Goal: Task Accomplishment & Management: Manage account settings

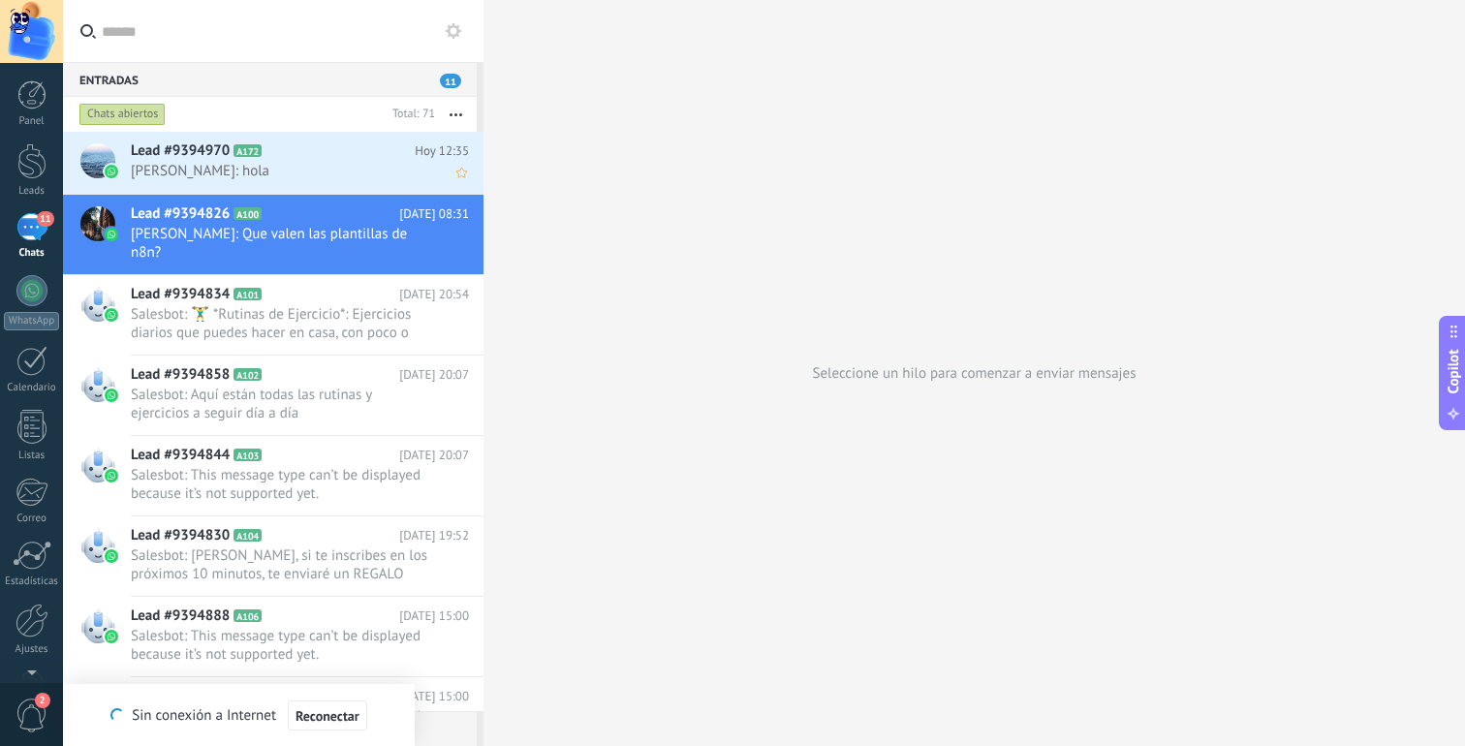
scroll to position [29, 0]
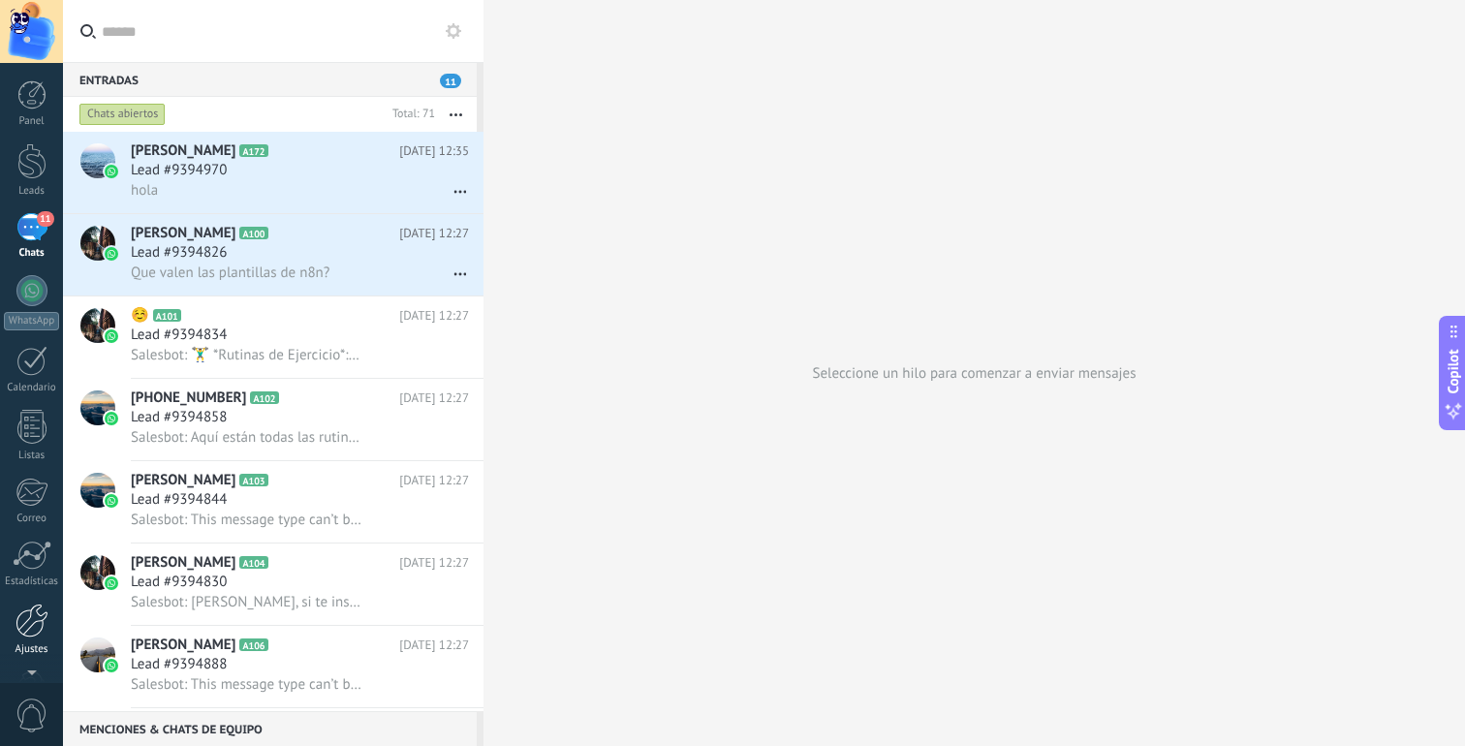
click at [24, 617] on div at bounding box center [32, 621] width 33 height 34
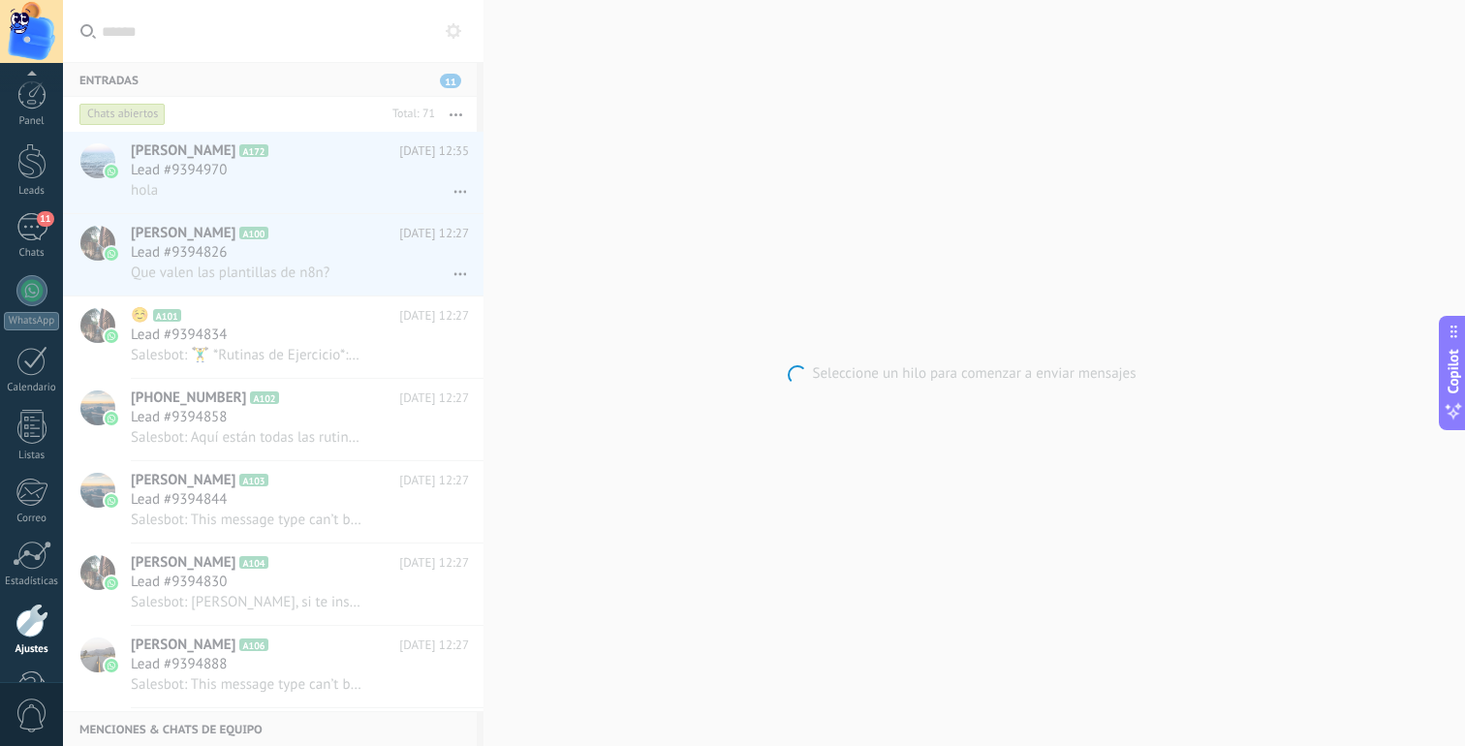
scroll to position [60, 0]
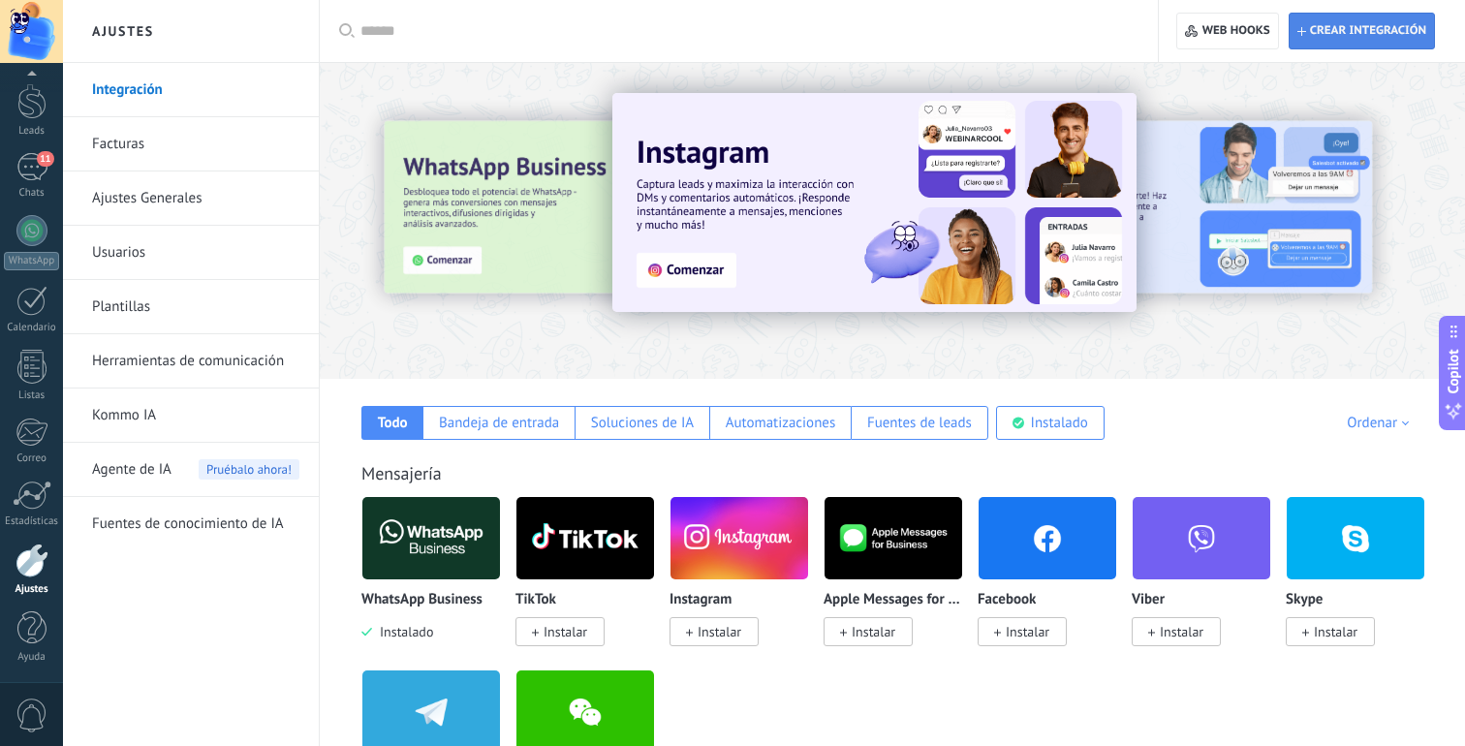
click at [1321, 33] on span "Crear integración" at bounding box center [1368, 31] width 116 height 16
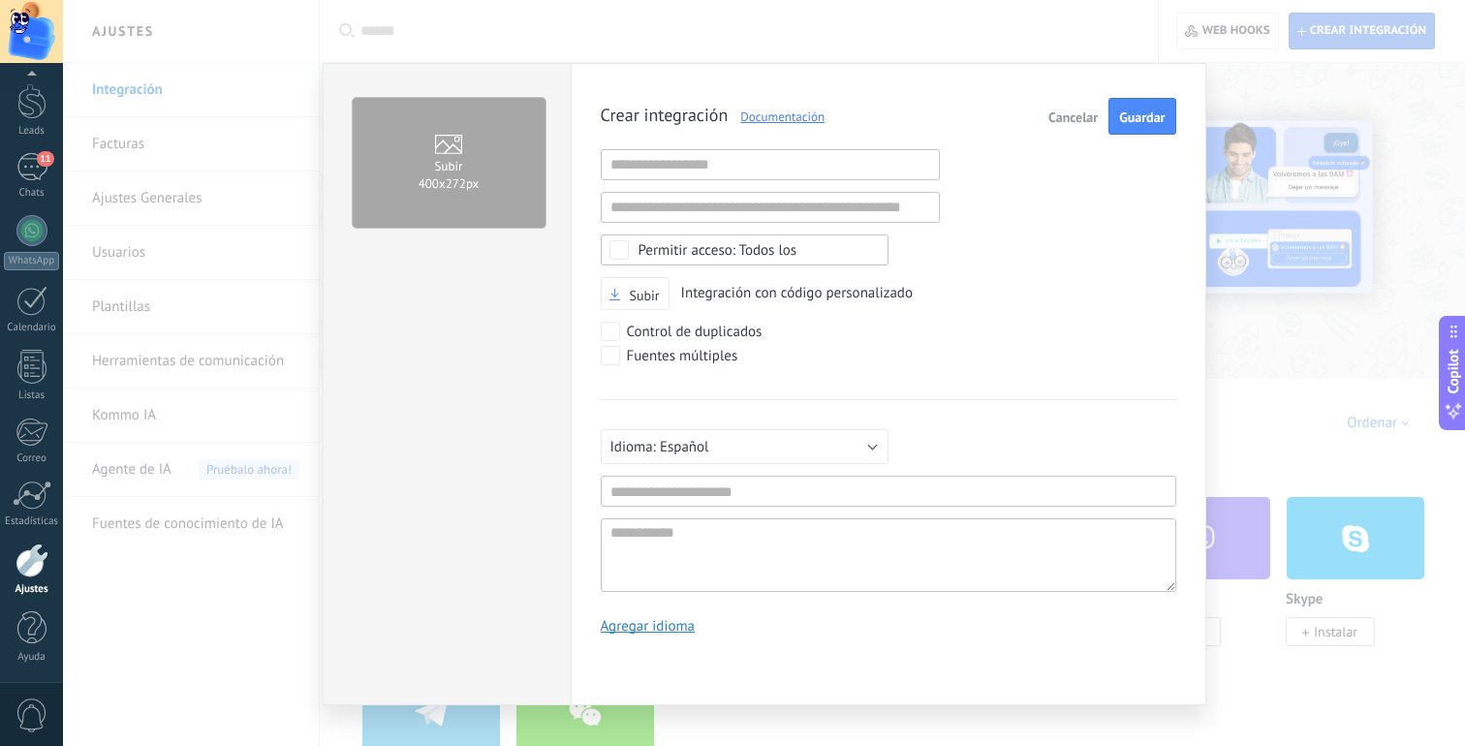
scroll to position [18, 0]
click at [811, 170] on input "text" at bounding box center [770, 164] width 339 height 31
click at [945, 139] on div "Crear integración Documentación Cancelar Guardar URL inválida URL inválida Ning…" at bounding box center [889, 373] width 576 height 551
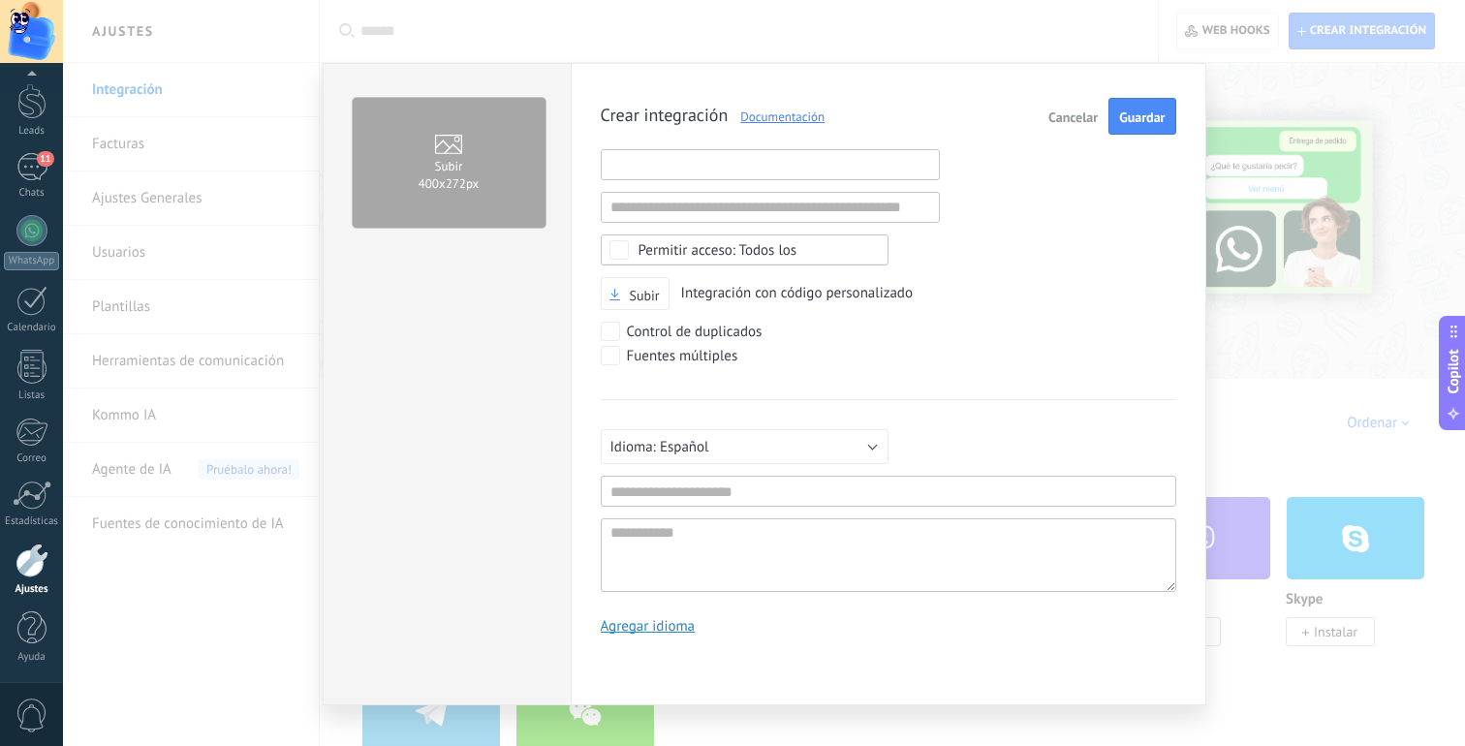
click at [798, 171] on input "text" at bounding box center [770, 164] width 339 height 31
paste input "**********"
type input "**********"
click at [1009, 187] on div "**********" at bounding box center [889, 373] width 576 height 551
click at [834, 210] on input "text" at bounding box center [770, 207] width 339 height 31
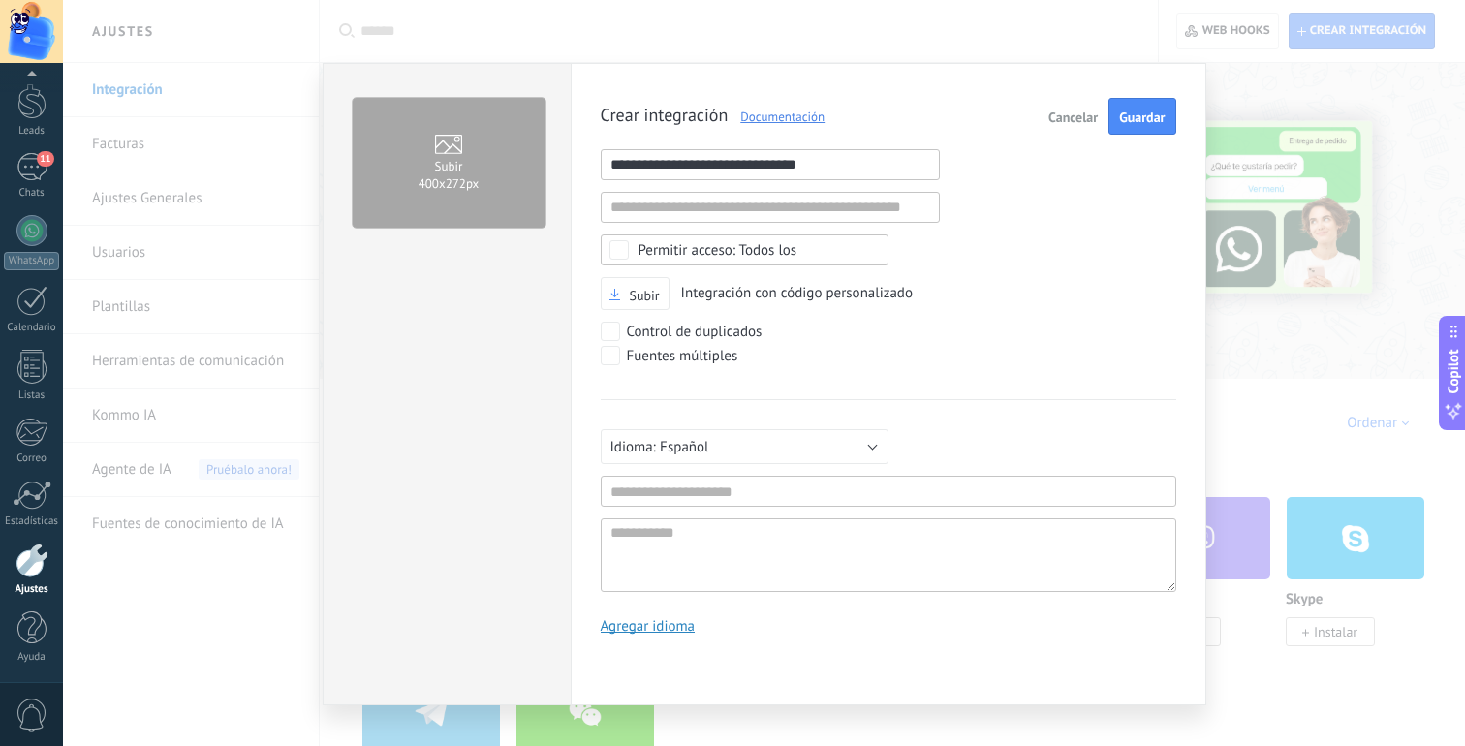
click at [1008, 222] on div "**********" at bounding box center [889, 373] width 576 height 551
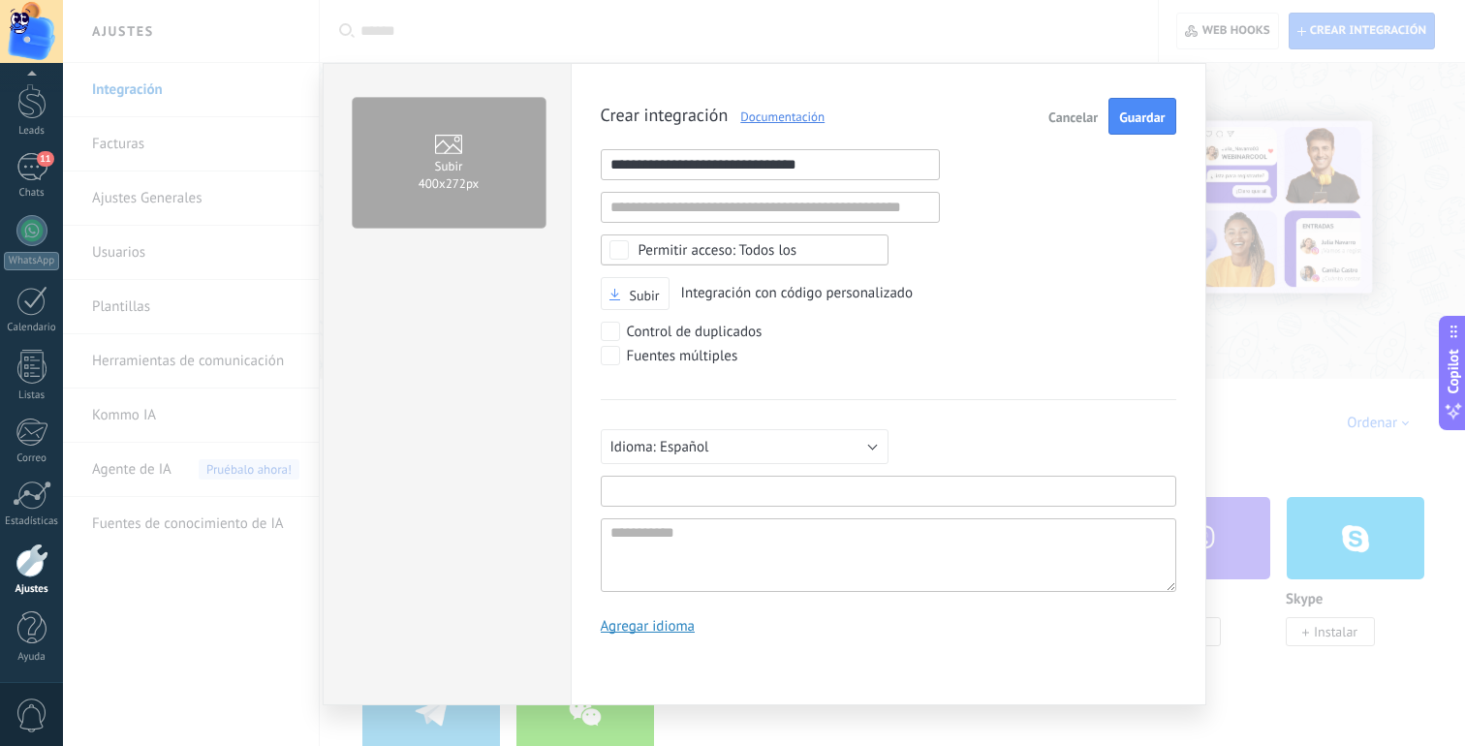
click at [733, 491] on input "text" at bounding box center [889, 491] width 576 height 31
type input "**********"
click at [977, 444] on div "**********" at bounding box center [889, 495] width 576 height 193
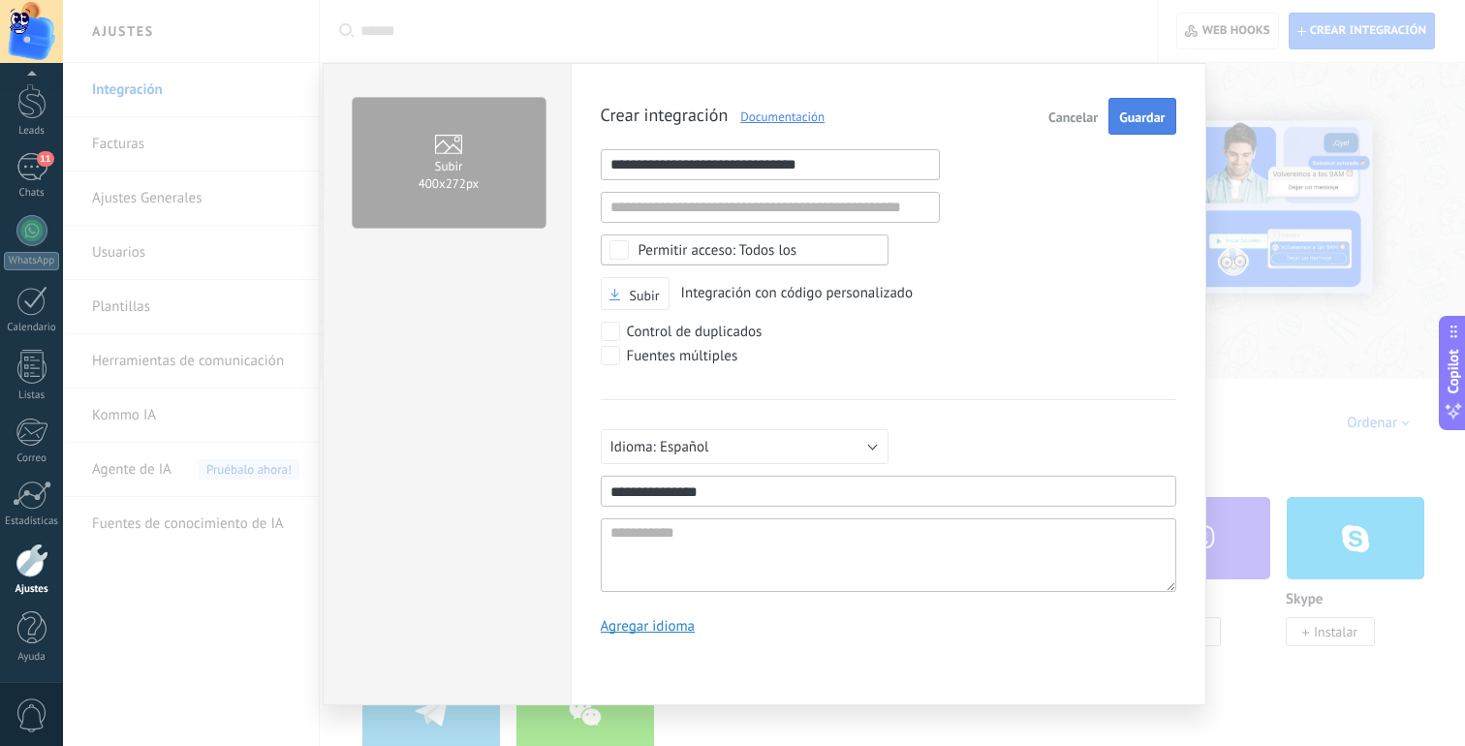
click at [1146, 100] on button "Guardar" at bounding box center [1142, 116] width 67 height 37
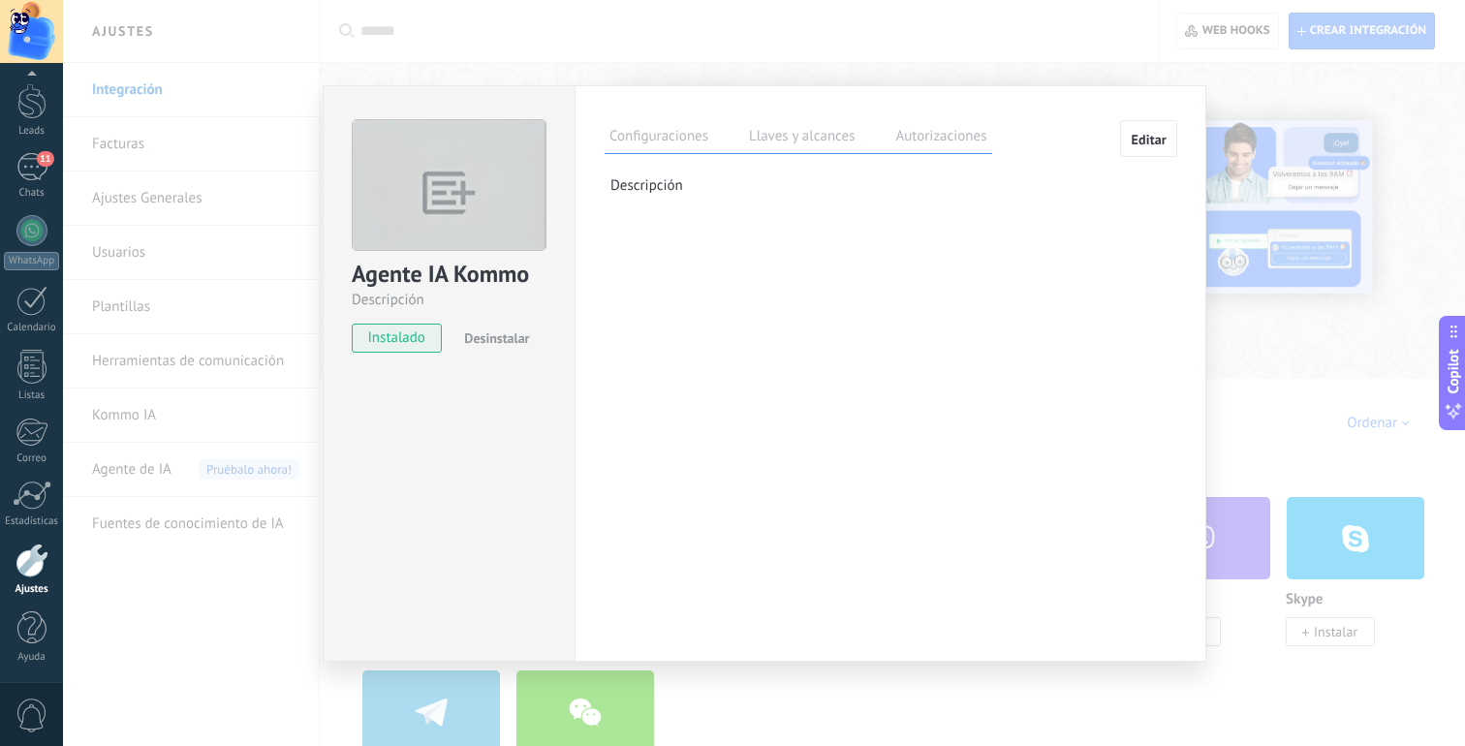
click at [819, 132] on label "Llaves y alcances" at bounding box center [801, 139] width 115 height 28
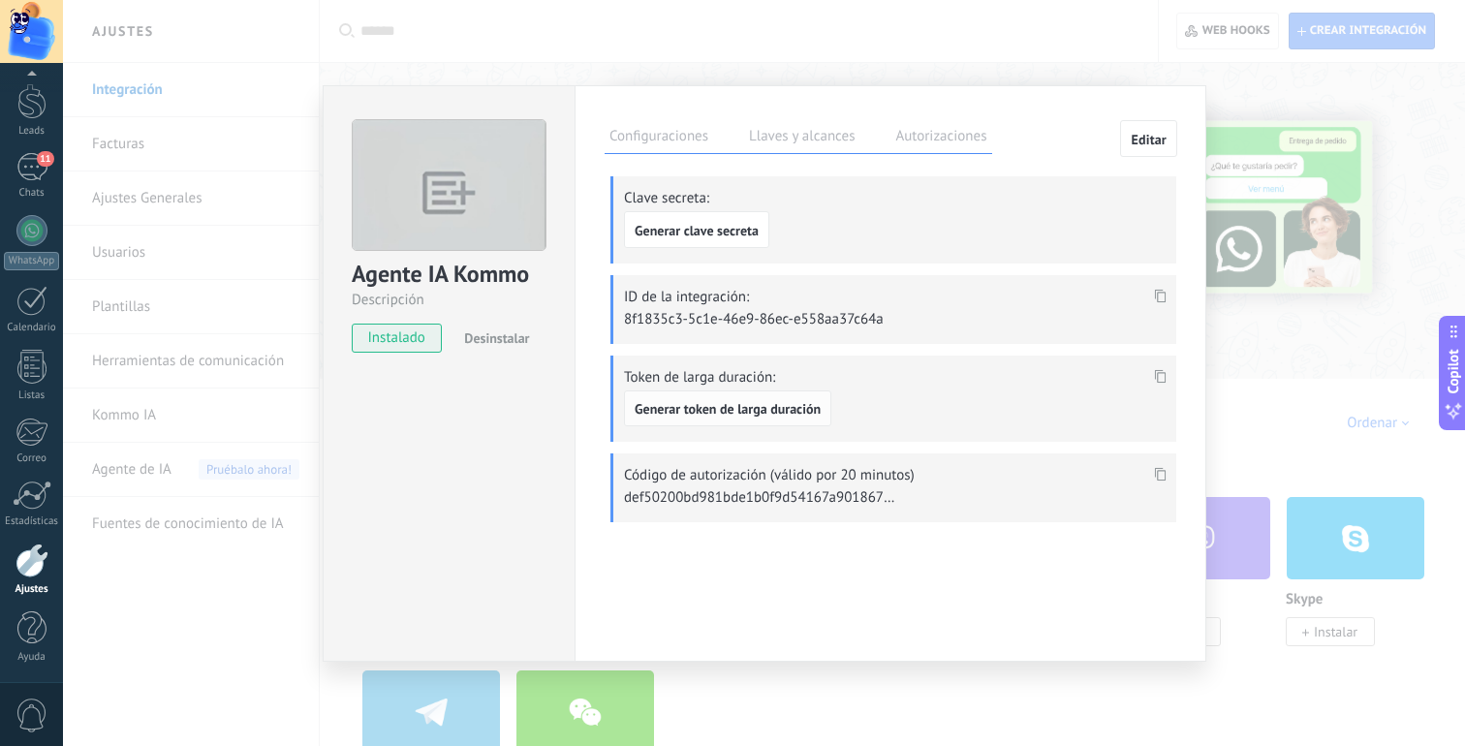
click at [736, 413] on span "Generar token de larga duración" at bounding box center [728, 409] width 186 height 14
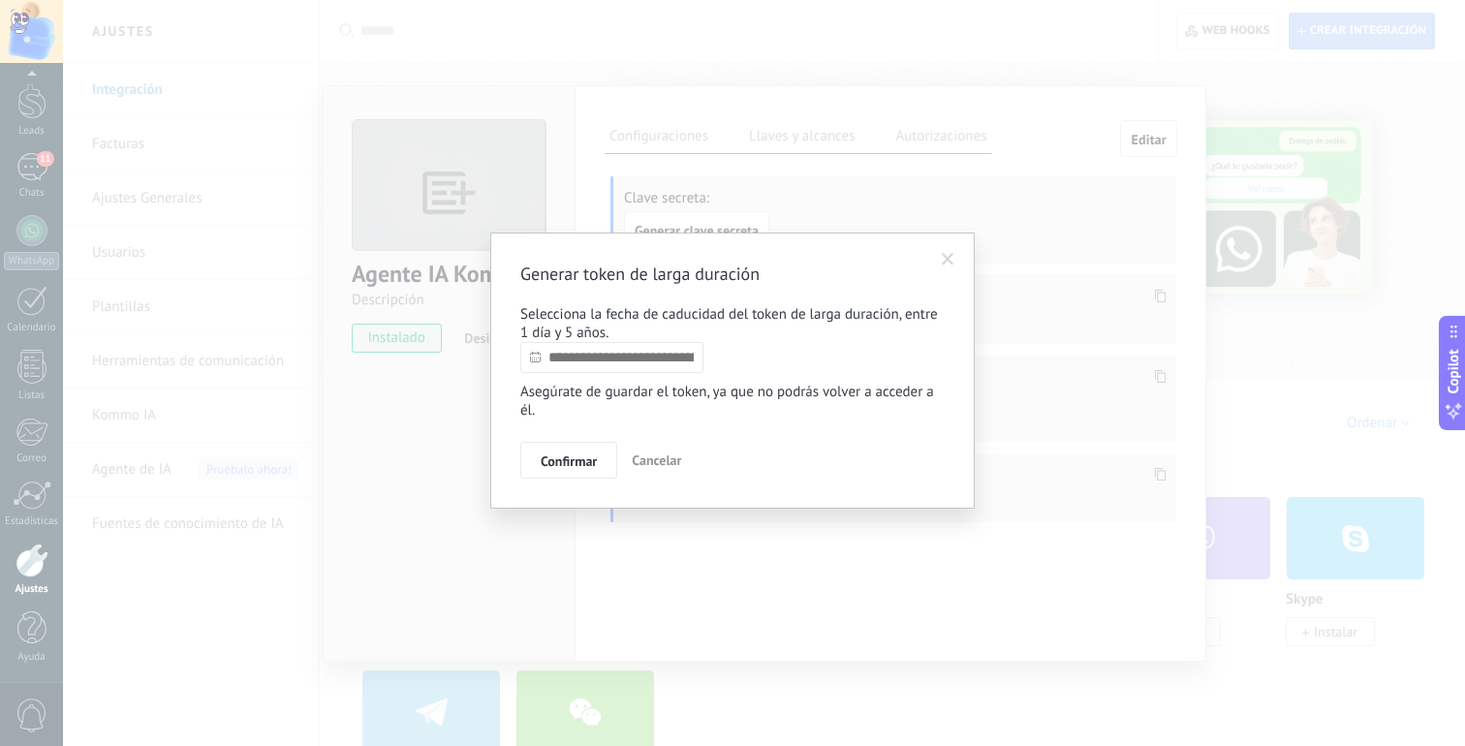
click at [604, 369] on input "text" at bounding box center [611, 357] width 183 height 31
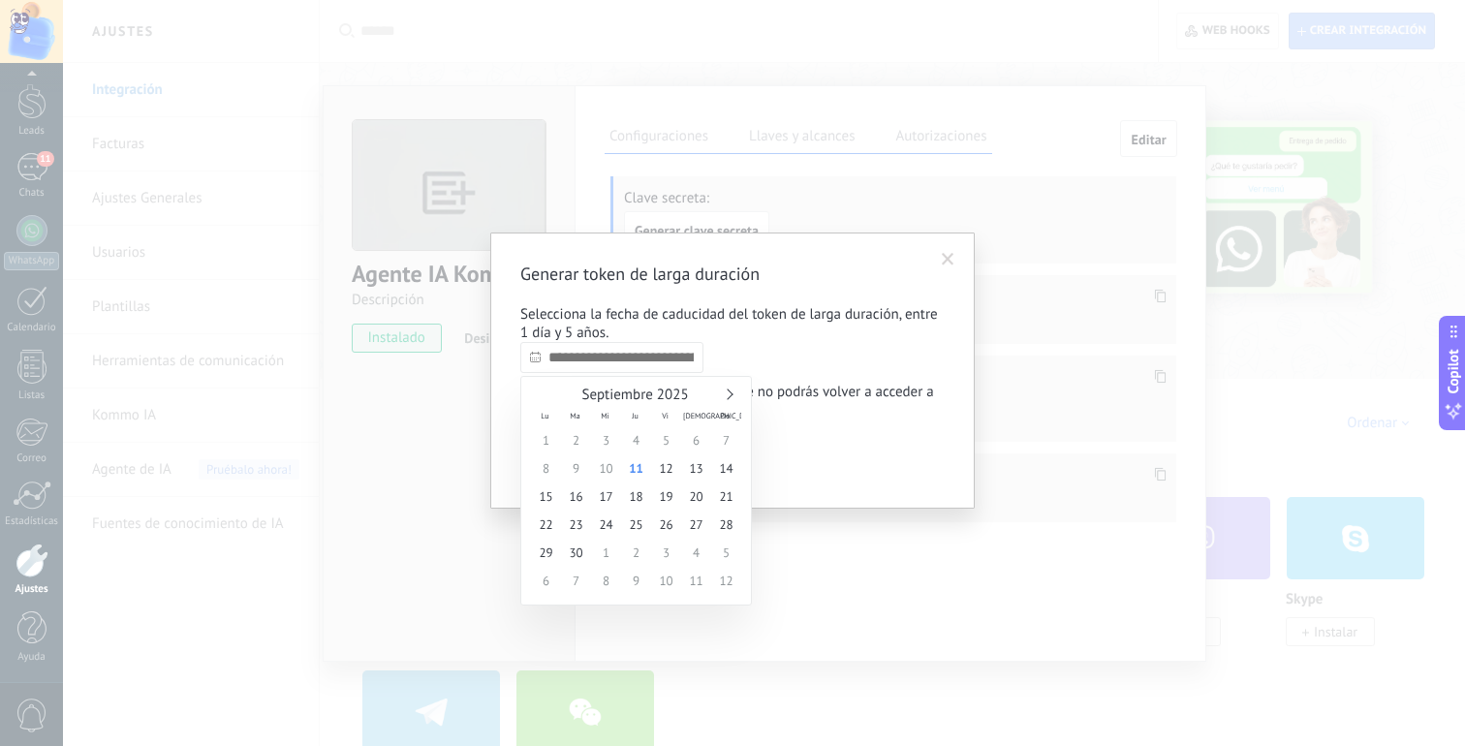
click at [729, 396] on link at bounding box center [727, 394] width 11 height 11
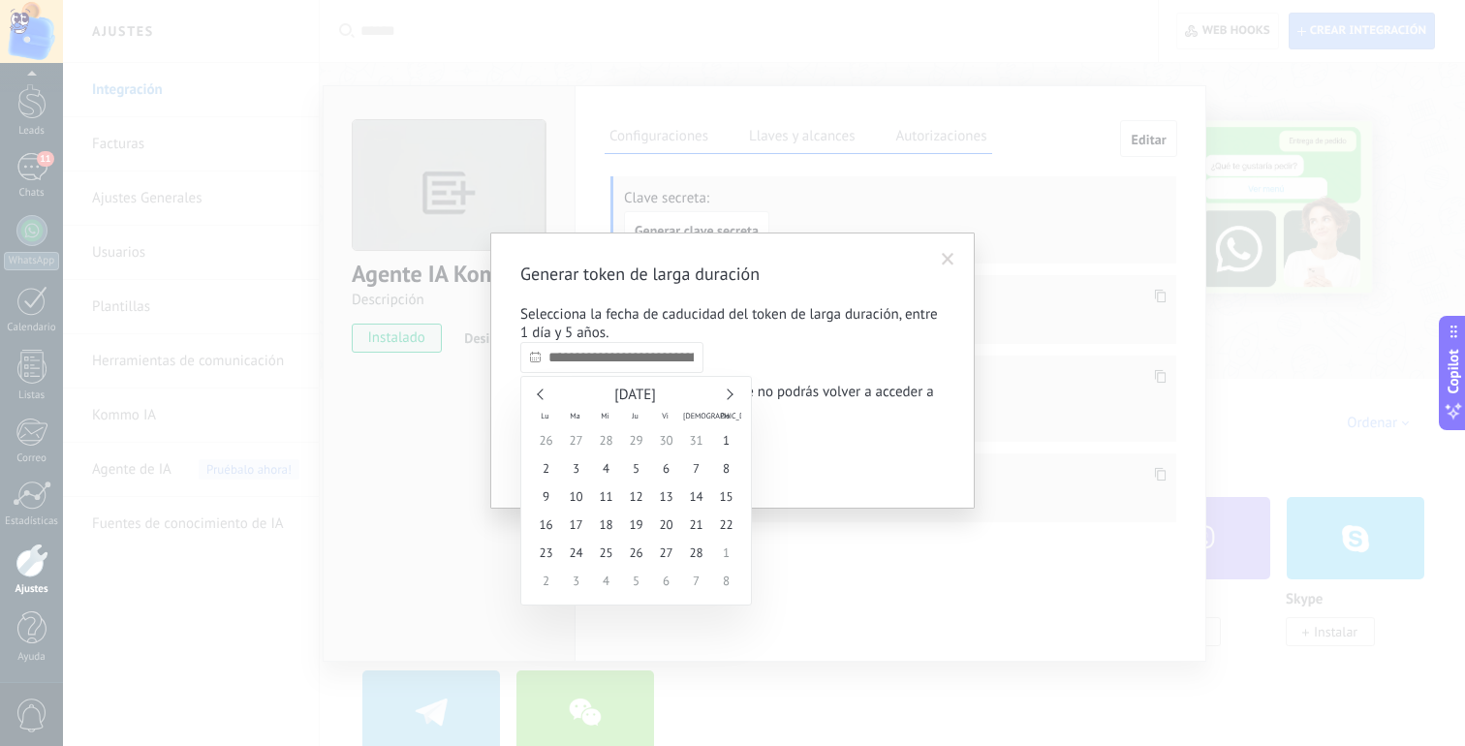
click at [729, 396] on link at bounding box center [727, 394] width 11 height 11
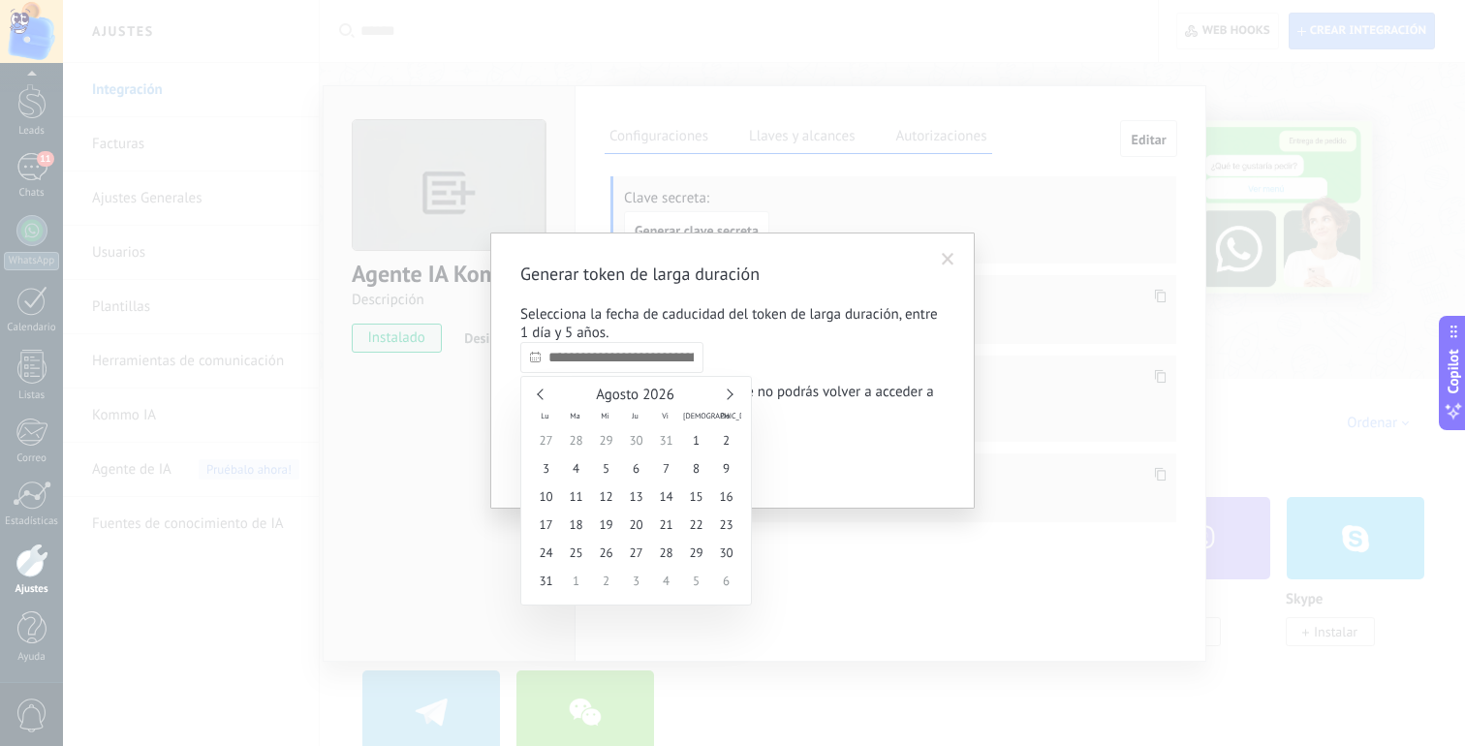
click at [729, 396] on link at bounding box center [727, 394] width 11 height 11
click at [681, 394] on span "Septiembre 2026" at bounding box center [634, 395] width 107 height 18
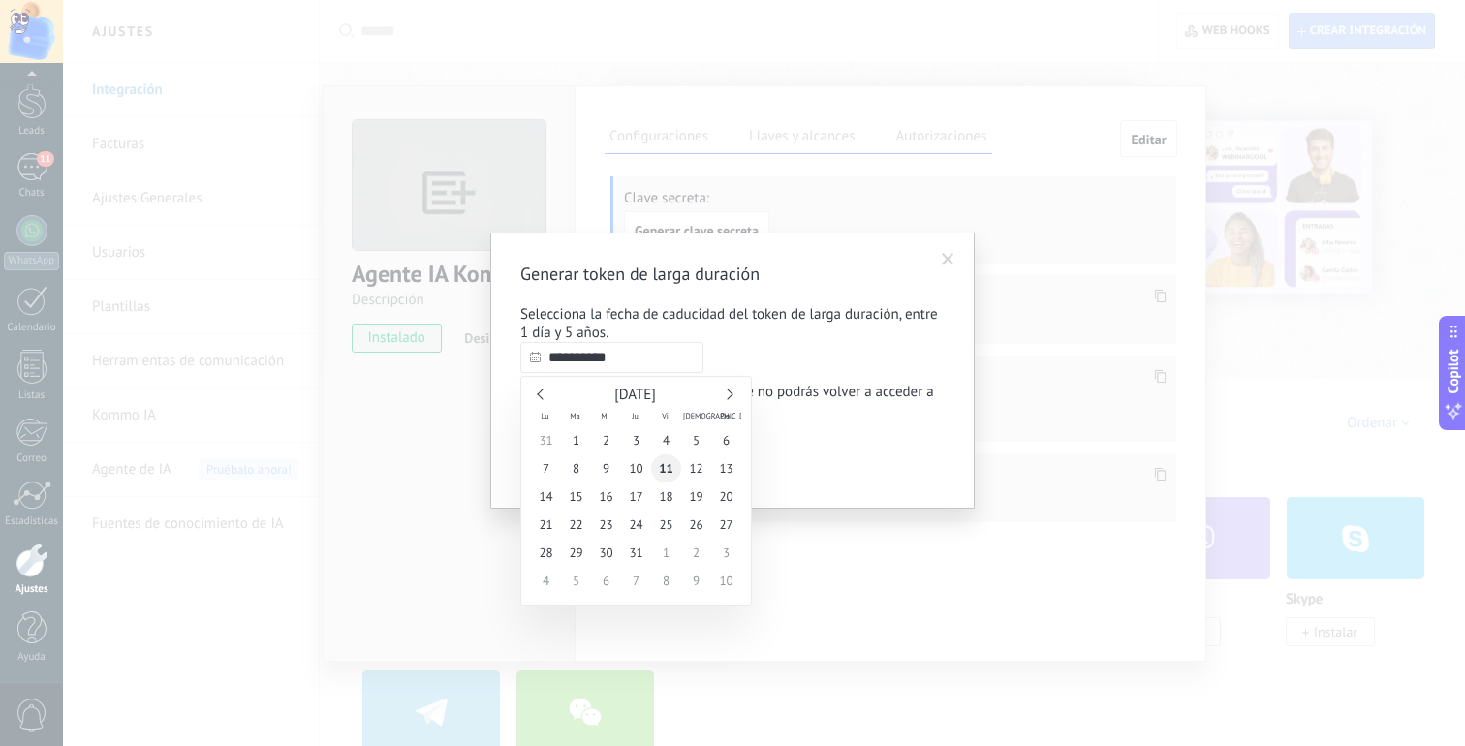
type input "**********"
click at [664, 474] on span "11" at bounding box center [666, 468] width 30 height 28
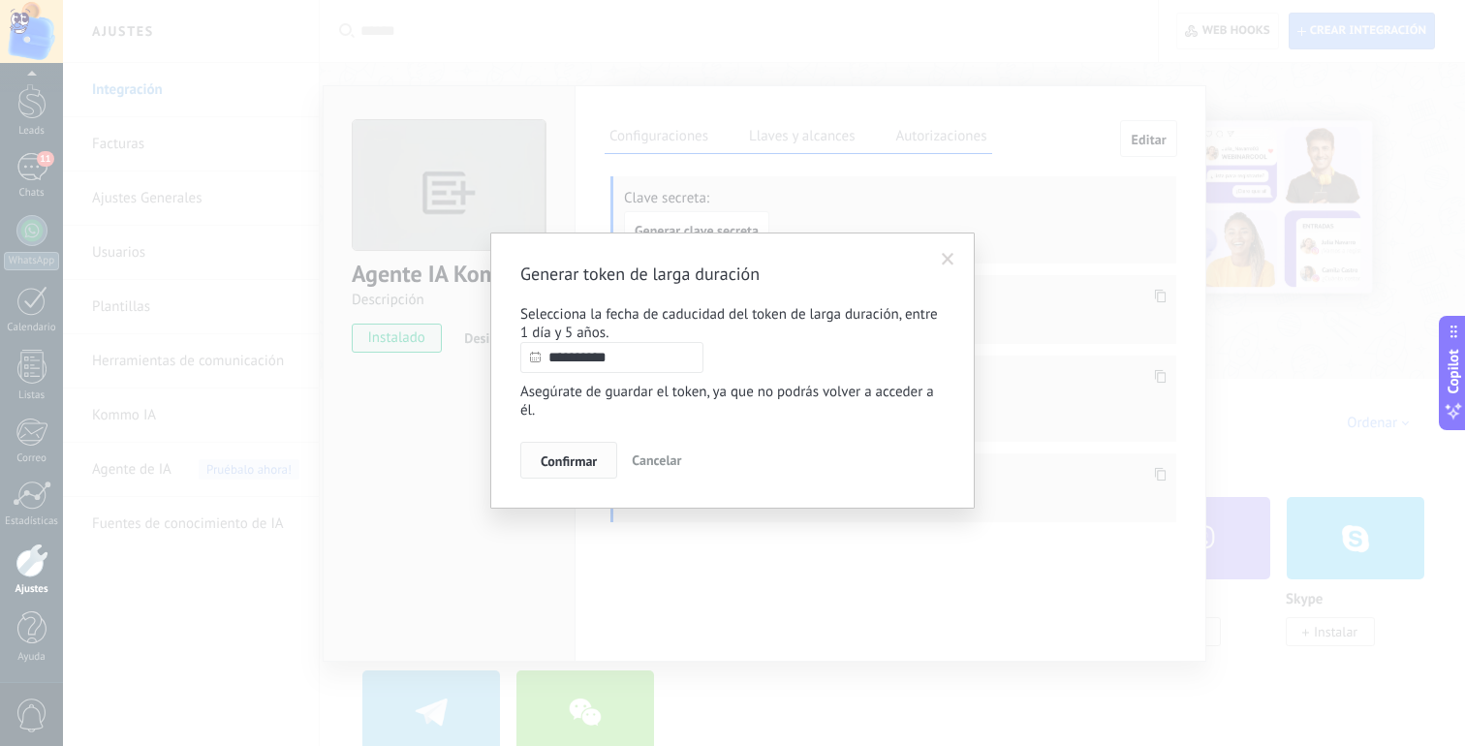
click at [585, 475] on button "Confirmar" at bounding box center [568, 460] width 97 height 37
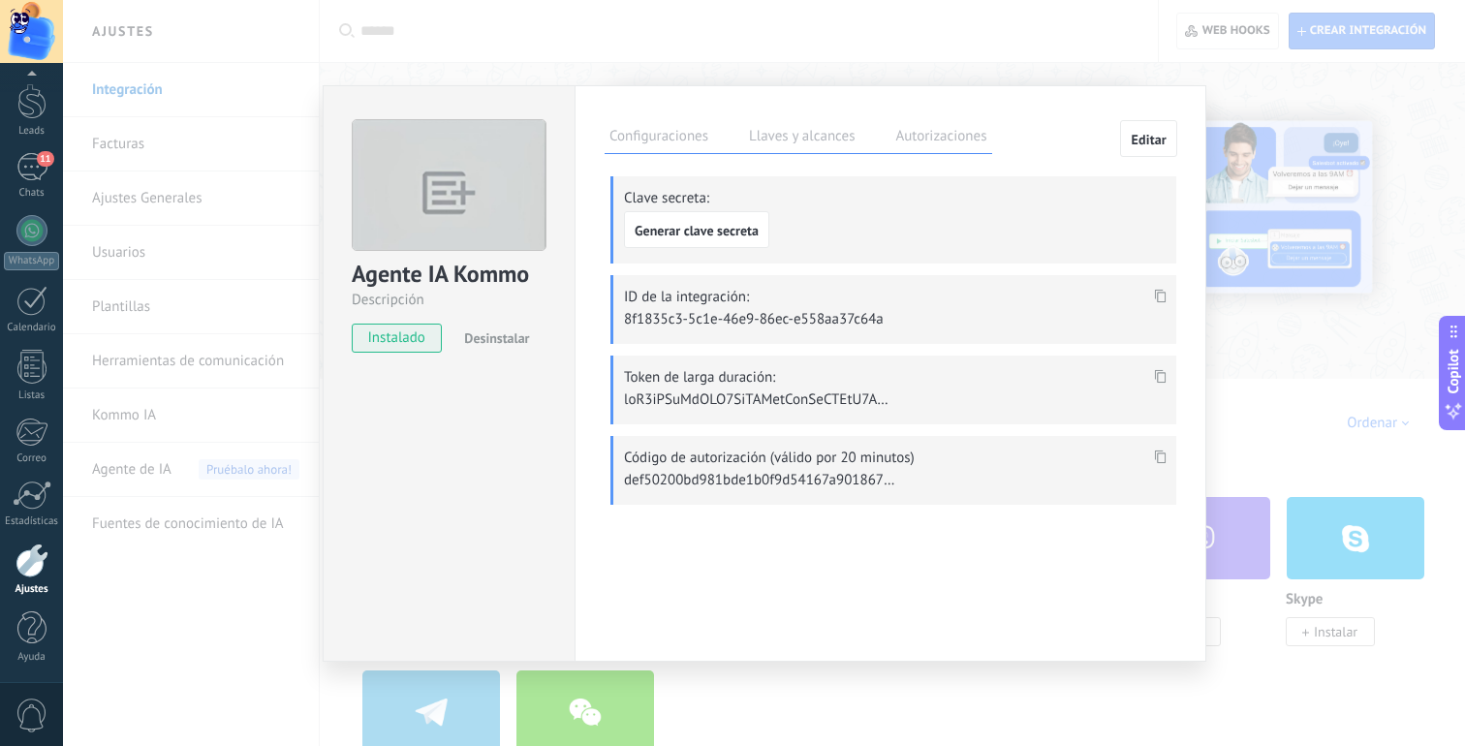
click at [1159, 380] on icon at bounding box center [1161, 376] width 12 height 14
click at [873, 98] on div "Configuraciones Llaves y alcances Autorizaciones Editar Clave secreta: Generar …" at bounding box center [891, 373] width 632 height 577
click at [1236, 306] on div "Agente IA Kommo Descripción instalado Desinstalar Configuraciones Llaves y alca…" at bounding box center [764, 373] width 1402 height 746
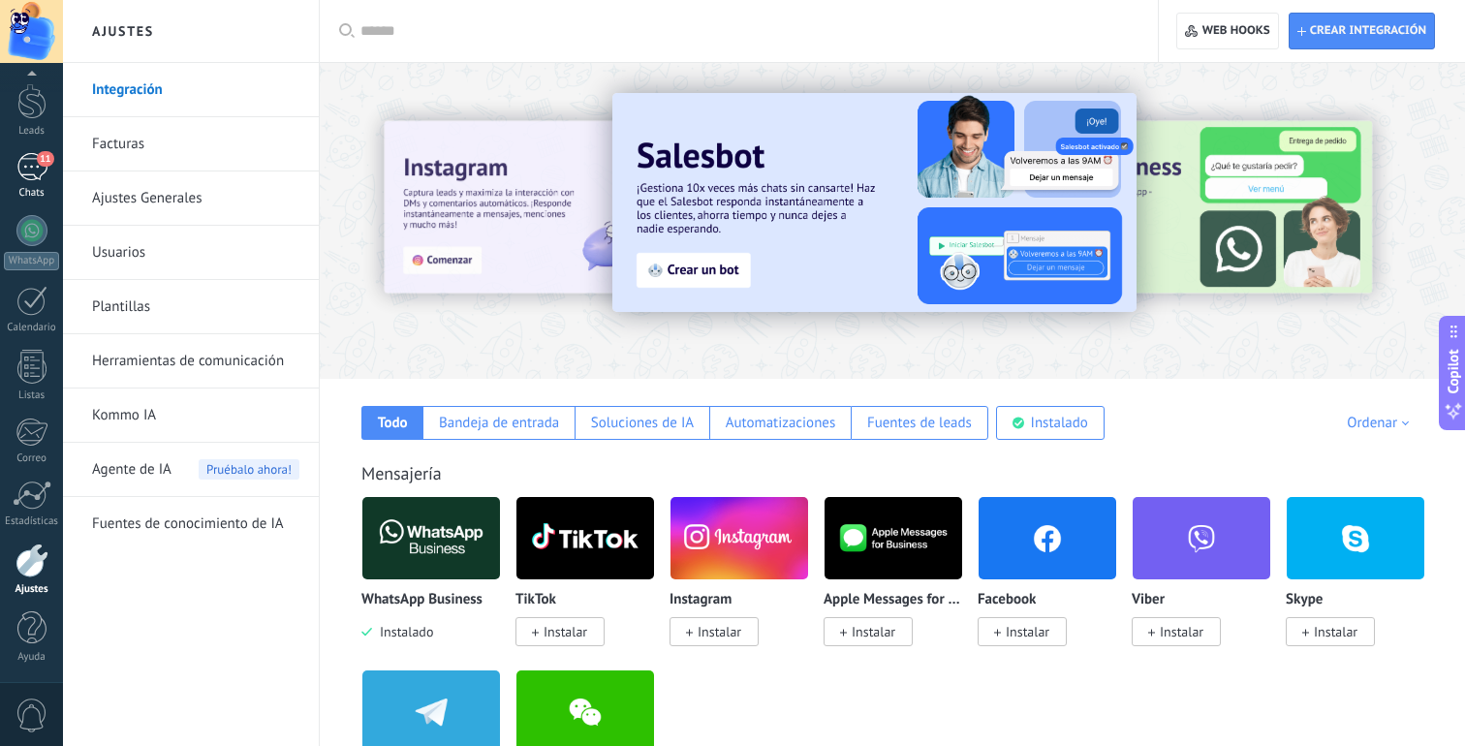
scroll to position [57, 0]
click at [27, 181] on div "11" at bounding box center [31, 170] width 31 height 28
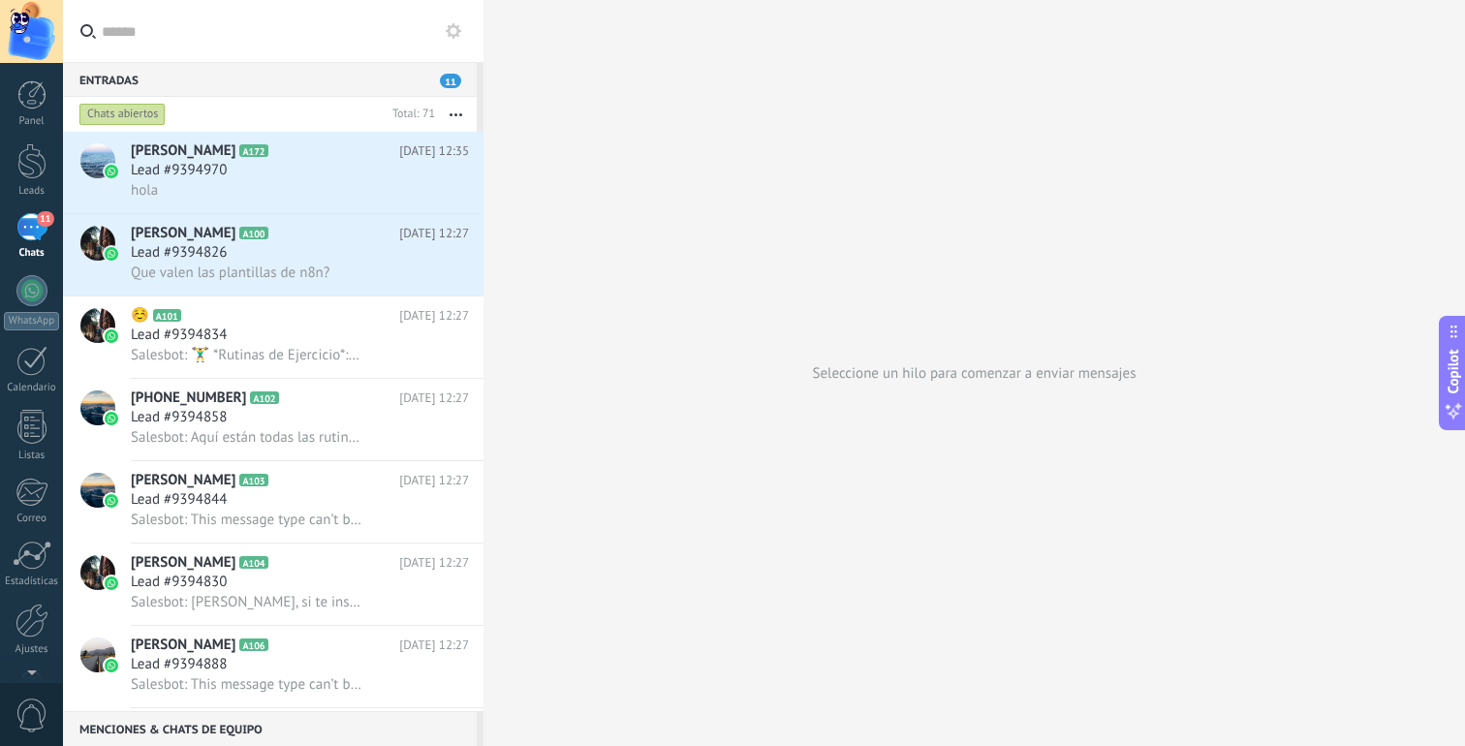
click at [685, 225] on div "Seleccione un hilo para comenzar a enviar mensajes" at bounding box center [975, 373] width 982 height 746
click at [318, 153] on h2 "Gonzalo Laque A172" at bounding box center [265, 150] width 268 height 19
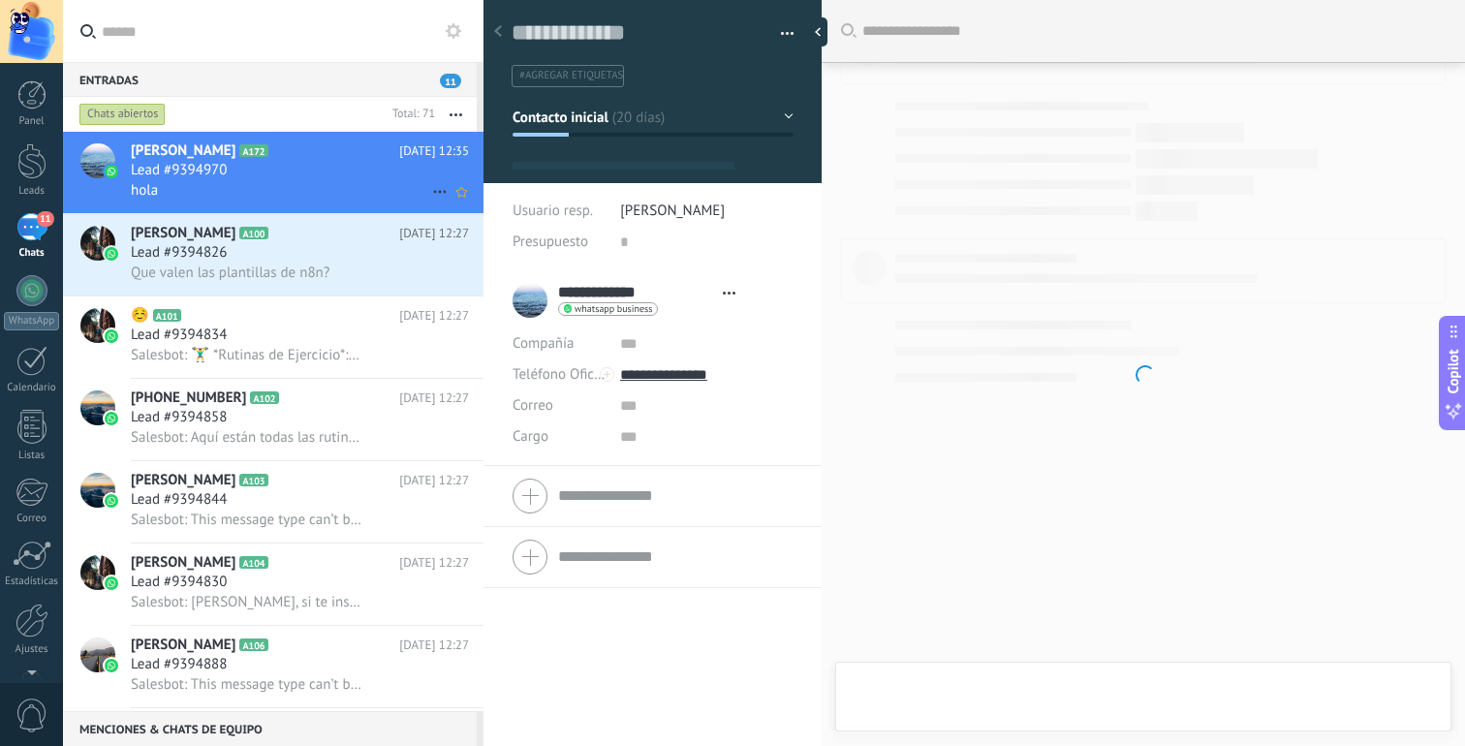
type textarea "**********"
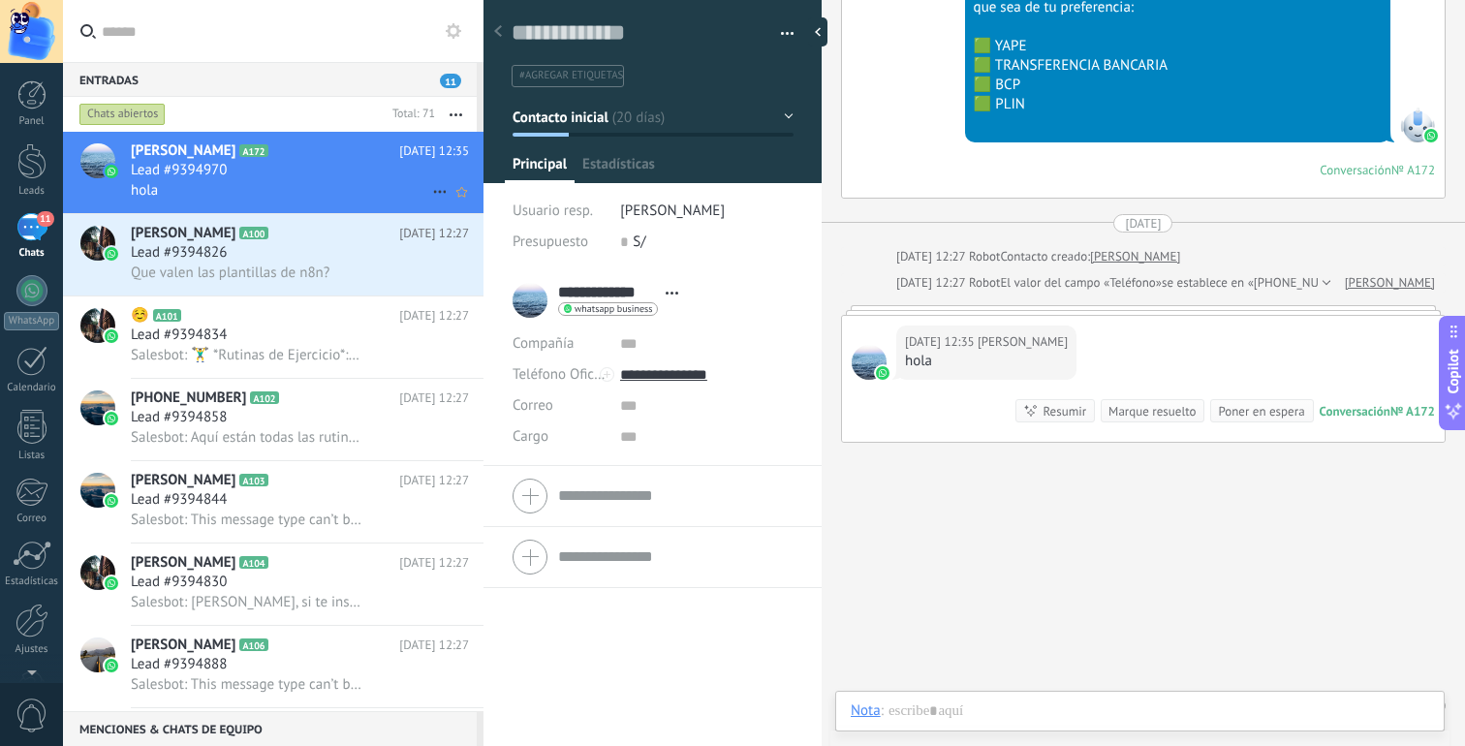
scroll to position [29, 0]
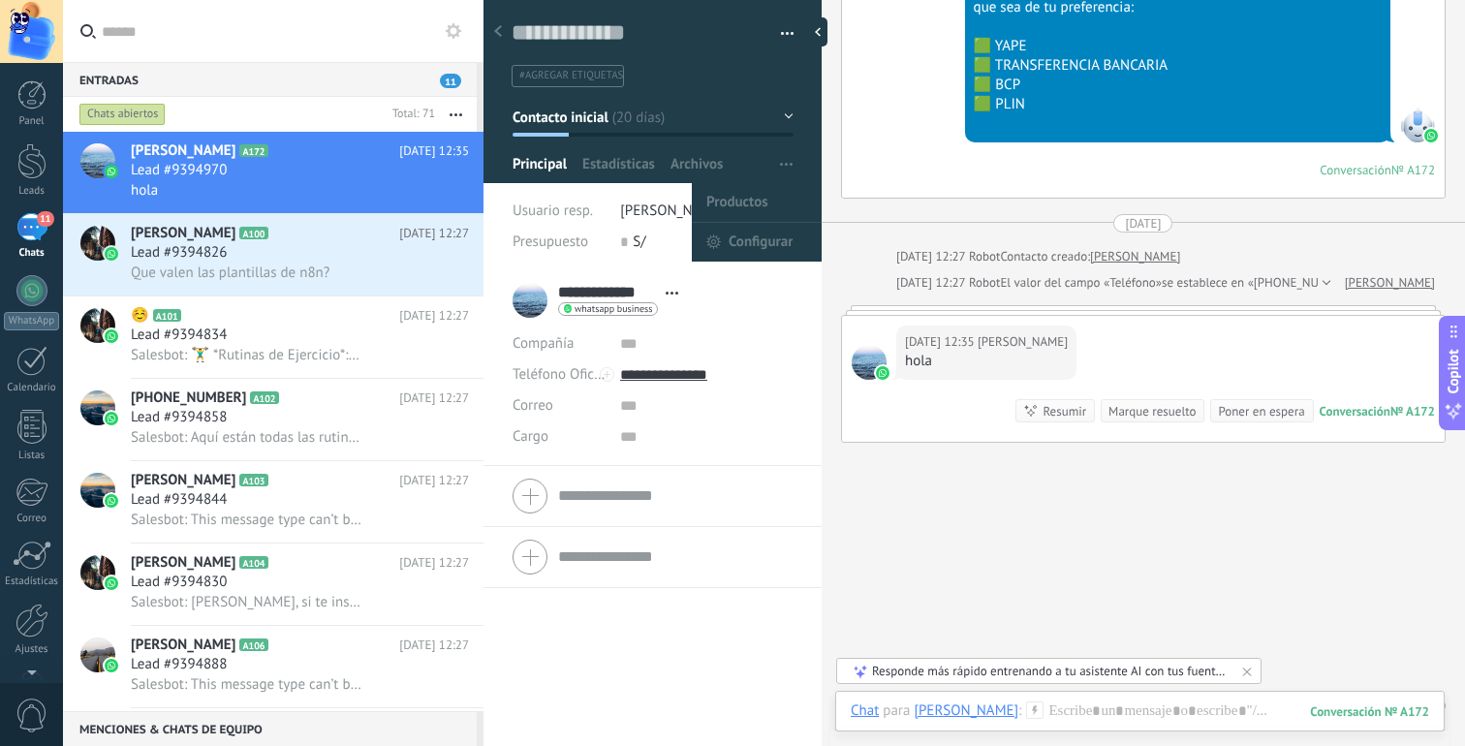
click at [786, 164] on button "button" at bounding box center [786, 164] width 28 height 37
click at [764, 241] on span "Configurar" at bounding box center [761, 242] width 64 height 39
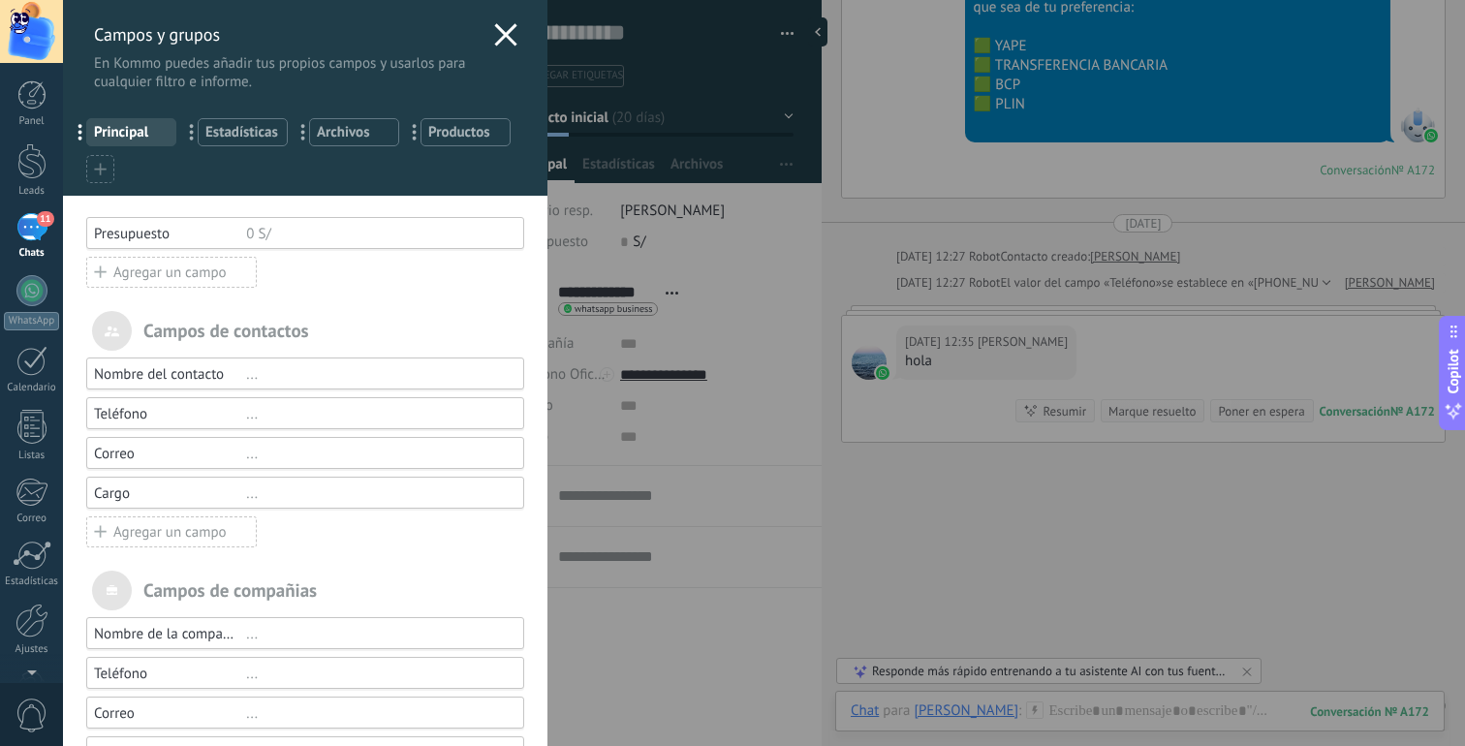
click at [193, 275] on div "Agregar un campo" at bounding box center [171, 272] width 171 height 31
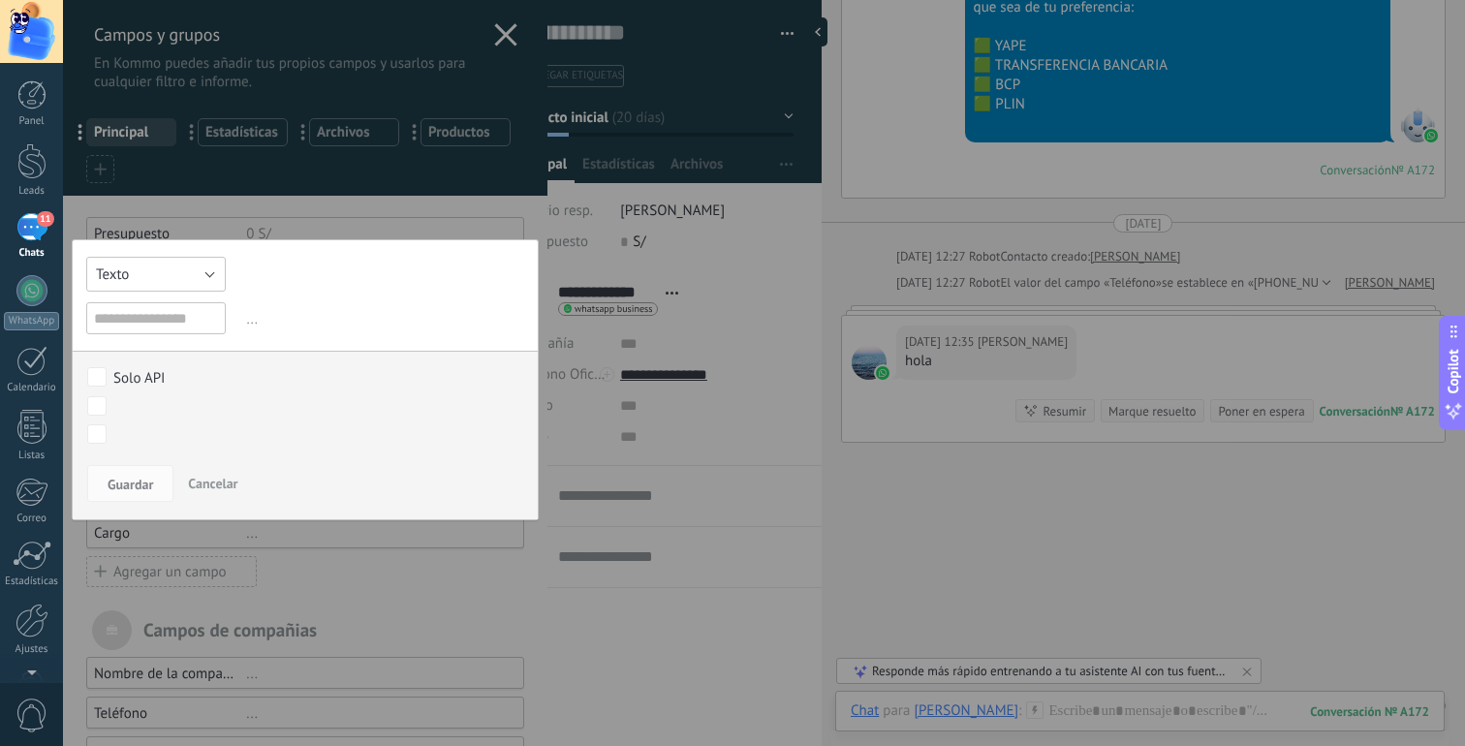
click at [192, 276] on button "Texto" at bounding box center [156, 274] width 140 height 35
click at [180, 343] on span "Interruptor" at bounding box center [155, 340] width 160 height 18
click at [177, 327] on input "text" at bounding box center [156, 318] width 140 height 32
type input "**********"
click at [247, 336] on div "**********" at bounding box center [305, 379] width 467 height 281
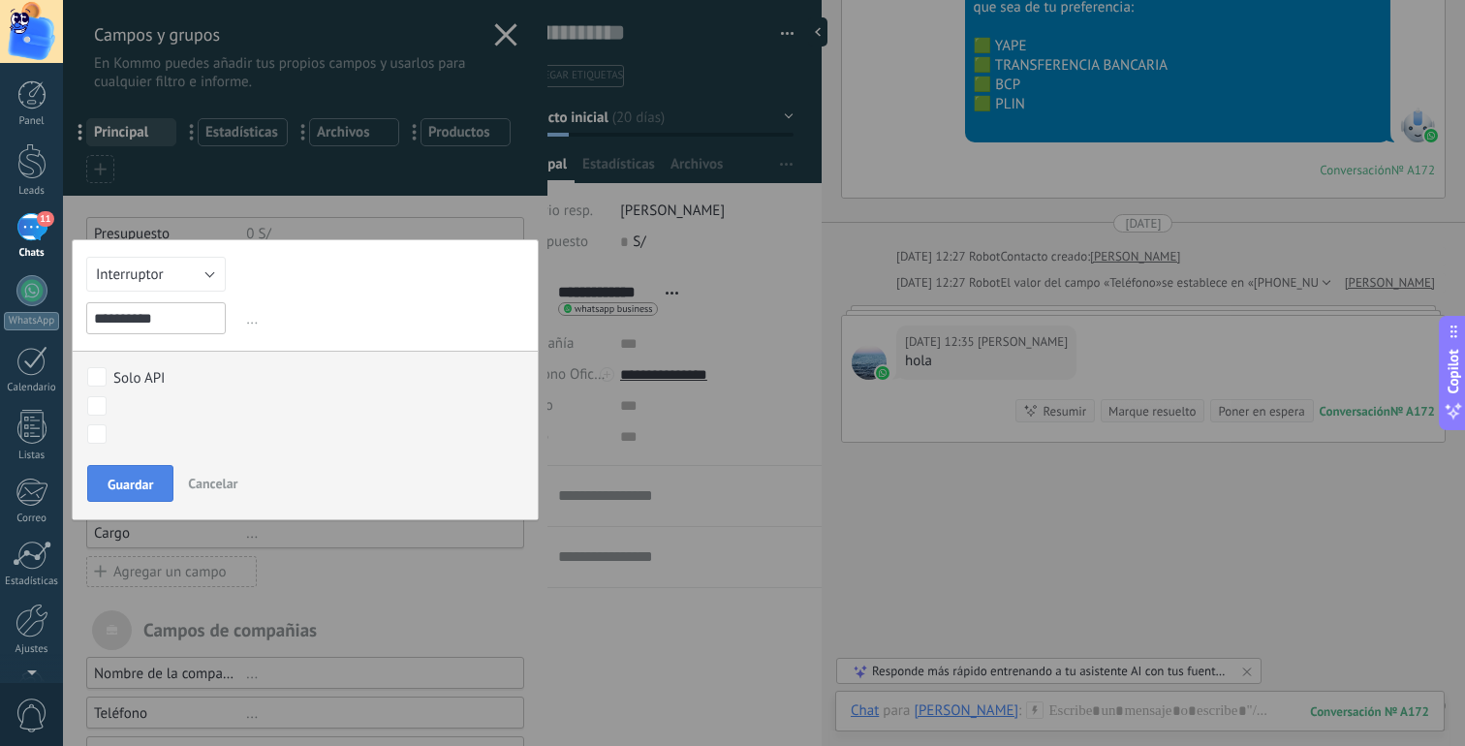
click at [144, 484] on span "Guardar" at bounding box center [131, 485] width 46 height 14
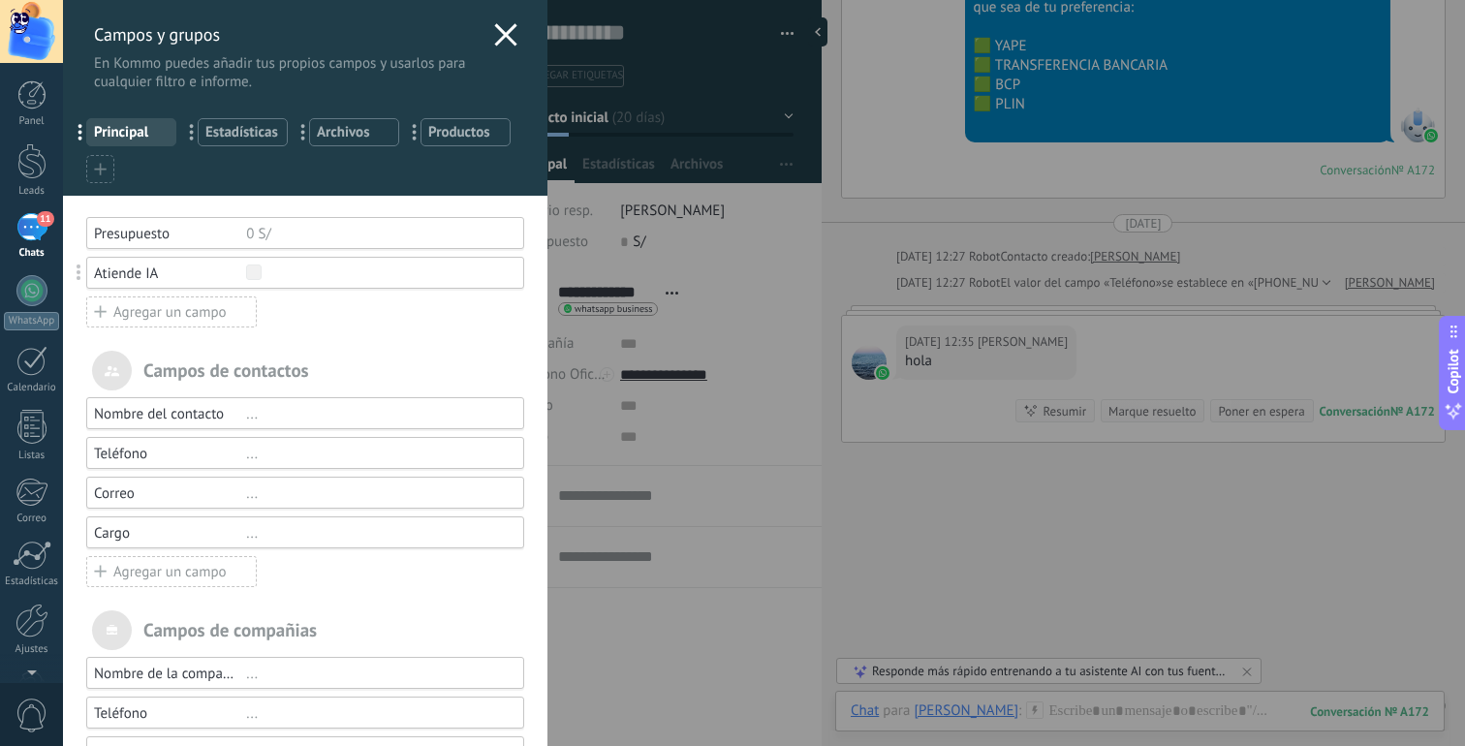
click at [202, 316] on div "Agregar un campo" at bounding box center [171, 312] width 171 height 31
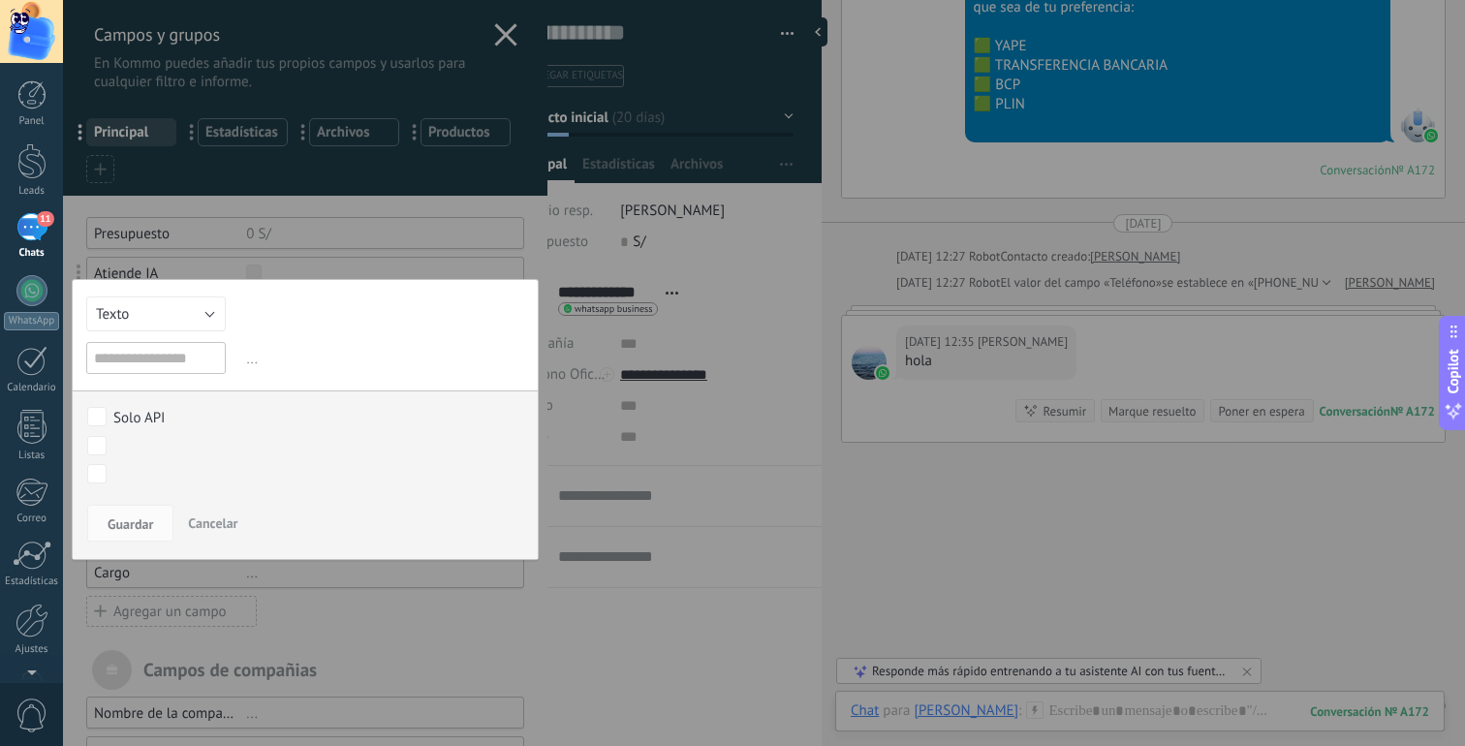
click at [194, 352] on input "text" at bounding box center [156, 358] width 140 height 32
type input "*"
type input "**********"
click at [146, 524] on span "Guardar" at bounding box center [131, 524] width 46 height 14
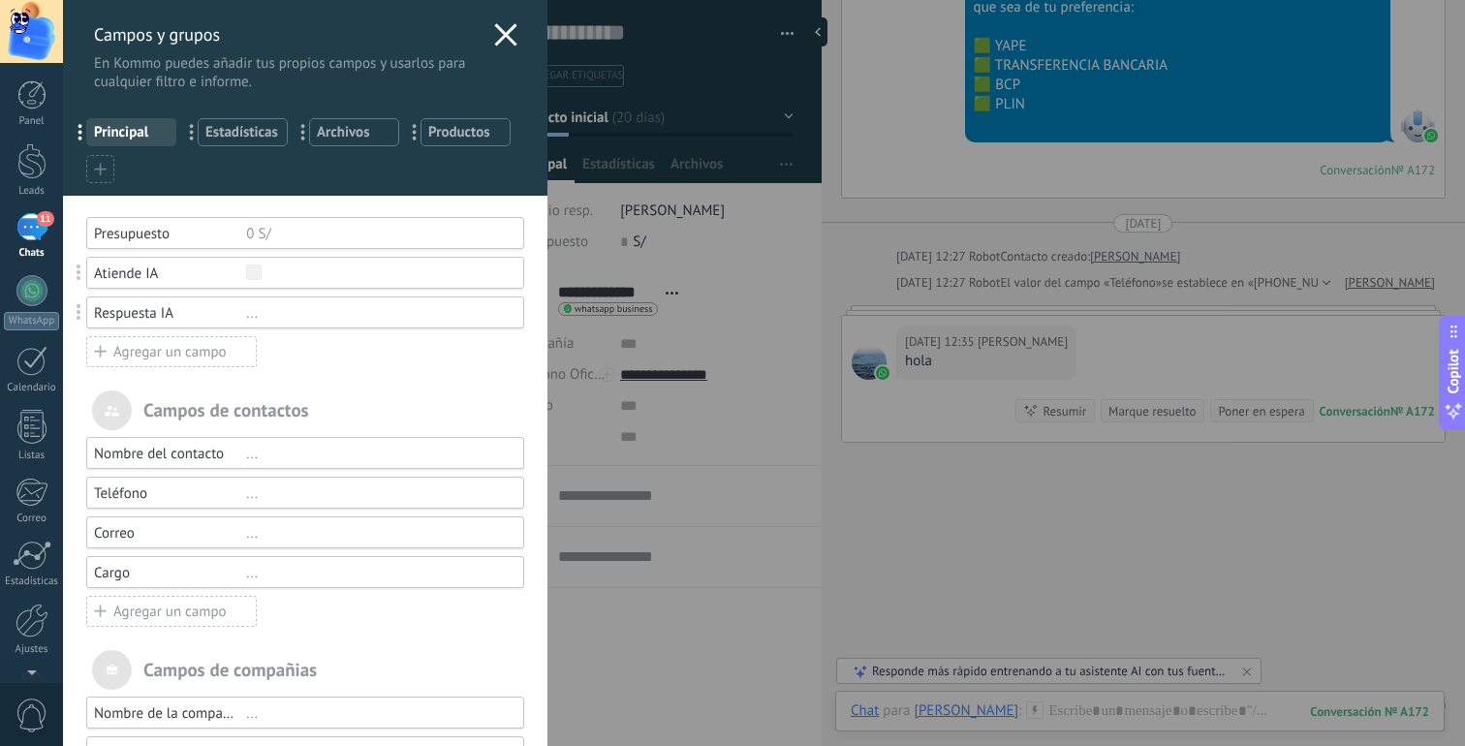
click at [149, 267] on div "Atiende IA" at bounding box center [170, 274] width 152 height 18
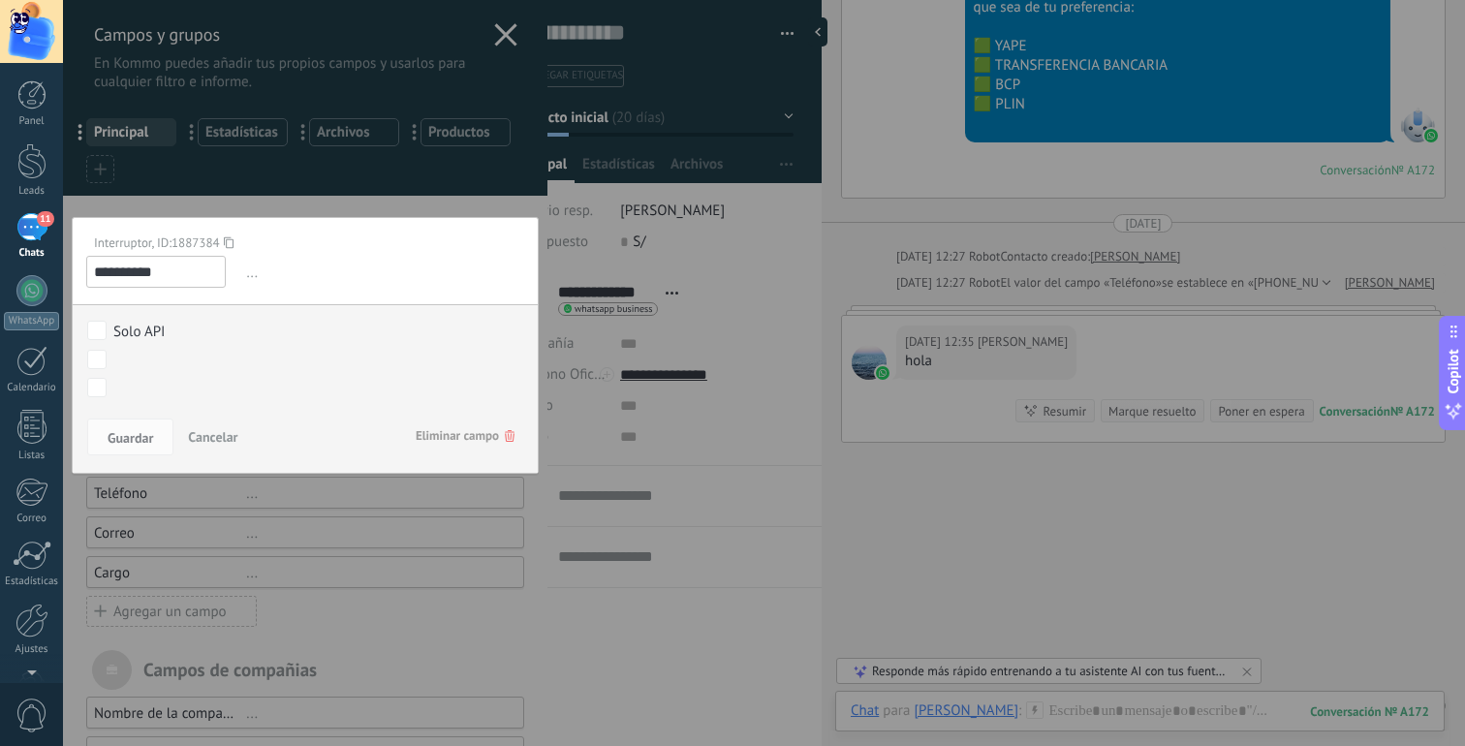
click at [175, 268] on input "**********" at bounding box center [156, 272] width 140 height 32
click at [227, 239] on use at bounding box center [229, 242] width 10 height 12
click at [452, 495] on div at bounding box center [305, 481] width 485 height 962
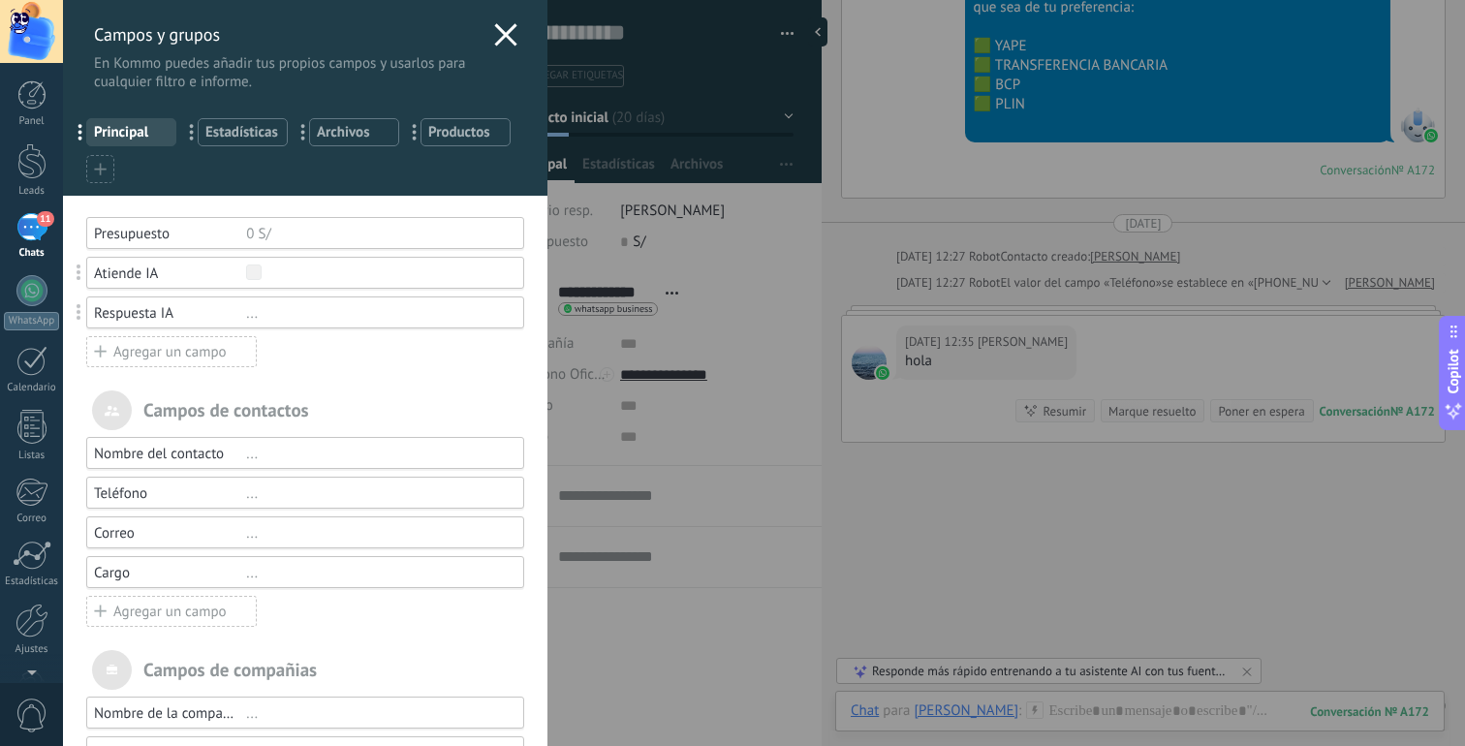
click at [143, 312] on div "Respuesta IA" at bounding box center [170, 313] width 152 height 18
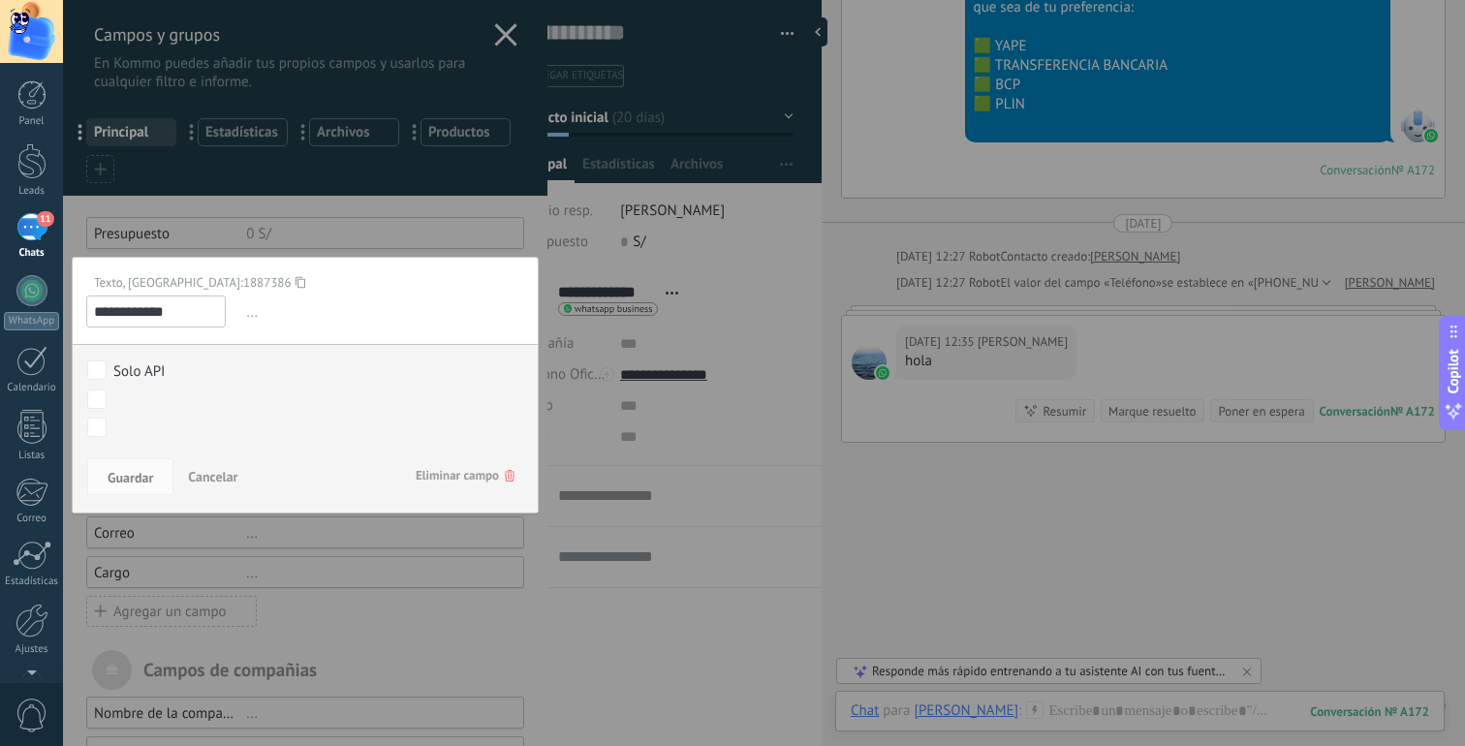
click at [197, 276] on div "Texto, ID: 1887386" at bounding box center [297, 282] width 423 height 16
click at [296, 277] on icon at bounding box center [301, 282] width 10 height 26
click at [408, 564] on div at bounding box center [305, 481] width 485 height 962
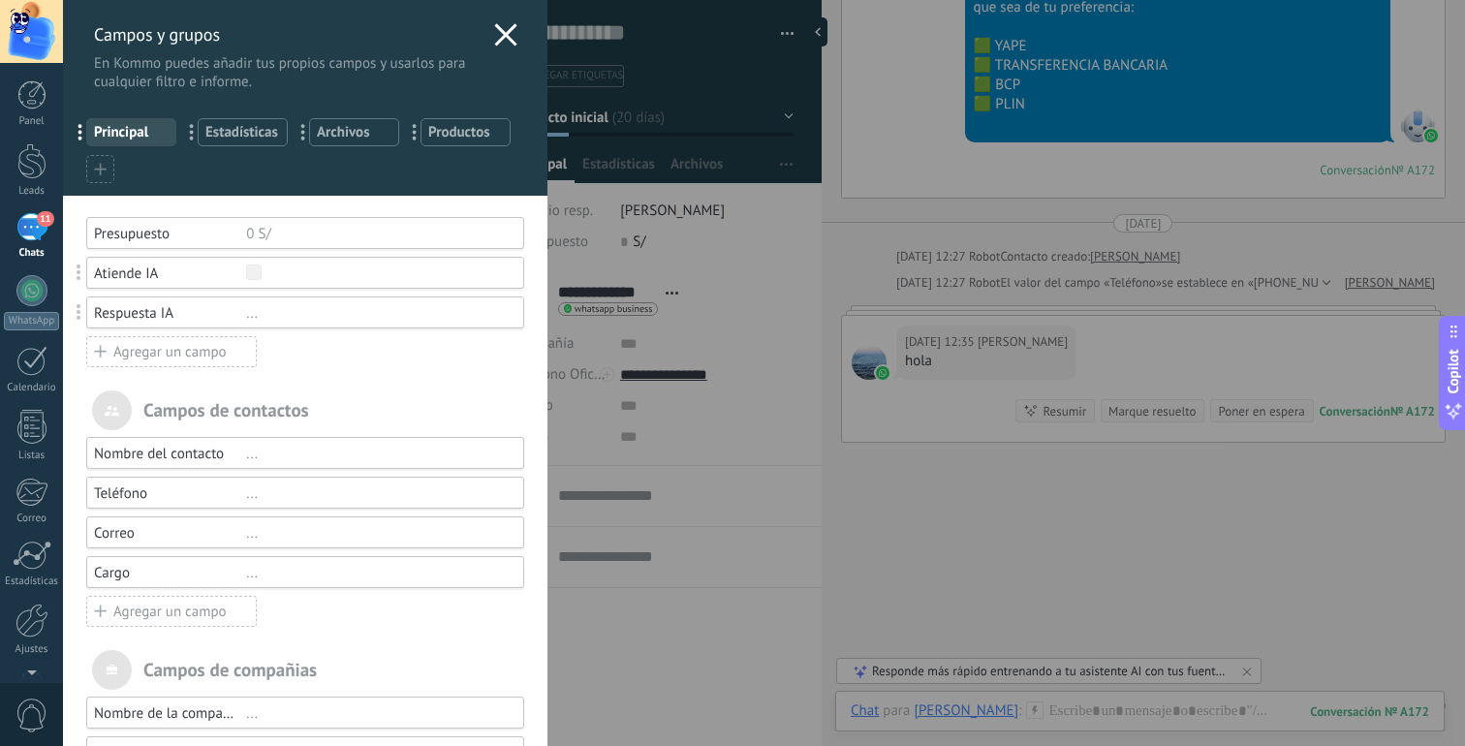
click at [711, 255] on div "Campos y grupos En Kommo puedes añadir tus propios campos y usarlos para cualqu…" at bounding box center [764, 373] width 1402 height 746
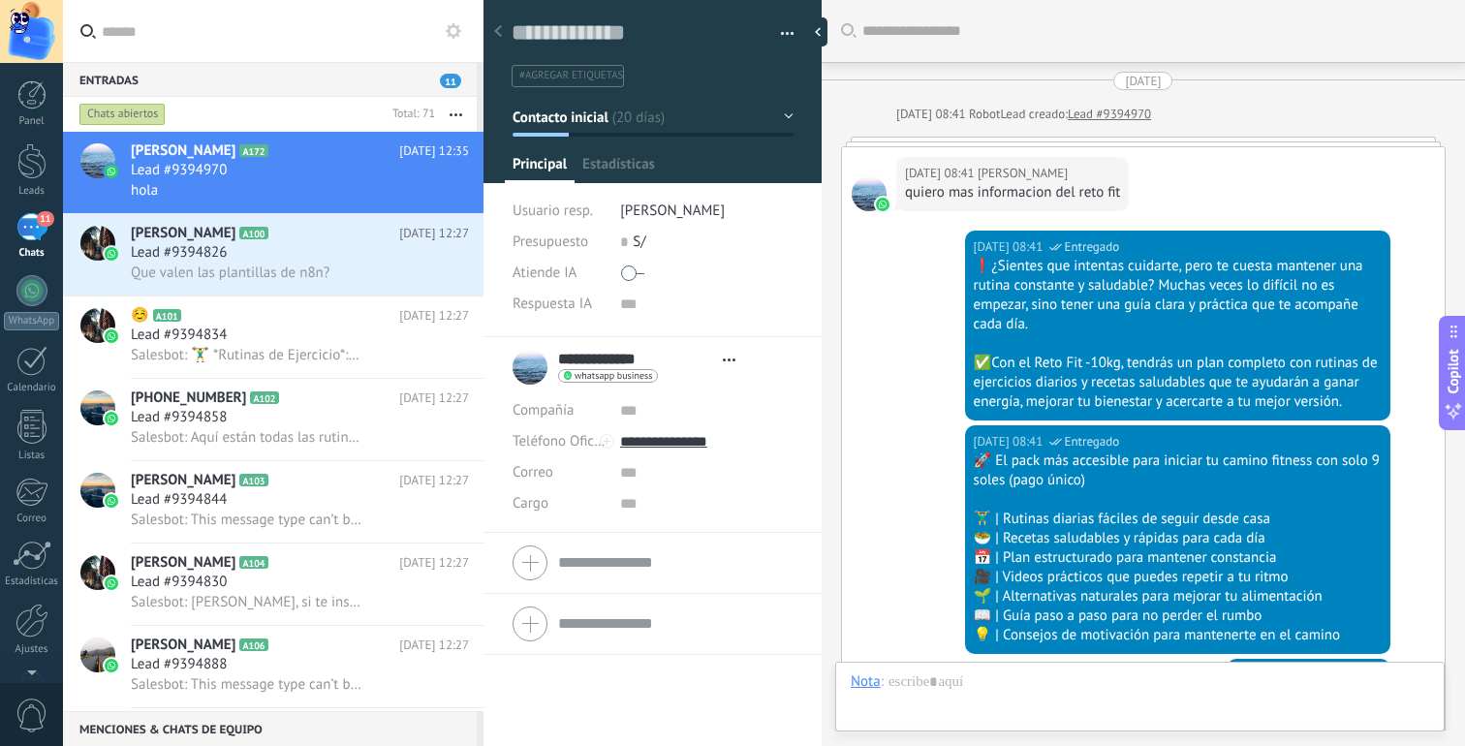
type textarea "**********"
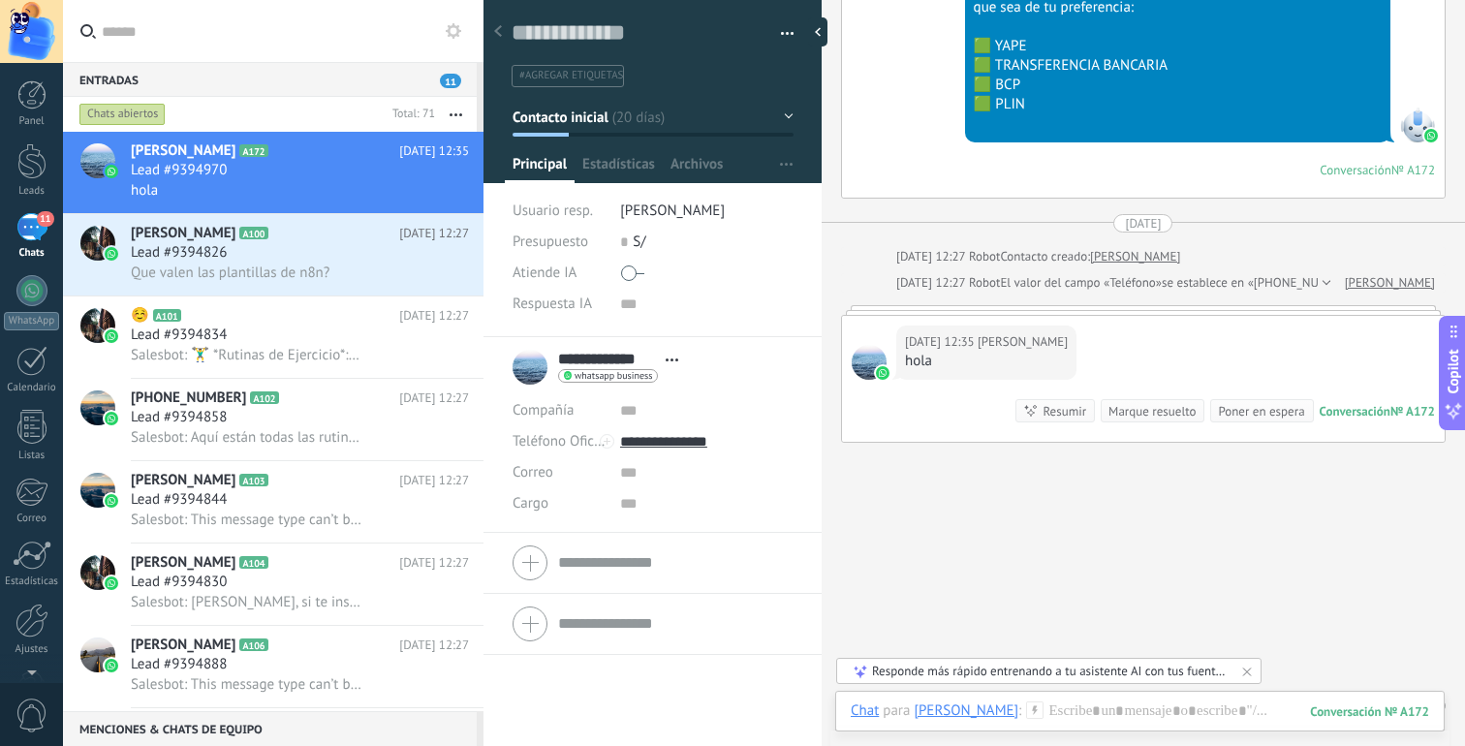
click at [455, 31] on icon at bounding box center [454, 31] width 16 height 16
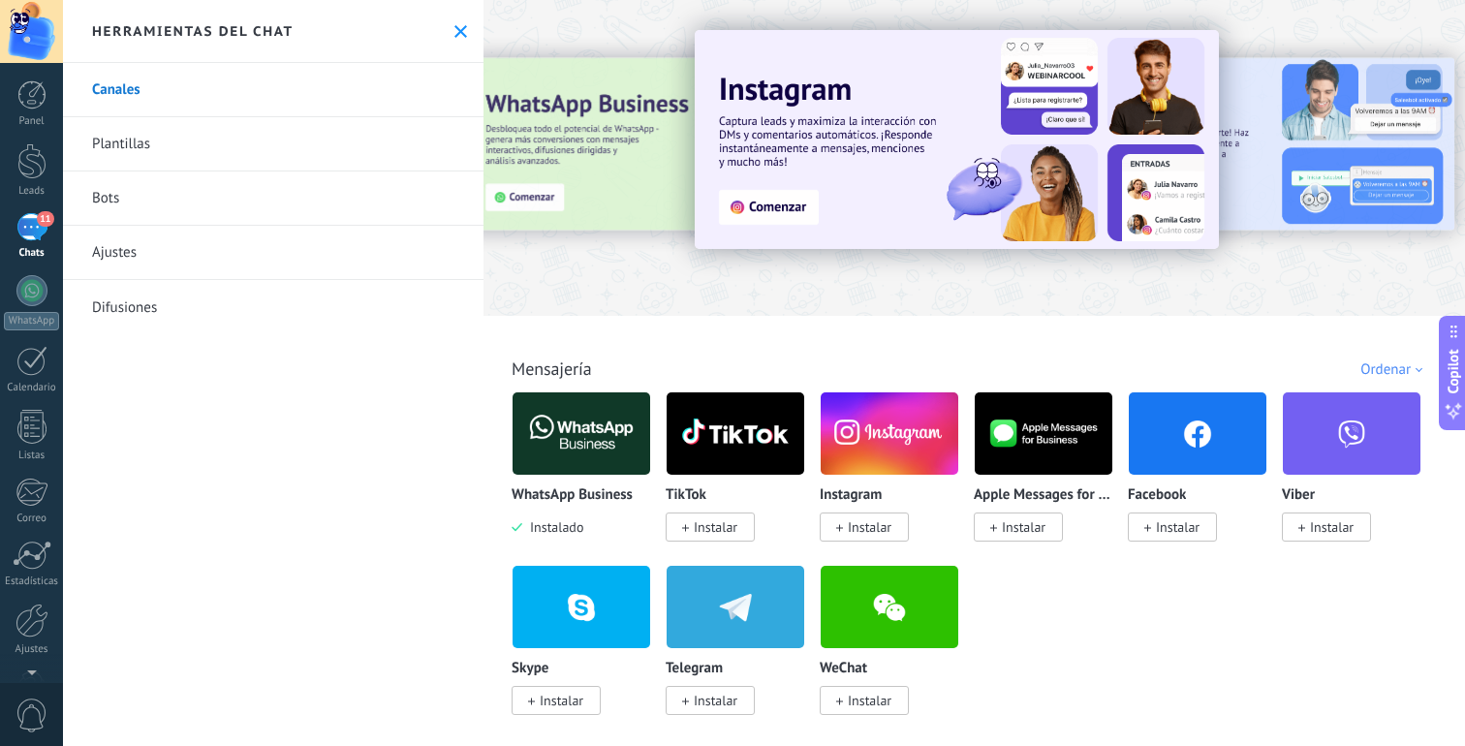
click at [378, 209] on link "Bots" at bounding box center [273, 199] width 421 height 54
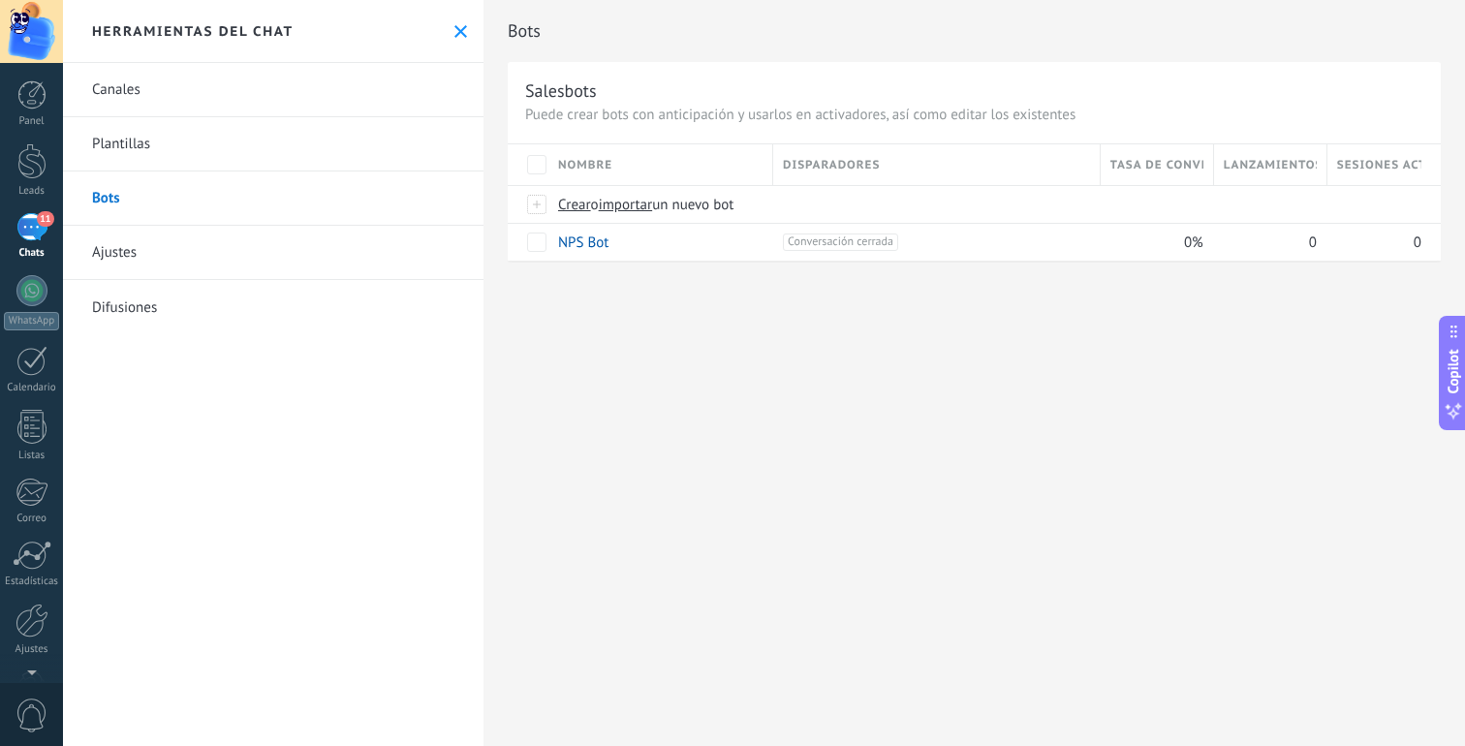
click at [370, 123] on link "Plantillas" at bounding box center [273, 144] width 421 height 54
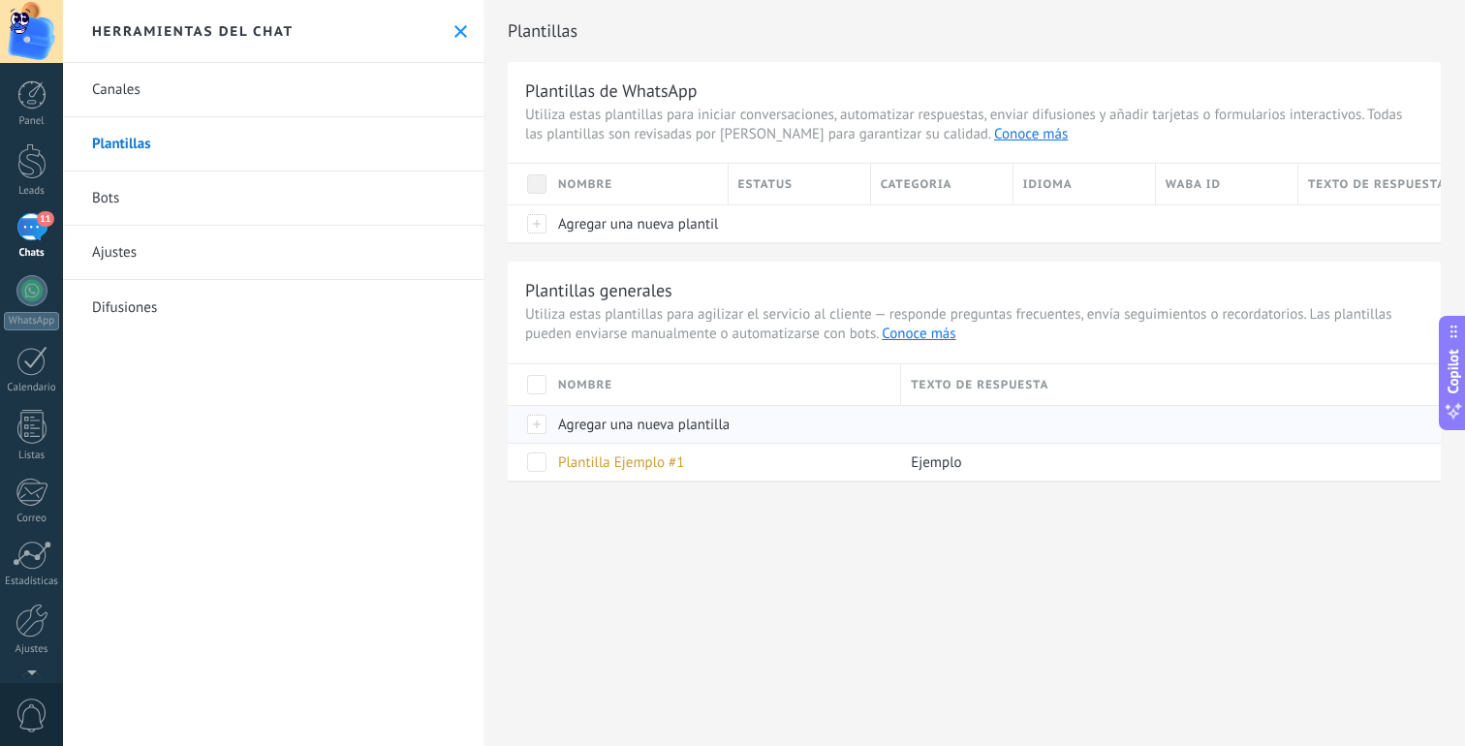
click at [558, 427] on span "Agregar una nueva plantilla" at bounding box center [644, 425] width 172 height 18
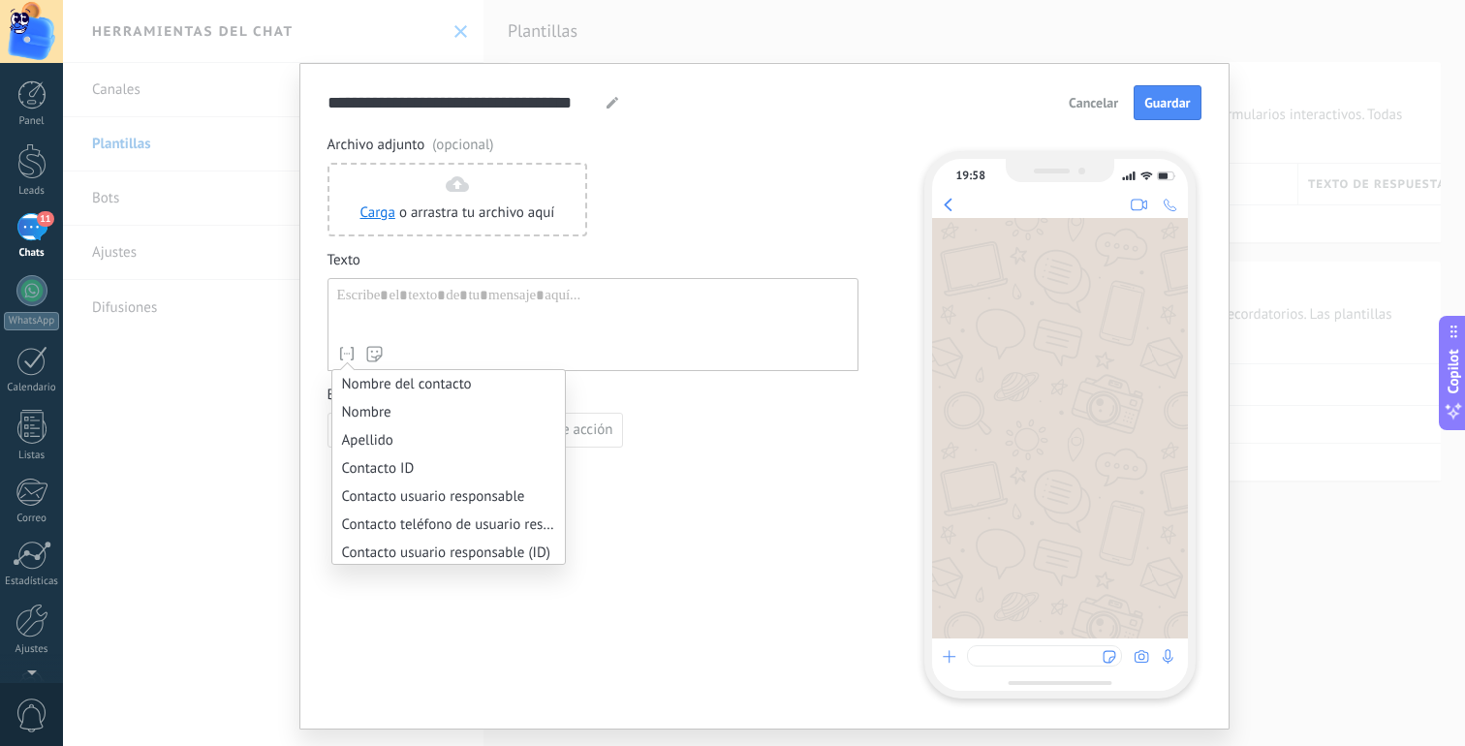
click at [339, 347] on icon at bounding box center [346, 353] width 19 height 19
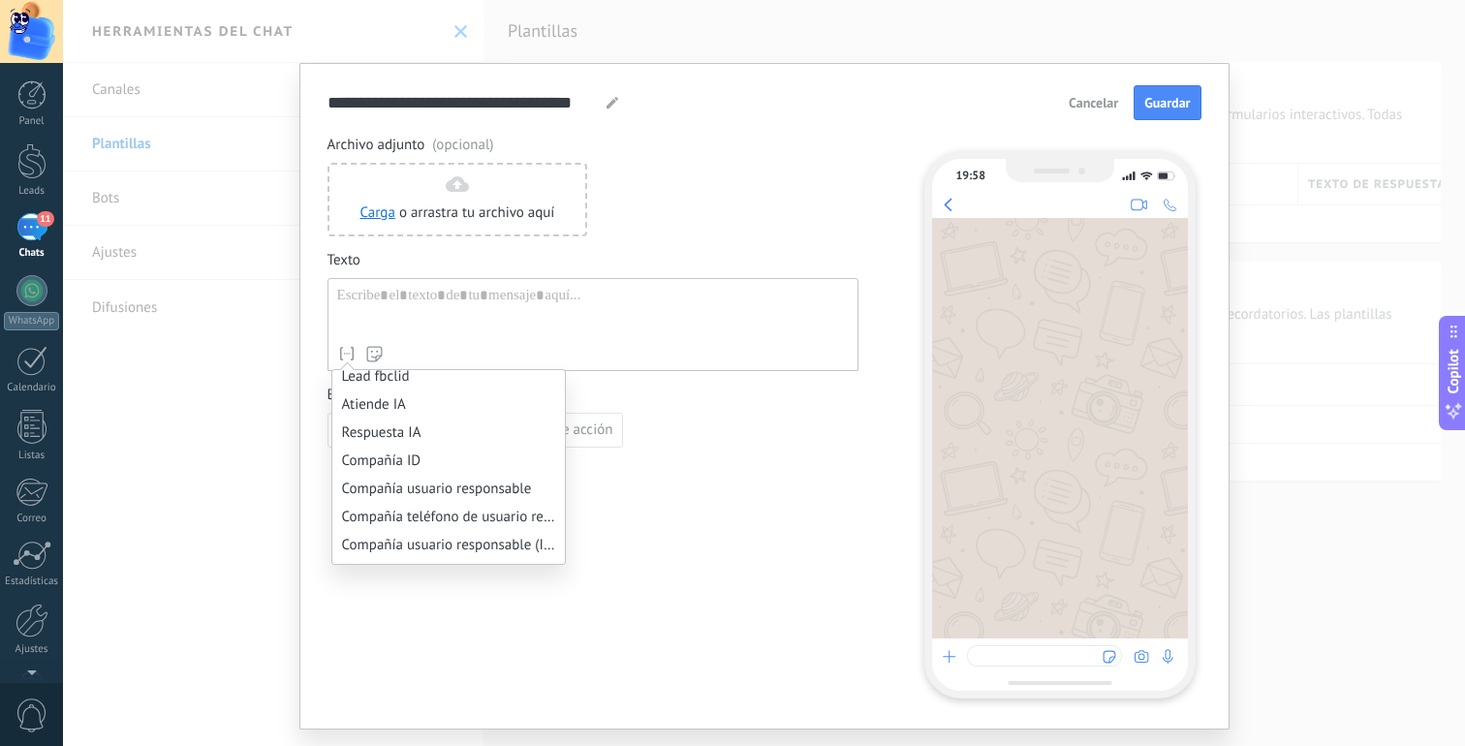
scroll to position [1162, 0]
click at [397, 445] on li "Respuesta IA" at bounding box center [448, 431] width 233 height 28
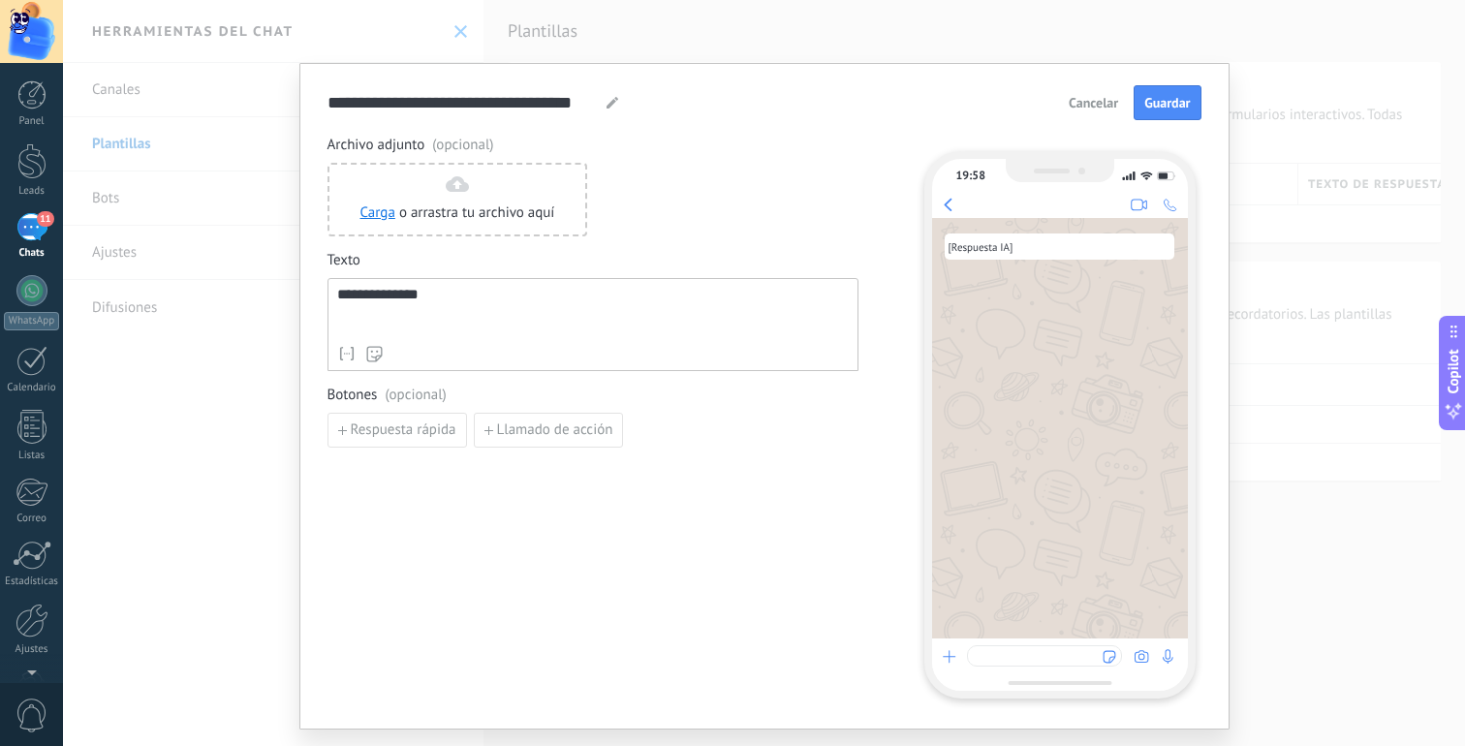
click at [474, 303] on div "**********" at bounding box center [593, 311] width 512 height 49
click at [605, 96] on div at bounding box center [613, 102] width 16 height 23
click at [607, 98] on icon at bounding box center [613, 103] width 12 height 12
click at [439, 105] on input "**********" at bounding box center [464, 102] width 272 height 22
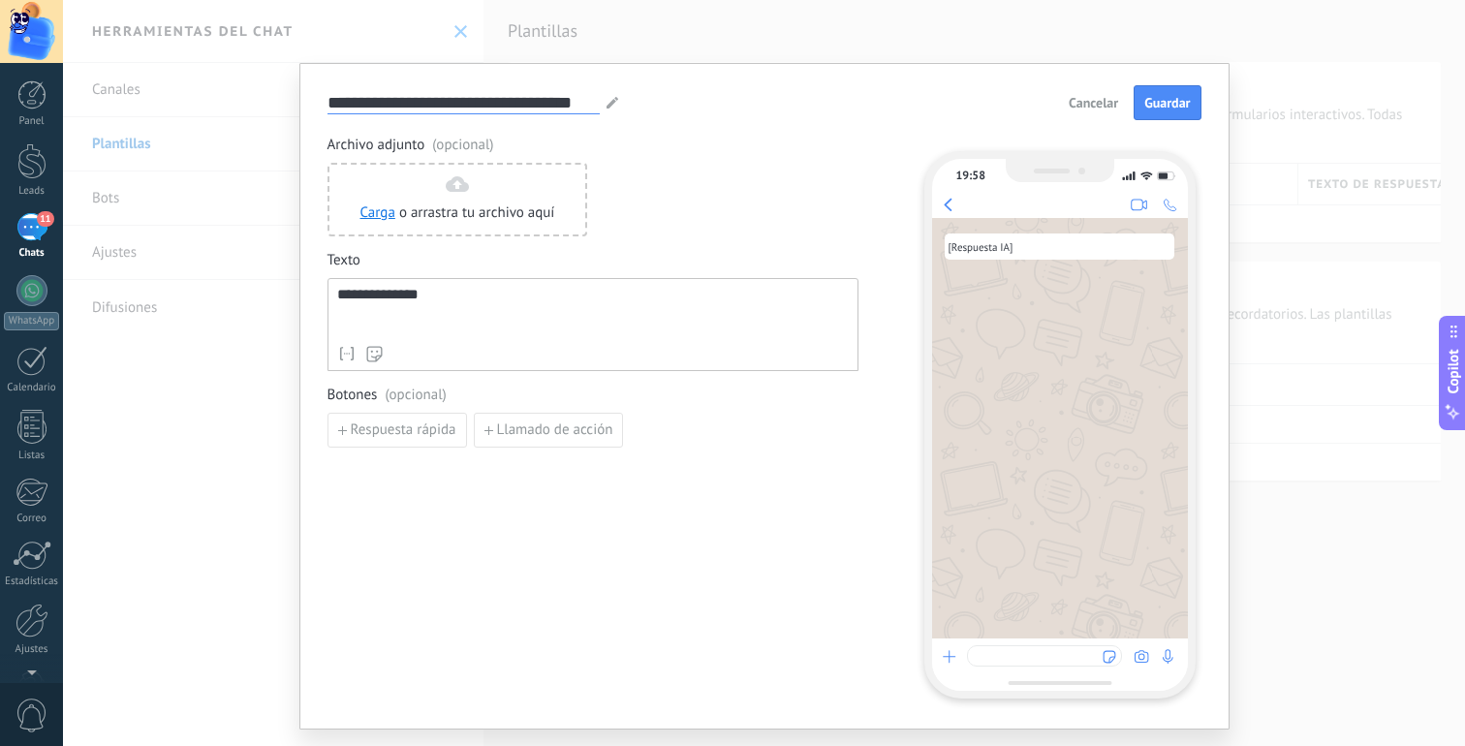
click at [439, 105] on input "**********" at bounding box center [464, 102] width 272 height 22
type input "**********"
click at [635, 176] on div "Carga o arrastra tu archivo aquí Arrastra aquí" at bounding box center [593, 200] width 531 height 74
click at [1152, 99] on span "Guardar" at bounding box center [1167, 103] width 46 height 14
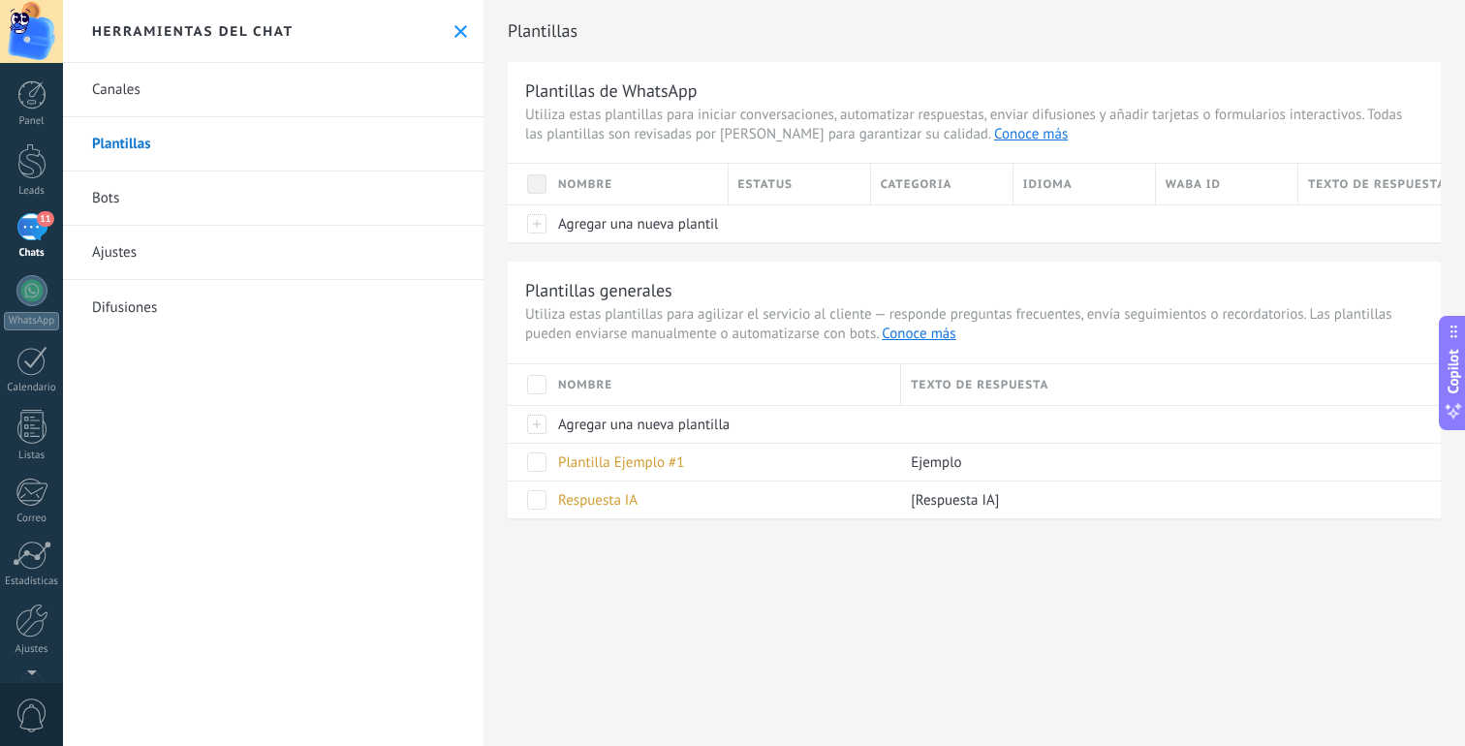
click at [357, 198] on link "Bots" at bounding box center [273, 199] width 421 height 54
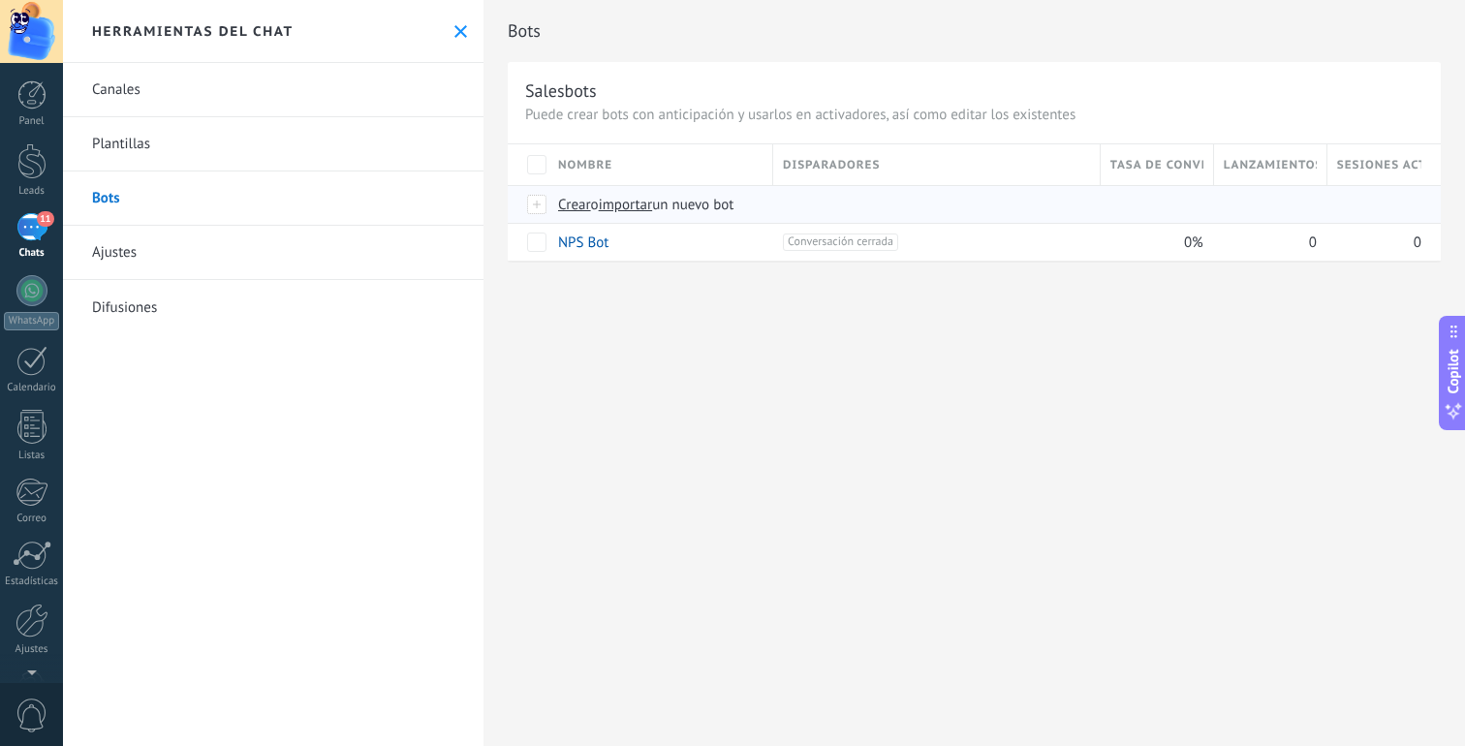
click at [630, 203] on span "importar" at bounding box center [626, 205] width 54 height 18
click at [0, 0] on input "importar un nuevo bot" at bounding box center [0, 0] width 0 height 0
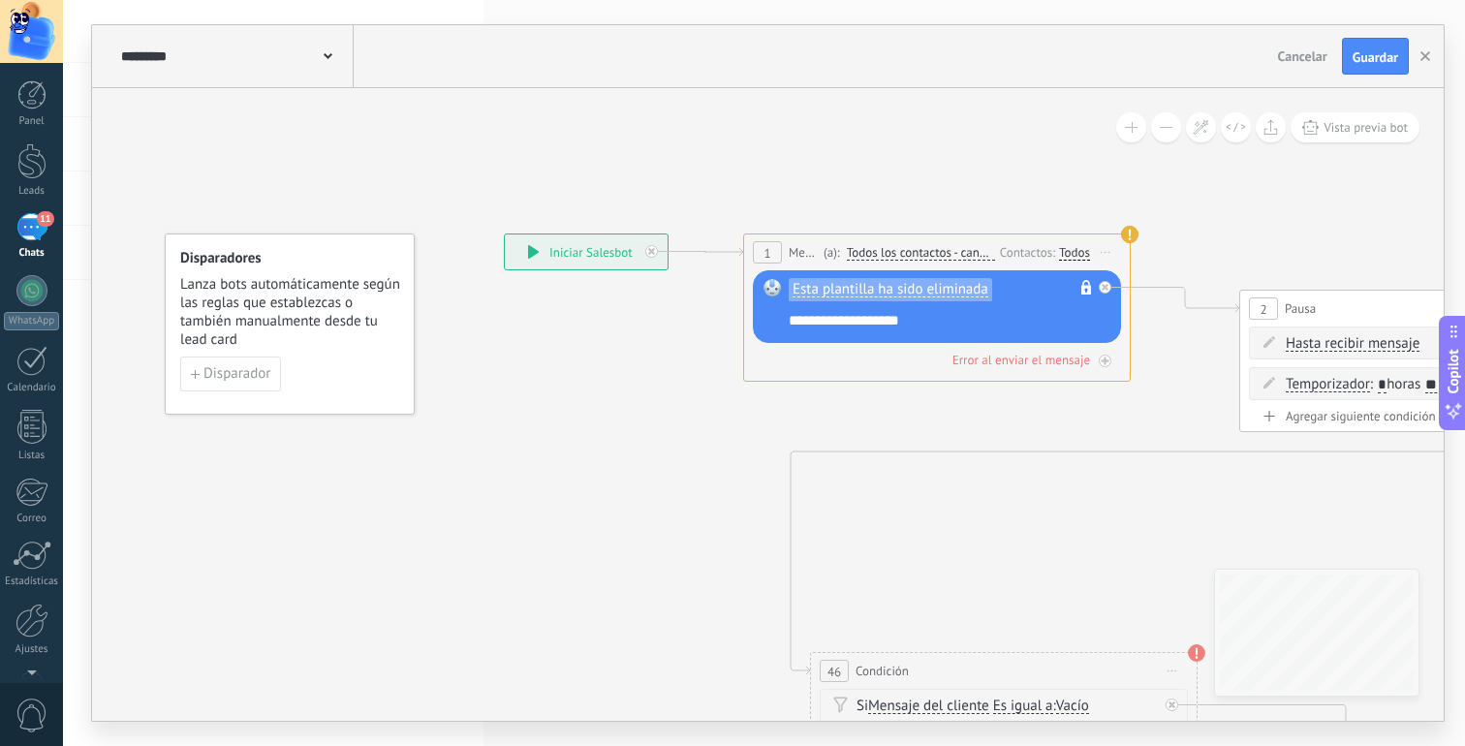
click at [885, 294] on span "Esta plantilla ha sido eliminada" at bounding box center [891, 290] width 196 height 16
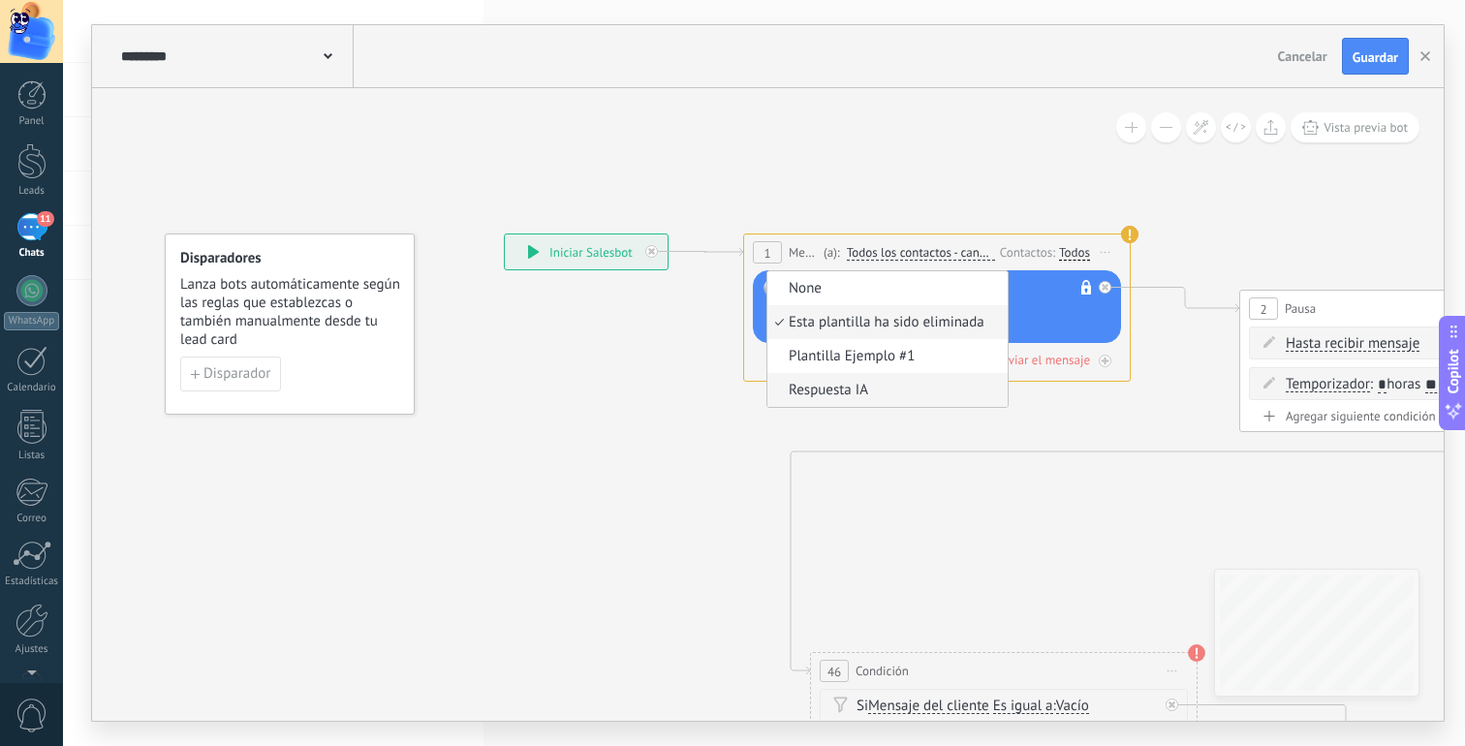
click at [830, 391] on span "Respuesta IA" at bounding box center [884, 390] width 235 height 19
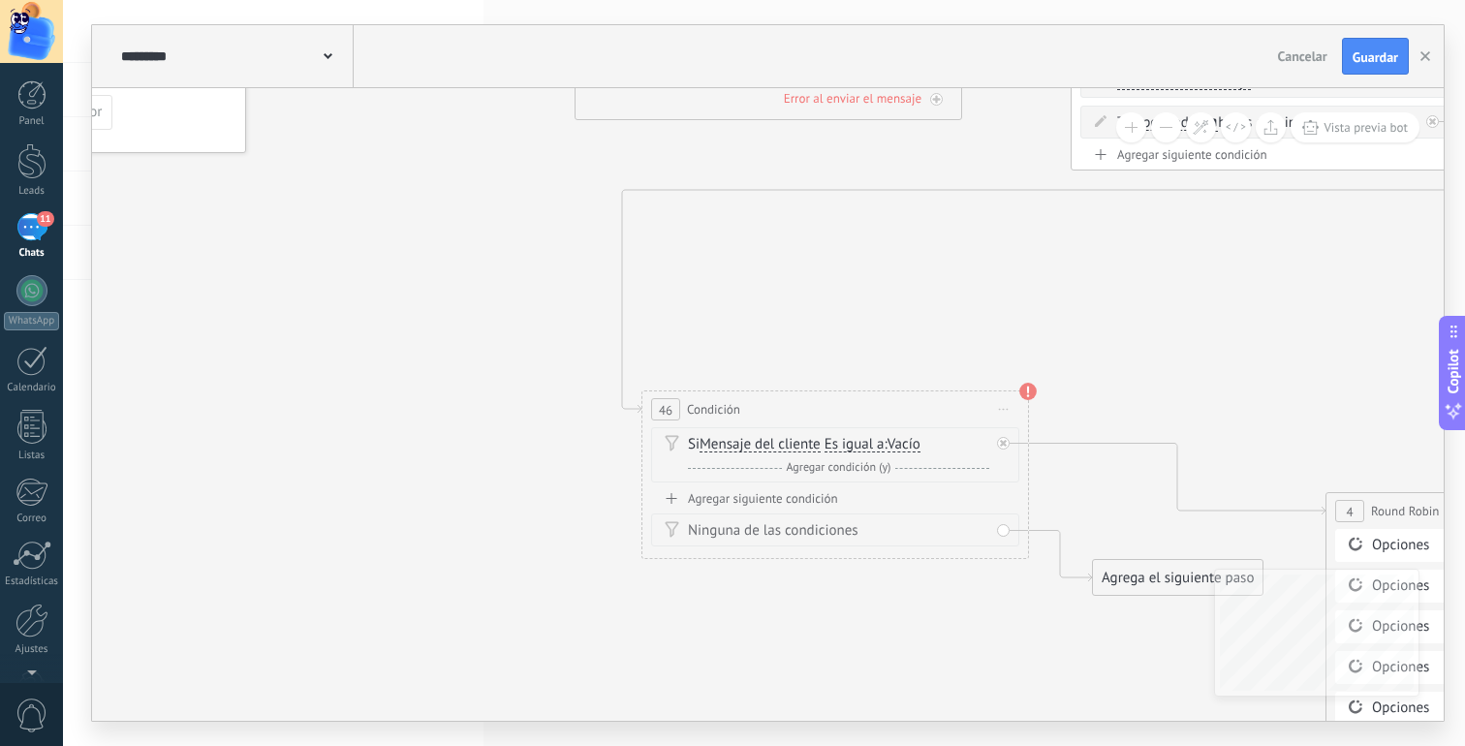
click at [908, 448] on span "Vacío" at bounding box center [904, 445] width 33 height 16
click at [908, 448] on button "Vacío" at bounding box center [999, 444] width 242 height 35
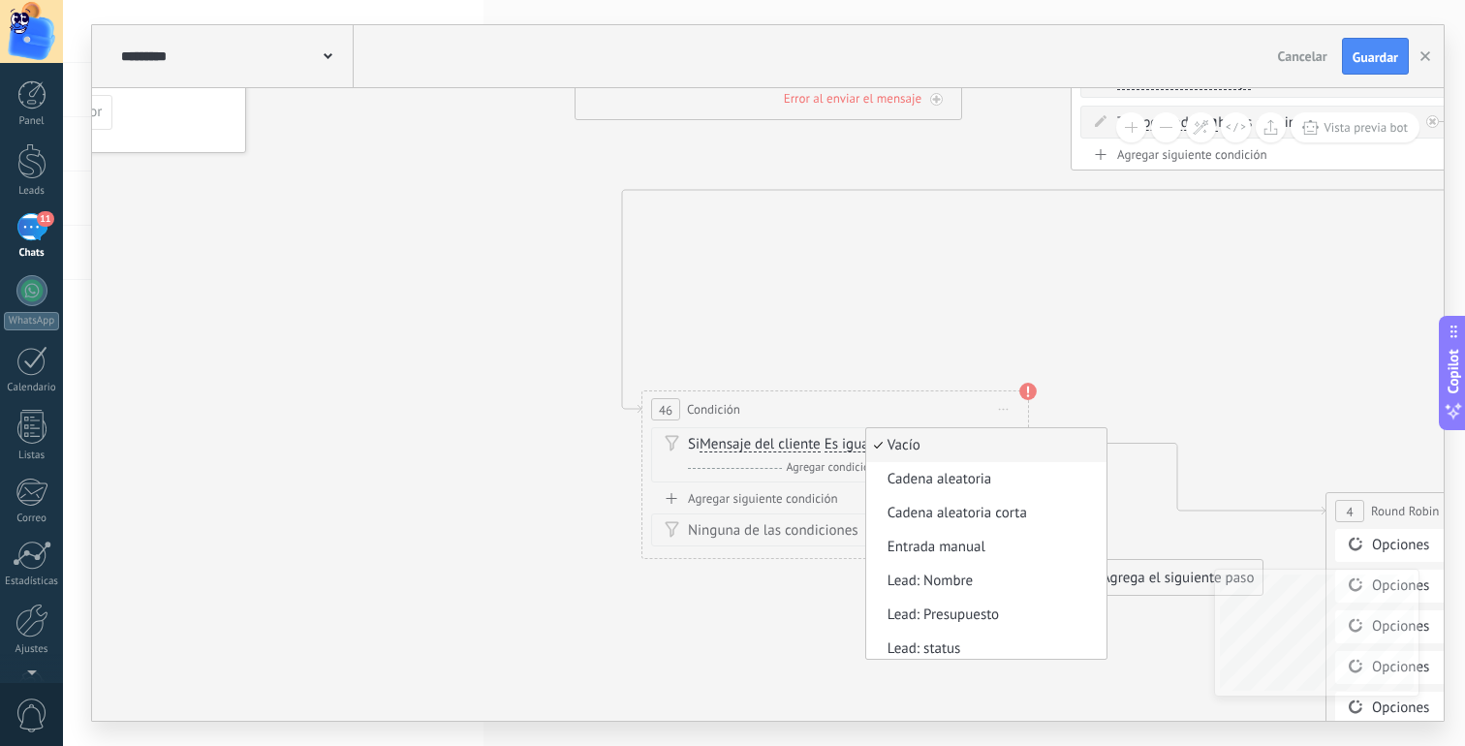
click at [799, 450] on span "Mensaje del cliente" at bounding box center [760, 445] width 121 height 16
click at [799, 450] on button "Mensaje del cliente" at bounding box center [811, 444] width 242 height 35
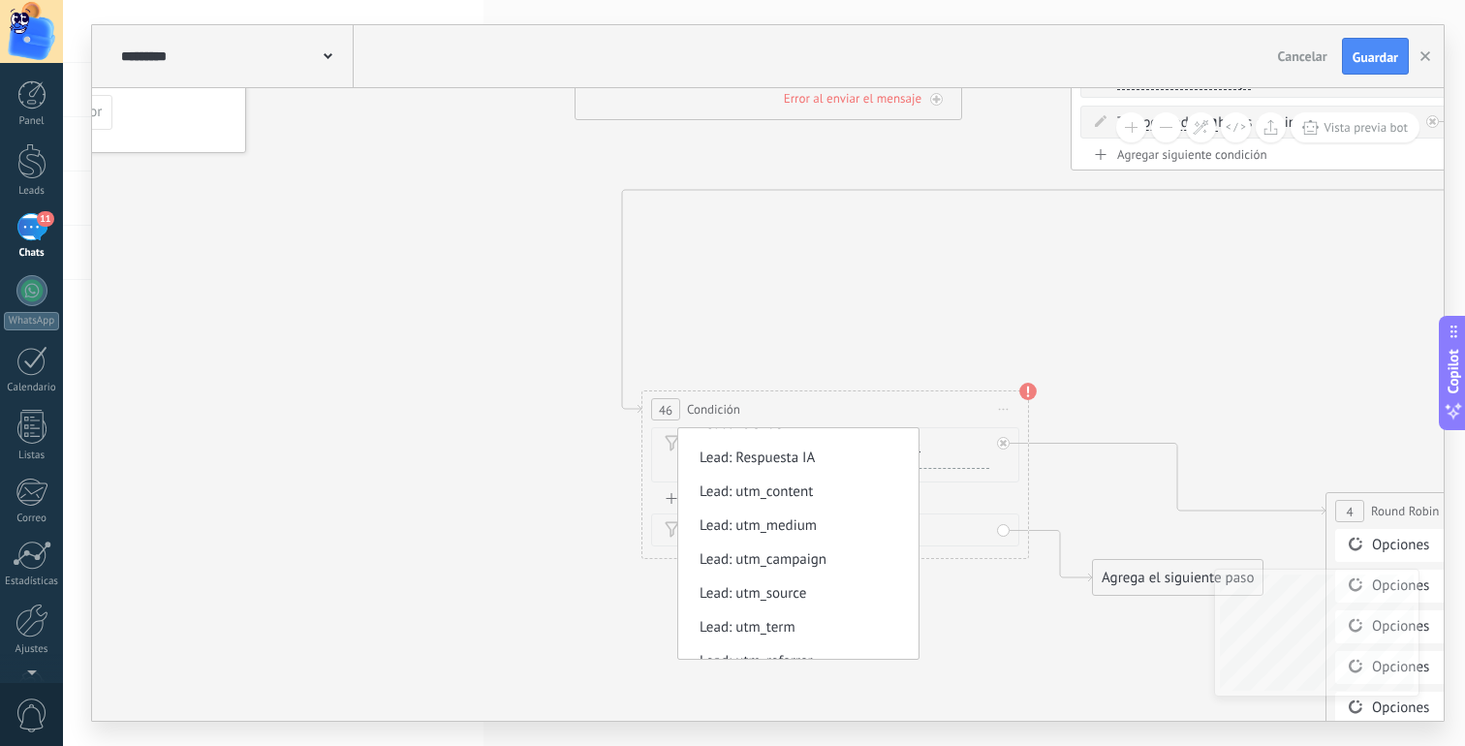
scroll to position [314, 0]
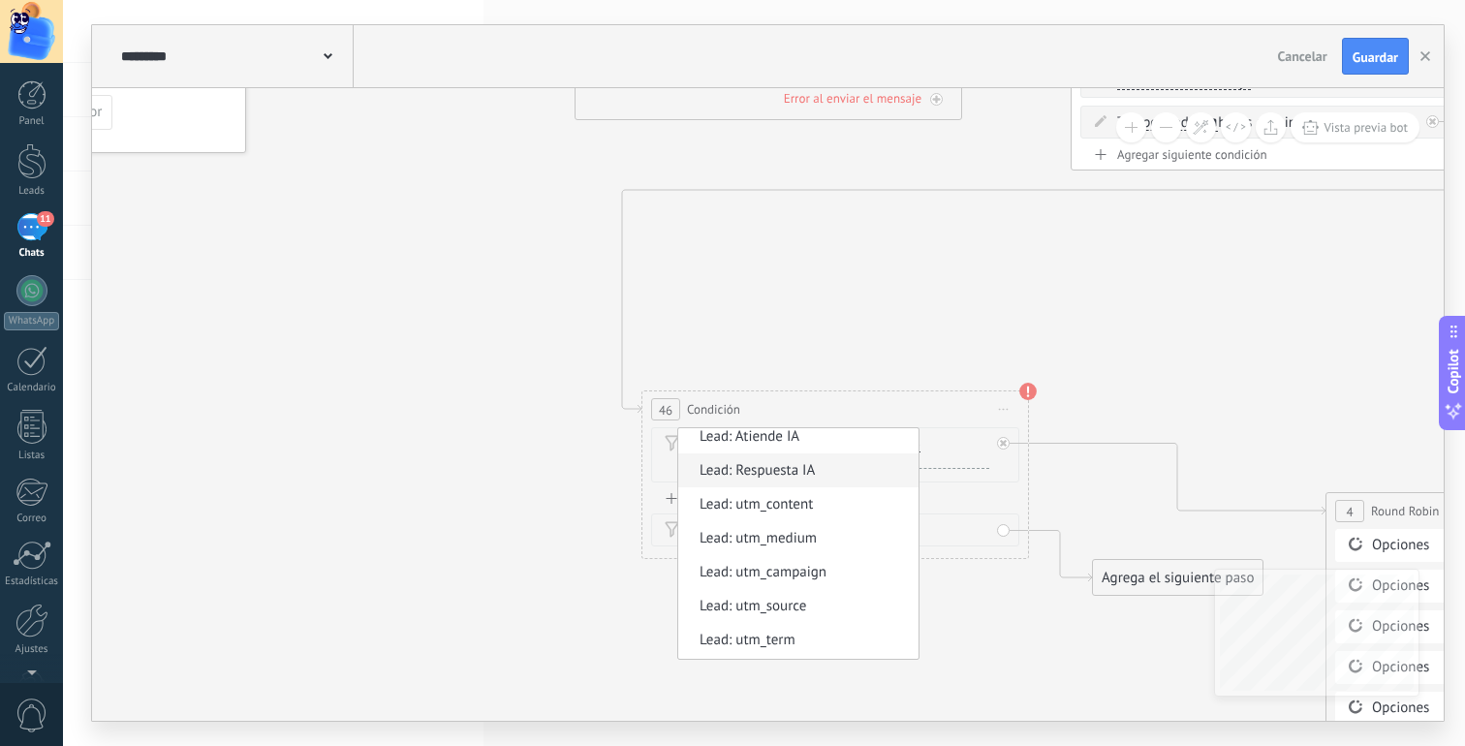
click at [804, 471] on span "Lead: Respuesta IA" at bounding box center [795, 470] width 235 height 19
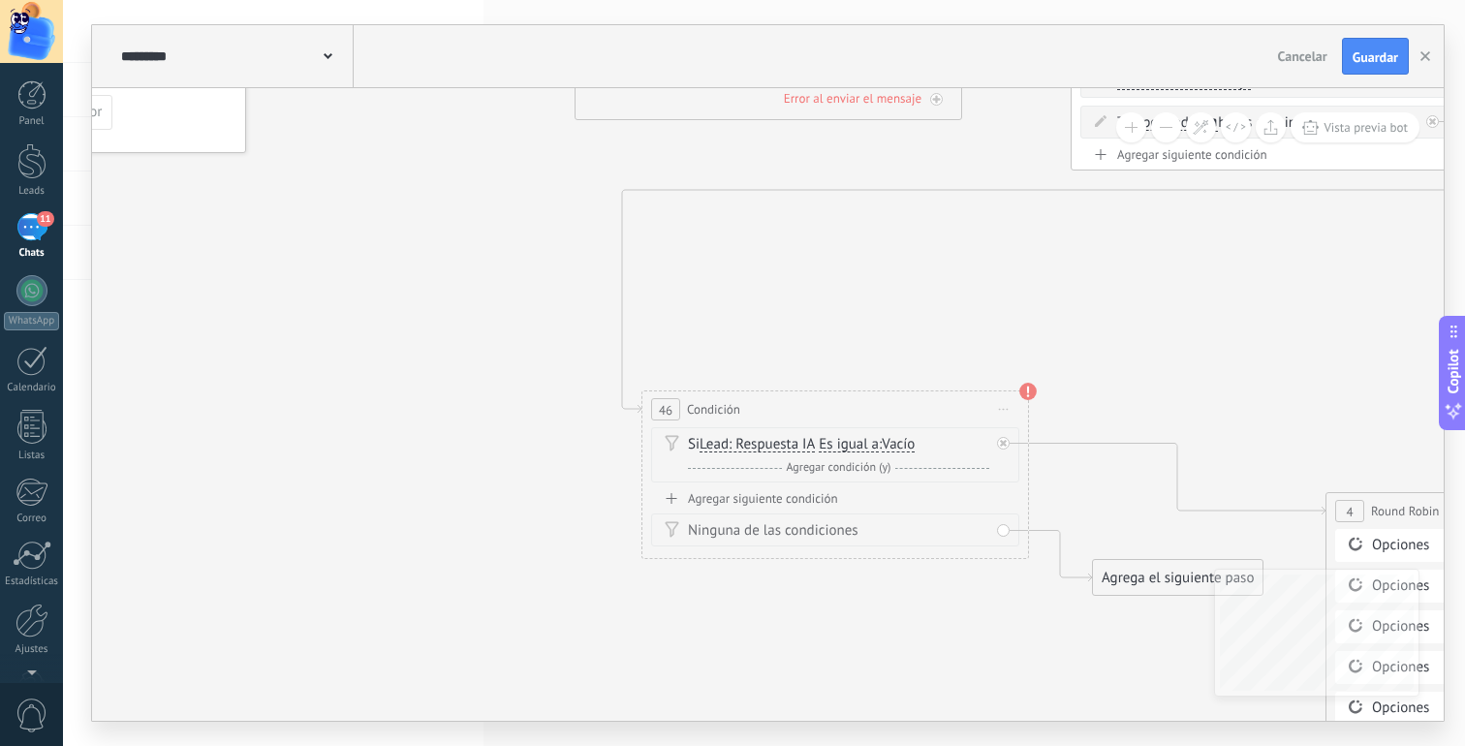
click at [784, 438] on span "Lead: Respuesta IA" at bounding box center [757, 445] width 115 height 16
click at [784, 438] on button "Lead: Respuesta IA" at bounding box center [811, 444] width 242 height 35
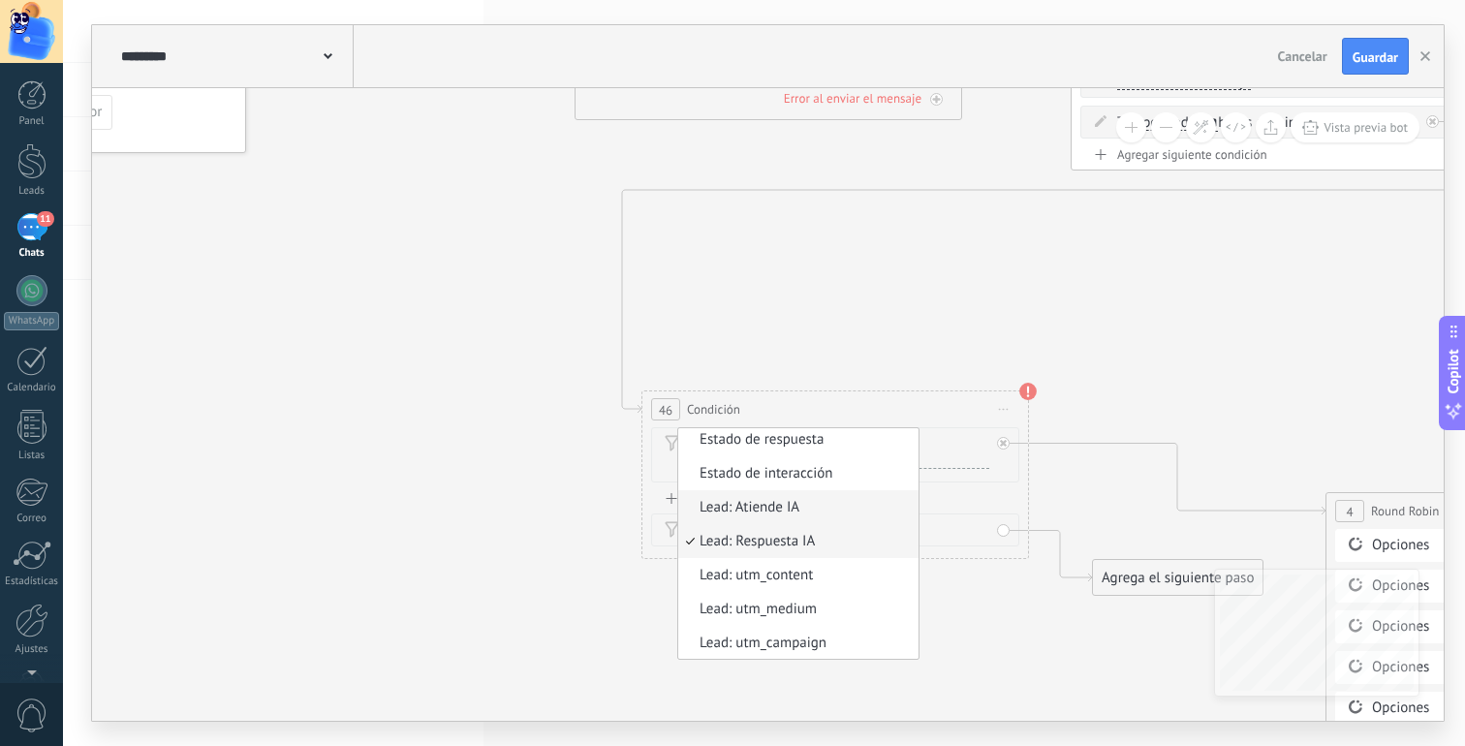
click at [809, 510] on span "Lead: Atiende IA" at bounding box center [795, 507] width 235 height 19
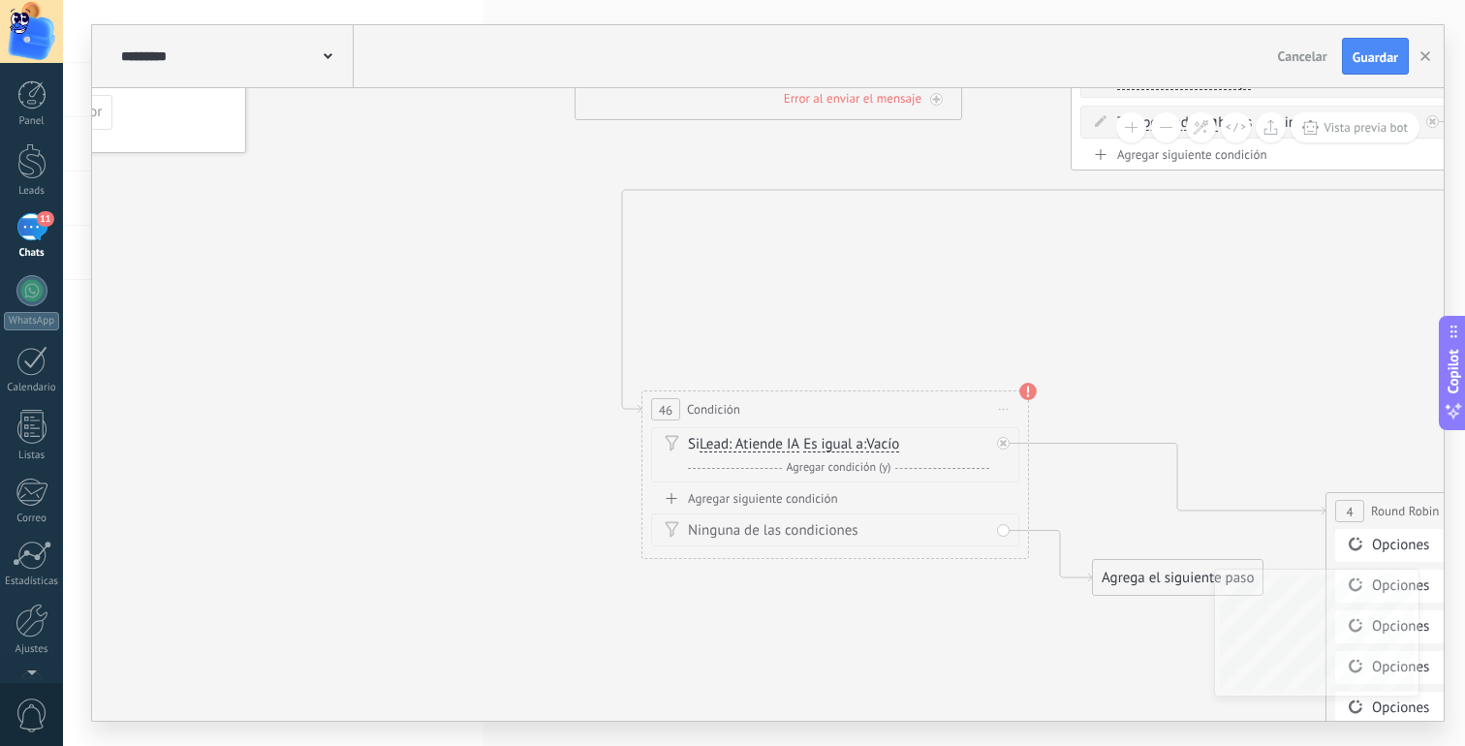
click at [895, 447] on span "Vacío" at bounding box center [882, 445] width 33 height 16
click at [895, 447] on button "Vacío" at bounding box center [978, 444] width 242 height 35
click at [904, 475] on span "No vacío" at bounding box center [962, 479] width 235 height 19
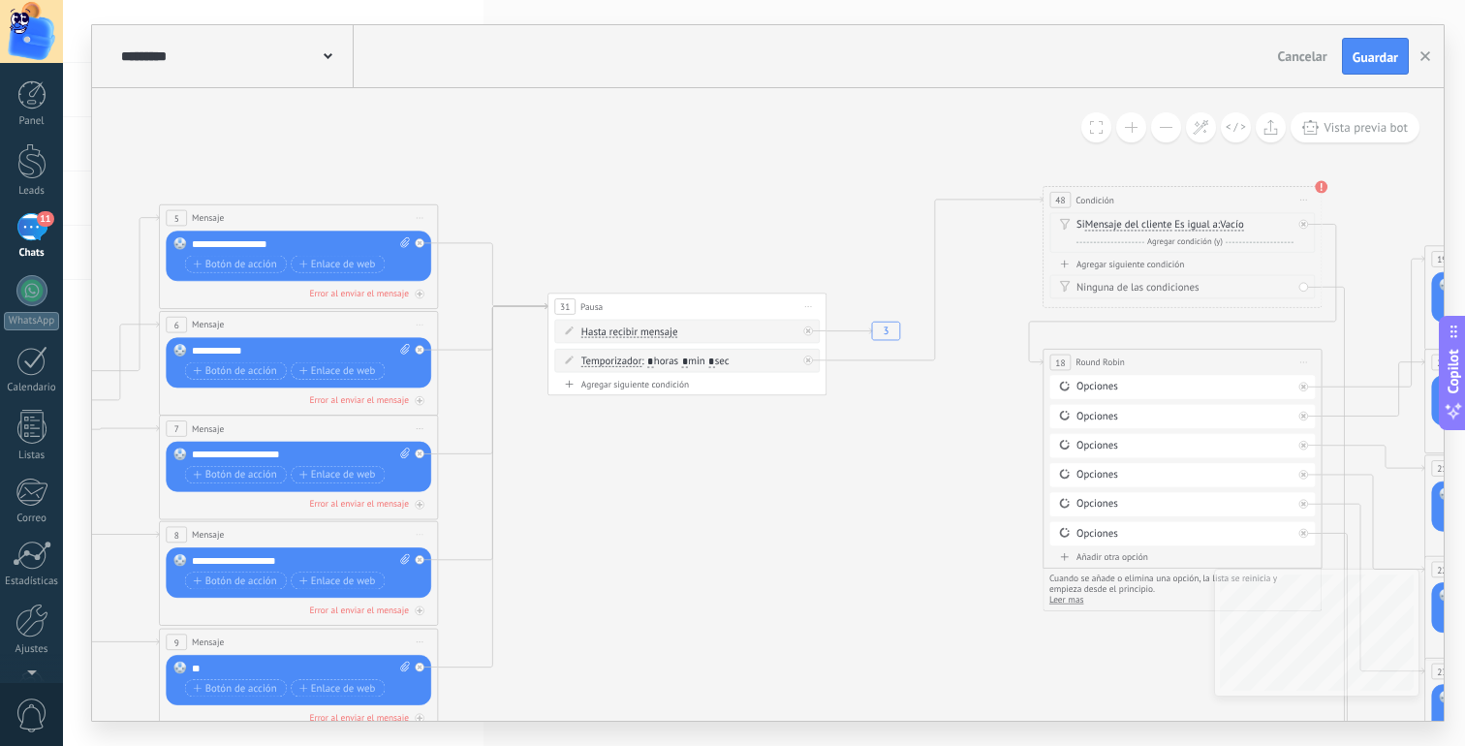
click at [1142, 226] on span "Mensaje del cliente" at bounding box center [1128, 226] width 87 height 12
click at [1142, 226] on button "Mensaje del cliente" at bounding box center [1165, 225] width 174 height 25
click at [1117, 247] on span "Lead: Atiende IA" at bounding box center [1154, 251] width 169 height 14
click at [1223, 219] on span "Vacío Vacío No vacío Vacío Vacío Vacío No vacío Vacío" at bounding box center [1217, 225] width 24 height 14
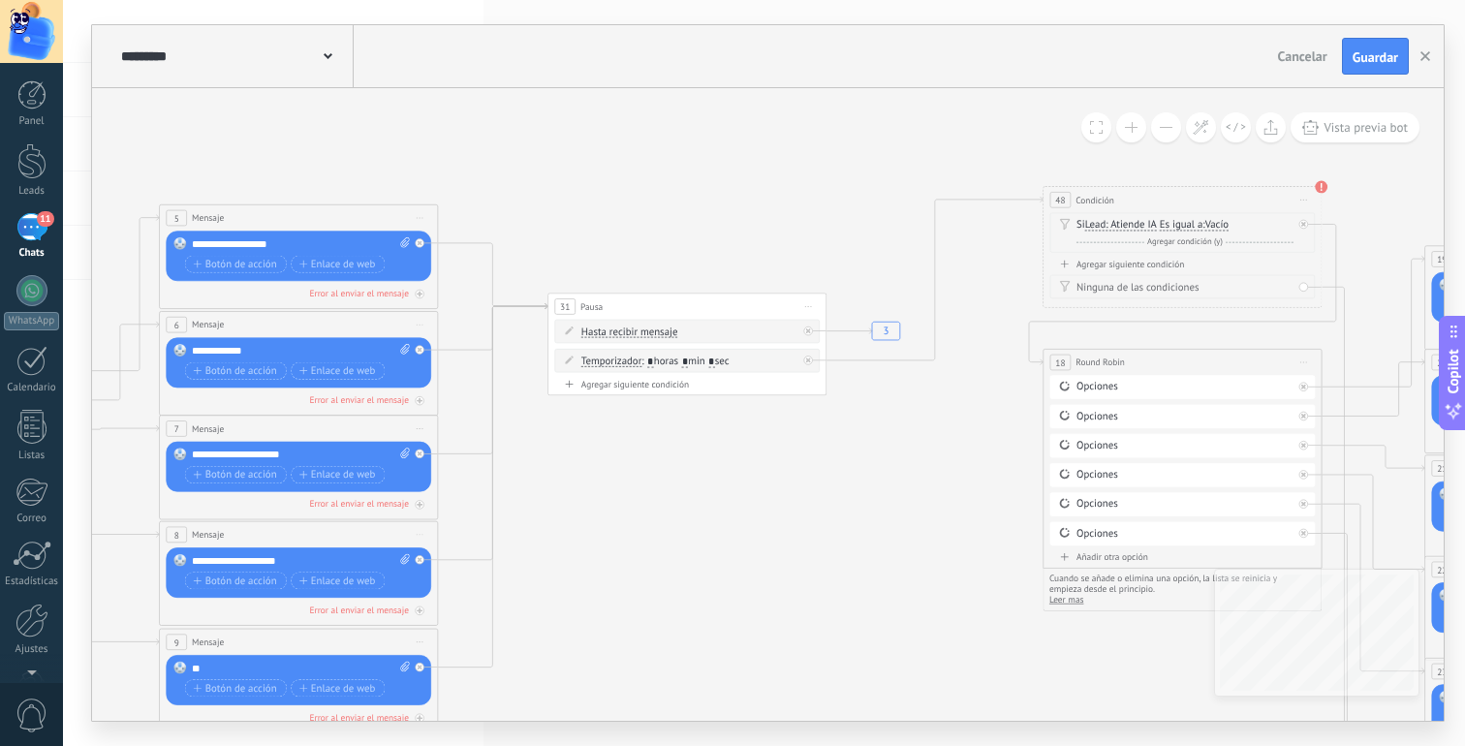
click at [1223, 223] on span "Vacío" at bounding box center [1217, 226] width 24 height 12
click at [1223, 223] on button "Vacío" at bounding box center [1285, 225] width 174 height 25
click at [1222, 258] on li "No vacío" at bounding box center [1276, 250] width 173 height 24
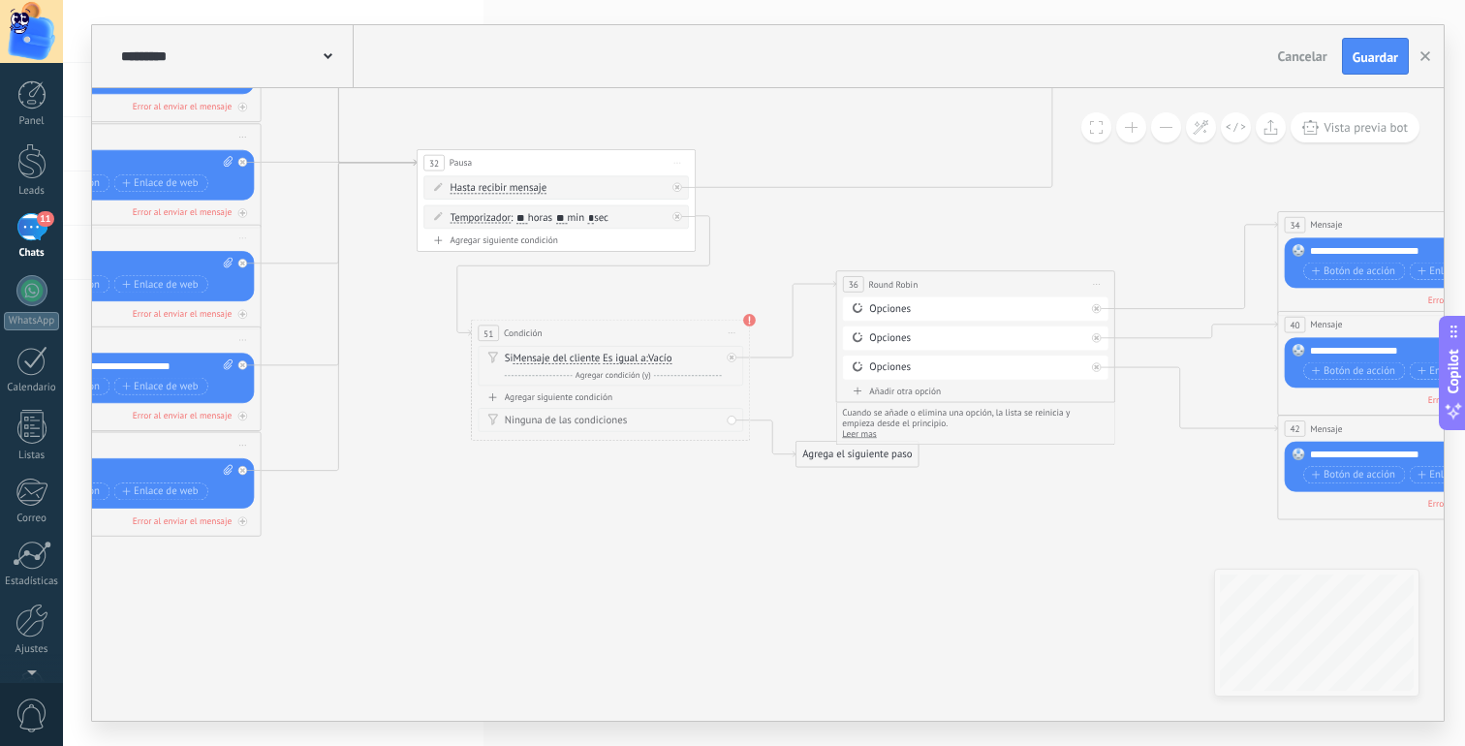
click at [542, 357] on span "Mensaje del cliente" at bounding box center [556, 359] width 87 height 12
click at [542, 357] on button "Mensaje del cliente" at bounding box center [593, 358] width 174 height 25
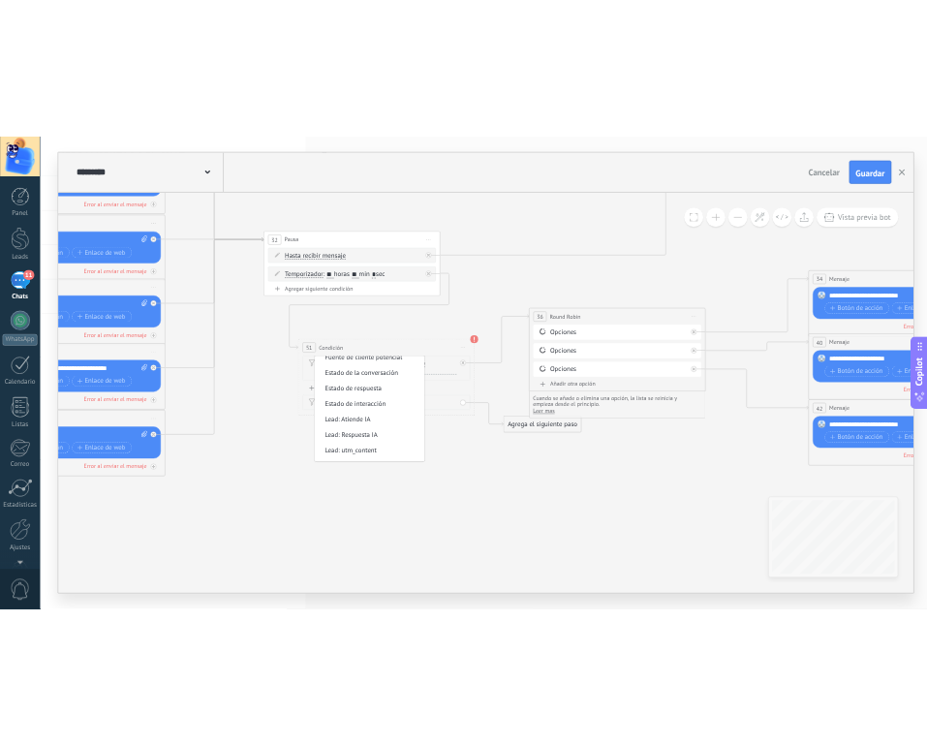
scroll to position [199, 0]
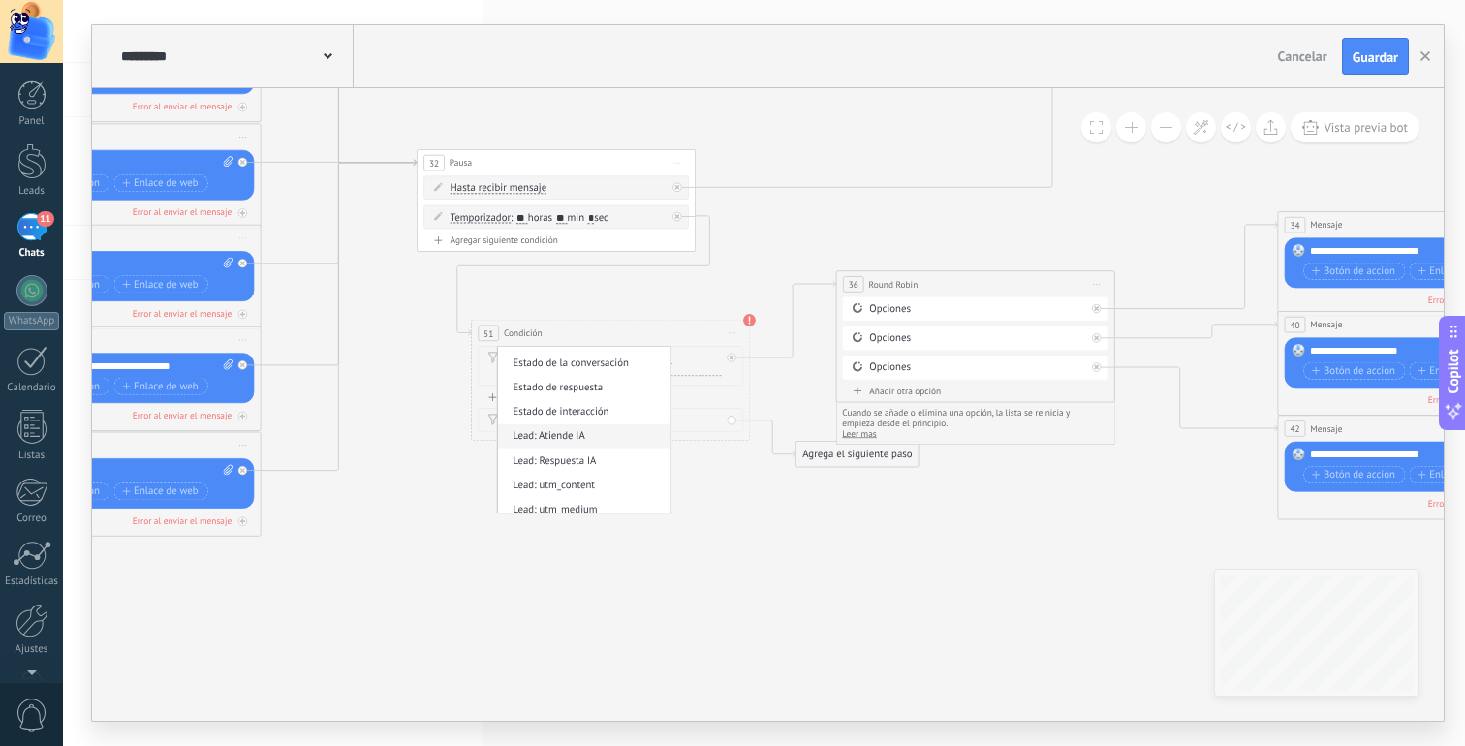
click at [569, 429] on span "Lead: Atiende IA" at bounding box center [582, 436] width 169 height 14
click at [654, 358] on span "Vacío" at bounding box center [645, 359] width 24 height 12
click at [654, 358] on button "Vacío" at bounding box center [713, 358] width 174 height 25
click at [681, 386] on span "No vacío" at bounding box center [702, 384] width 169 height 14
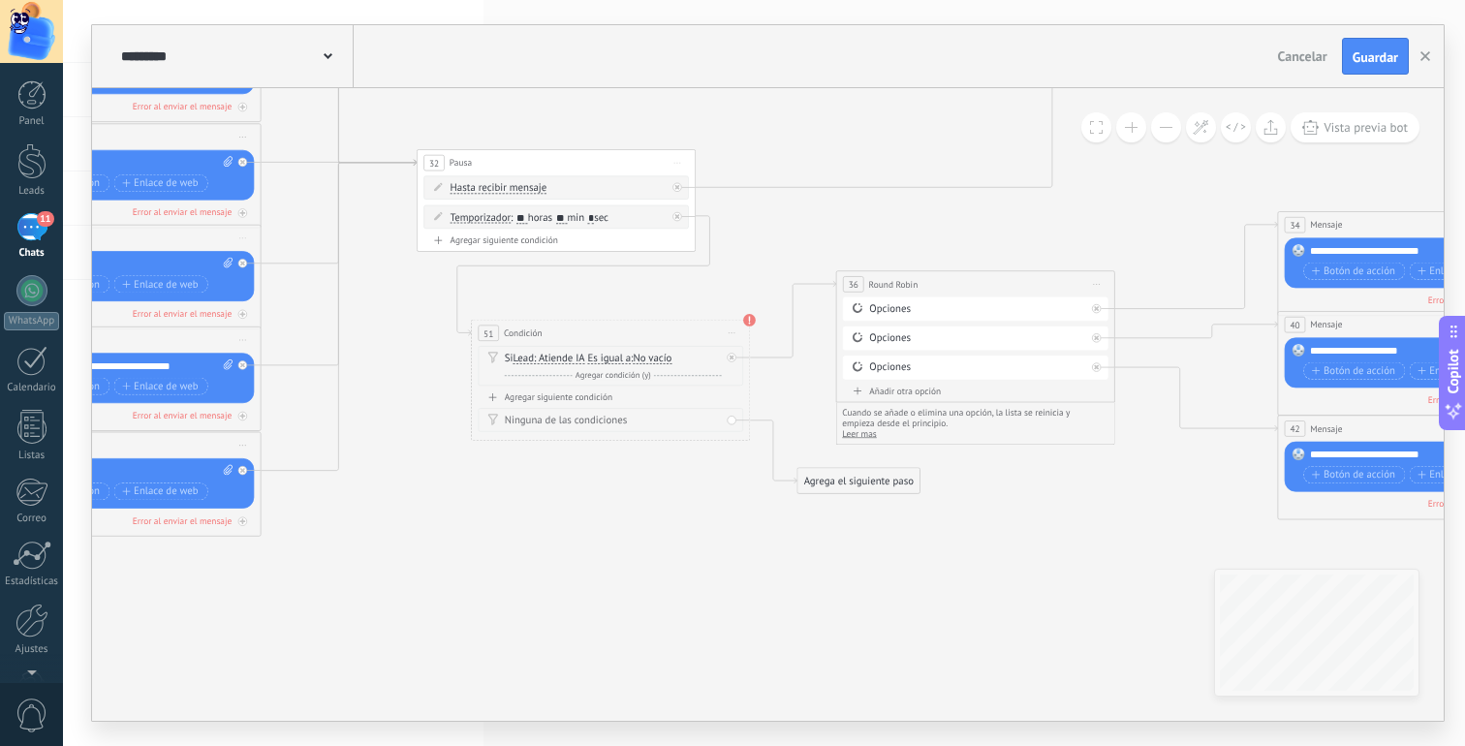
drag, startPoint x: 816, startPoint y: 458, endPoint x: 818, endPoint y: 485, distance: 27.2
click at [818, 485] on div "Agrega el siguiente paso" at bounding box center [859, 481] width 122 height 23
click at [1376, 41] on button "Guardar" at bounding box center [1375, 56] width 67 height 37
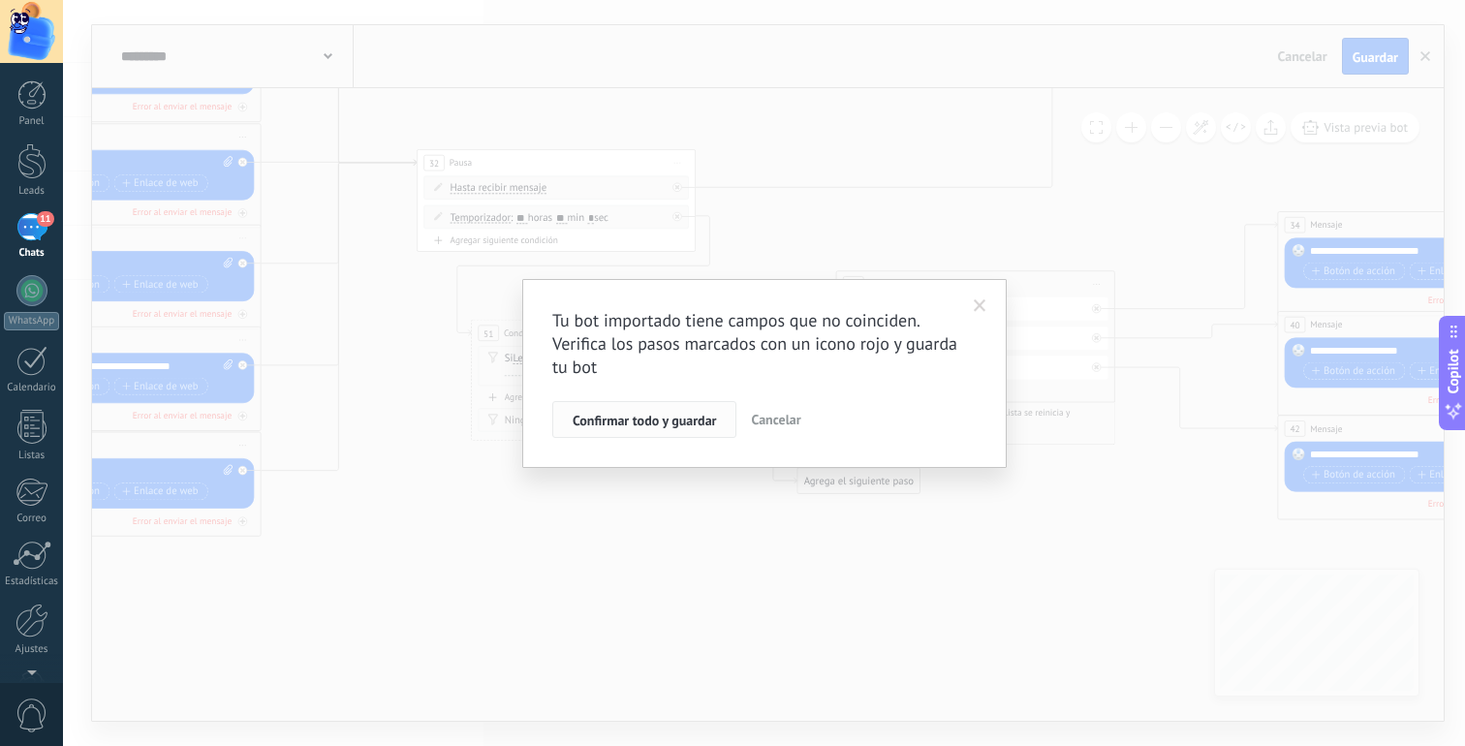
click at [691, 419] on span "Confirmar todo y guardar" at bounding box center [644, 421] width 143 height 14
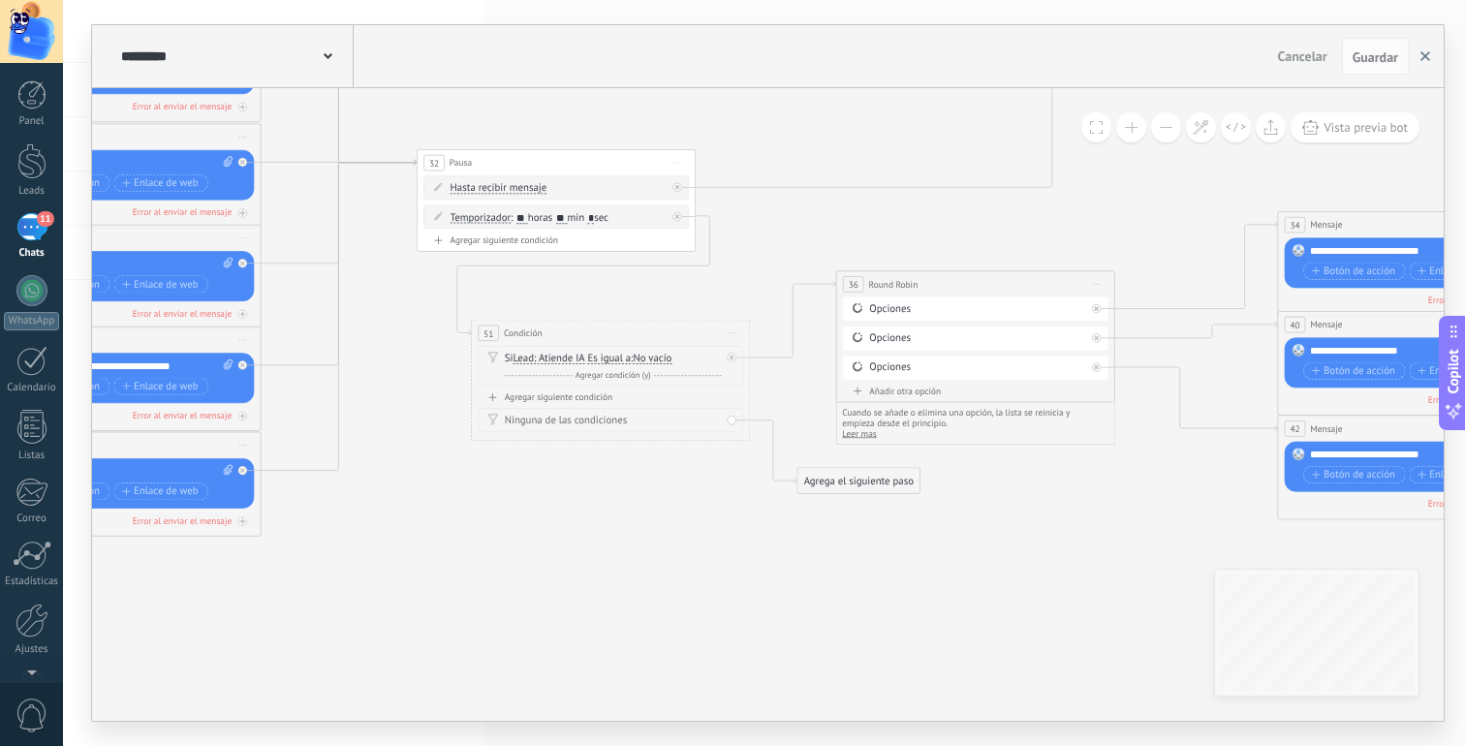
click at [1427, 51] on icon "button" at bounding box center [1426, 56] width 10 height 10
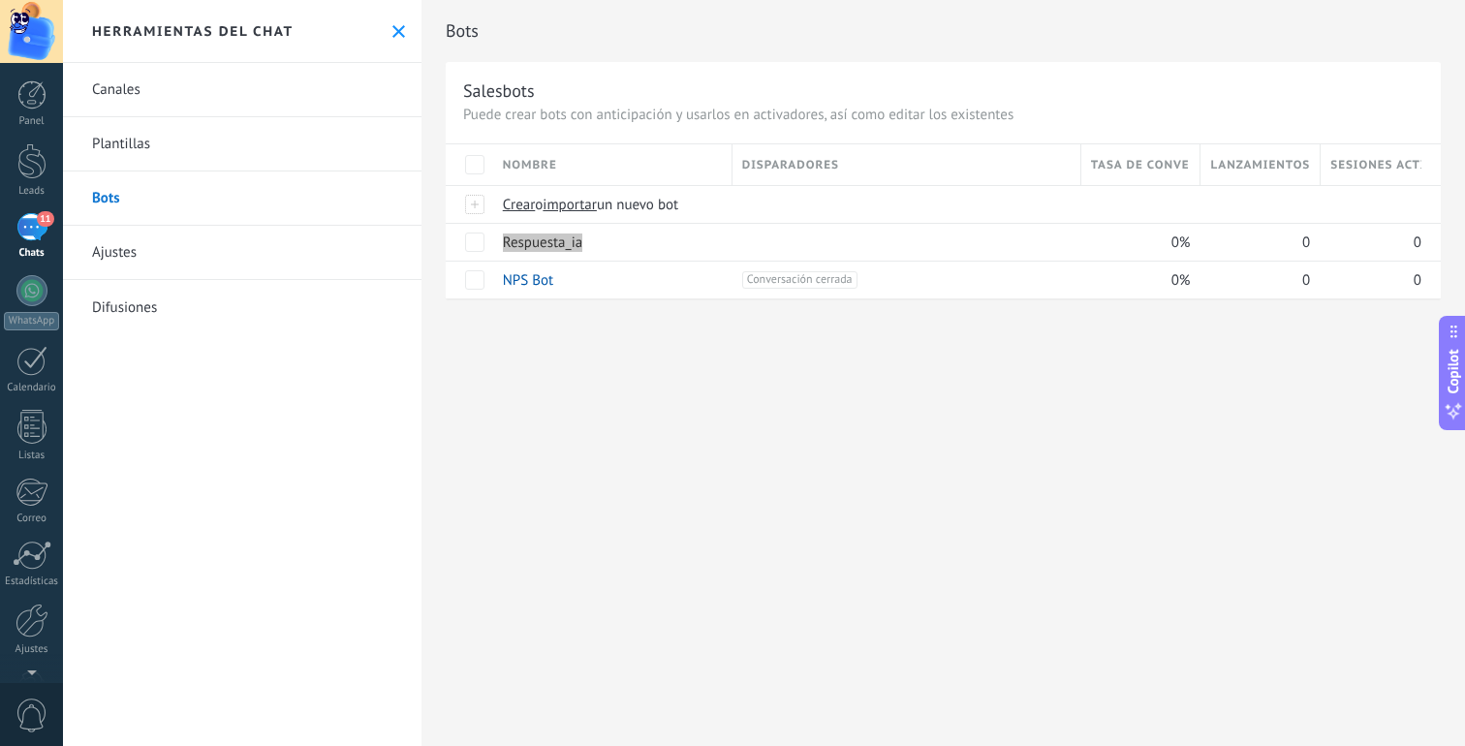
scroll to position [58, 0]
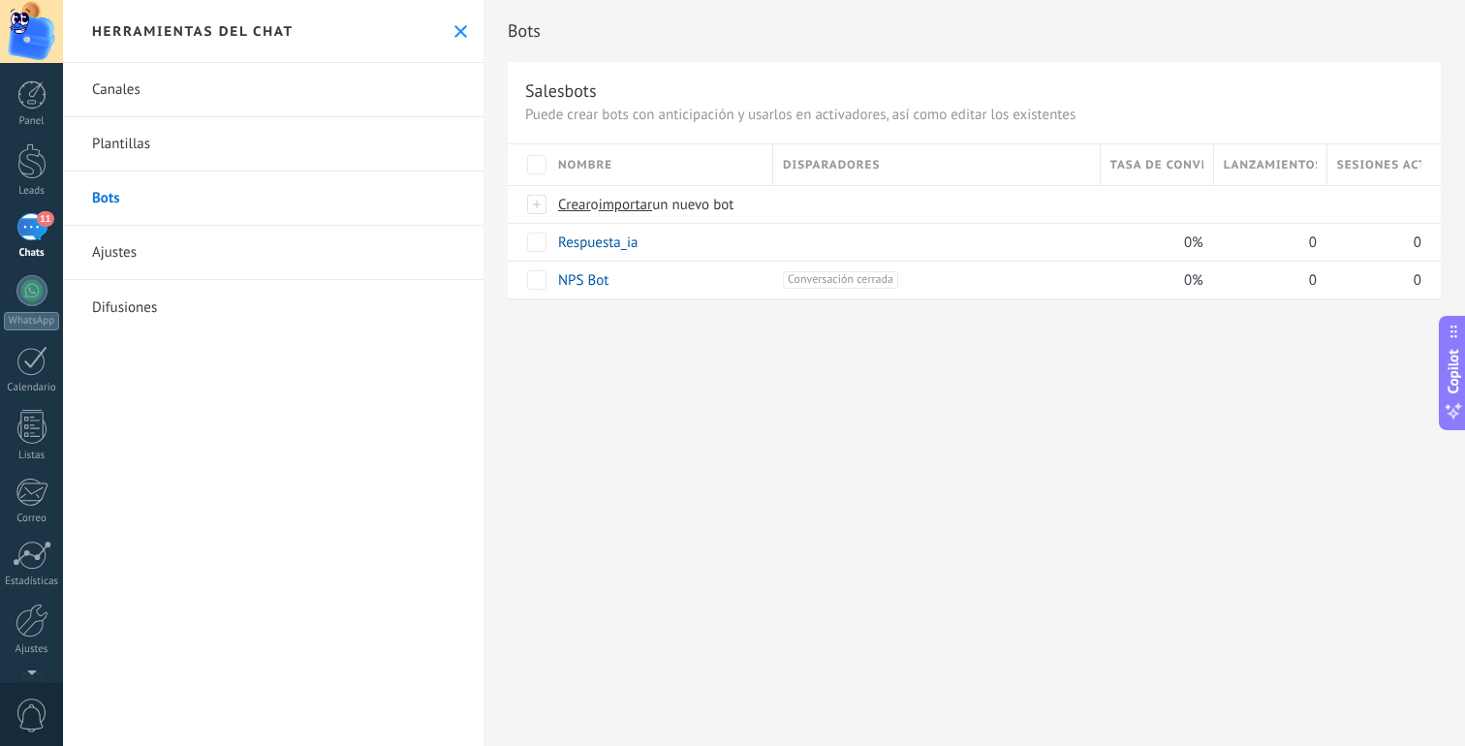
click at [926, 380] on div "Bots Salesbots Puede crear bots con anticipación y usarlos en activadores, así …" at bounding box center [975, 373] width 982 height 746
click at [35, 234] on div "11" at bounding box center [31, 227] width 31 height 28
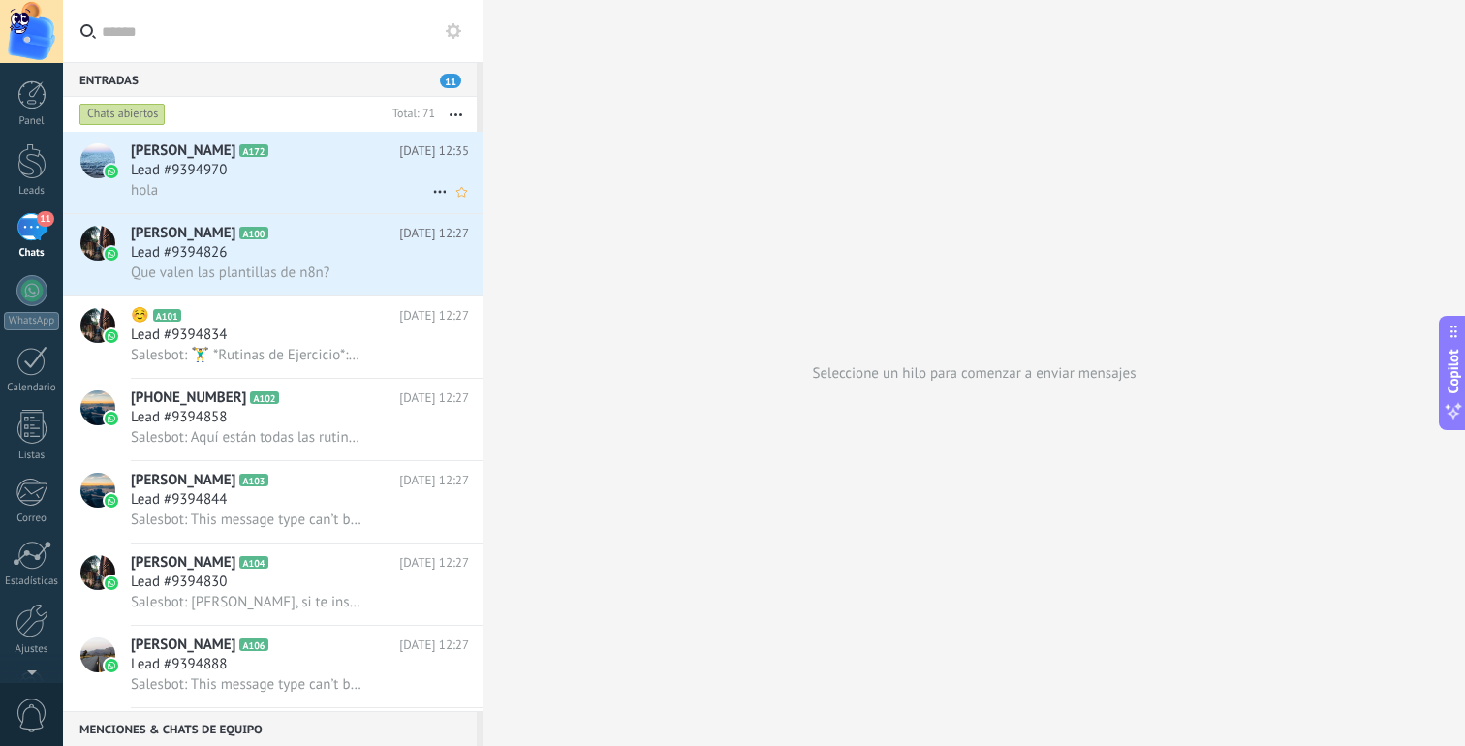
click at [332, 179] on div "Lead #9394970" at bounding box center [300, 170] width 338 height 19
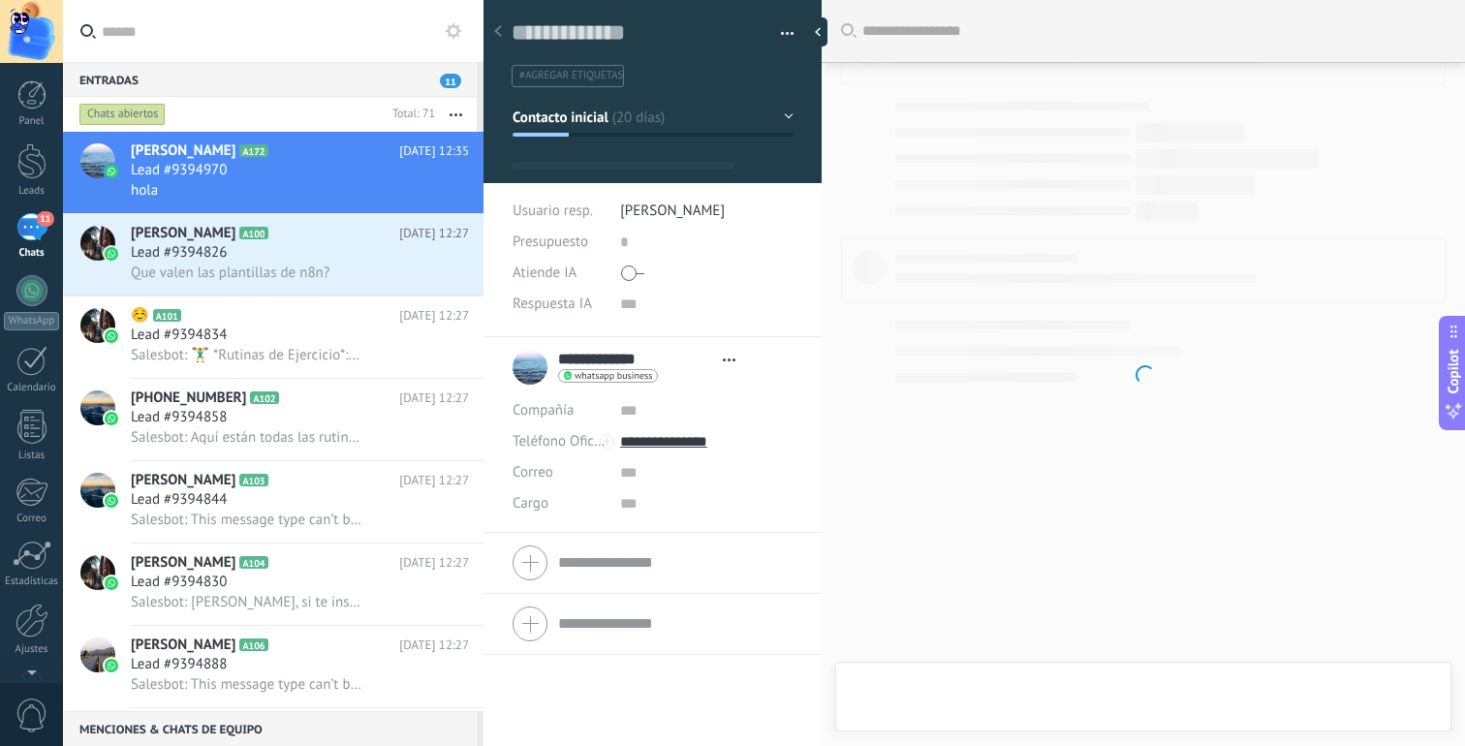
type textarea "**********"
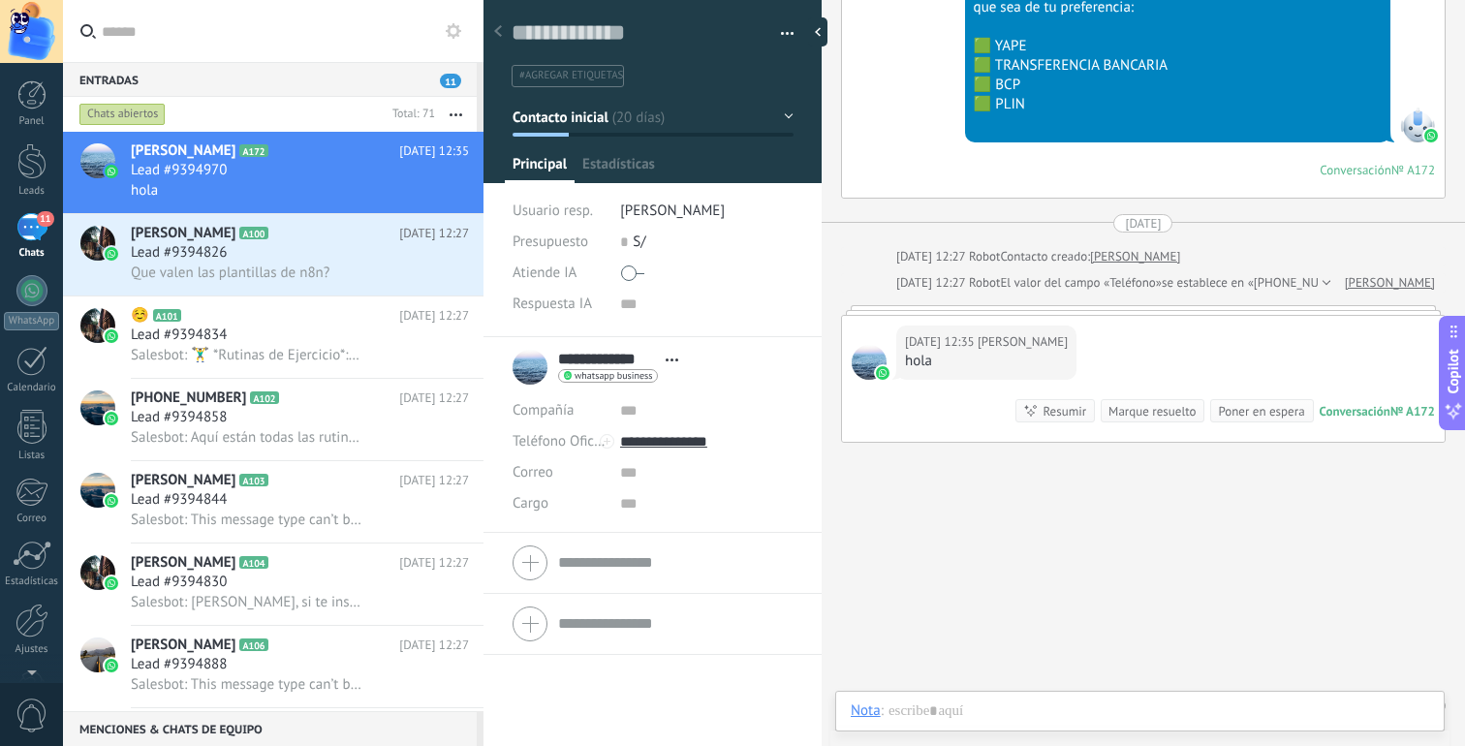
scroll to position [29, 0]
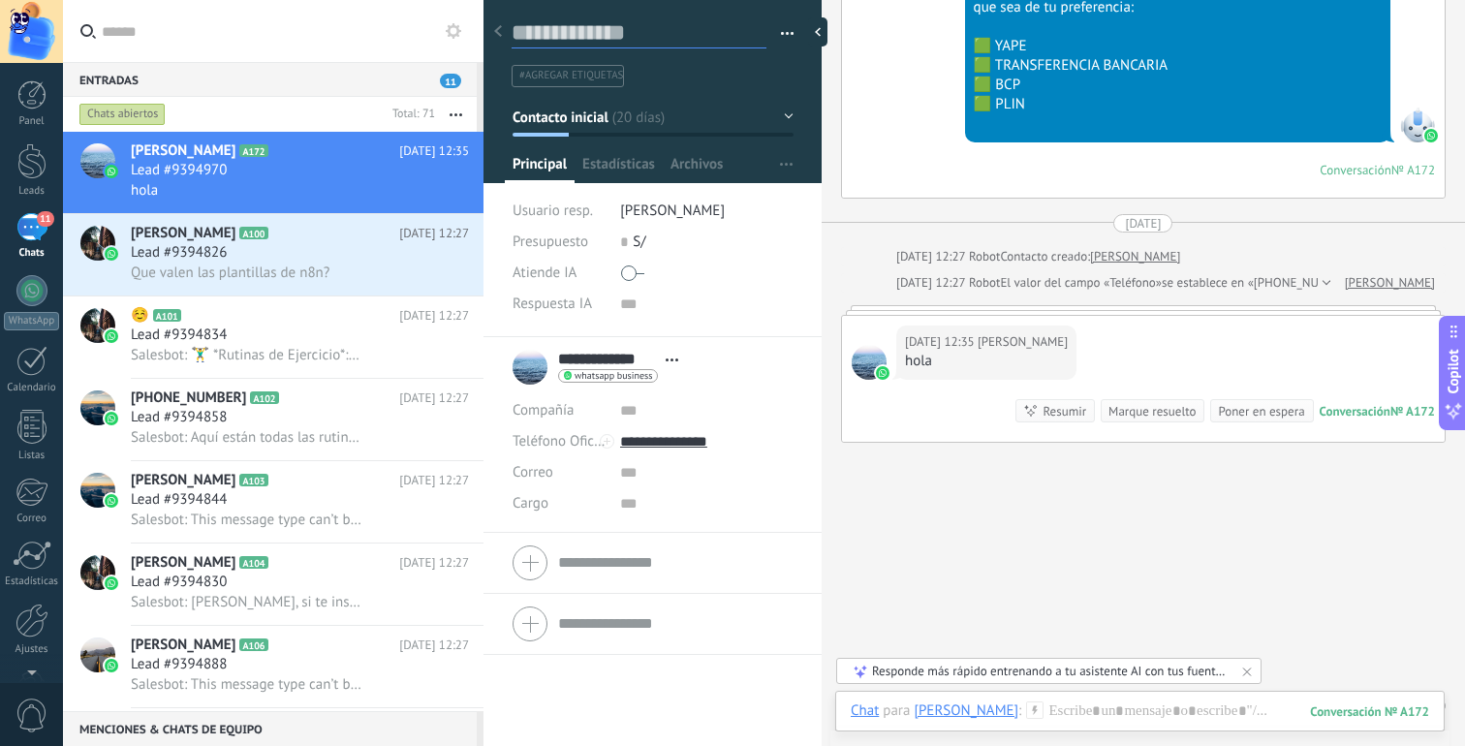
click at [620, 34] on textarea at bounding box center [639, 33] width 255 height 30
drag, startPoint x: 668, startPoint y: 32, endPoint x: 567, endPoint y: 32, distance: 100.8
click at [567, 32] on textarea at bounding box center [639, 33] width 255 height 30
click at [713, 125] on button "Contacto inicial" at bounding box center [653, 117] width 281 height 35
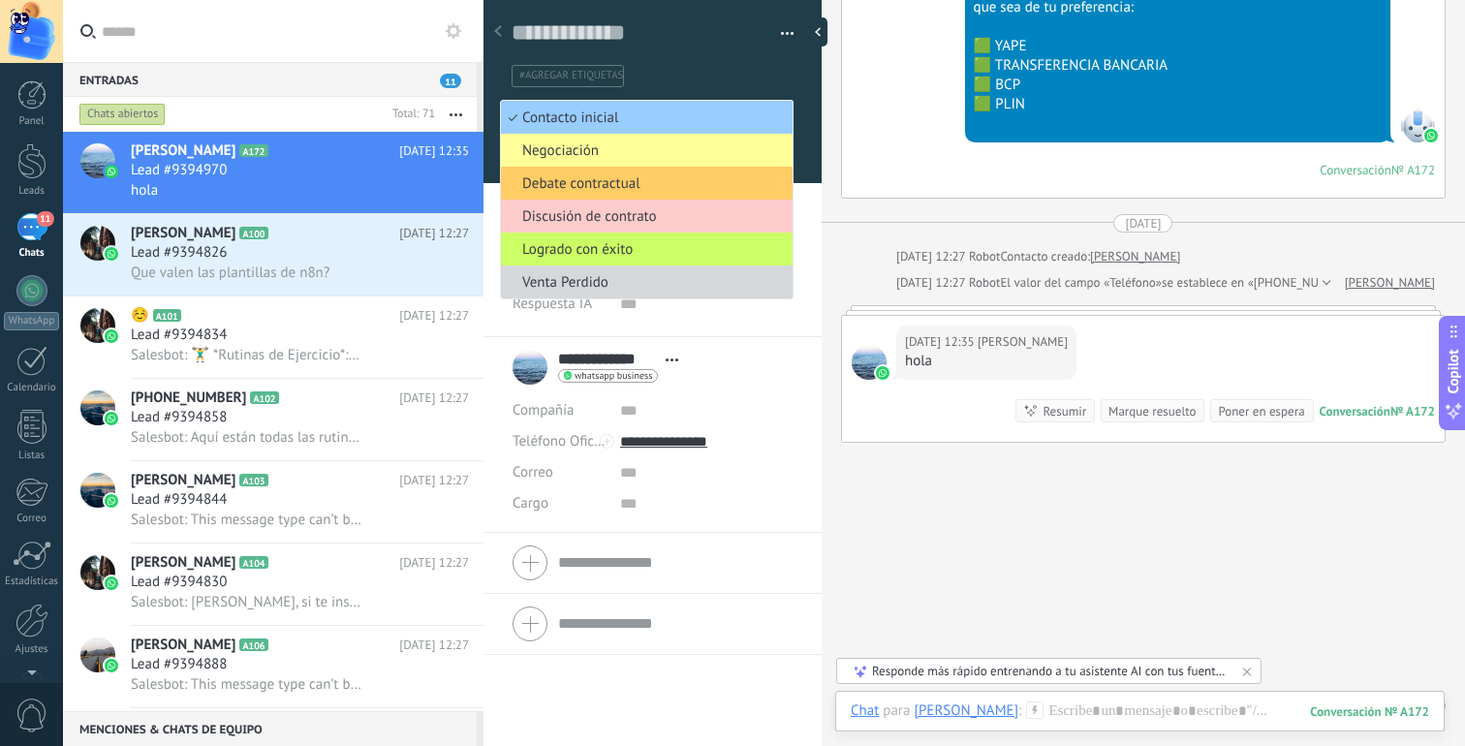
click at [726, 80] on ul "#agregar etiquetas" at bounding box center [649, 76] width 279 height 26
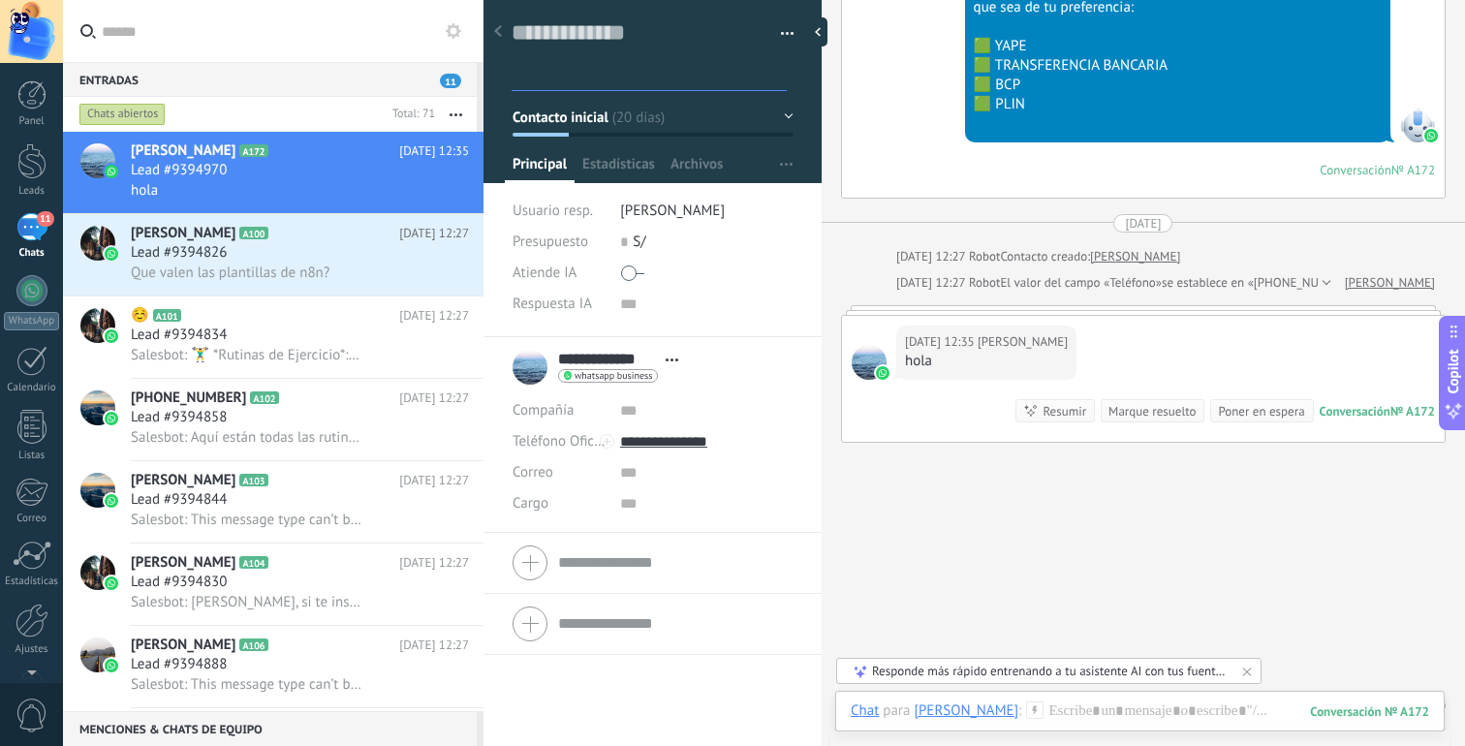
click at [25, 139] on div "Panel Leads 11 Chats WhatsApp Clientes" at bounding box center [31, 411] width 63 height 663
click at [25, 151] on div at bounding box center [31, 161] width 29 height 36
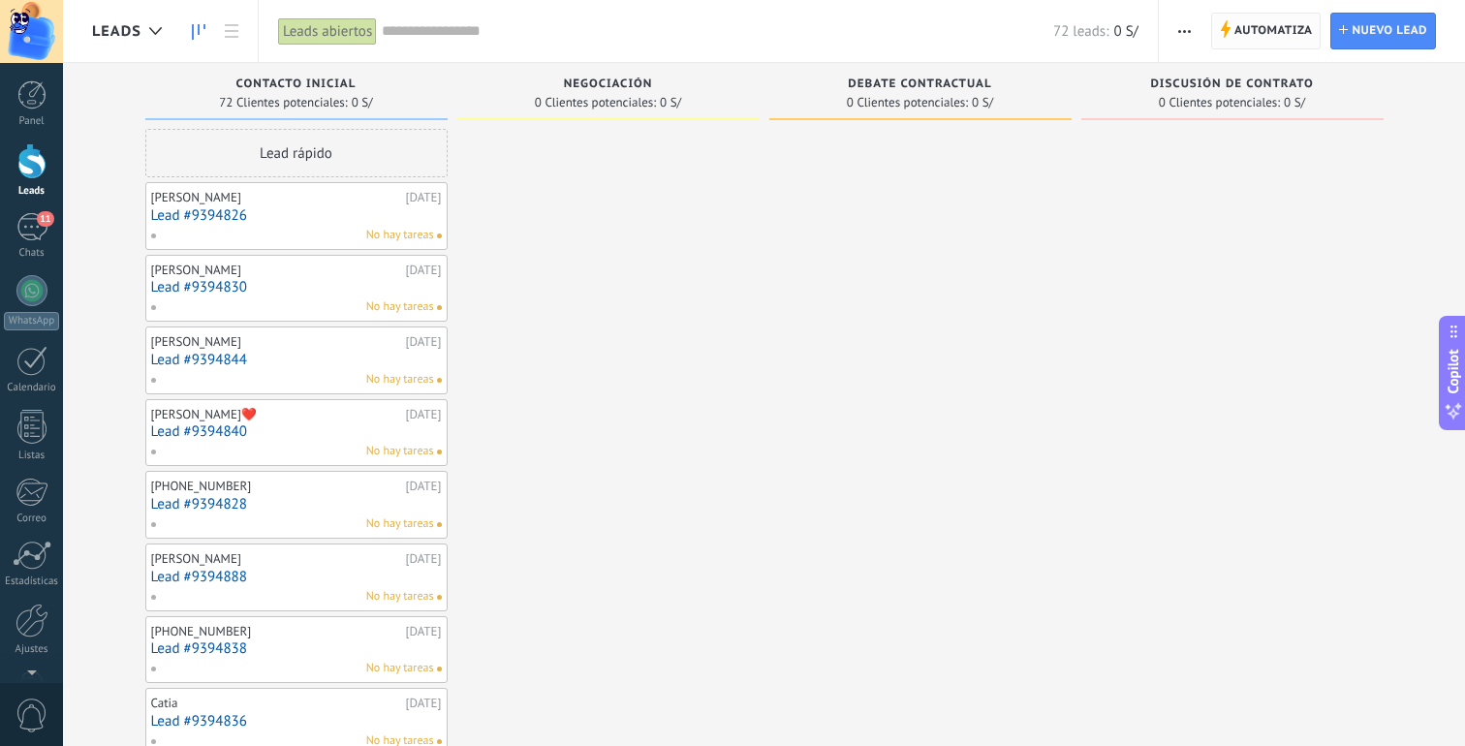
click at [1254, 42] on span "Automatiza" at bounding box center [1274, 31] width 78 height 35
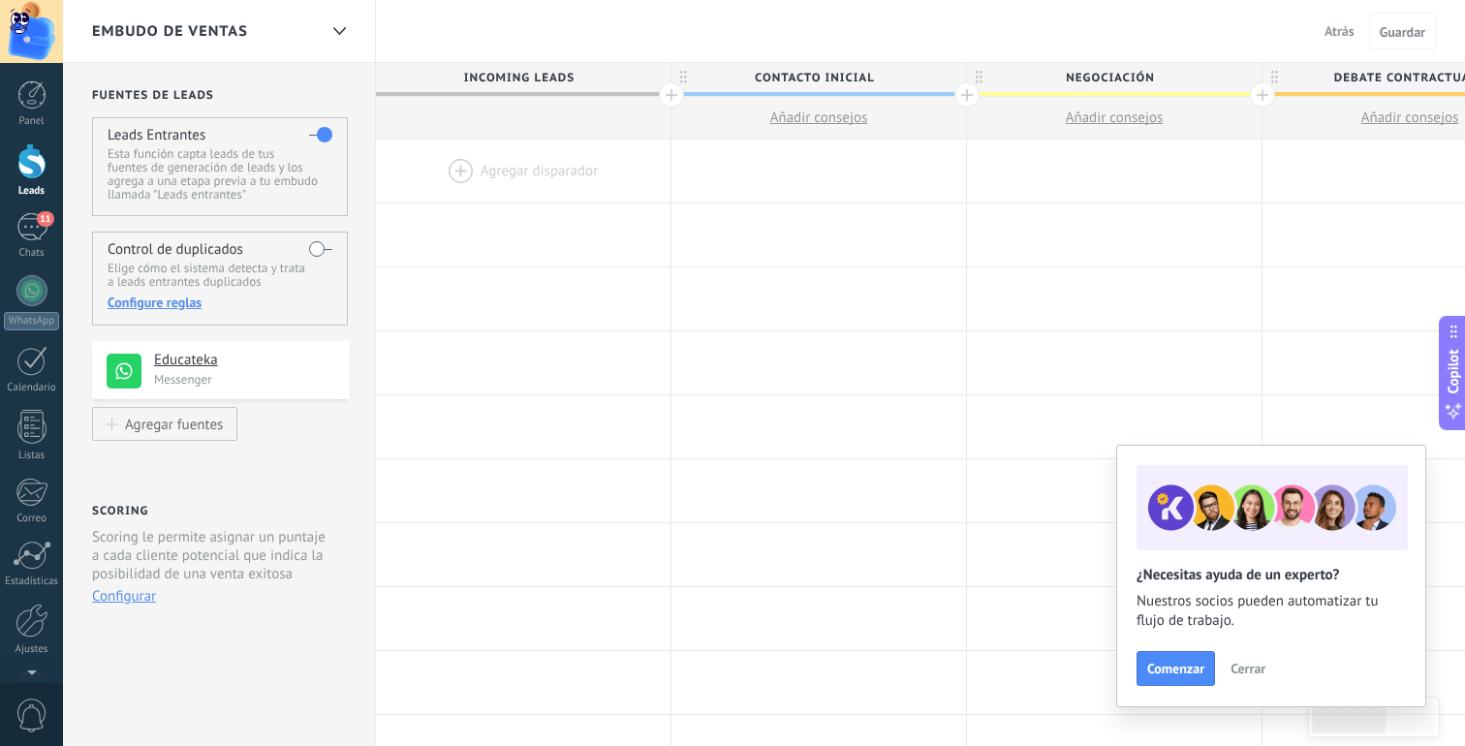
click at [868, 75] on span "Contacto inicial" at bounding box center [814, 78] width 285 height 30
click at [886, 76] on input "**********" at bounding box center [814, 77] width 257 height 29
click at [860, 79] on input "**********" at bounding box center [814, 77] width 257 height 29
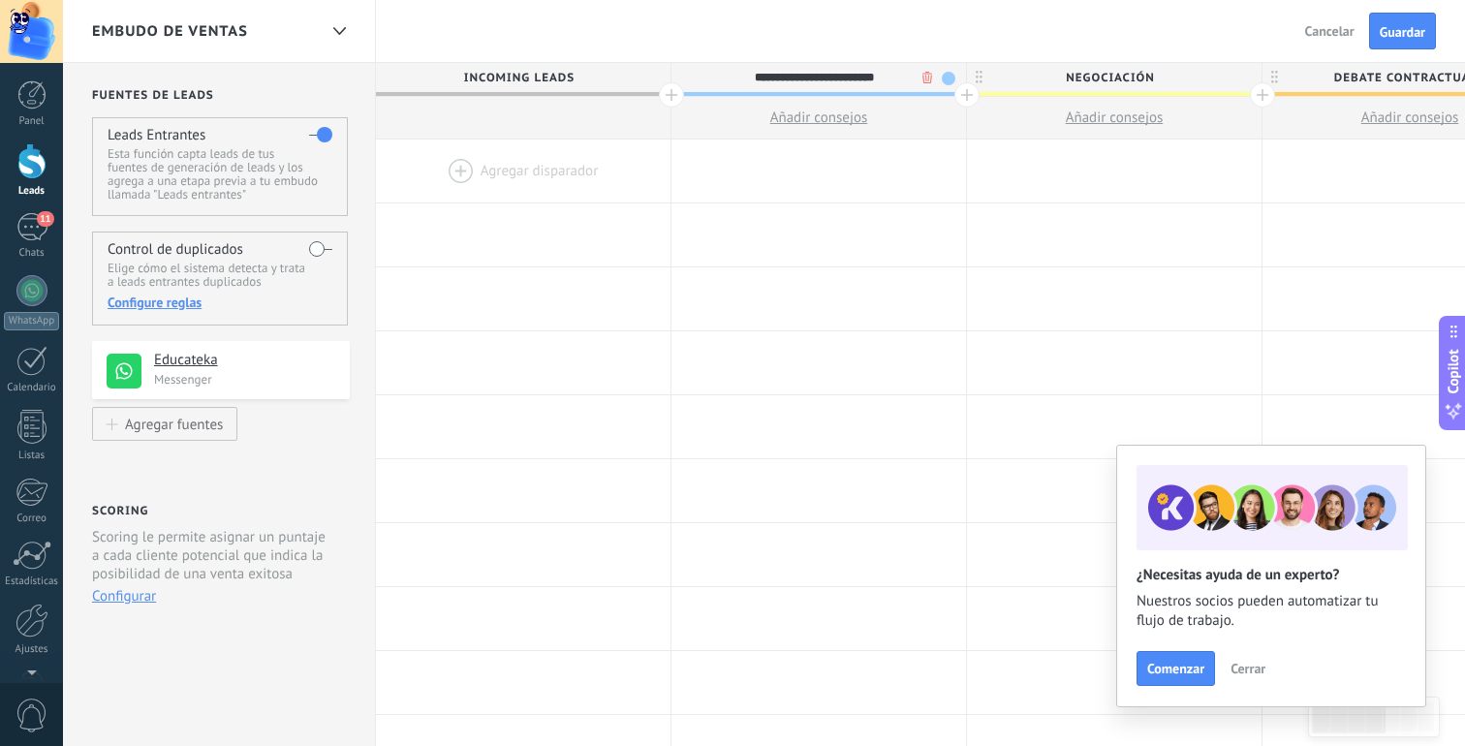
type input "**********"
click at [320, 22] on div "Embudo de ventas" at bounding box center [219, 31] width 313 height 62
click at [328, 25] on div at bounding box center [339, 32] width 33 height 38
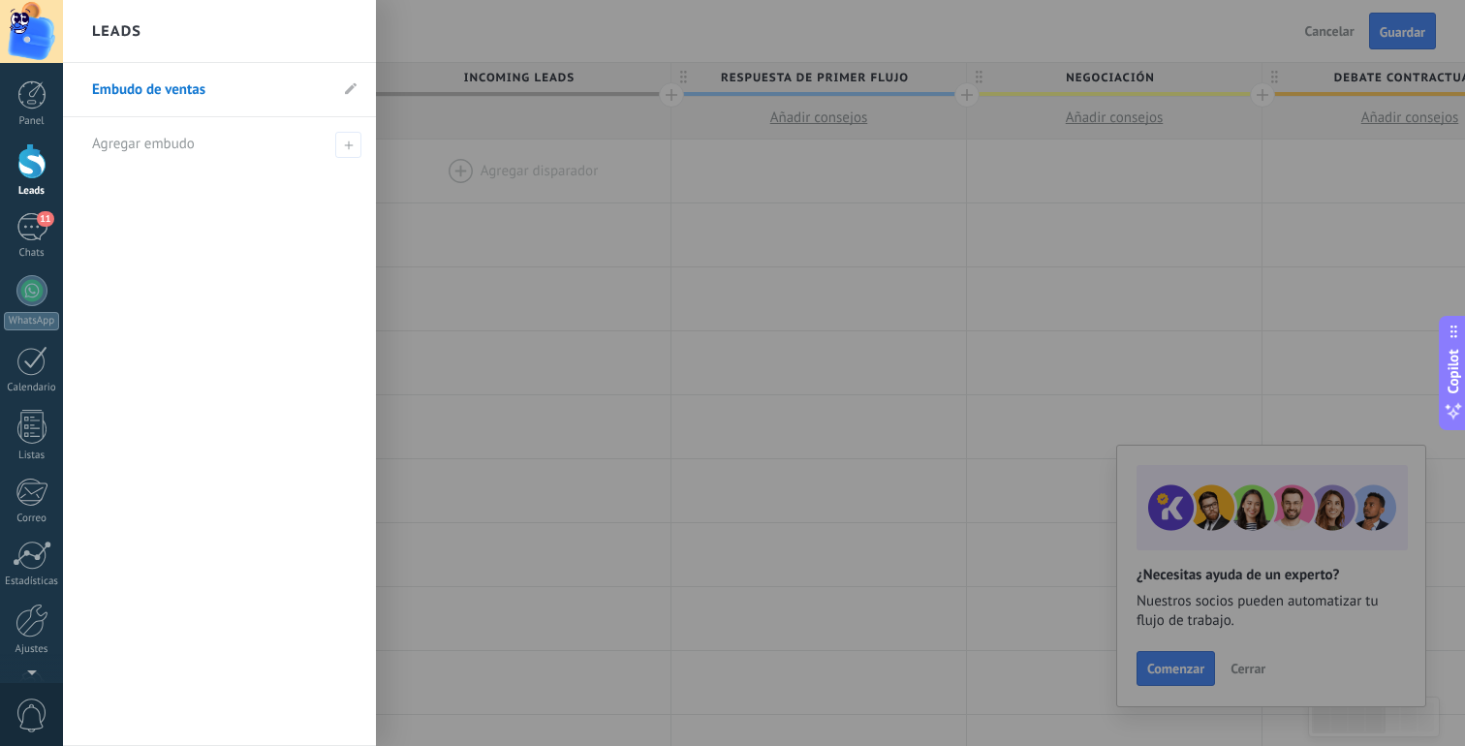
click at [397, 25] on div at bounding box center [795, 373] width 1465 height 746
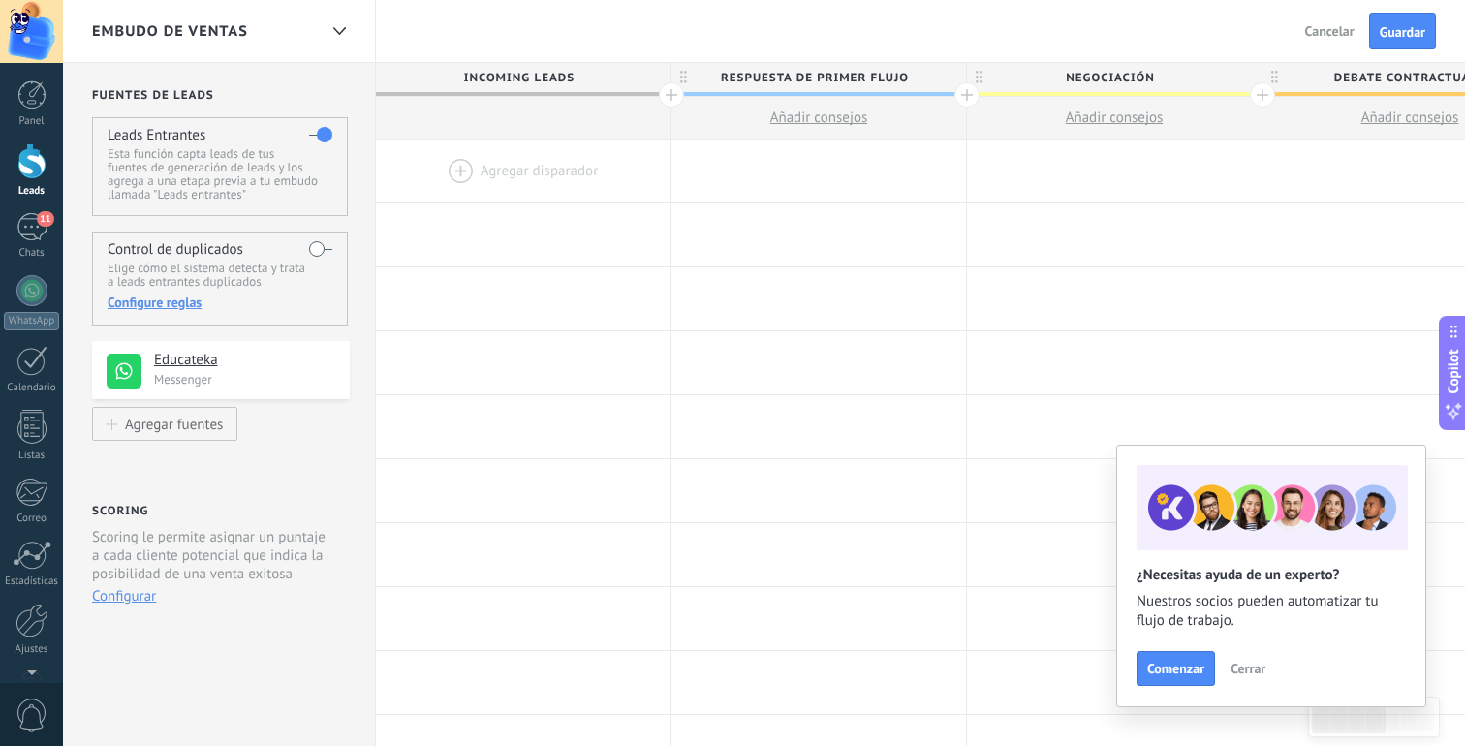
click at [1251, 667] on span "Cerrar" at bounding box center [1248, 669] width 35 height 14
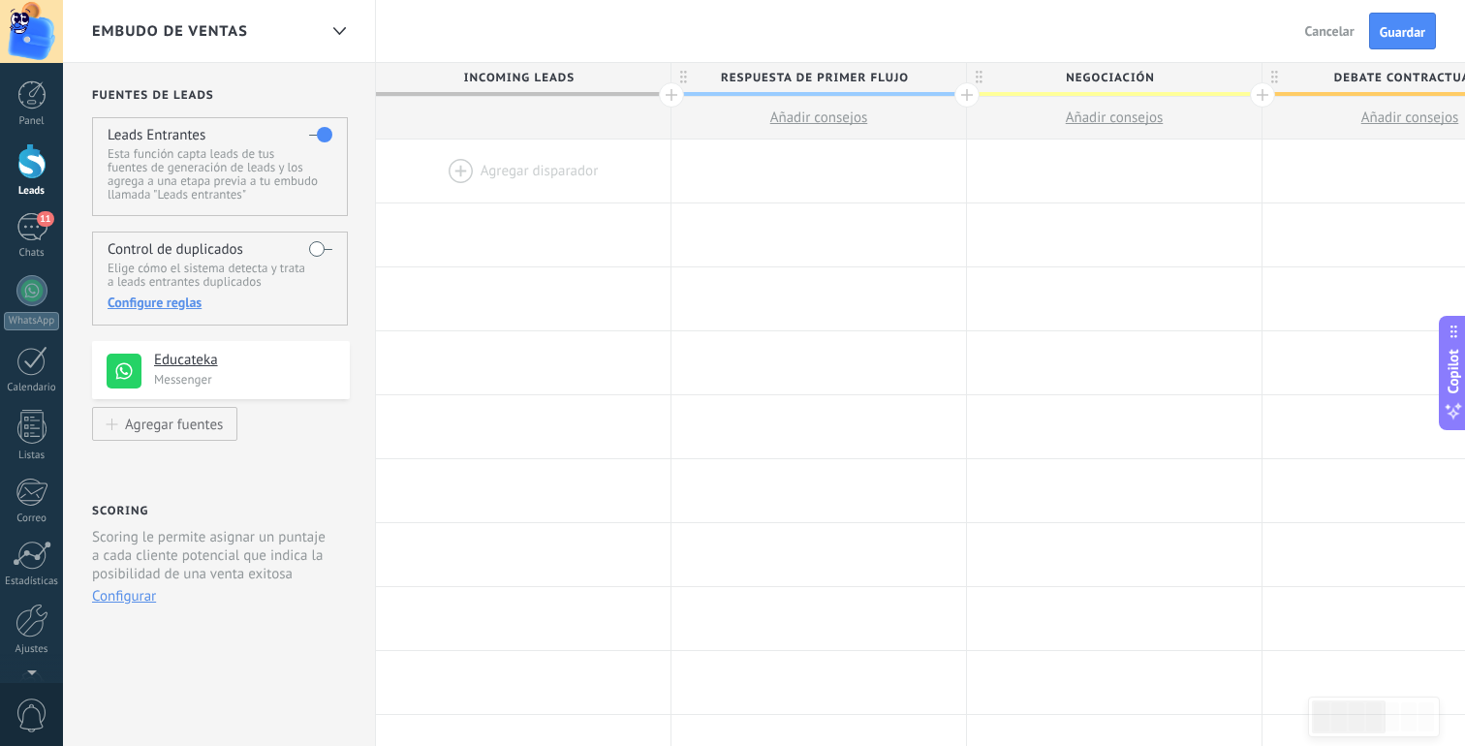
click at [1102, 68] on span "Negociación" at bounding box center [1109, 78] width 285 height 30
click at [1102, 68] on input "**********" at bounding box center [1110, 77] width 257 height 29
type input "**********"
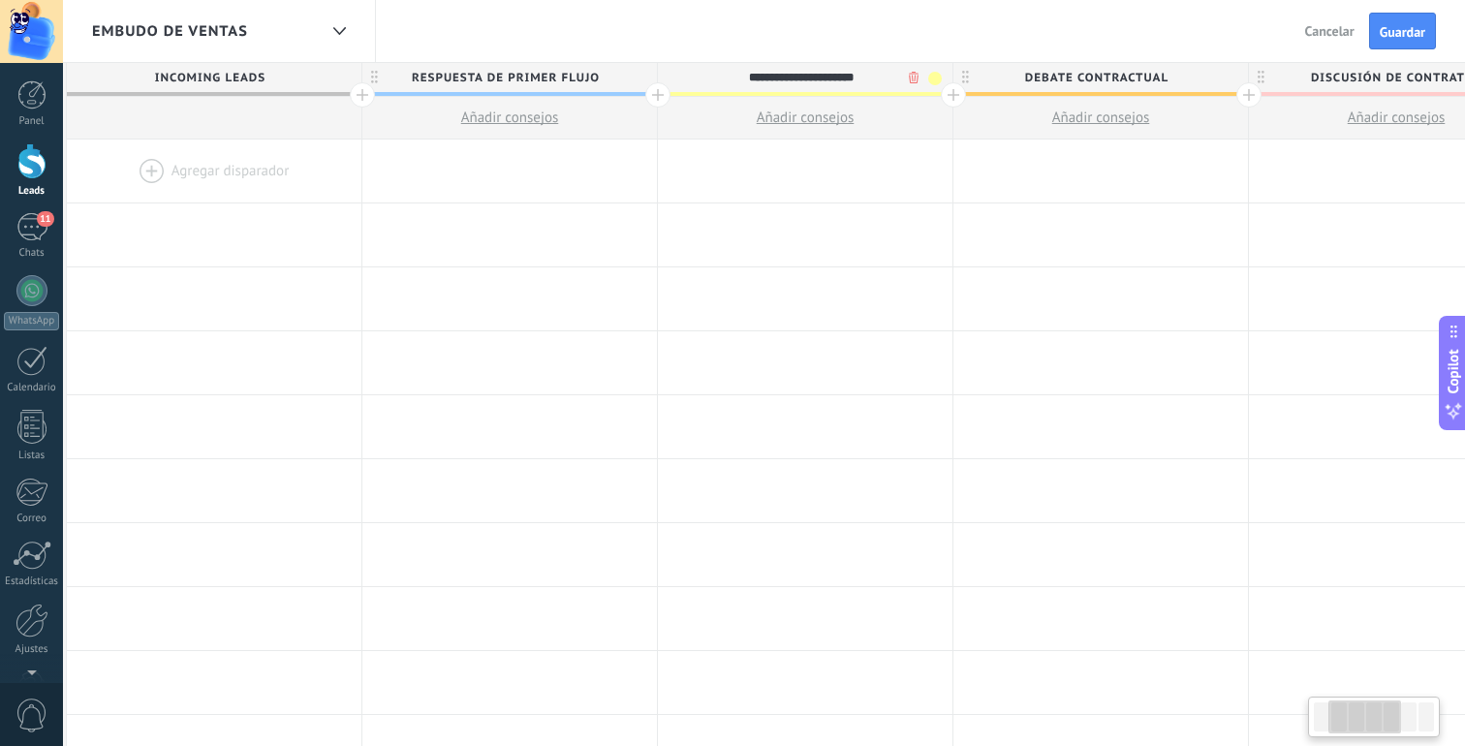
scroll to position [0, 315]
click at [1112, 69] on span "Debate contractual" at bounding box center [1090, 78] width 285 height 30
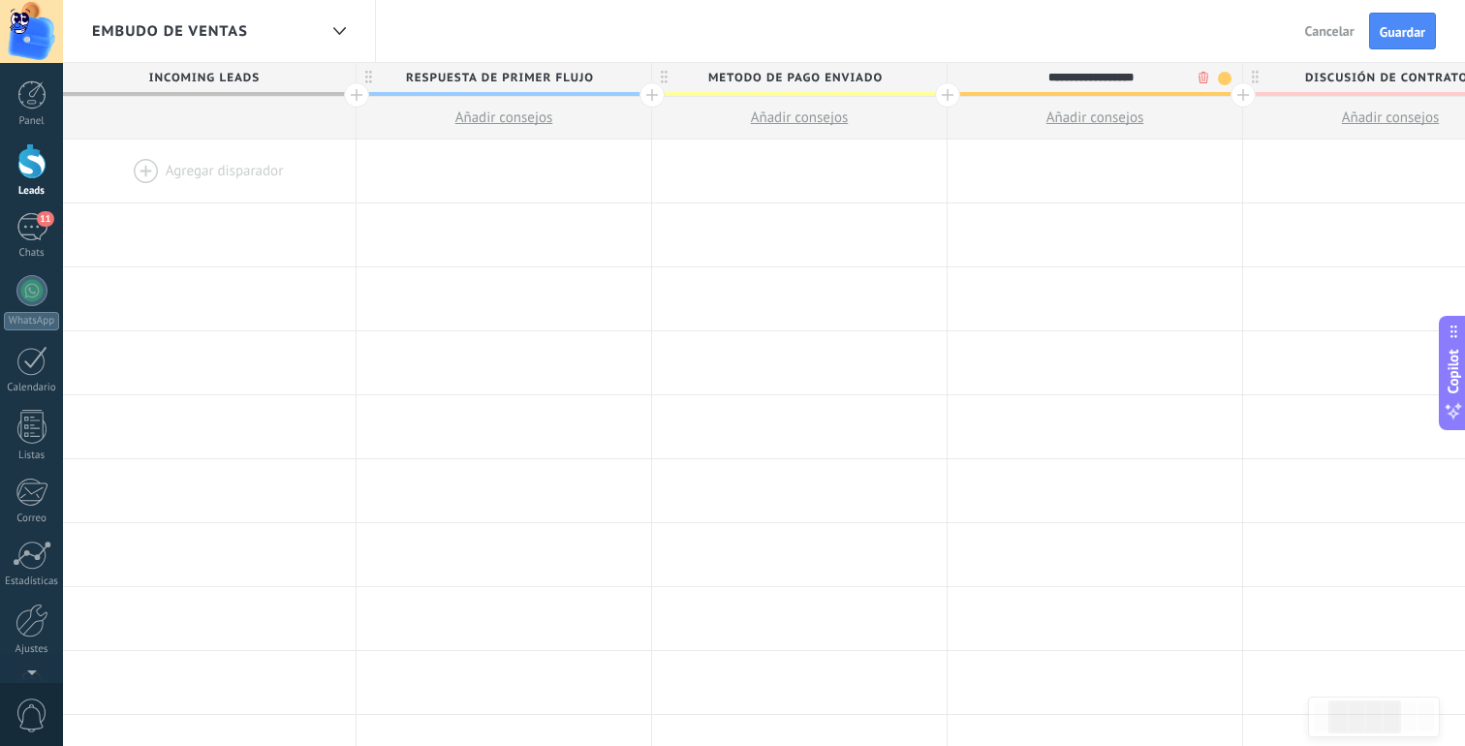
click at [1112, 72] on input "**********" at bounding box center [1090, 77] width 257 height 29
type input "**********"
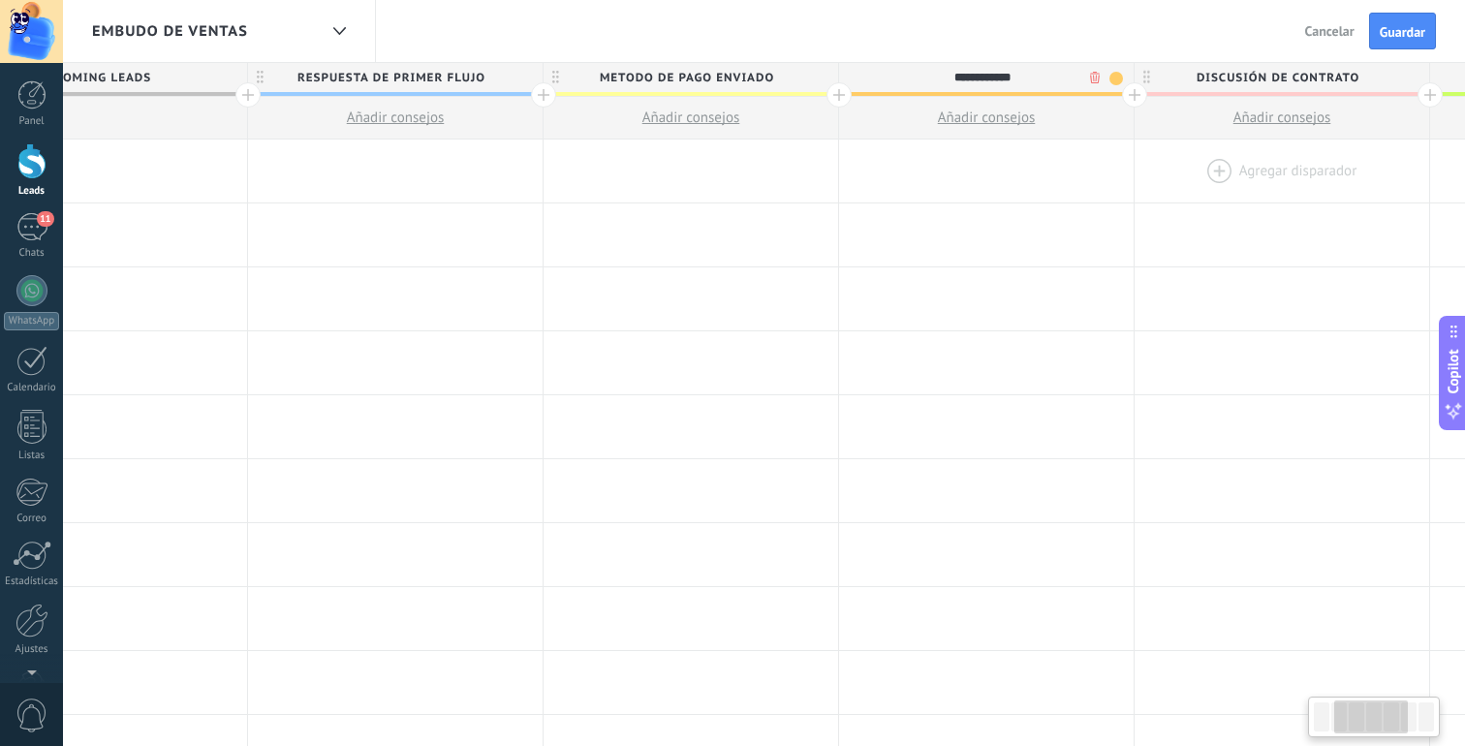
scroll to position [0, 436]
click at [1291, 73] on span "Discusión de contrato" at bounding box center [1264, 78] width 285 height 30
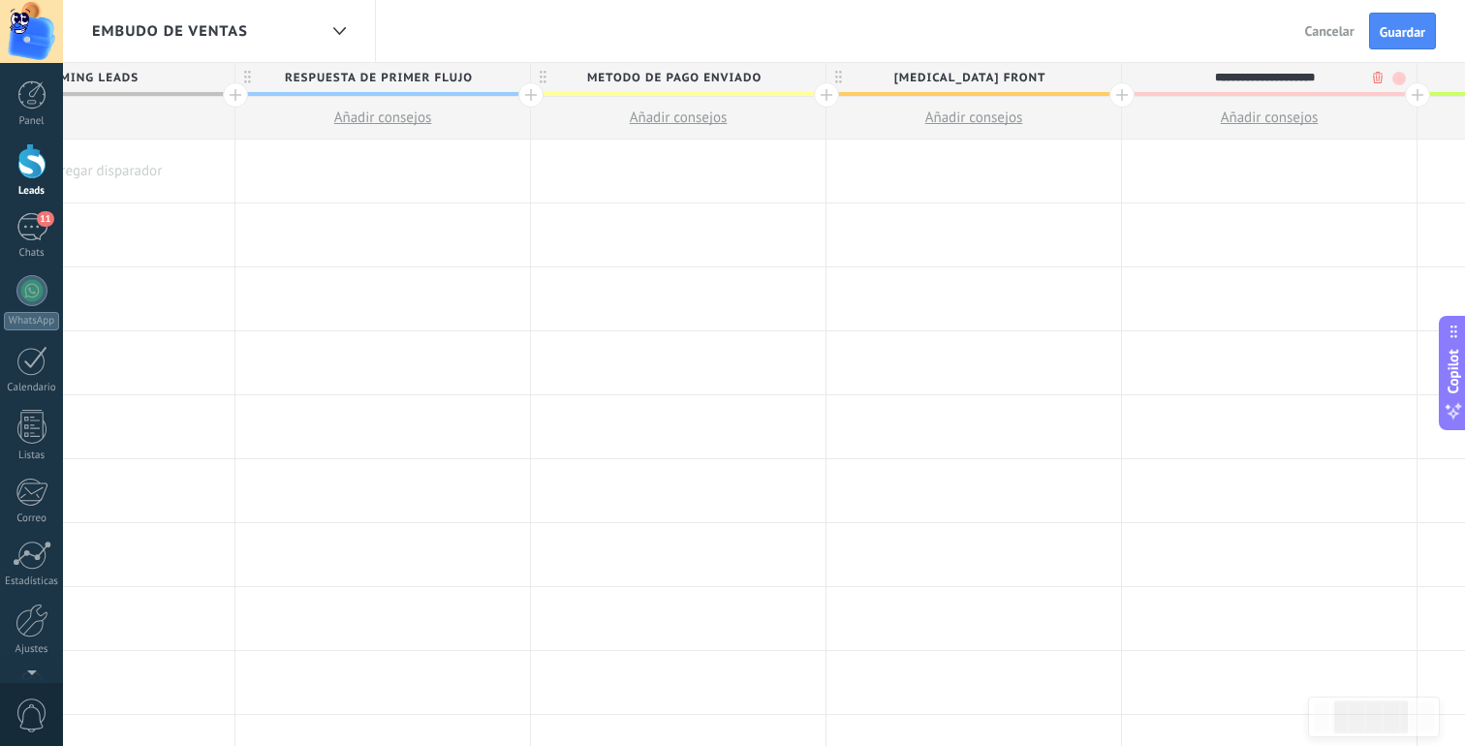
click at [1291, 73] on input "**********" at bounding box center [1265, 77] width 257 height 29
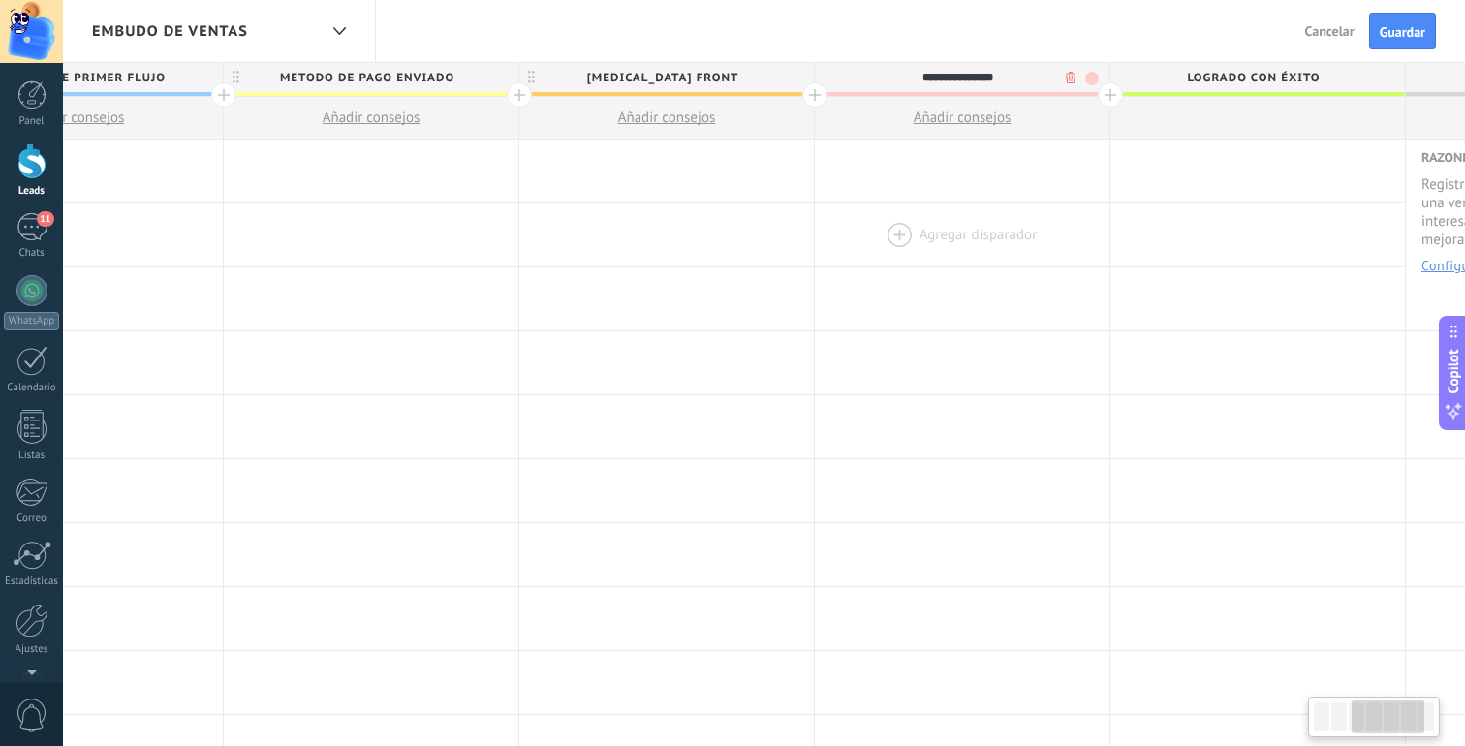
scroll to position [0, 809]
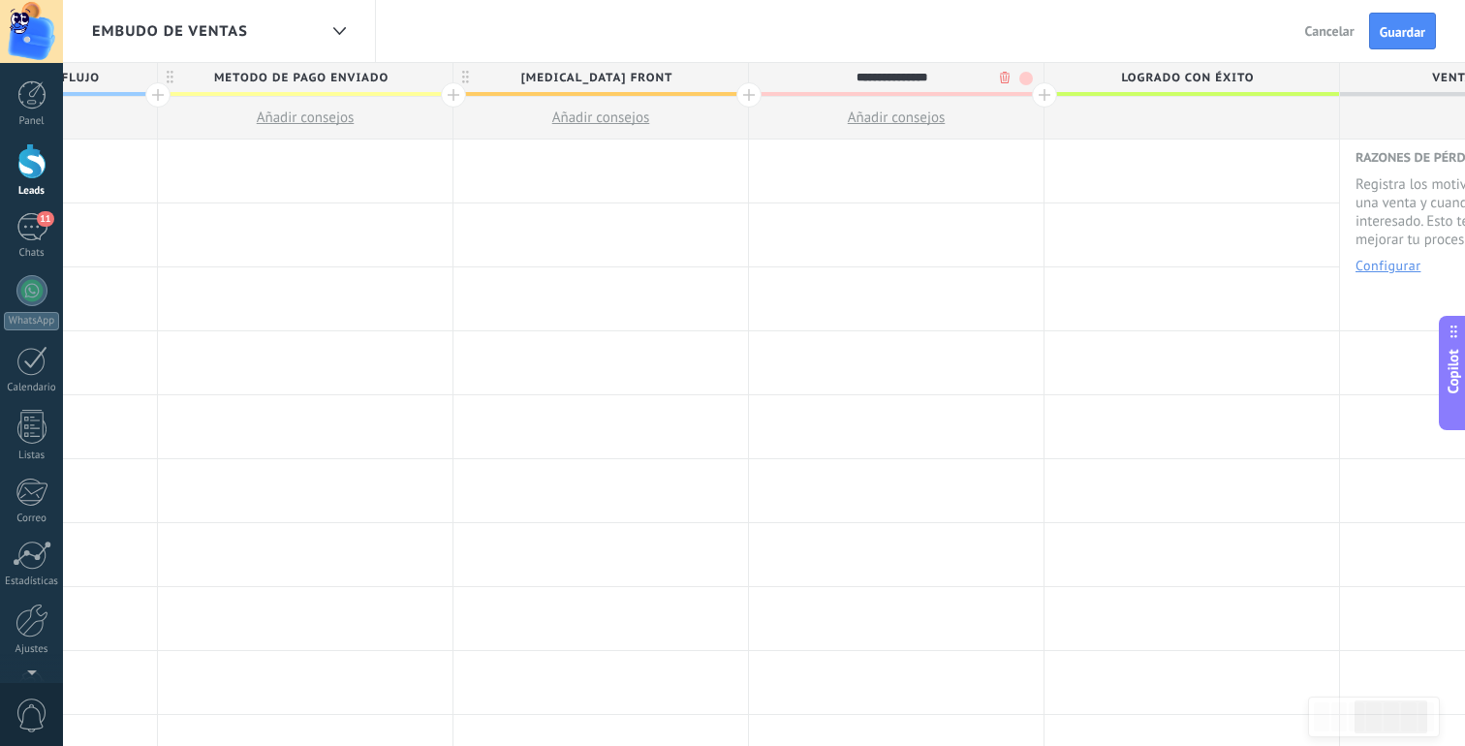
type input "**********"
click at [1211, 76] on span "Logrado con éxito" at bounding box center [1187, 78] width 285 height 30
click at [1211, 76] on input "**********" at bounding box center [1187, 77] width 257 height 29
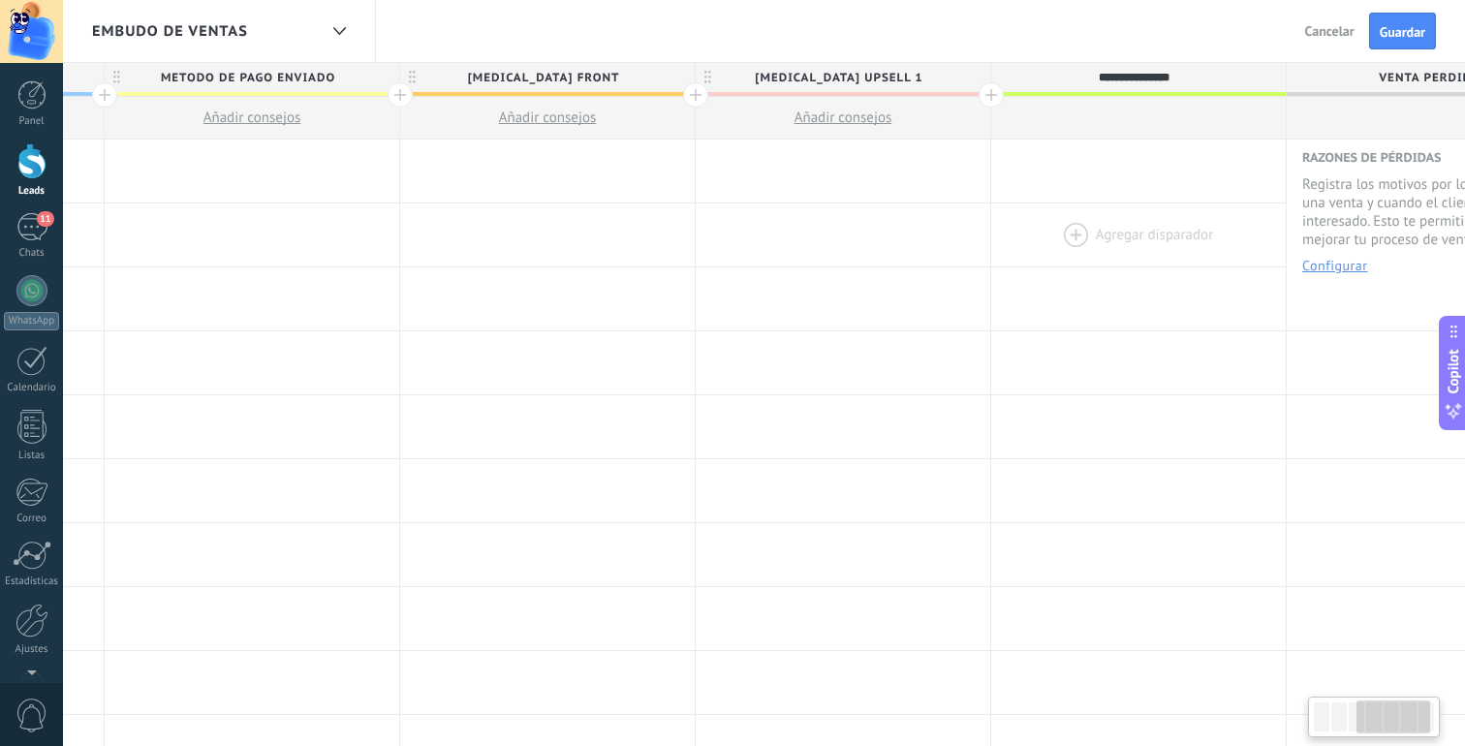
scroll to position [0, 878]
type input "**********"
click at [1416, 27] on span "Guardar" at bounding box center [1403, 32] width 46 height 14
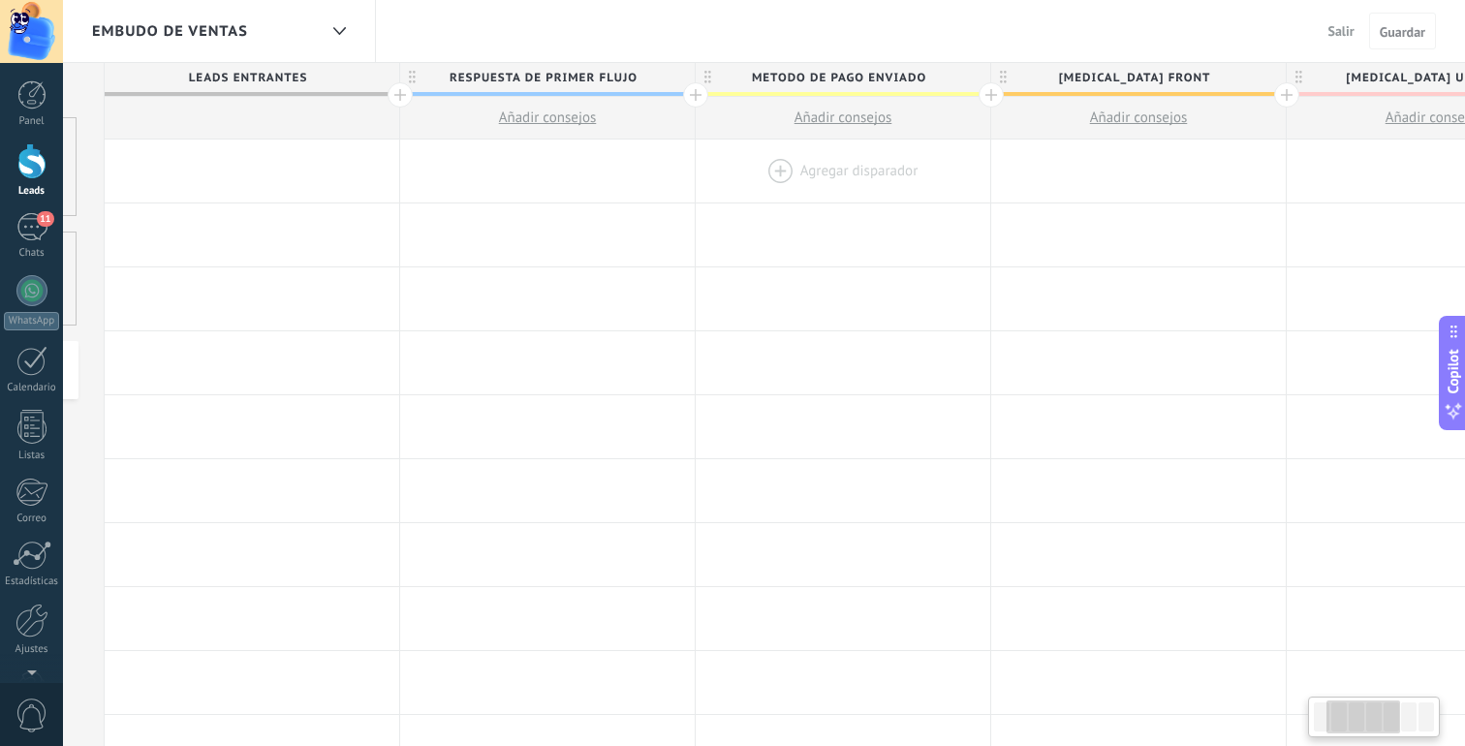
scroll to position [0, 282]
click at [602, 175] on div at bounding box center [537, 171] width 295 height 63
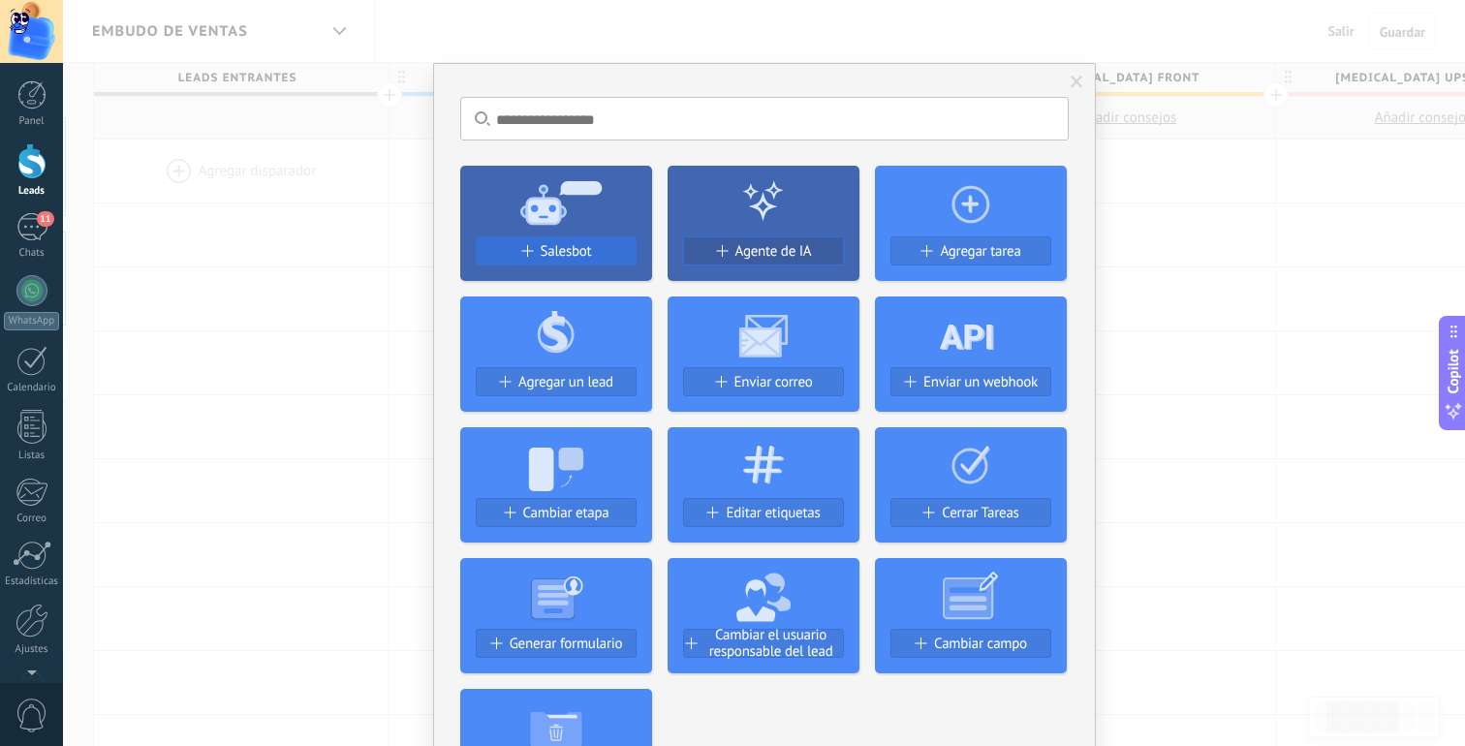
click at [579, 246] on span "Salesbot" at bounding box center [566, 251] width 51 height 16
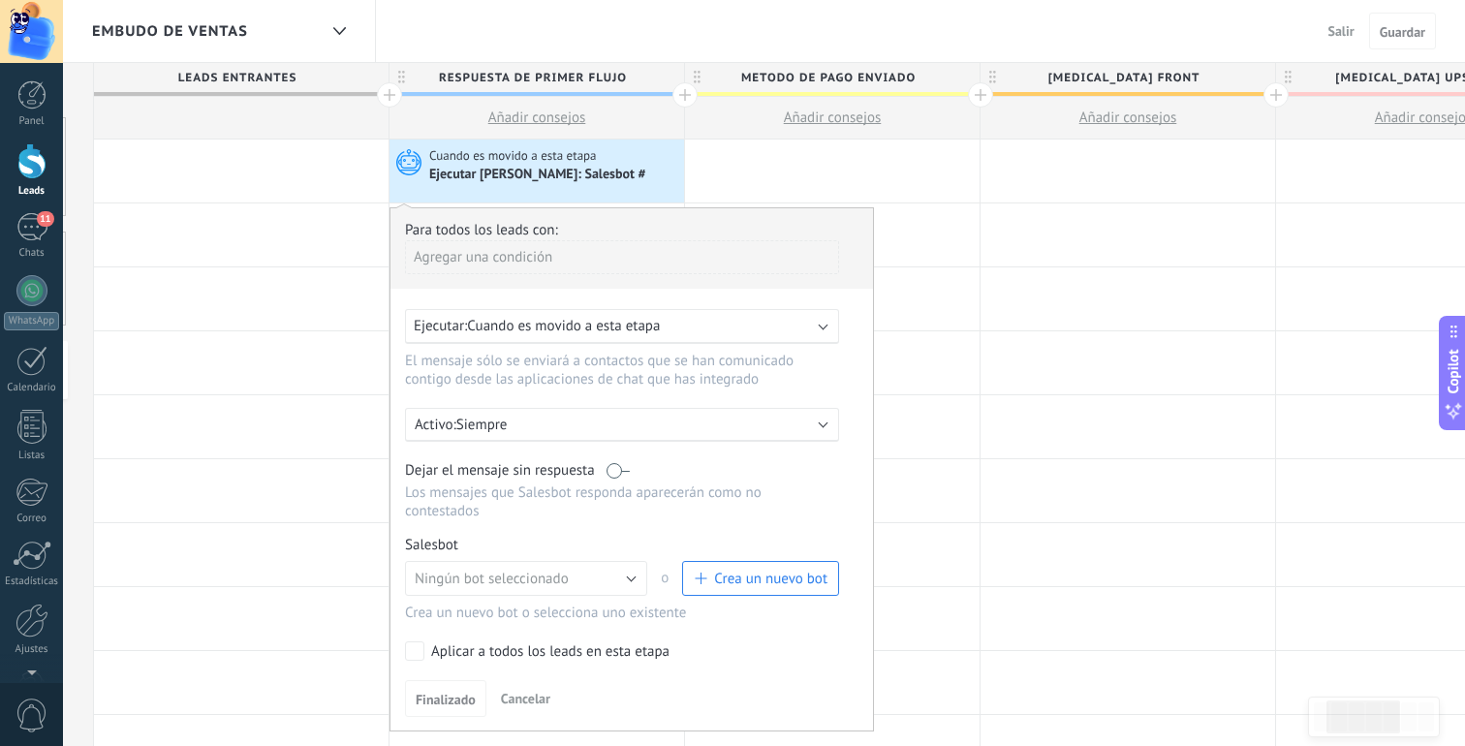
scroll to position [16, 0]
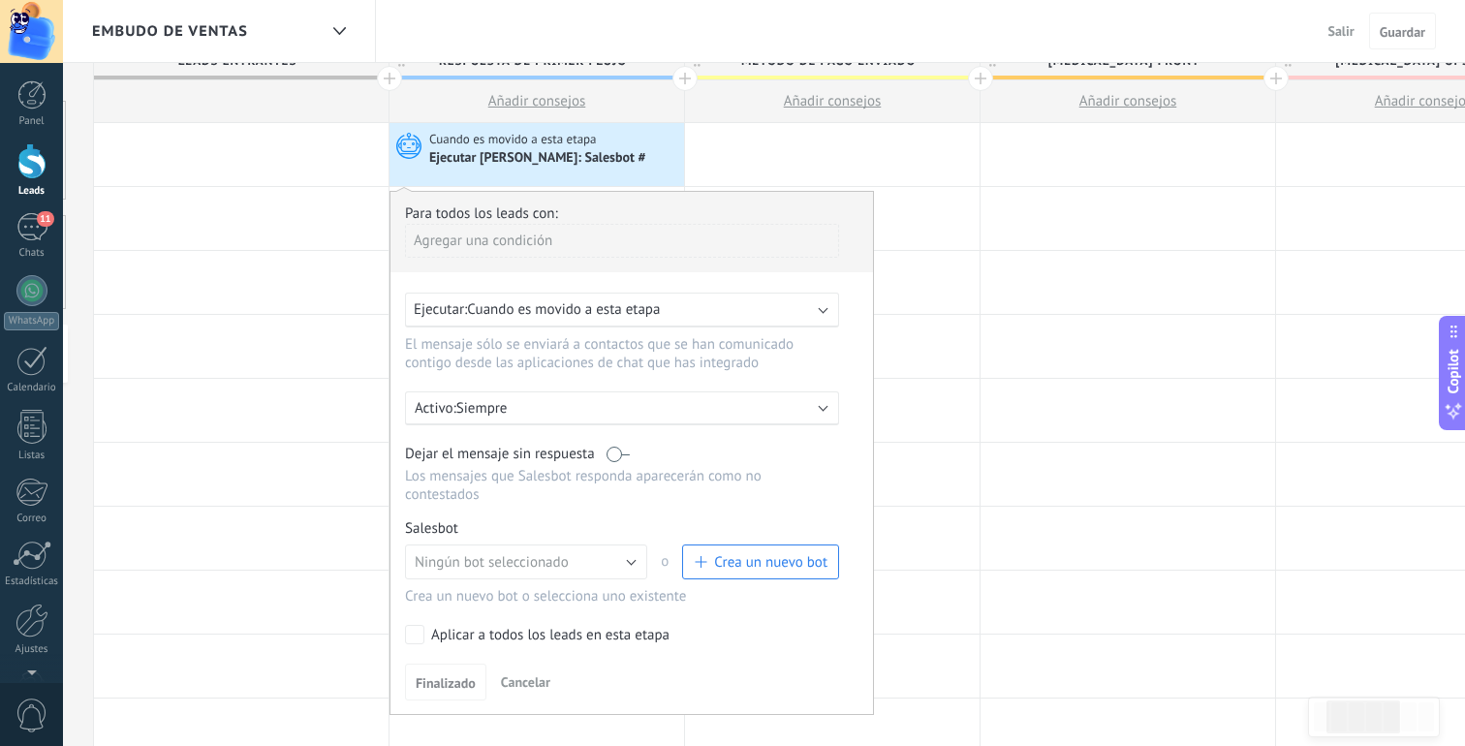
click at [732, 572] on span "Crea un nuevo bot" at bounding box center [770, 562] width 113 height 18
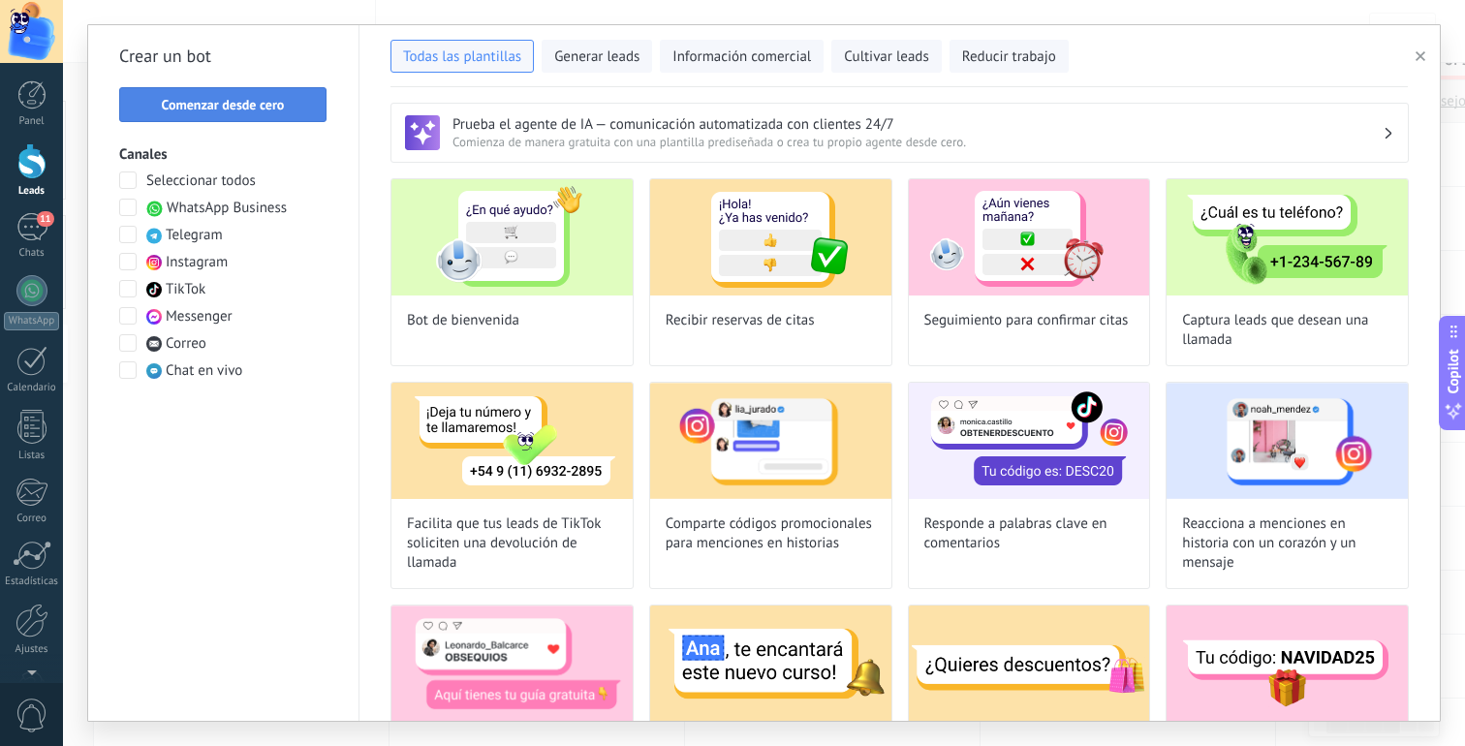
click at [252, 107] on span "Comenzar desde cero" at bounding box center [223, 105] width 123 height 14
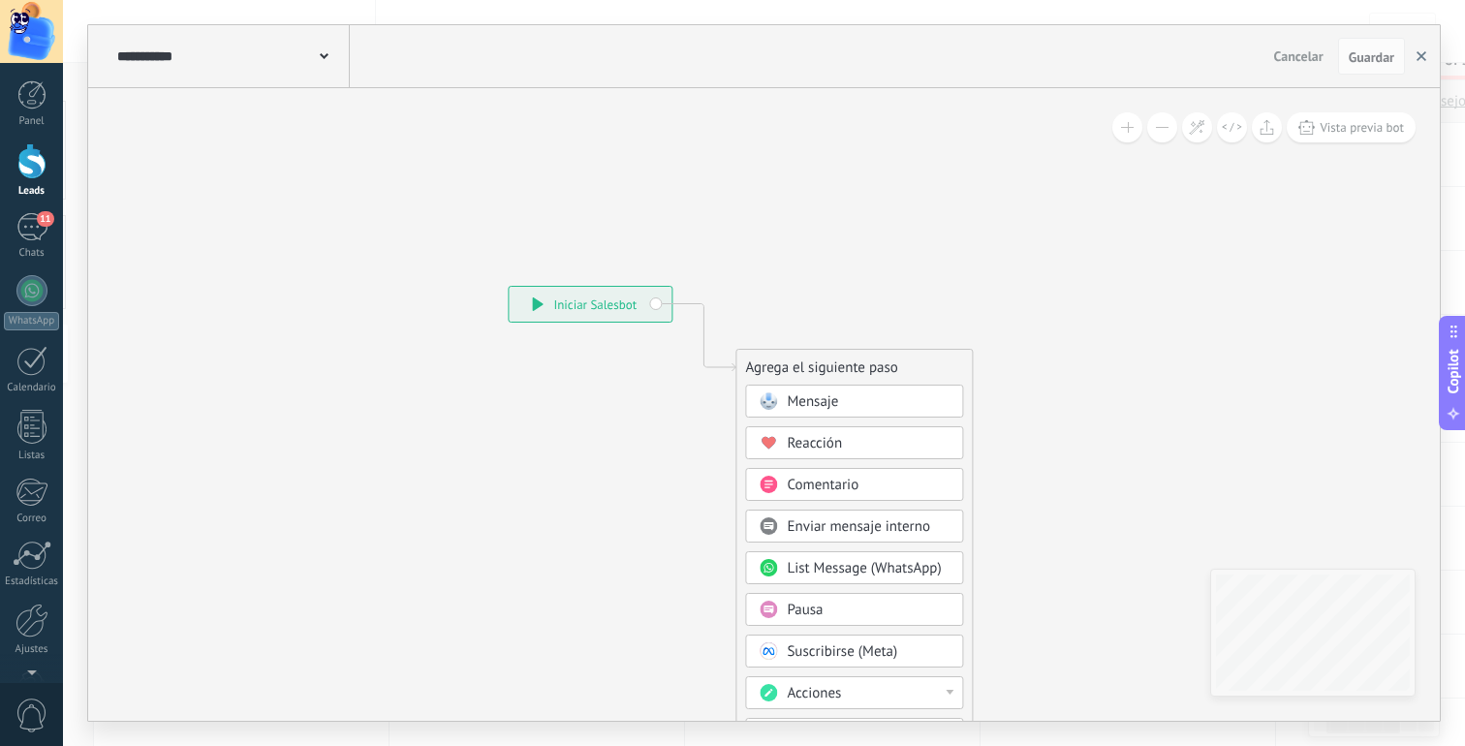
click at [1424, 63] on button "button" at bounding box center [1421, 56] width 29 height 37
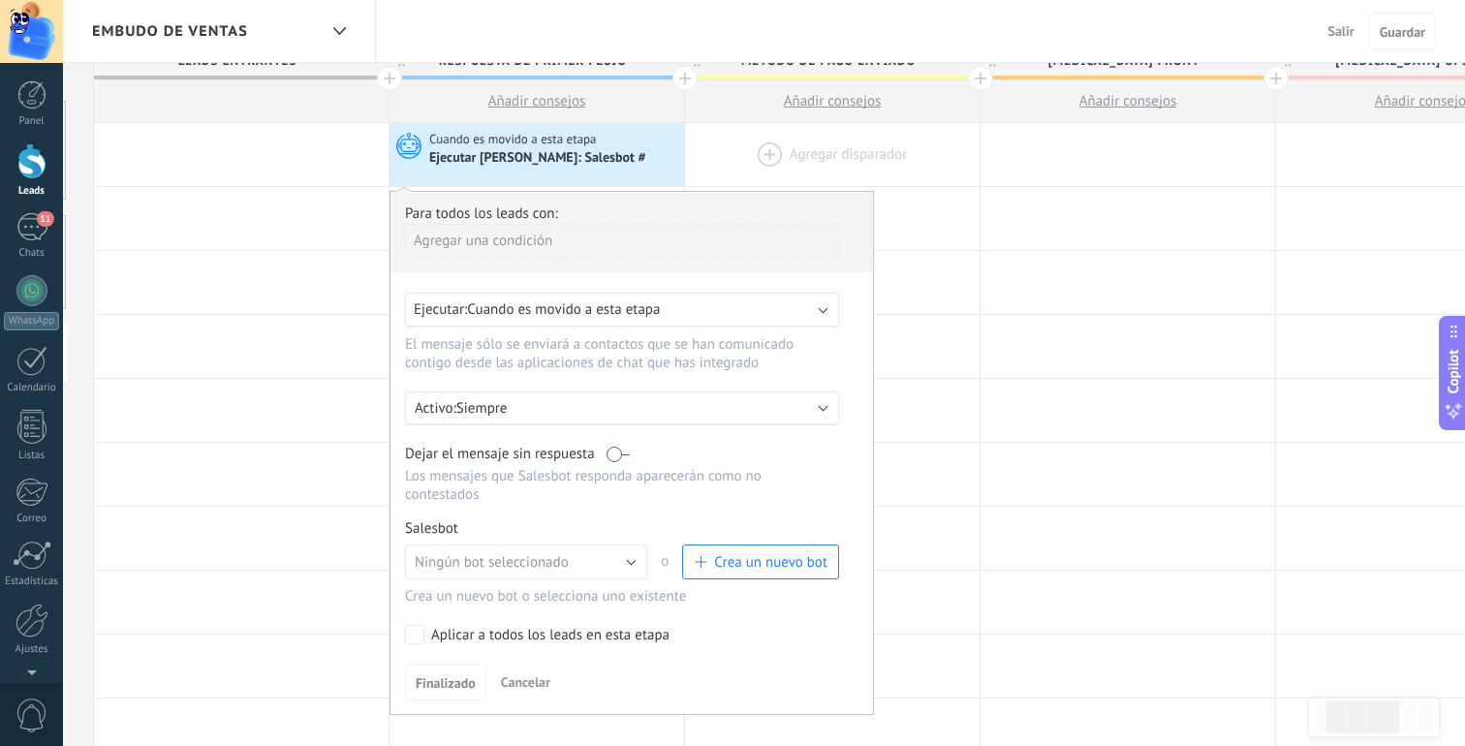
click at [784, 167] on div at bounding box center [832, 154] width 295 height 63
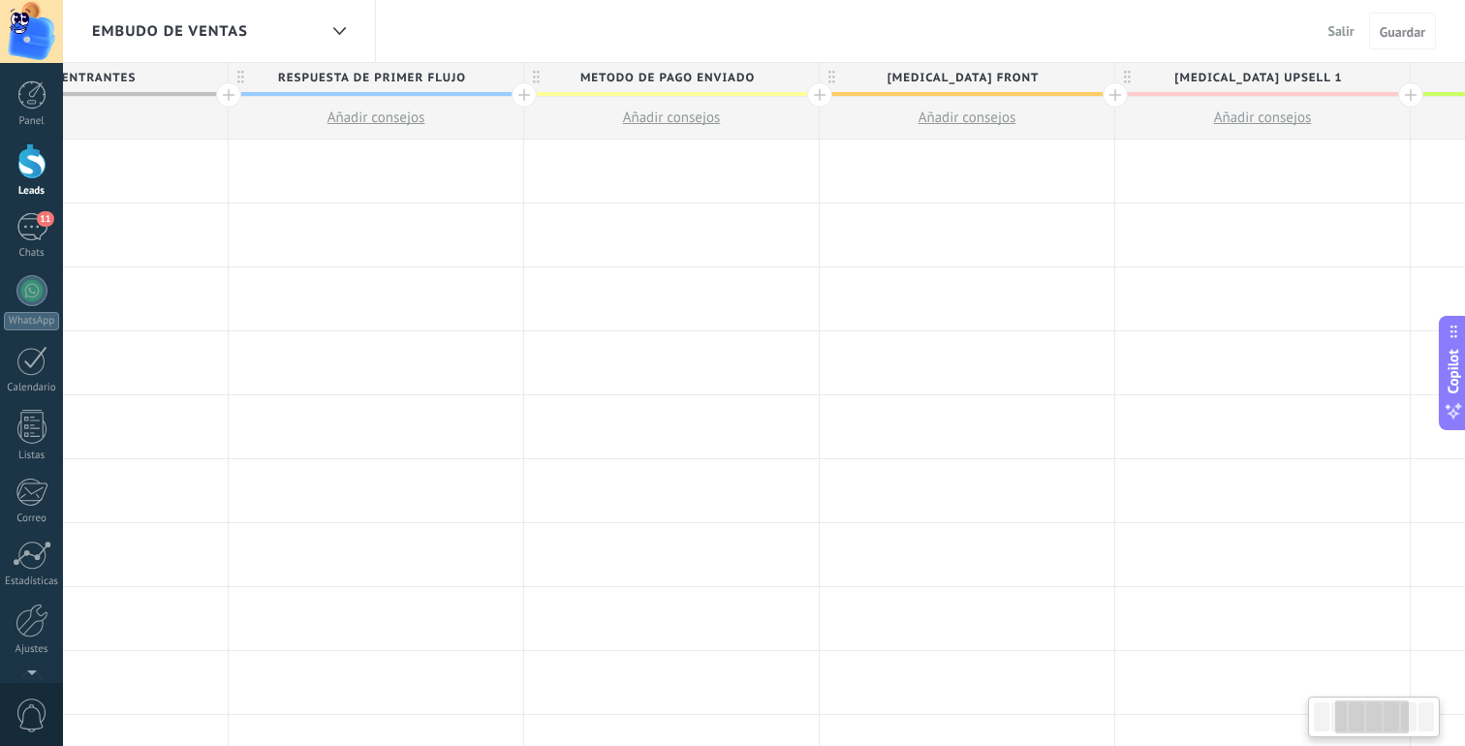
scroll to position [0, 489]
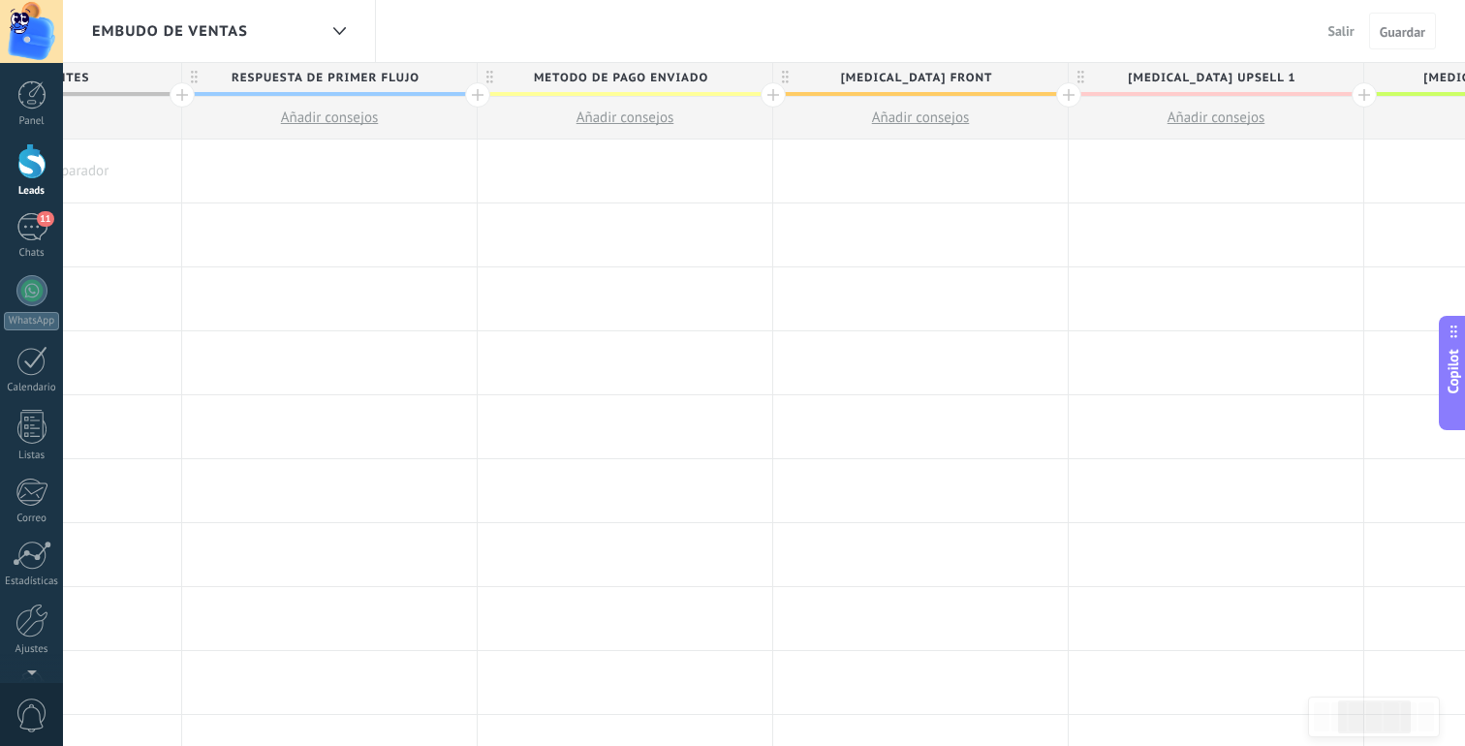
click at [1341, 36] on span "Salir" at bounding box center [1342, 30] width 26 height 17
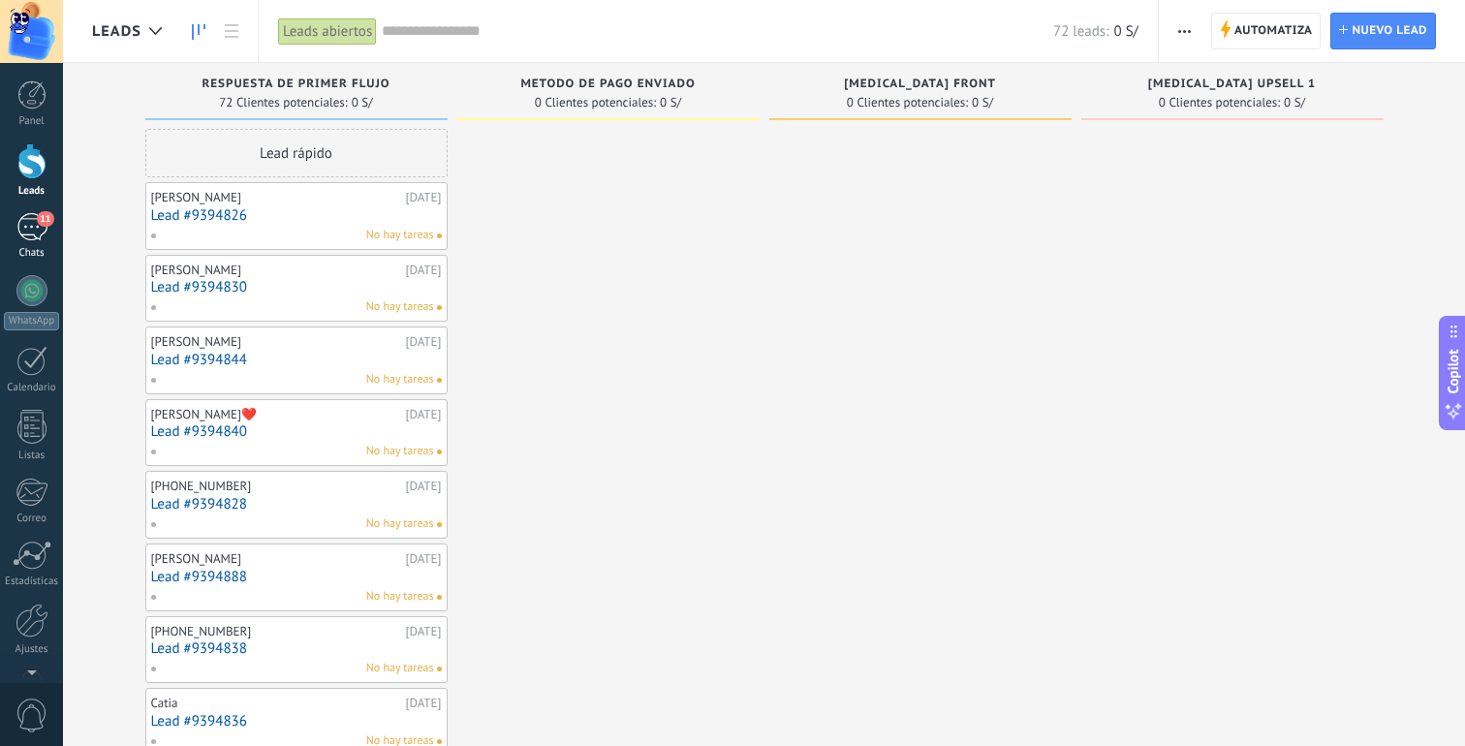
click at [32, 215] on div "11" at bounding box center [31, 227] width 31 height 28
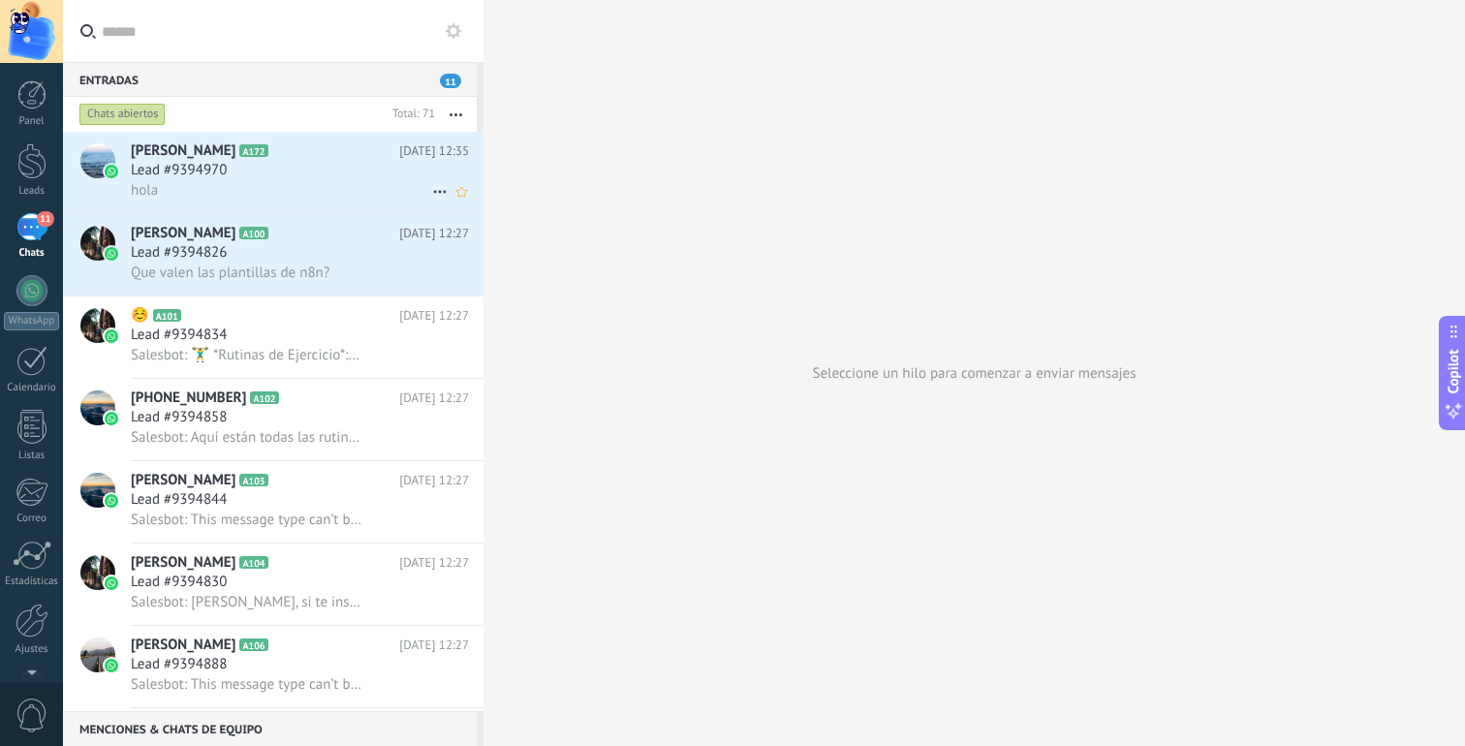
click at [327, 171] on div "Lead #9394970" at bounding box center [300, 170] width 338 height 19
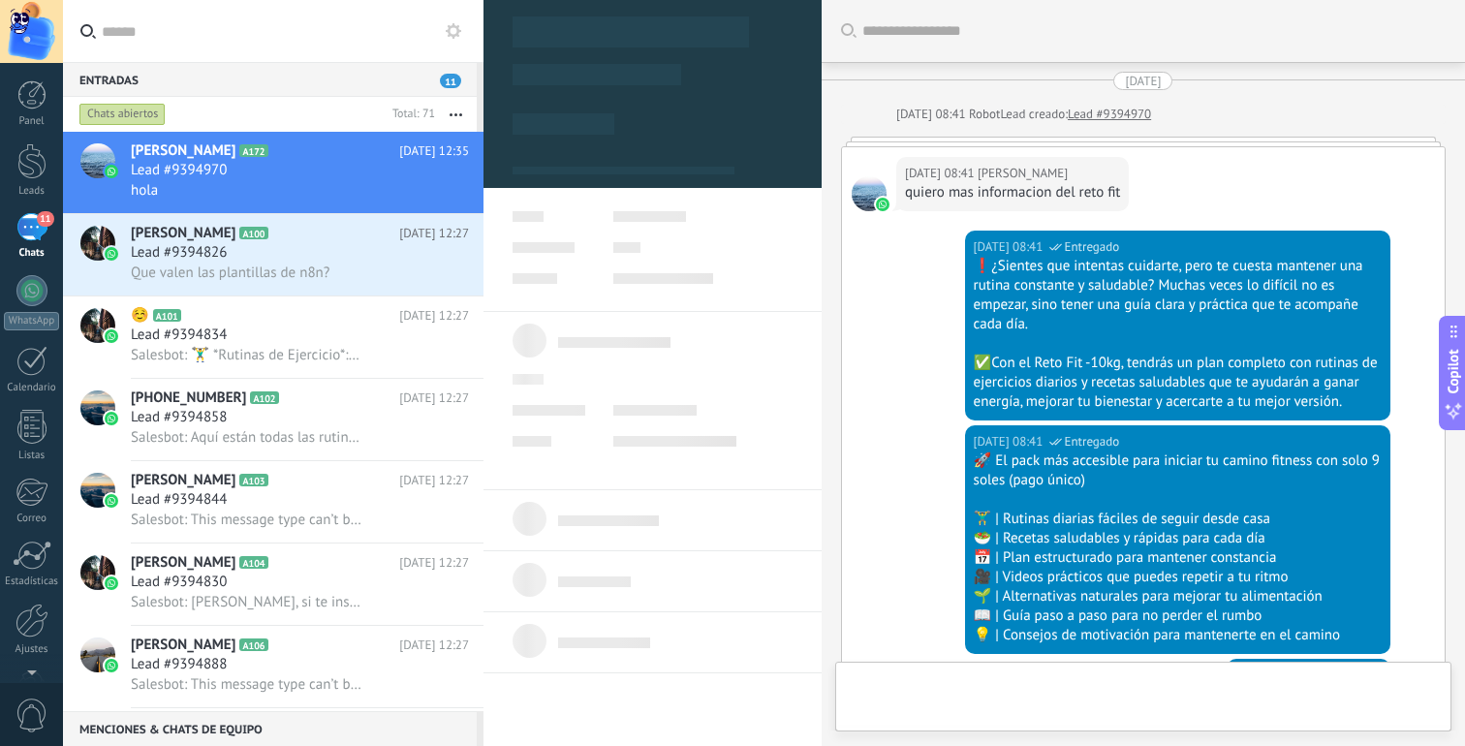
scroll to position [1982, 0]
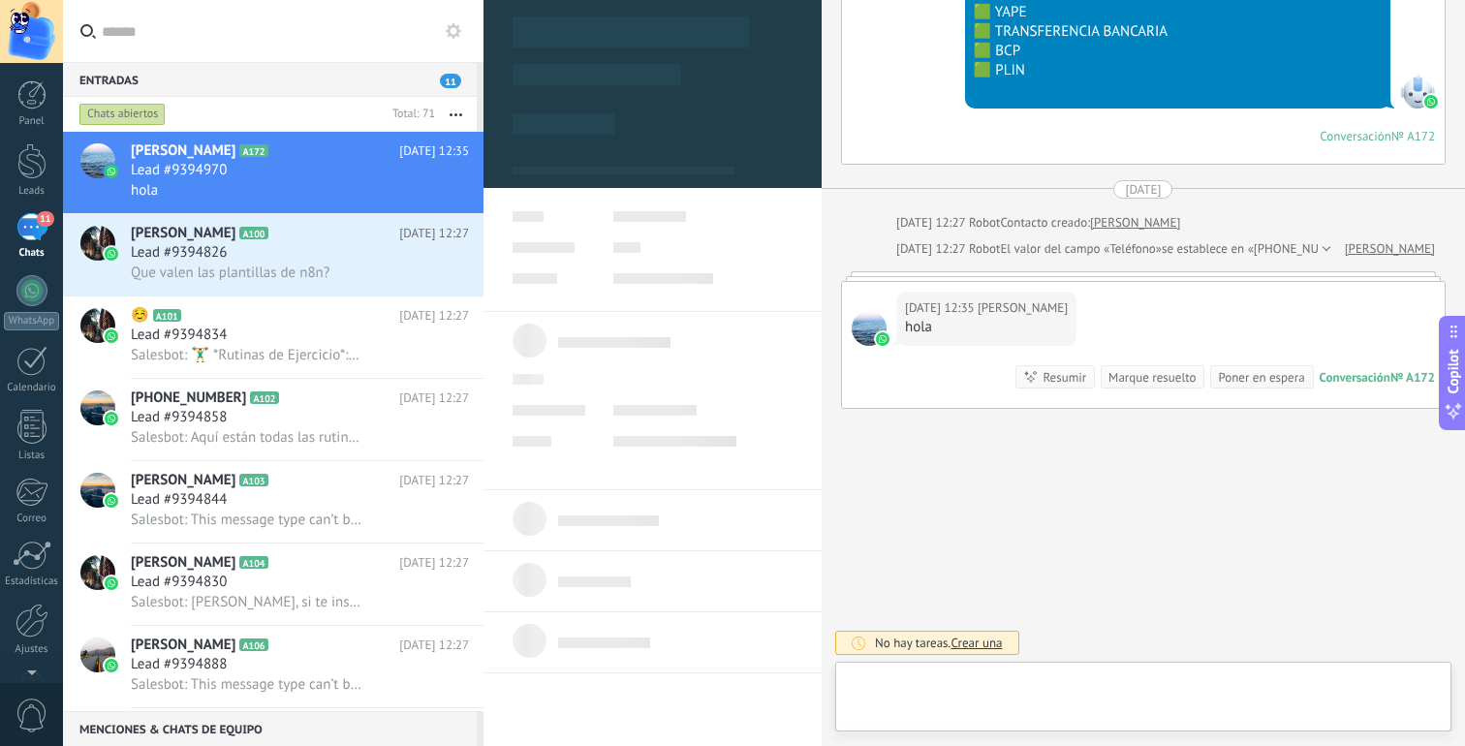
type textarea "**********"
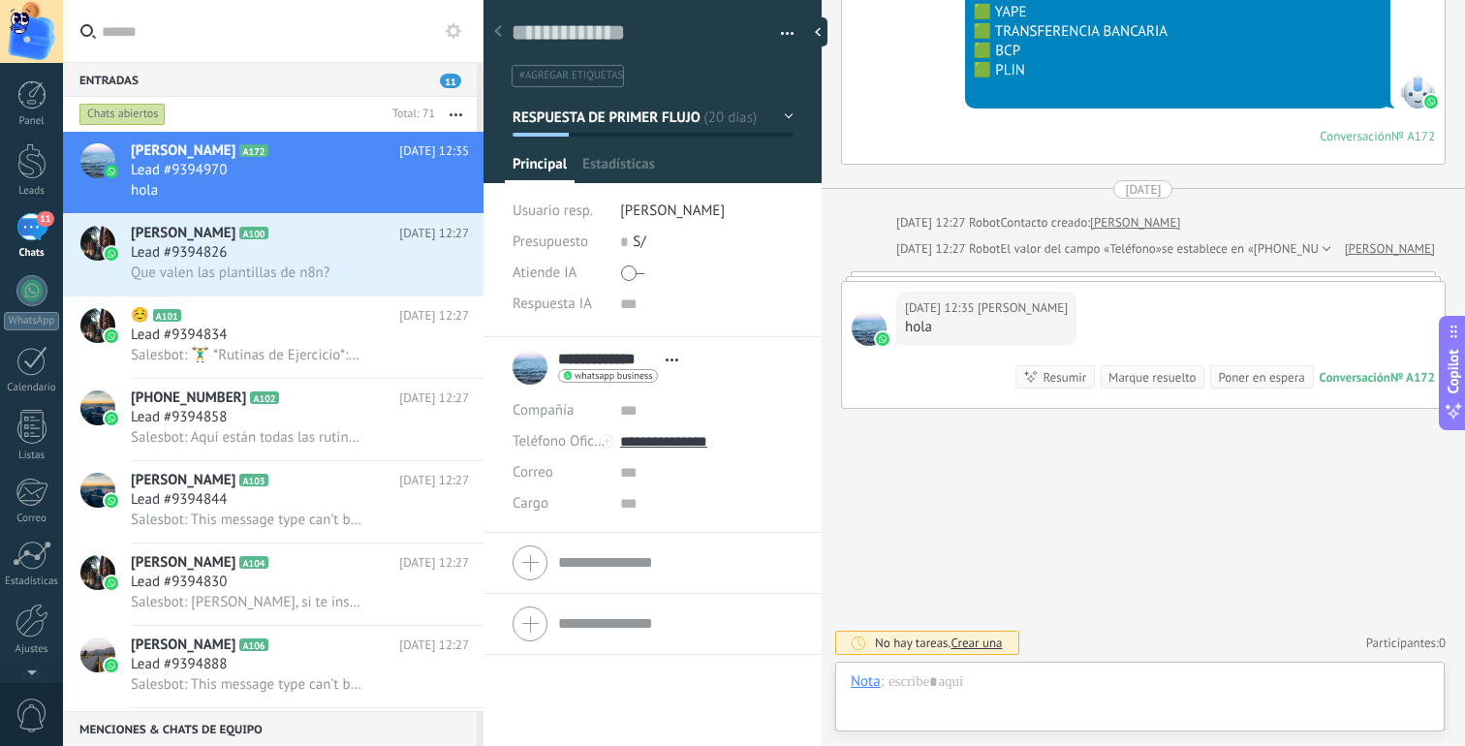
scroll to position [29, 0]
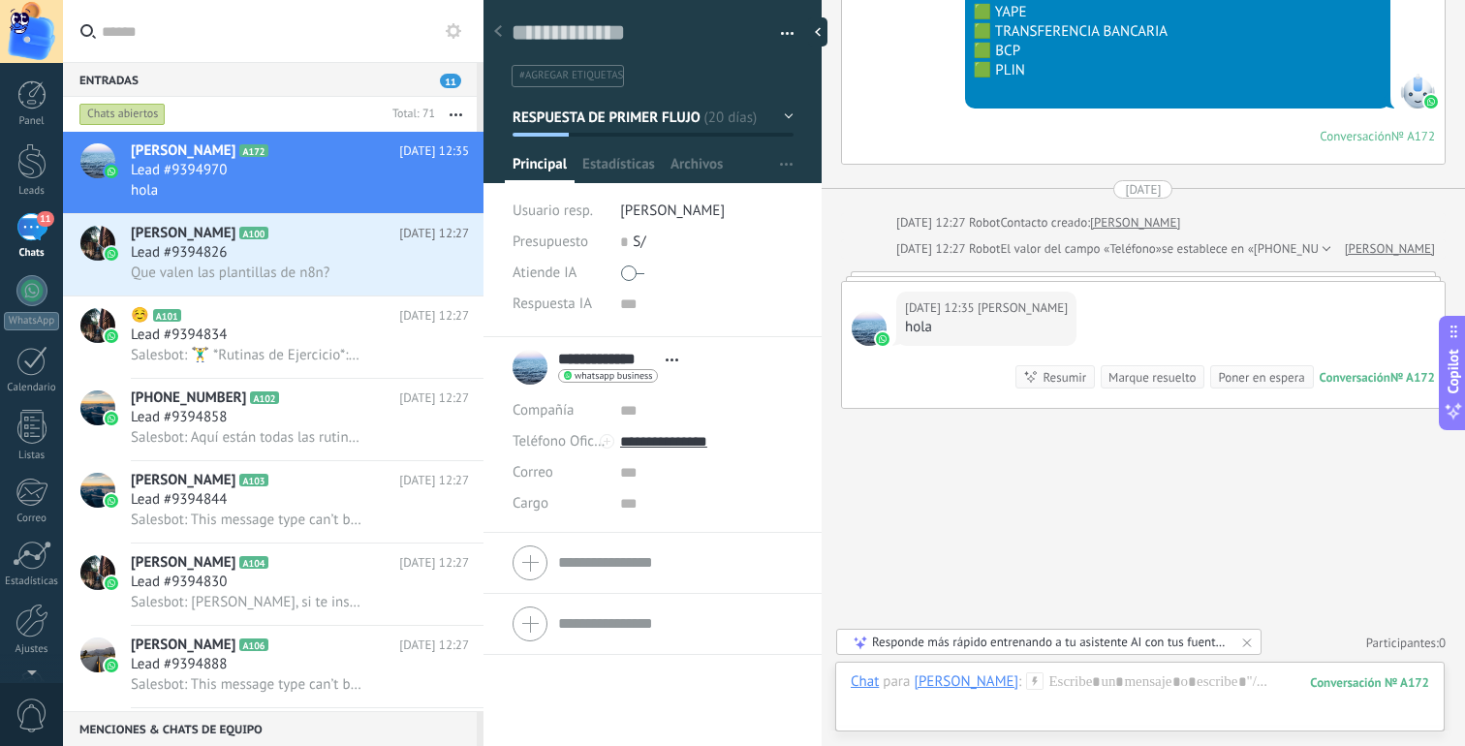
click at [781, 128] on button "RESPUESTA DE PRIMER FLUJO" at bounding box center [653, 117] width 281 height 35
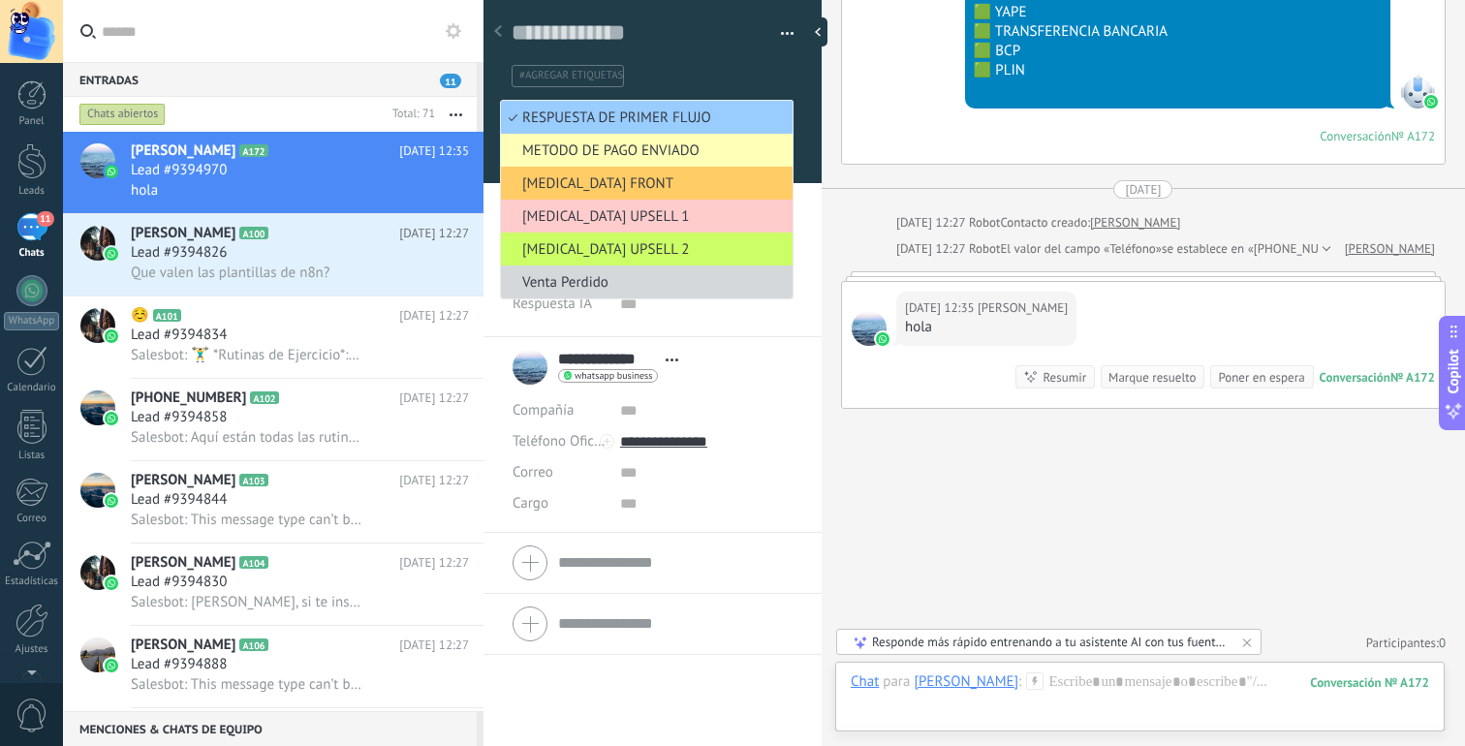
click at [705, 156] on span "METODO DE PAGO ENVIADO" at bounding box center [644, 150] width 286 height 18
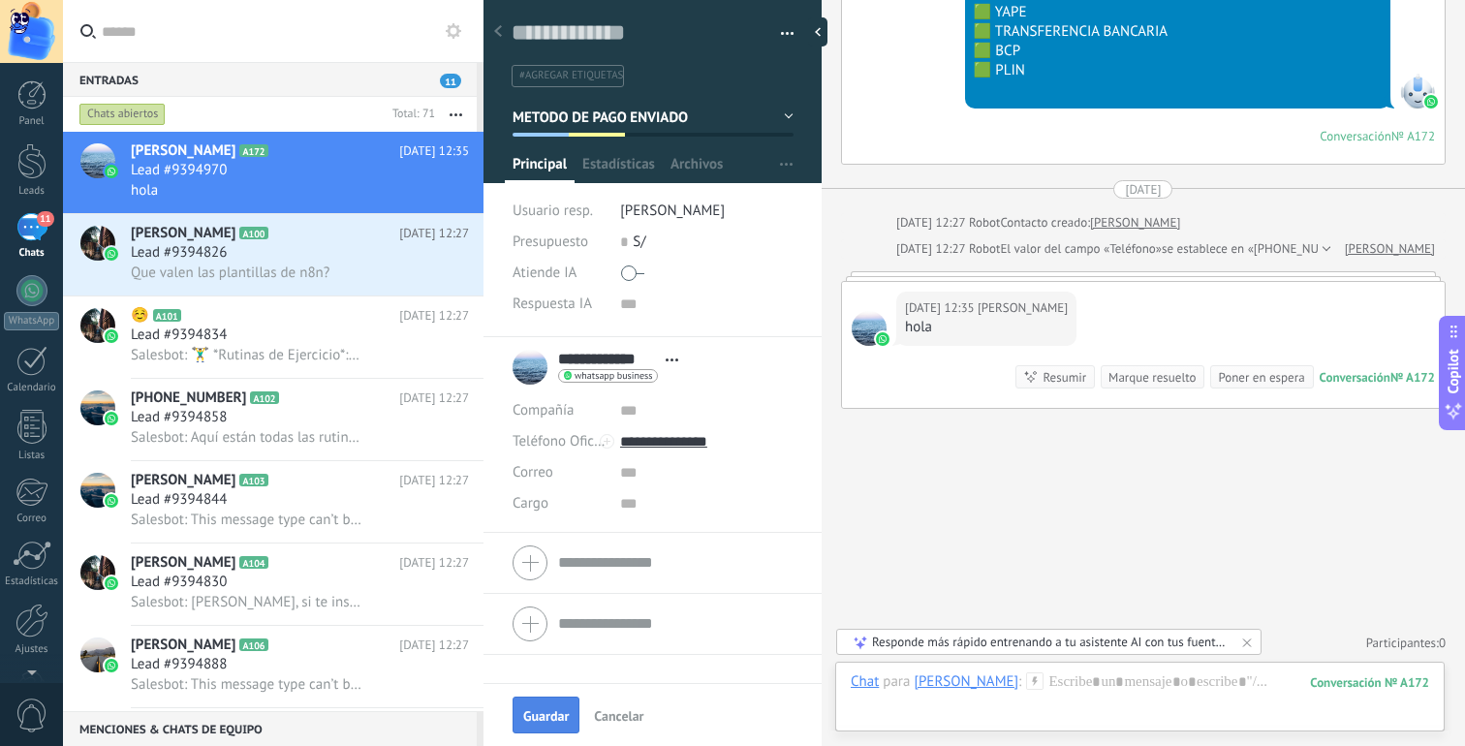
click at [538, 721] on span "Guardar" at bounding box center [546, 716] width 46 height 14
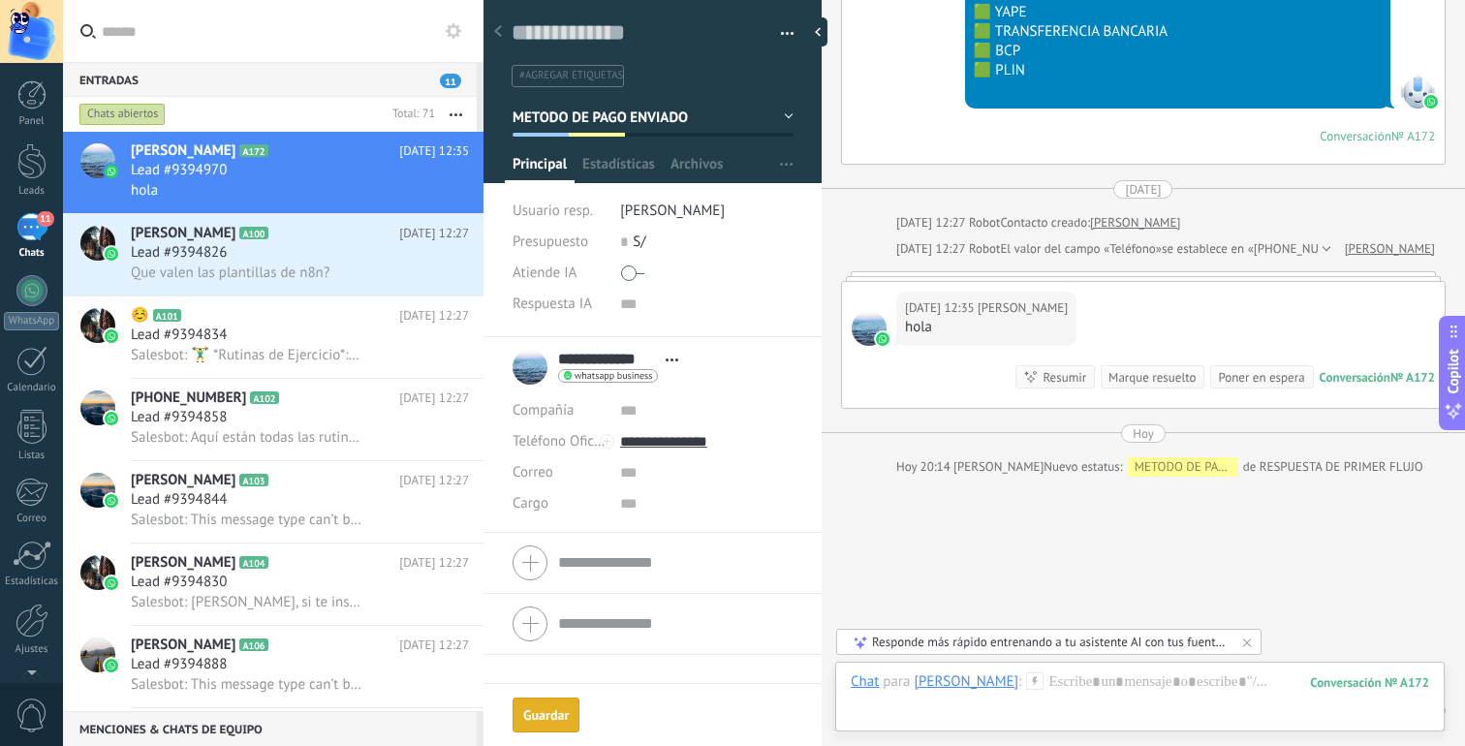
scroll to position [2049, 0]
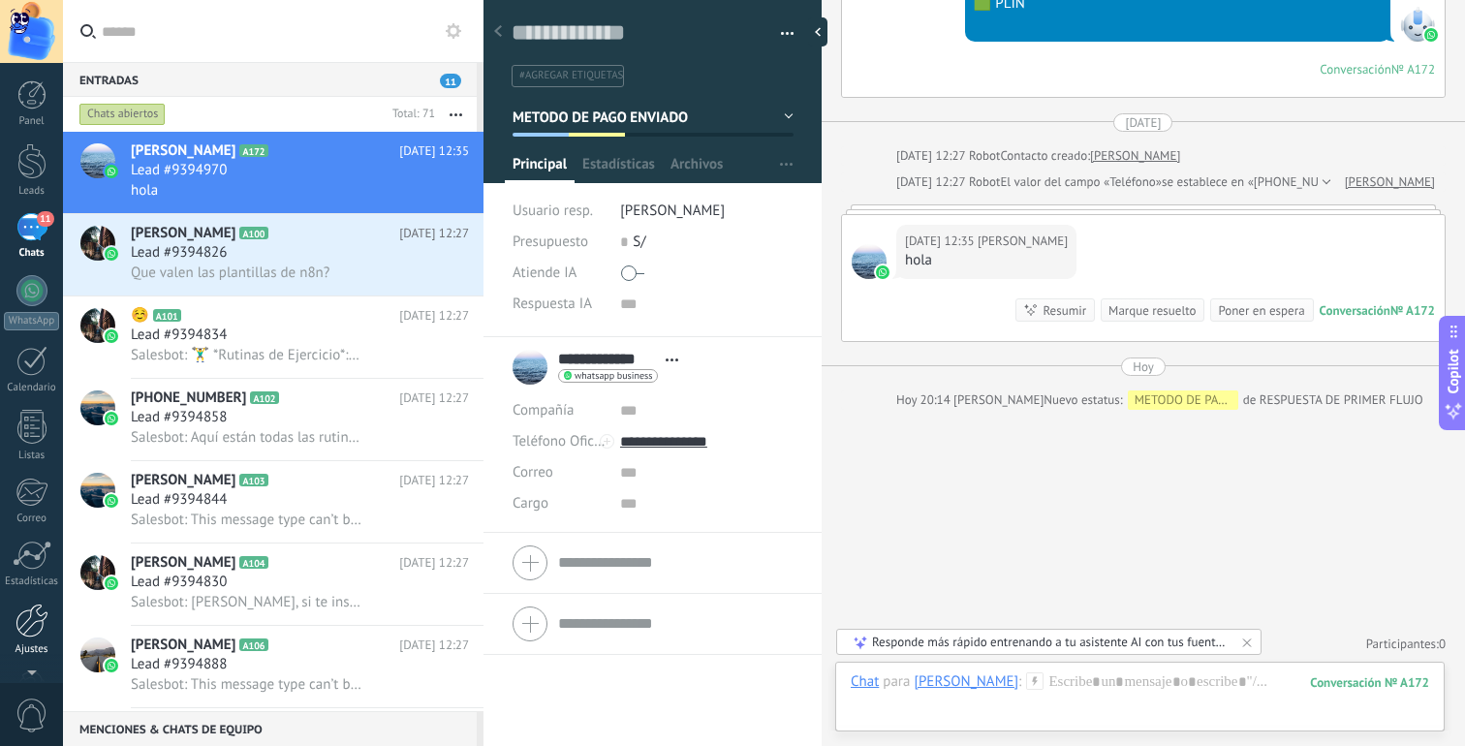
click at [41, 628] on div at bounding box center [32, 621] width 33 height 34
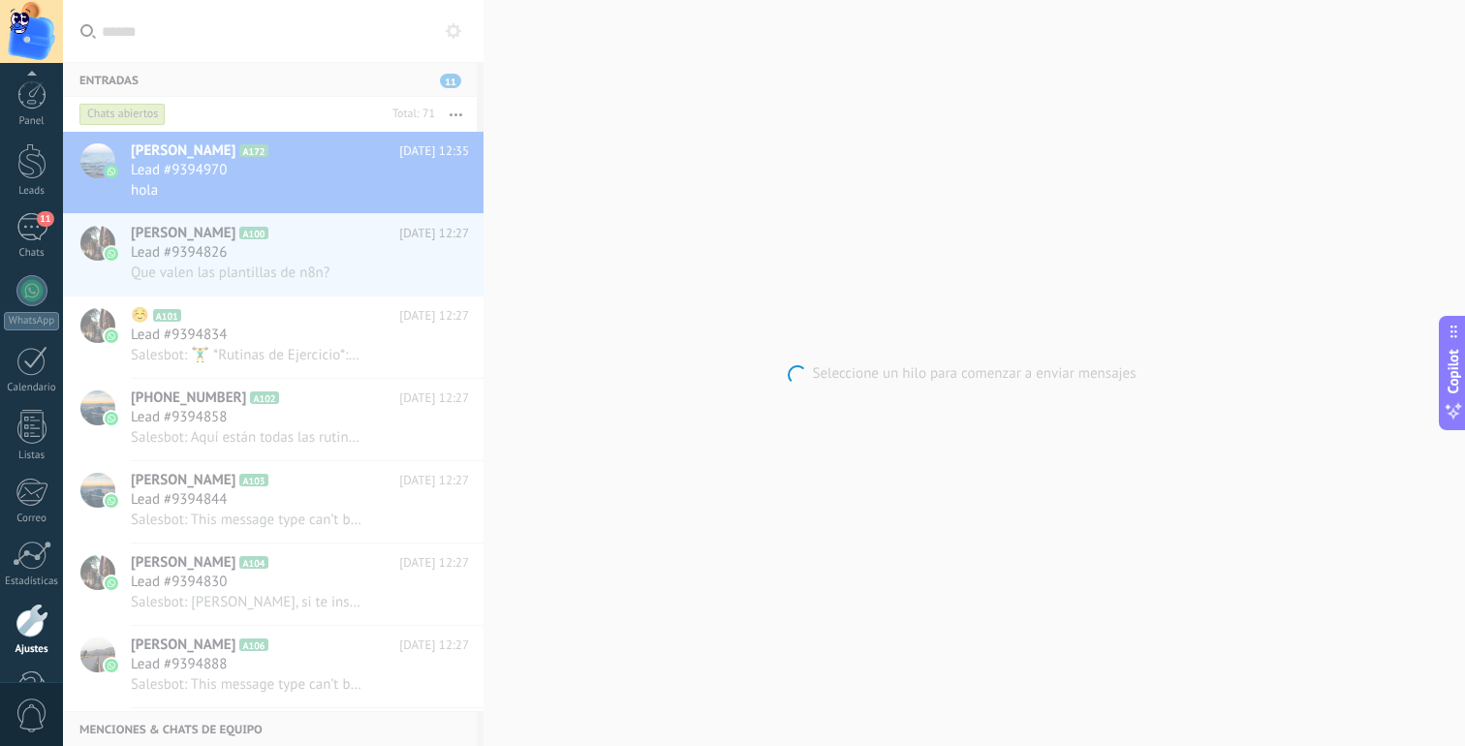
scroll to position [60, 0]
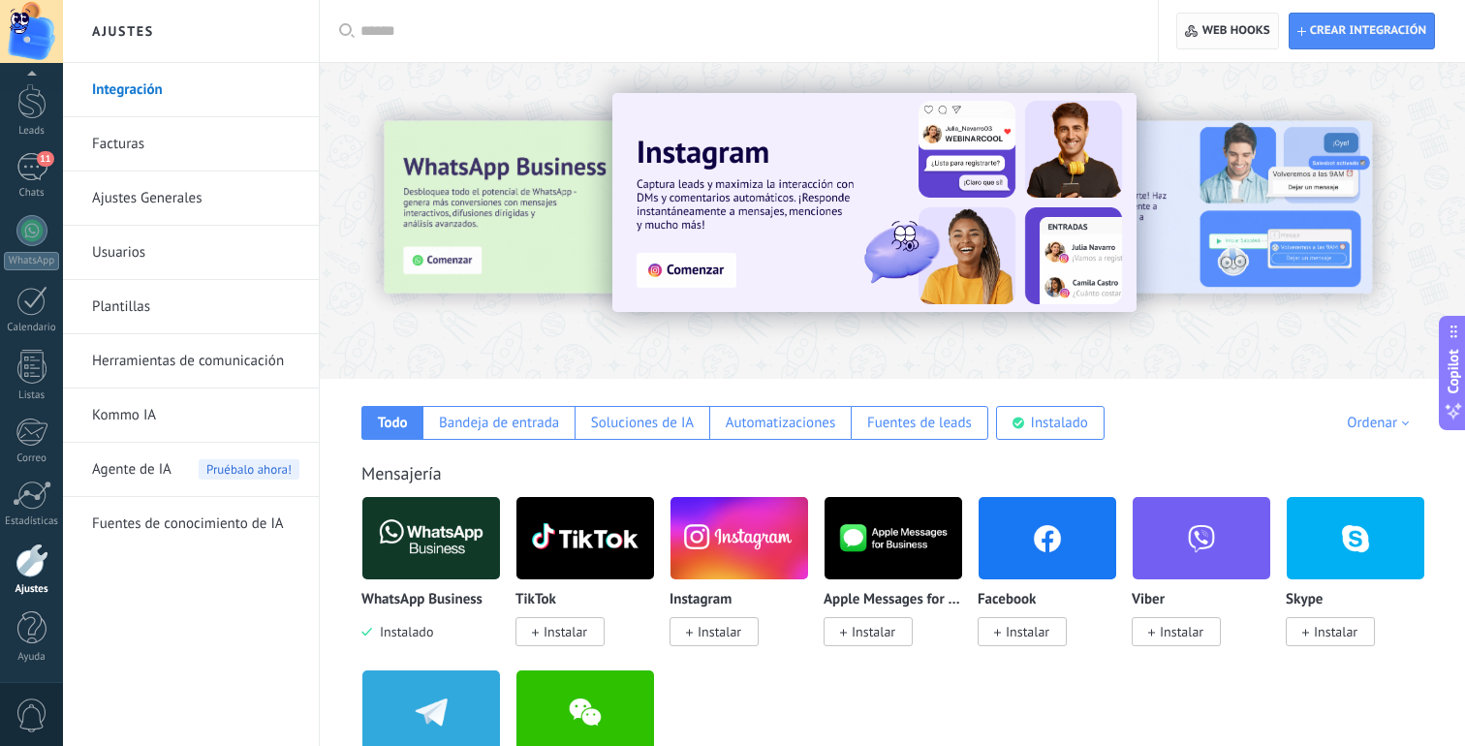
click at [1224, 20] on span "Web hooks 0" at bounding box center [1227, 31] width 84 height 35
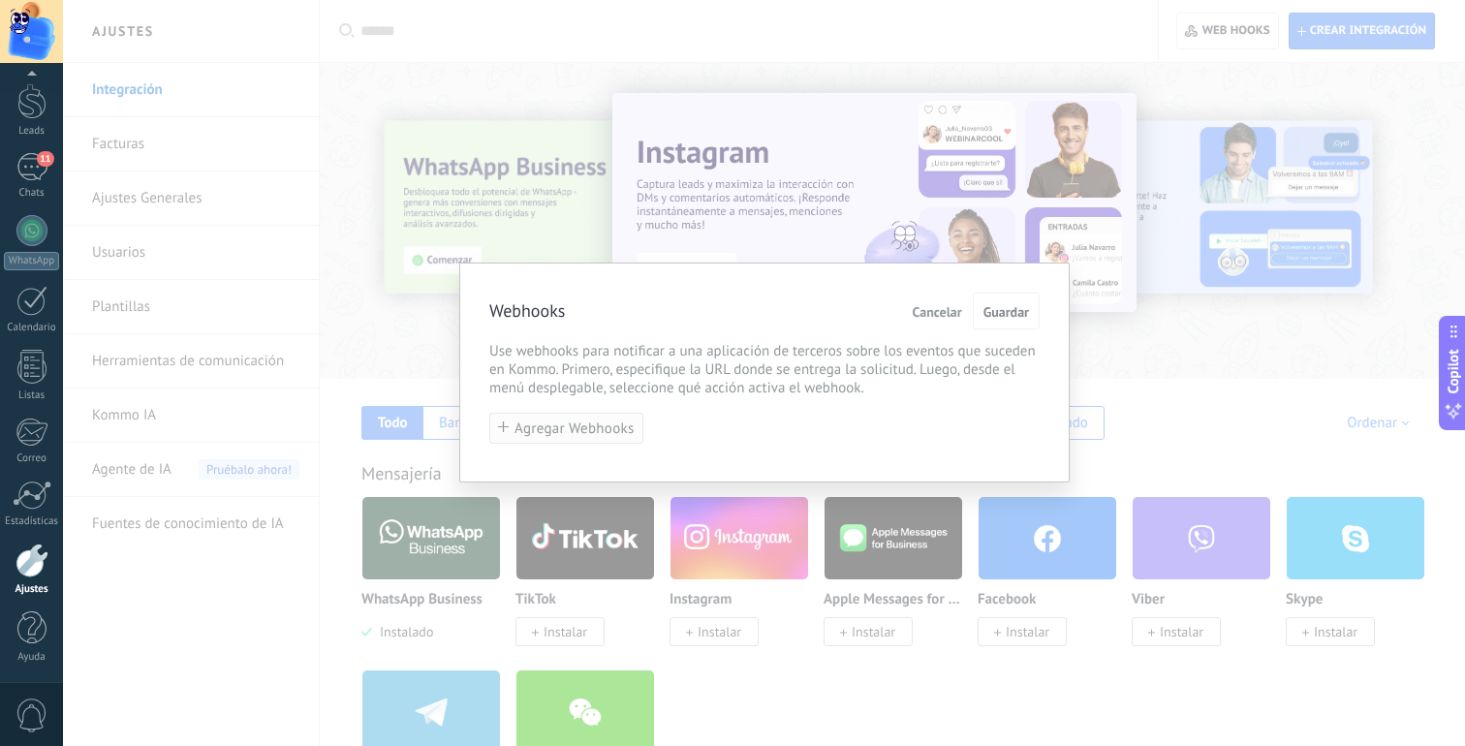
click at [593, 426] on span "Agregar Webhooks" at bounding box center [575, 429] width 120 height 15
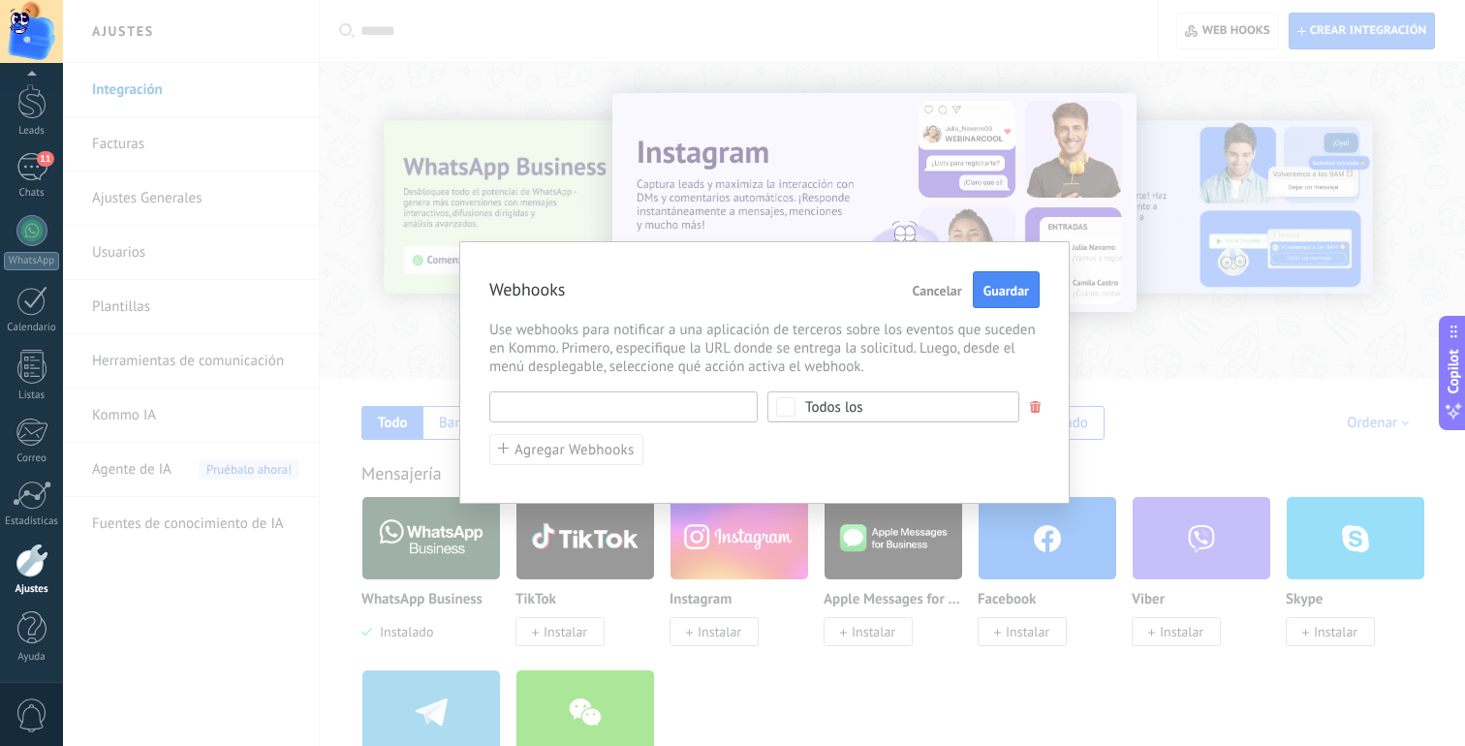
click at [605, 403] on input "text" at bounding box center [623, 406] width 268 height 31
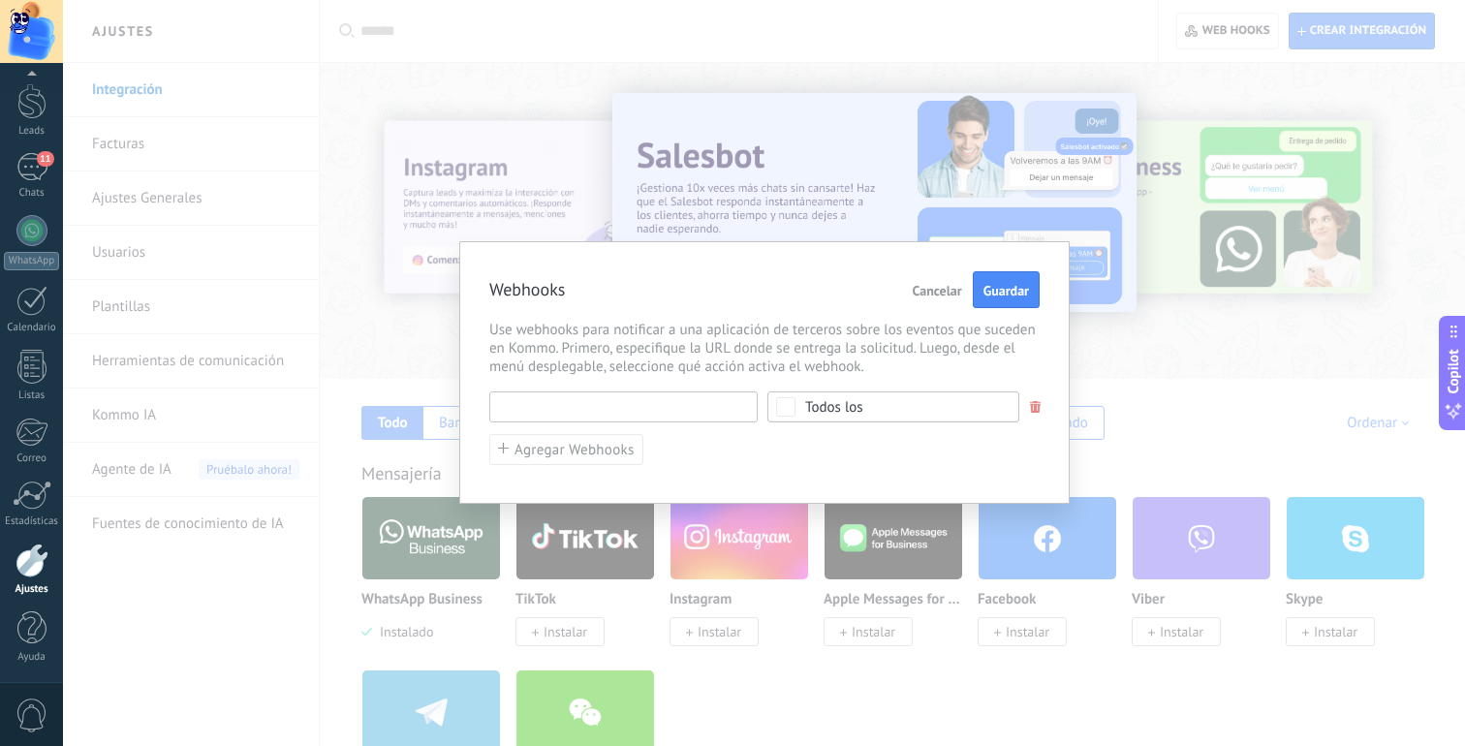
paste input "**********"
type input "**********"
click at [731, 381] on div "**********" at bounding box center [764, 372] width 610 height 263
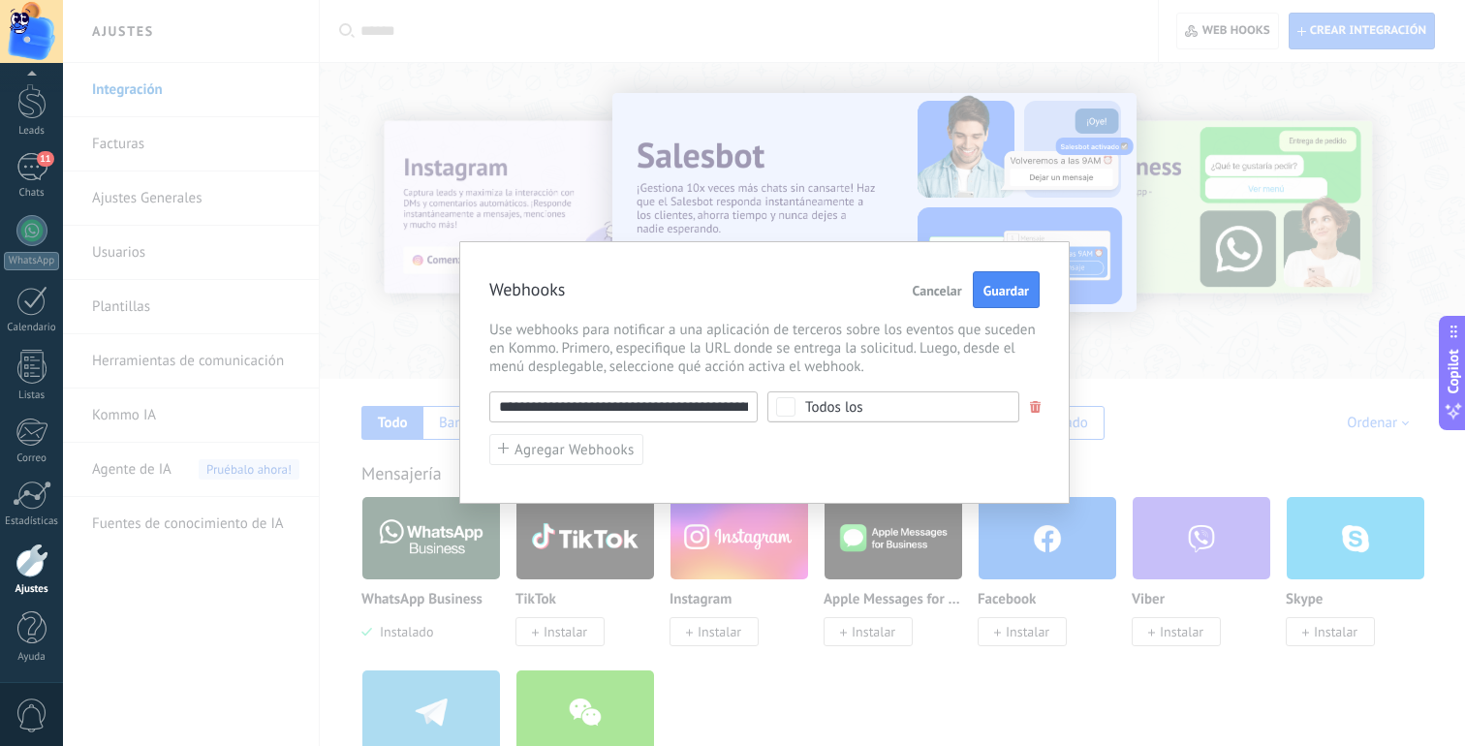
click at [842, 391] on div "Todos los" at bounding box center [893, 406] width 252 height 31
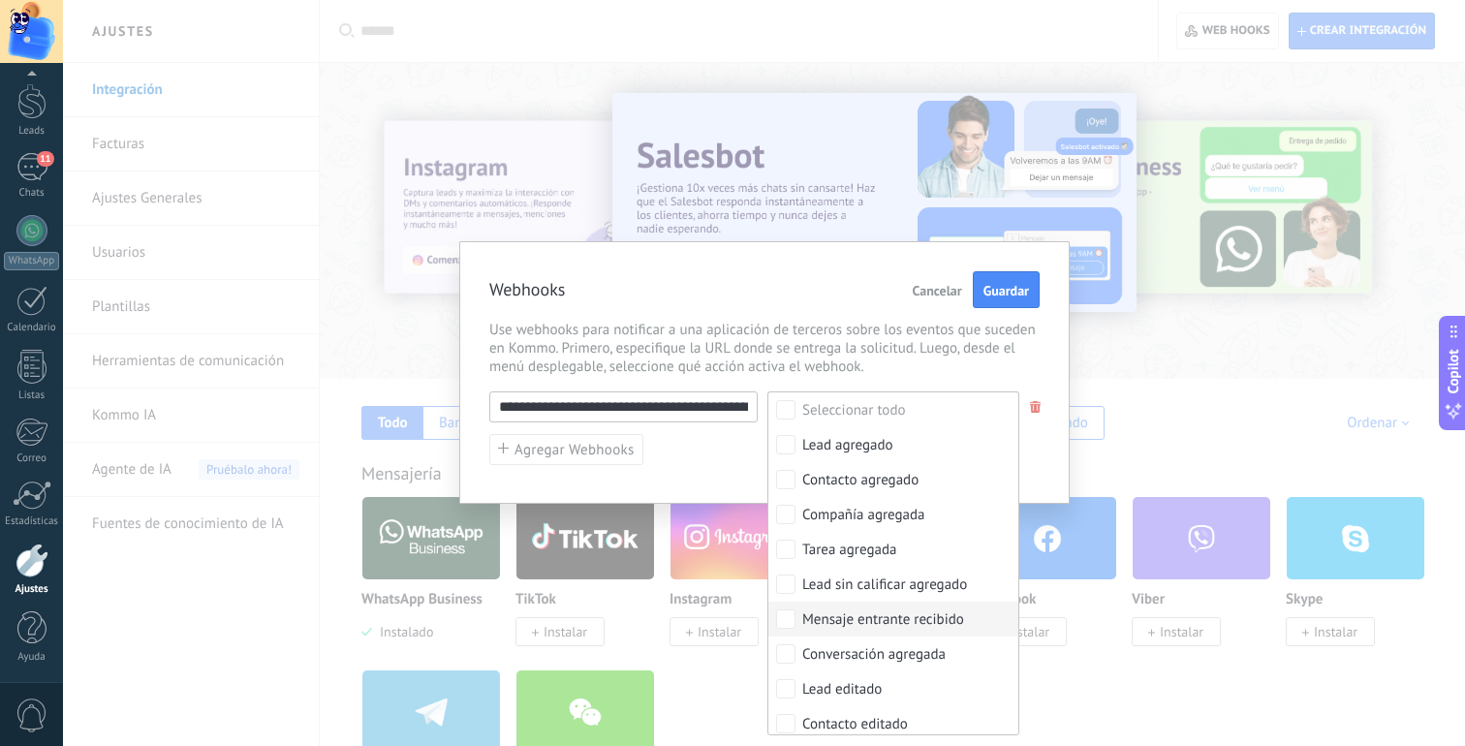
click at [848, 628] on div "Mensaje entrante recibido" at bounding box center [883, 619] width 162 height 19
click at [721, 452] on div "**********" at bounding box center [764, 428] width 550 height 75
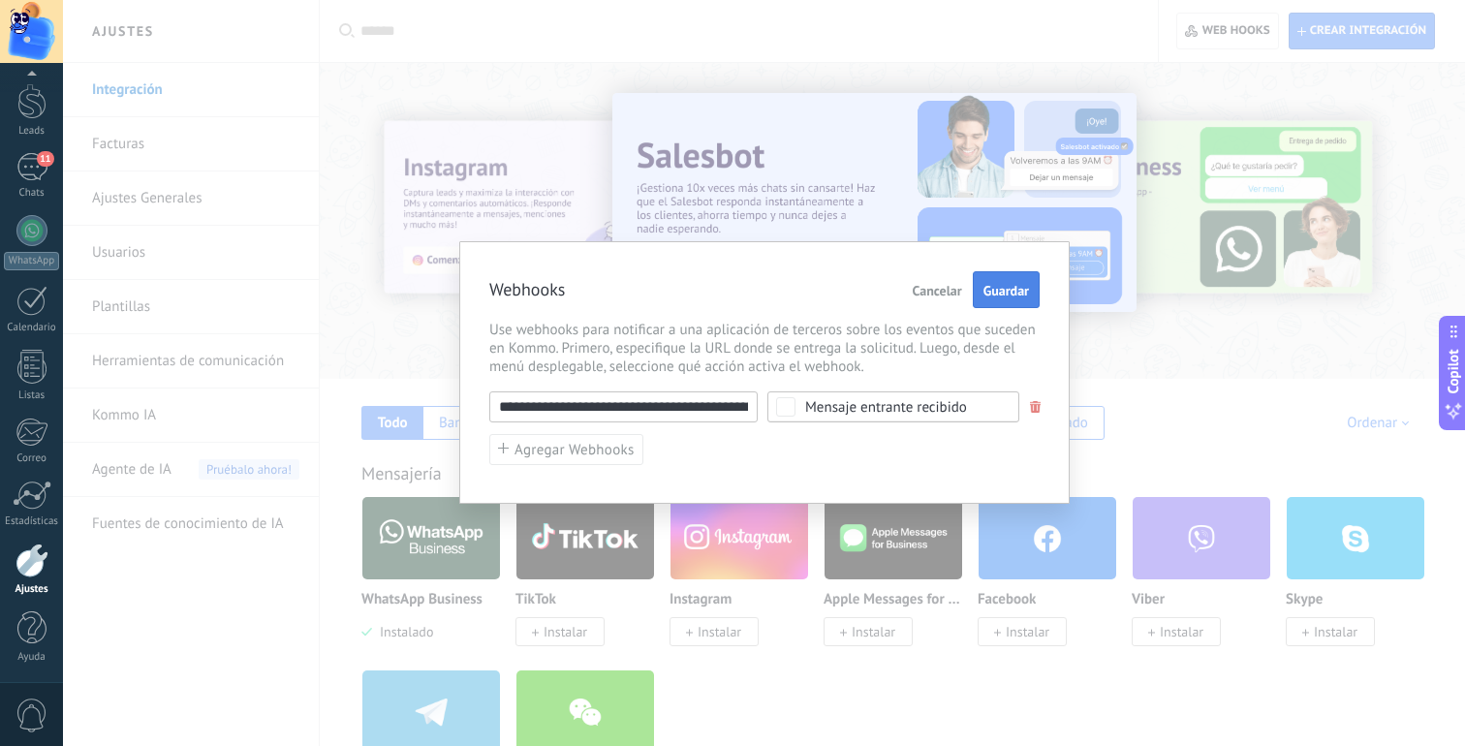
click at [986, 284] on span "Guardar" at bounding box center [1007, 291] width 46 height 14
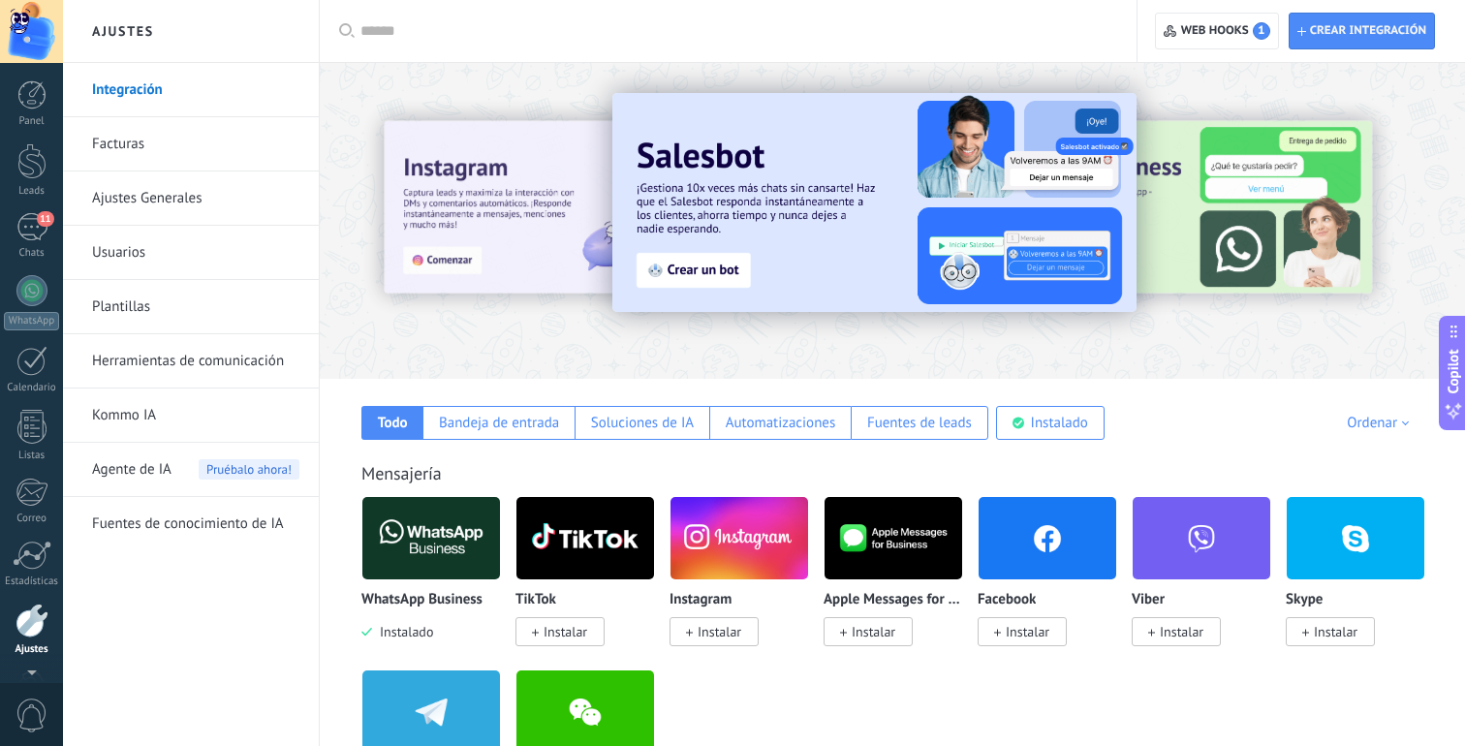
scroll to position [60, 0]
click at [14, 185] on link "11 Chats" at bounding box center [31, 176] width 63 height 47
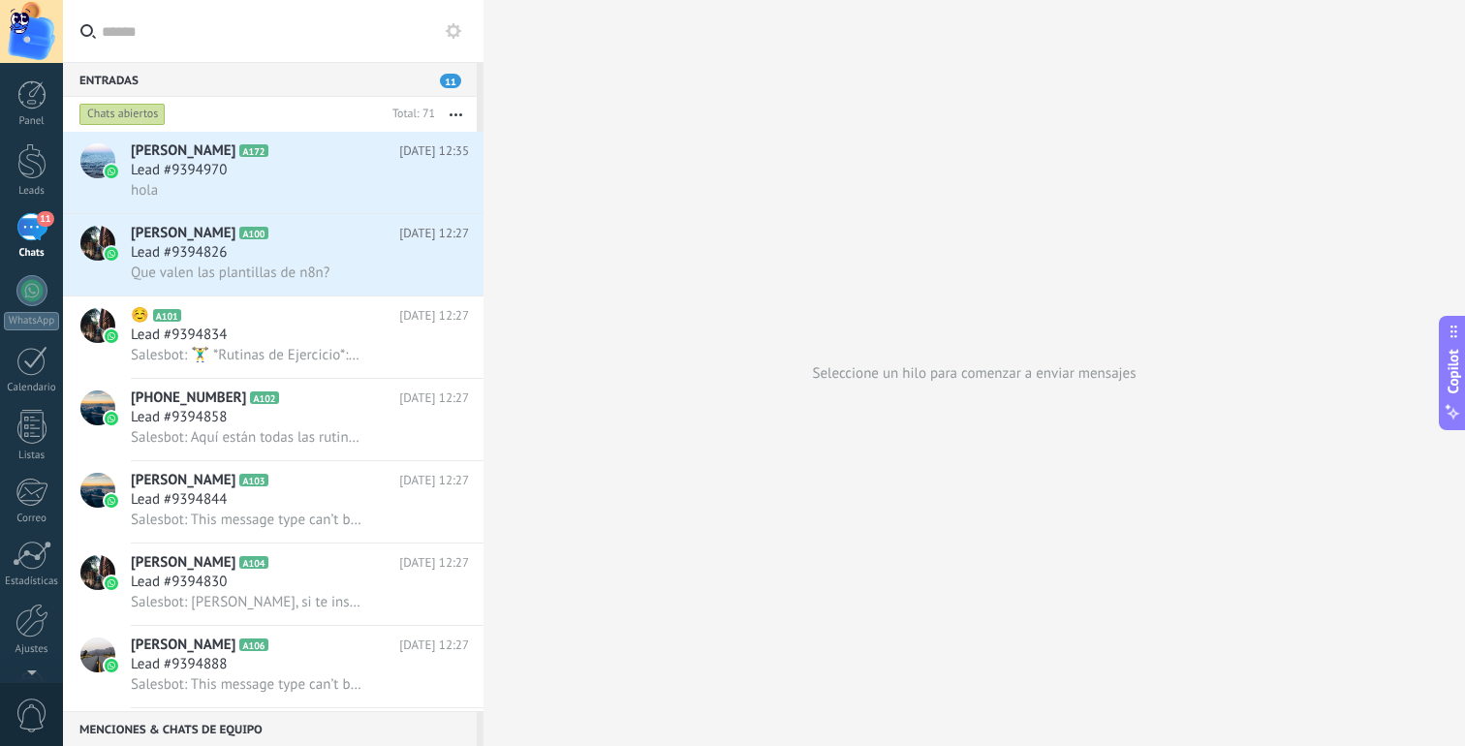
click at [455, 30] on icon at bounding box center [454, 31] width 16 height 16
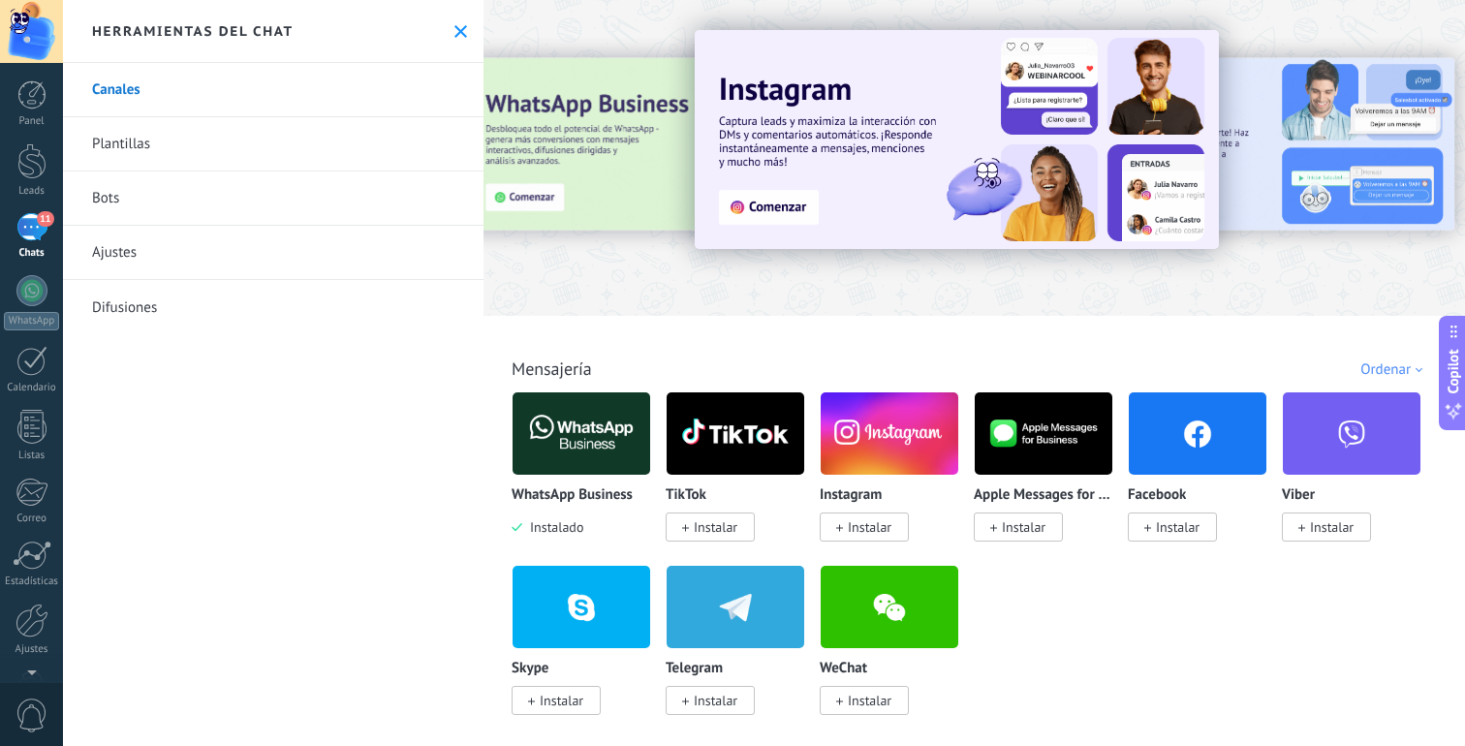
click at [361, 189] on link "Bots" at bounding box center [273, 199] width 421 height 54
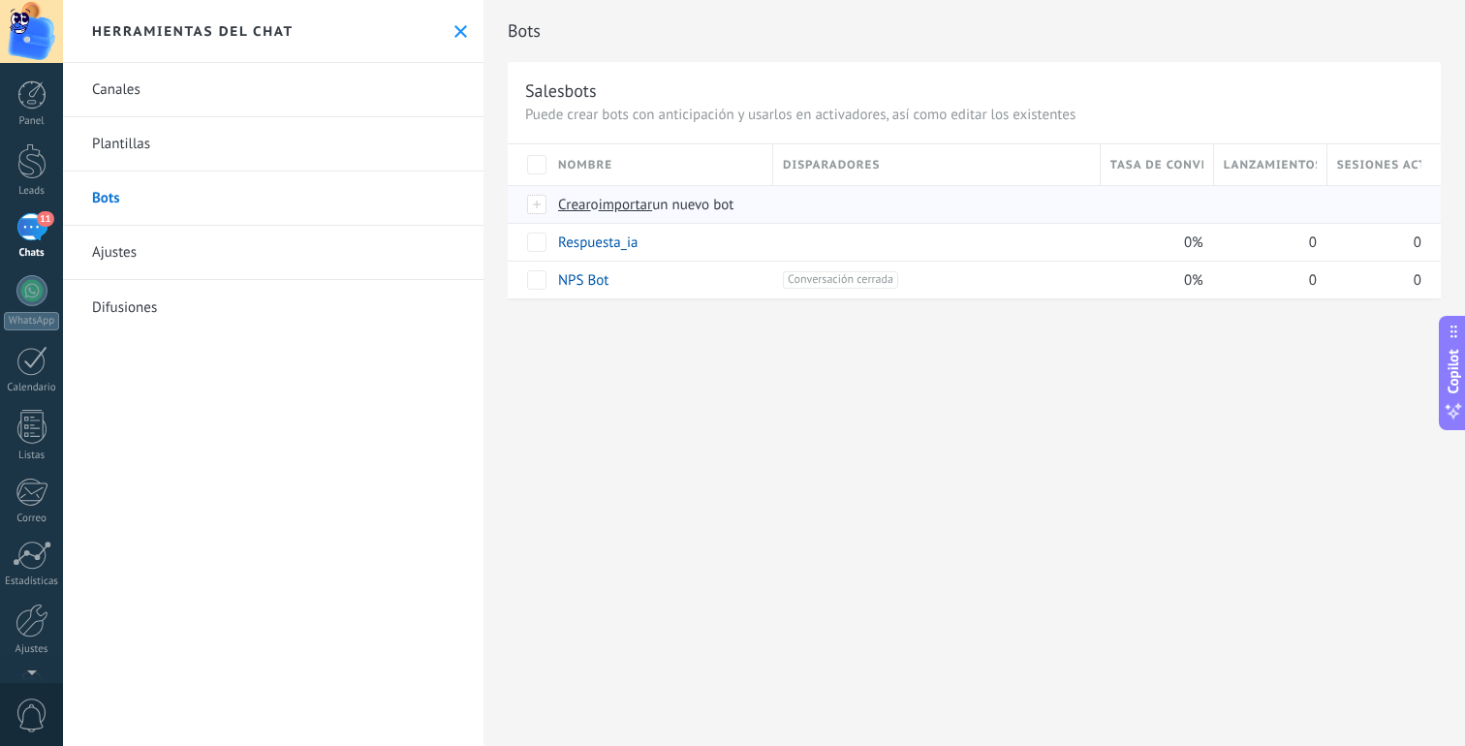
click at [565, 202] on span "Crear" at bounding box center [574, 205] width 33 height 18
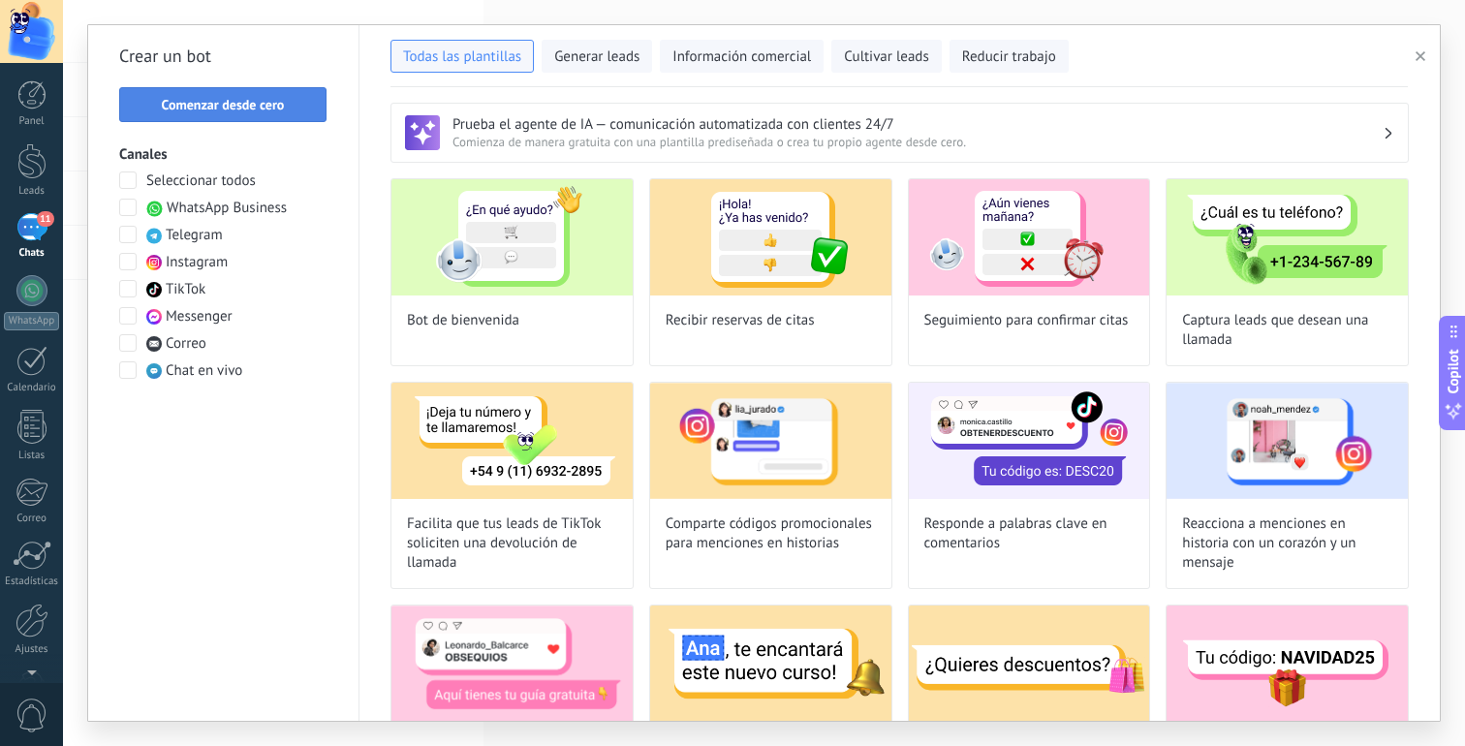
click at [224, 113] on button "Comenzar desde cero" at bounding box center [222, 104] width 207 height 35
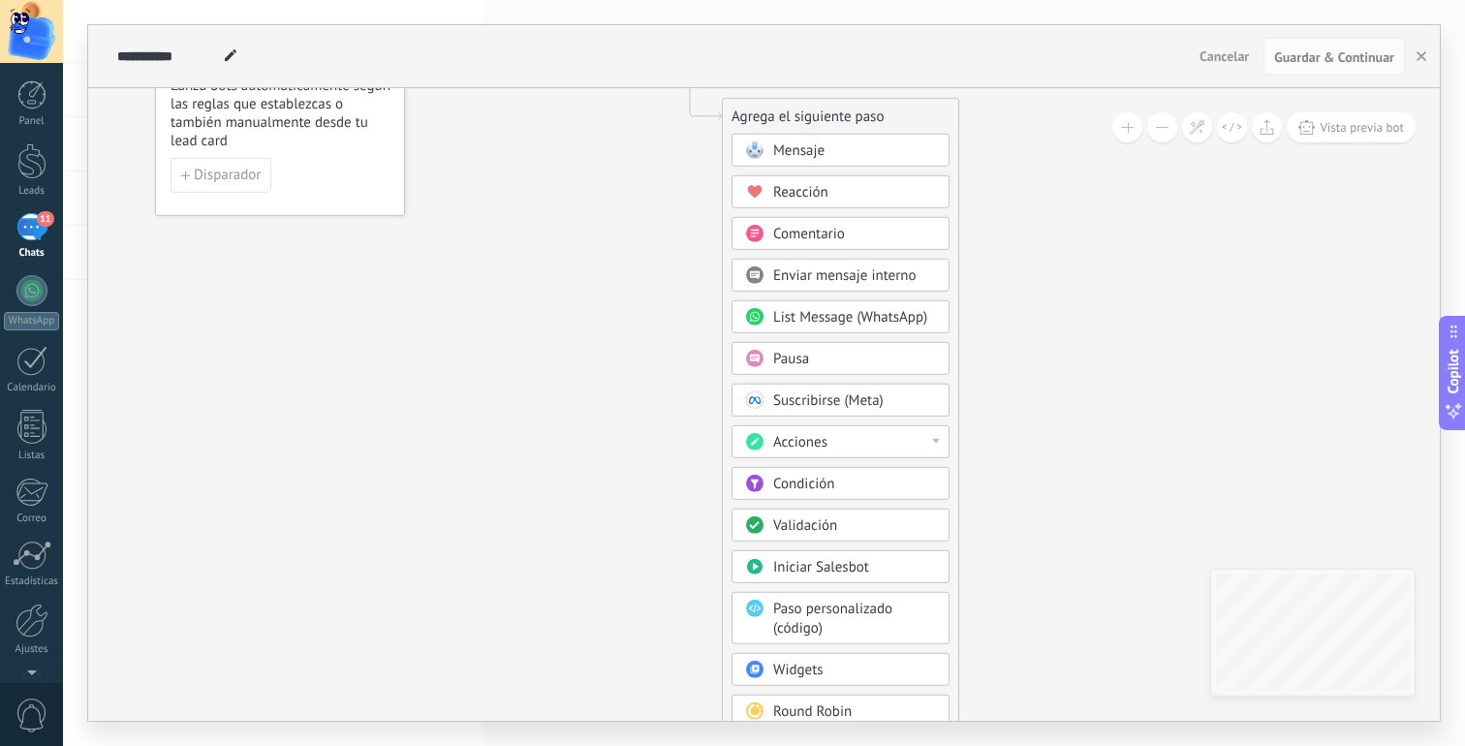
click at [826, 482] on span "Condición" at bounding box center [803, 484] width 61 height 18
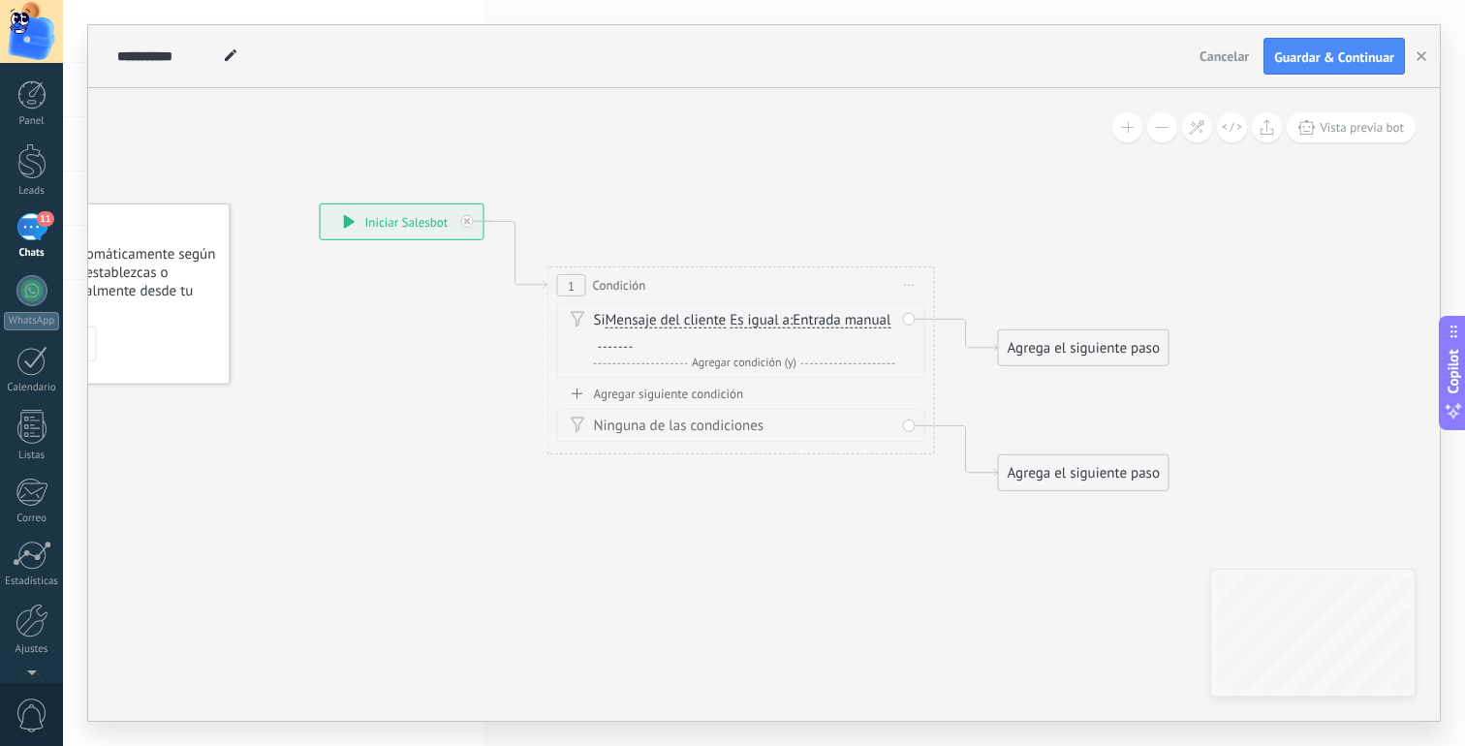
click at [793, 328] on span "Entrada manual" at bounding box center [842, 321] width 98 height 16
click at [783, 338] on button "Entrada manual" at bounding box center [904, 320] width 242 height 35
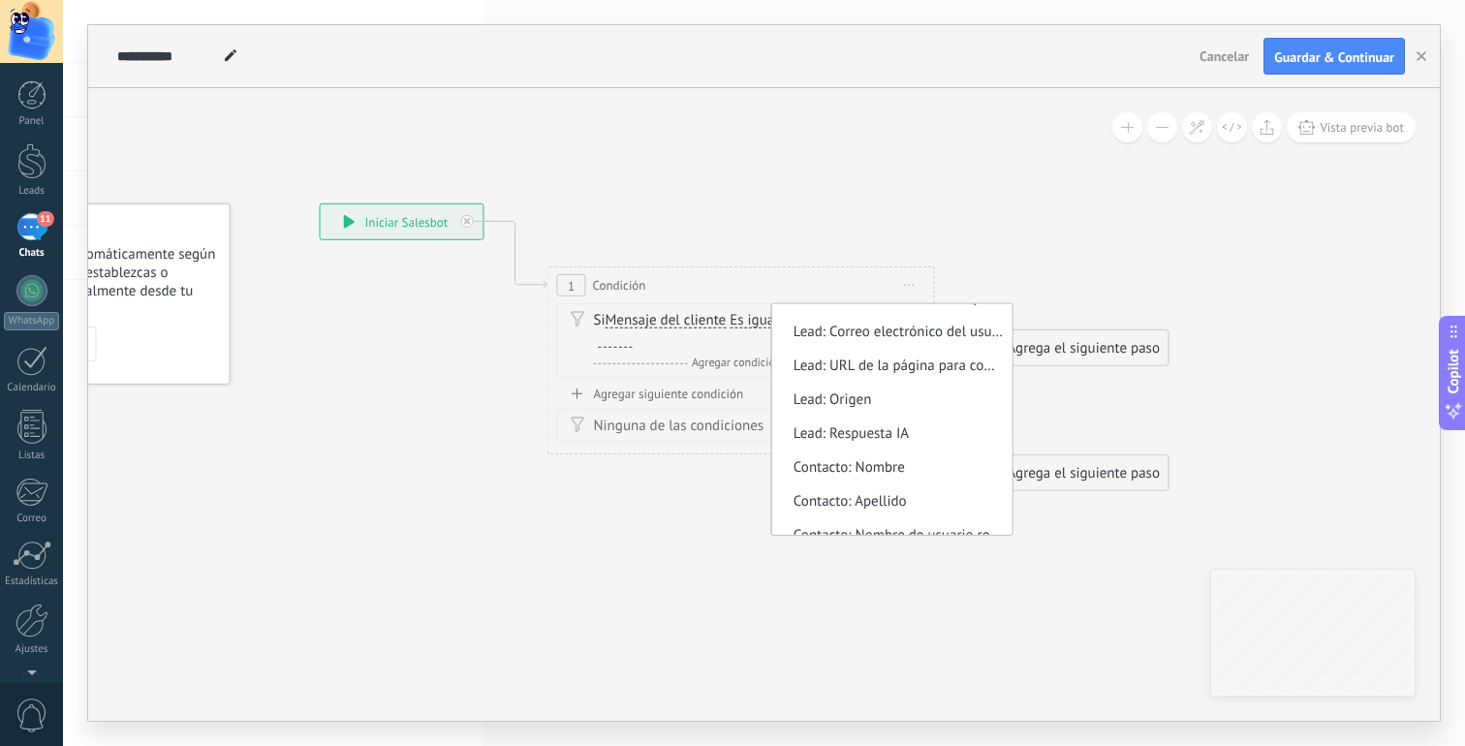
scroll to position [329, 0]
click at [843, 305] on div "Si Mensaje del cliente Mensaje del cliente Comentario del cliente El cliente Có…" at bounding box center [741, 340] width 368 height 75
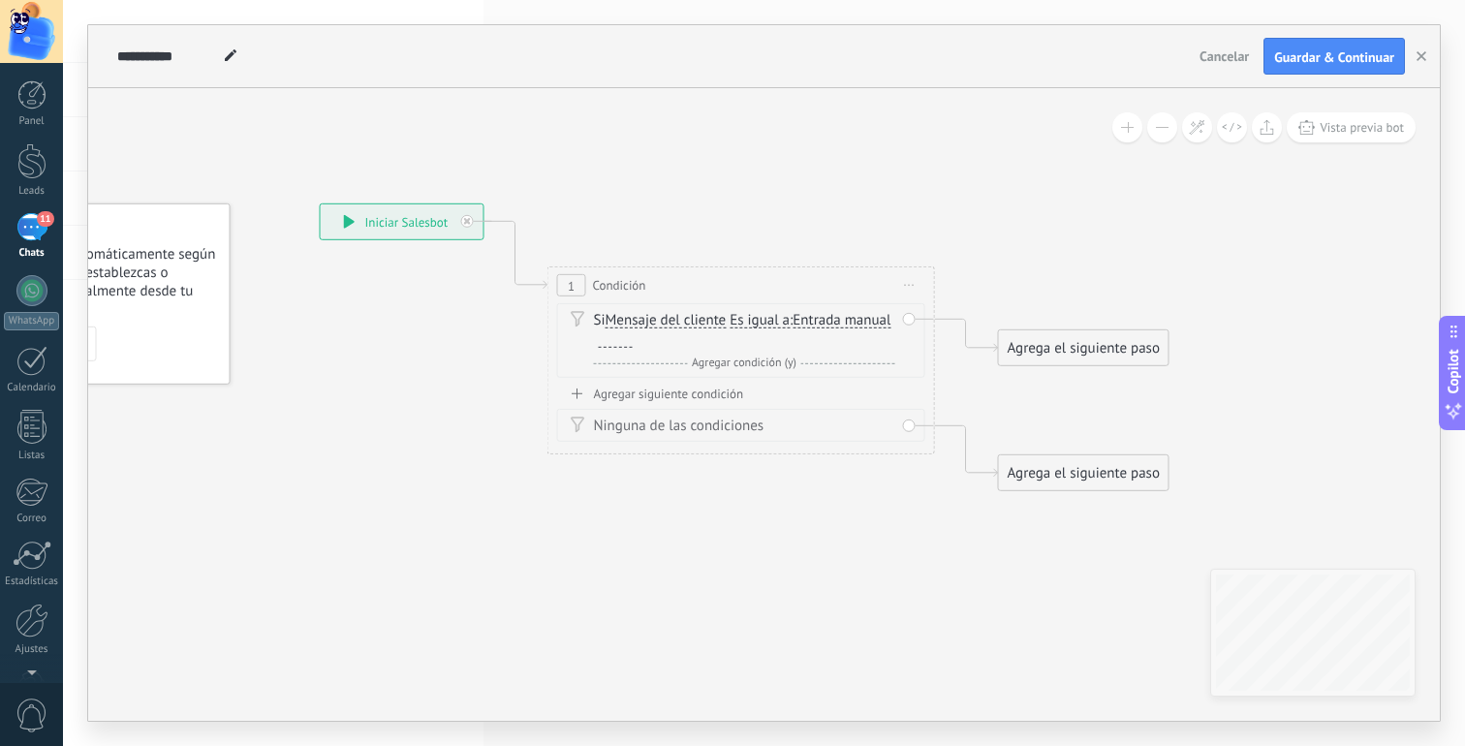
click at [761, 316] on span "Es igual a" at bounding box center [760, 321] width 60 height 16
click at [761, 316] on button "Es igual a" at bounding box center [841, 320] width 242 height 35
click at [775, 384] on span "Contiene" at bounding box center [825, 389] width 235 height 19
click at [903, 285] on span "Iniciar vista previa aquí Cambiar nombre Duplicar [GEOGRAPHIC_DATA]" at bounding box center [909, 285] width 31 height 28
click at [872, 294] on div "1 Condición ********* Iniciar vista previa aquí Cambiar nombre Duplicar Borrar" at bounding box center [741, 285] width 386 height 36
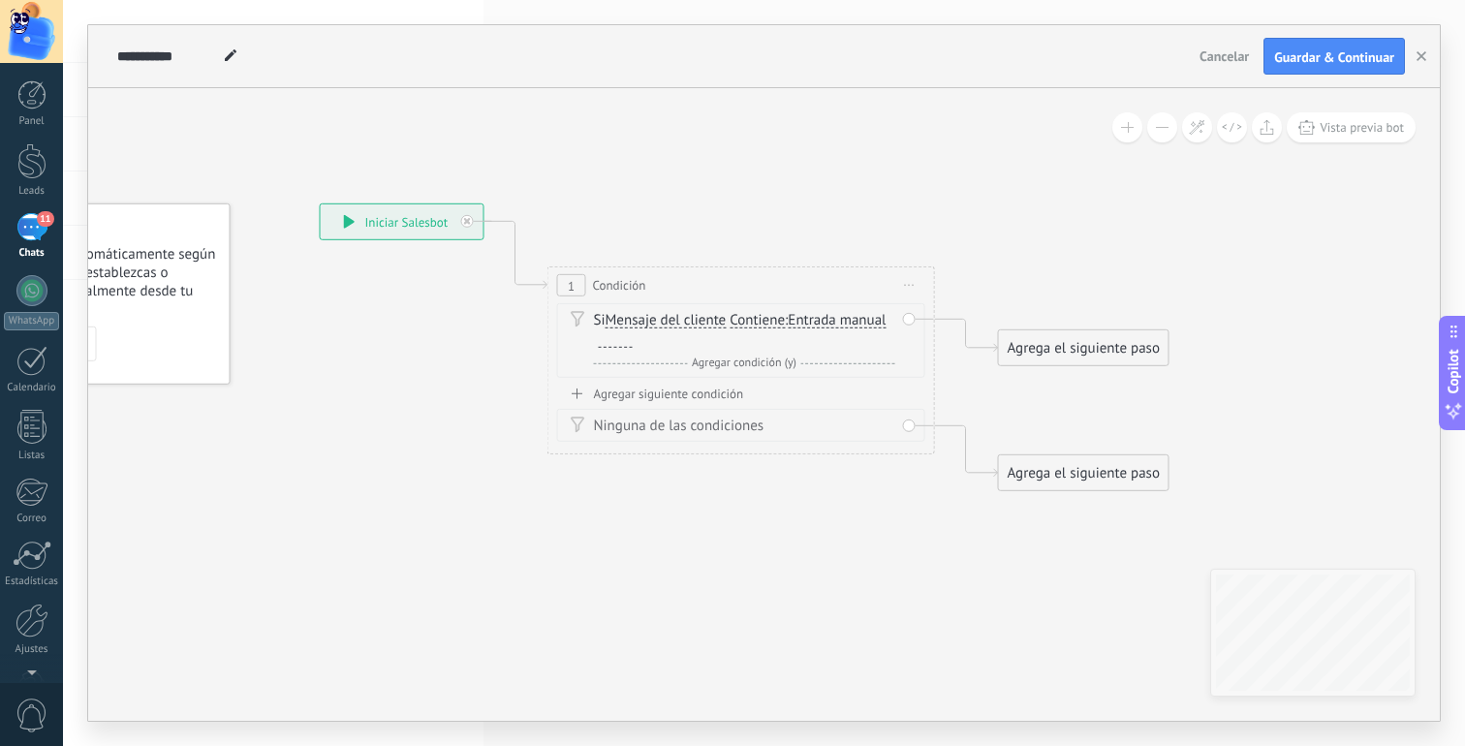
click at [820, 366] on div "Y Agregar condición (y)" at bounding box center [744, 363] width 301 height 19
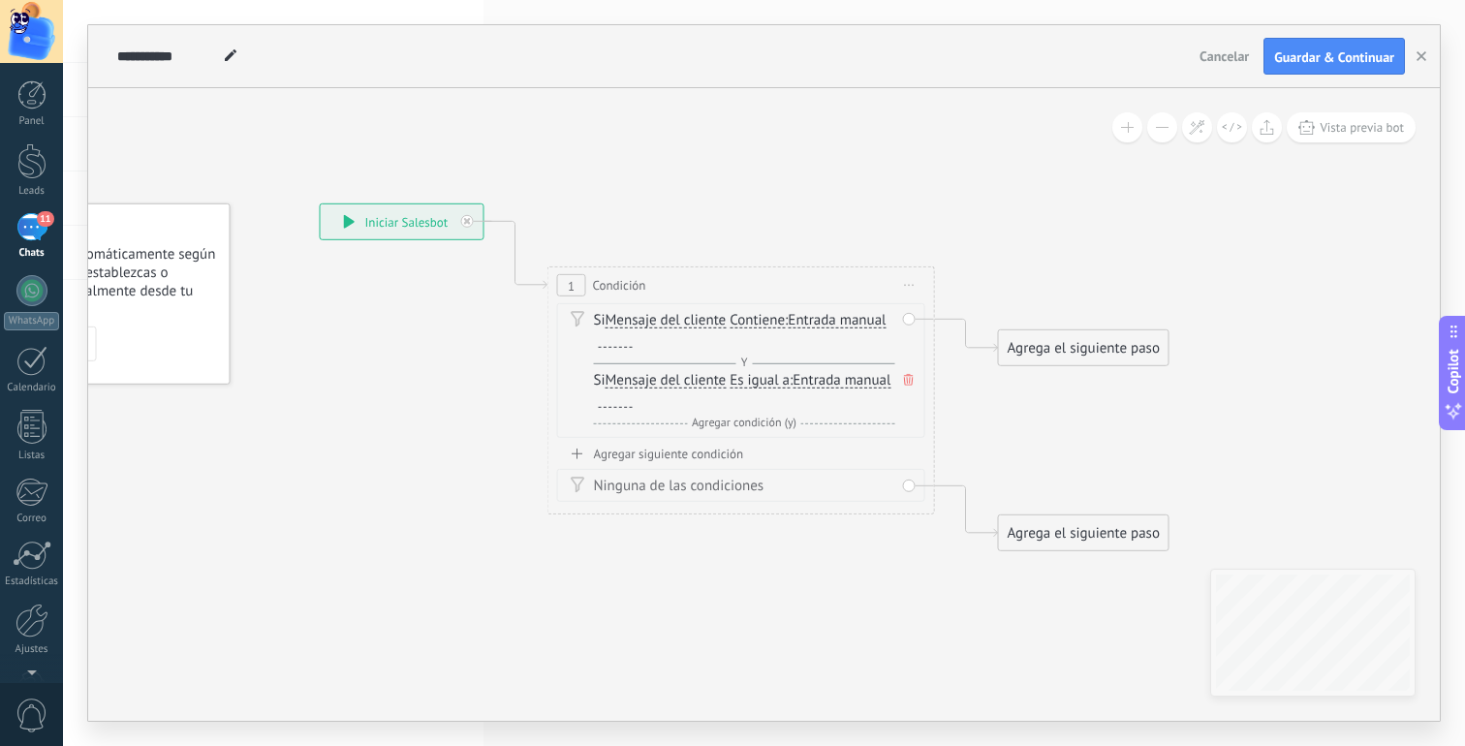
click at [915, 379] on span at bounding box center [908, 379] width 19 height 21
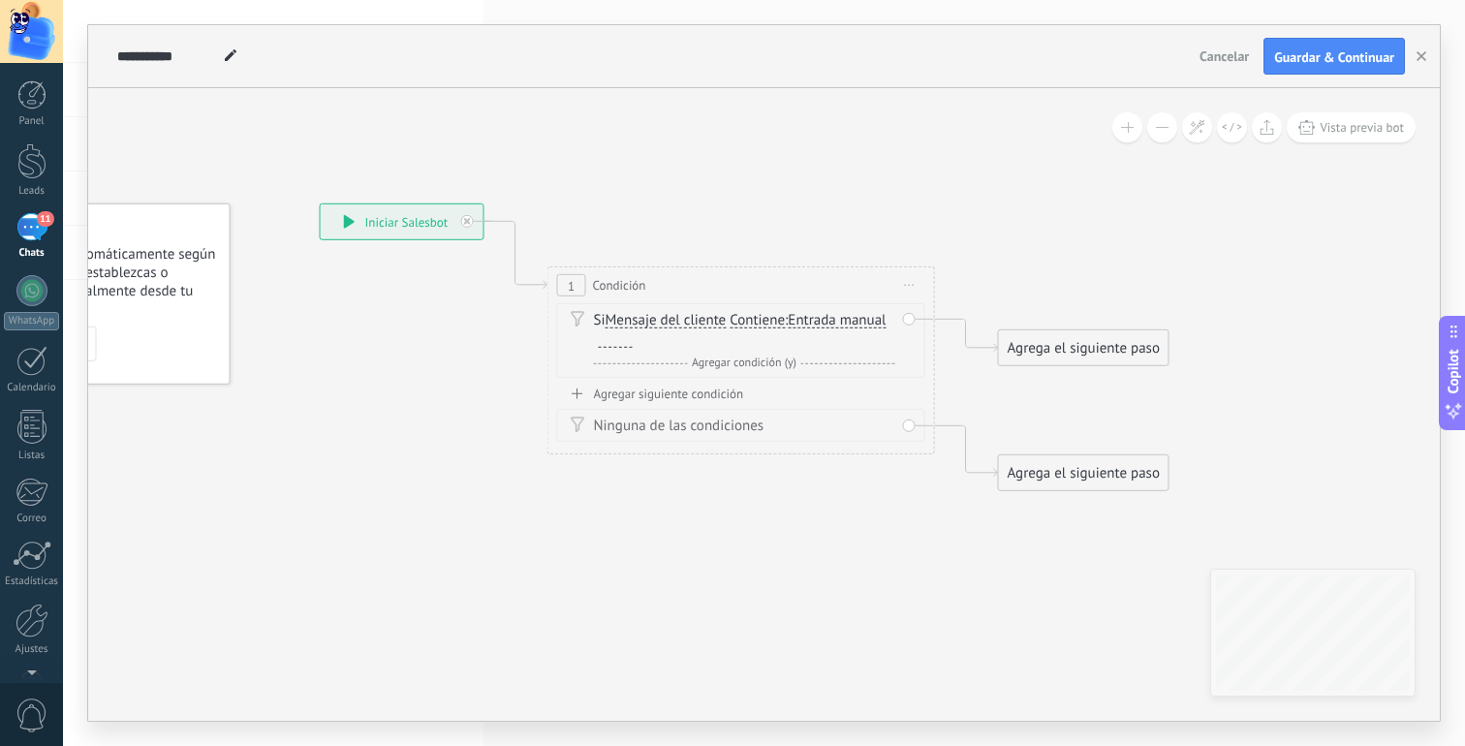
click at [602, 344] on div at bounding box center [616, 340] width 34 height 16
click at [783, 283] on div "1 Condición ********* Iniciar vista previa aquí Cambiar nombre Duplicar Borrar" at bounding box center [741, 285] width 386 height 36
click at [1043, 350] on div "Agrega el siguiente paso" at bounding box center [1084, 348] width 170 height 32
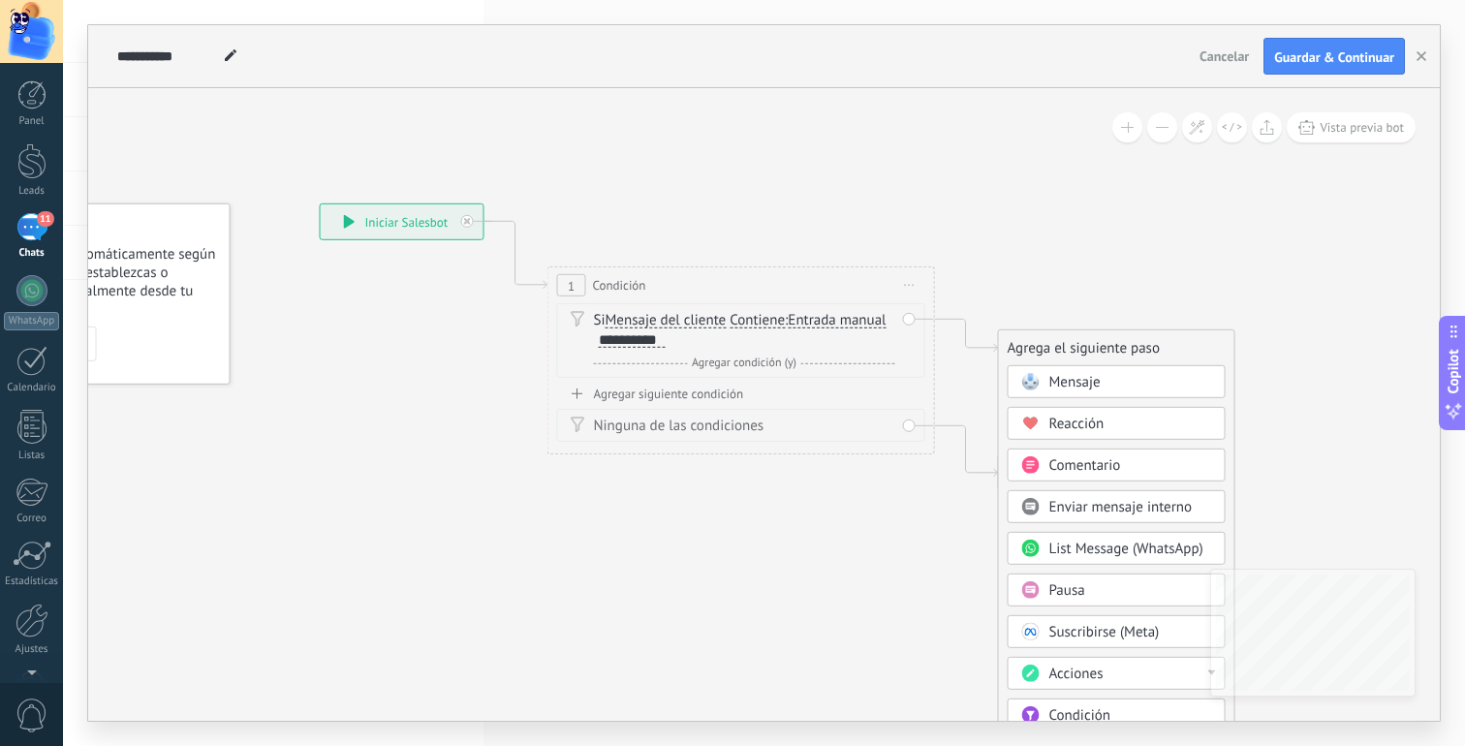
click at [725, 384] on div "Si Mensaje del cliente Mensaje del cliente Comentario del cliente El cliente Có…" at bounding box center [741, 344] width 368 height 82
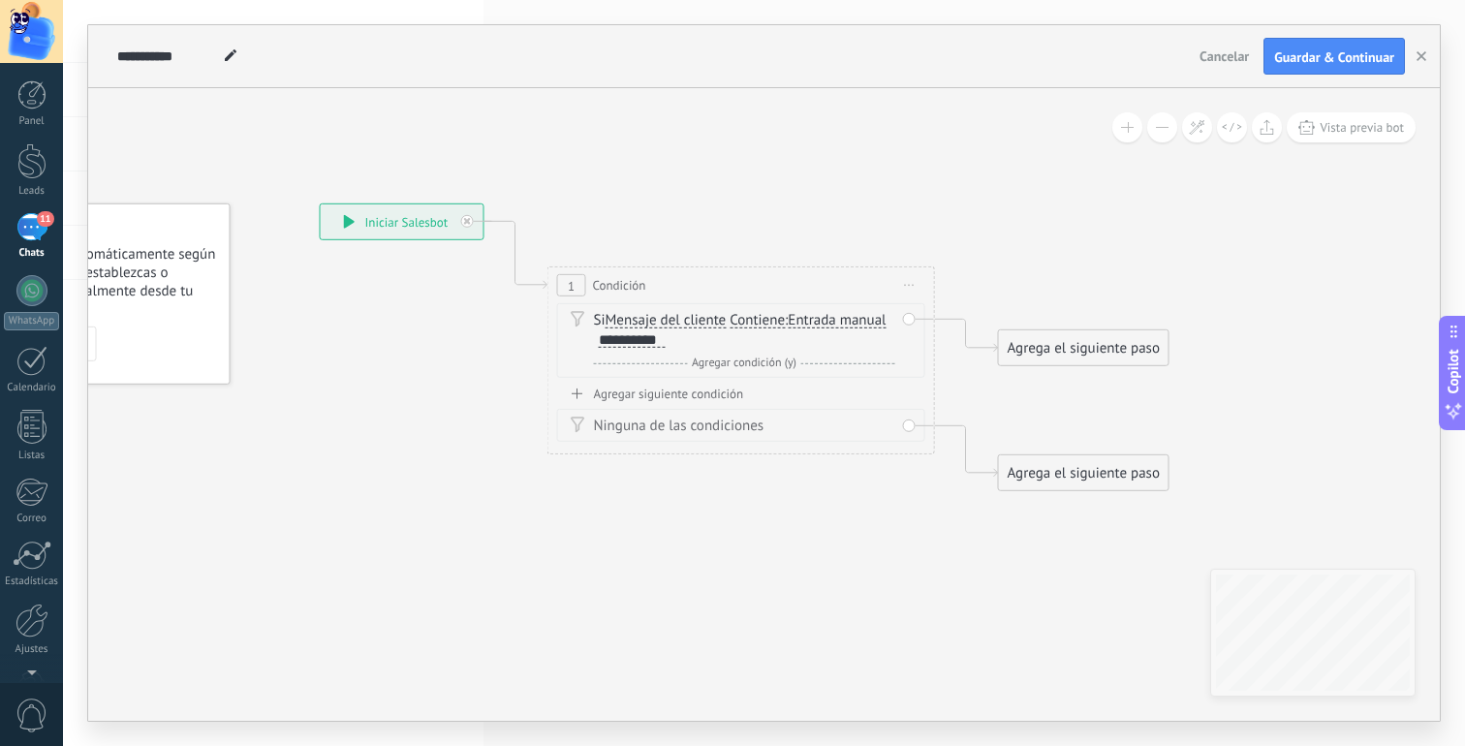
click at [724, 392] on div "Agregar siguiente condición" at bounding box center [741, 394] width 368 height 16
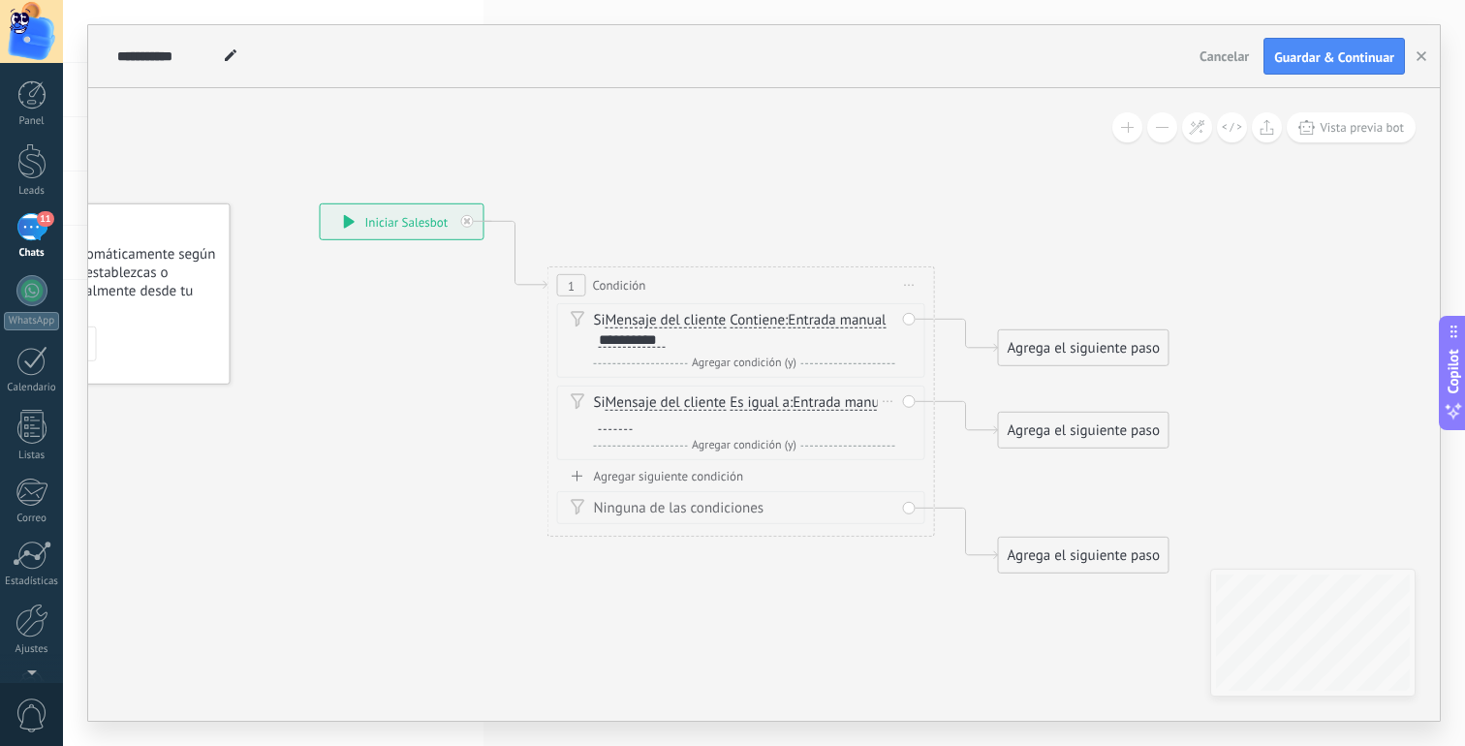
click at [783, 399] on span "Es igual a" at bounding box center [760, 403] width 60 height 16
click at [783, 399] on button "Es igual a" at bounding box center [841, 403] width 242 height 35
click at [792, 458] on li "Contiene" at bounding box center [828, 471] width 240 height 34
click at [616, 426] on div at bounding box center [616, 423] width 34 height 16
click at [680, 432] on div "Si Mensaje del cliente Mensaje del cliente Comentario del cliente El cliente Có…" at bounding box center [744, 424] width 301 height 62
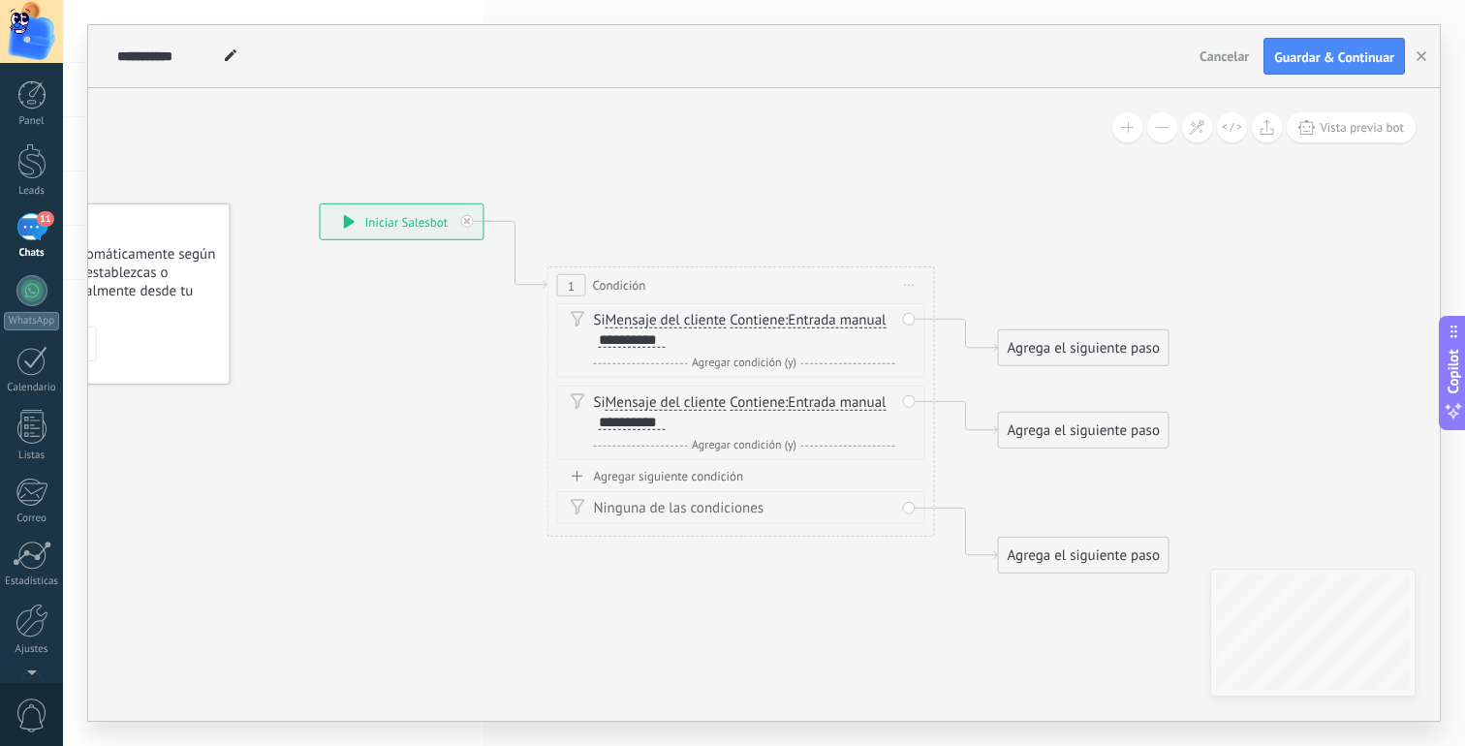
click at [1036, 342] on div "Agrega el siguiente paso" at bounding box center [1084, 348] width 170 height 32
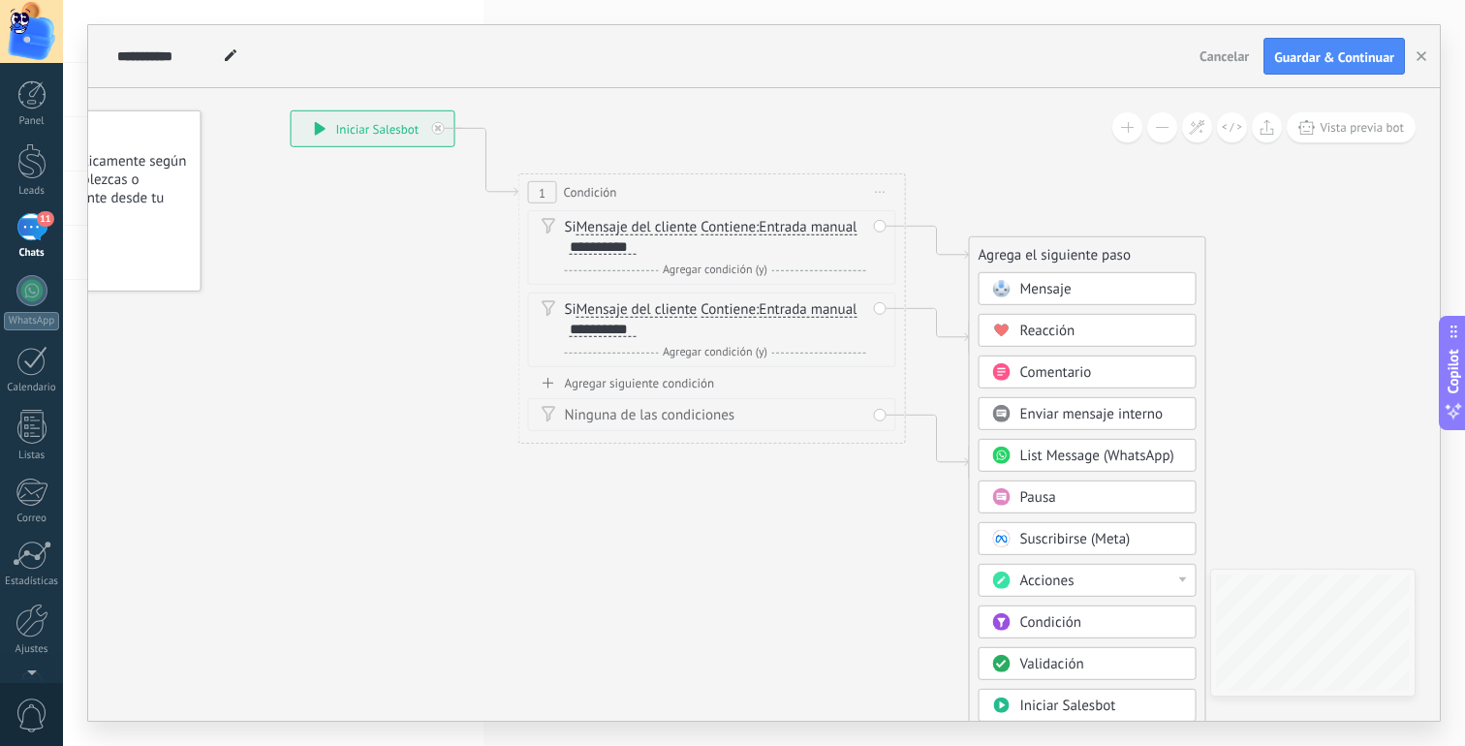
click at [1069, 579] on span "Acciones" at bounding box center [1047, 581] width 54 height 18
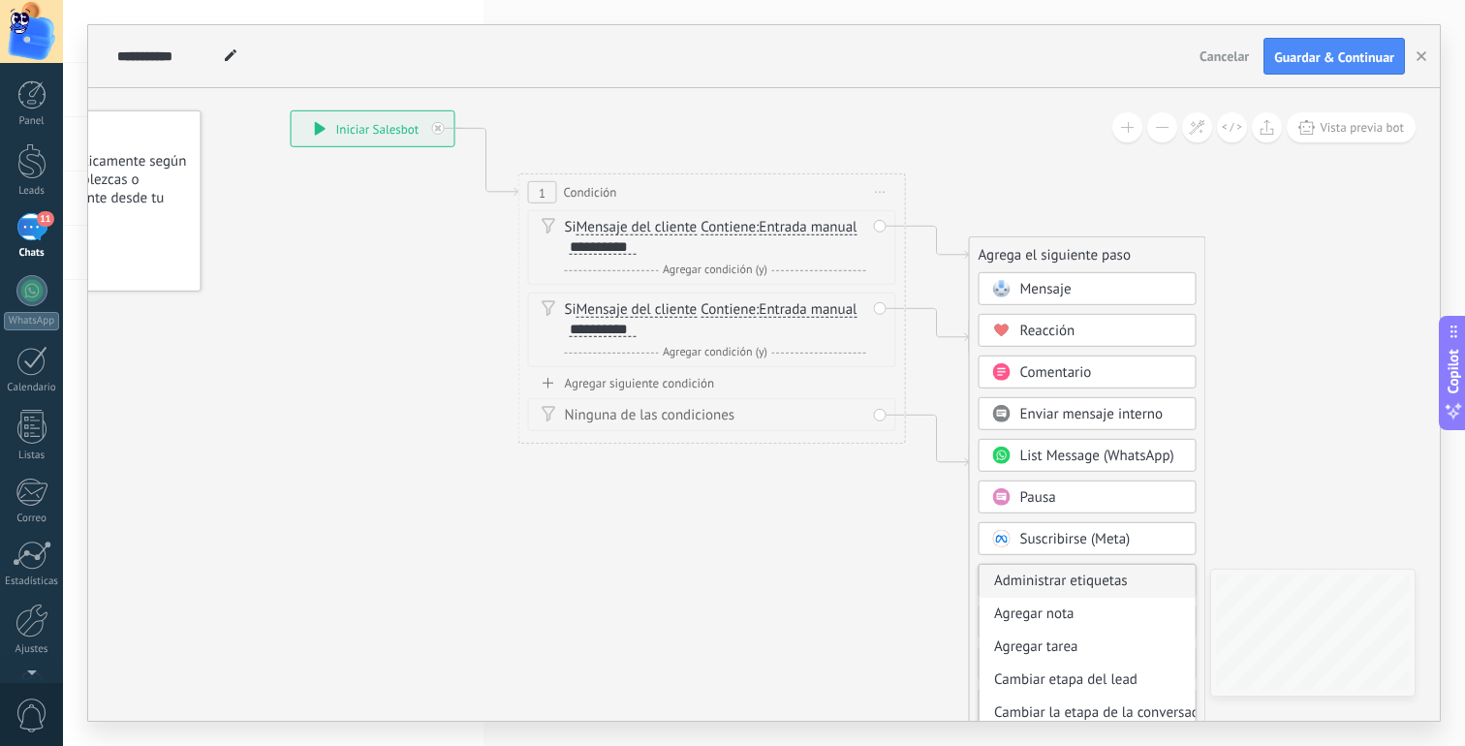
click at [1078, 580] on div "Administrar etiquetas" at bounding box center [1088, 581] width 216 height 33
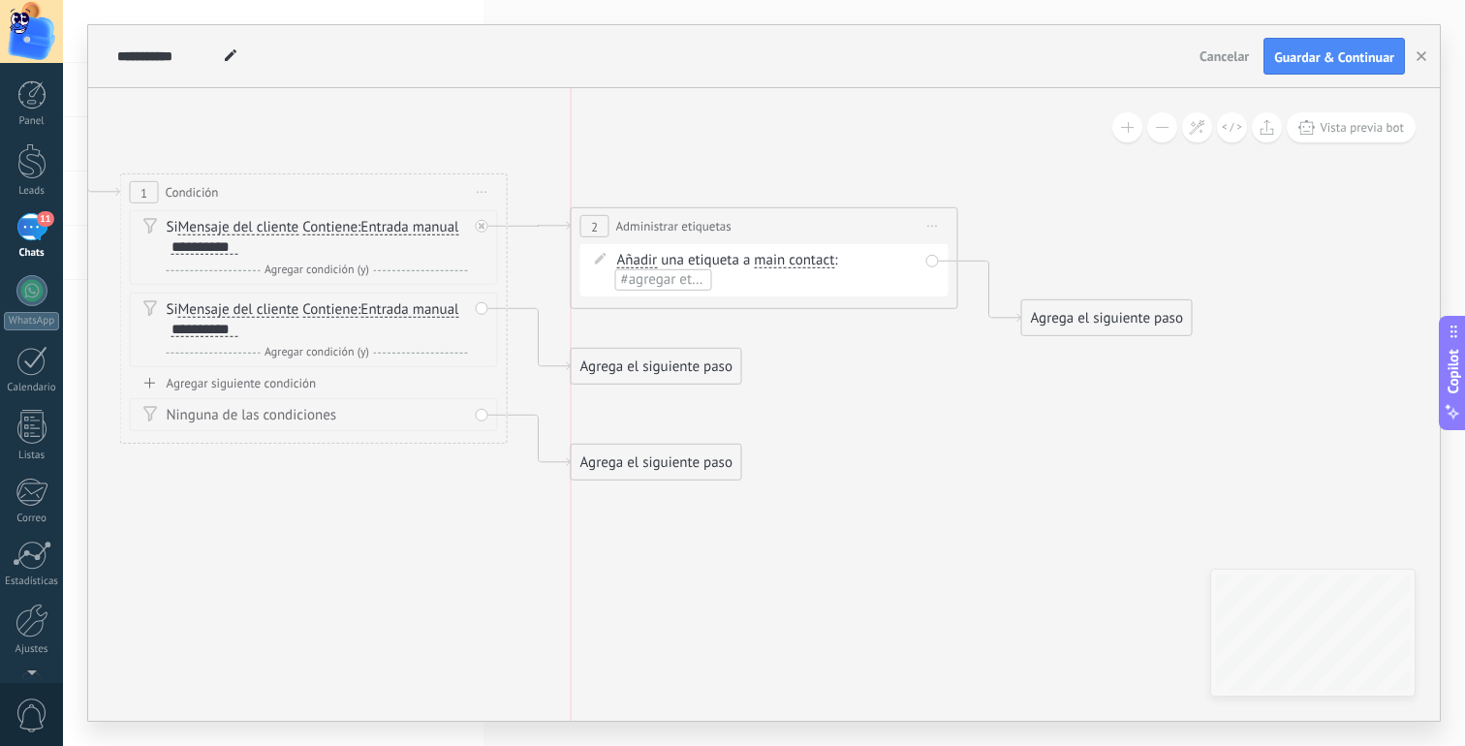
drag, startPoint x: 860, startPoint y: 259, endPoint x: 867, endPoint y: 230, distance: 30.1
click at [867, 230] on div "**********" at bounding box center [765, 226] width 386 height 36
click at [867, 232] on div "**********" at bounding box center [765, 225] width 386 height 36
click at [802, 267] on span "main contact" at bounding box center [794, 260] width 80 height 16
click at [802, 267] on button "main contact" at bounding box center [865, 259] width 242 height 35
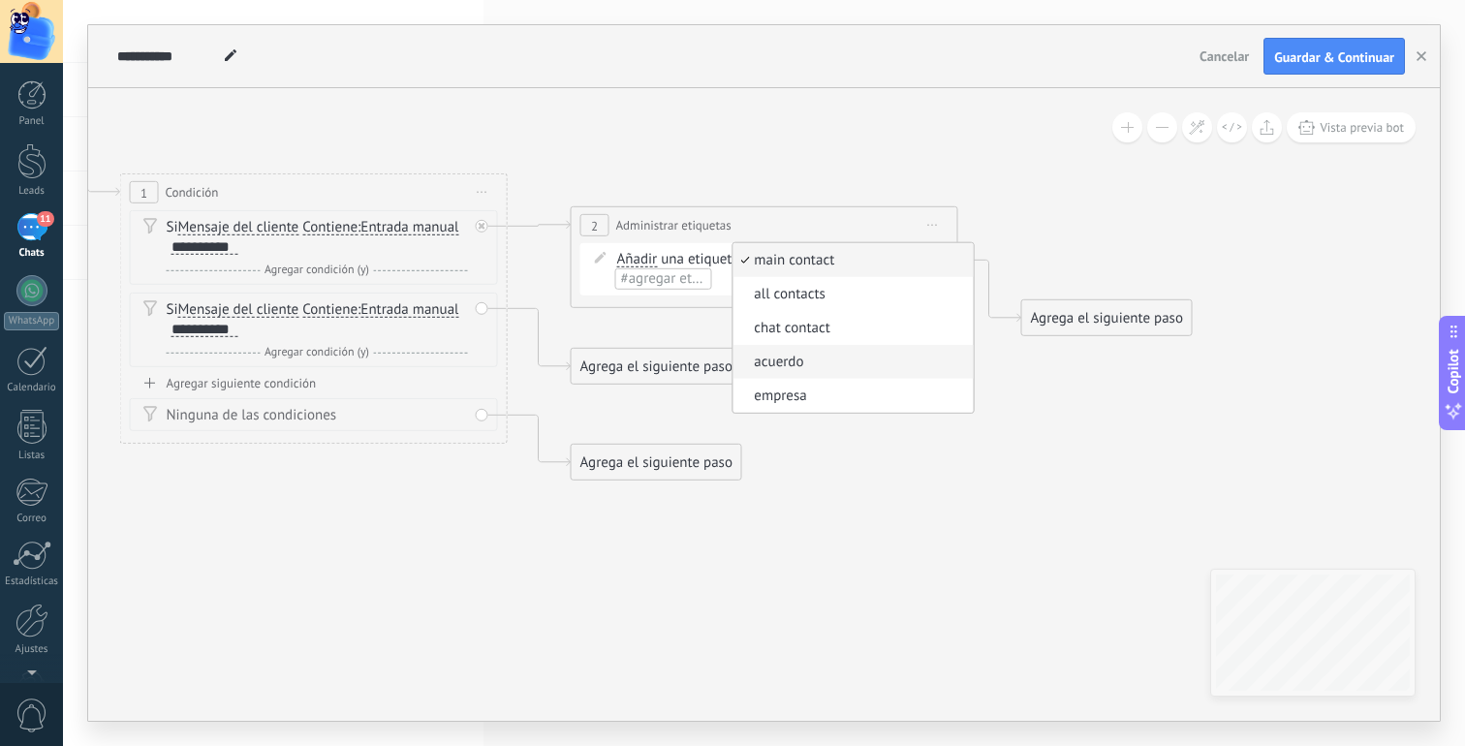
click at [800, 363] on span "acuerdo" at bounding box center [850, 362] width 235 height 19
click at [834, 225] on div "**********" at bounding box center [765, 229] width 386 height 36
click at [854, 259] on span "#agregar etiquetas" at bounding box center [874, 263] width 116 height 18
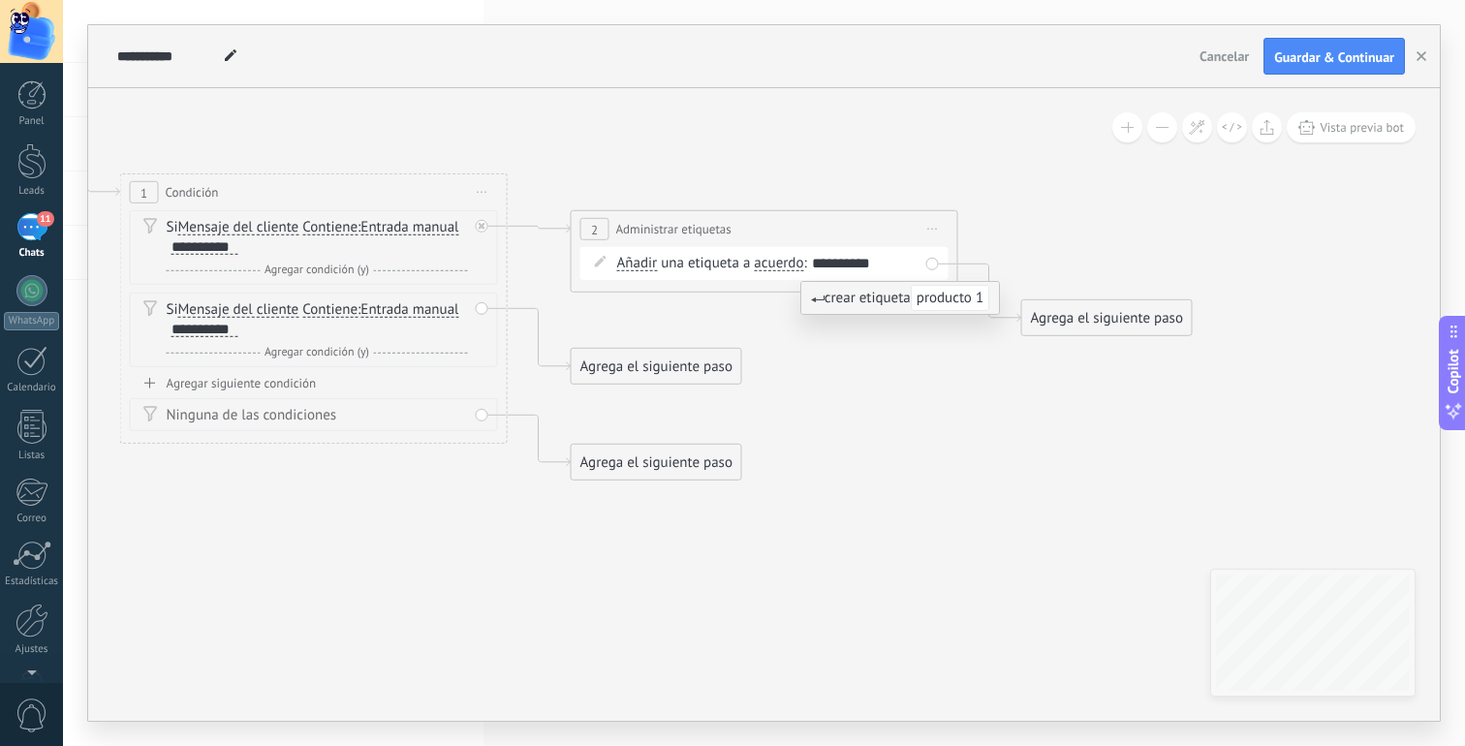
type input "**********"
click at [890, 299] on span "crear etiqueta producto 1" at bounding box center [900, 298] width 178 height 18
click at [883, 329] on icon at bounding box center [510, 296] width 2204 height 1340
click at [1052, 311] on div "Agrega el siguiente paso" at bounding box center [1107, 318] width 170 height 32
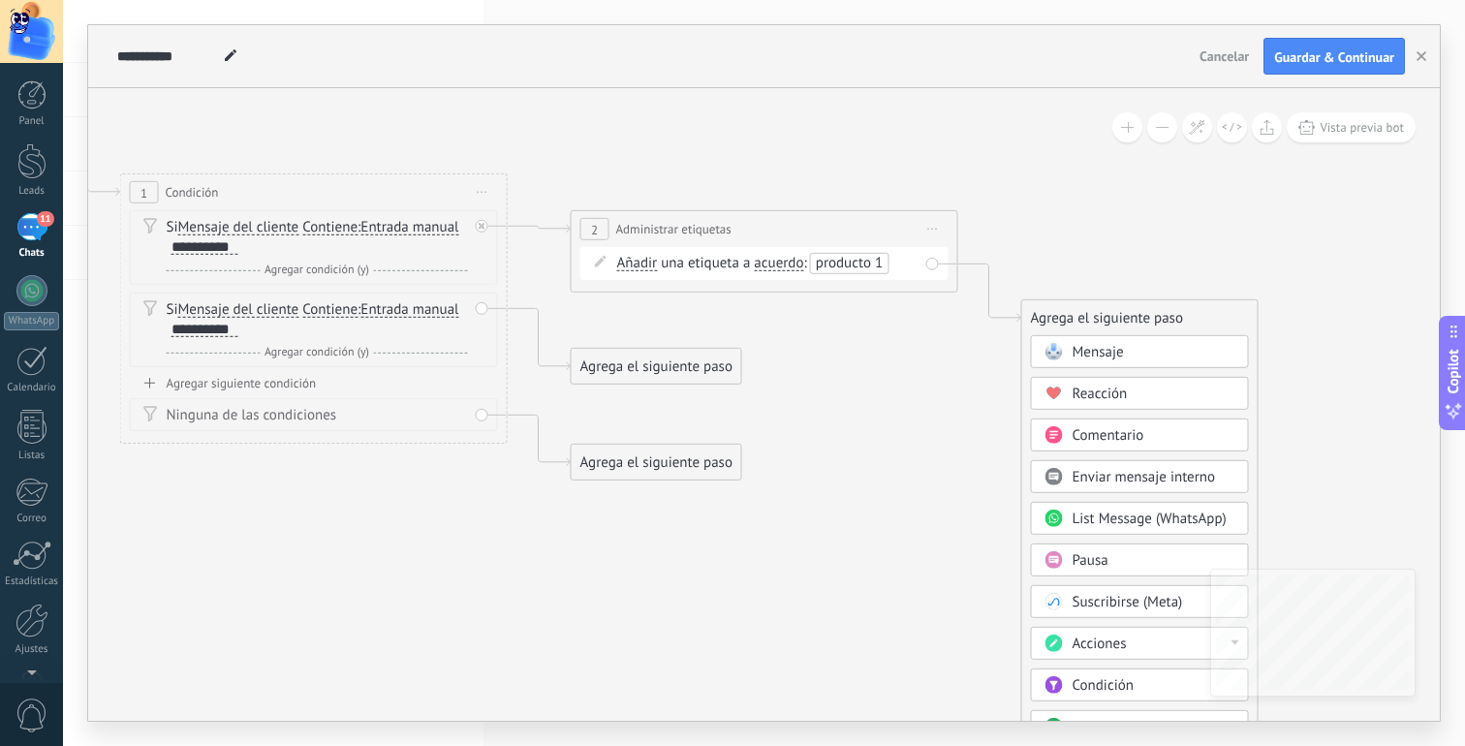
click at [1091, 358] on span "Mensaje" at bounding box center [1098, 352] width 51 height 18
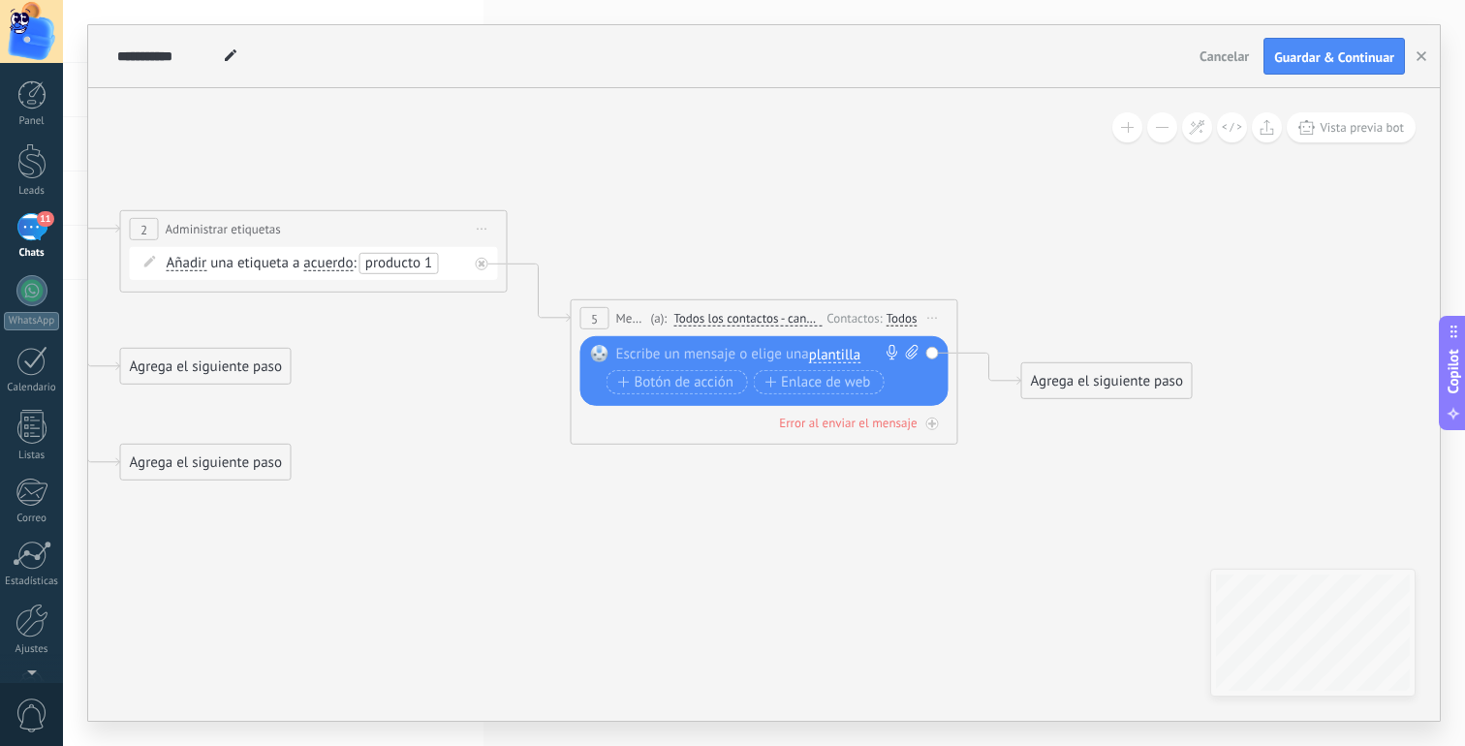
click at [736, 357] on div at bounding box center [760, 354] width 288 height 19
click at [538, 431] on icon at bounding box center [284, 296] width 2654 height 1340
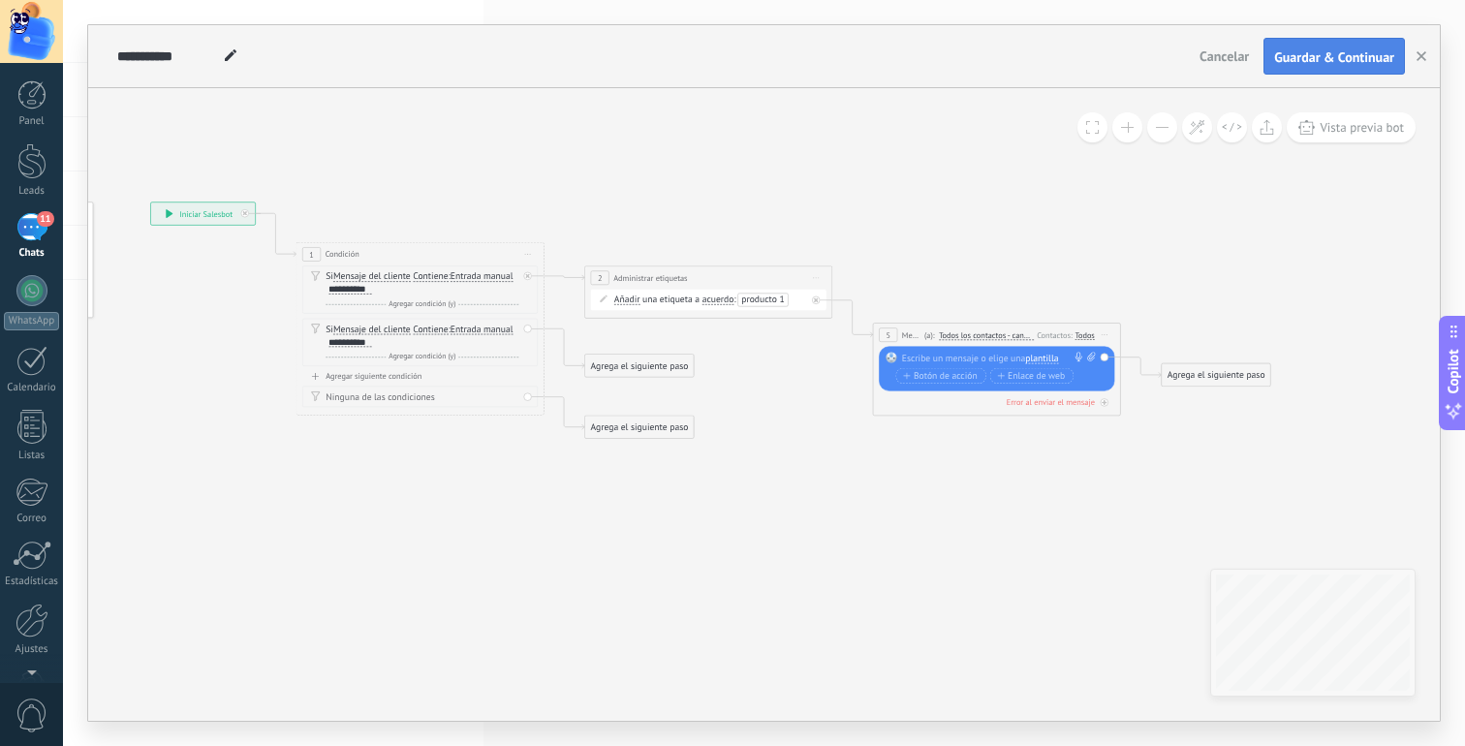
click at [1350, 62] on span "Guardar & Continuar" at bounding box center [1334, 57] width 120 height 14
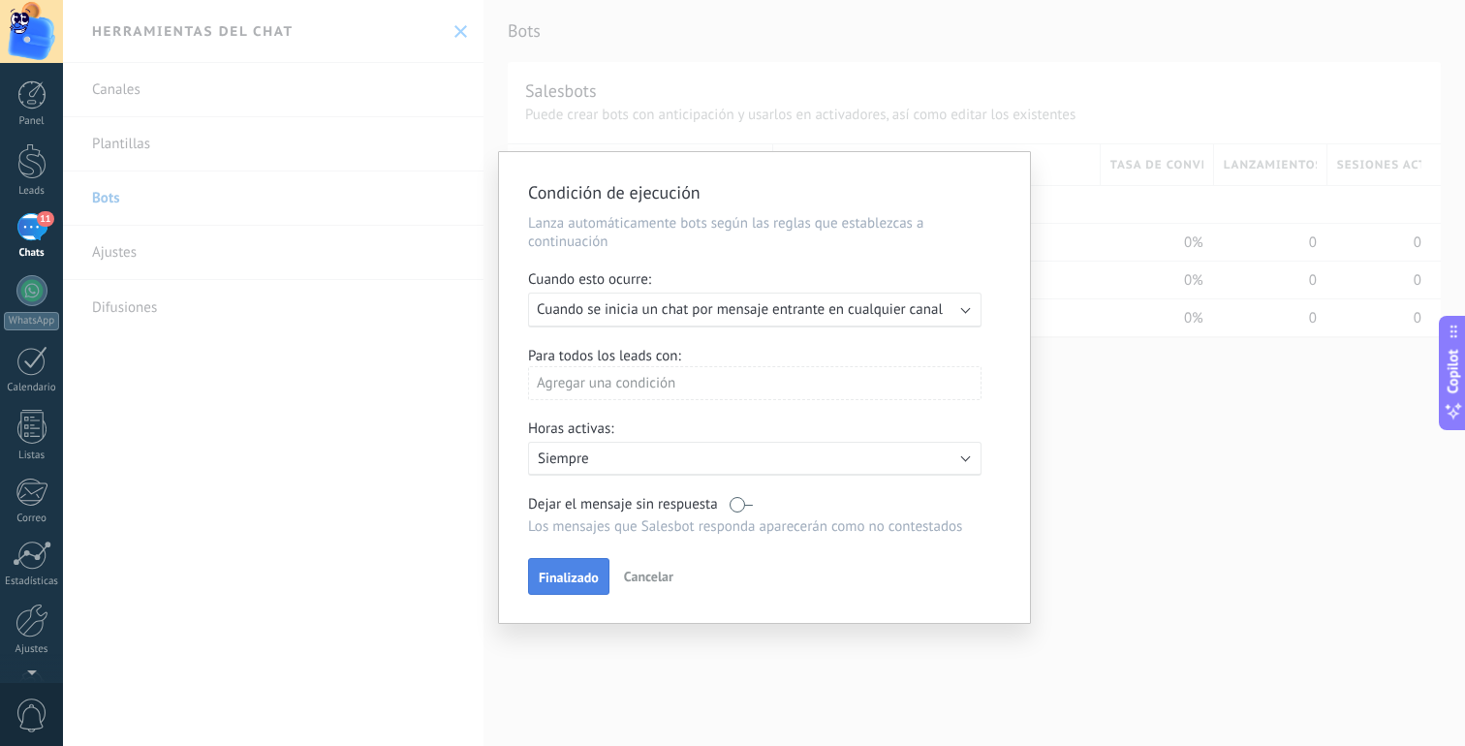
click at [587, 584] on span "Finalizado" at bounding box center [569, 578] width 60 height 14
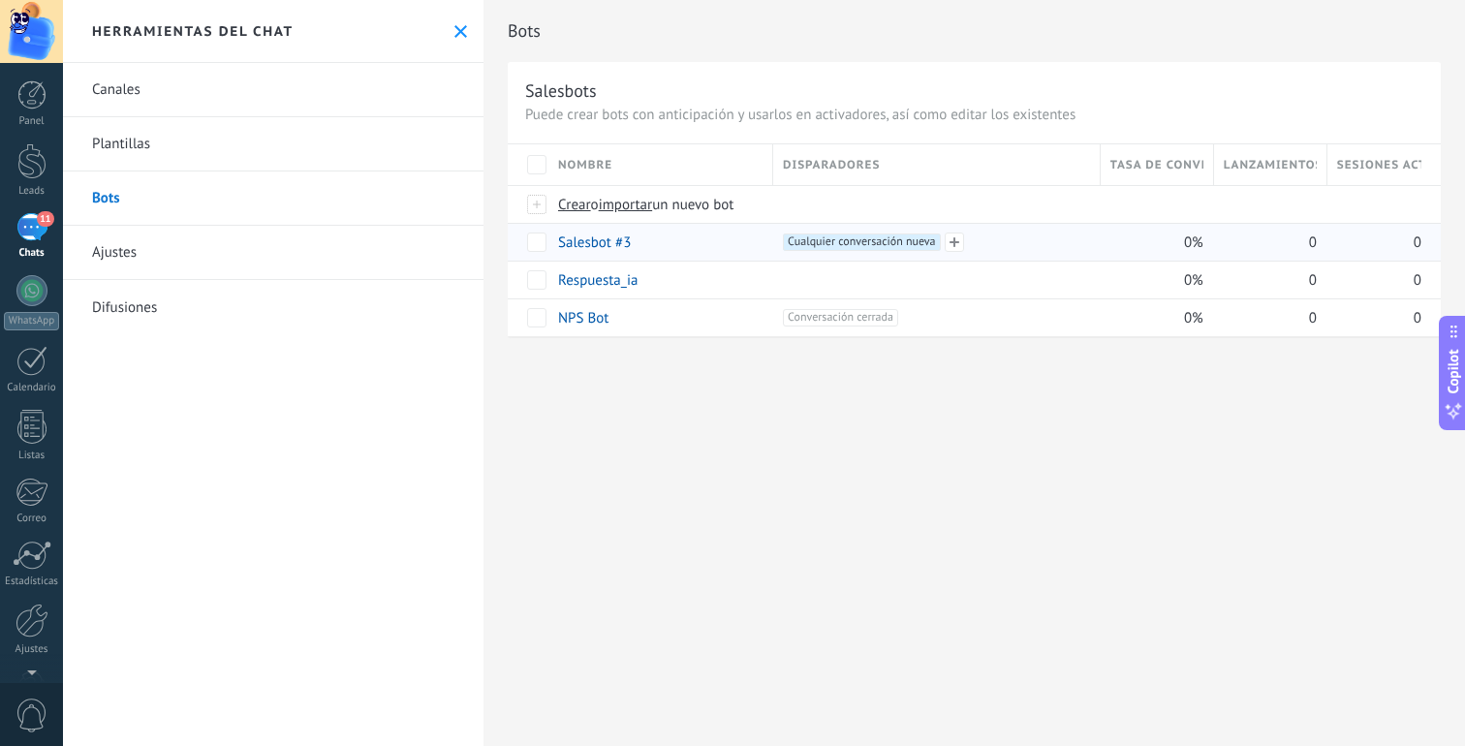
click at [823, 242] on span "Cualquier conversación nueva +0" at bounding box center [861, 242] width 157 height 17
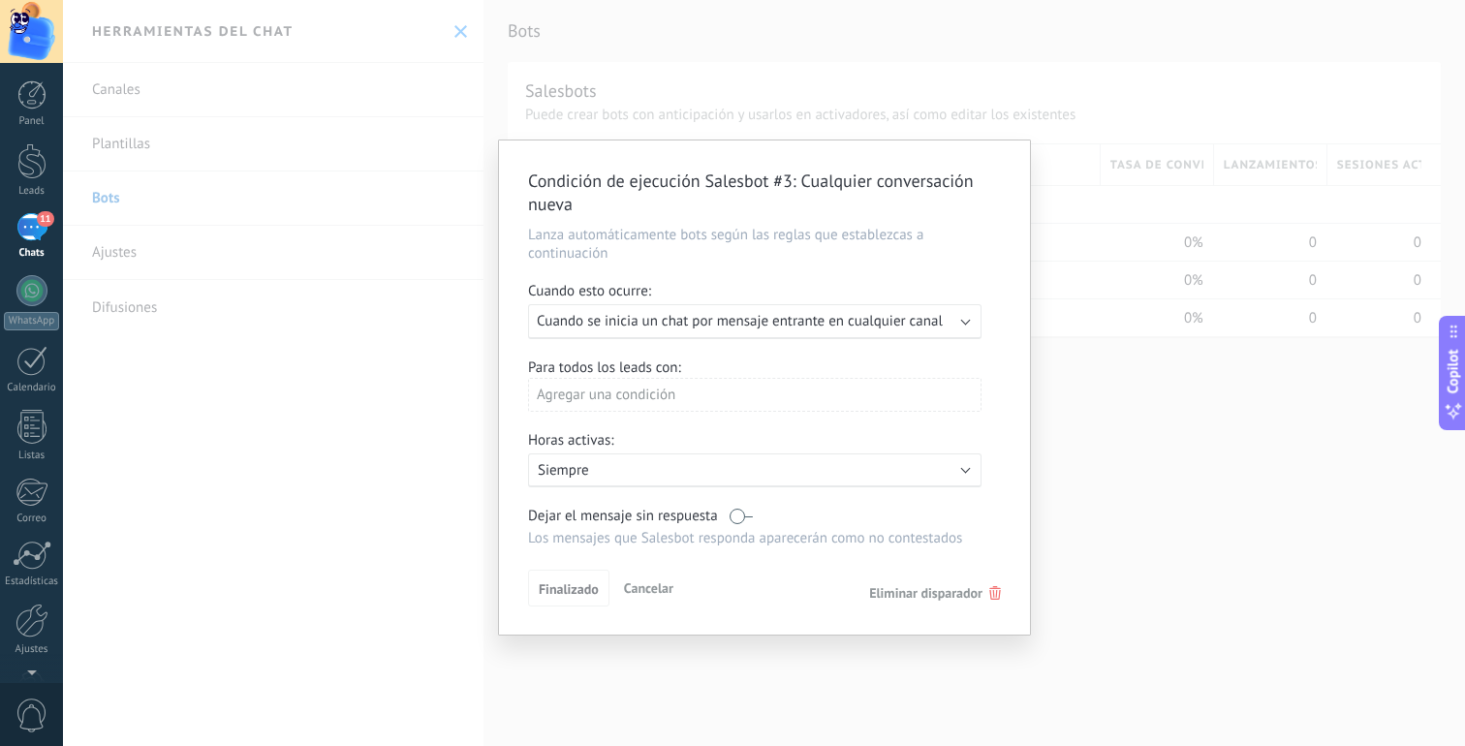
click at [943, 596] on span "Eliminar disparador" at bounding box center [925, 592] width 113 height 17
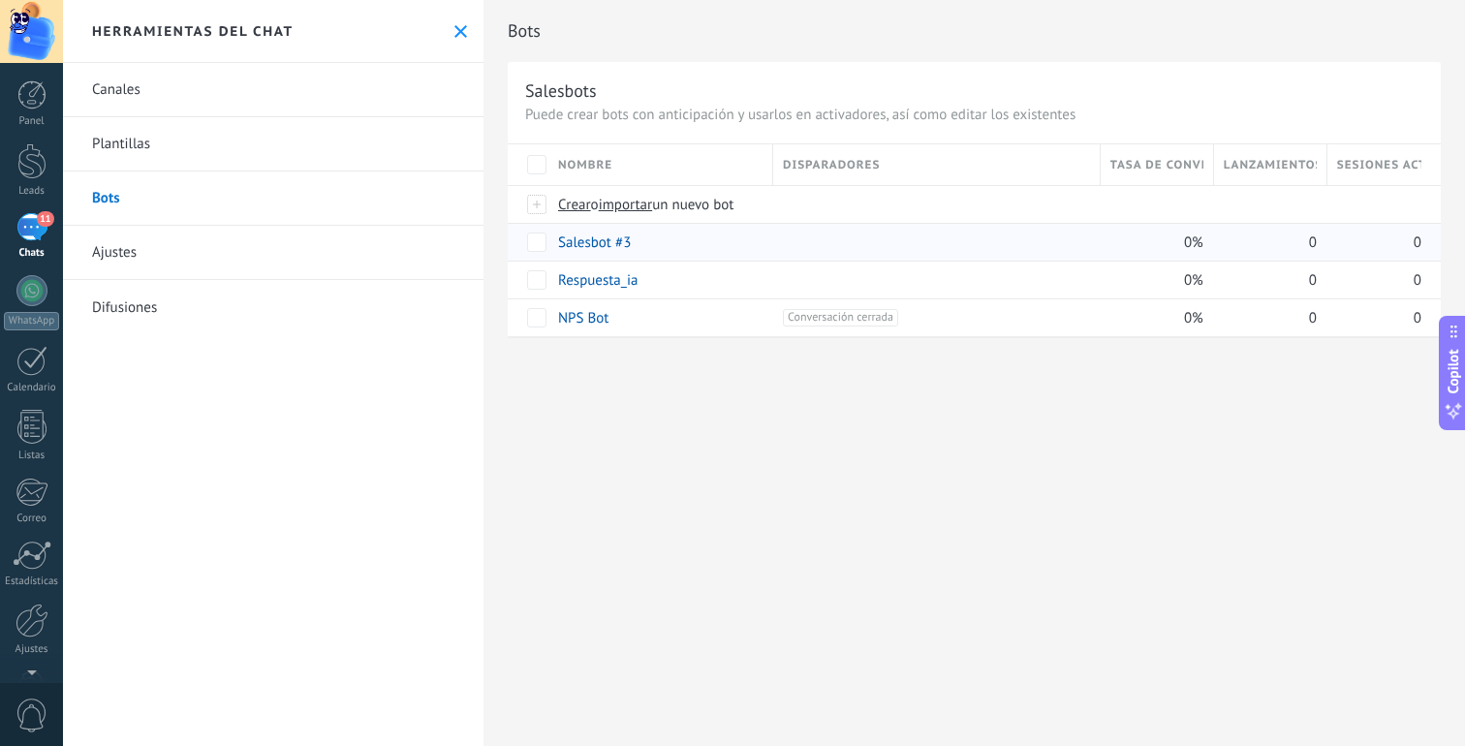
click at [601, 242] on link "Salesbot #3" at bounding box center [594, 243] width 73 height 18
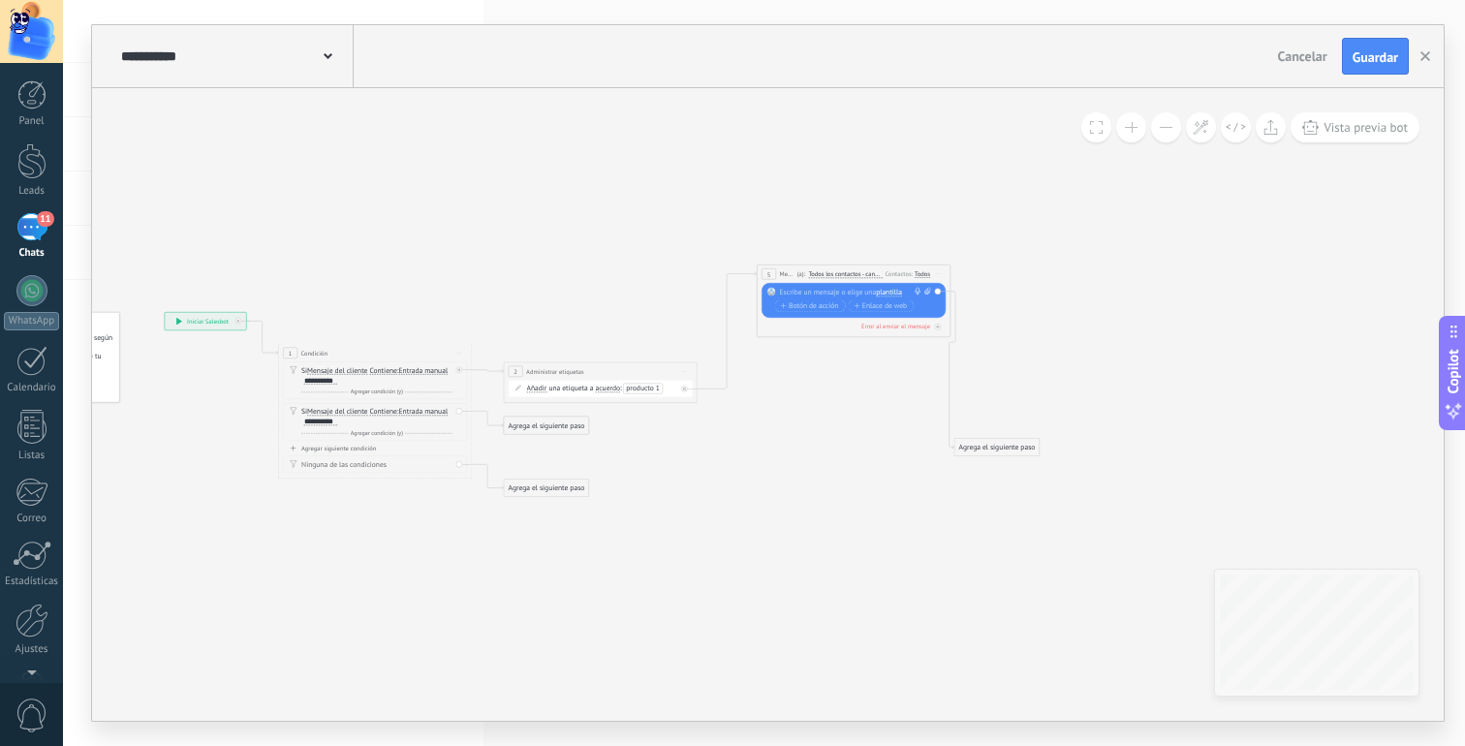
drag, startPoint x: 777, startPoint y: 415, endPoint x: 800, endPoint y: 252, distance: 164.4
click at [800, 269] on div "(a): Todos los contactos - canales seleccionados Todos los contactos - canales …" at bounding box center [839, 274] width 88 height 10
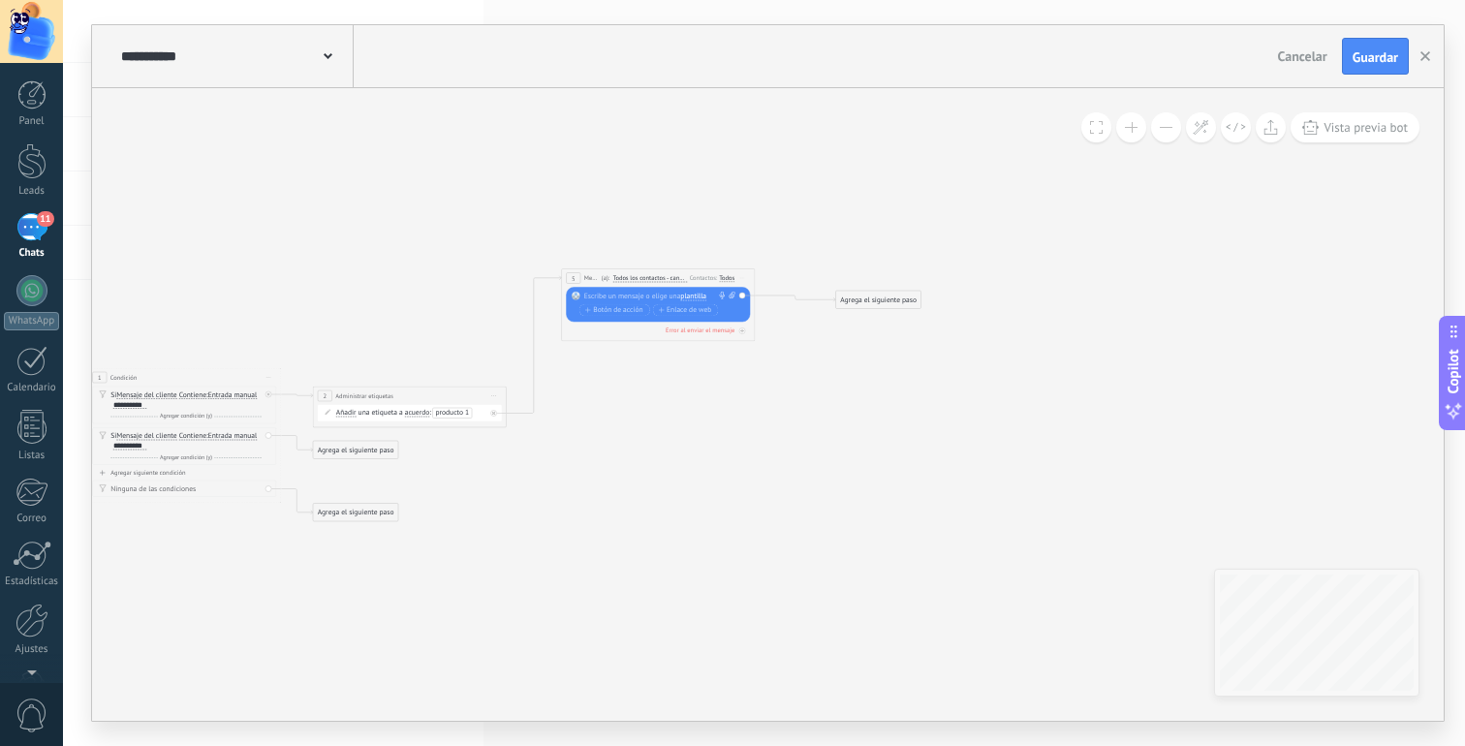
drag, startPoint x: 786, startPoint y: 473, endPoint x: 859, endPoint y: 301, distance: 186.3
click at [859, 301] on div "Agrega el siguiente paso" at bounding box center [878, 300] width 85 height 16
click at [853, 299] on div "Agrega el siguiente paso" at bounding box center [878, 300] width 85 height 16
click at [465, 395] on div "**********" at bounding box center [409, 396] width 193 height 18
click at [718, 334] on div "Error al enviar el mensaje" at bounding box center [658, 331] width 184 height 10
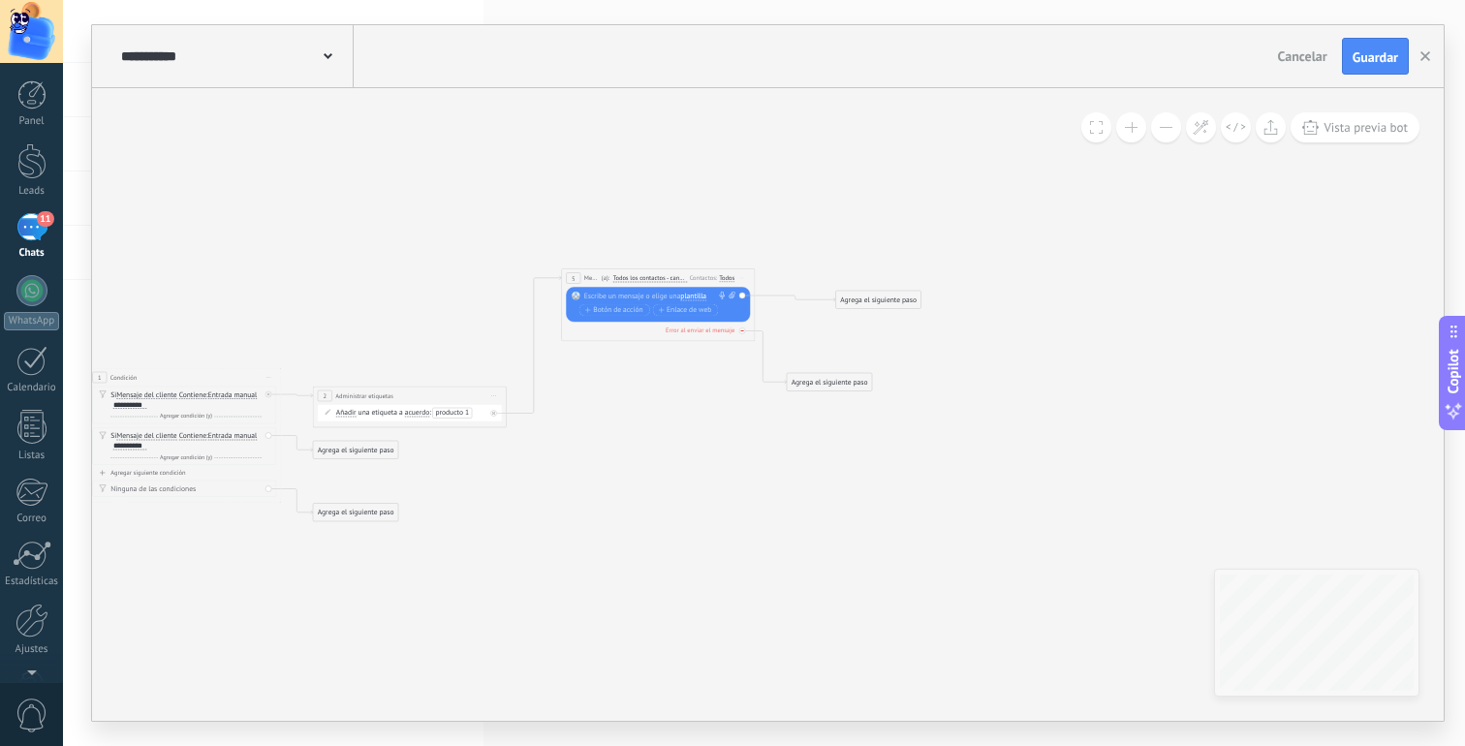
click at [723, 330] on div "Error al enviar el mensaje" at bounding box center [700, 331] width 69 height 9
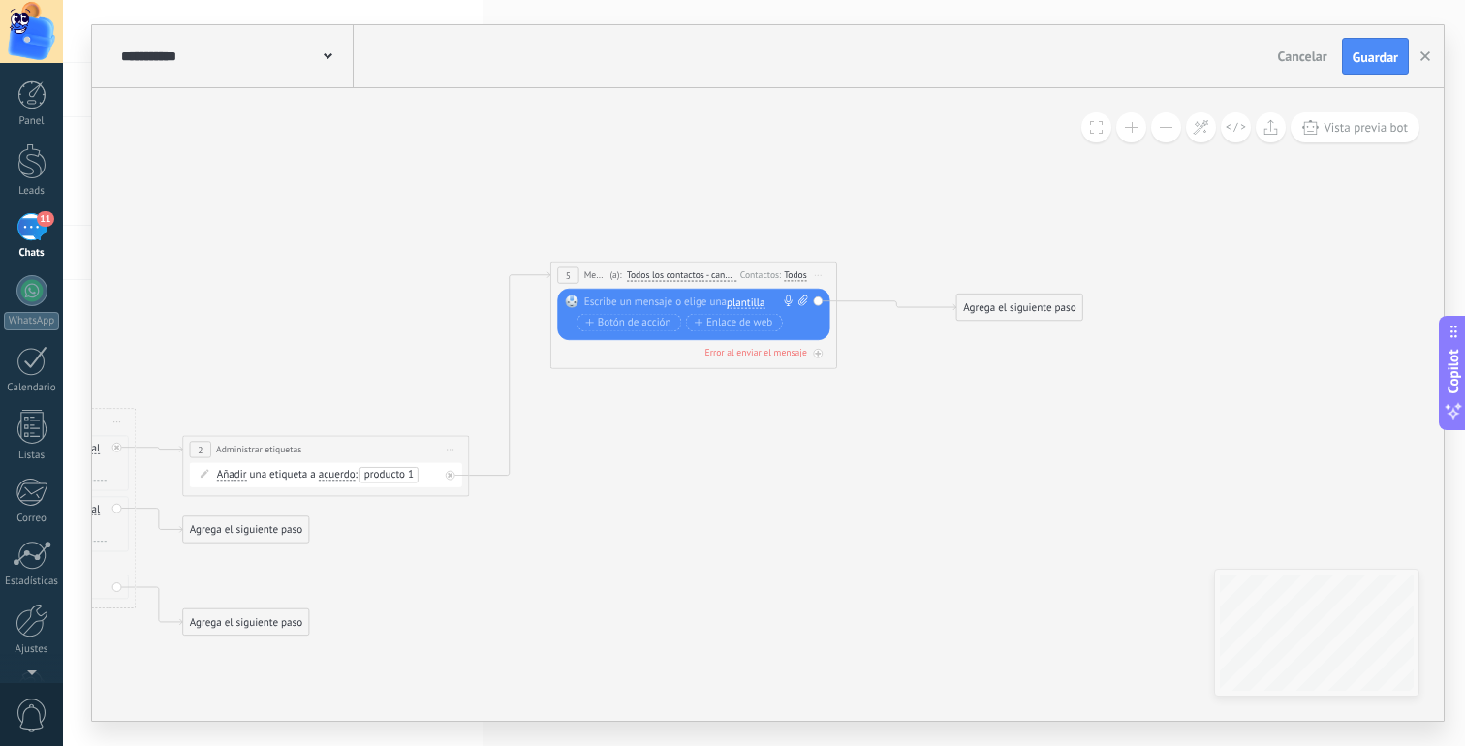
click at [818, 274] on icon at bounding box center [818, 274] width 7 height 1
click at [846, 368] on div "Borrar" at bounding box center [883, 369] width 141 height 24
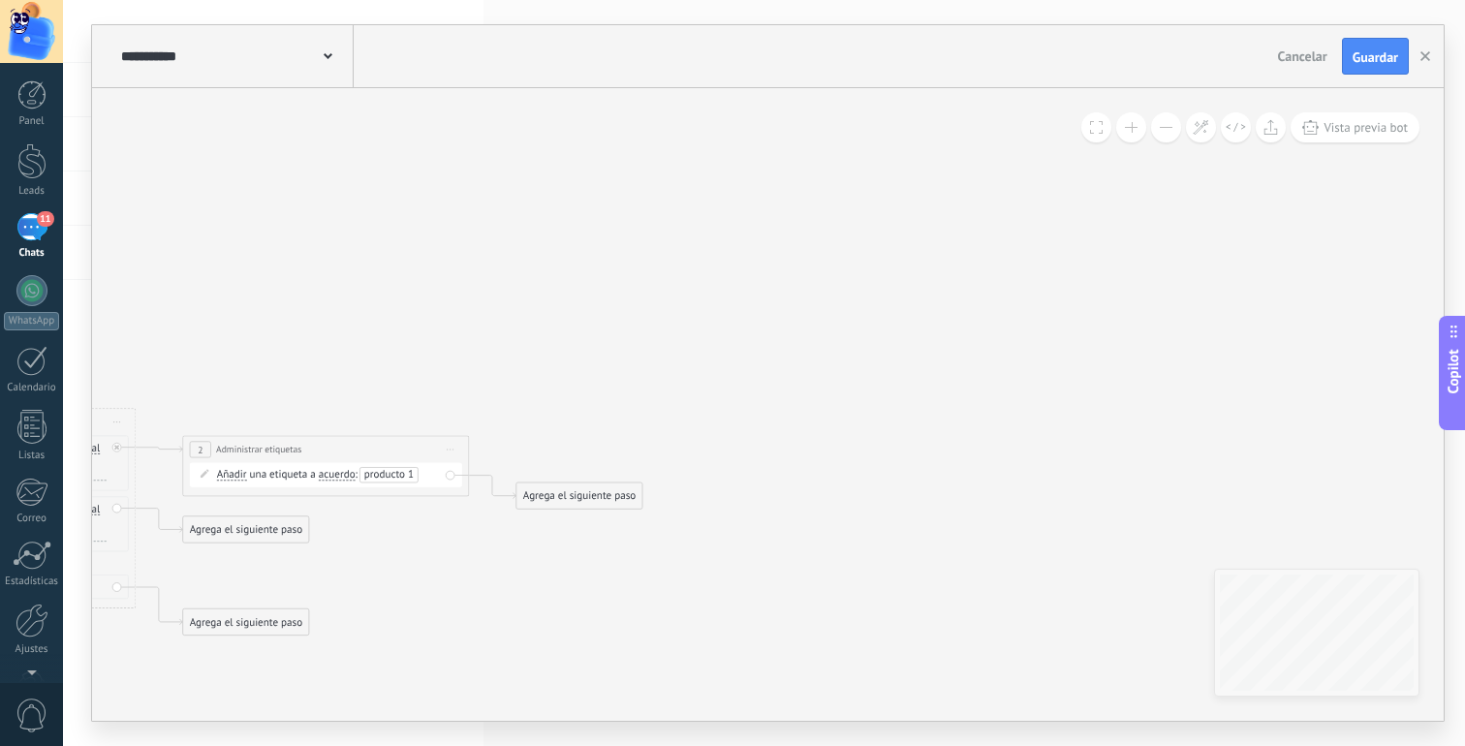
click at [579, 488] on div "Agrega el siguiente paso" at bounding box center [579, 496] width 126 height 23
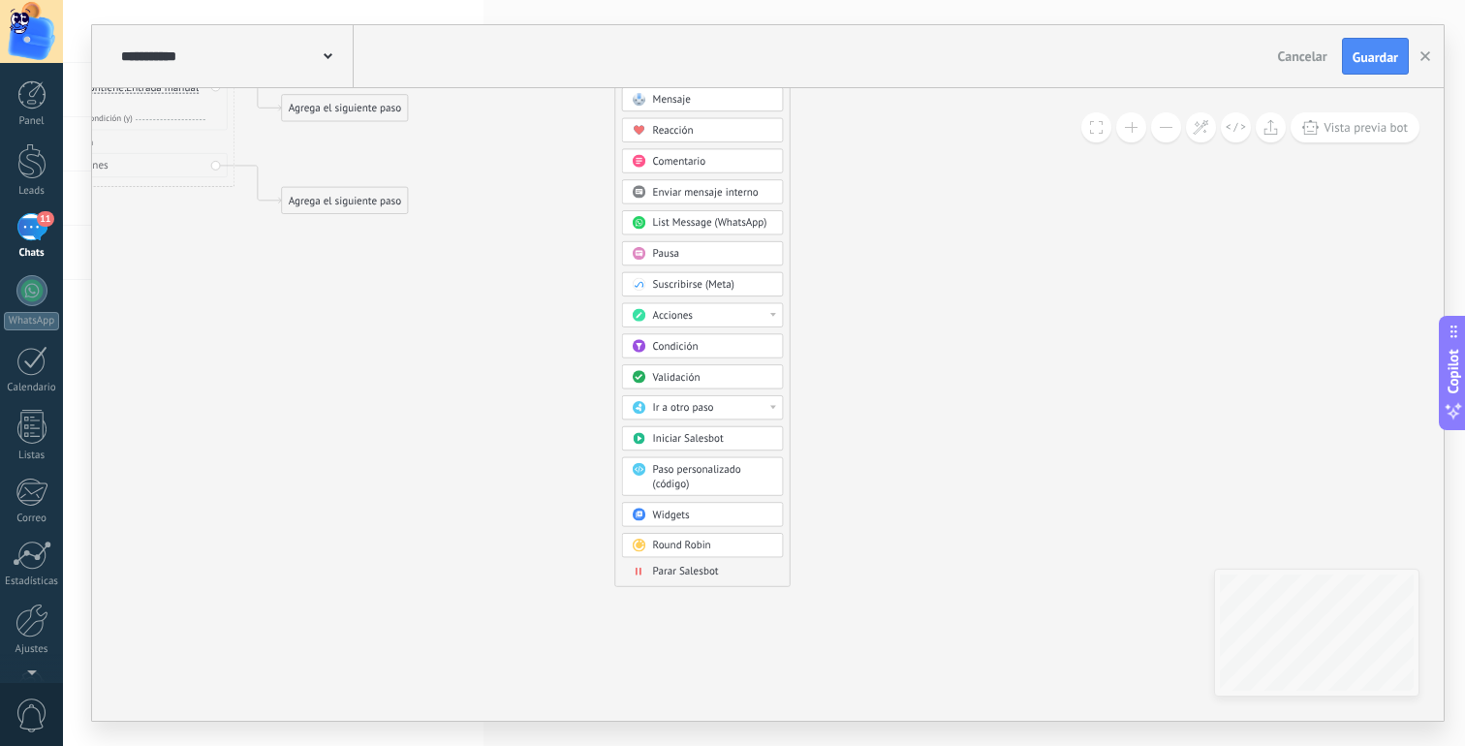
click at [690, 431] on div "Iniciar Salesbot" at bounding box center [703, 438] width 162 height 24
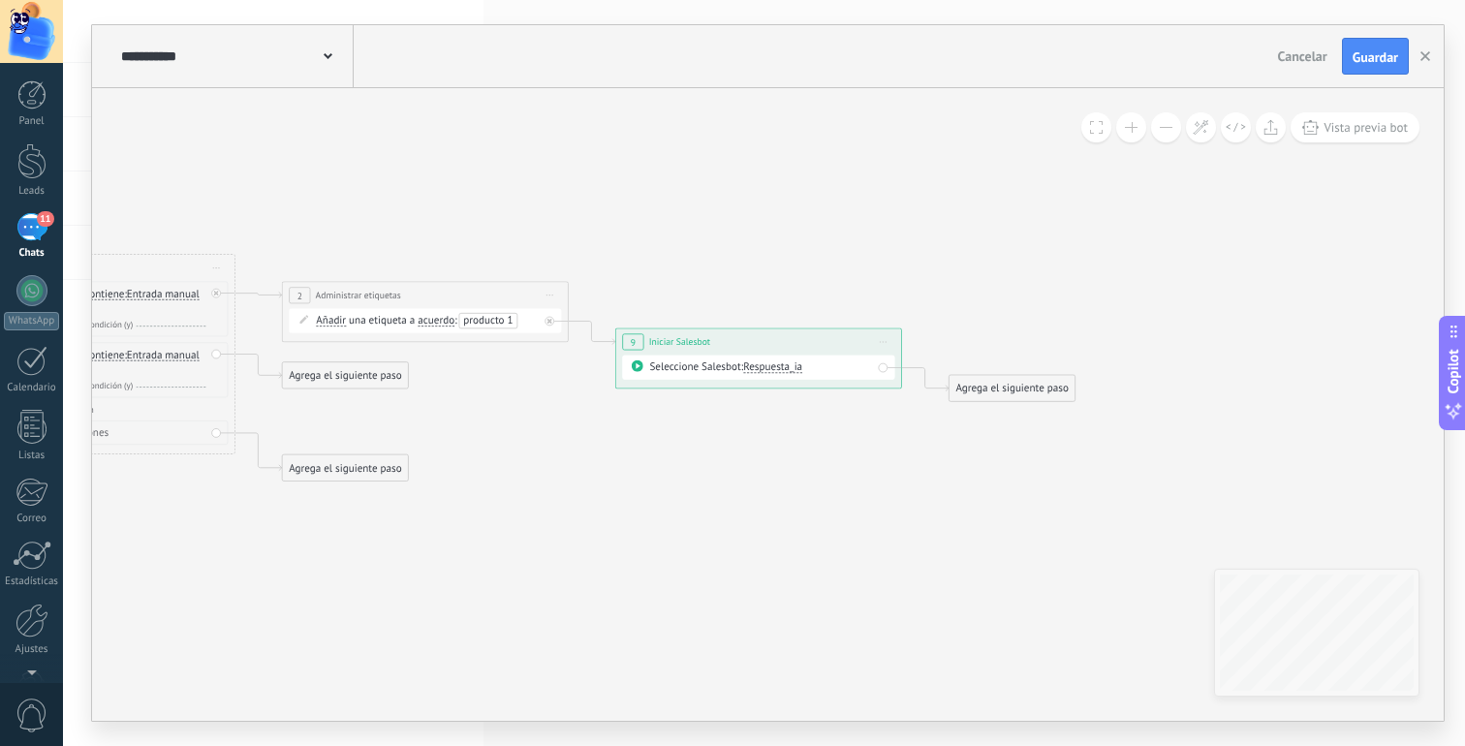
click at [768, 368] on span "Respuesta_ia" at bounding box center [772, 367] width 59 height 14
click at [768, 368] on span "Respuesta_ia" at bounding box center [814, 367] width 173 height 15
click at [772, 362] on span "Respuesta_ia" at bounding box center [814, 367] width 173 height 15
click at [787, 342] on div "**********" at bounding box center [759, 341] width 286 height 26
drag, startPoint x: 778, startPoint y: 345, endPoint x: 780, endPoint y: 327, distance: 18.5
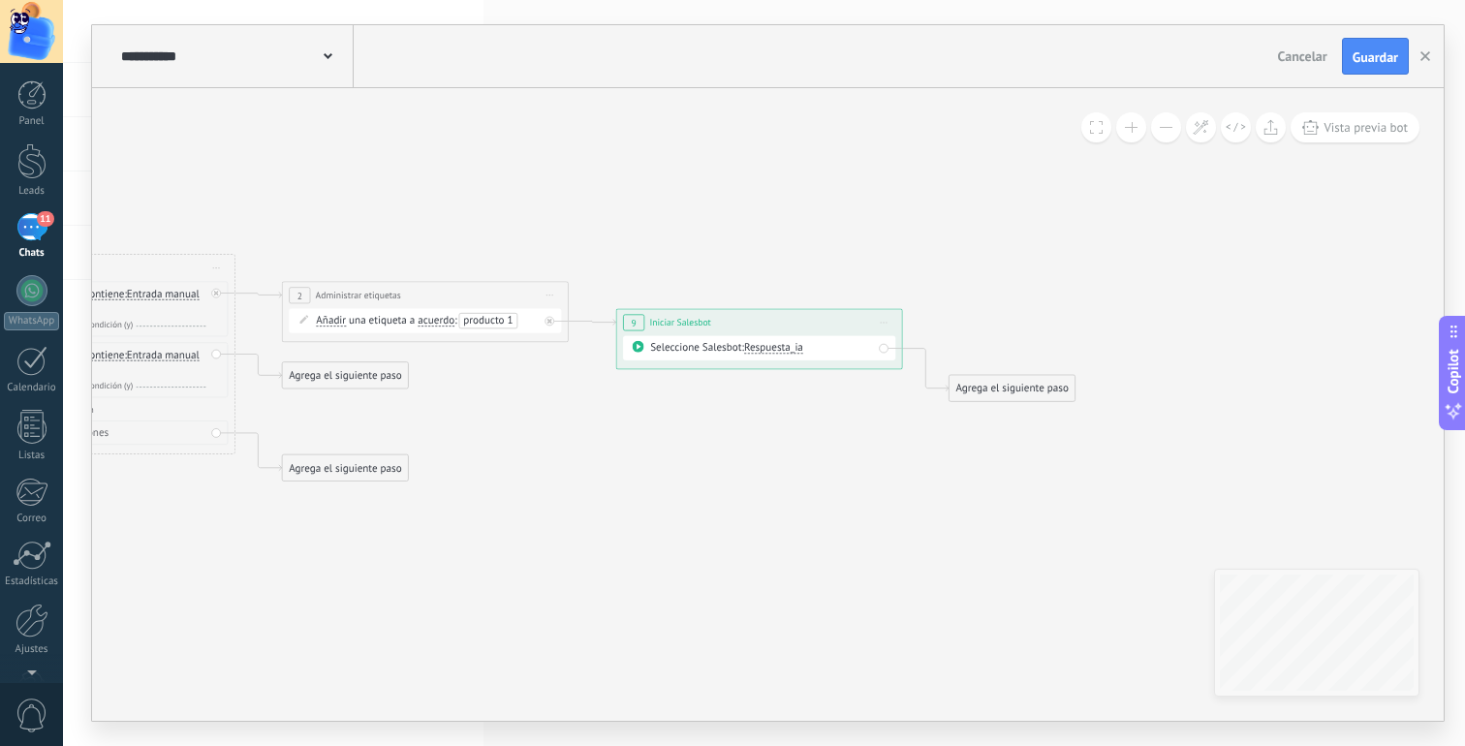
click at [780, 327] on div "**********" at bounding box center [759, 322] width 286 height 26
click at [1336, 55] on div "Cancelar Guardar" at bounding box center [1344, 56] width 149 height 37
click at [1352, 53] on button "Guardar" at bounding box center [1375, 56] width 67 height 37
click at [1420, 52] on button "button" at bounding box center [1425, 56] width 29 height 37
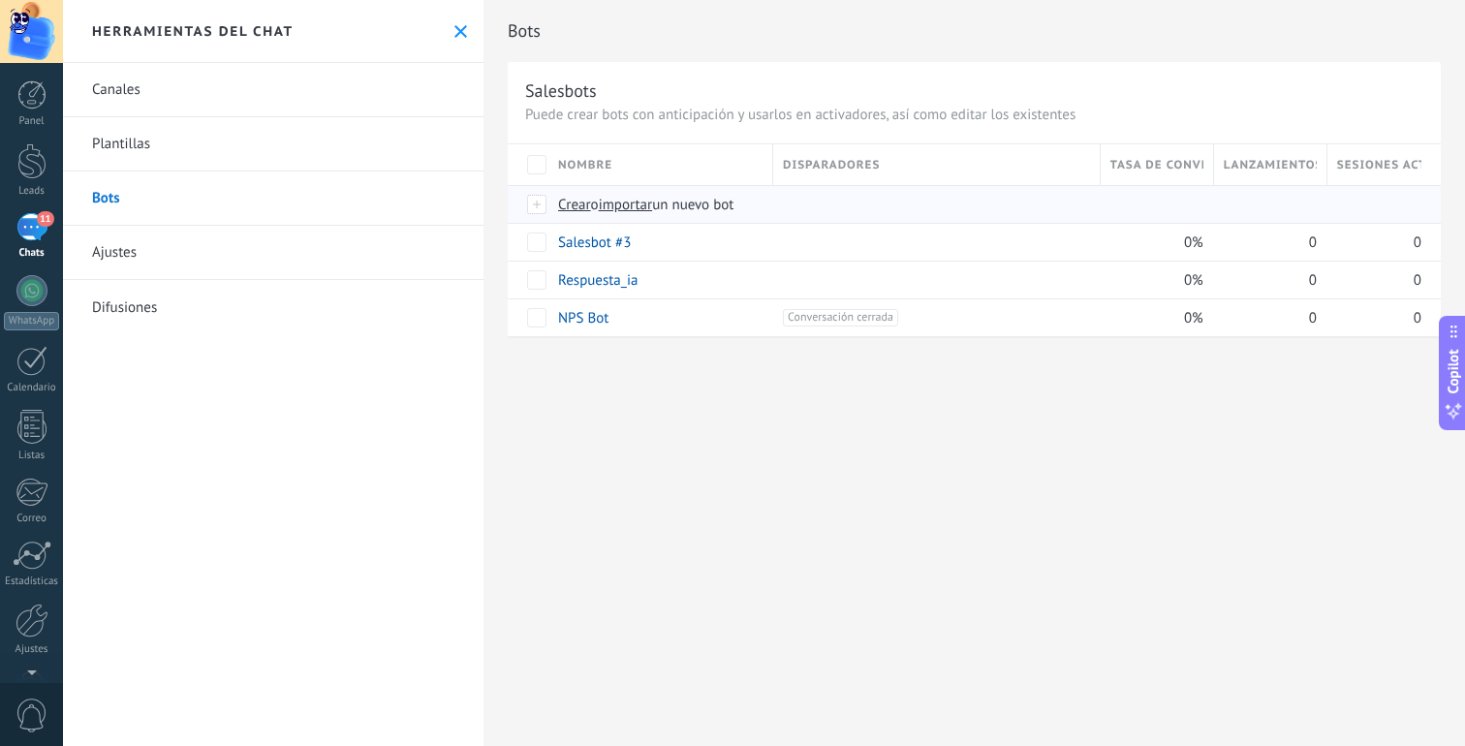
click at [585, 207] on span "Crear" at bounding box center [574, 205] width 33 height 18
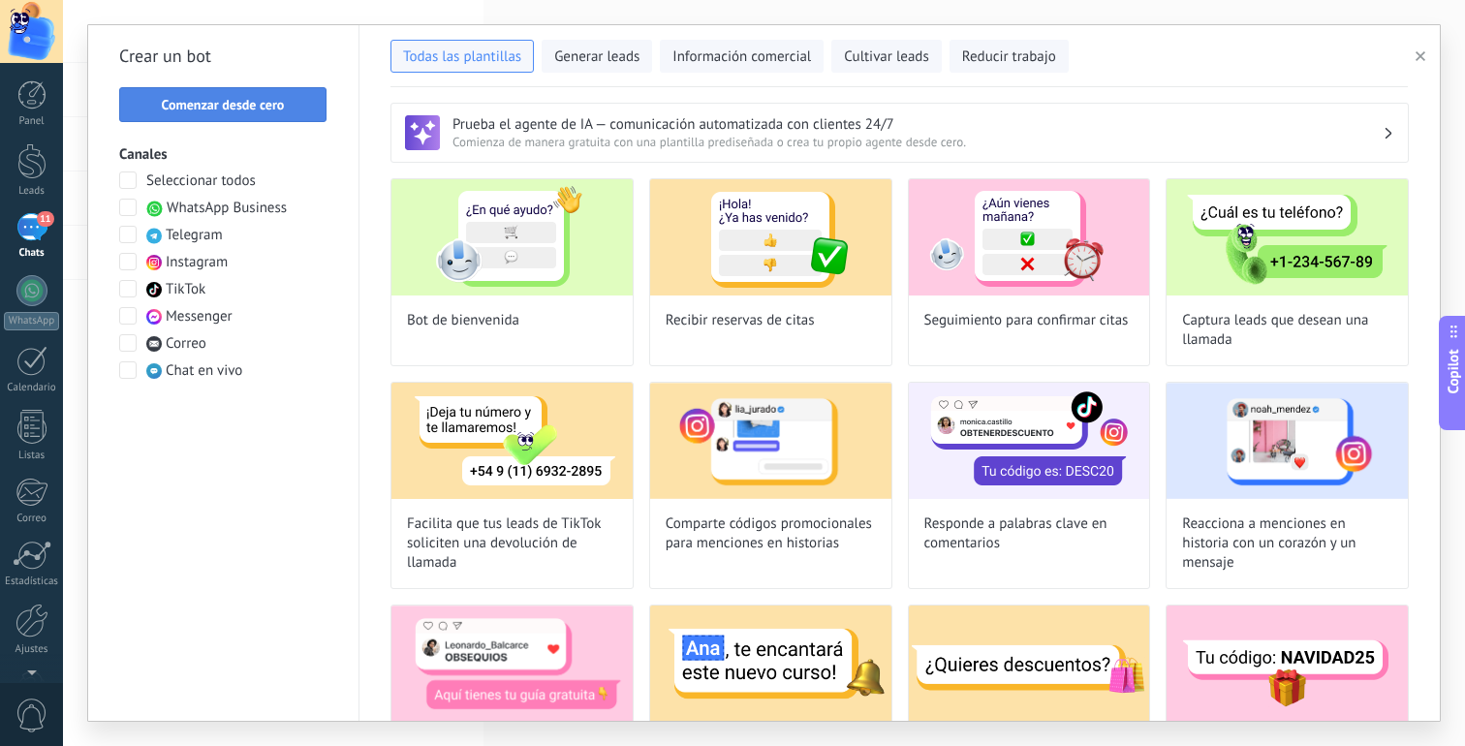
click at [305, 104] on span "Comenzar desde cero" at bounding box center [223, 105] width 186 height 14
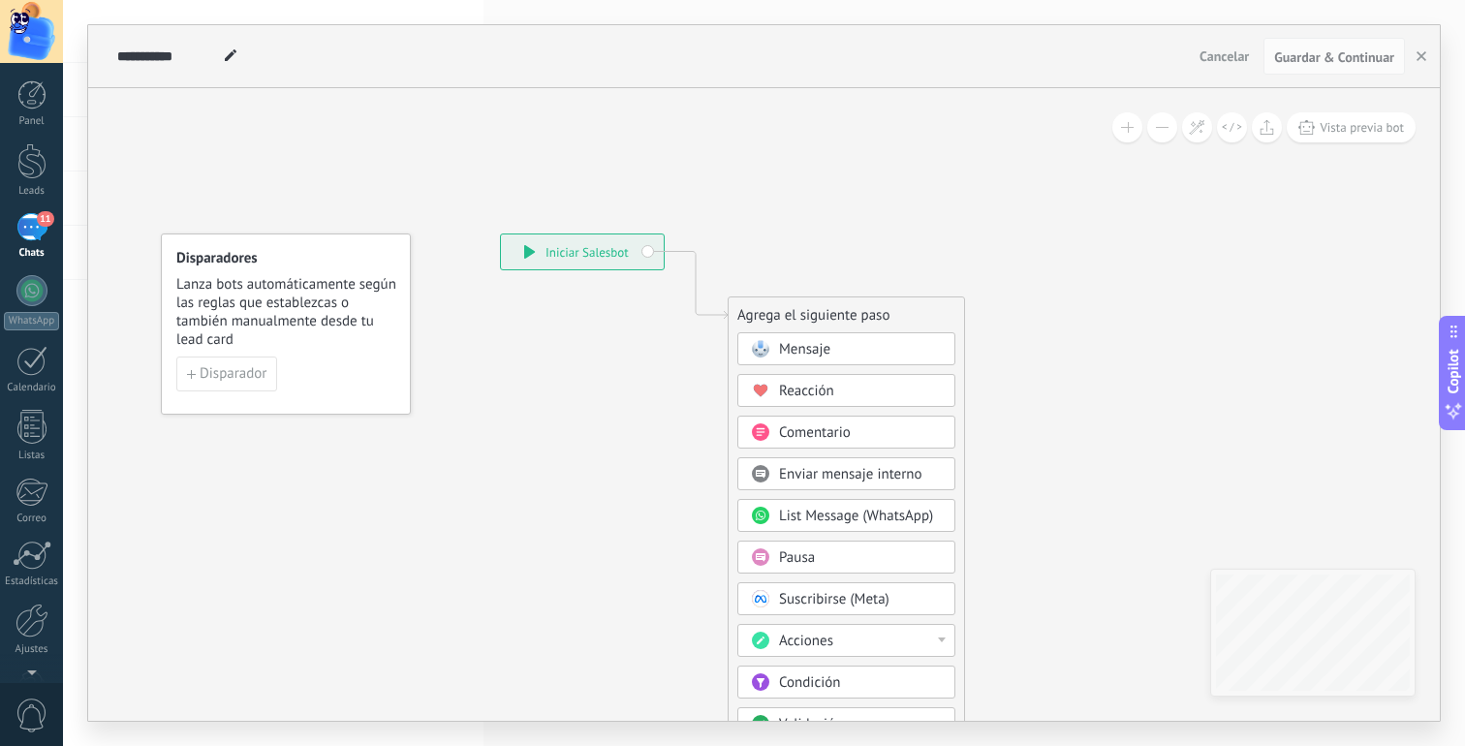
click at [230, 57] on use at bounding box center [231, 55] width 12 height 12
click at [205, 54] on input "**********" at bounding box center [167, 56] width 101 height 16
type input "**********"
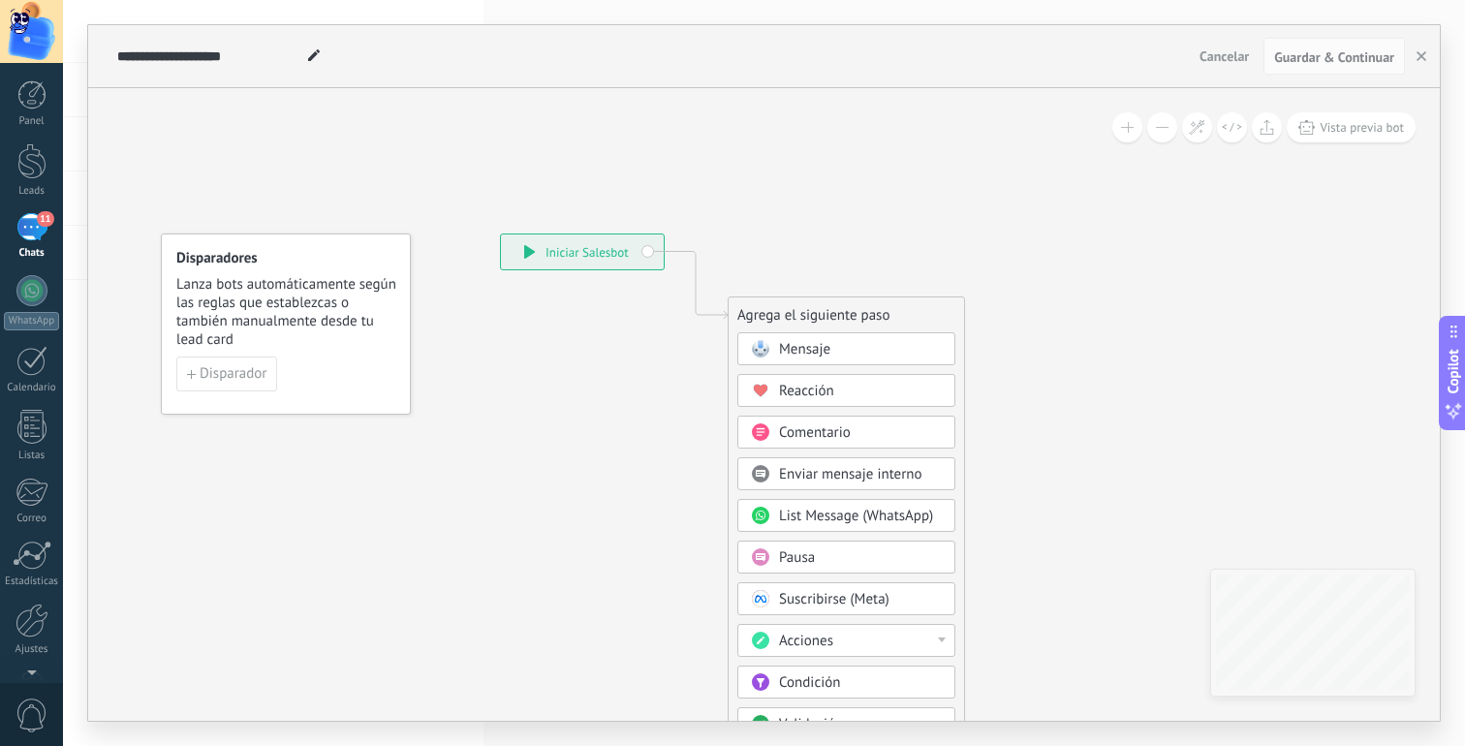
click at [375, 141] on icon at bounding box center [667, 585] width 1302 height 1673
click at [780, 348] on span "Mensaje" at bounding box center [804, 349] width 51 height 18
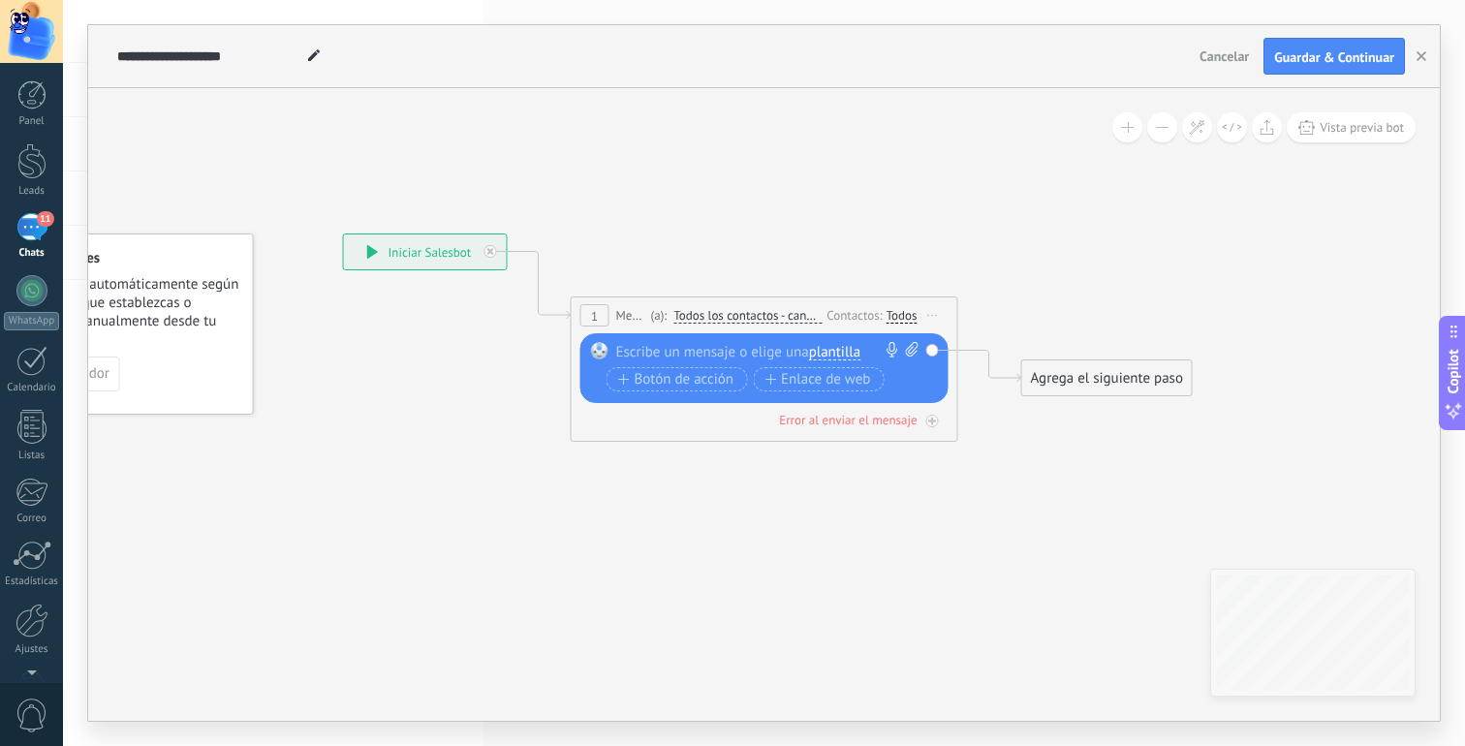
click at [709, 348] on div at bounding box center [760, 351] width 288 height 19
click at [811, 271] on icon at bounding box center [735, 324] width 1753 height 1151
click at [1039, 374] on div "Agrega el siguiente paso" at bounding box center [1107, 378] width 170 height 32
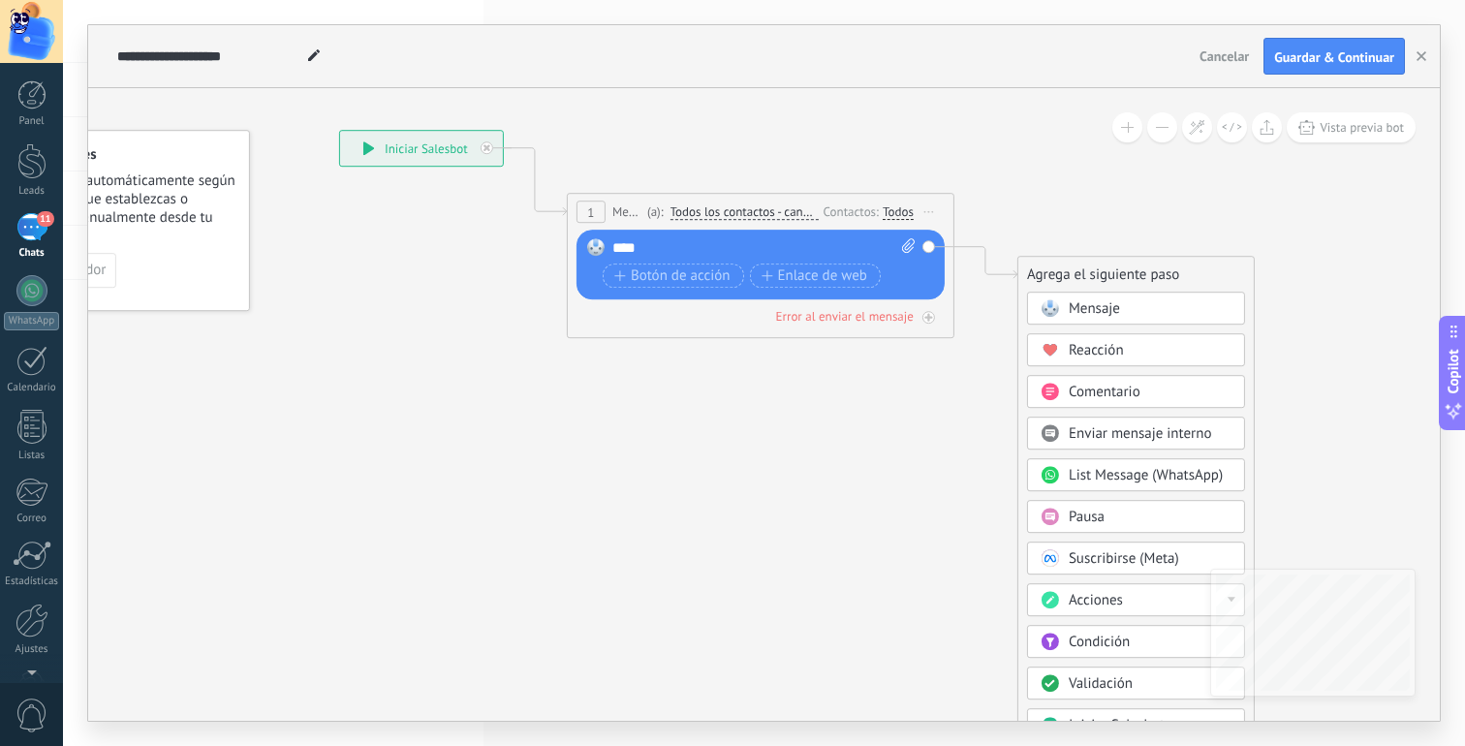
click at [1090, 600] on span "Acciones" at bounding box center [1096, 600] width 54 height 18
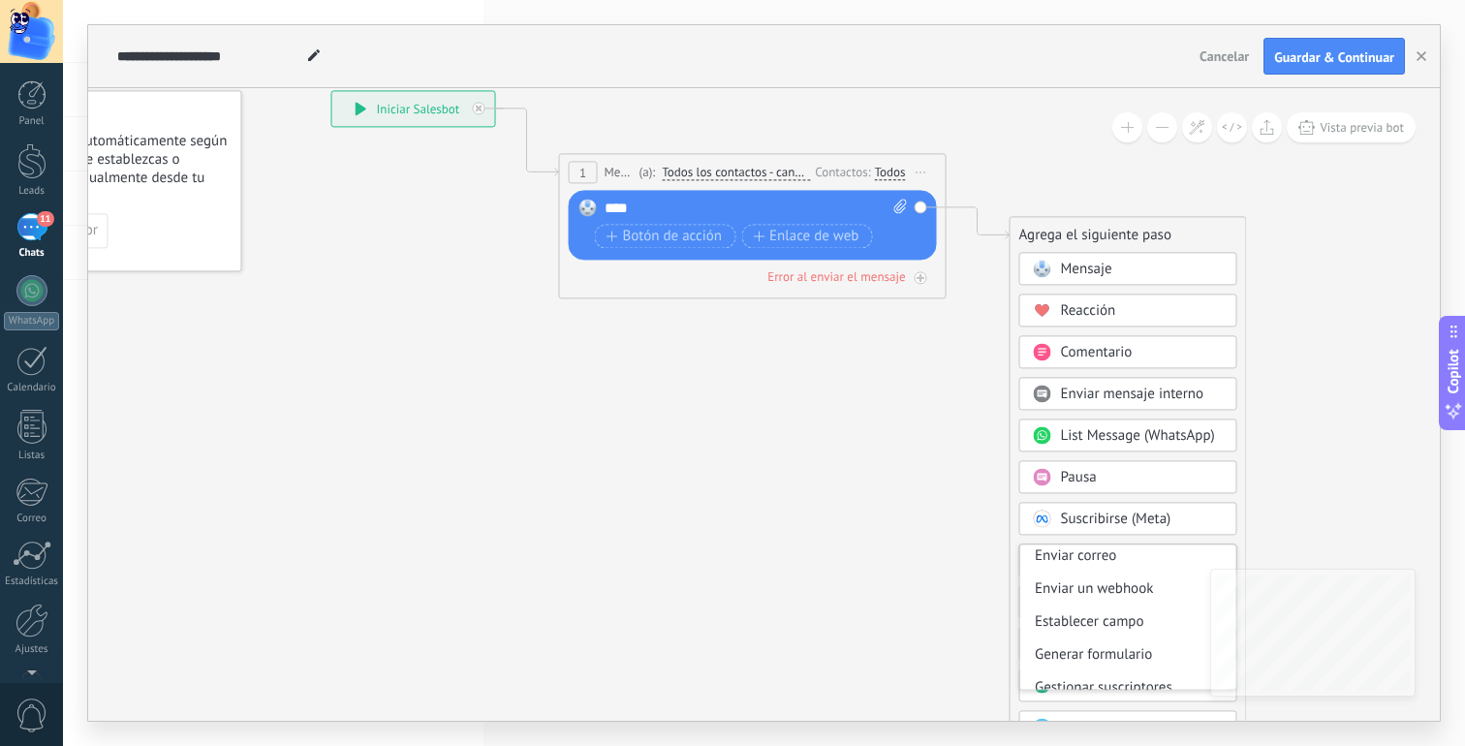
scroll to position [275, 0]
click at [1122, 611] on div "Establecer campo" at bounding box center [1128, 615] width 216 height 33
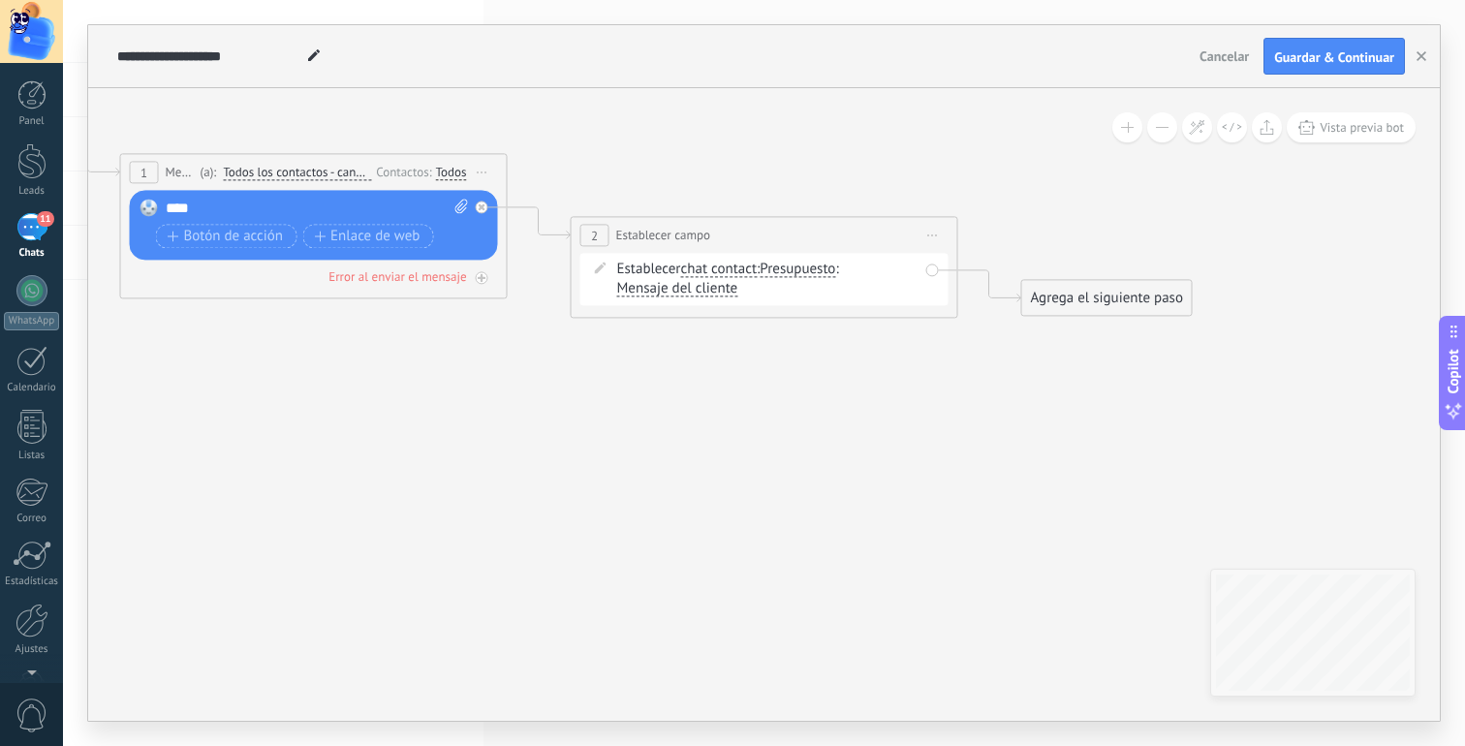
click at [717, 272] on span "chat contact" at bounding box center [718, 270] width 77 height 16
click at [717, 272] on button "chat contact" at bounding box center [792, 269] width 242 height 35
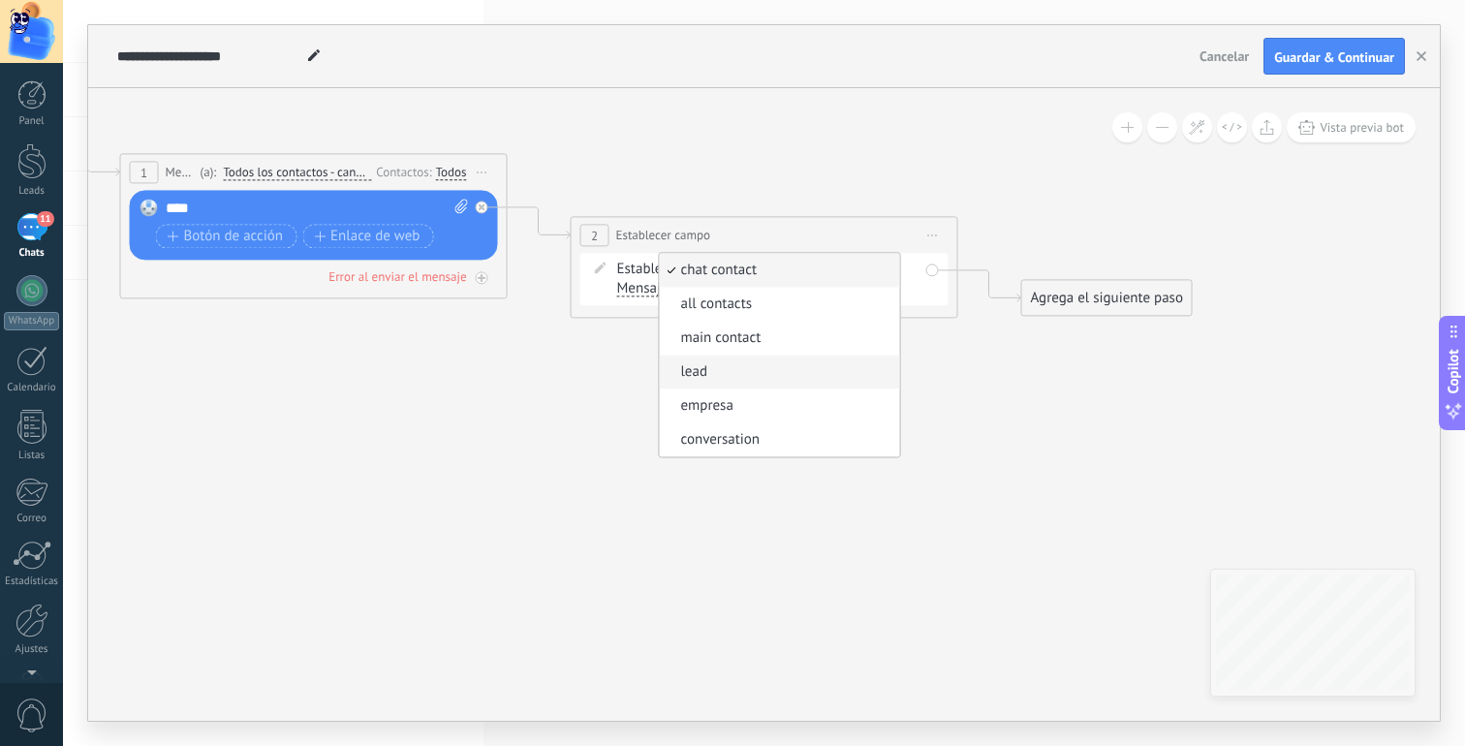
click at [786, 372] on span "lead" at bounding box center [776, 371] width 235 height 19
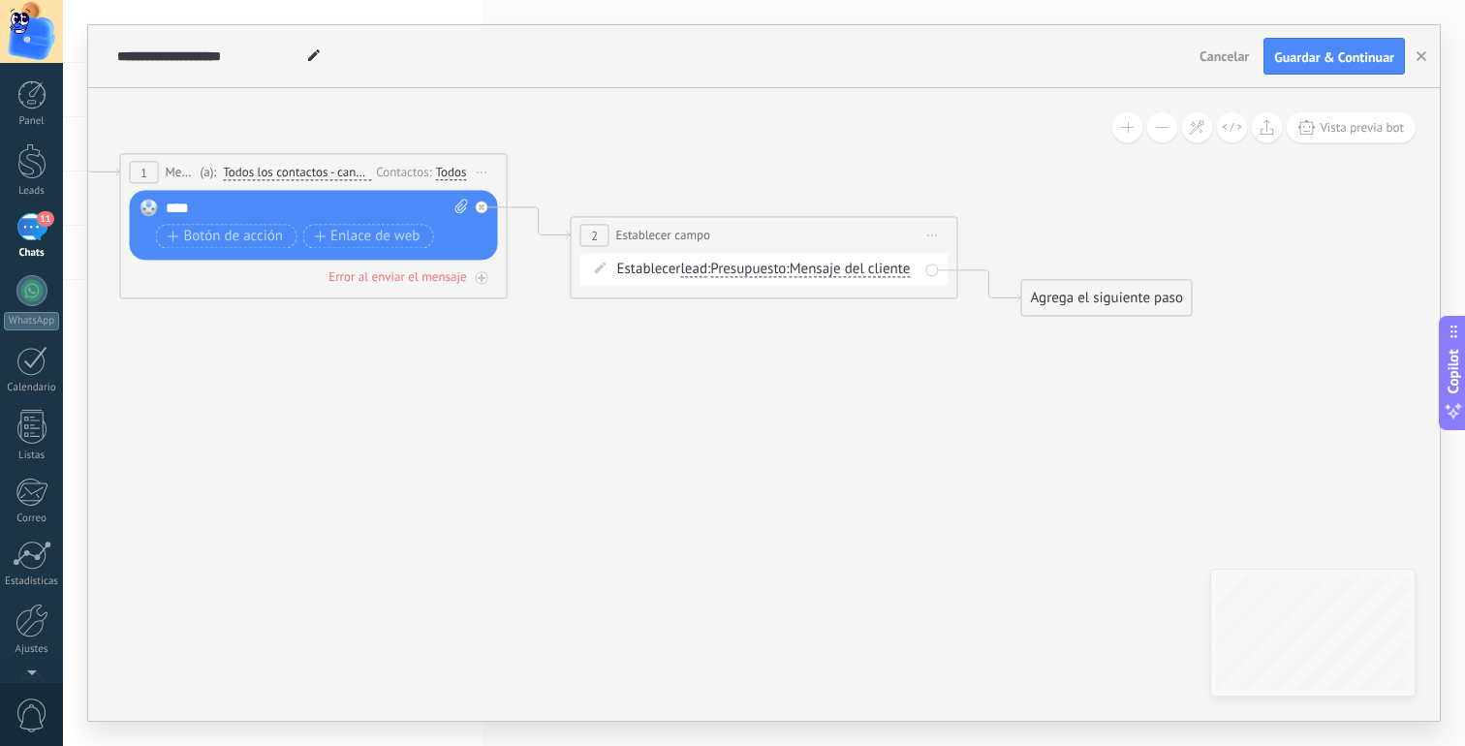
click at [759, 270] on span "Presupuesto" at bounding box center [748, 270] width 76 height 16
click at [759, 270] on button "Presupuesto" at bounding box center [822, 269] width 242 height 35
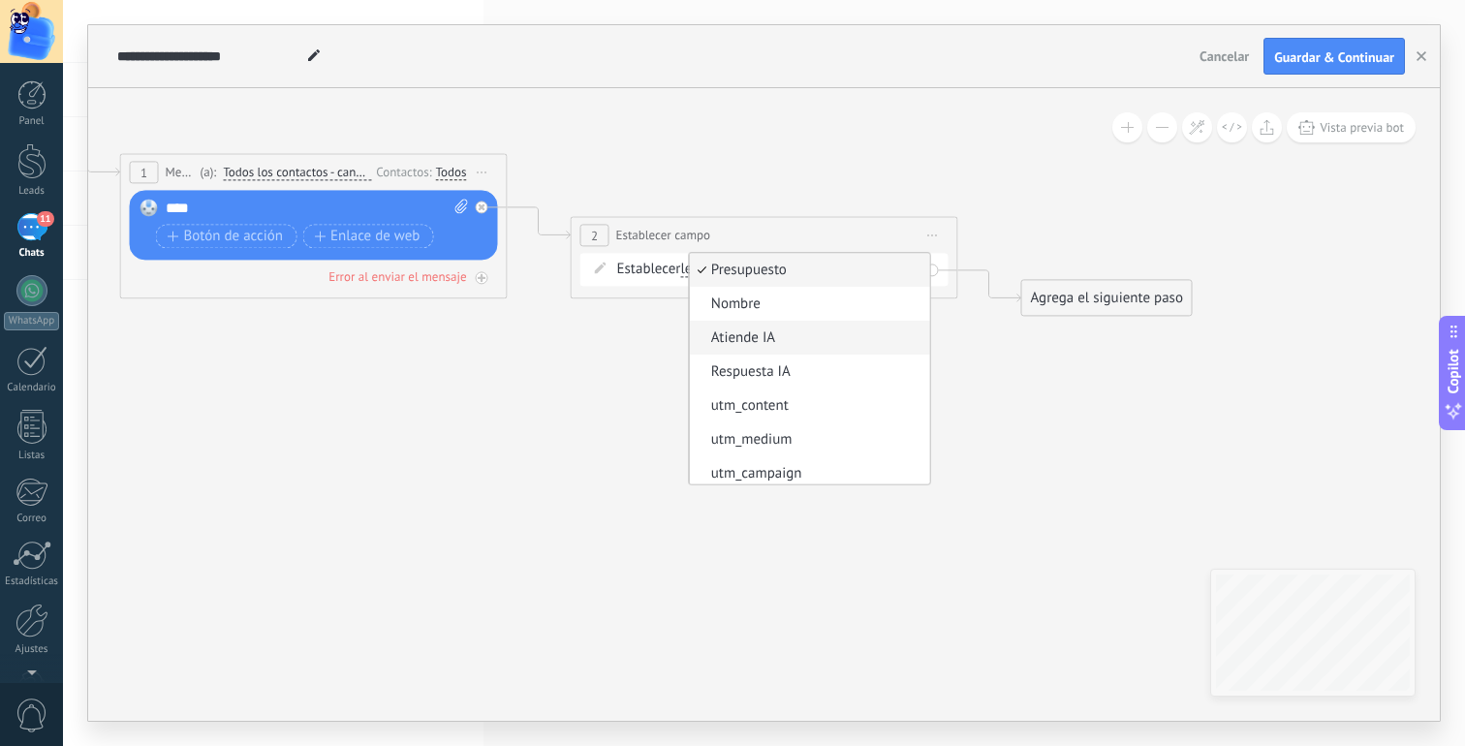
click at [778, 334] on span "Atiende IA" at bounding box center [806, 337] width 235 height 19
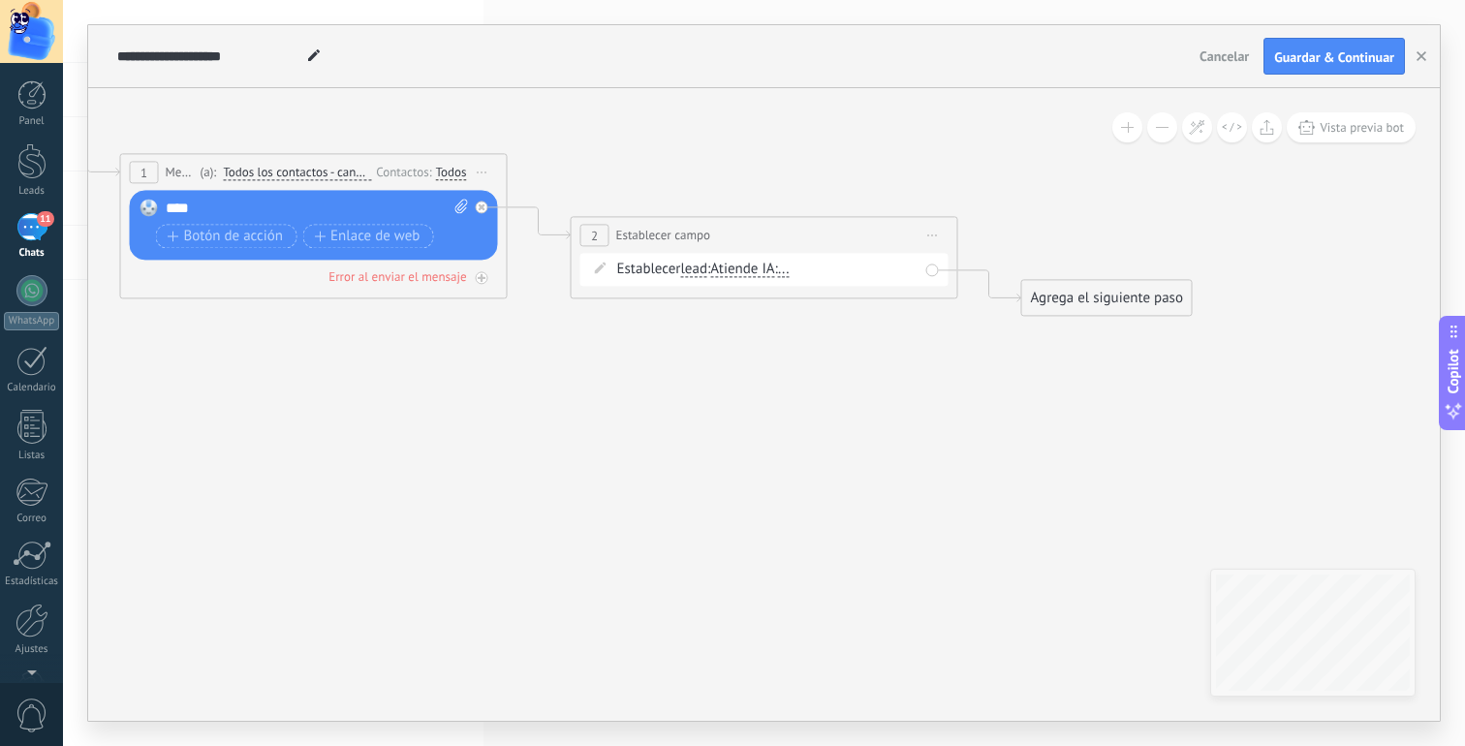
click at [790, 275] on span "..." at bounding box center [784, 270] width 12 height 16
click at [796, 275] on button "..." at bounding box center [889, 269] width 242 height 35
click at [805, 301] on span "No vacío" at bounding box center [874, 304] width 235 height 19
click at [1031, 304] on div "Agrega el siguiente paso" at bounding box center [1107, 298] width 170 height 32
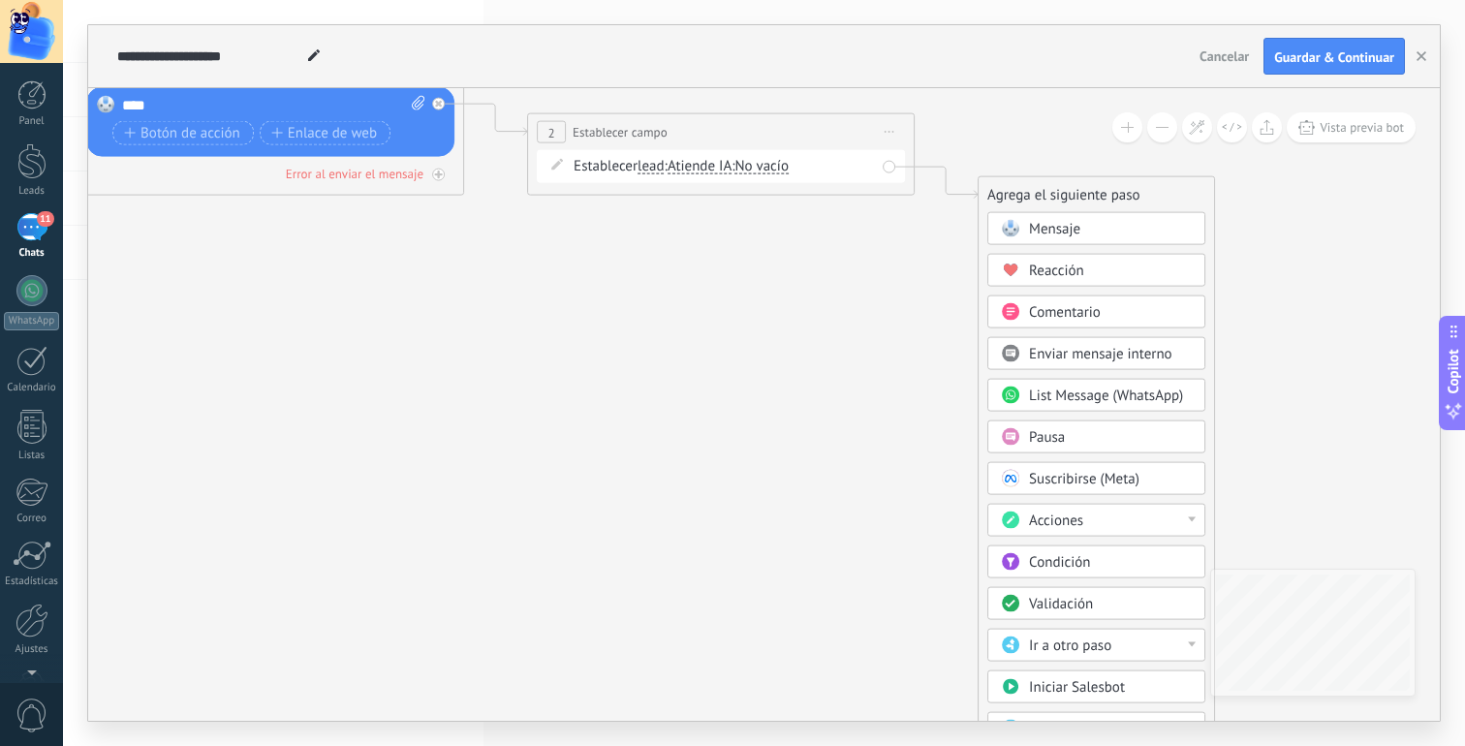
click at [1090, 688] on span "Iniciar Salesbot" at bounding box center [1077, 687] width 96 height 18
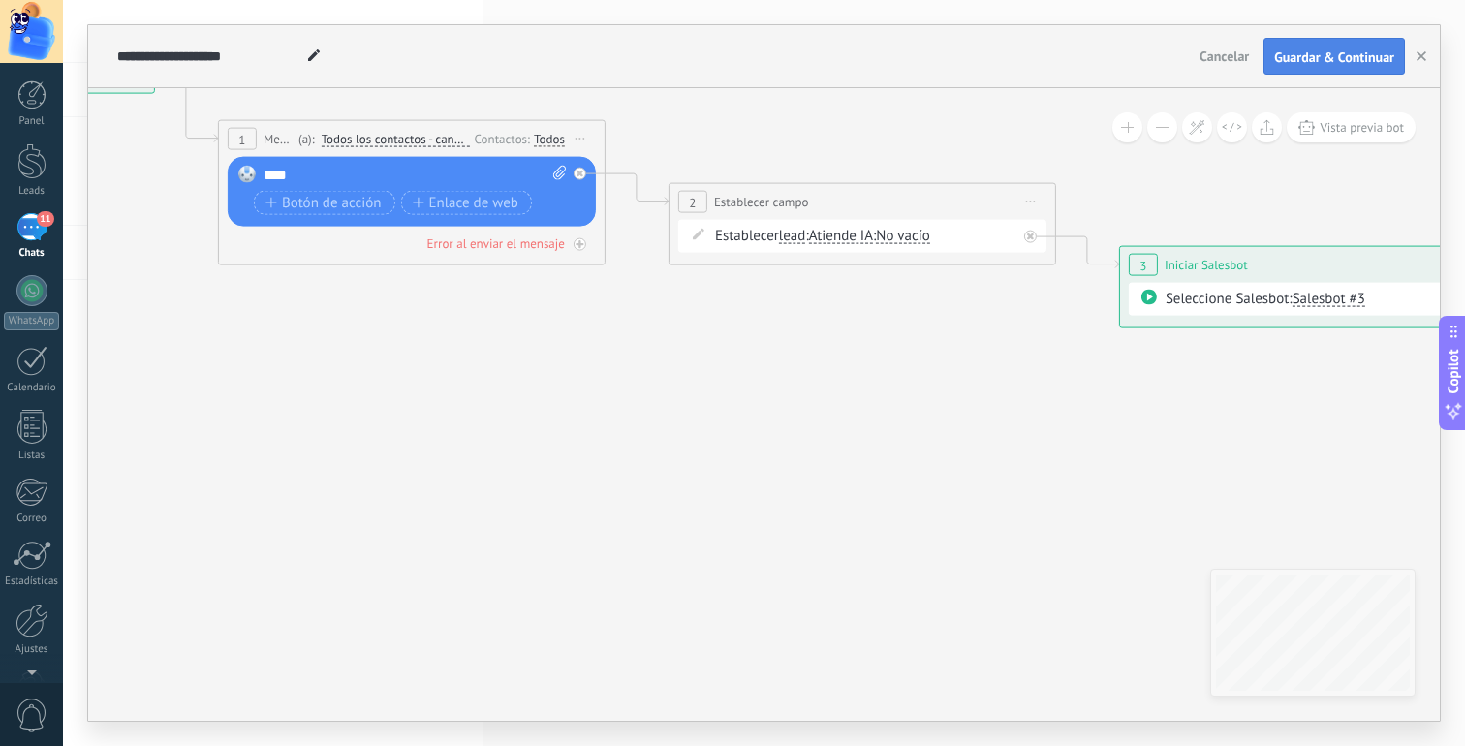
click at [1311, 46] on button "Guardar & Continuar" at bounding box center [1334, 56] width 141 height 37
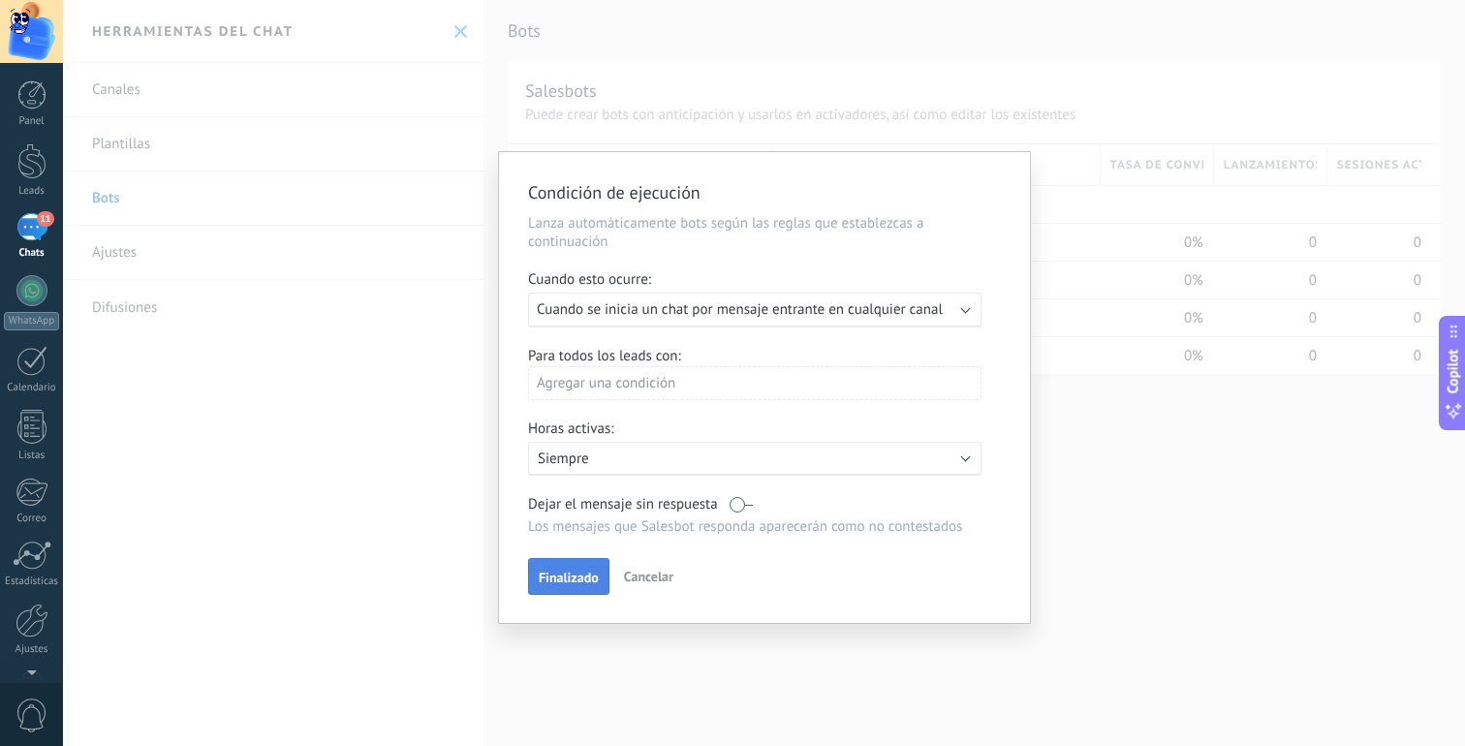
click at [582, 591] on button "Finalizado" at bounding box center [568, 576] width 81 height 37
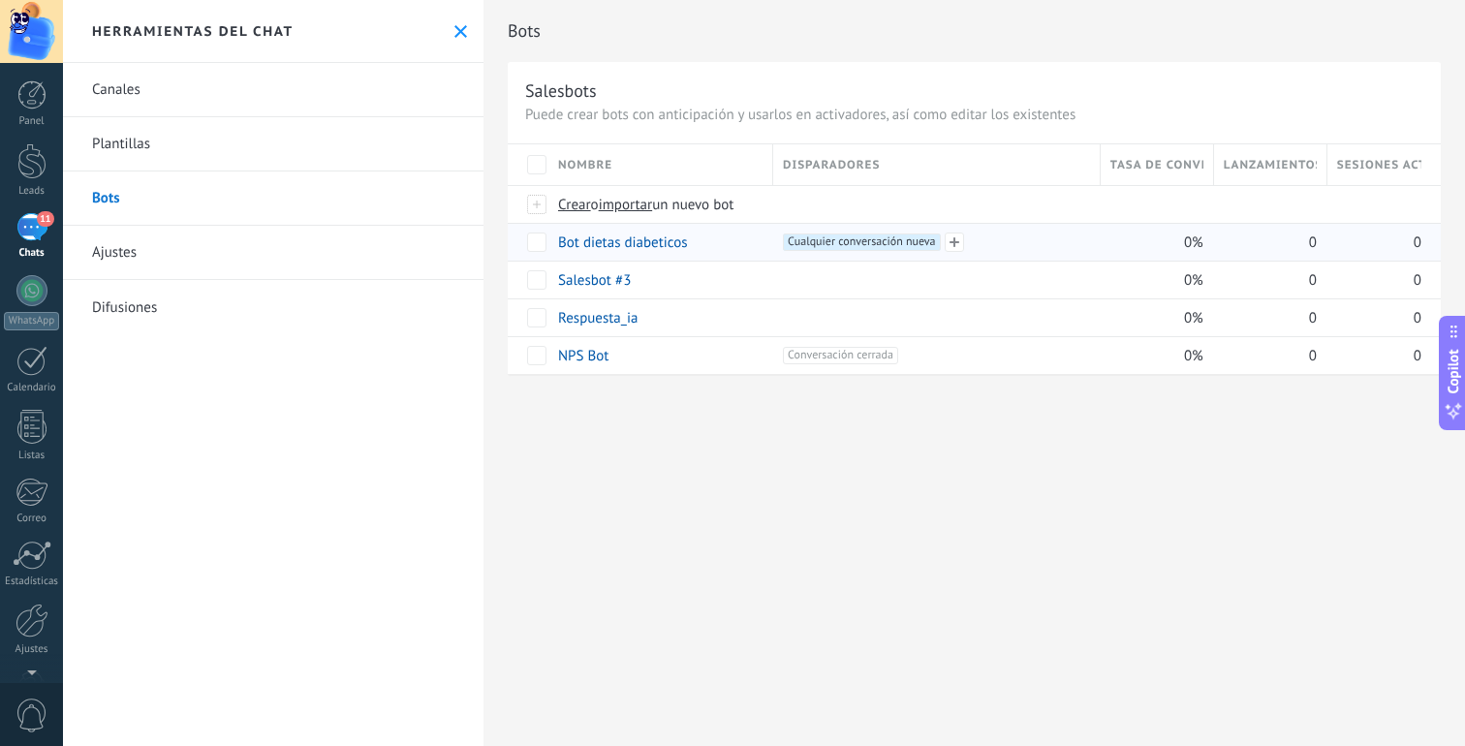
click at [899, 235] on span "Cualquier conversación nueva +0" at bounding box center [861, 242] width 157 height 17
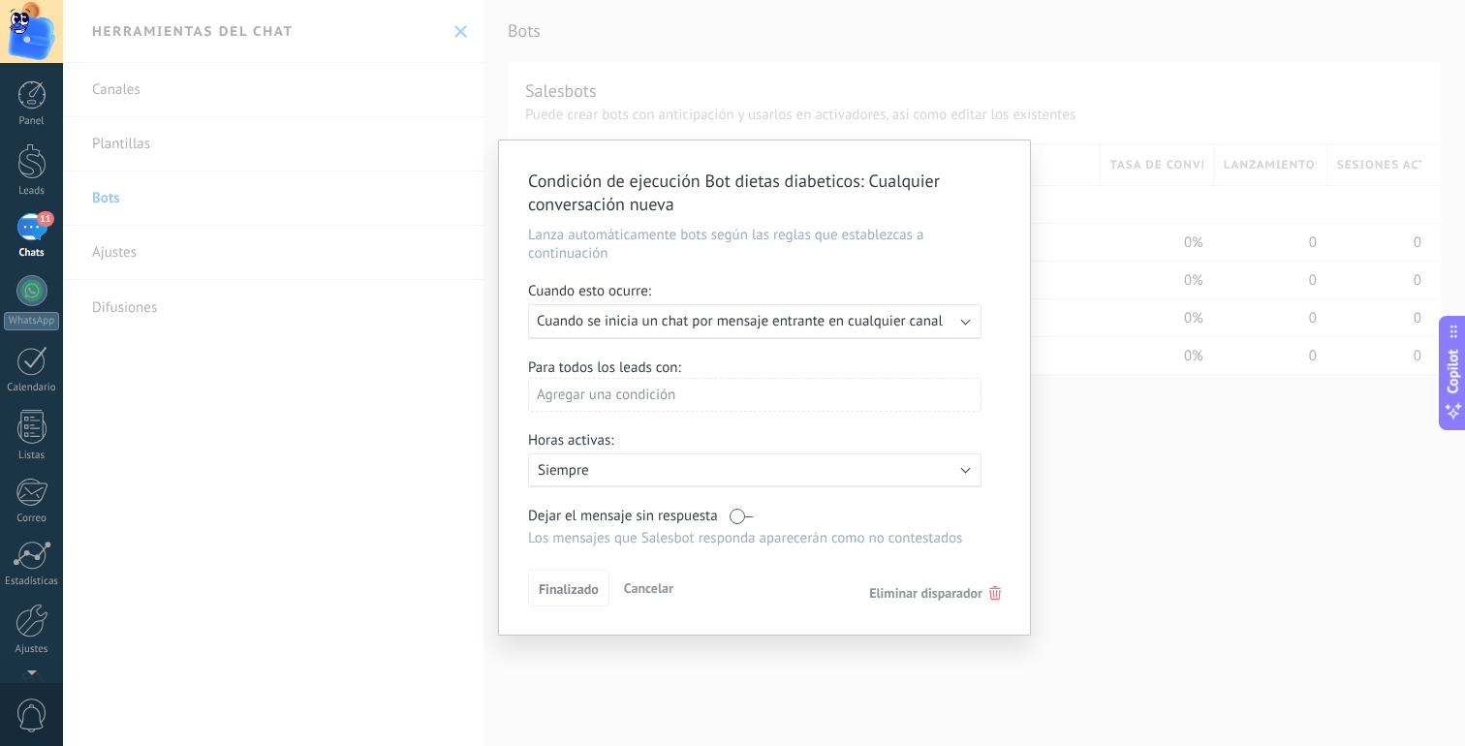
click at [892, 606] on div "Finalizado Cancelar Eliminar disparador" at bounding box center [764, 588] width 473 height 36
click at [892, 602] on span "Eliminar disparador" at bounding box center [925, 592] width 113 height 17
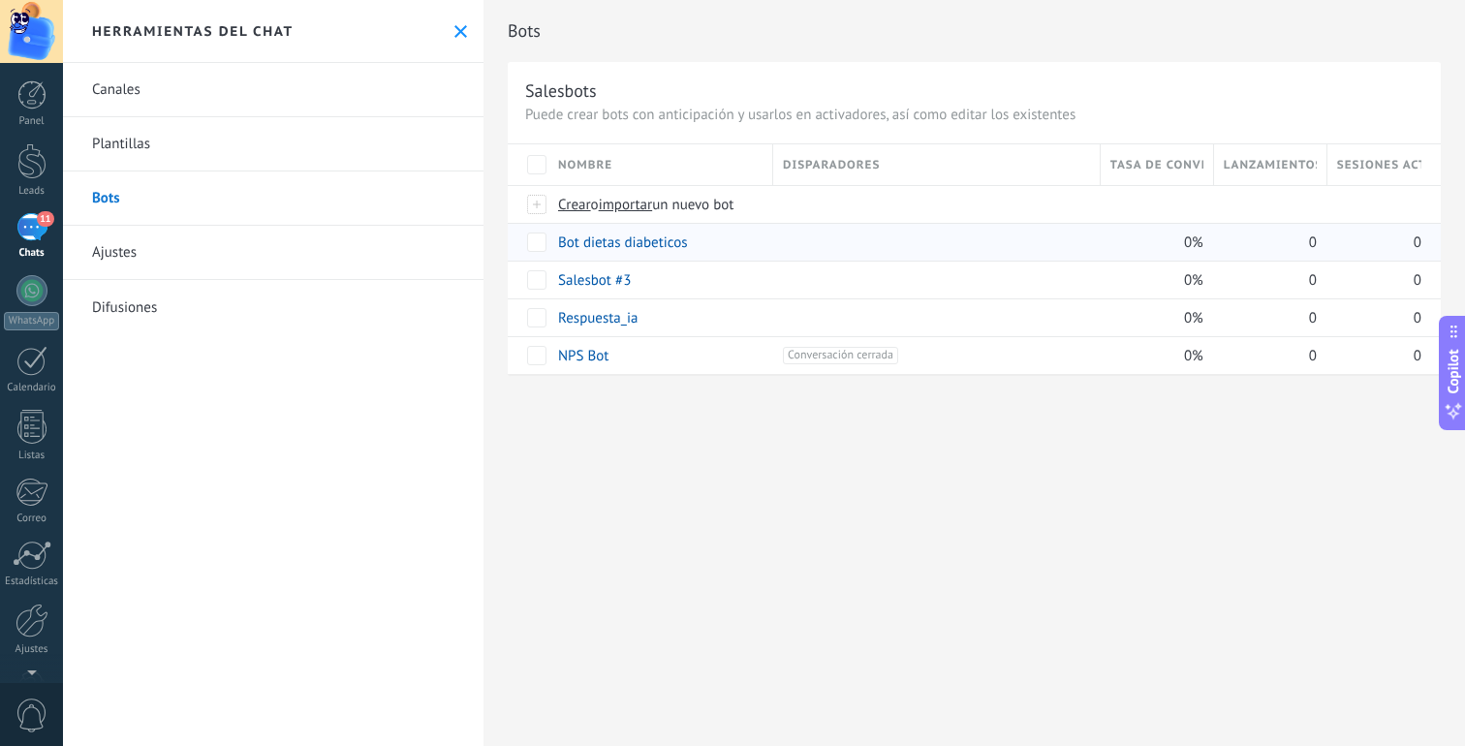
click at [626, 244] on link "Bot dietas diabeticos" at bounding box center [623, 243] width 130 height 18
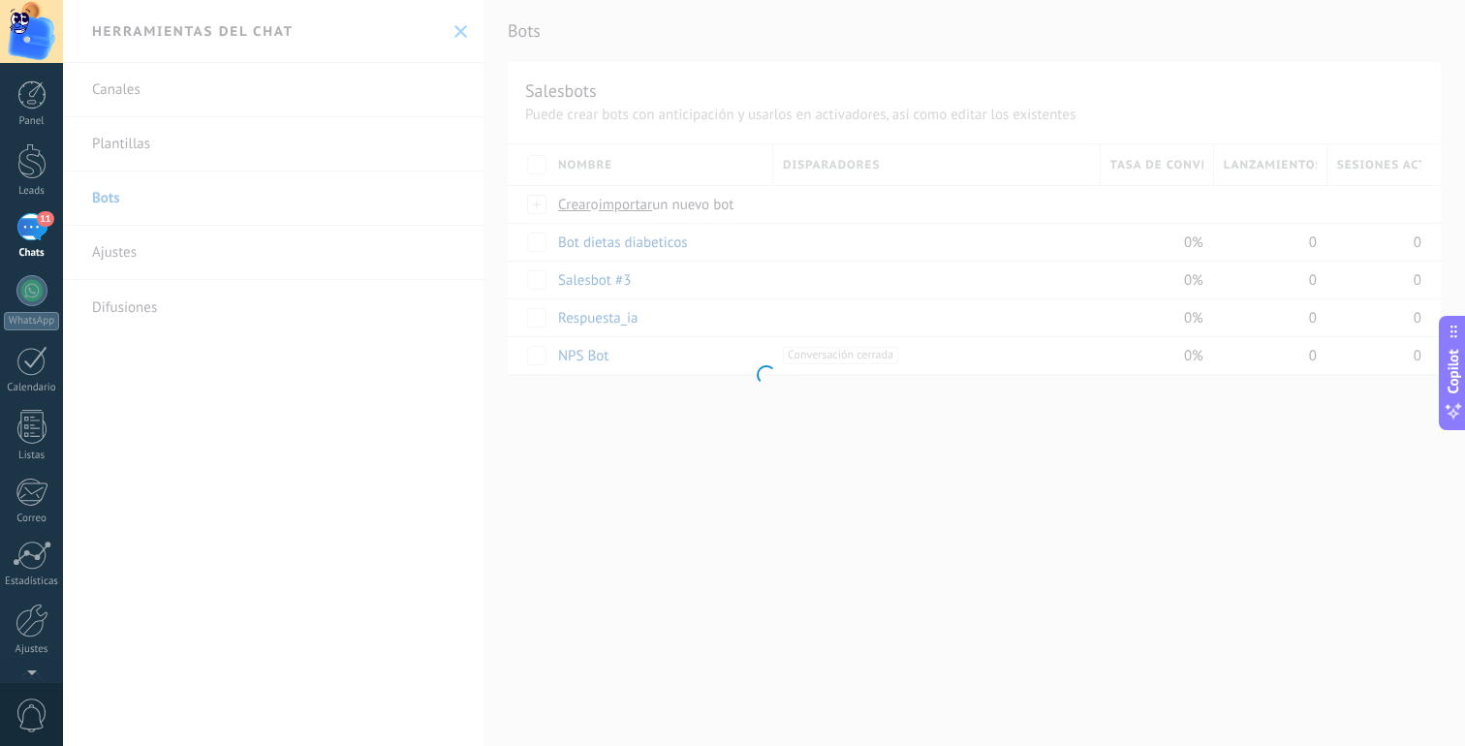
type input "**********"
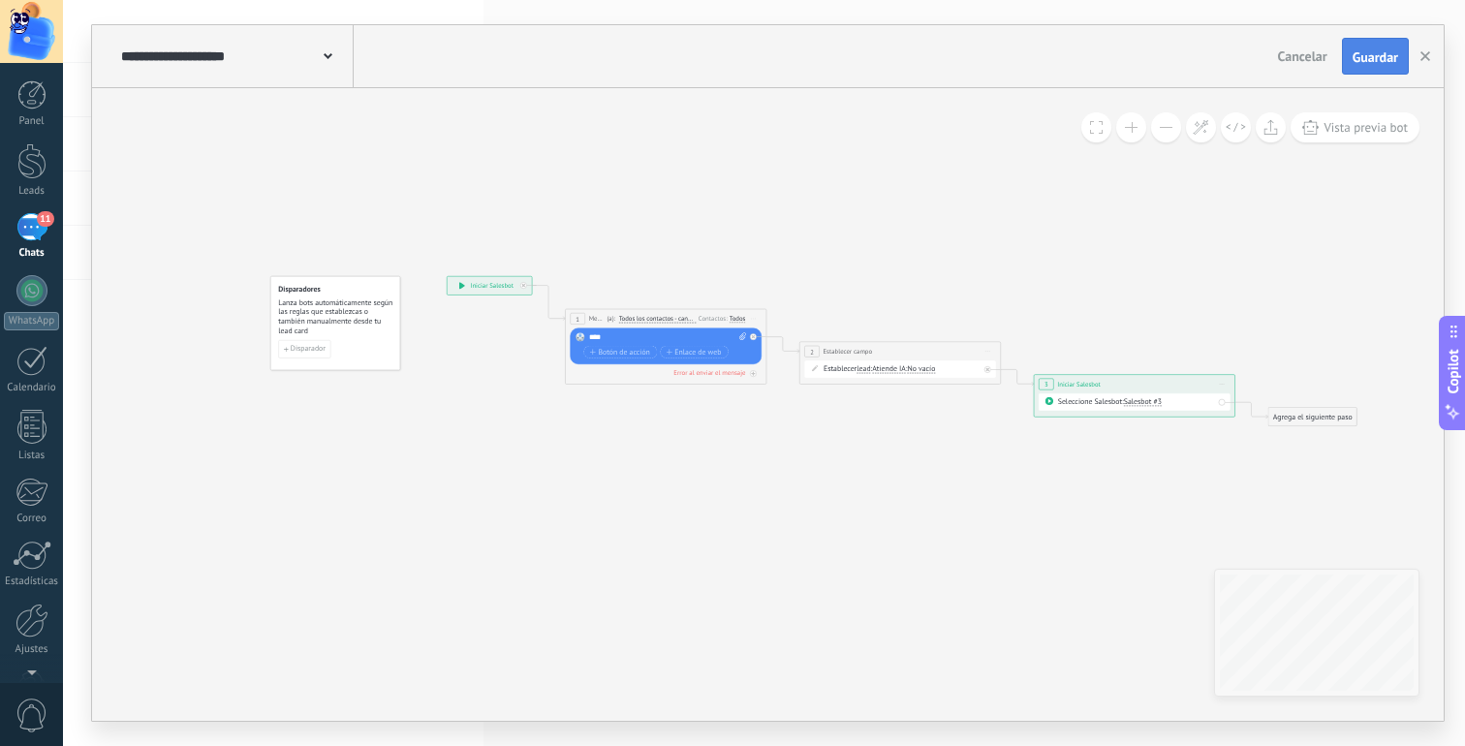
click at [1350, 44] on button "Guardar" at bounding box center [1375, 56] width 67 height 37
click at [1431, 53] on button "button" at bounding box center [1425, 56] width 29 height 37
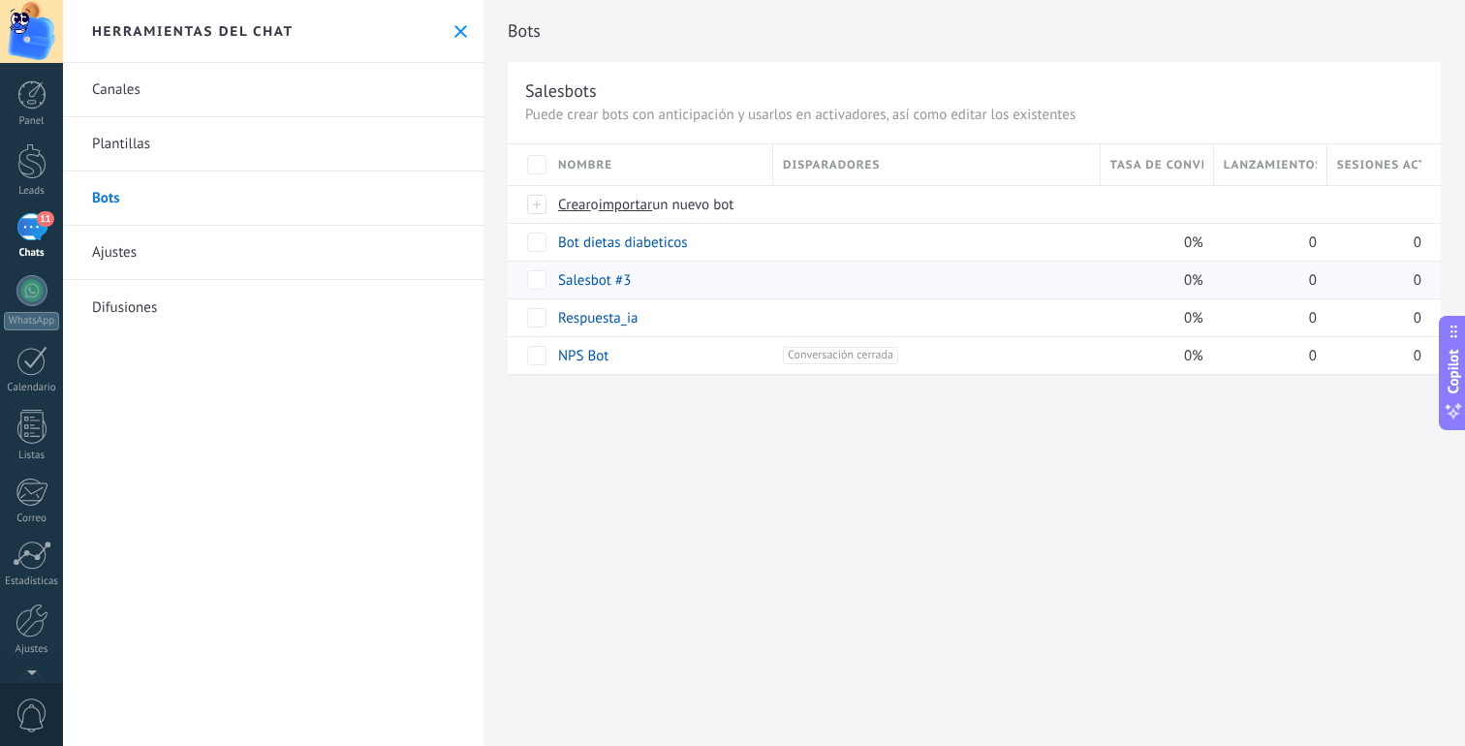
click at [610, 285] on link "Salesbot #3" at bounding box center [594, 280] width 73 height 18
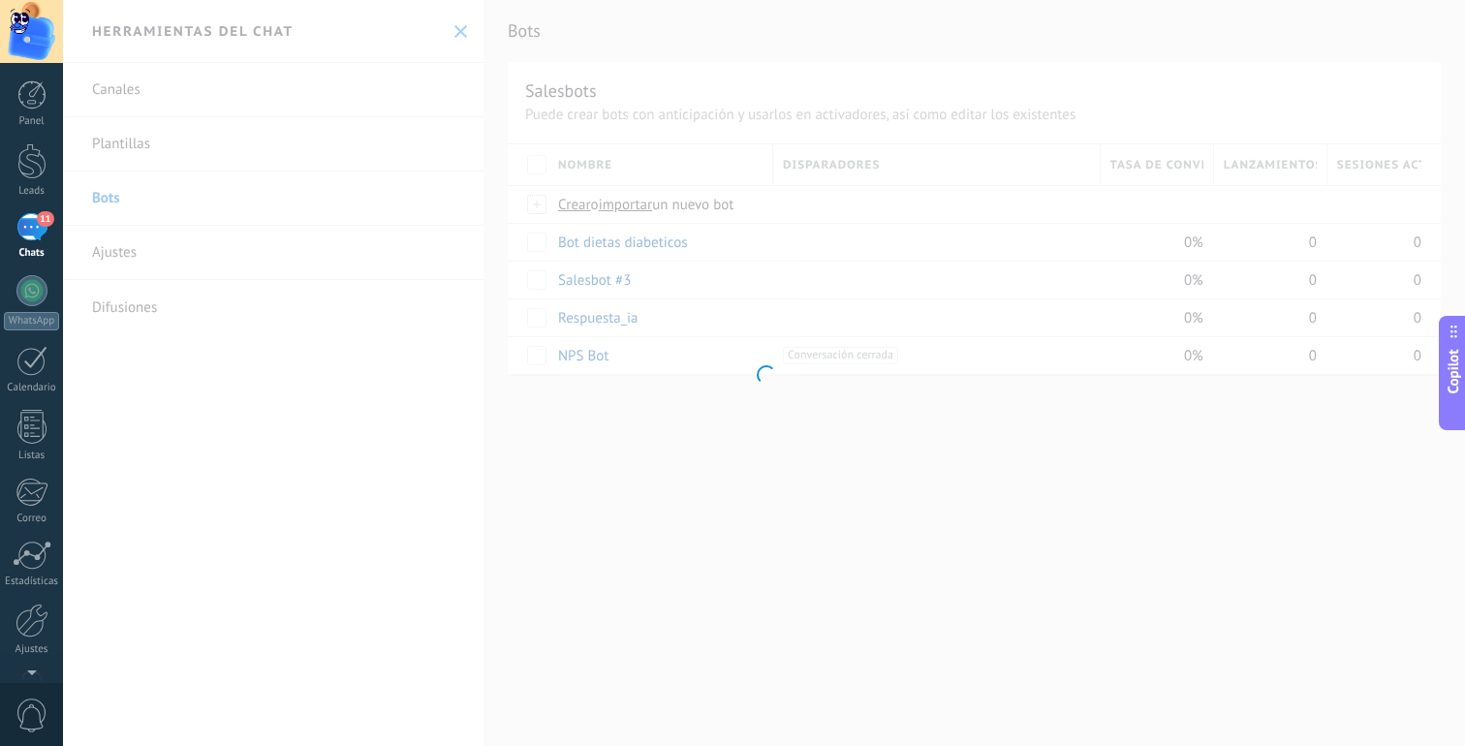
type input "**********"
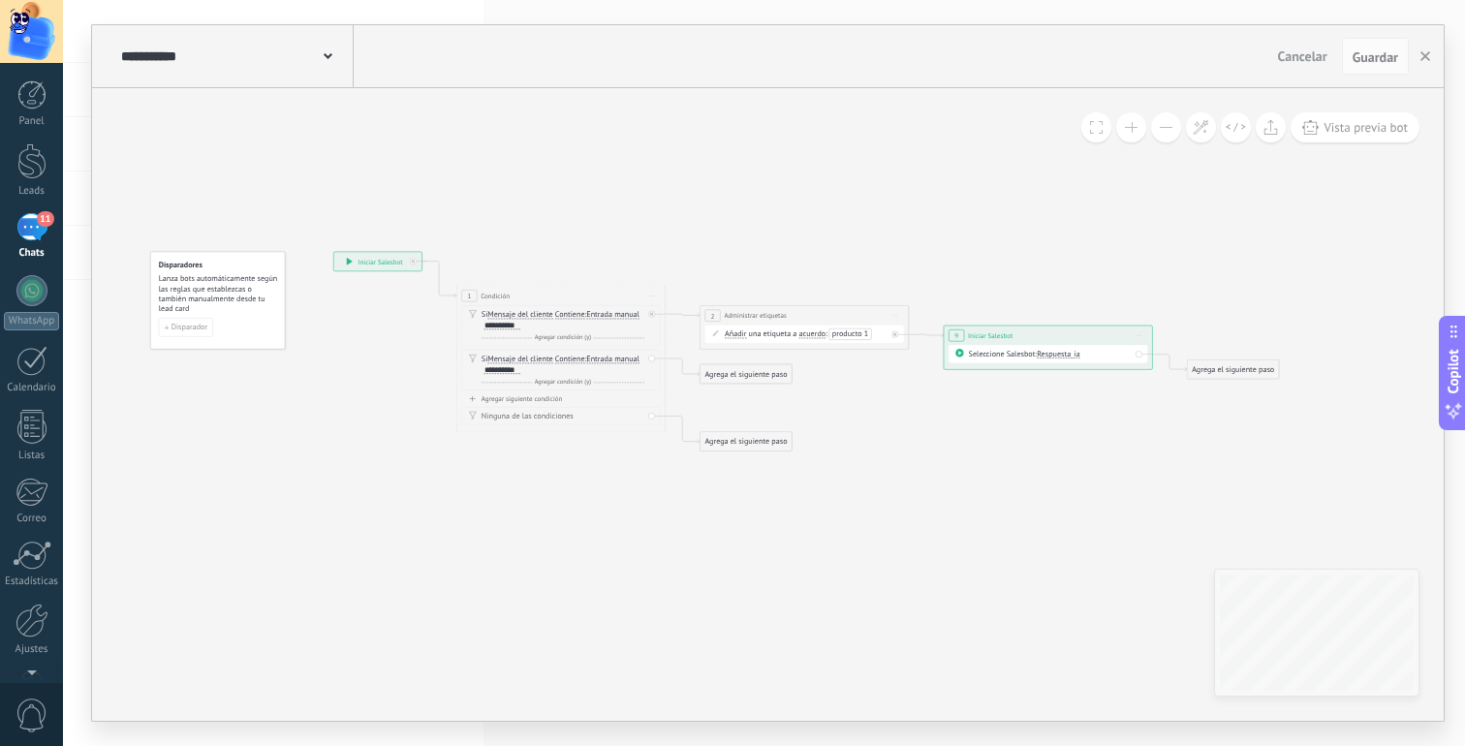
click at [1070, 357] on span "Respuesta_ia" at bounding box center [1058, 354] width 43 height 10
click at [1069, 357] on span "Bot dietas diabeticos" at bounding box center [1088, 354] width 127 height 11
click at [1380, 52] on span "Guardar" at bounding box center [1376, 57] width 46 height 14
click at [1422, 50] on button "button" at bounding box center [1425, 56] width 29 height 37
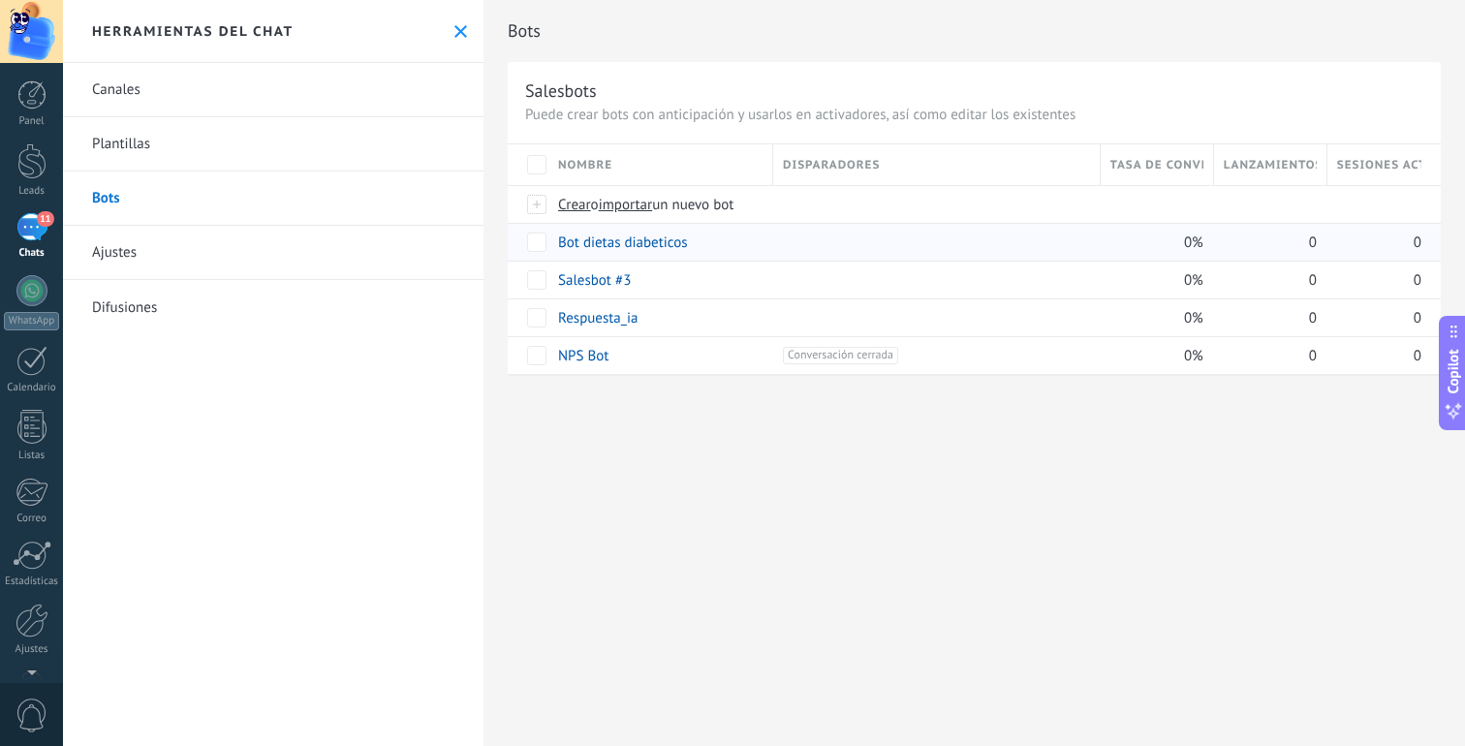
click at [615, 240] on link "Bot dietas diabeticos" at bounding box center [623, 243] width 130 height 18
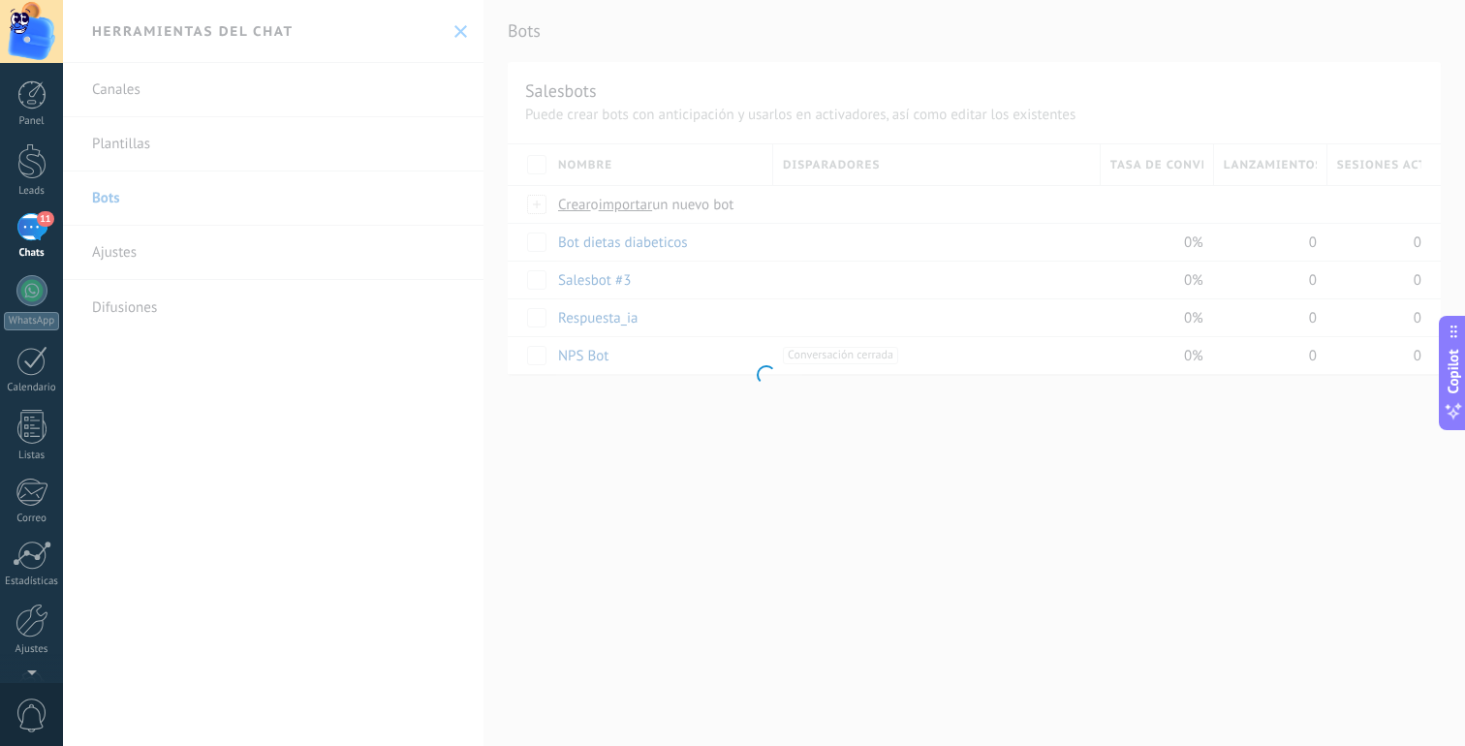
type input "**********"
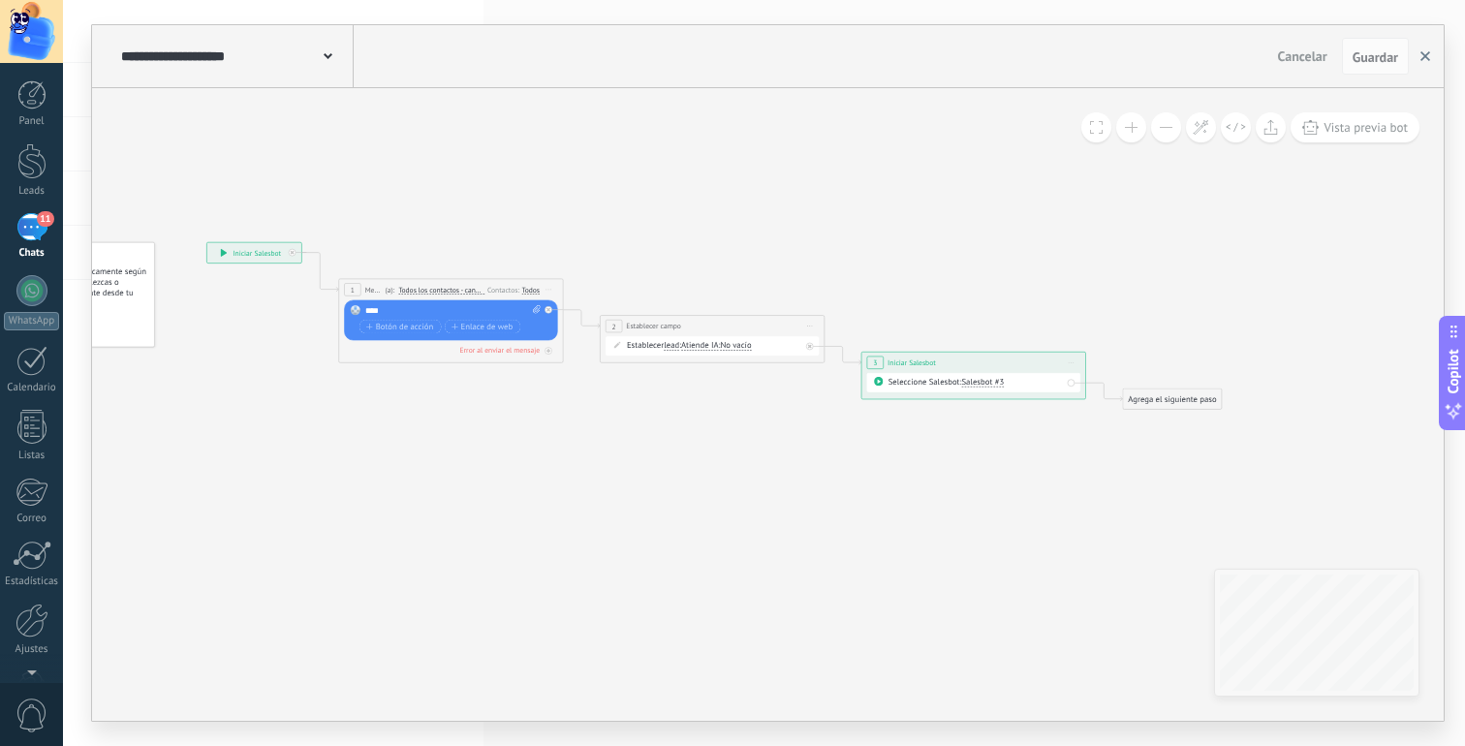
click at [1425, 48] on button "button" at bounding box center [1425, 56] width 29 height 37
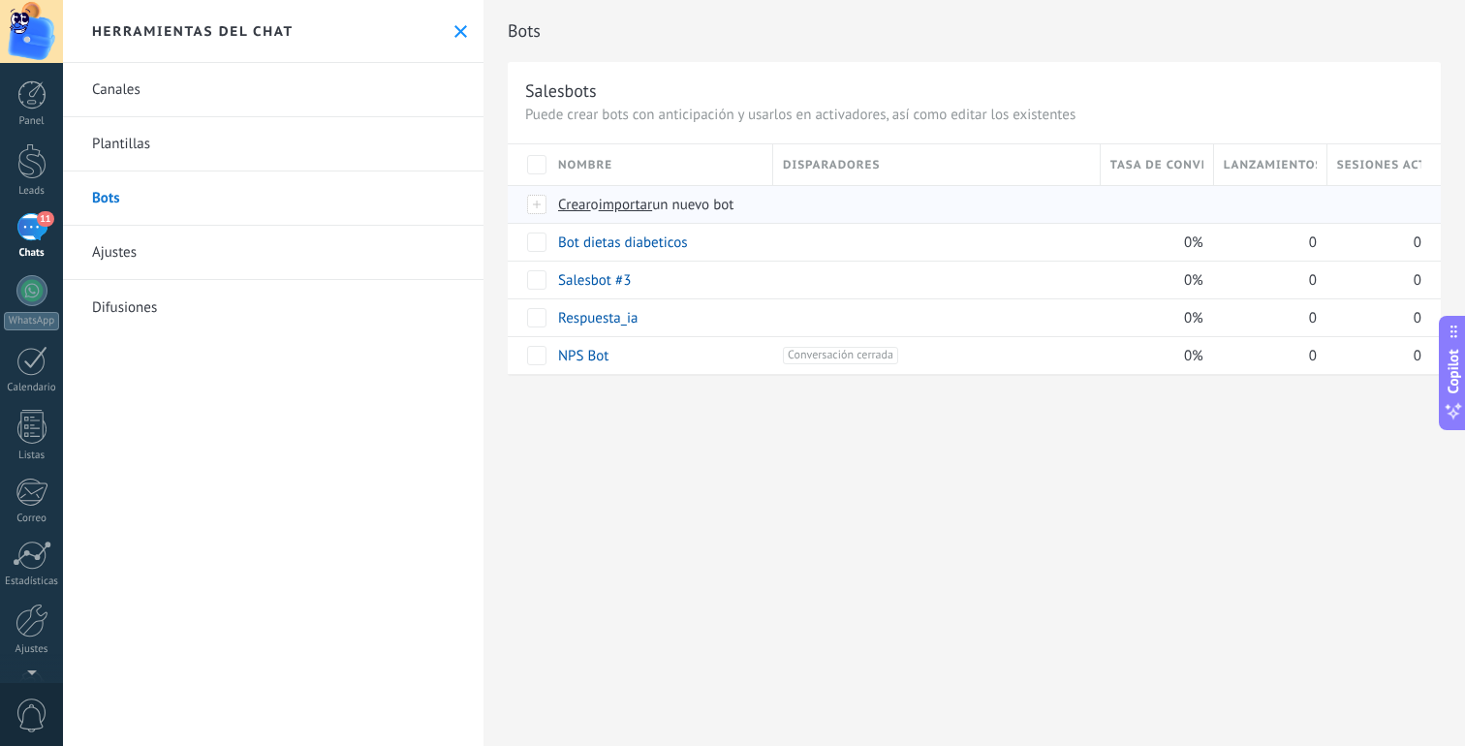
click at [573, 210] on span "Crear" at bounding box center [574, 205] width 33 height 18
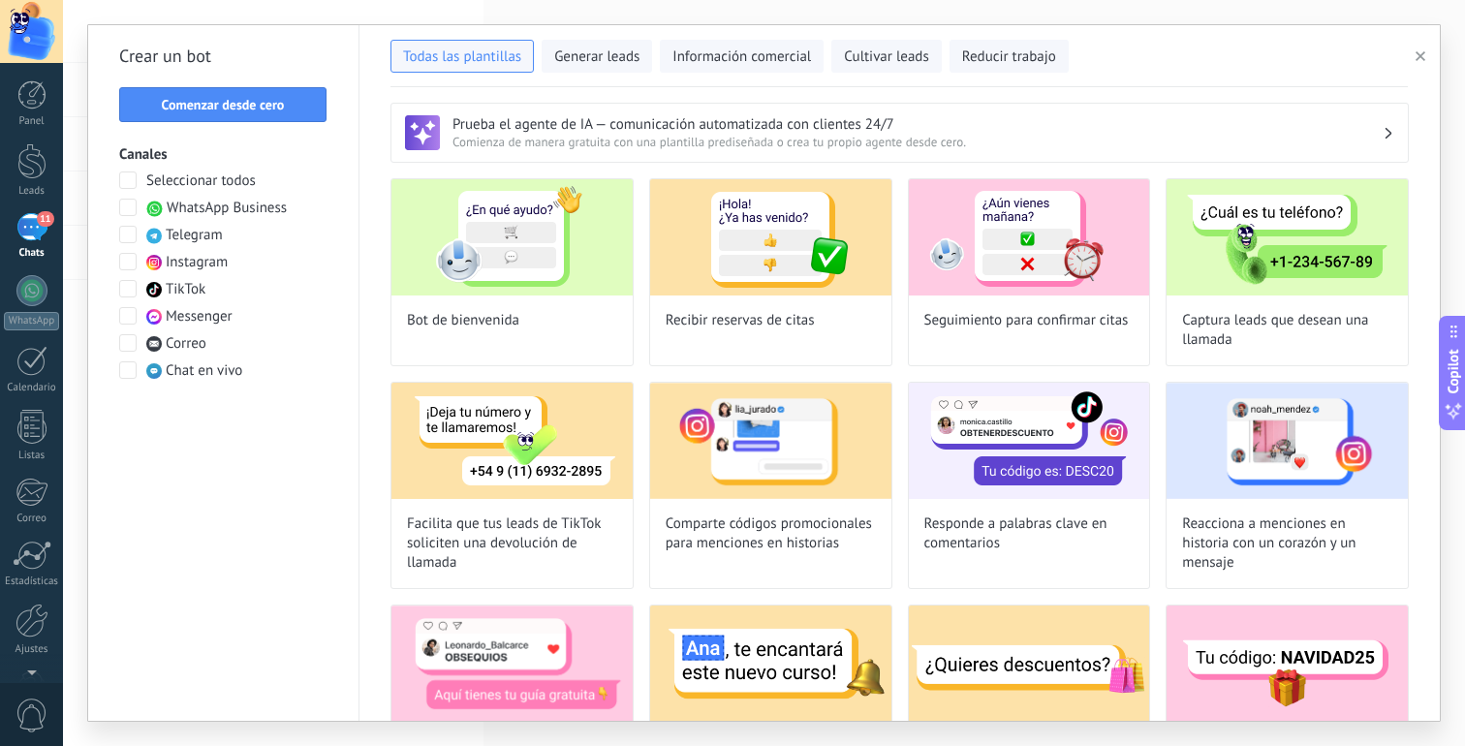
click at [1412, 53] on button "button" at bounding box center [1424, 56] width 32 height 23
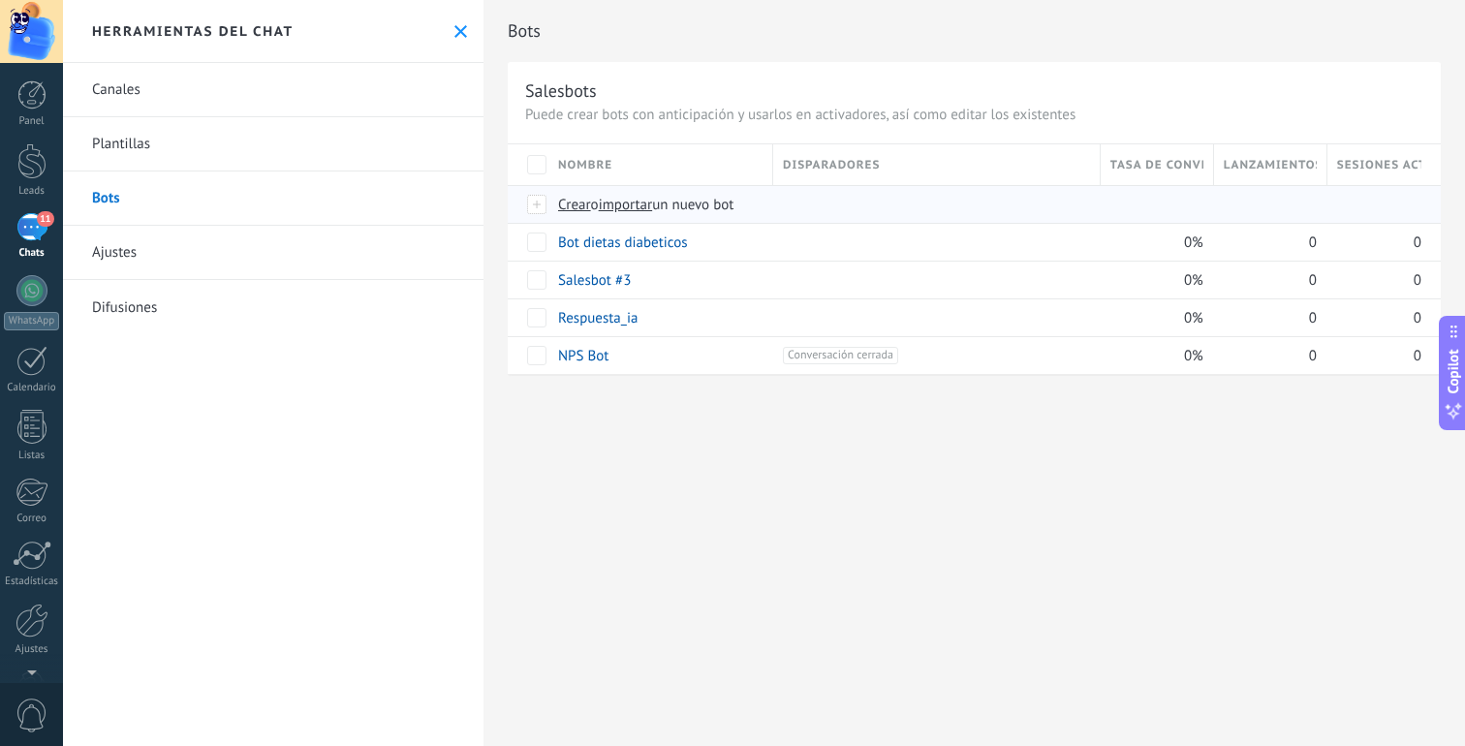
click at [631, 196] on span "importar" at bounding box center [626, 205] width 54 height 18
click at [0, 0] on input "importar un nuevo bot" at bounding box center [0, 0] width 0 height 0
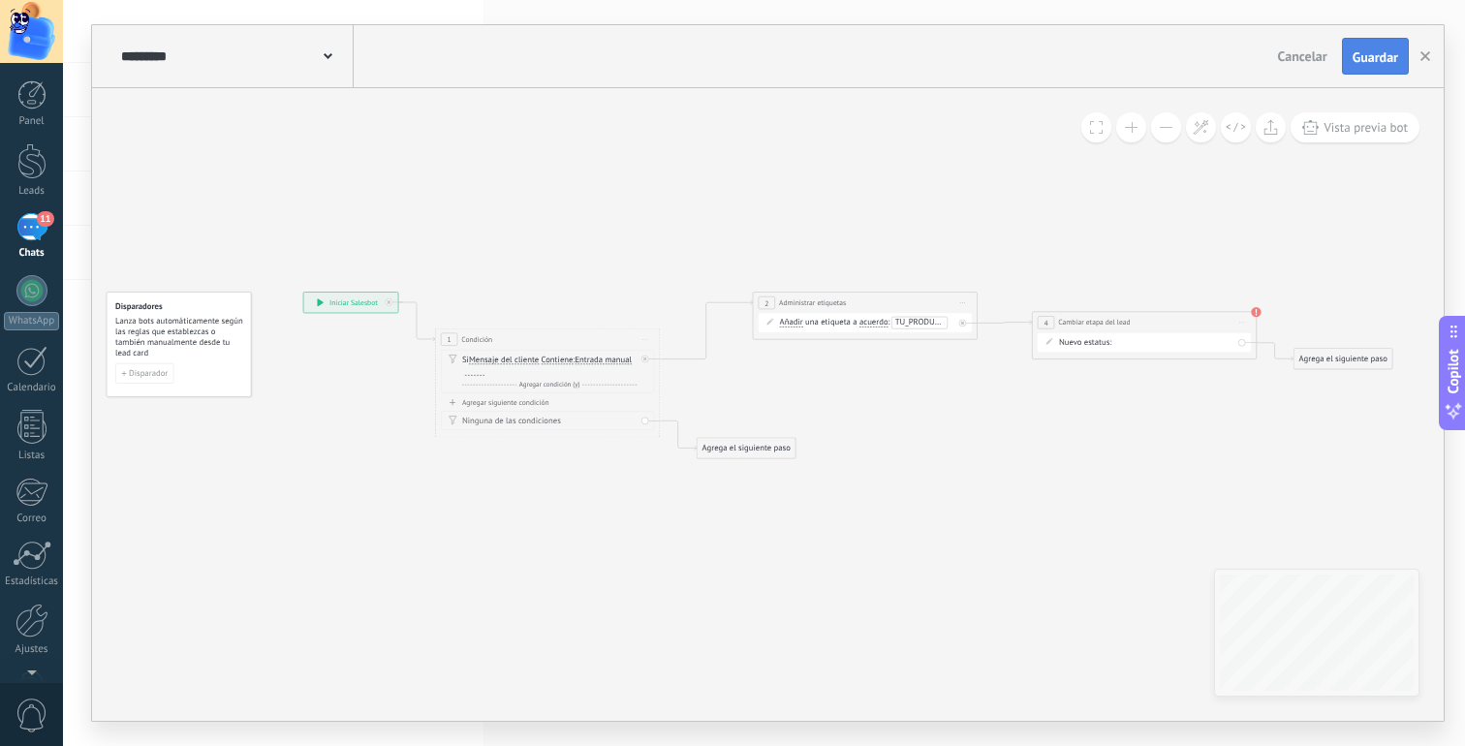
click at [1371, 57] on span "Guardar" at bounding box center [1376, 57] width 46 height 14
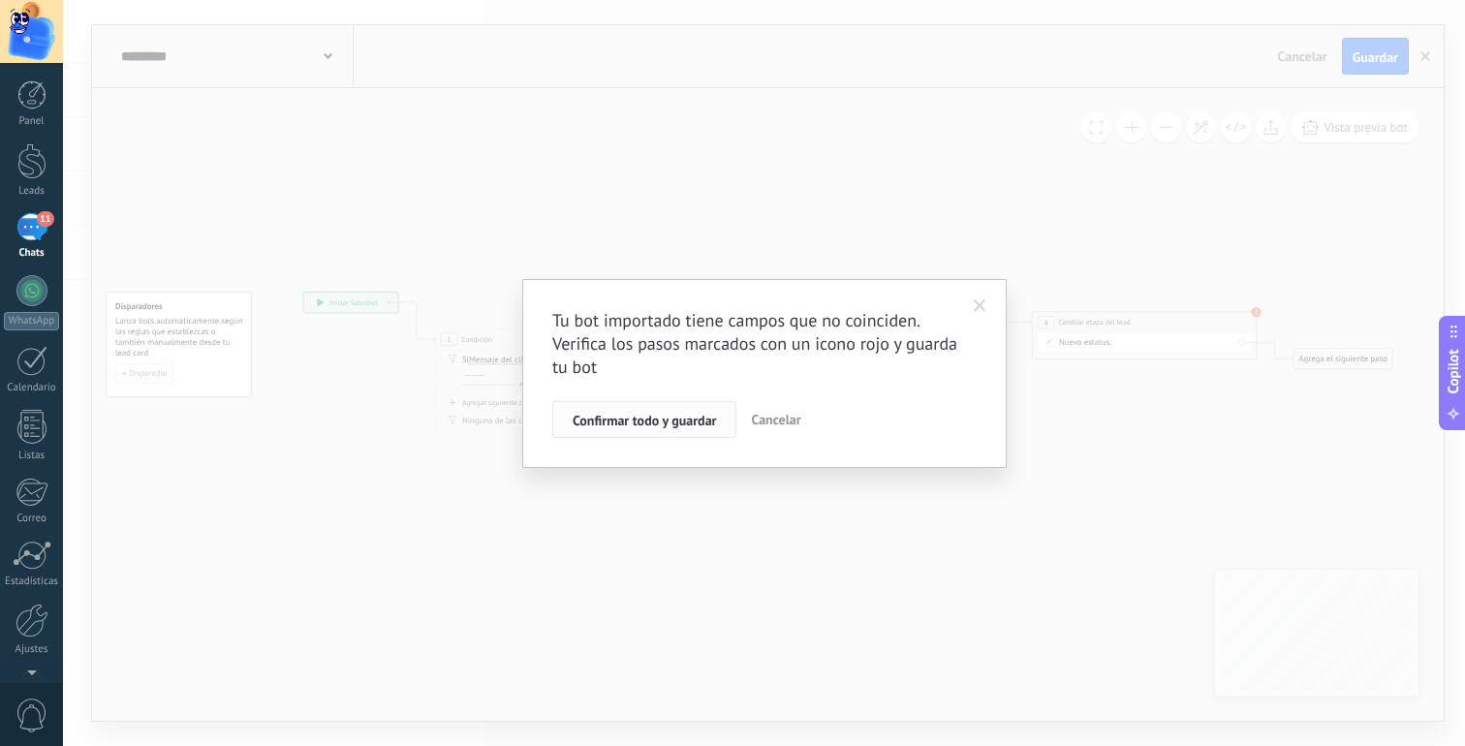
click at [719, 424] on button "Confirmar todo y guardar" at bounding box center [644, 419] width 184 height 37
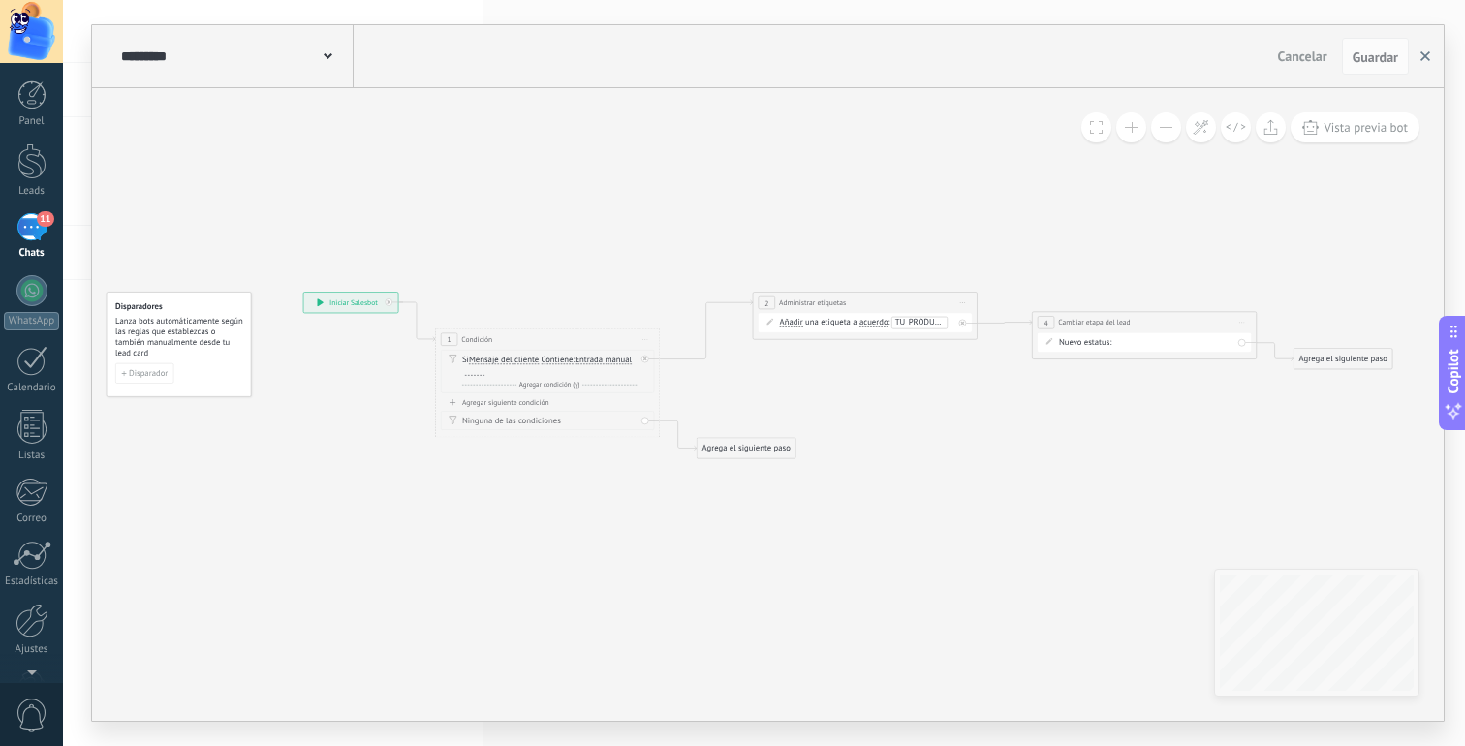
click at [1426, 49] on button "button" at bounding box center [1425, 56] width 29 height 37
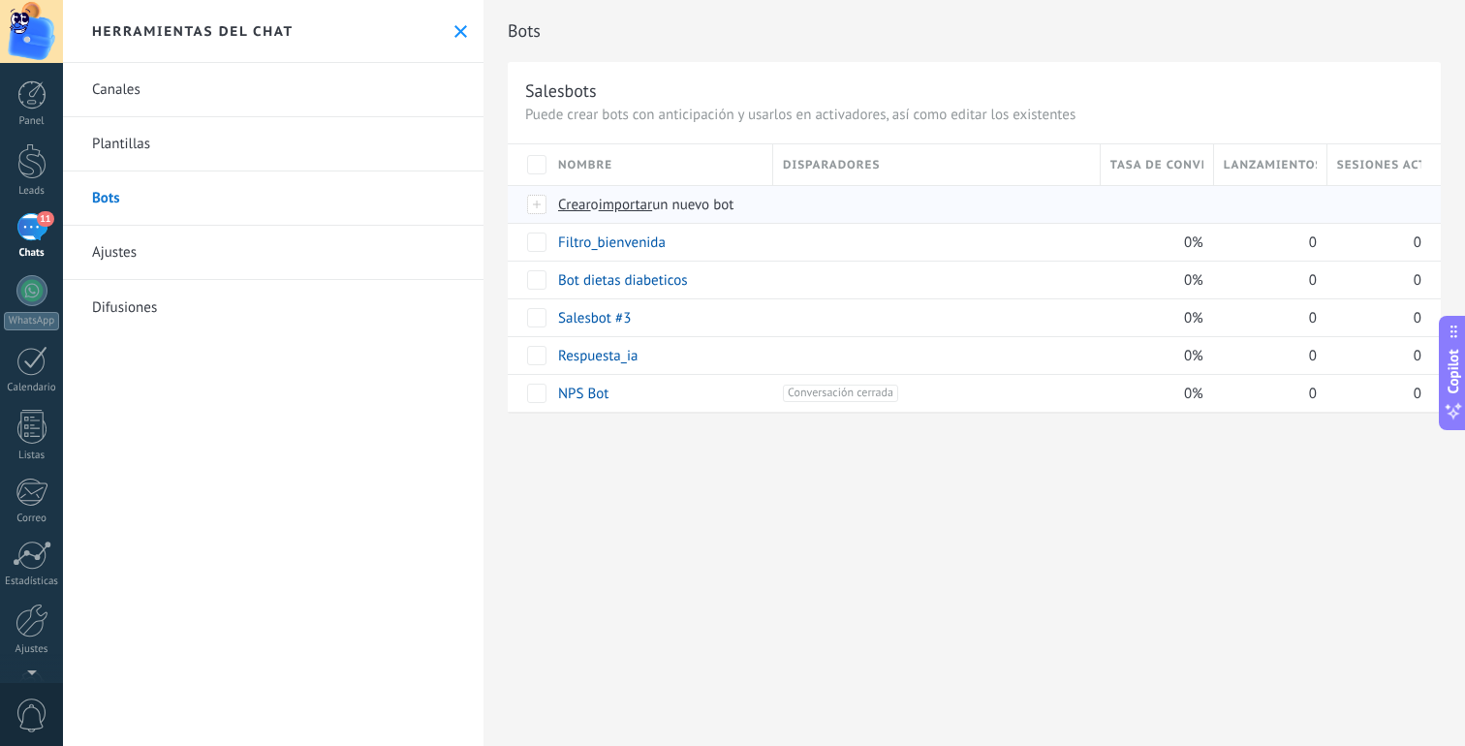
click at [613, 209] on span "importar" at bounding box center [626, 205] width 54 height 18
click at [0, 0] on input "importar un nuevo bot" at bounding box center [0, 0] width 0 height 0
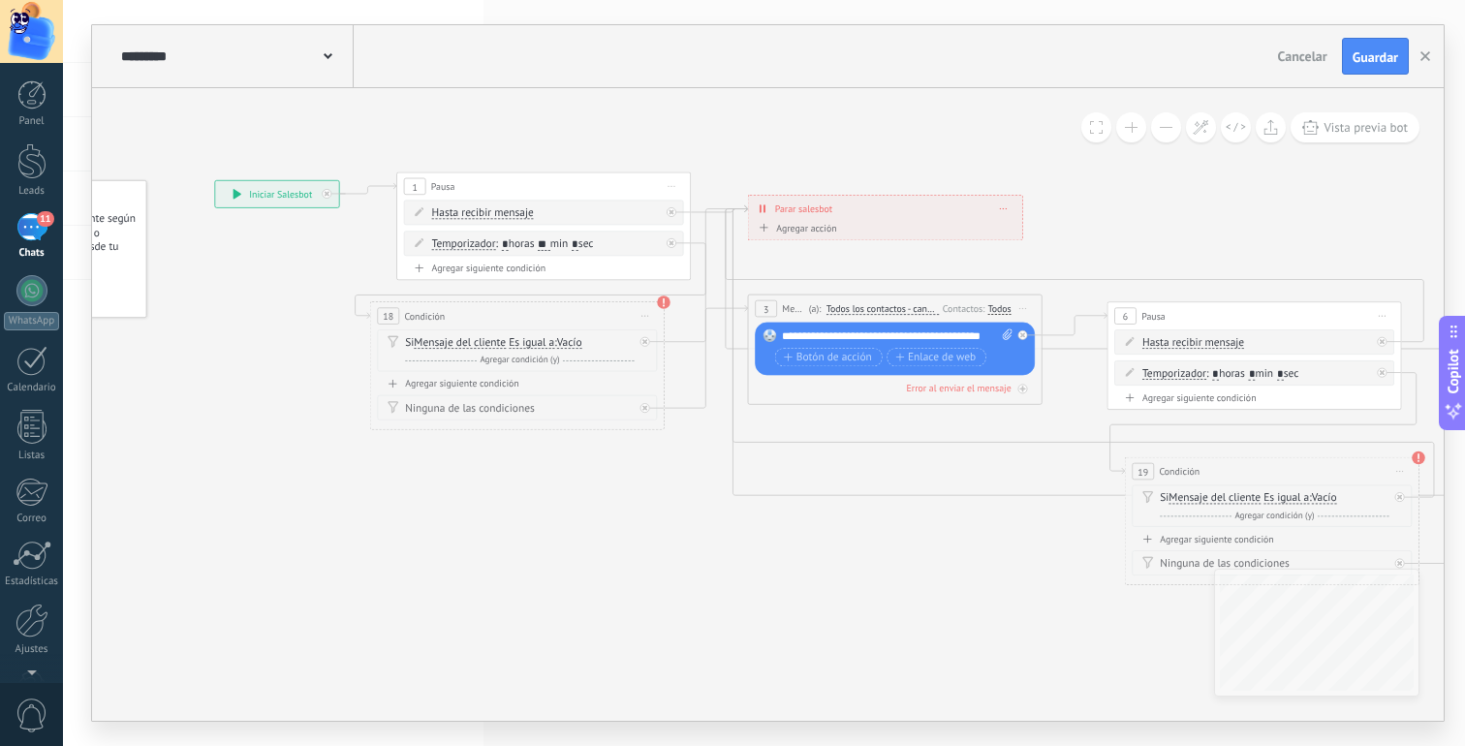
scroll to position [29, 0]
click at [327, 55] on icon at bounding box center [328, 56] width 9 height 6
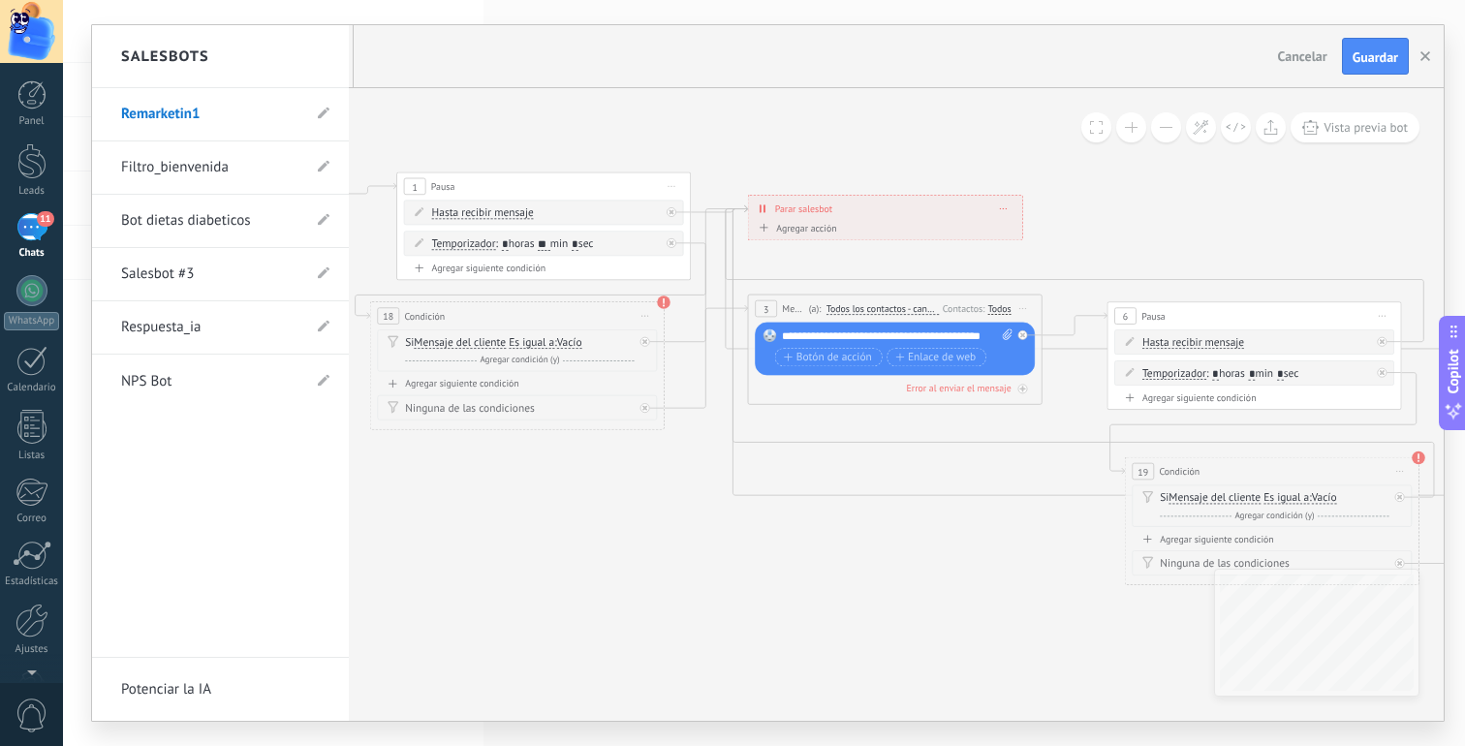
click at [326, 55] on div "Salesbots" at bounding box center [220, 56] width 257 height 63
click at [325, 114] on use at bounding box center [324, 114] width 12 height 12
click at [215, 120] on input "**********" at bounding box center [190, 115] width 139 height 31
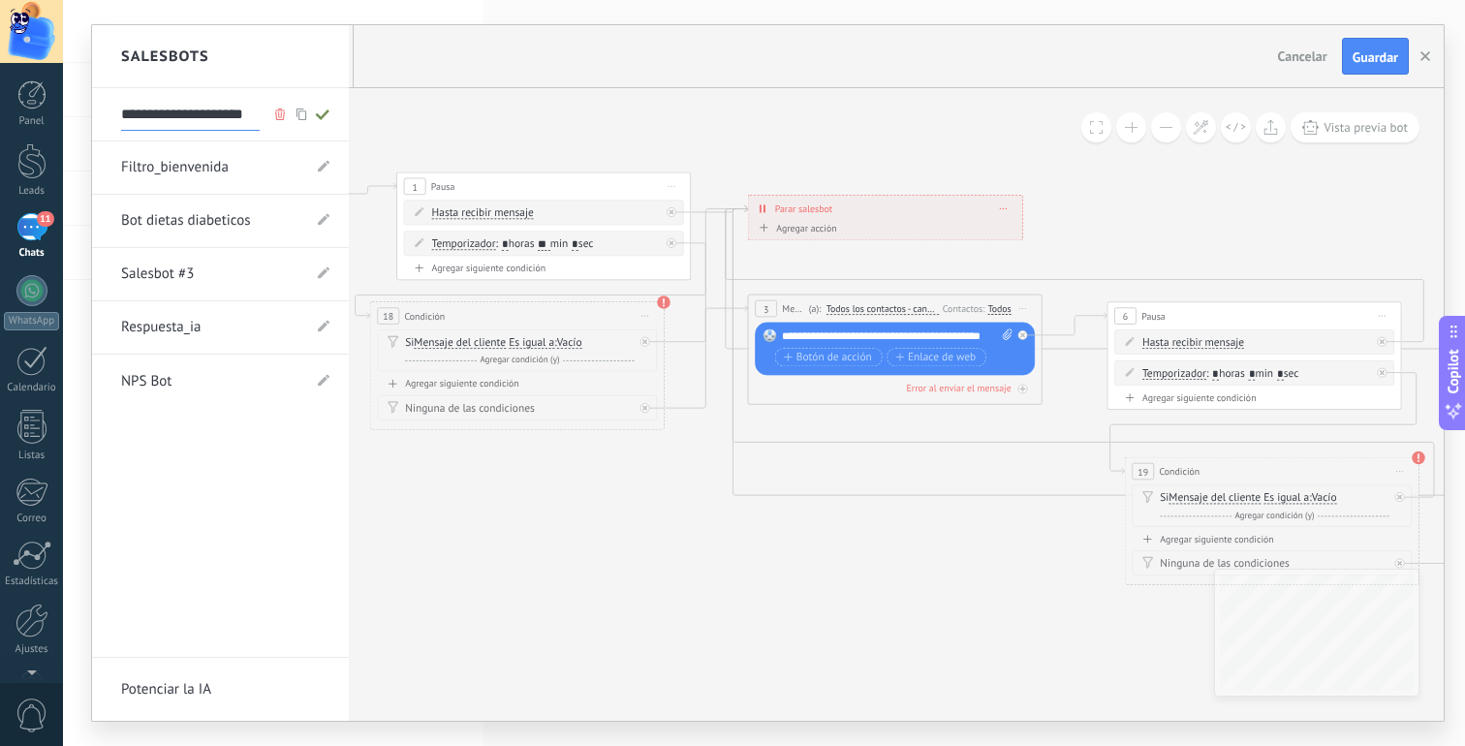
scroll to position [0, 0]
type input "**********"
click at [412, 132] on div at bounding box center [768, 373] width 1352 height 696
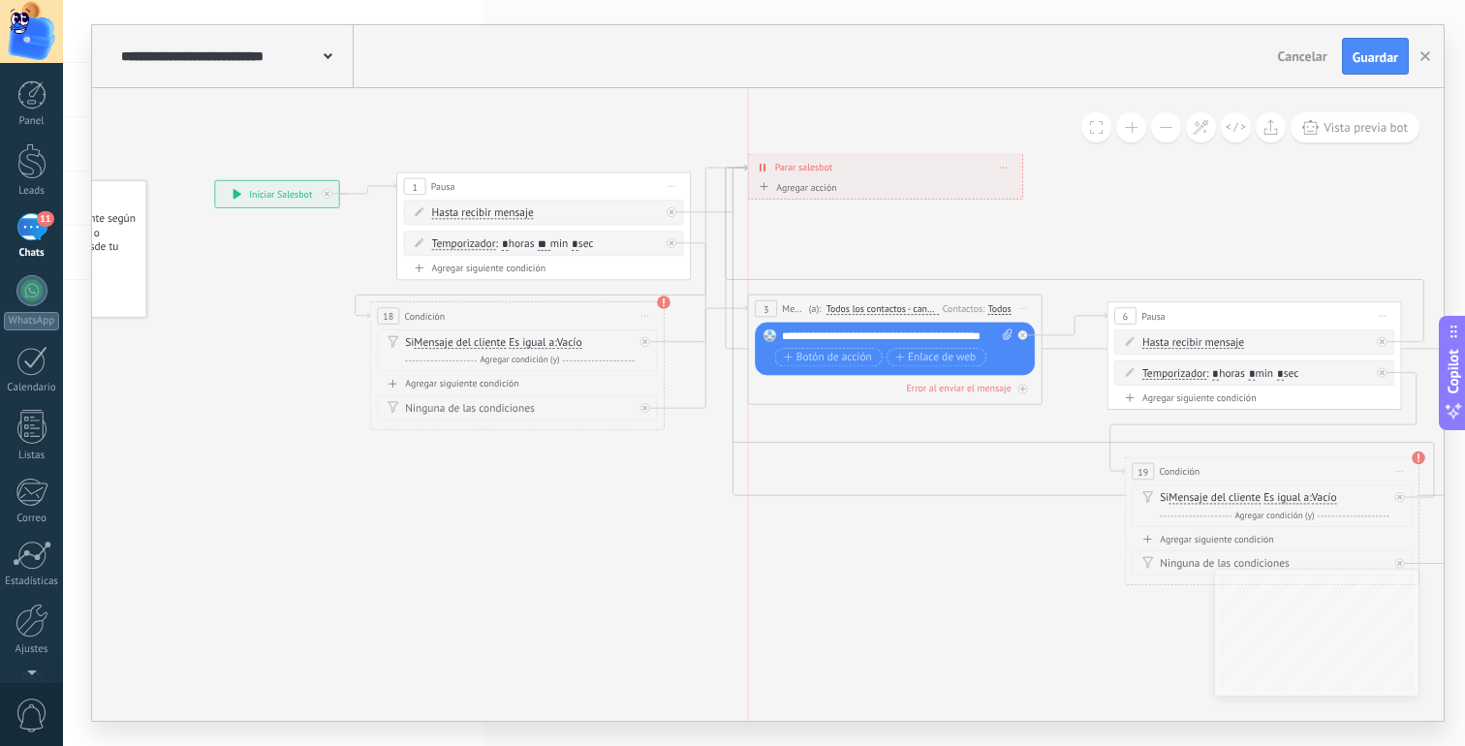
drag, startPoint x: 852, startPoint y: 211, endPoint x: 853, endPoint y: 172, distance: 39.7
click at [853, 172] on div "**********" at bounding box center [885, 167] width 274 height 26
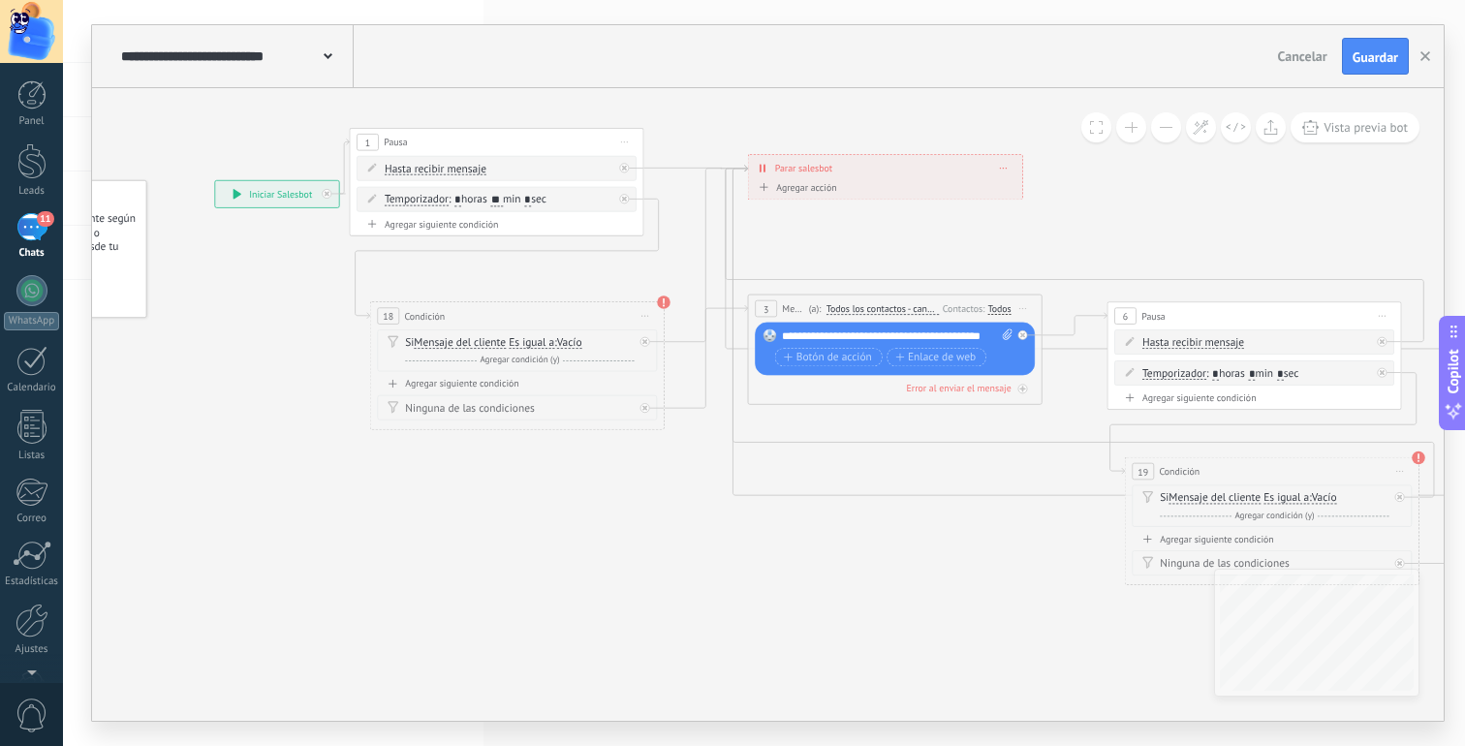
drag, startPoint x: 615, startPoint y: 188, endPoint x: 569, endPoint y: 144, distance: 63.8
click at [569, 144] on div "1 Pausa ***** Iniciar vista previa aquí Cambiar nombre Duplicar [GEOGRAPHIC_DAT…" at bounding box center [496, 142] width 293 height 27
drag, startPoint x: 296, startPoint y: 194, endPoint x: 263, endPoint y: 196, distance: 33.0
click at [263, 196] on div "**********" at bounding box center [244, 194] width 124 height 26
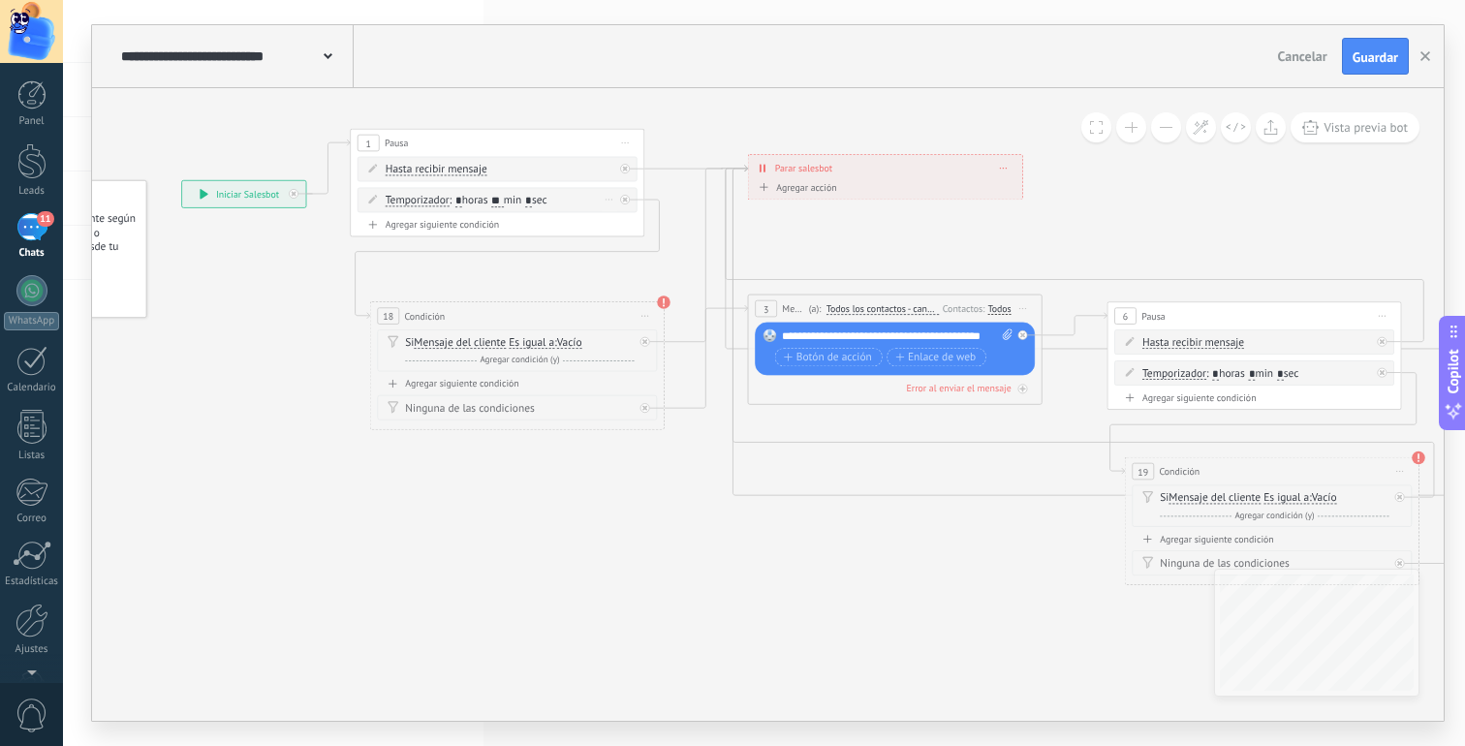
click at [503, 205] on input "**" at bounding box center [497, 201] width 12 height 12
click at [512, 202] on span ": * horas ** min * sec" at bounding box center [499, 201] width 98 height 14
click at [503, 202] on input "**" at bounding box center [497, 201] width 12 height 12
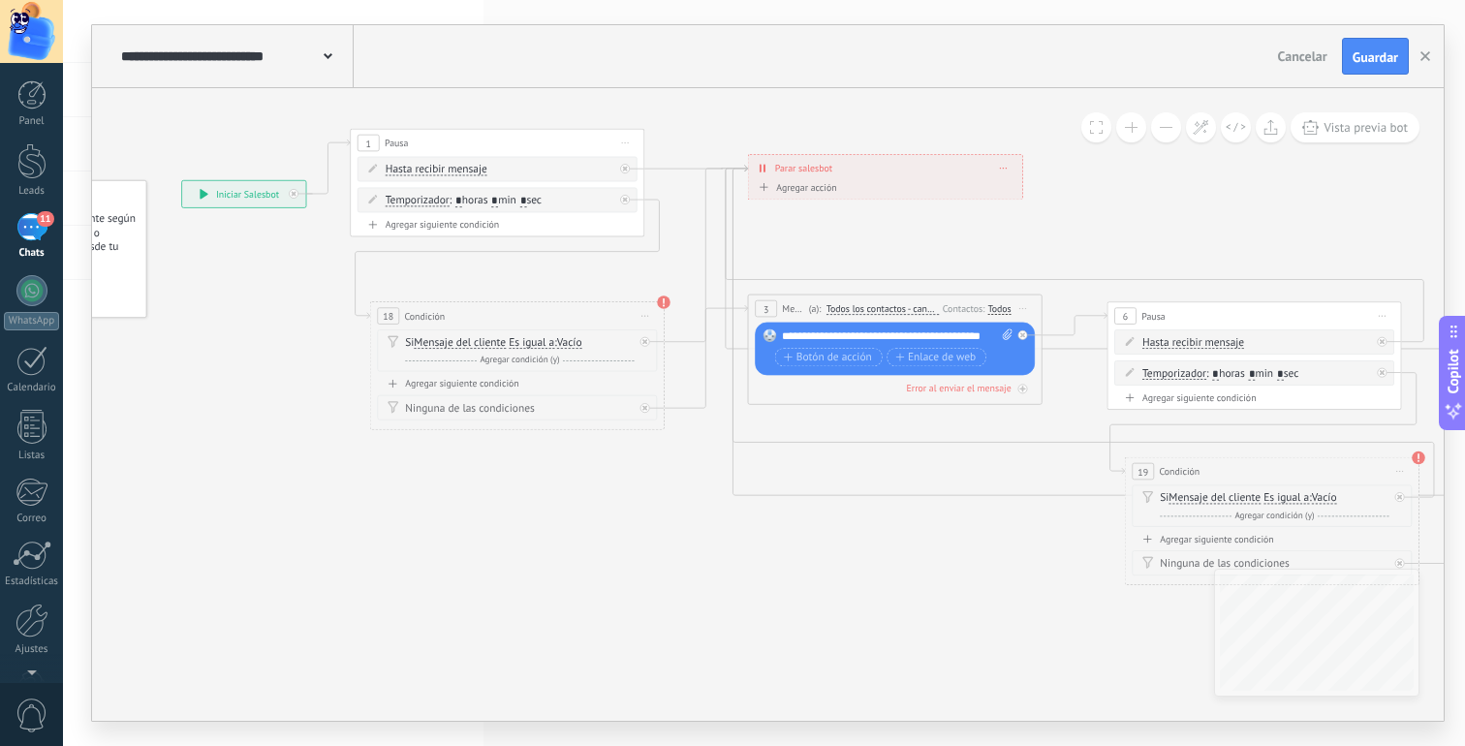
type input "*"
click at [494, 303] on div "18 Condición ********* Iniciar vista previa aquí Cambiar nombre Duplicar [GEOGR…" at bounding box center [517, 315] width 293 height 27
click at [638, 313] on span "Iniciar vista previa aquí Cambiar nombre Duplicar [GEOGRAPHIC_DATA]" at bounding box center [645, 315] width 23 height 21
click at [664, 415] on div "Borrar" at bounding box center [712, 412] width 145 height 25
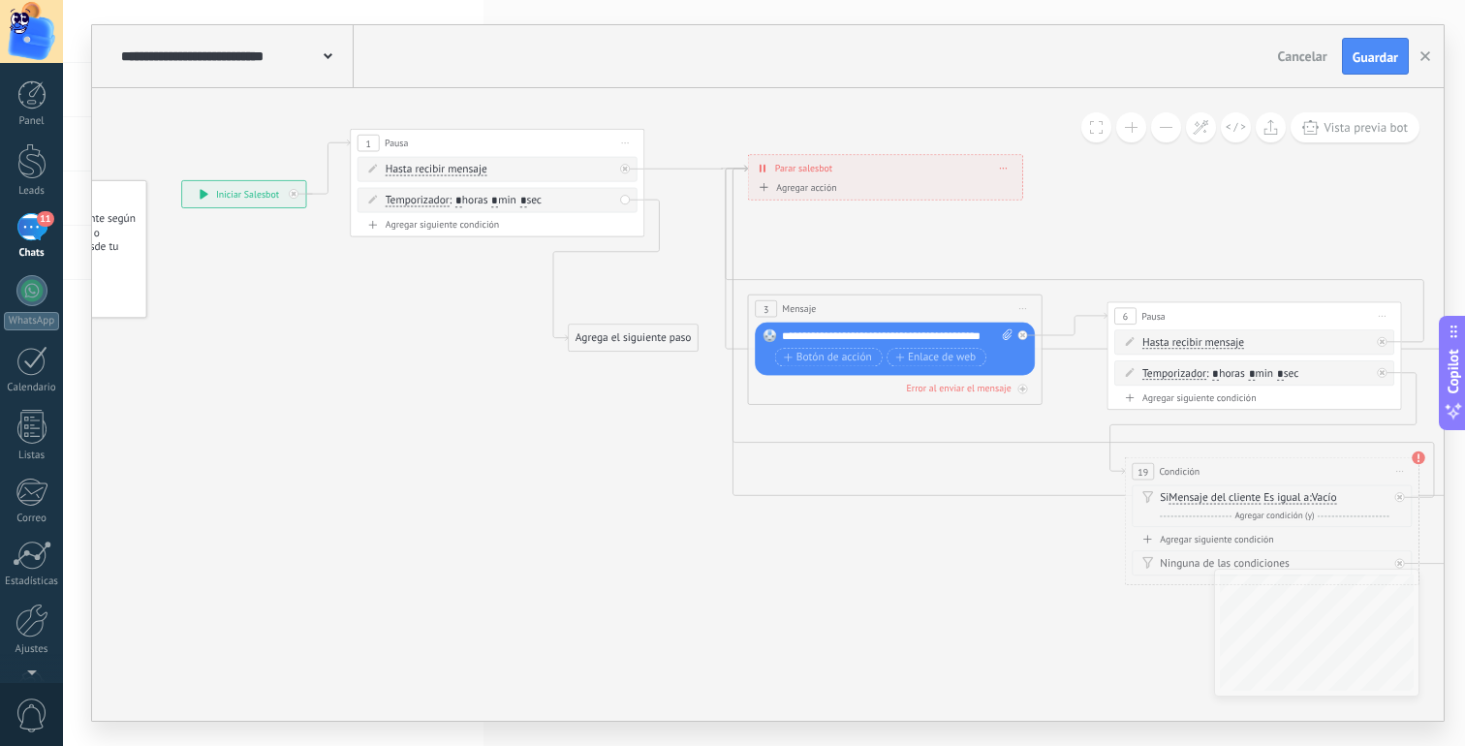
drag, startPoint x: 724, startPoint y: 222, endPoint x: 603, endPoint y: 338, distance: 167.9
click at [603, 338] on div "Agrega el siguiente paso" at bounding box center [633, 339] width 129 height 24
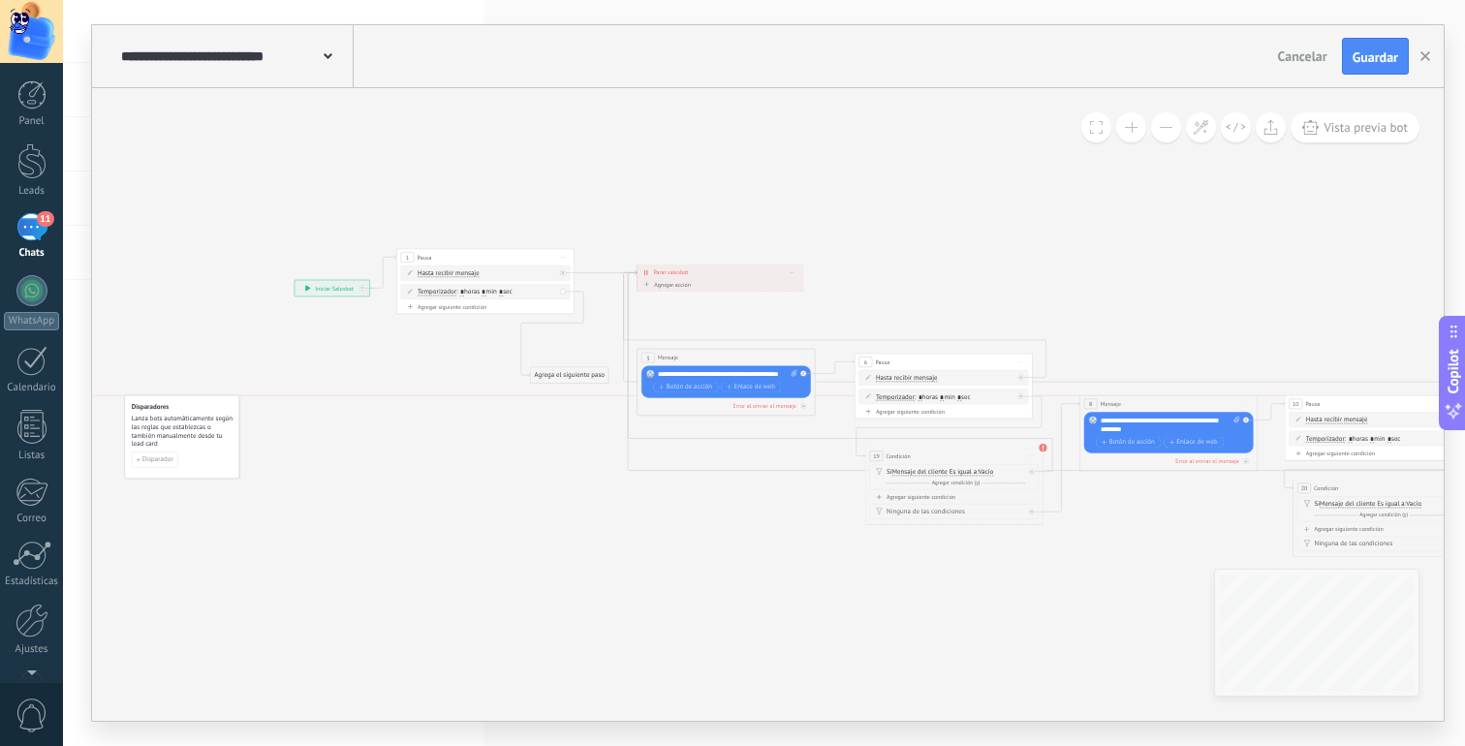
drag, startPoint x: 217, startPoint y: 305, endPoint x: 181, endPoint y: 427, distance: 127.3
click at [182, 426] on span "Lanza bots automáticamente según las reglas que establezcas o también manualmen…" at bounding box center [183, 432] width 102 height 34
click at [343, 417] on icon at bounding box center [1280, 436] width 2417 height 823
drag, startPoint x: 339, startPoint y: 287, endPoint x: 259, endPoint y: 258, distance: 85.5
click at [259, 258] on div "**********" at bounding box center [251, 257] width 75 height 16
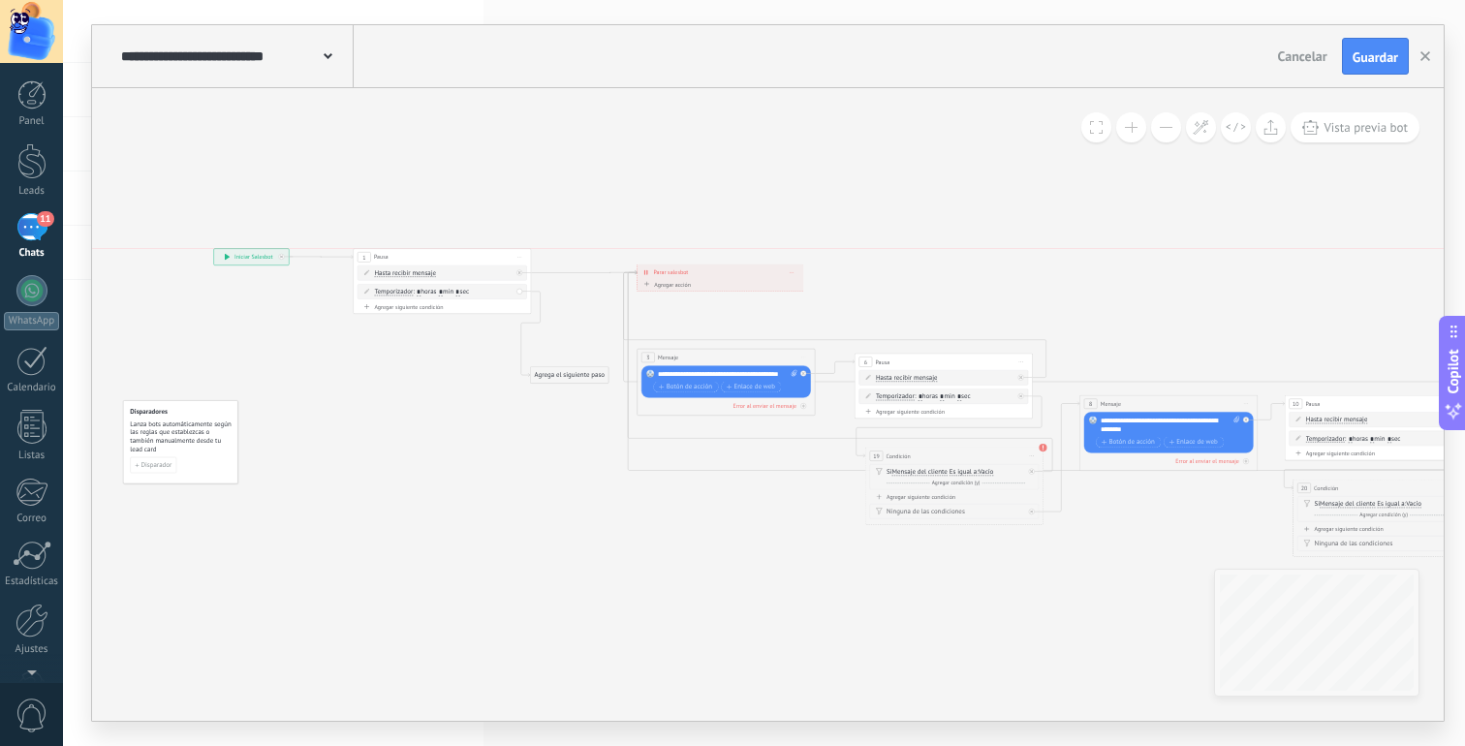
drag, startPoint x: 476, startPoint y: 251, endPoint x: 433, endPoint y: 250, distance: 42.6
click at [433, 250] on div "1 Pausa ***** Iniciar vista previa aquí Cambiar nombre Duplicar [GEOGRAPHIC_DAT…" at bounding box center [442, 257] width 177 height 16
drag, startPoint x: 708, startPoint y: 276, endPoint x: 711, endPoint y: 217, distance: 59.2
click at [711, 217] on div "**********" at bounding box center [721, 213] width 166 height 16
drag, startPoint x: 584, startPoint y: 379, endPoint x: 599, endPoint y: 296, distance: 84.6
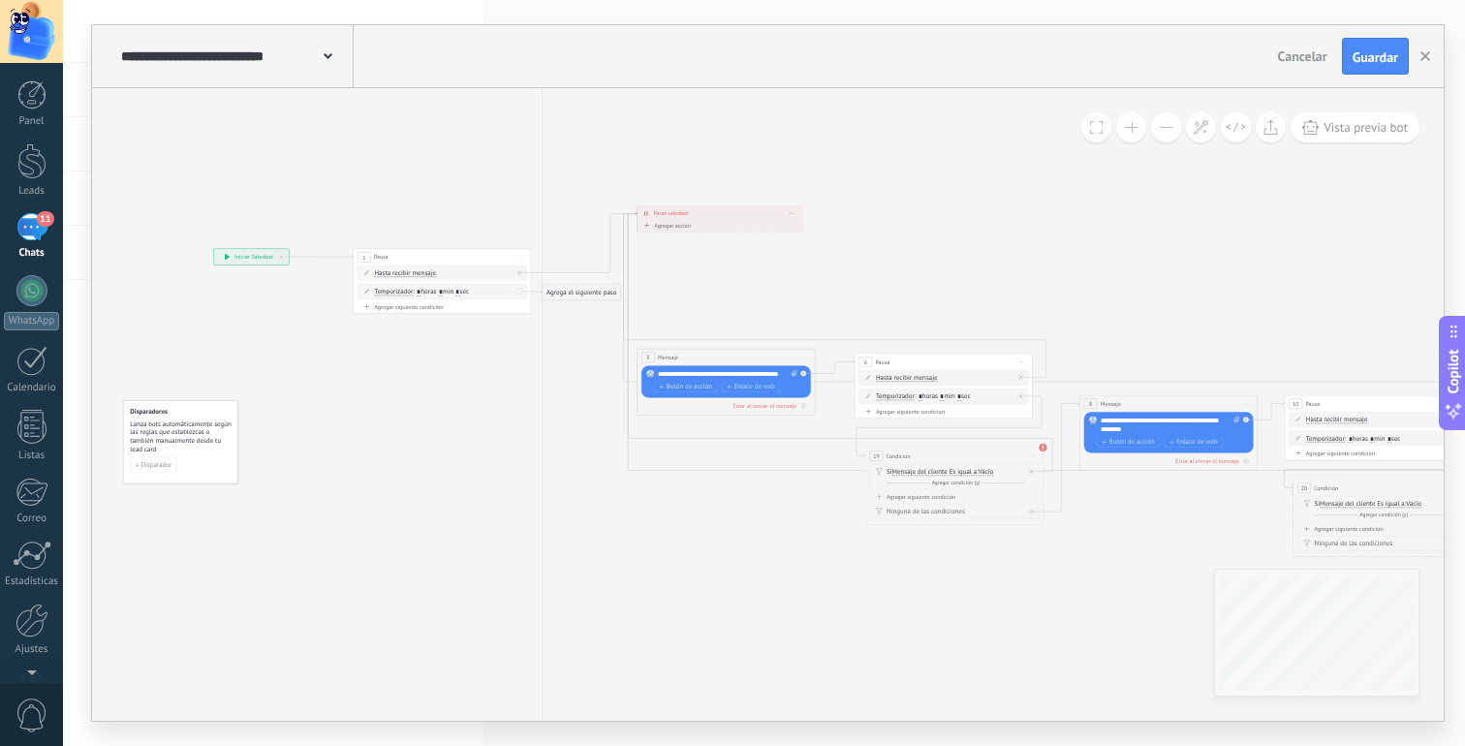
click at [599, 296] on div "Agrega el siguiente paso" at bounding box center [582, 292] width 78 height 15
drag, startPoint x: 257, startPoint y: 264, endPoint x: 203, endPoint y: 271, distance: 53.9
click at [203, 266] on div "**********" at bounding box center [221, 257] width 75 height 16
click at [211, 263] on div "**********" at bounding box center [198, 257] width 75 height 16
drag, startPoint x: 469, startPoint y: 254, endPoint x: 430, endPoint y: 254, distance: 38.8
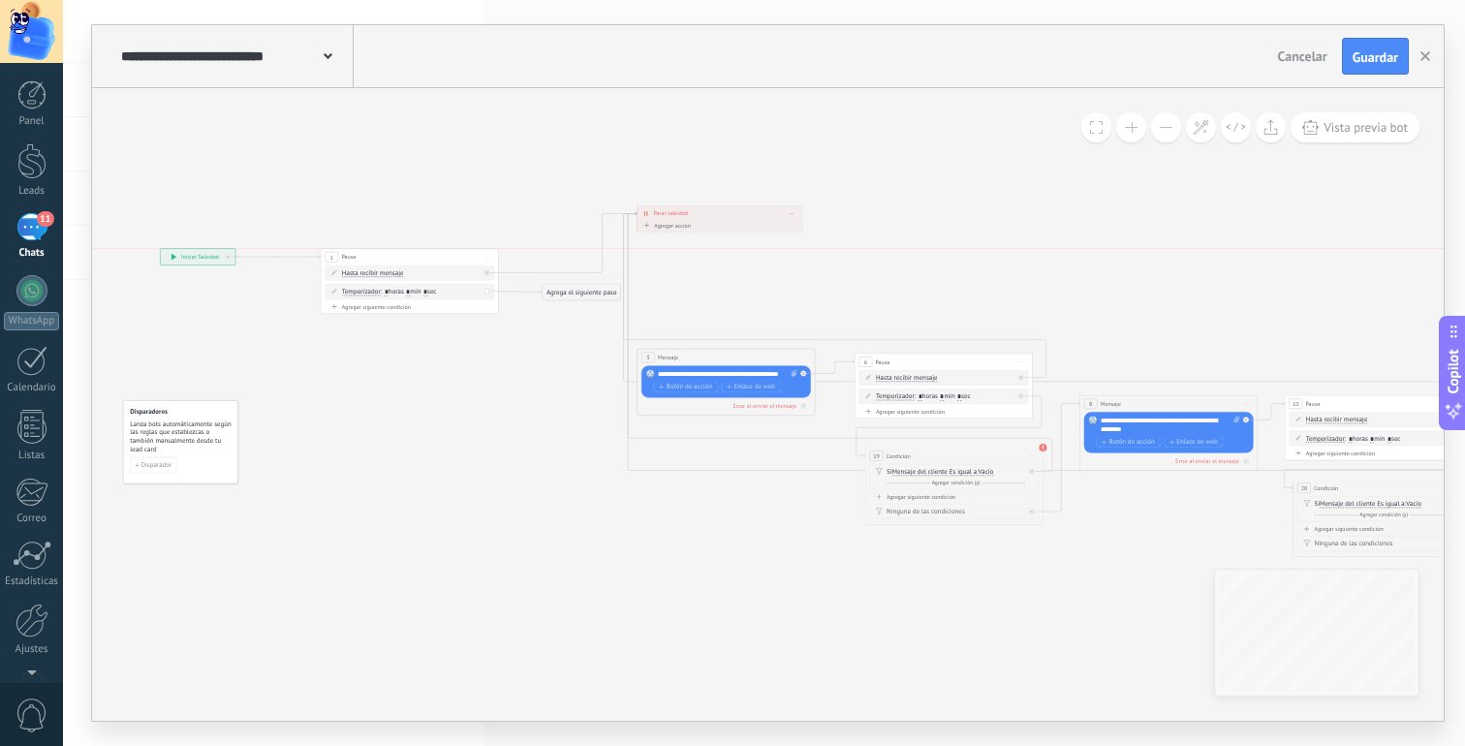
click at [430, 254] on div "1 Pausa ***** Iniciar vista previa aquí Cambiar nombre Duplicar [GEOGRAPHIC_DAT…" at bounding box center [409, 257] width 177 height 16
click at [422, 371] on icon at bounding box center [1212, 416] width 2550 height 866
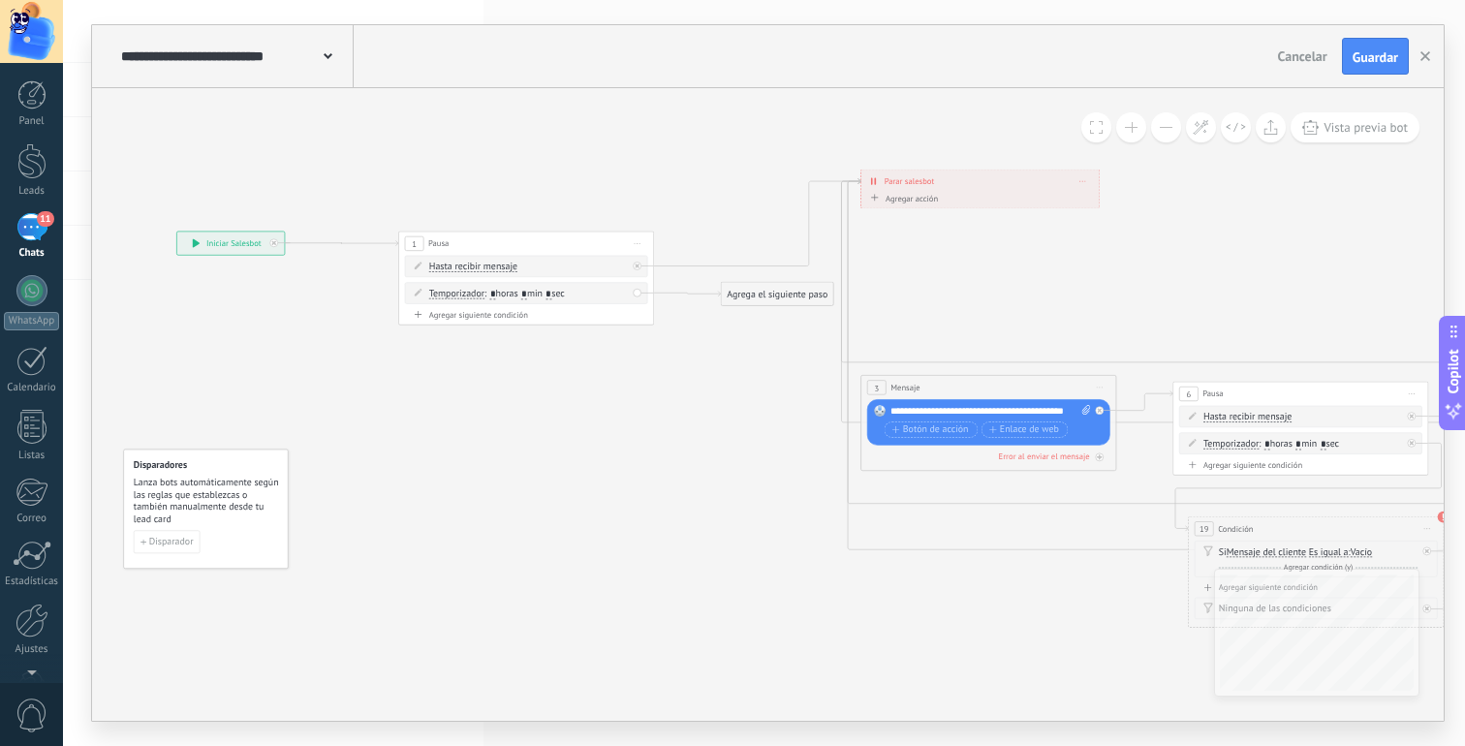
click at [742, 290] on div "Agrega el siguiente paso" at bounding box center [777, 294] width 112 height 21
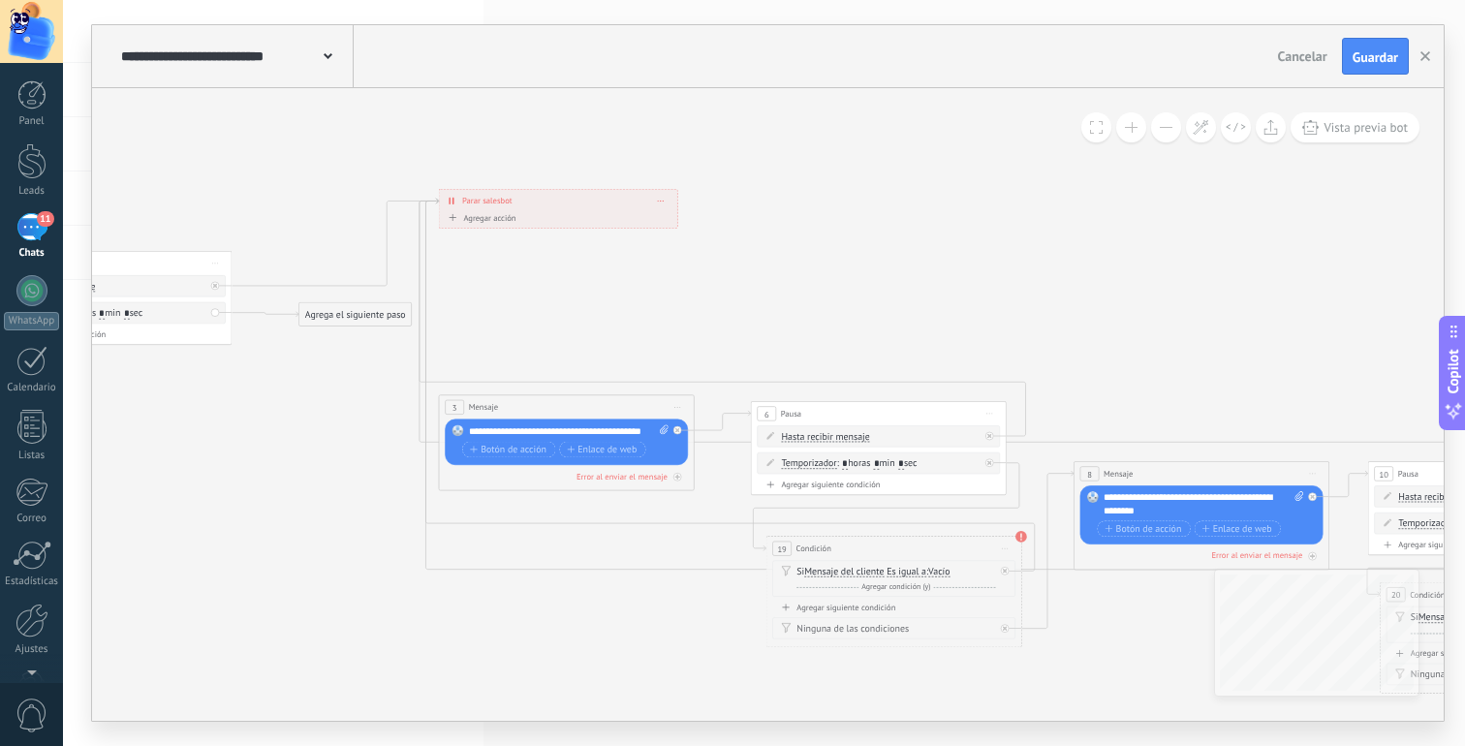
click at [1002, 550] on span "Iniciar vista previa aquí Cambiar nombre Duplicar [GEOGRAPHIC_DATA]" at bounding box center [1005, 549] width 20 height 18
click at [1019, 632] on div "Borrar" at bounding box center [1063, 631] width 126 height 21
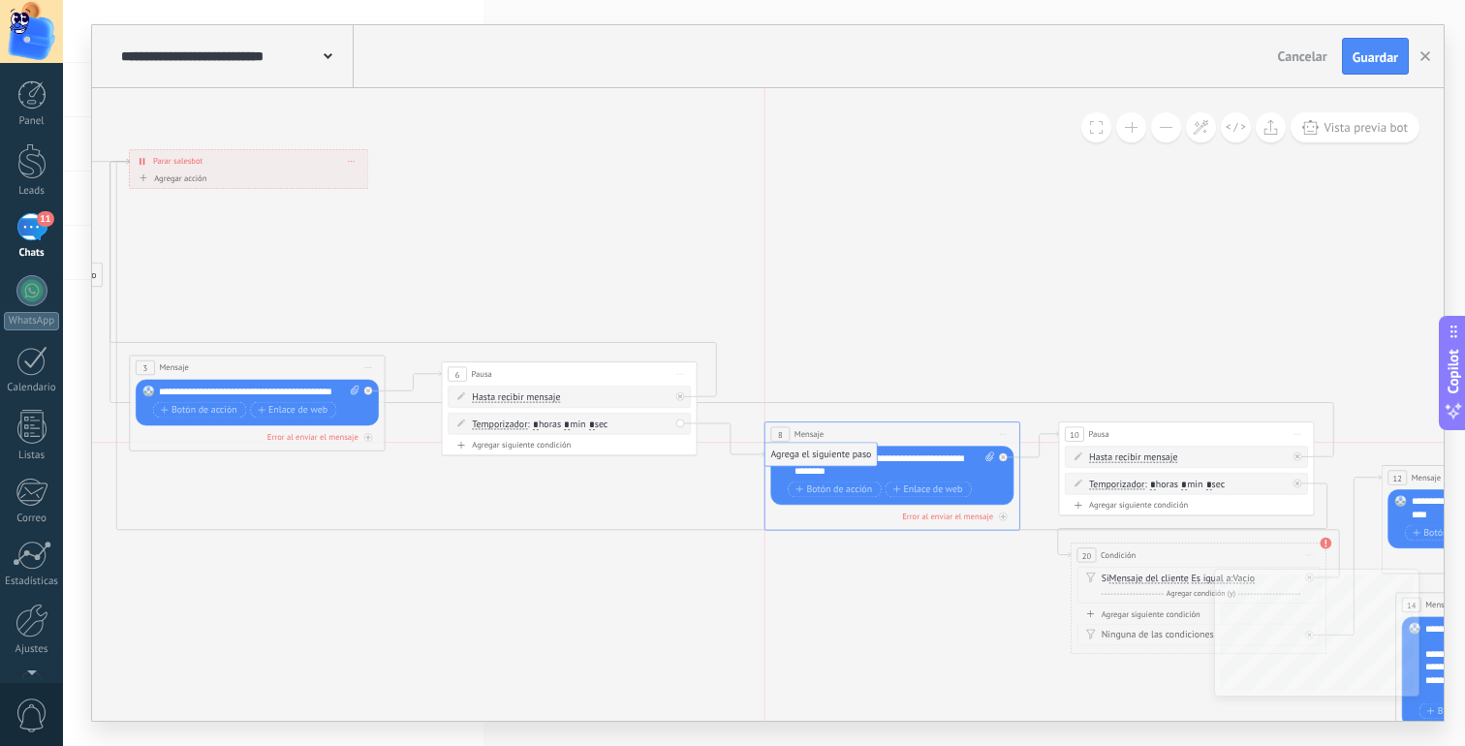
drag, startPoint x: 837, startPoint y: 552, endPoint x: 871, endPoint y: 455, distance: 102.7
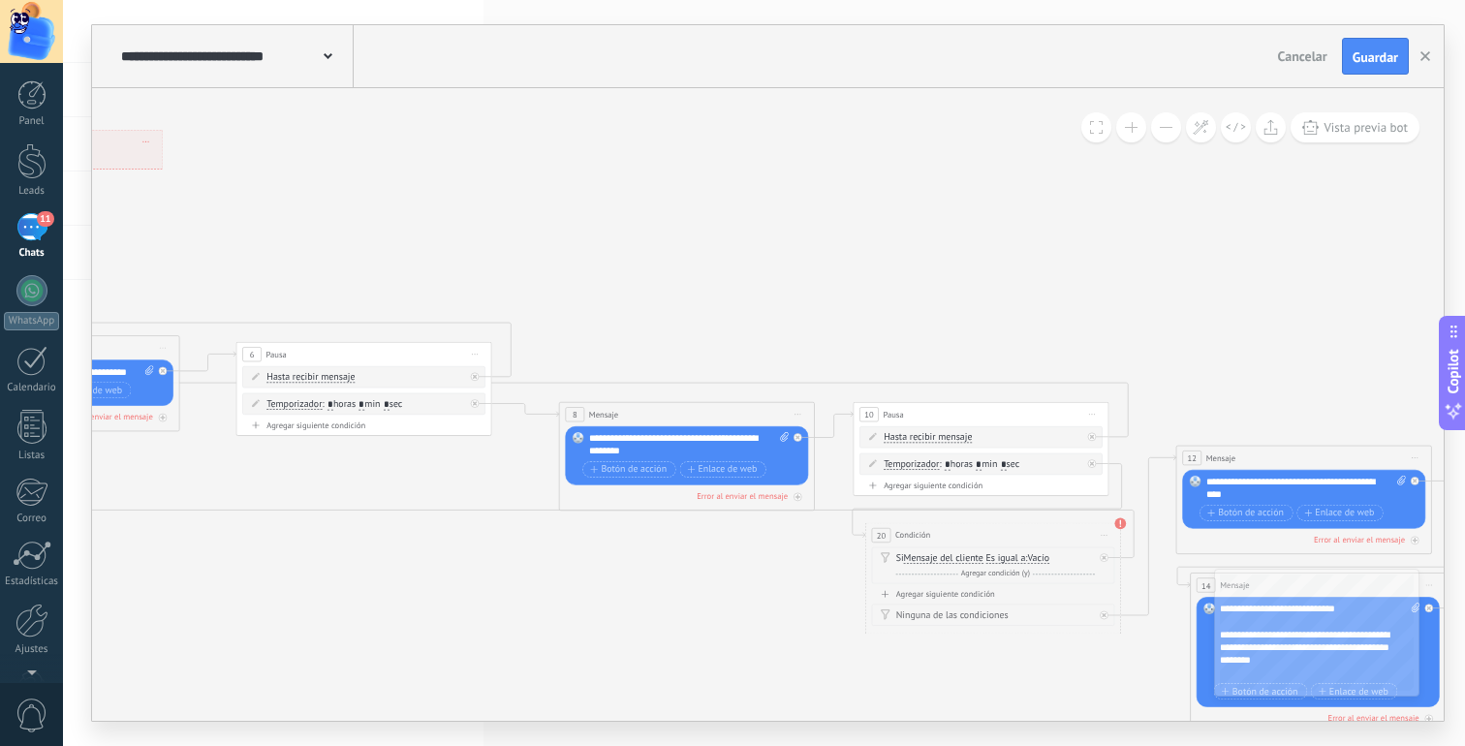
click at [1109, 534] on span "Iniciar vista previa aquí Cambiar nombre Duplicar [GEOGRAPHIC_DATA]" at bounding box center [1104, 535] width 20 height 18
click at [1118, 623] on div "Borrar" at bounding box center [1163, 618] width 126 height 21
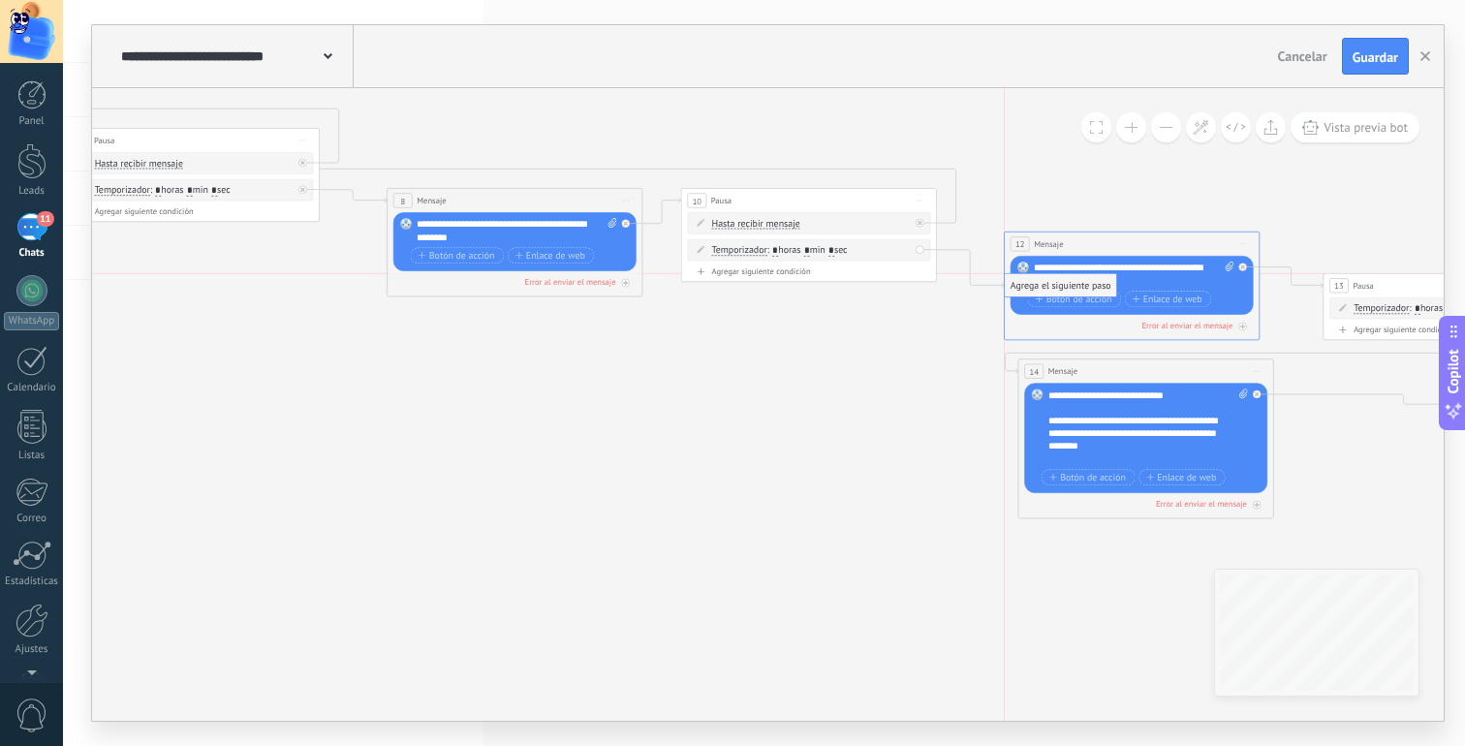
drag, startPoint x: 1034, startPoint y: 533, endPoint x: 1061, endPoint y: 283, distance: 251.5
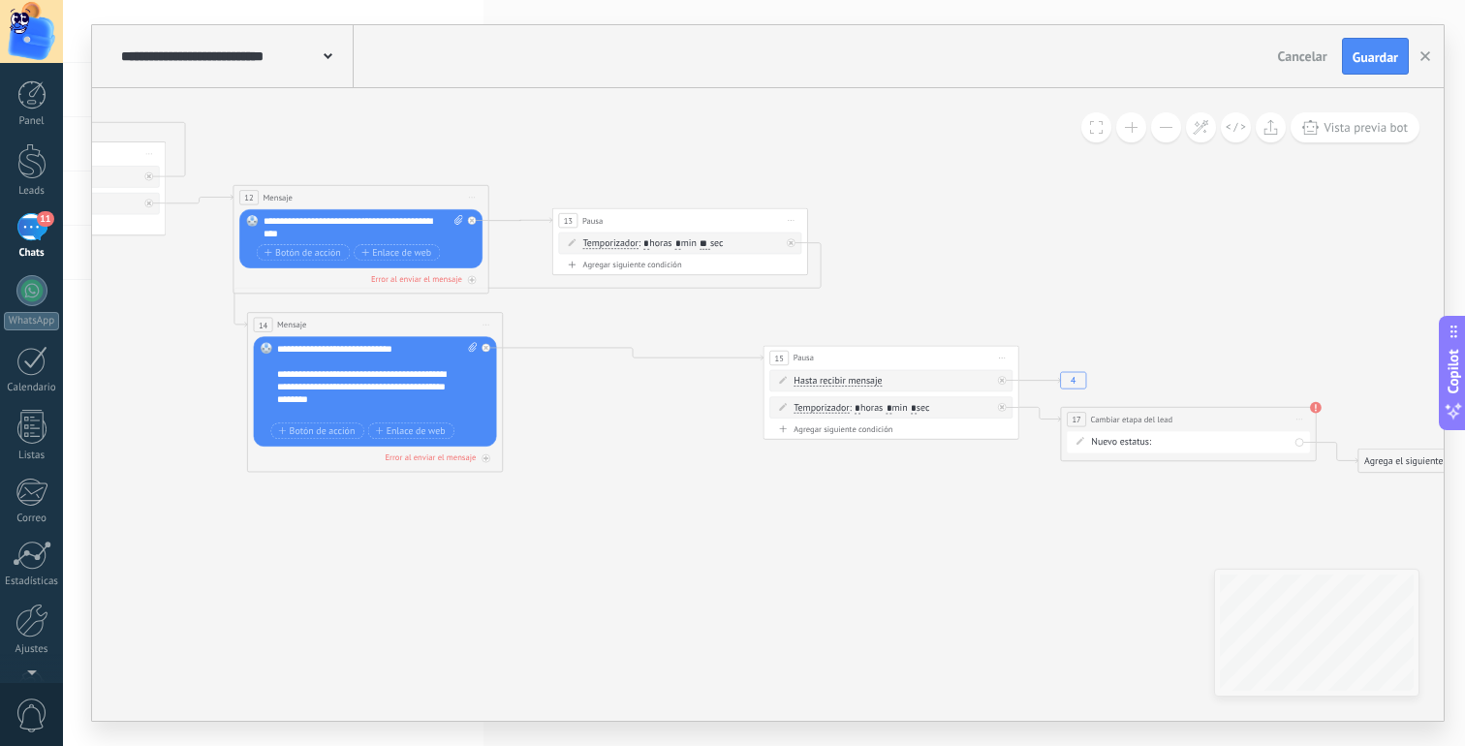
drag, startPoint x: 639, startPoint y: 232, endPoint x: 639, endPoint y: 214, distance: 17.4
click at [639, 214] on div "13 Pausa ***** Iniciar vista previa aquí Cambiar nombre Duplicar [GEOGRAPHIC_DA…" at bounding box center [680, 219] width 255 height 23
click at [388, 371] on div "**********" at bounding box center [377, 380] width 201 height 77
drag, startPoint x: 413, startPoint y: 345, endPoint x: 544, endPoint y: 330, distance: 131.6
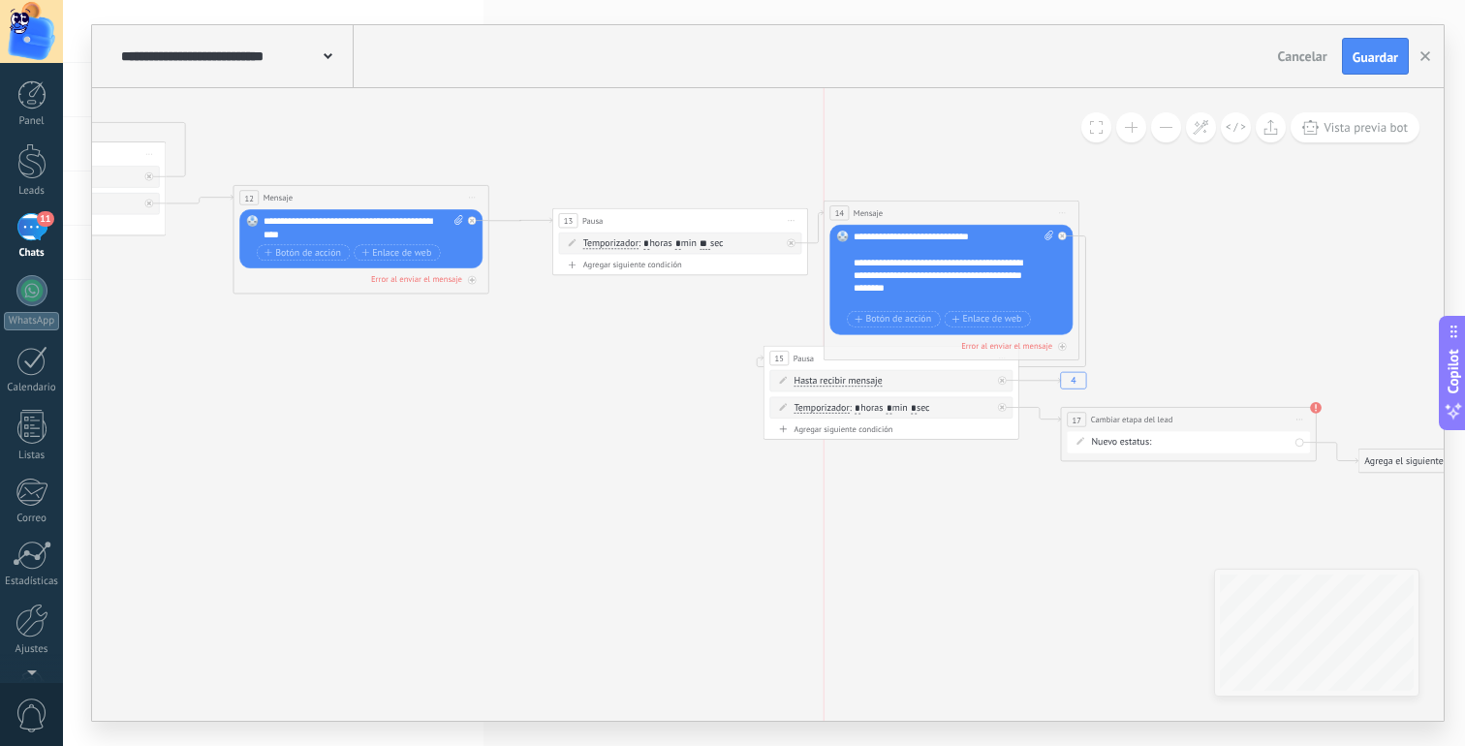
drag, startPoint x: 370, startPoint y: 327, endPoint x: 949, endPoint y: 217, distance: 588.8
click at [948, 216] on div "14 Mensaje ******* (a): Todos los contactos - canales seleccionados Todos los c…" at bounding box center [952, 213] width 255 height 23
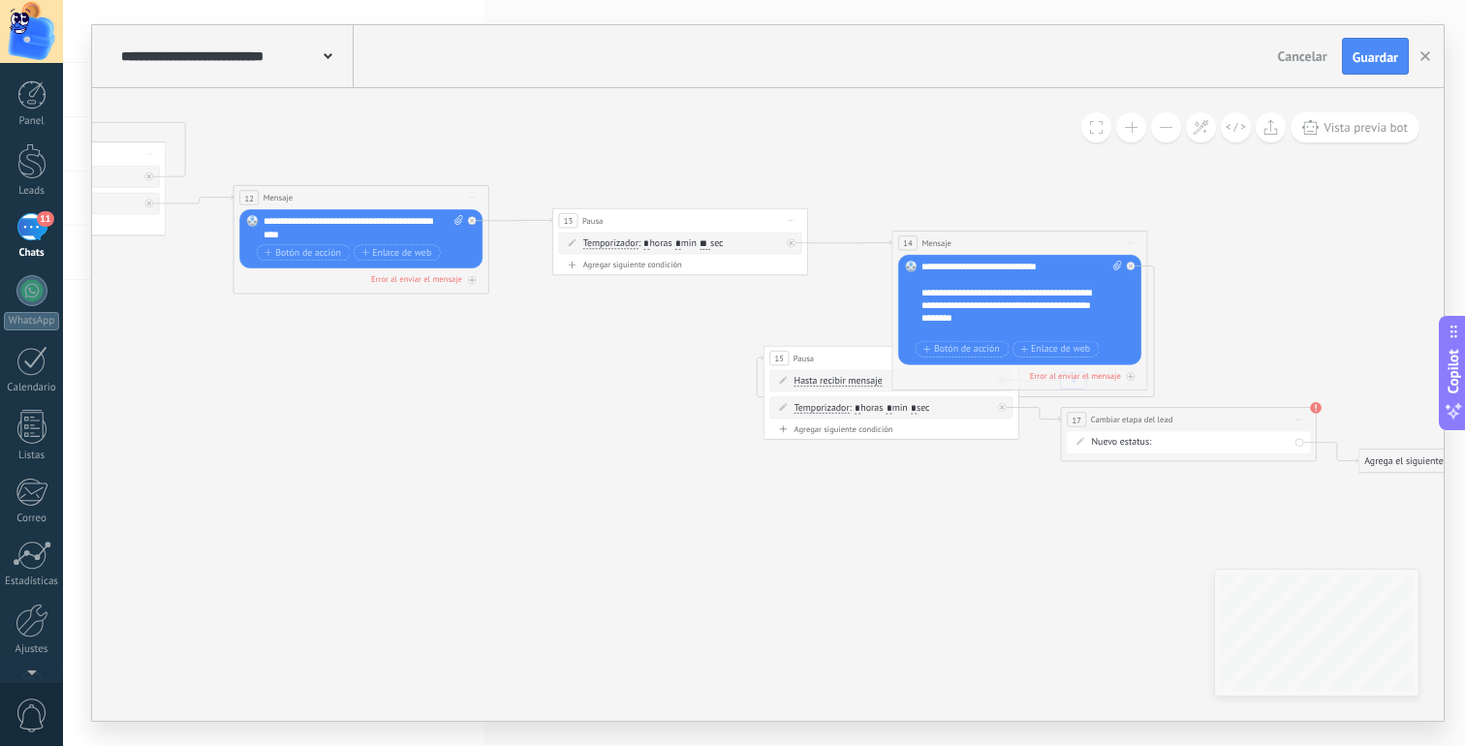
drag, startPoint x: 949, startPoint y: 217, endPoint x: 1017, endPoint y: 246, distance: 74.7
click at [1017, 246] on div "14 Mensaje ******* (a): Todos los contactos - canales seleccionados Todos los c…" at bounding box center [1019, 243] width 255 height 23
drag, startPoint x: 845, startPoint y: 354, endPoint x: 1024, endPoint y: 480, distance: 219.1
click at [1027, 480] on div "15 Pausa ***** Iniciar vista previa aquí Cambiar nombre Duplicar [GEOGRAPHIC_DA…" at bounding box center [1075, 486] width 255 height 23
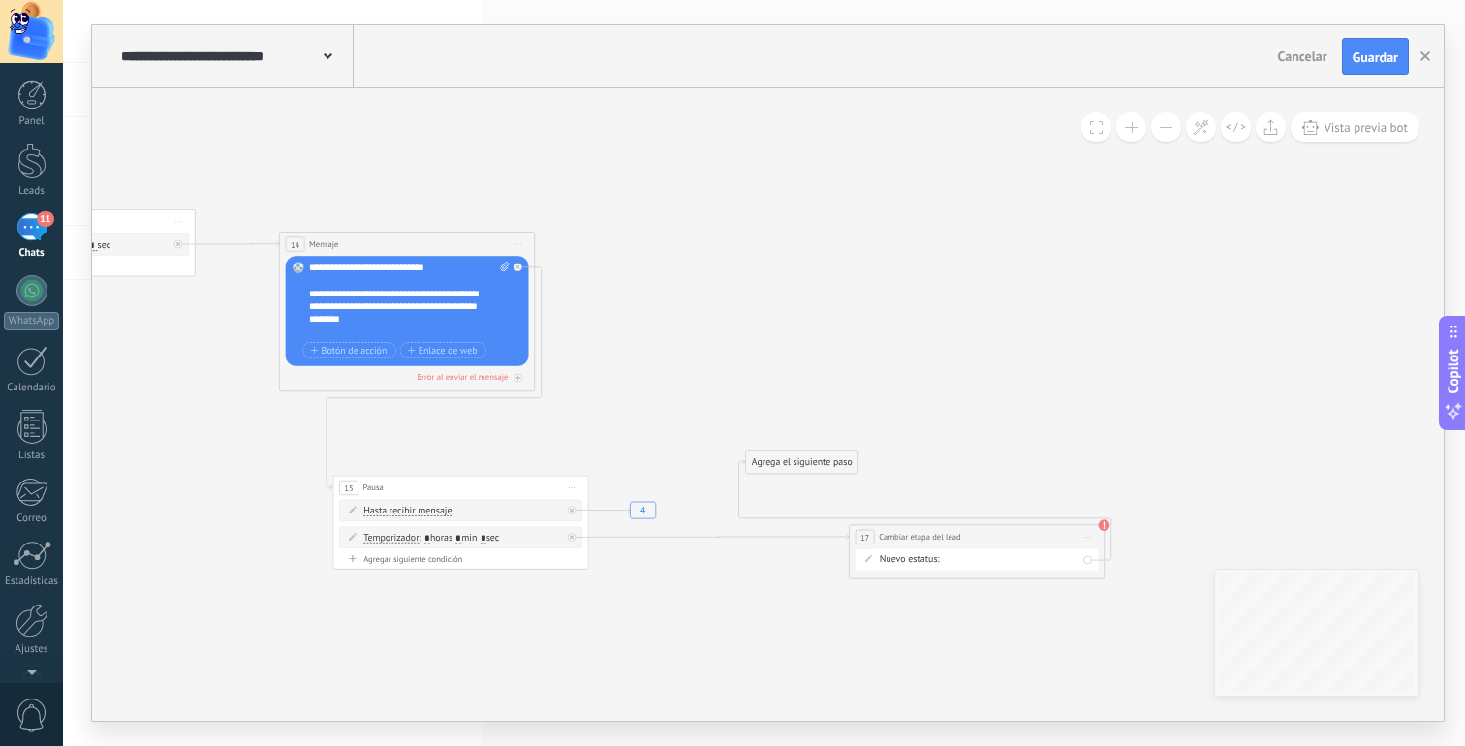
drag, startPoint x: 647, startPoint y: 416, endPoint x: 1048, endPoint y: 533, distance: 418.0
click at [1048, 533] on div "**********" at bounding box center [977, 536] width 255 height 23
drag, startPoint x: 394, startPoint y: 483, endPoint x: 729, endPoint y: 262, distance: 400.7
click at [729, 262] on div "15 Pausa ***** Iniciar vista previa aquí Cambiar nombre Duplicar [GEOGRAPHIC_DA…" at bounding box center [795, 265] width 255 height 23
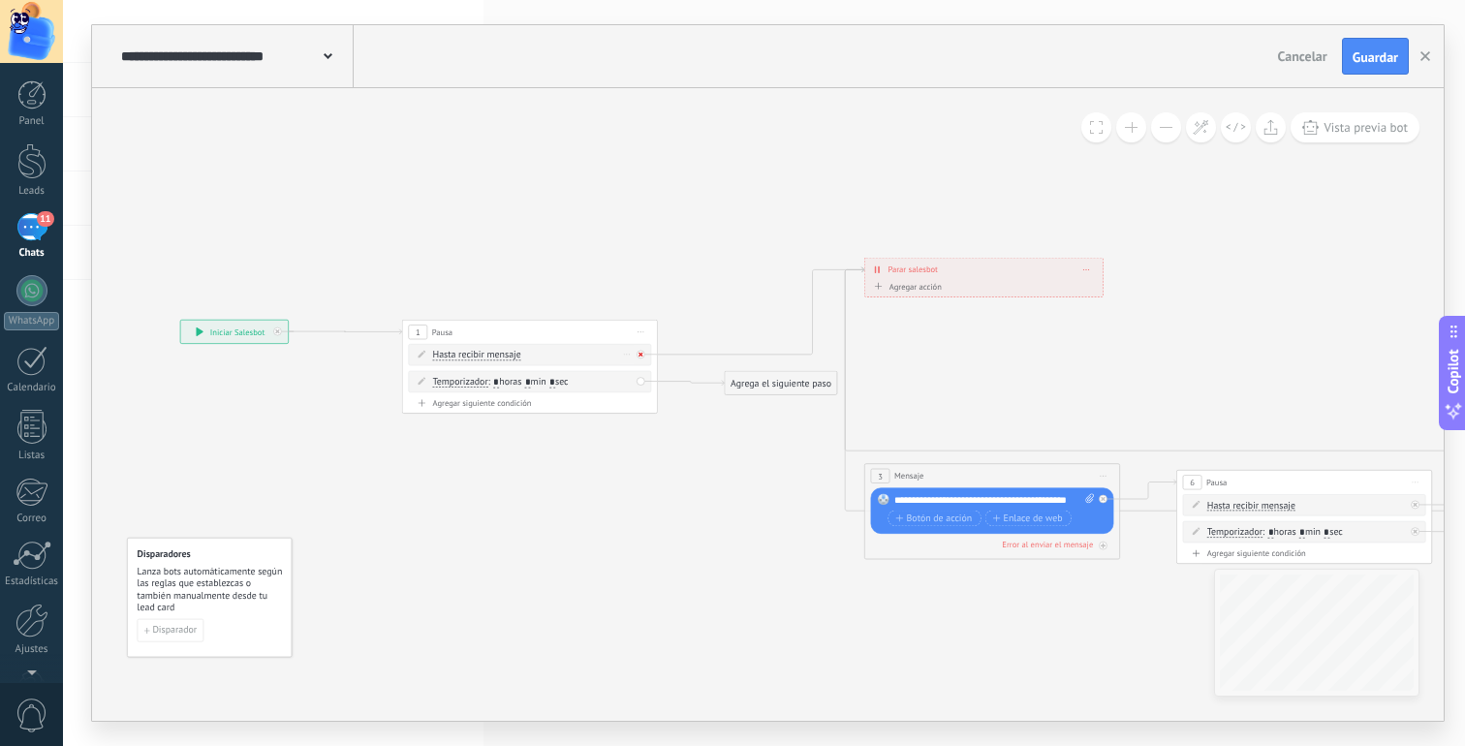
click at [642, 355] on icon at bounding box center [641, 355] width 5 height 5
click at [628, 354] on icon at bounding box center [627, 354] width 7 height 1
click at [625, 355] on icon at bounding box center [627, 354] width 7 height 1
drag, startPoint x: 766, startPoint y: 381, endPoint x: 906, endPoint y: 491, distance: 178.7
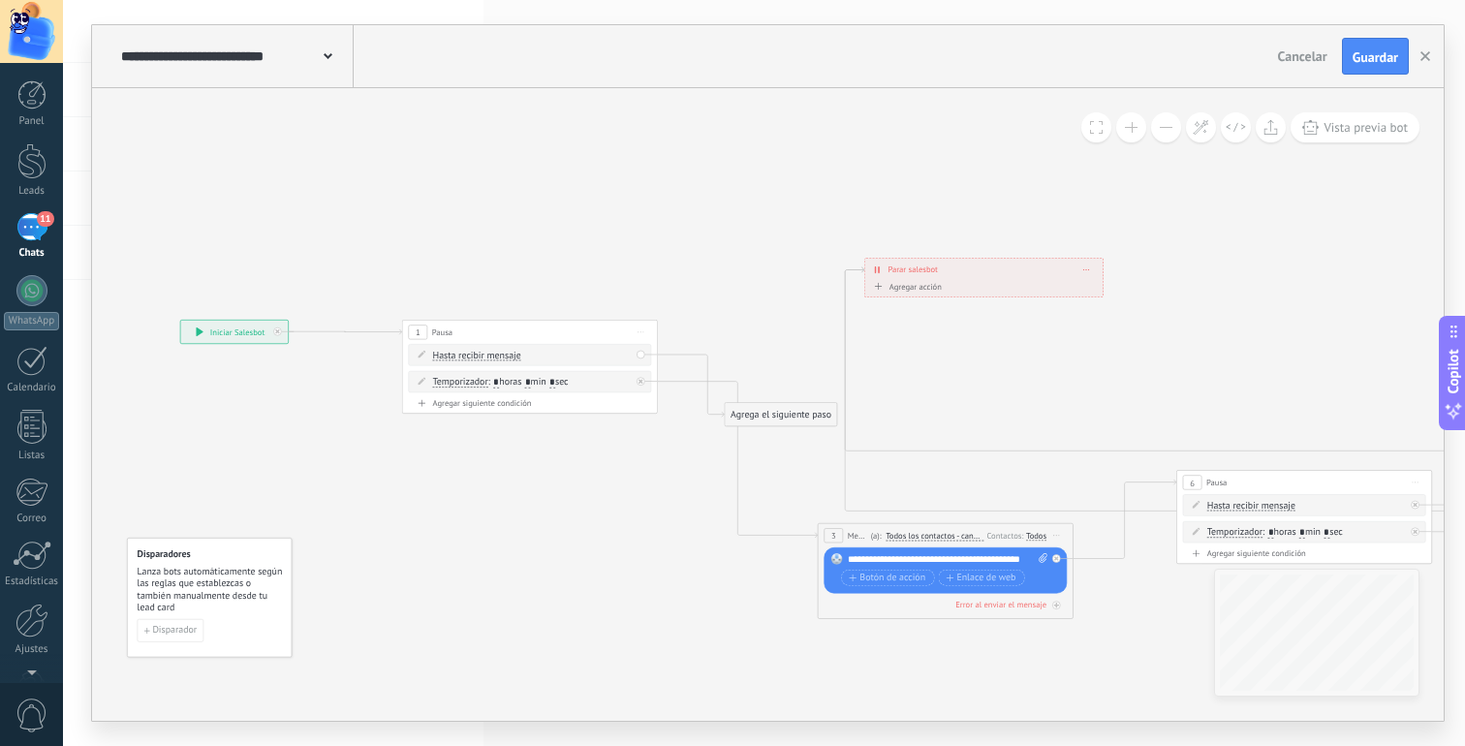
drag, startPoint x: 892, startPoint y: 473, endPoint x: 845, endPoint y: 533, distance: 76.0
click at [845, 533] on div "3 Mensaje ******* (a): Todos los contactos - canales seleccionados Todos los co…" at bounding box center [945, 535] width 255 height 23
drag, startPoint x: 791, startPoint y: 411, endPoint x: 788, endPoint y: 351, distance: 60.1
click at [788, 351] on div "Agrega el siguiente paso" at bounding box center [778, 354] width 112 height 21
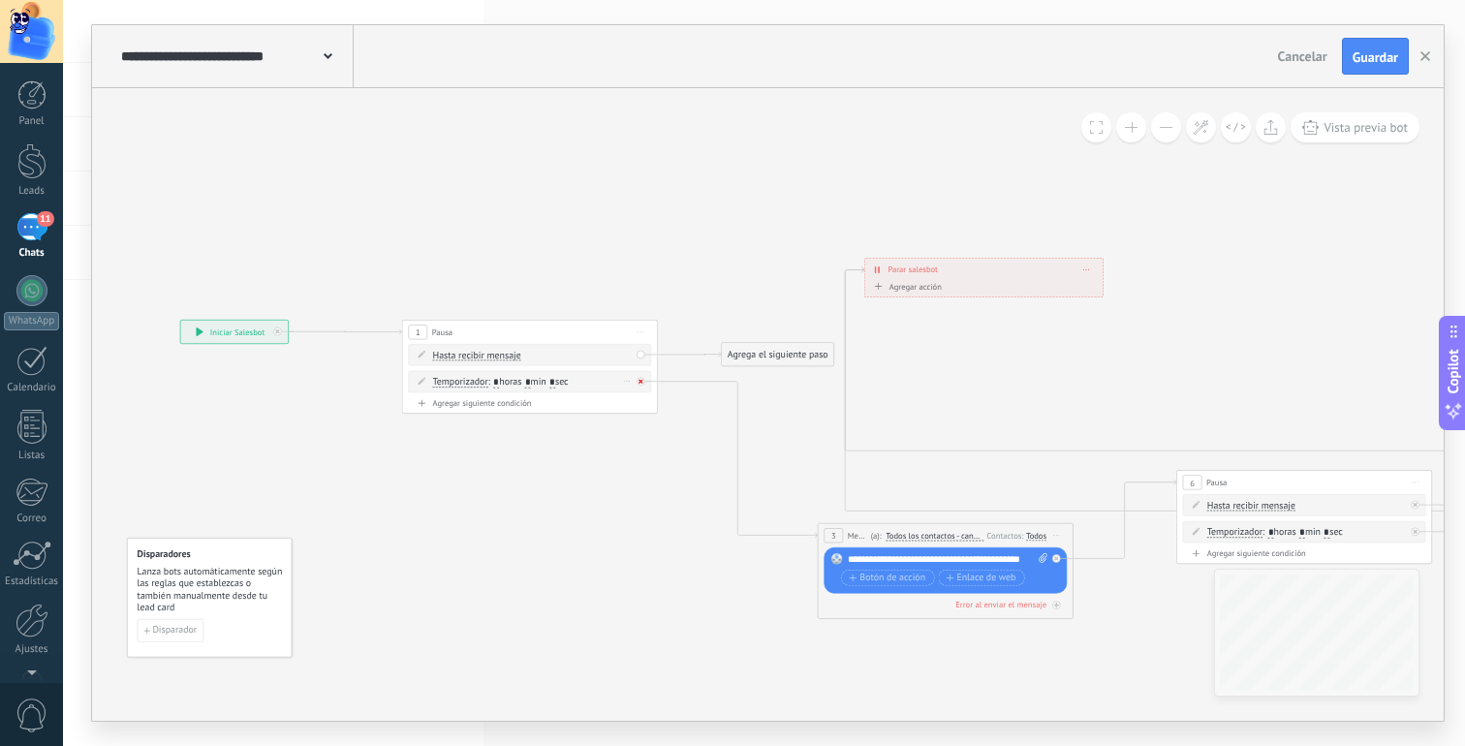
click at [641, 381] on icon at bounding box center [641, 381] width 5 height 5
drag, startPoint x: 747, startPoint y: 348, endPoint x: 910, endPoint y: 272, distance: 179.5
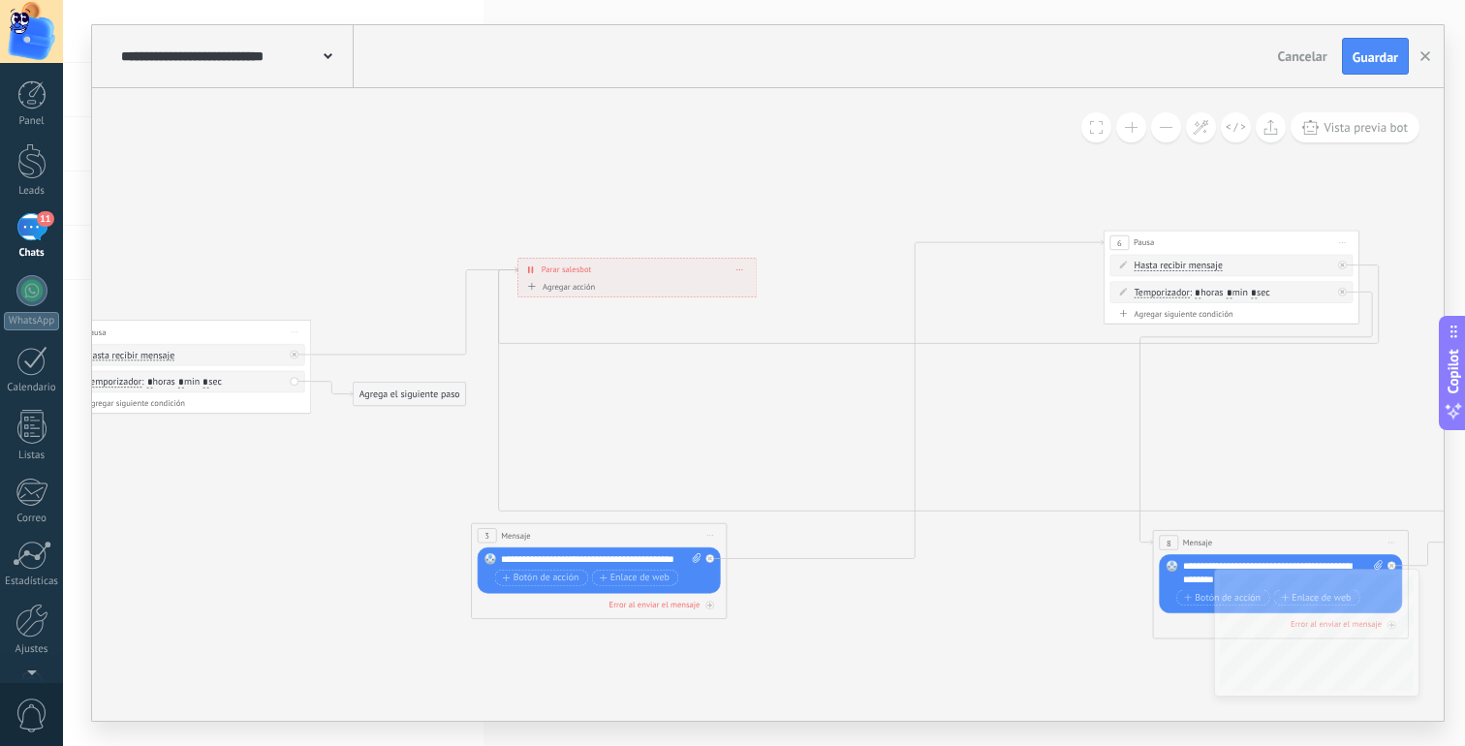
drag, startPoint x: 988, startPoint y: 488, endPoint x: 1263, endPoint y: 248, distance: 364.6
click at [1263, 248] on div "6 Pausa ***** Iniciar vista previa aquí Cambiar nombre Duplicar [GEOGRAPHIC_DAT…" at bounding box center [1232, 242] width 255 height 23
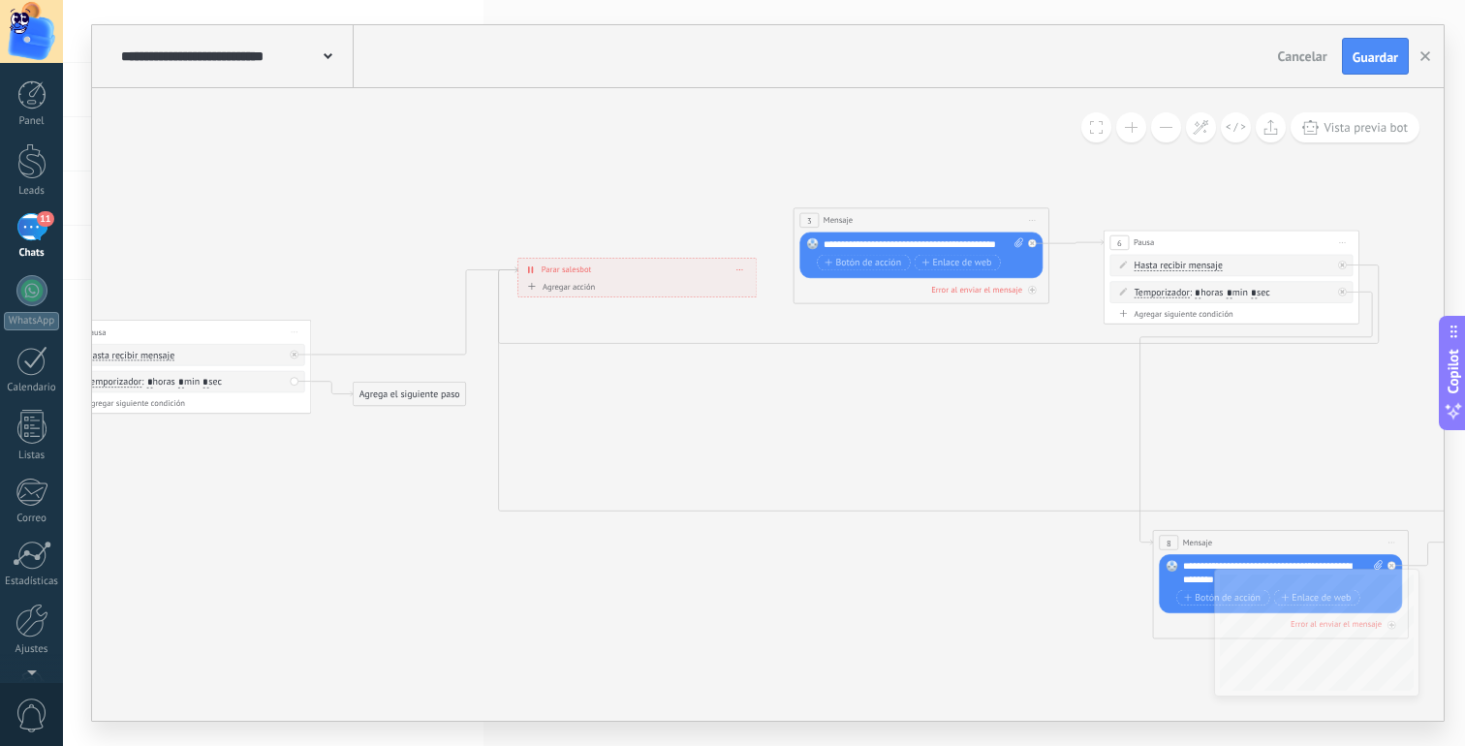
drag, startPoint x: 651, startPoint y: 541, endPoint x: 974, endPoint y: 226, distance: 450.9
click at [974, 226] on div "3 Mensaje ******* (a): Todos los contactos - canales seleccionados Todos los co…" at bounding box center [922, 219] width 255 height 23
drag, startPoint x: 1164, startPoint y: 243, endPoint x: 1209, endPoint y: 250, distance: 46.0
click at [1209, 250] on div "6 Pausa ***** Iniciar vista previa aquí Cambiar nombre Duplicar [GEOGRAPHIC_DAT…" at bounding box center [1280, 248] width 255 height 23
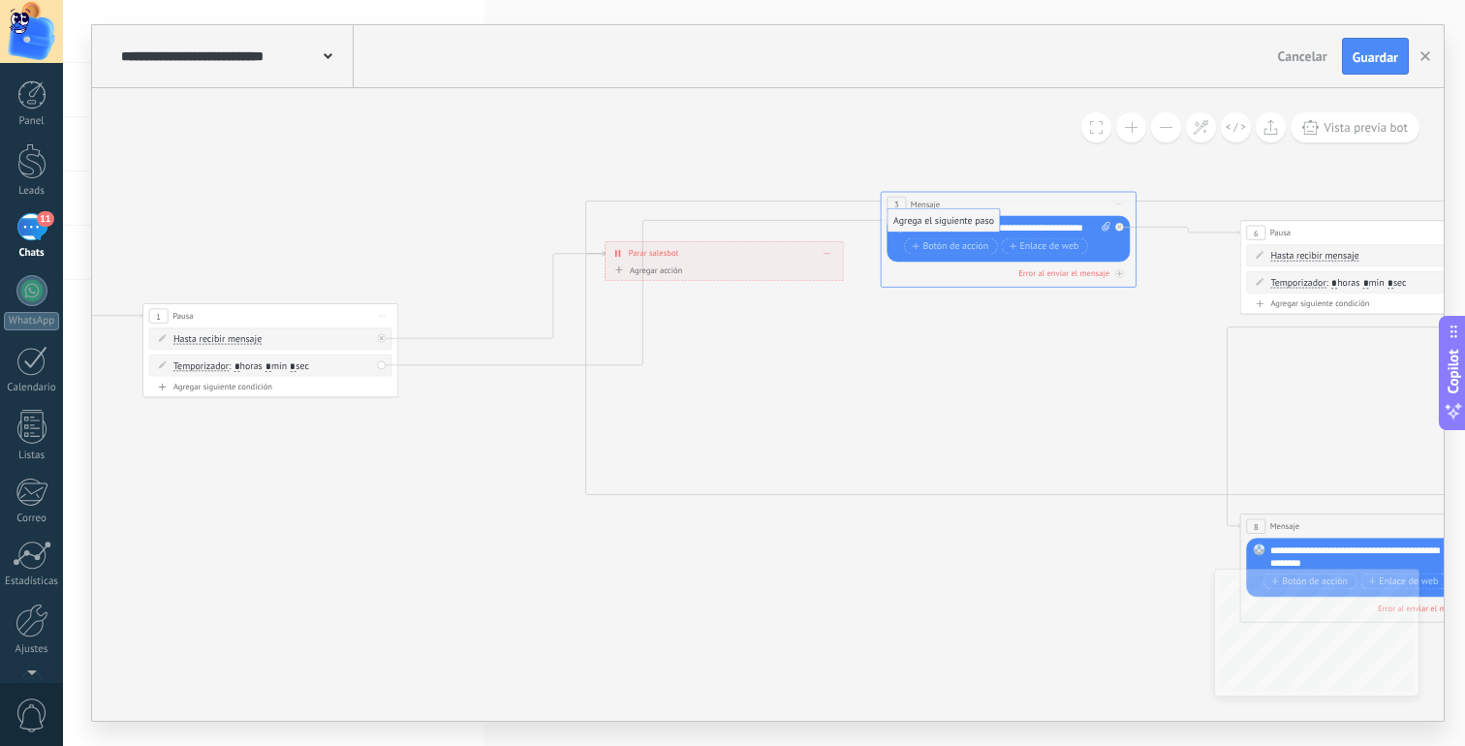
drag, startPoint x: 476, startPoint y: 373, endPoint x: 923, endPoint y: 217, distance: 474.1
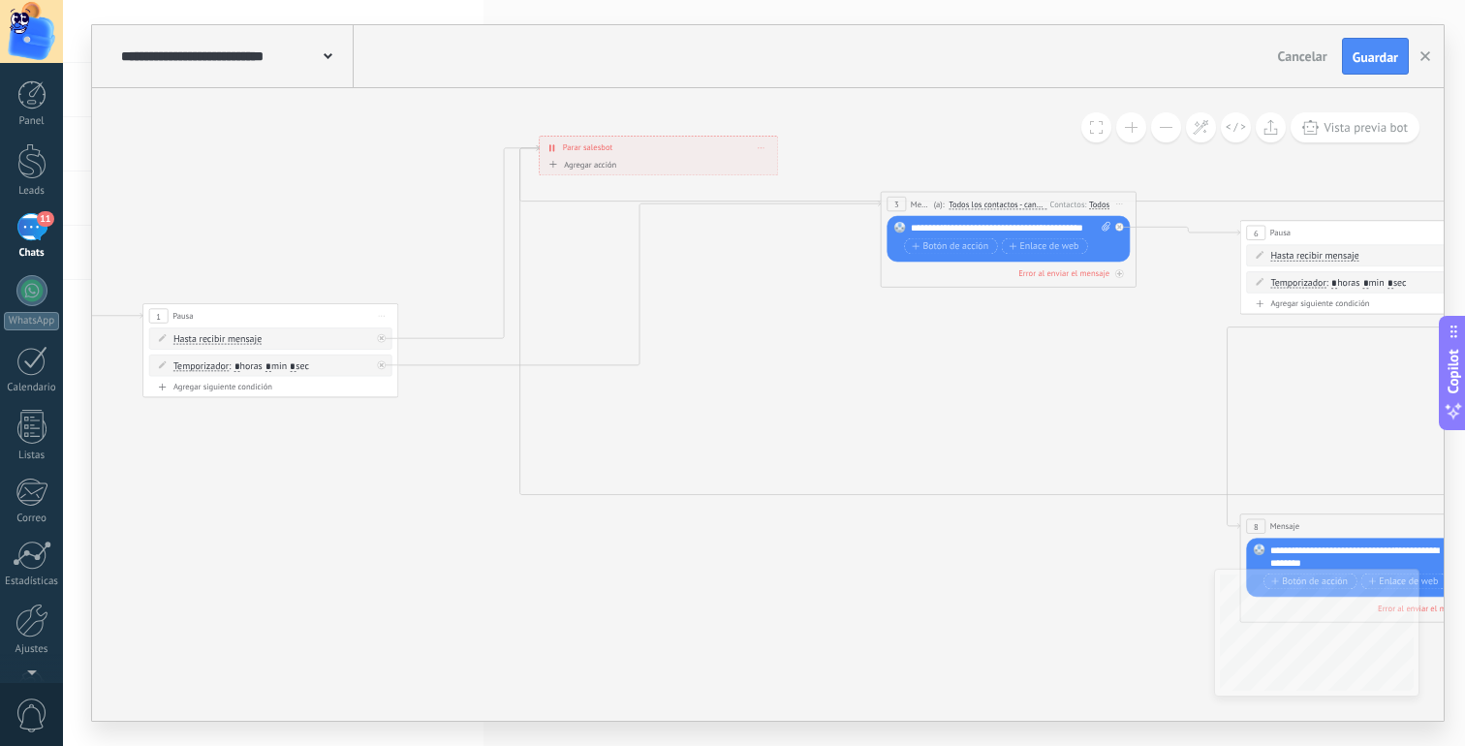
drag, startPoint x: 754, startPoint y: 243, endPoint x: 689, endPoint y: 139, distance: 123.2
click at [689, 139] on div "**********" at bounding box center [659, 148] width 238 height 22
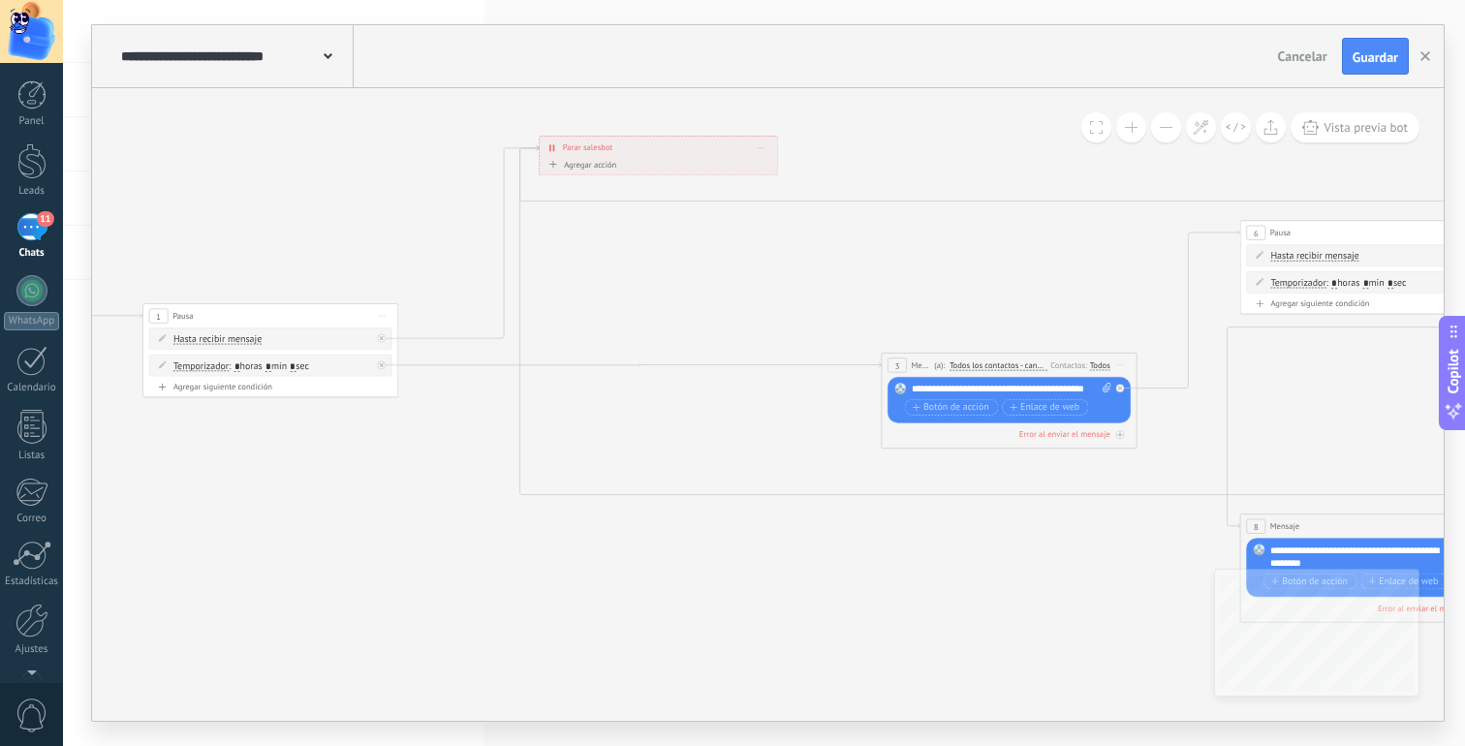
drag, startPoint x: 925, startPoint y: 206, endPoint x: 926, endPoint y: 368, distance: 161.8
click at [926, 368] on span "Mensaje" at bounding box center [922, 366] width 20 height 13
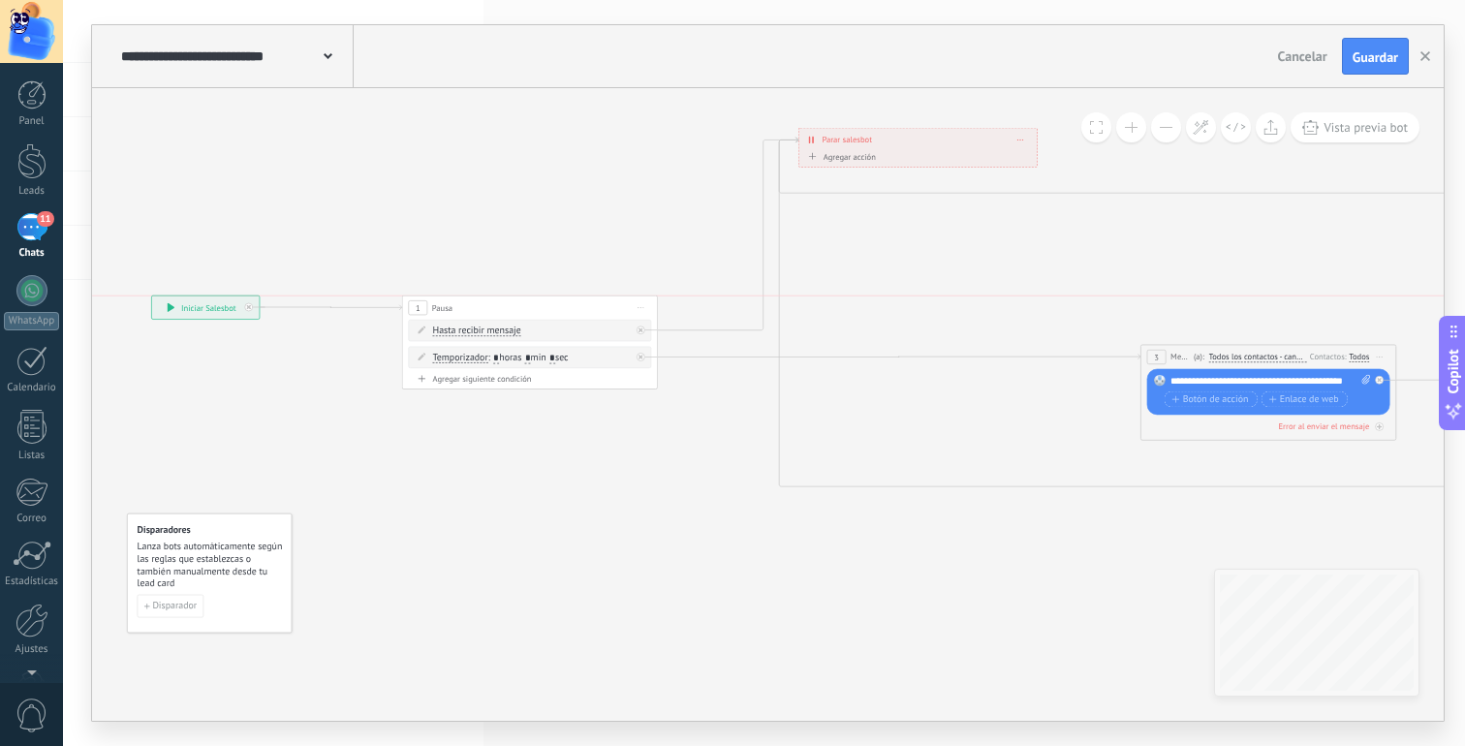
drag, startPoint x: 250, startPoint y: 313, endPoint x: 221, endPoint y: 313, distance: 29.1
click at [221, 313] on div "**********" at bounding box center [206, 307] width 108 height 23
drag, startPoint x: 538, startPoint y: 298, endPoint x: 465, endPoint y: 300, distance: 72.7
click at [465, 300] on div "1 Pausa ***** Iniciar vista previa aquí Cambiar nombre Duplicar [GEOGRAPHIC_DAT…" at bounding box center [456, 307] width 255 height 23
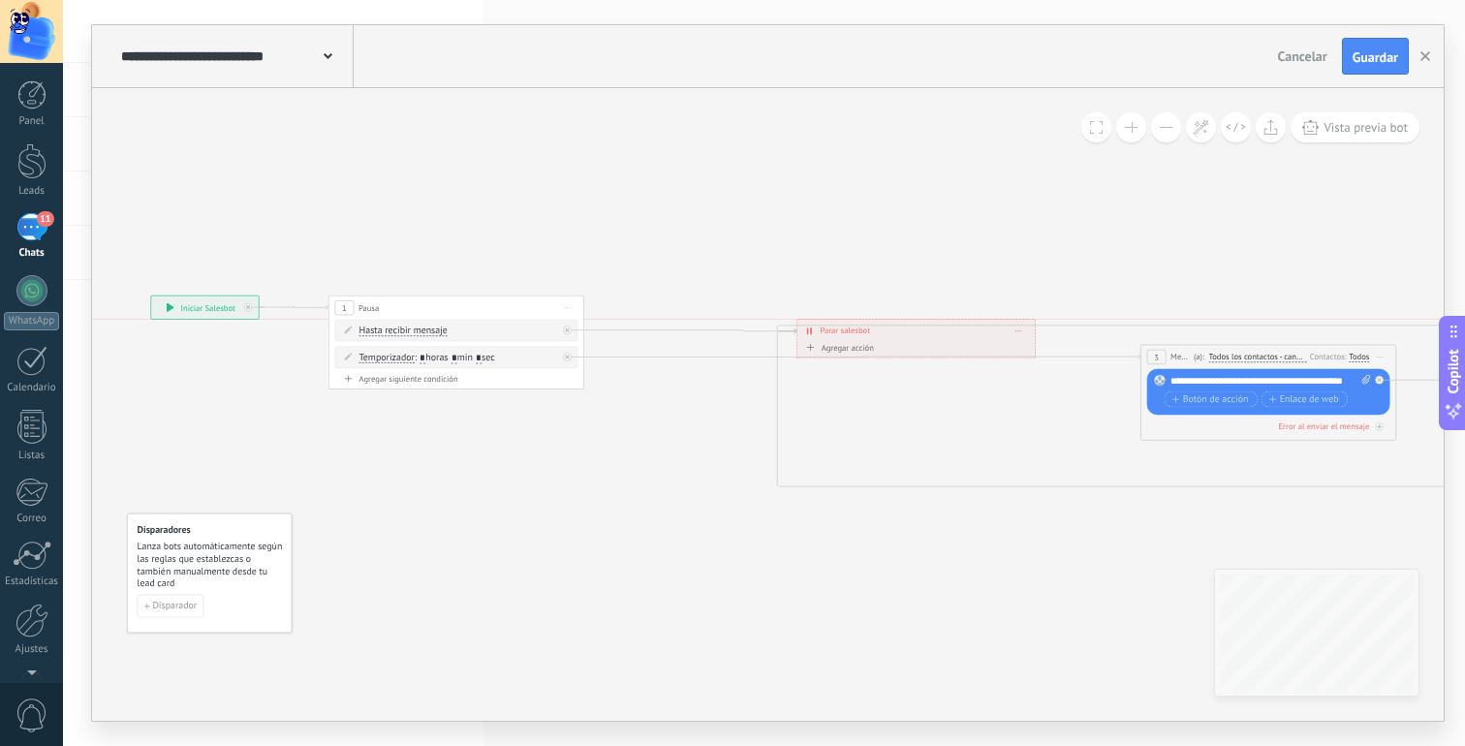
drag, startPoint x: 887, startPoint y: 132, endPoint x: 881, endPoint y: 323, distance: 191.0
click at [883, 323] on div "**********" at bounding box center [917, 331] width 238 height 22
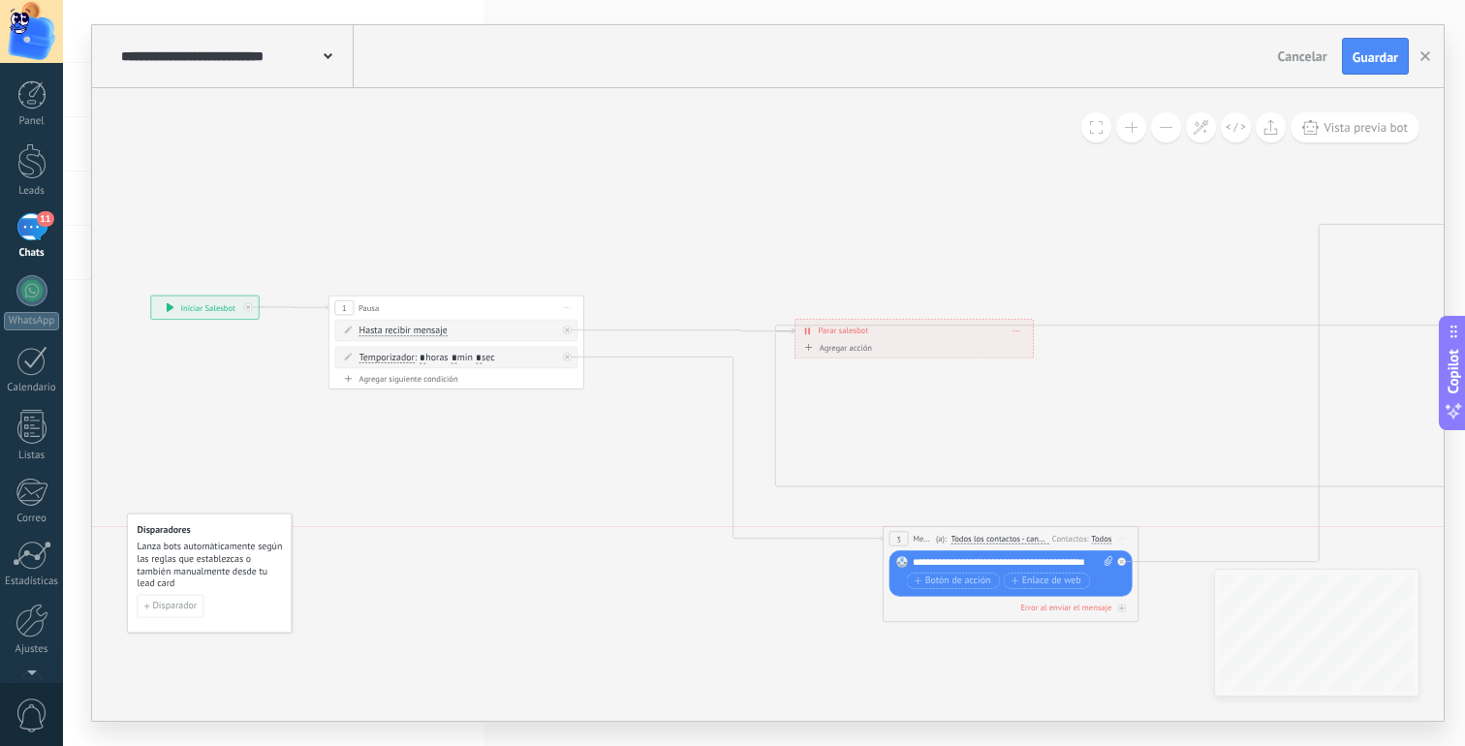
drag, startPoint x: 1176, startPoint y: 354, endPoint x: 910, endPoint y: 545, distance: 327.8
click at [913, 544] on span "Mensaje" at bounding box center [923, 539] width 20 height 13
drag, startPoint x: 919, startPoint y: 342, endPoint x: 919, endPoint y: 276, distance: 65.9
click at [401, 340] on div "**********" at bounding box center [401, 340] width 0 height 0
drag, startPoint x: 929, startPoint y: 341, endPoint x: 926, endPoint y: 260, distance: 81.4
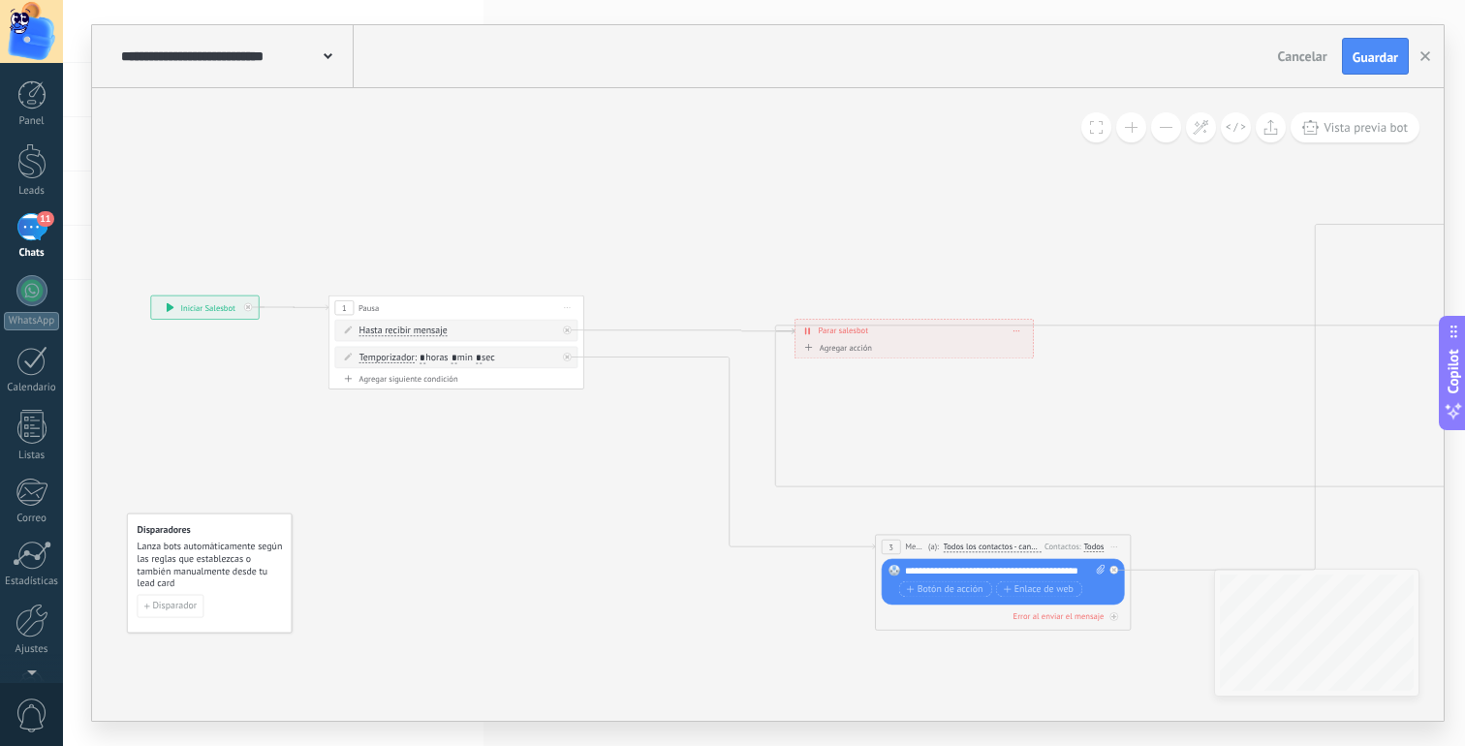
click at [401, 340] on div "**********" at bounding box center [401, 340] width 0 height 0
drag, startPoint x: 928, startPoint y: 340, endPoint x: 924, endPoint y: 280, distance: 60.2
click at [924, 280] on div "**********" at bounding box center [911, 270] width 238 height 22
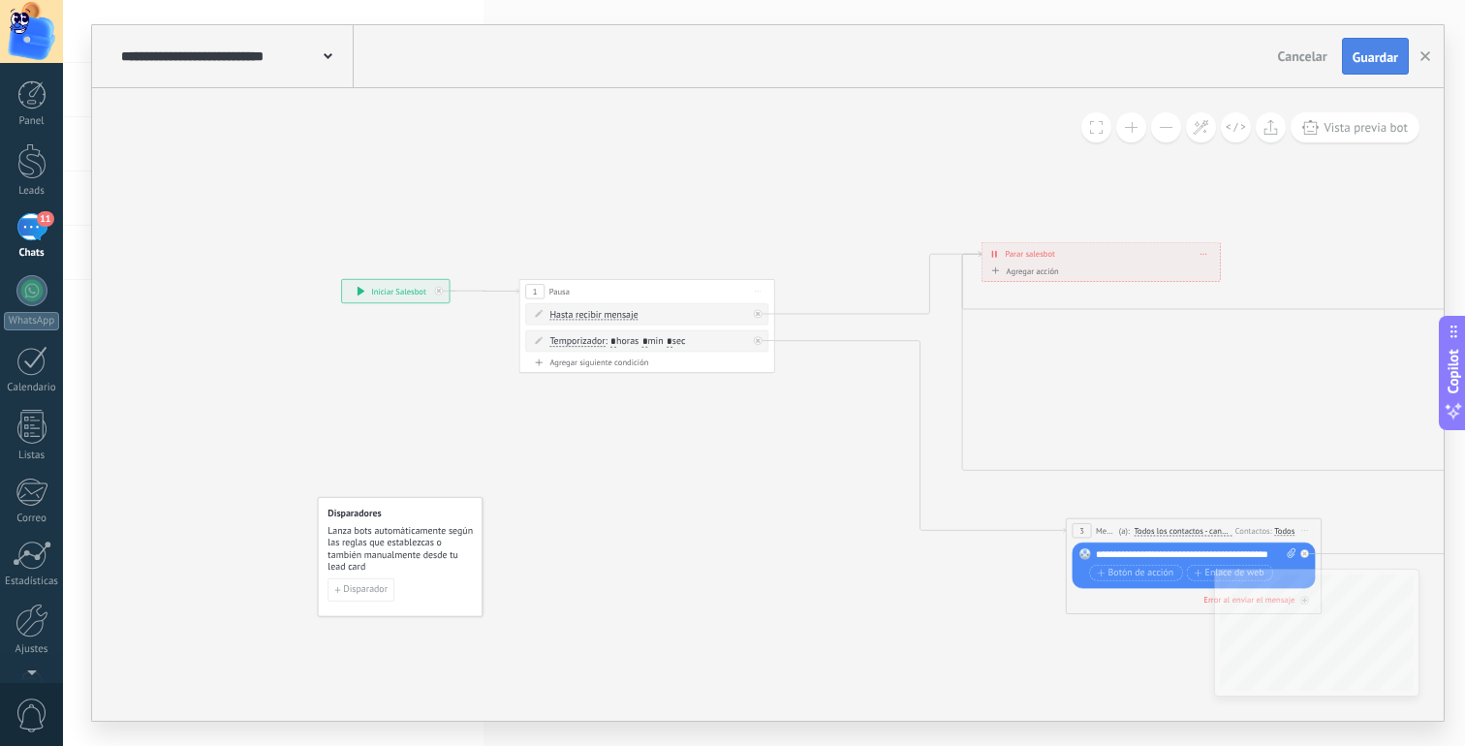
click at [1398, 47] on button "Guardar" at bounding box center [1375, 56] width 67 height 37
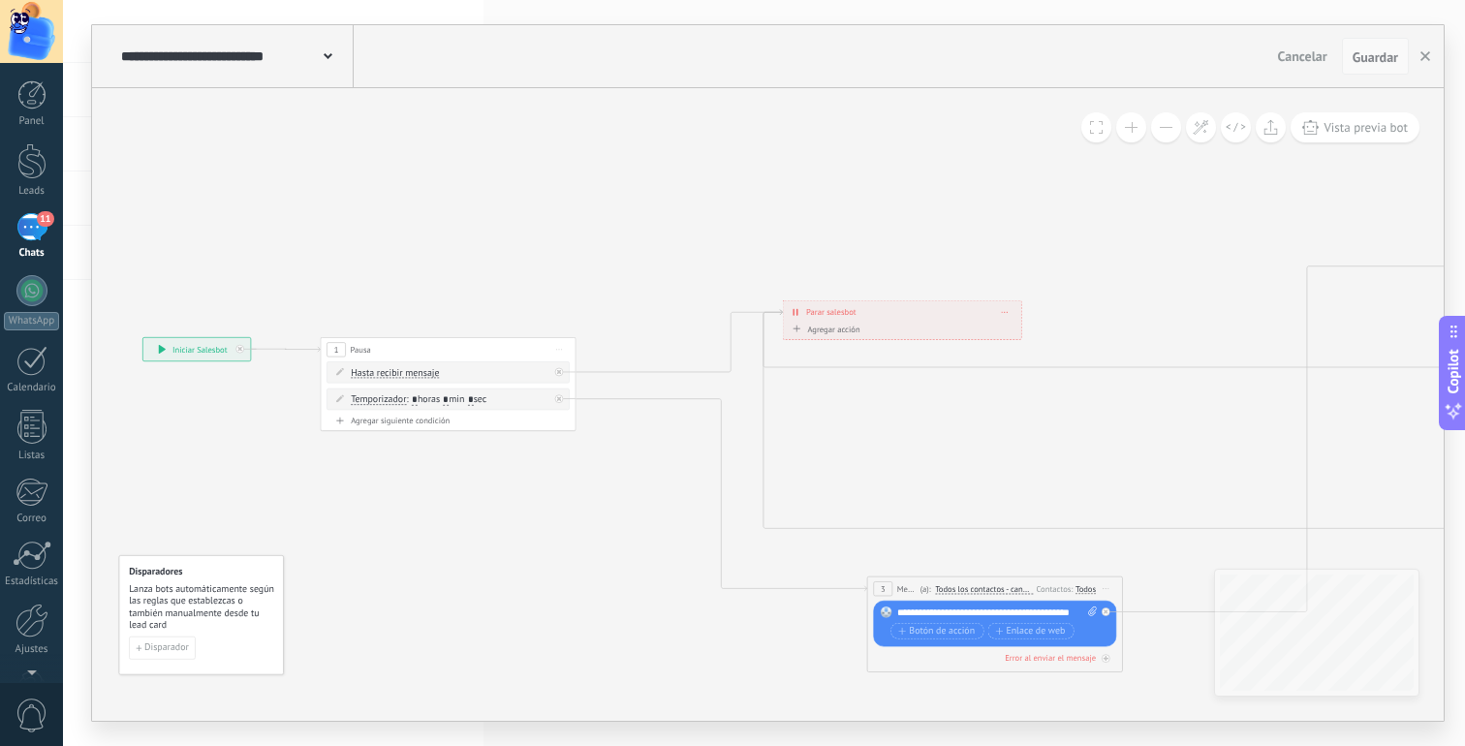
click at [1366, 50] on span "Guardar" at bounding box center [1376, 57] width 46 height 14
click at [1423, 58] on use "button" at bounding box center [1426, 56] width 10 height 10
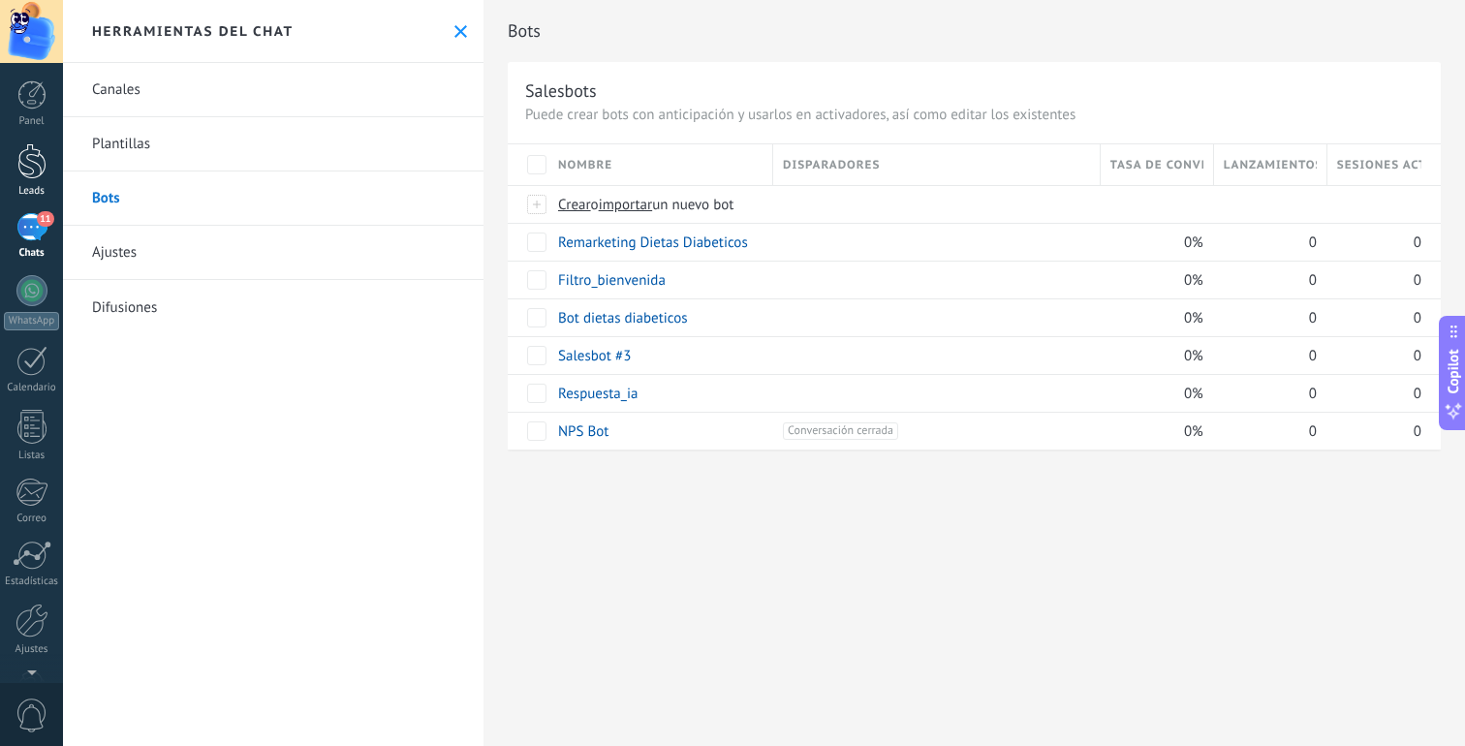
click at [27, 171] on div at bounding box center [31, 161] width 29 height 36
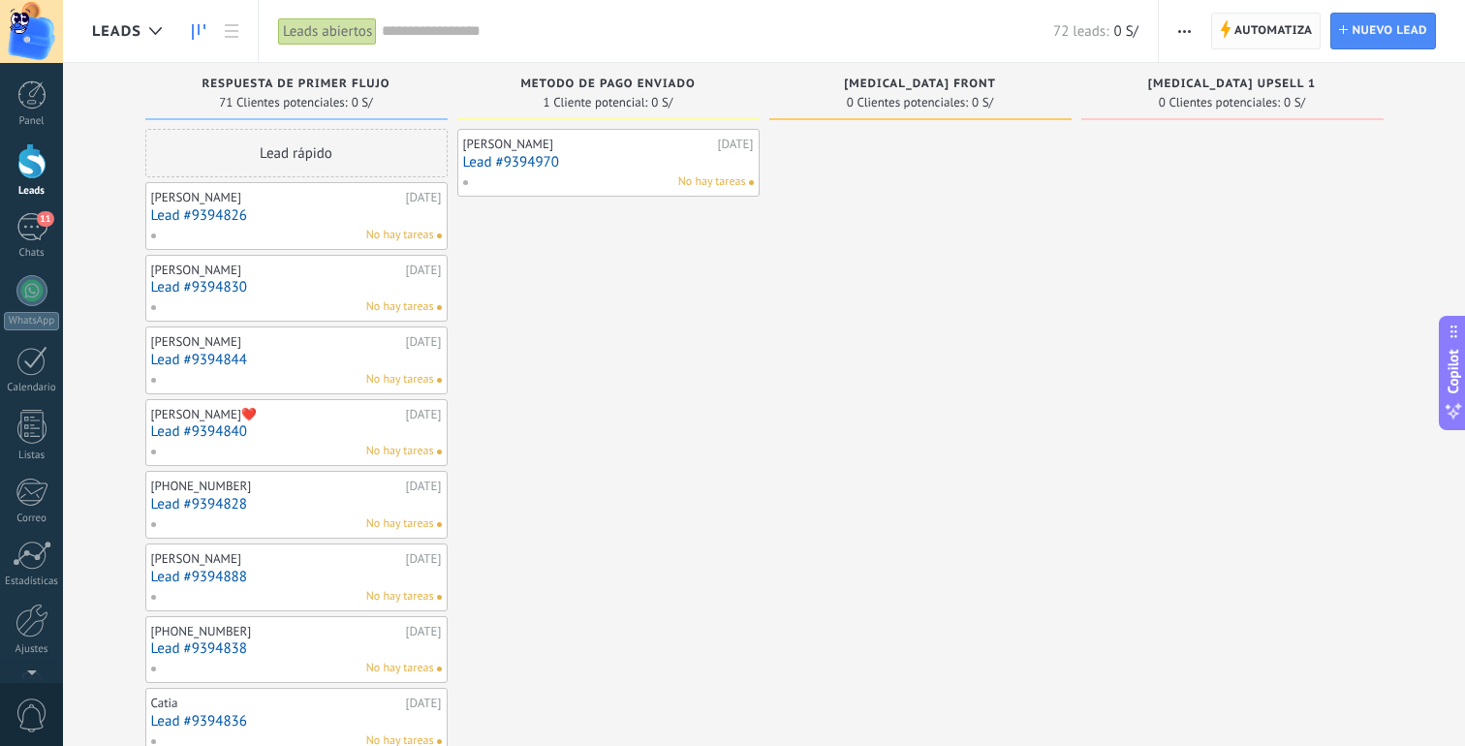
click at [1253, 27] on span "Automatiza" at bounding box center [1274, 31] width 78 height 35
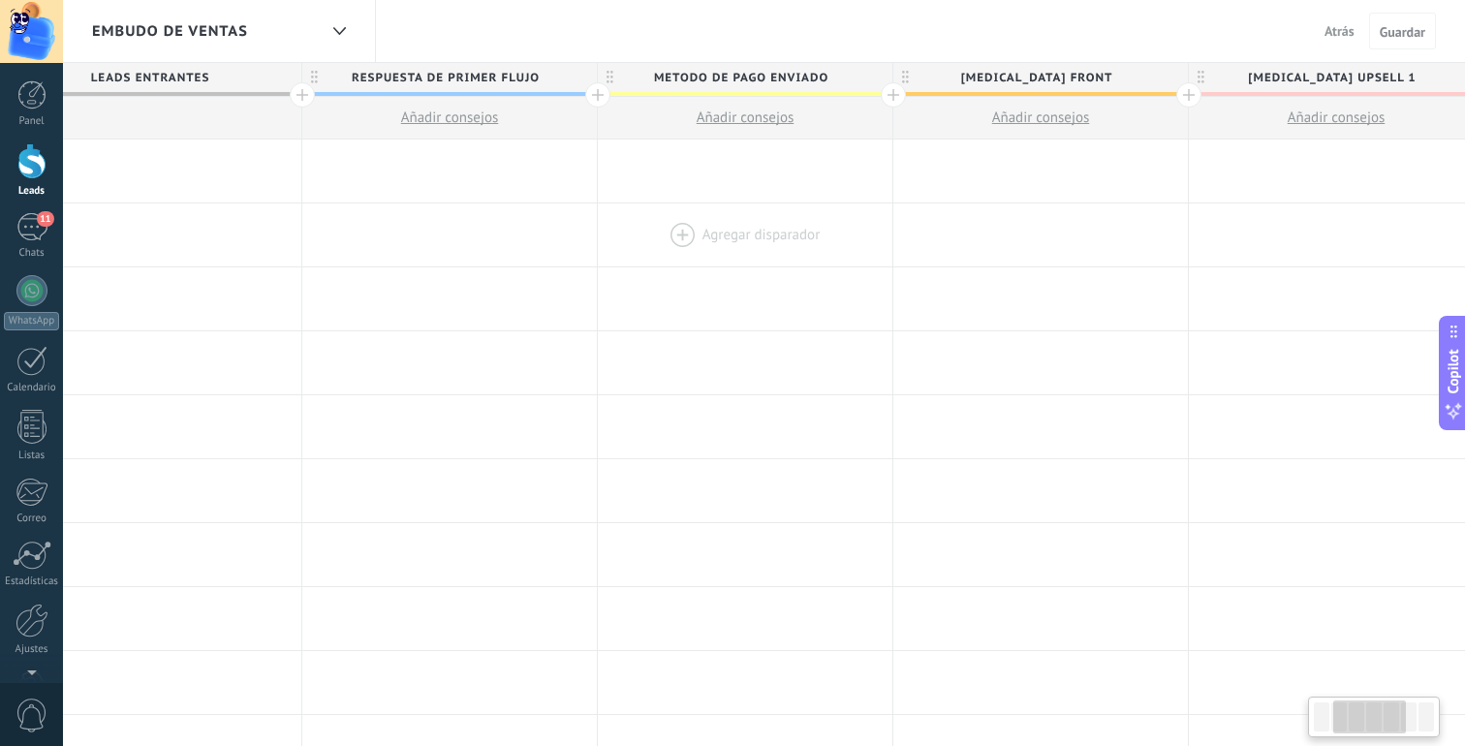
scroll to position [0, 436]
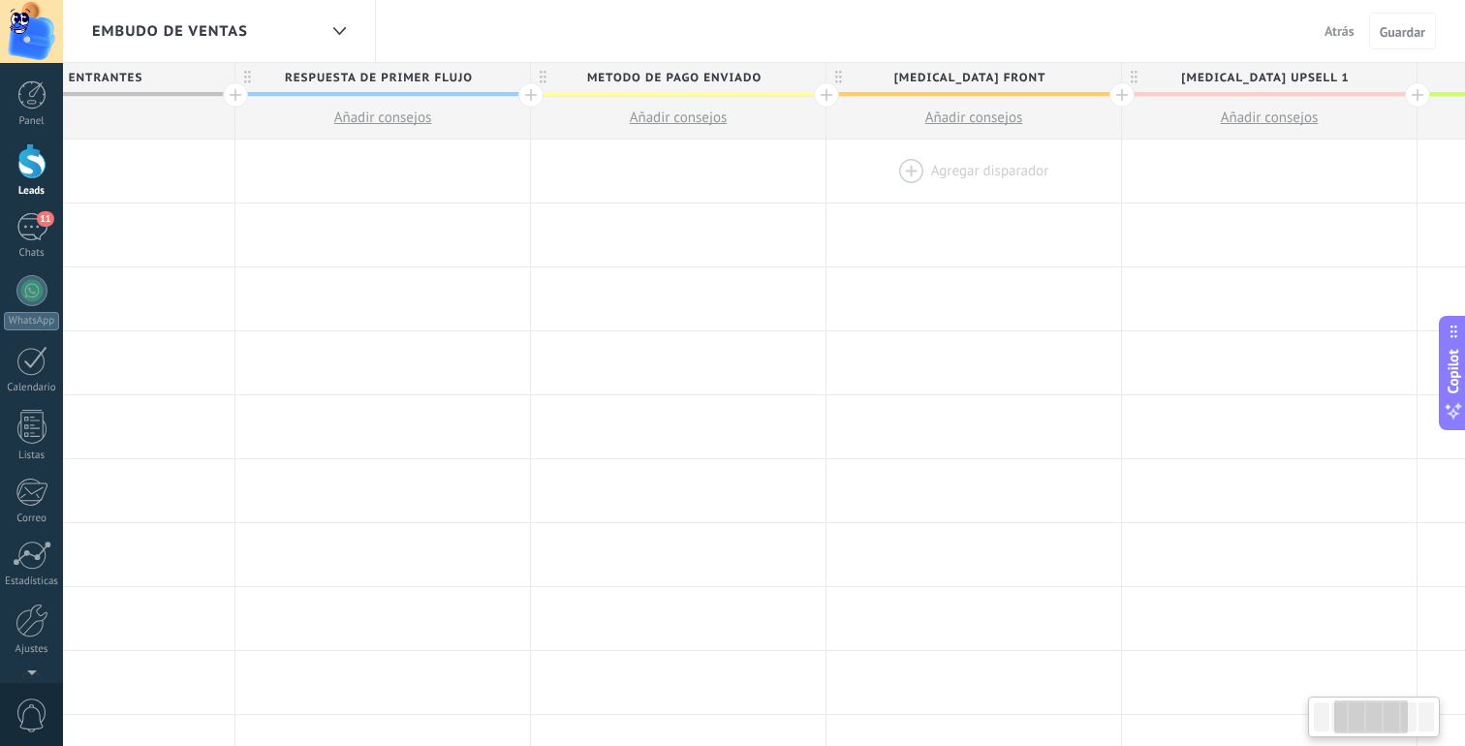
click at [981, 182] on div at bounding box center [974, 171] width 295 height 63
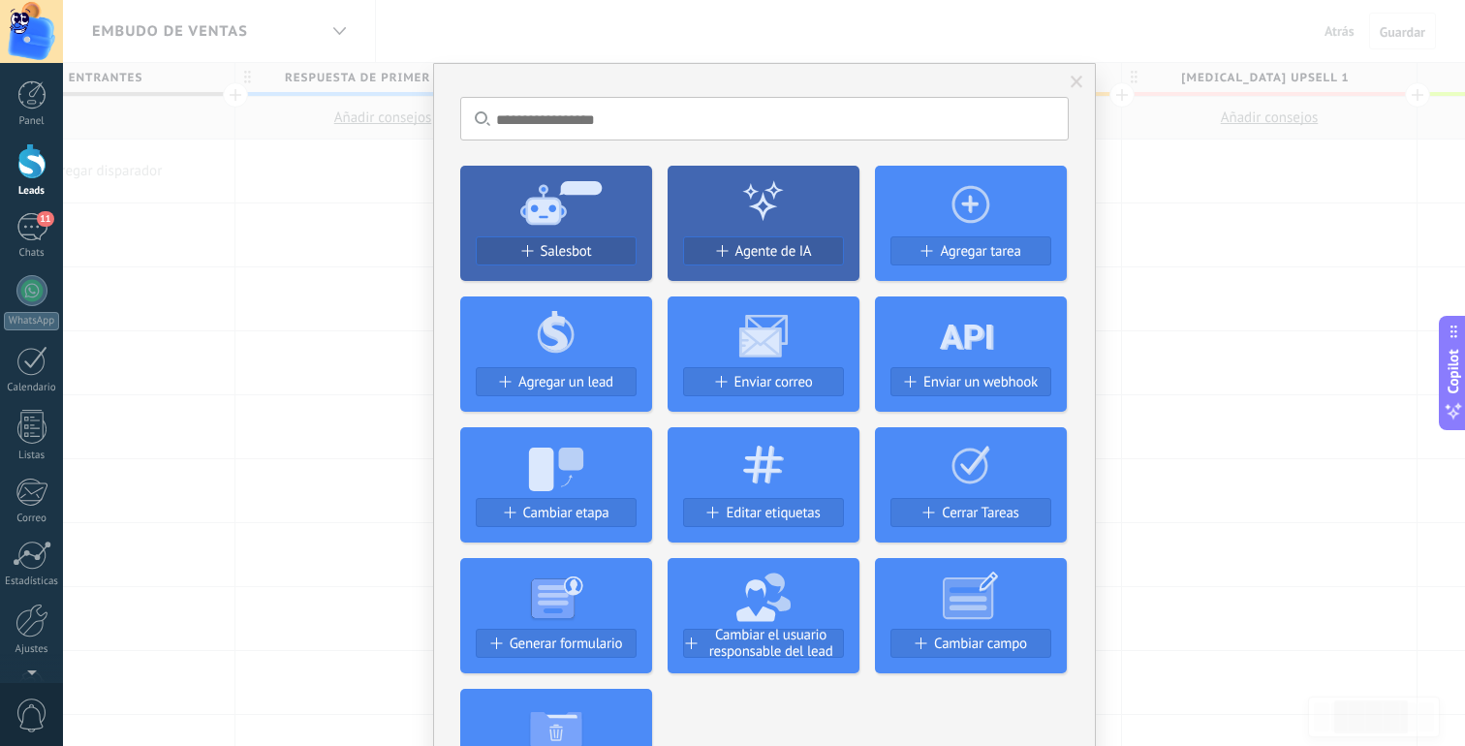
click at [954, 598] on use at bounding box center [971, 595] width 54 height 47
click at [954, 636] on span "Cambiar campo" at bounding box center [980, 644] width 93 height 16
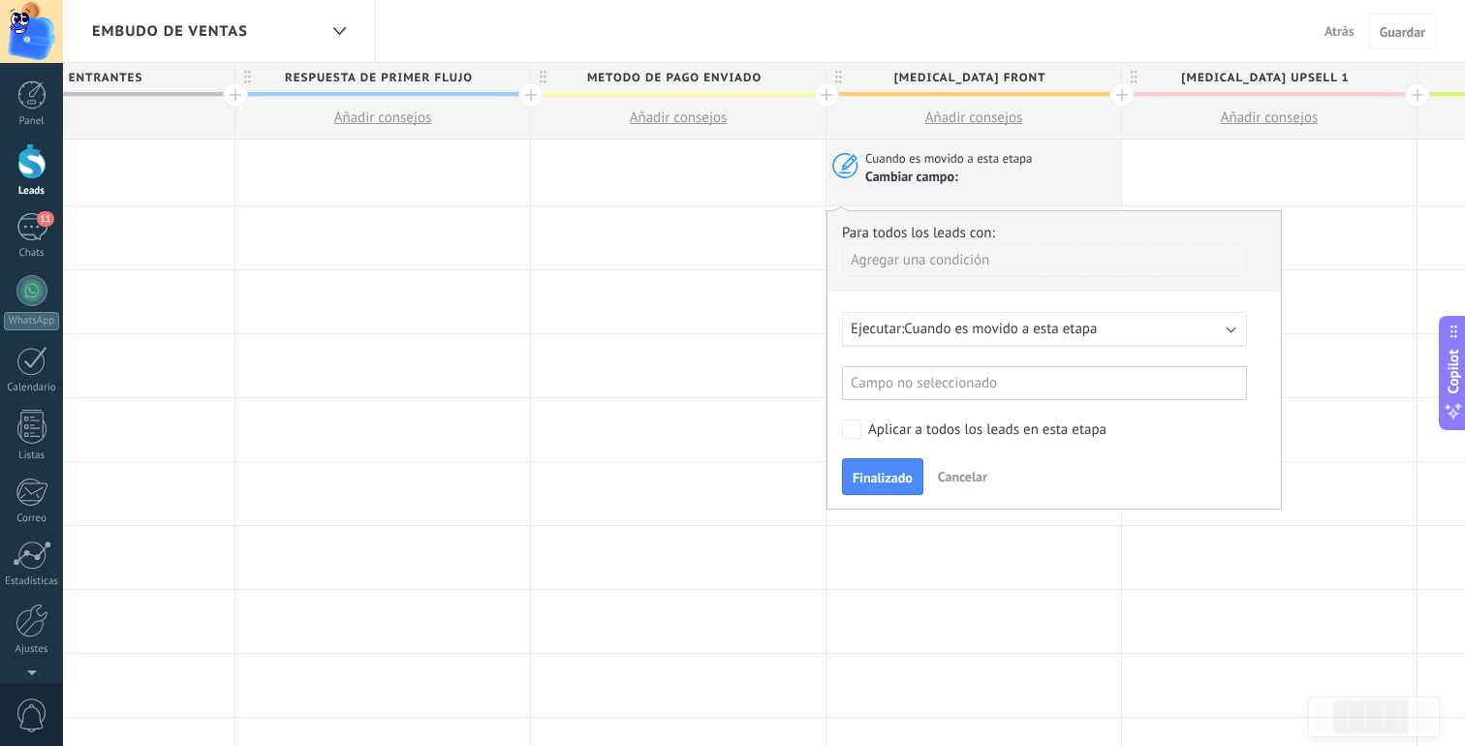
click at [964, 327] on span "Cuando es movido a esta etapa" at bounding box center [1000, 329] width 193 height 18
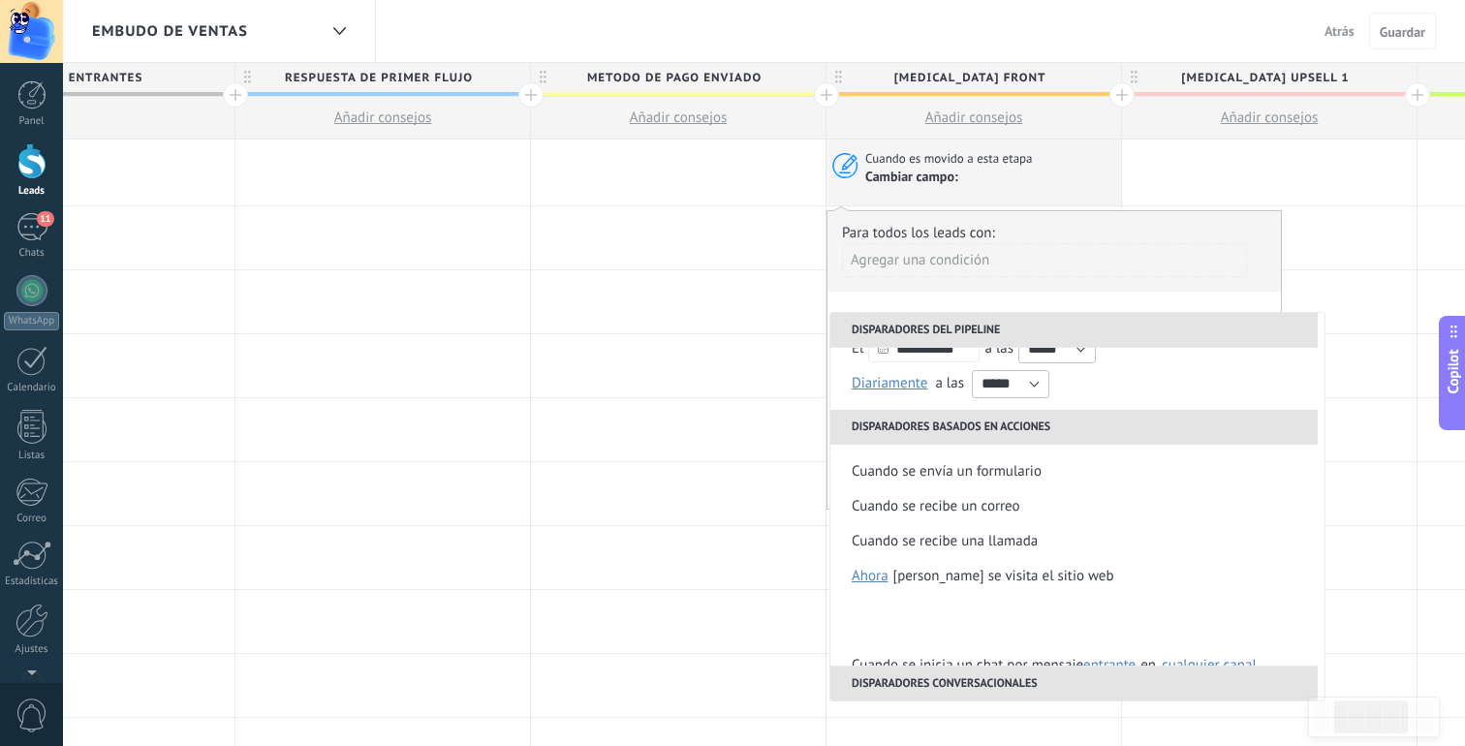
scroll to position [396, 0]
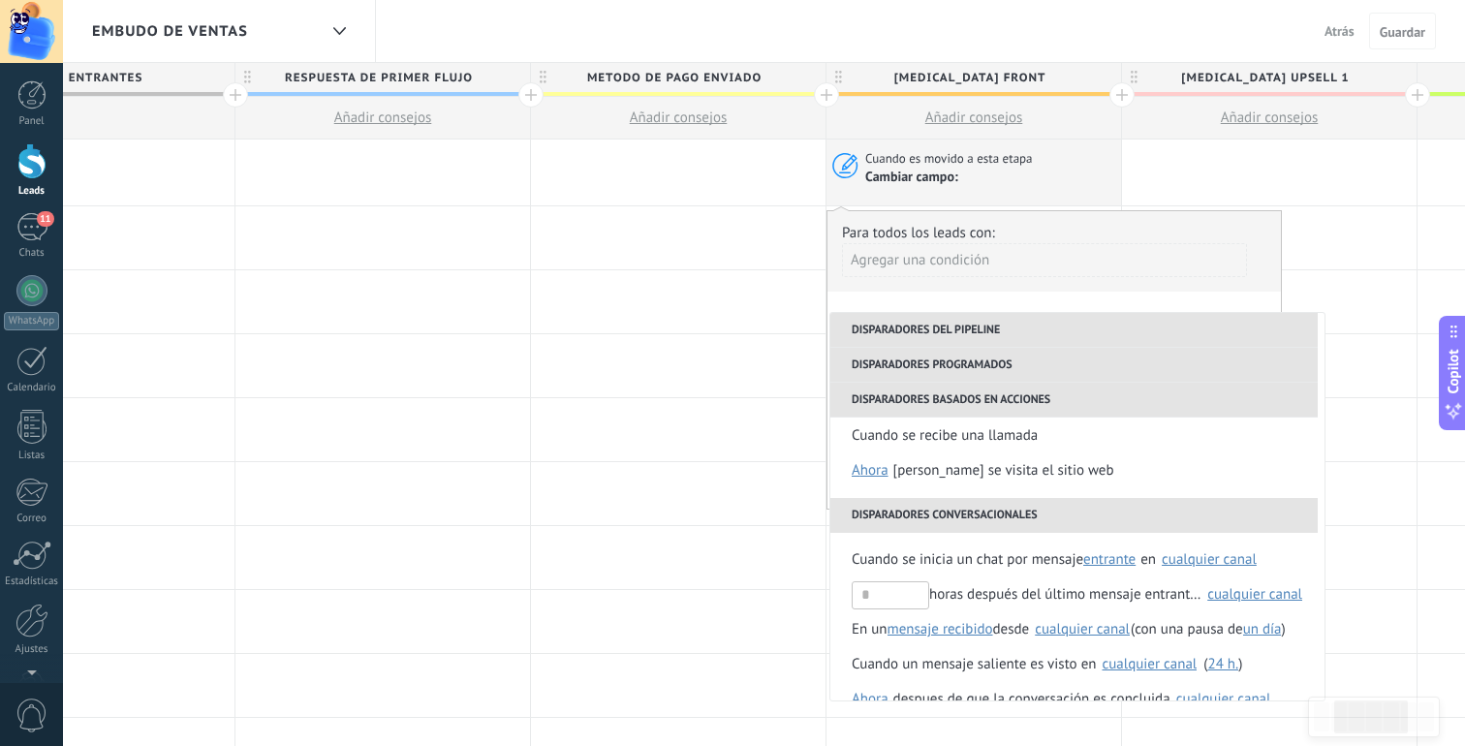
click at [1129, 266] on div "Agregar una condición" at bounding box center [1044, 260] width 405 height 34
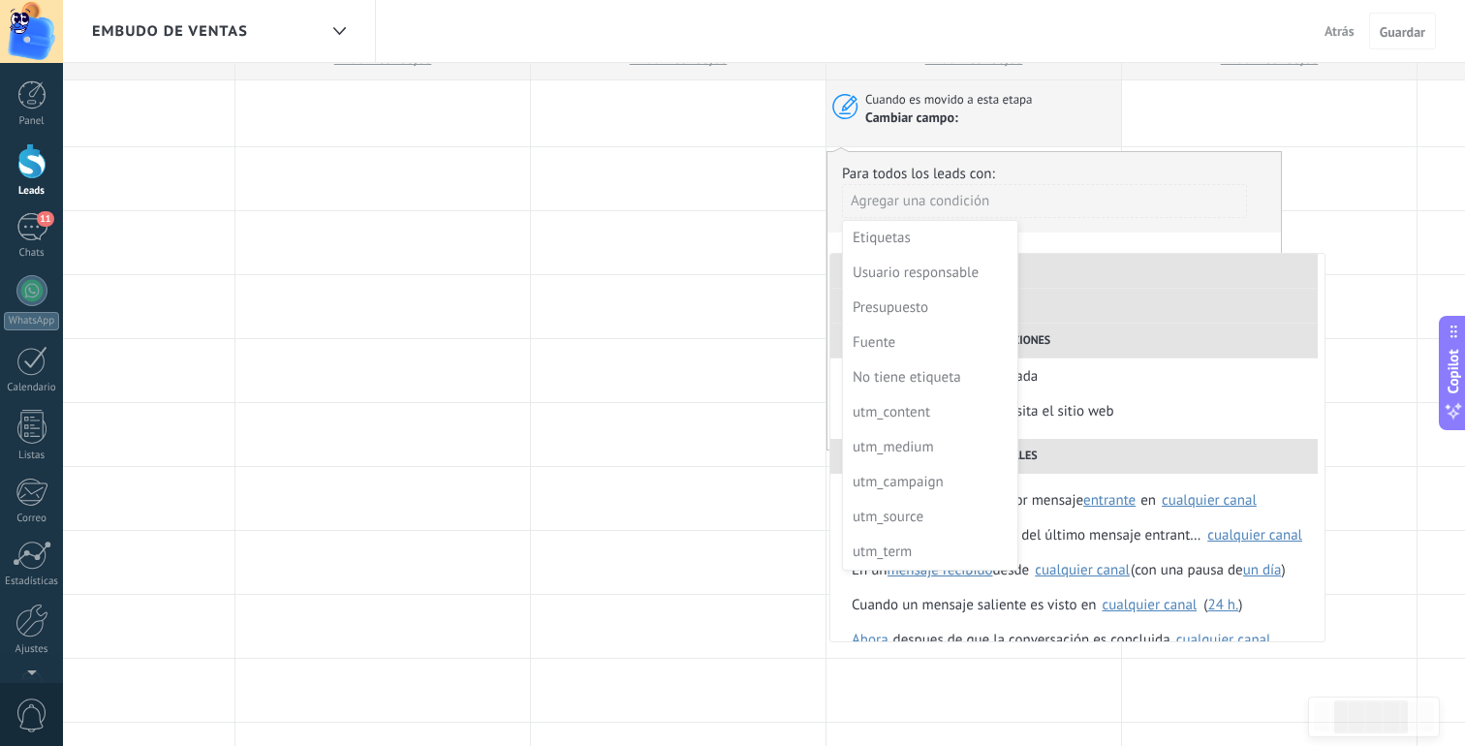
scroll to position [6, 0]
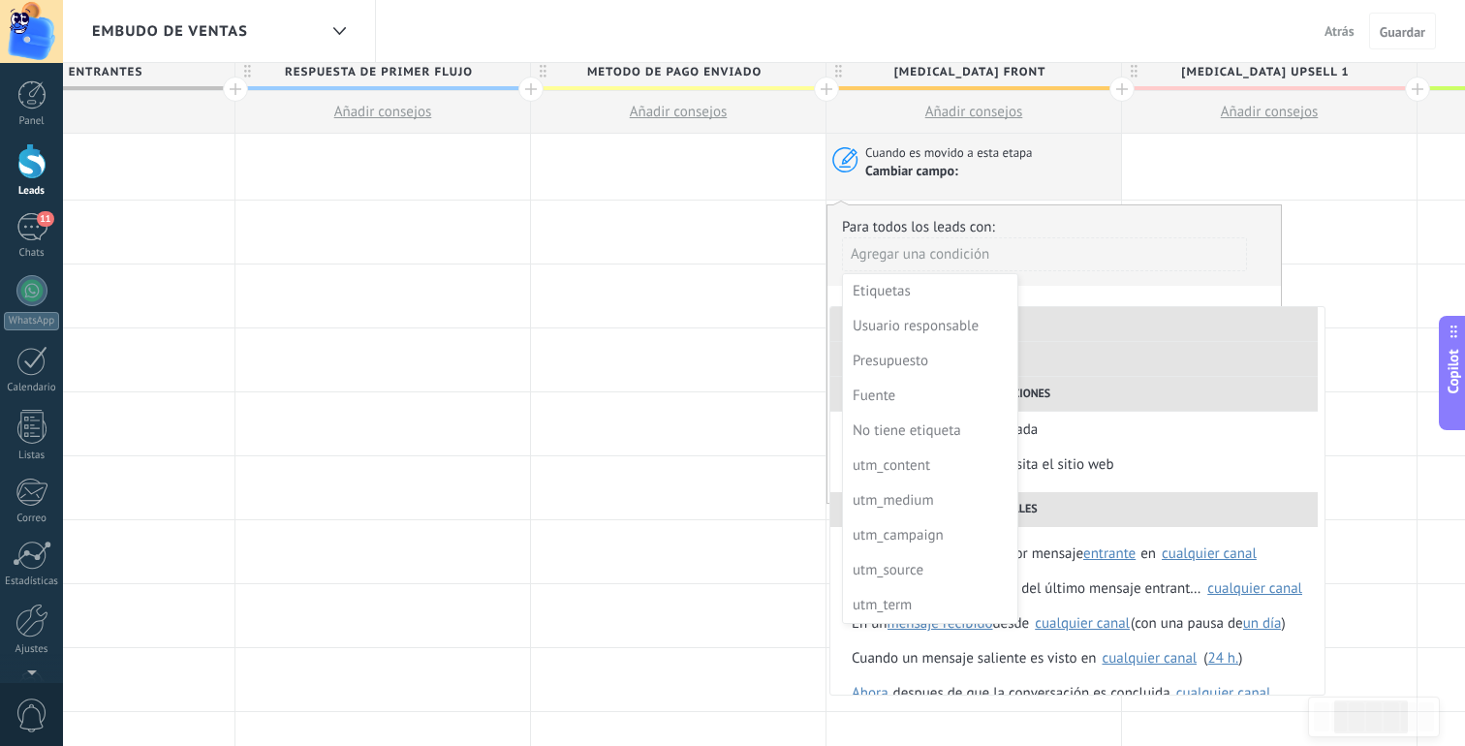
click at [1118, 216] on div at bounding box center [1055, 354] width 454 height 299
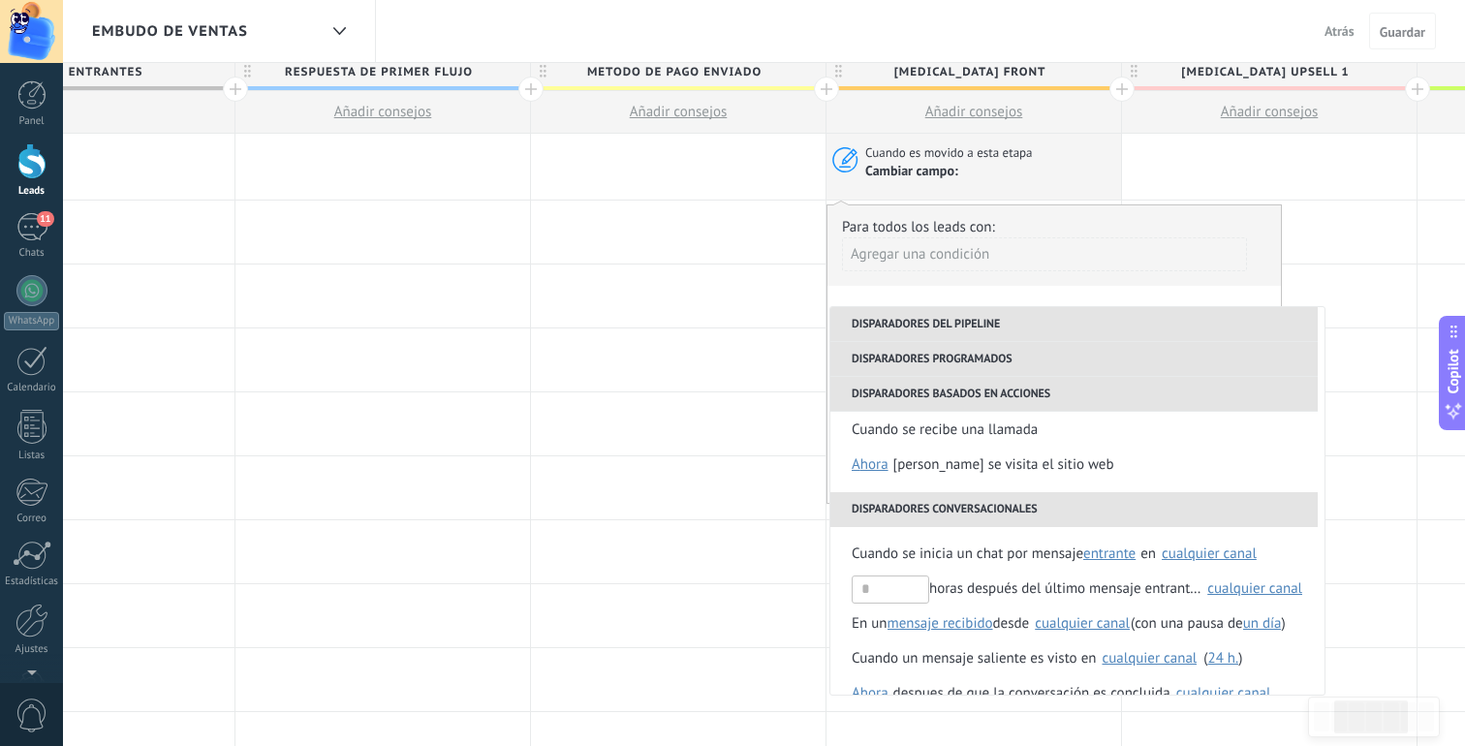
click at [1116, 220] on div "Para todos los leads con:" at bounding box center [1054, 227] width 424 height 18
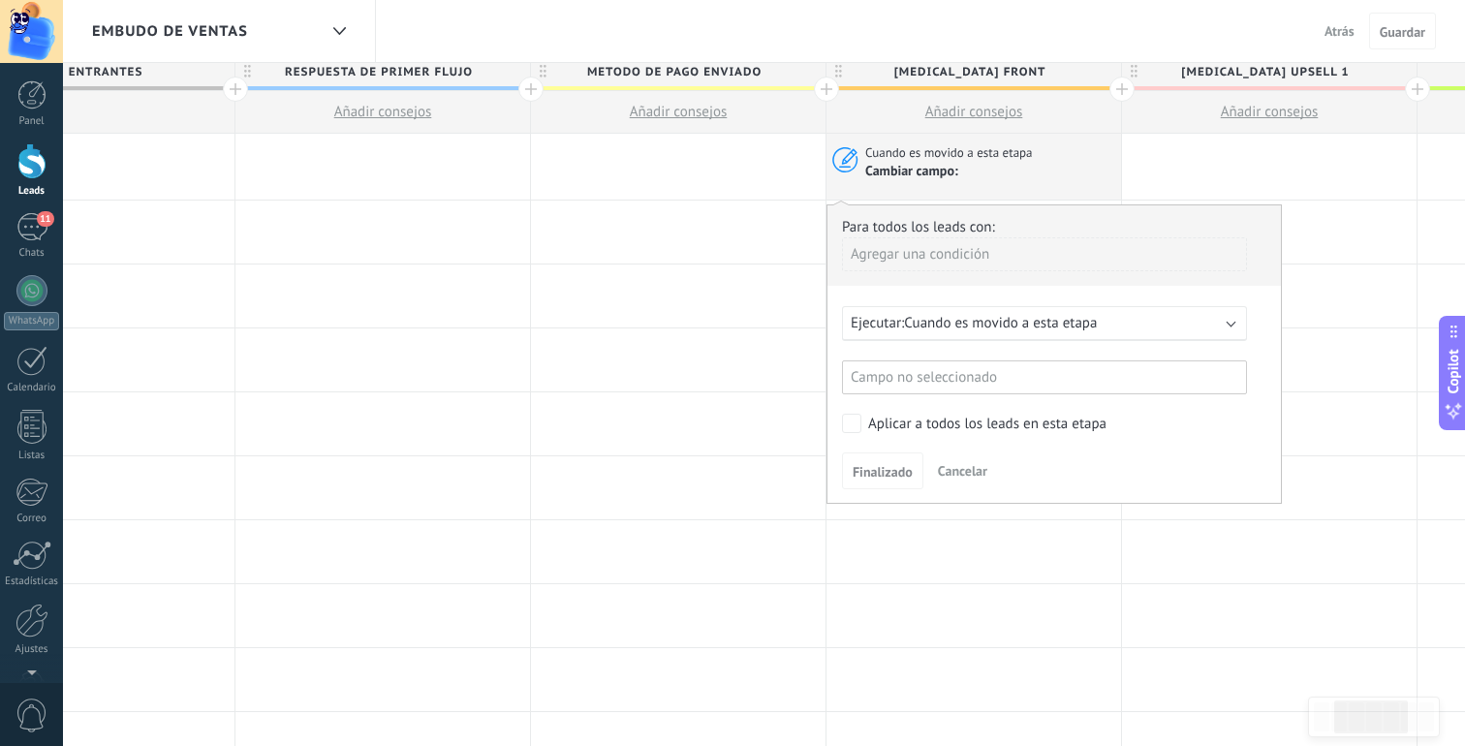
click at [999, 254] on div "Agregar una condición" at bounding box center [1044, 254] width 405 height 34
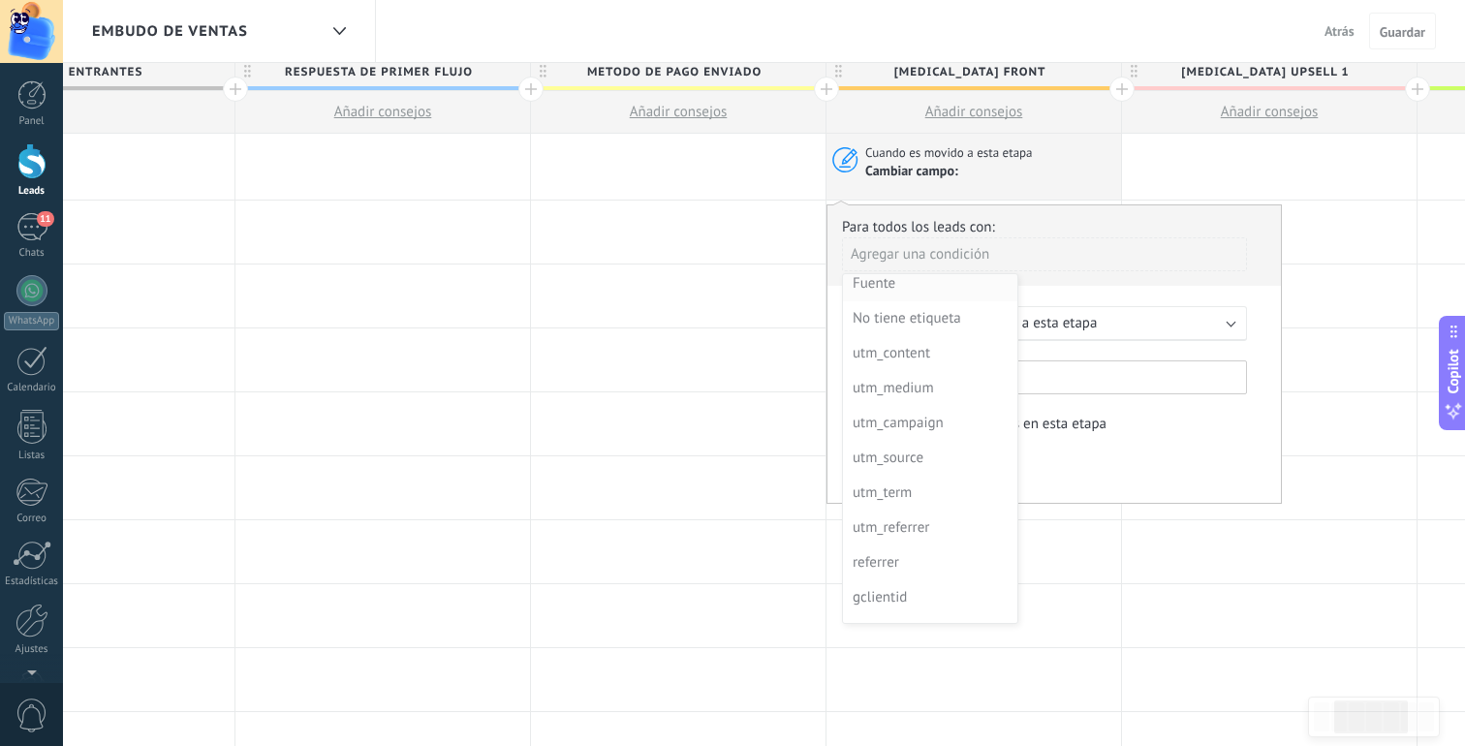
scroll to position [0, 0]
click at [1044, 230] on div at bounding box center [1055, 354] width 454 height 299
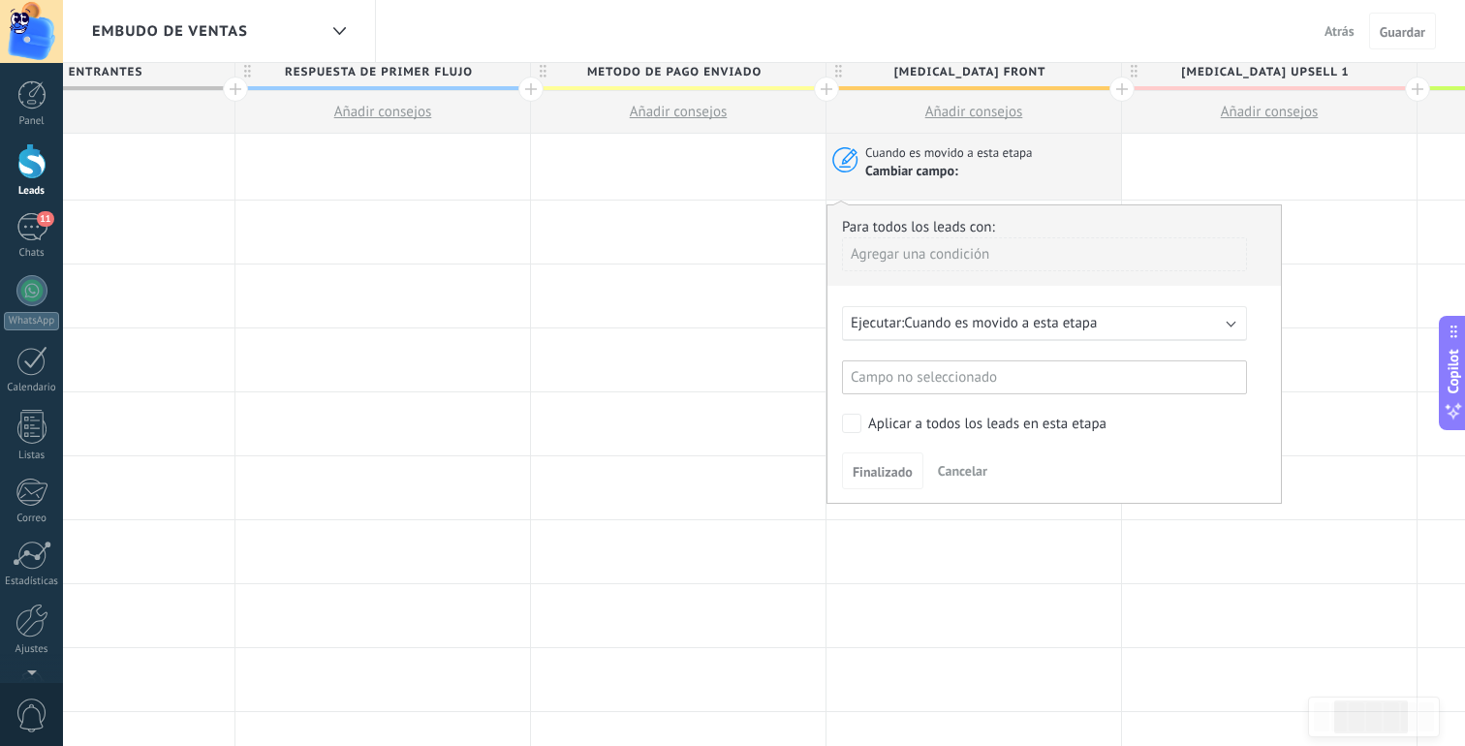
click at [1016, 251] on div "Agregar una condición" at bounding box center [1044, 254] width 405 height 34
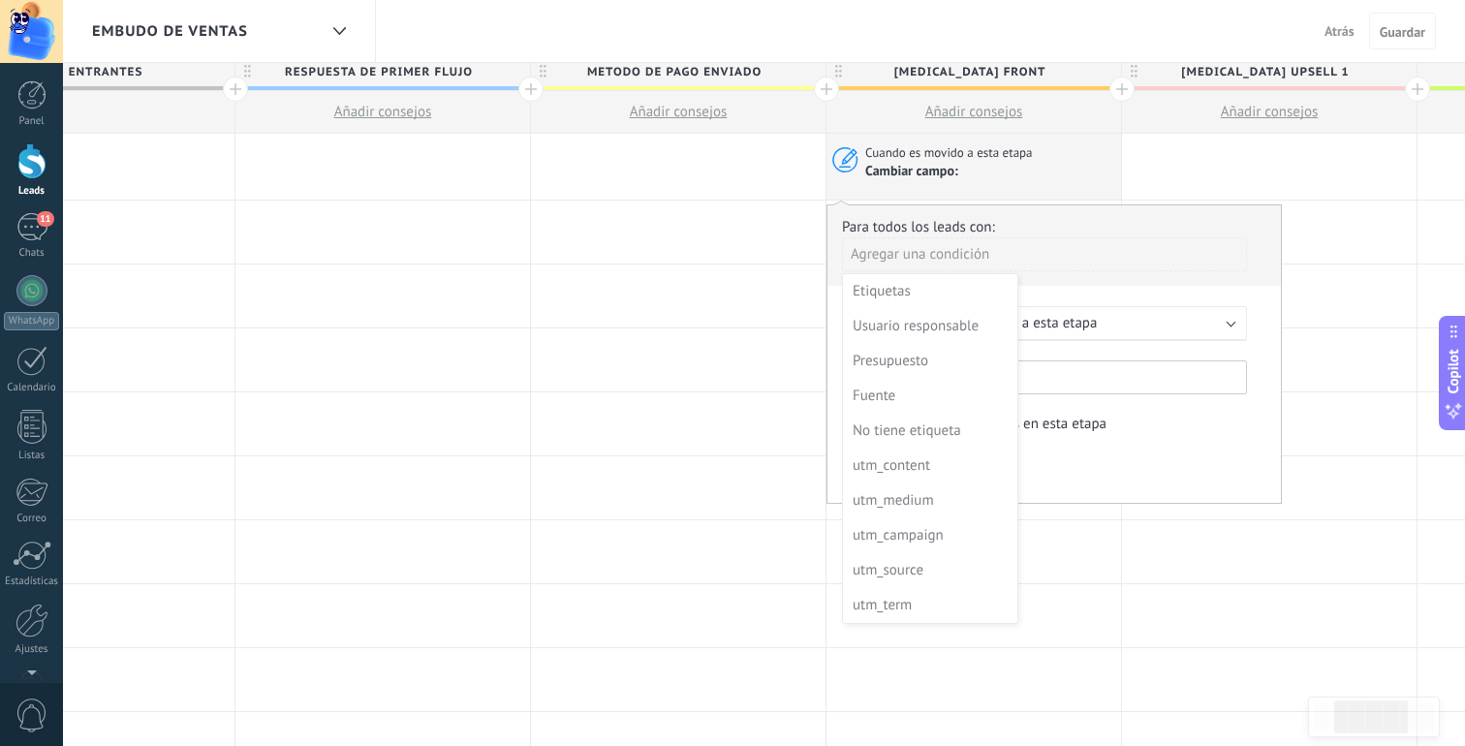
click at [1039, 230] on div at bounding box center [1055, 354] width 454 height 299
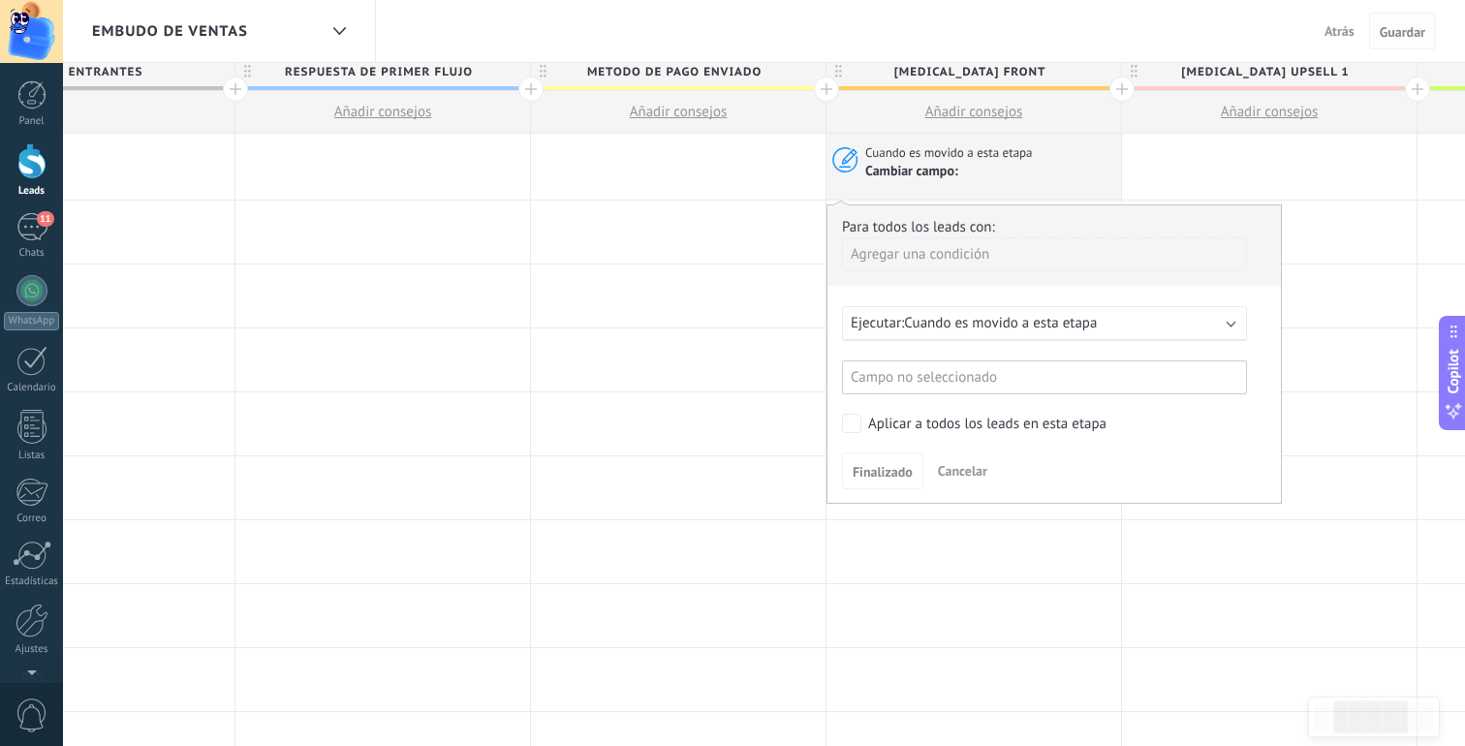
click at [1391, 43] on button "Guardar" at bounding box center [1402, 31] width 67 height 37
click at [1289, 253] on div at bounding box center [1269, 232] width 295 height 63
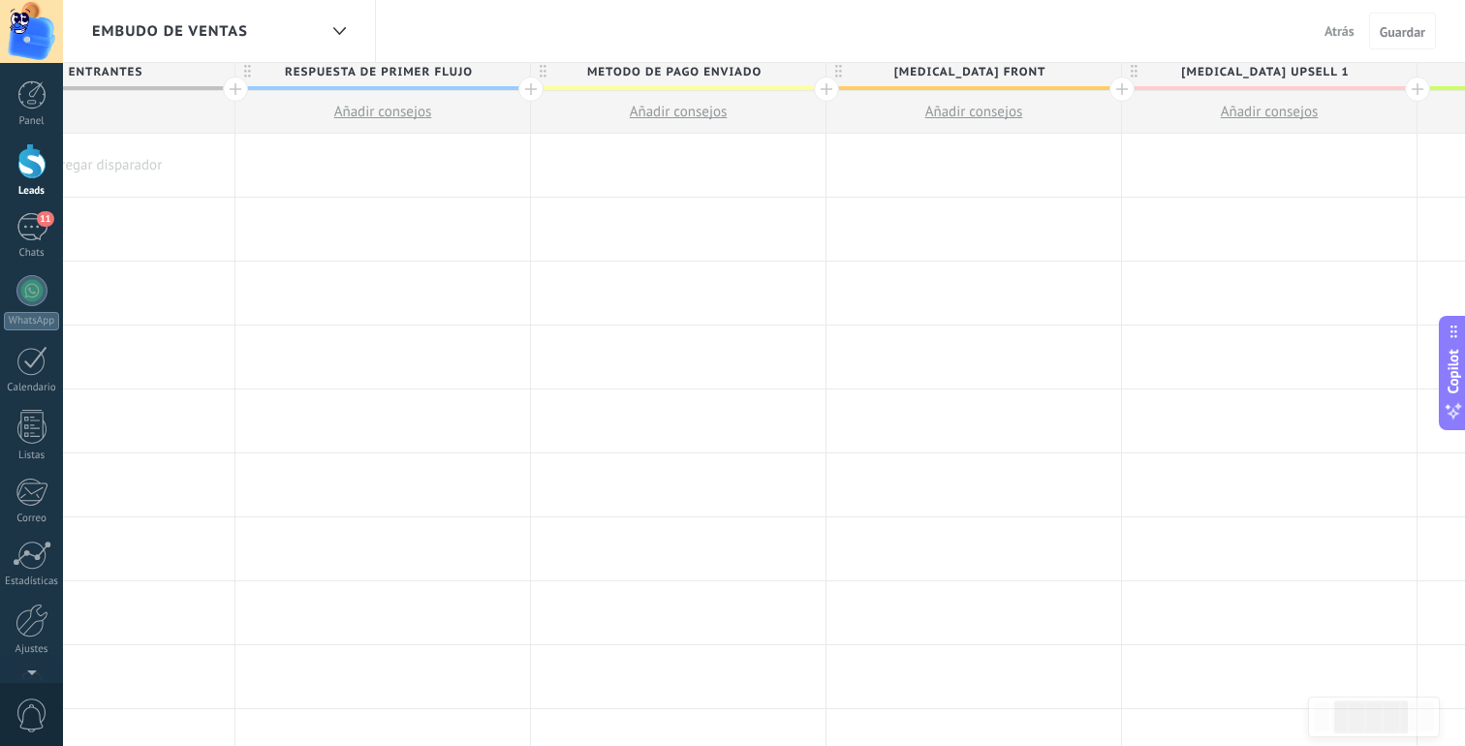
click at [1330, 22] on span "Atrás" at bounding box center [1340, 30] width 30 height 17
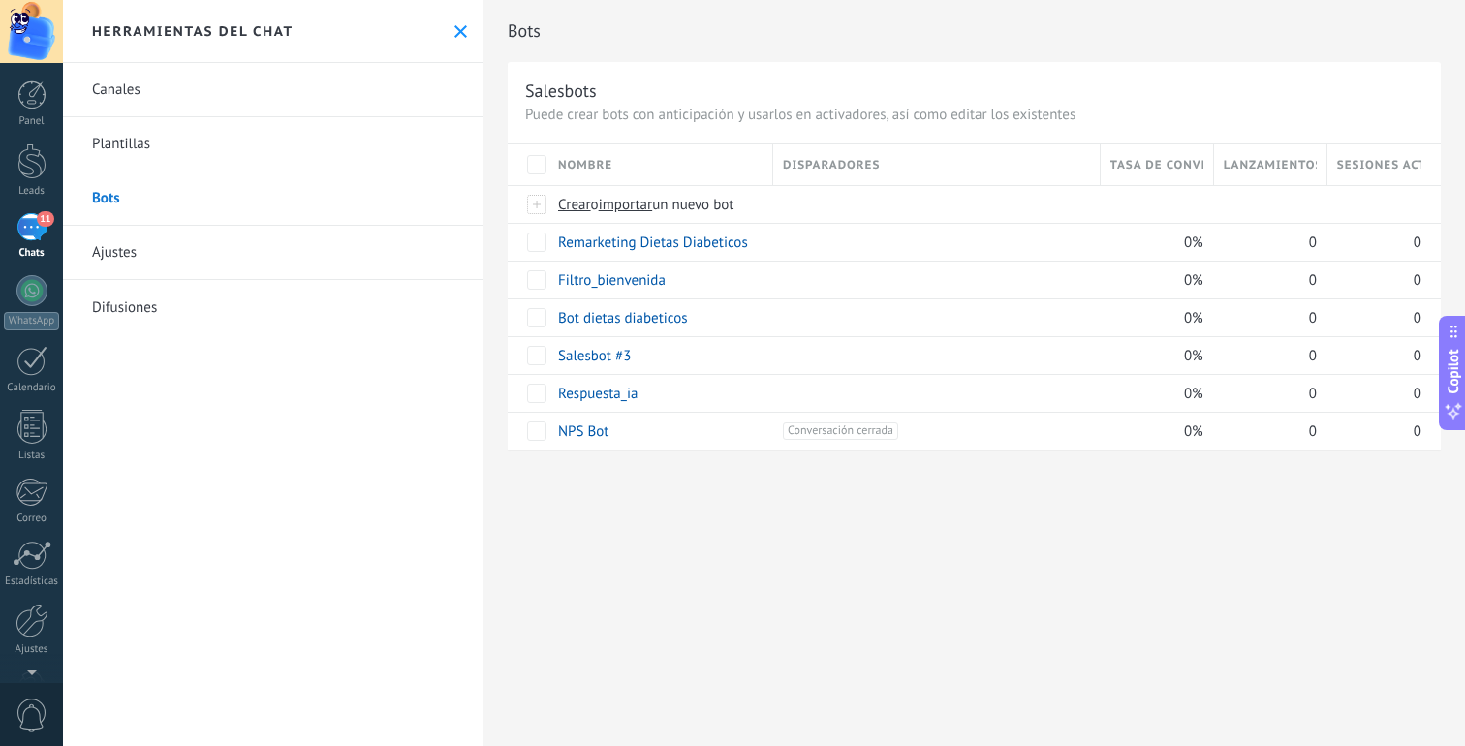
click at [38, 235] on div "11" at bounding box center [31, 227] width 31 height 28
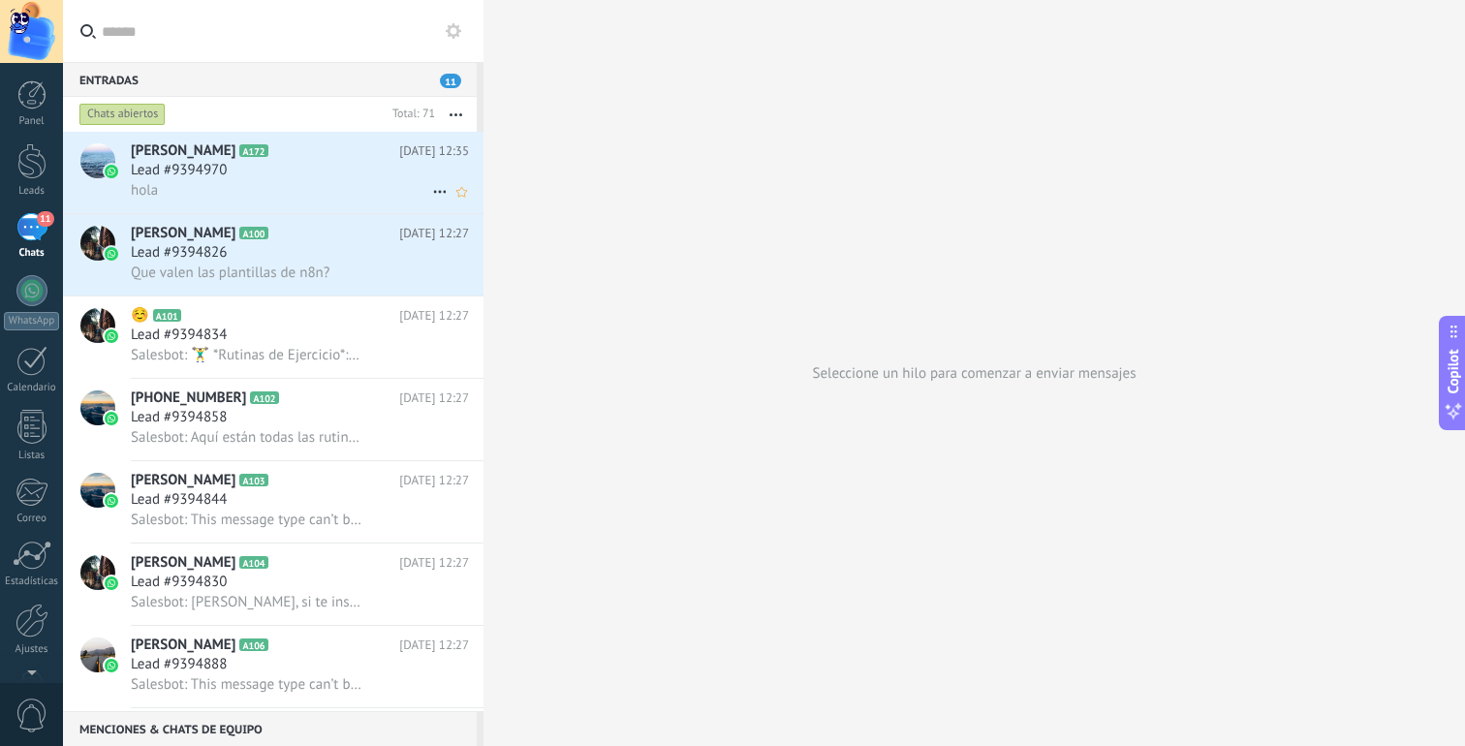
click at [268, 161] on div "Lead #9394970" at bounding box center [300, 170] width 338 height 19
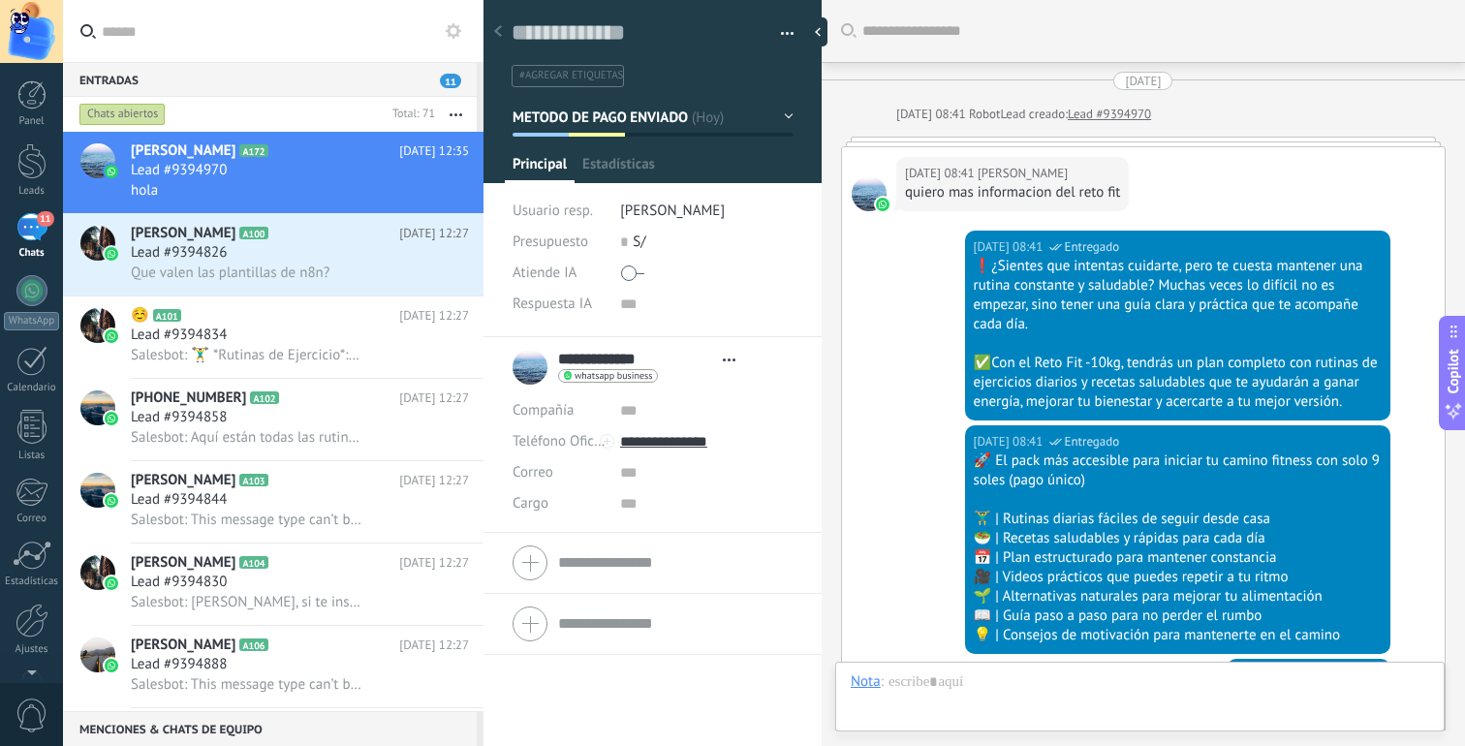
type textarea "**********"
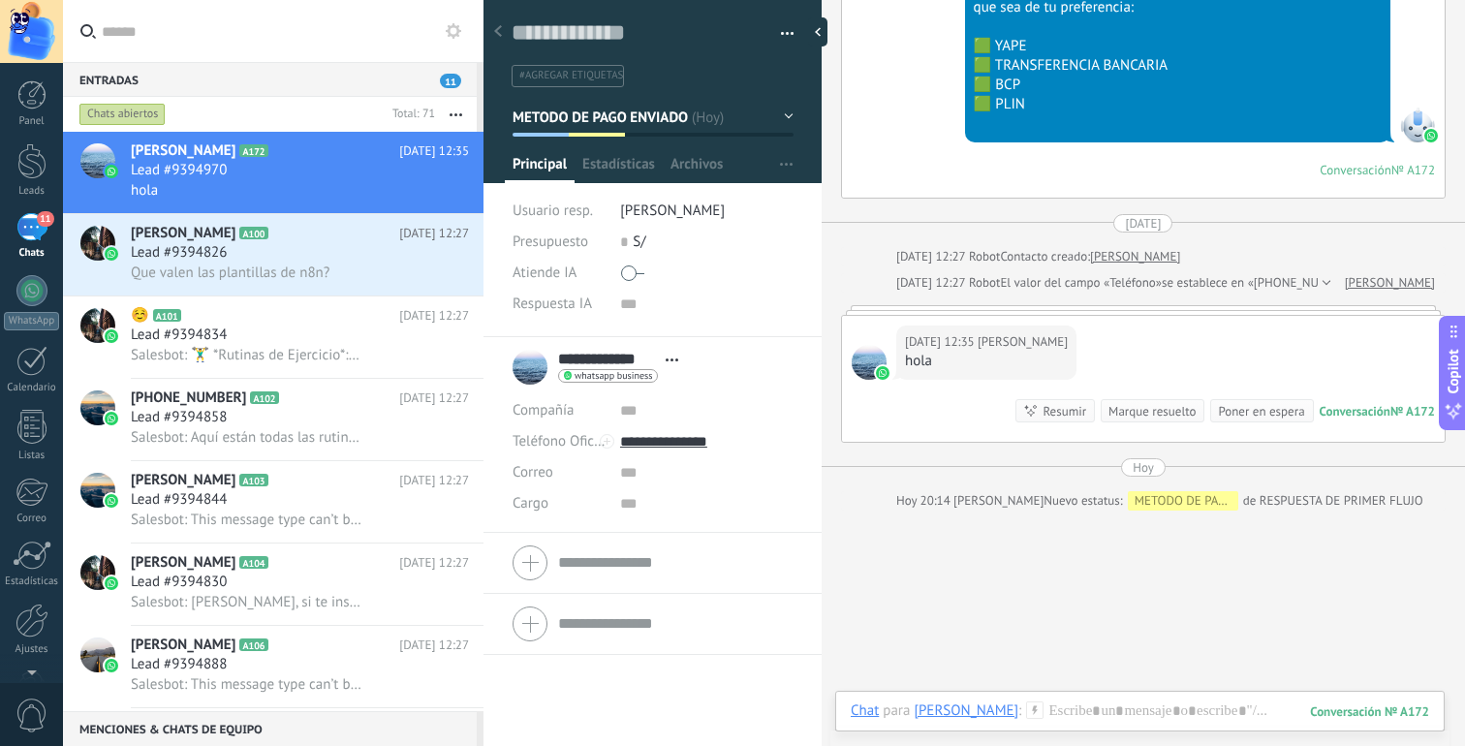
click at [777, 117] on button "METODO DE PAGO ENVIADO" at bounding box center [653, 117] width 281 height 35
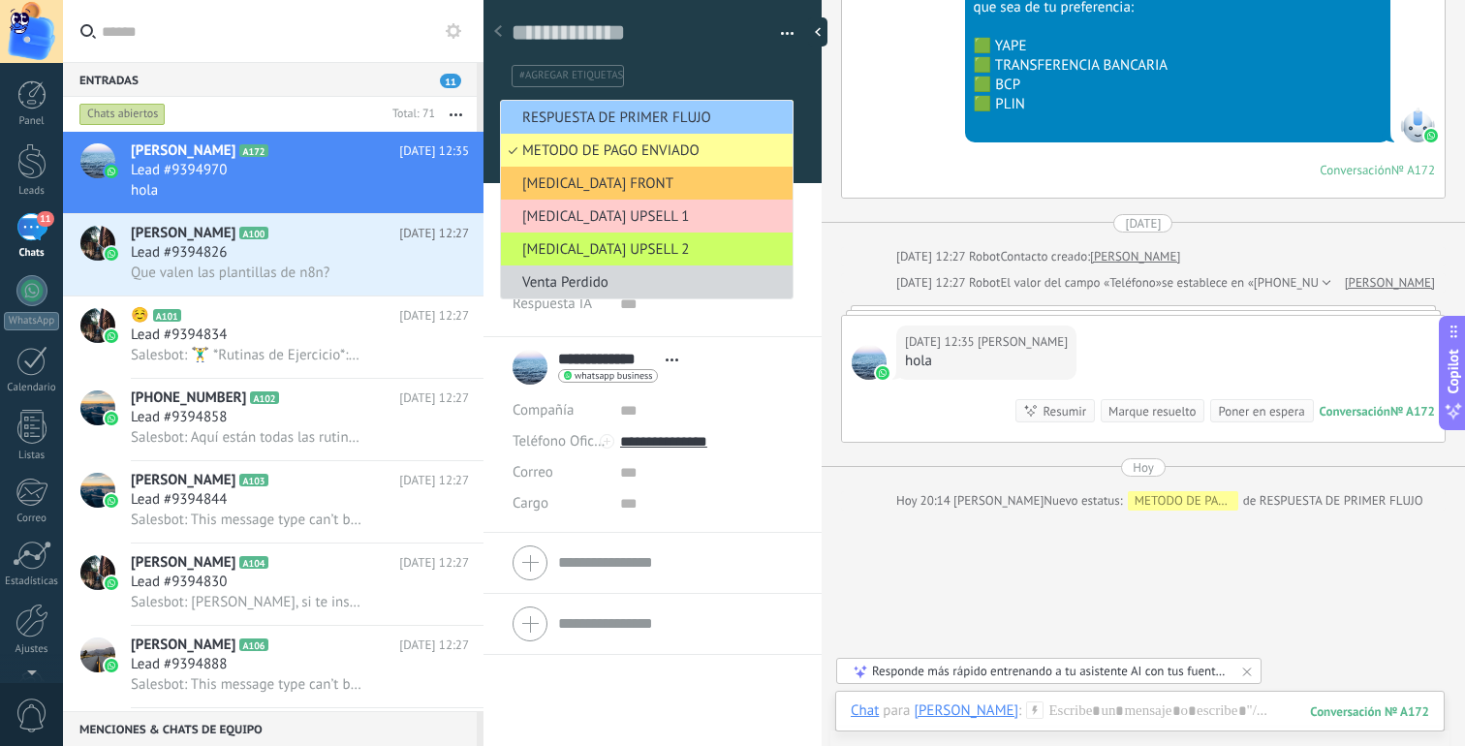
click at [794, 99] on div at bounding box center [653, 85] width 339 height 196
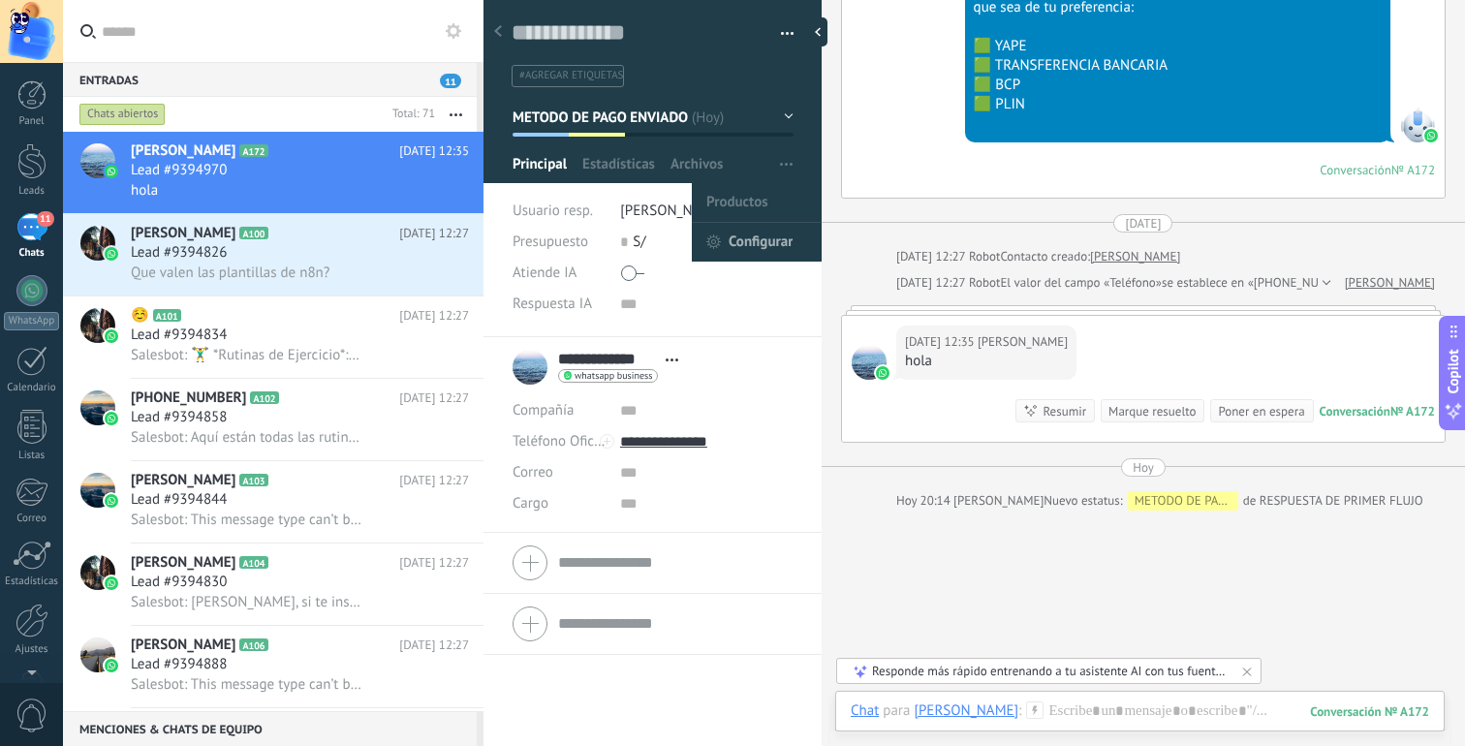
click at [736, 242] on span "Configurar" at bounding box center [761, 242] width 64 height 39
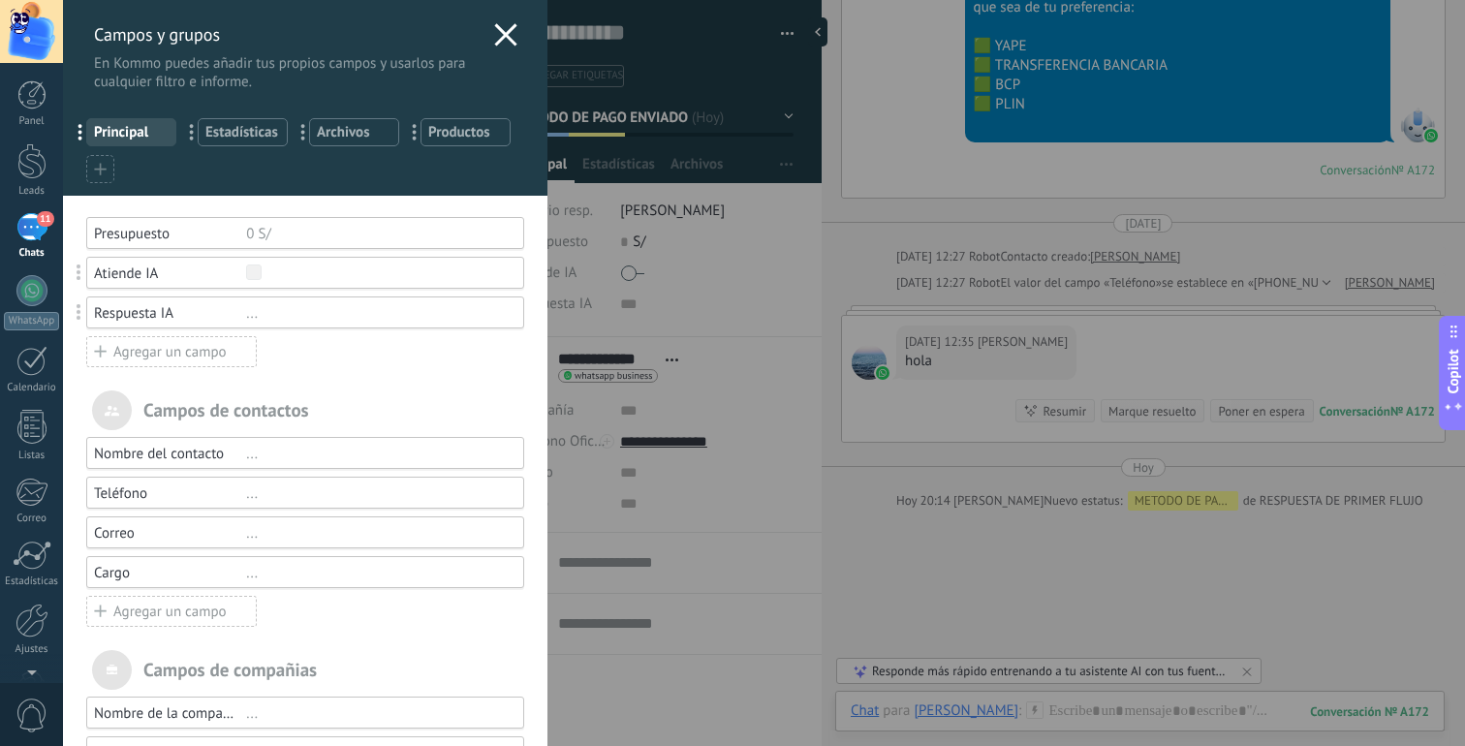
click at [164, 355] on div "Agregar un campo" at bounding box center [171, 351] width 171 height 31
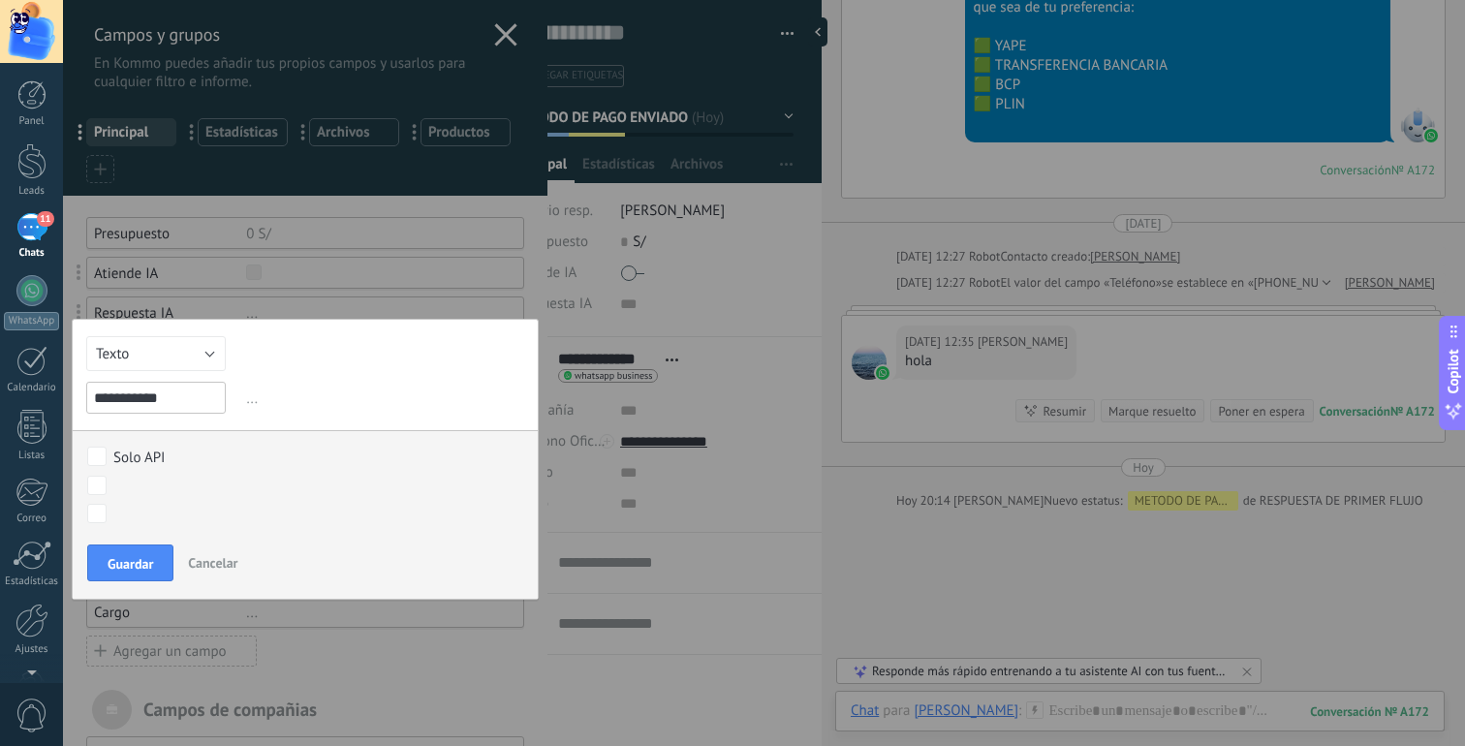
type input "**********"
click at [206, 357] on button "Texto" at bounding box center [156, 353] width 140 height 35
click at [273, 350] on div "**********" at bounding box center [305, 459] width 467 height 281
click at [201, 357] on button "Texto" at bounding box center [156, 353] width 140 height 35
click at [160, 413] on span "Interruptor" at bounding box center [155, 420] width 160 height 18
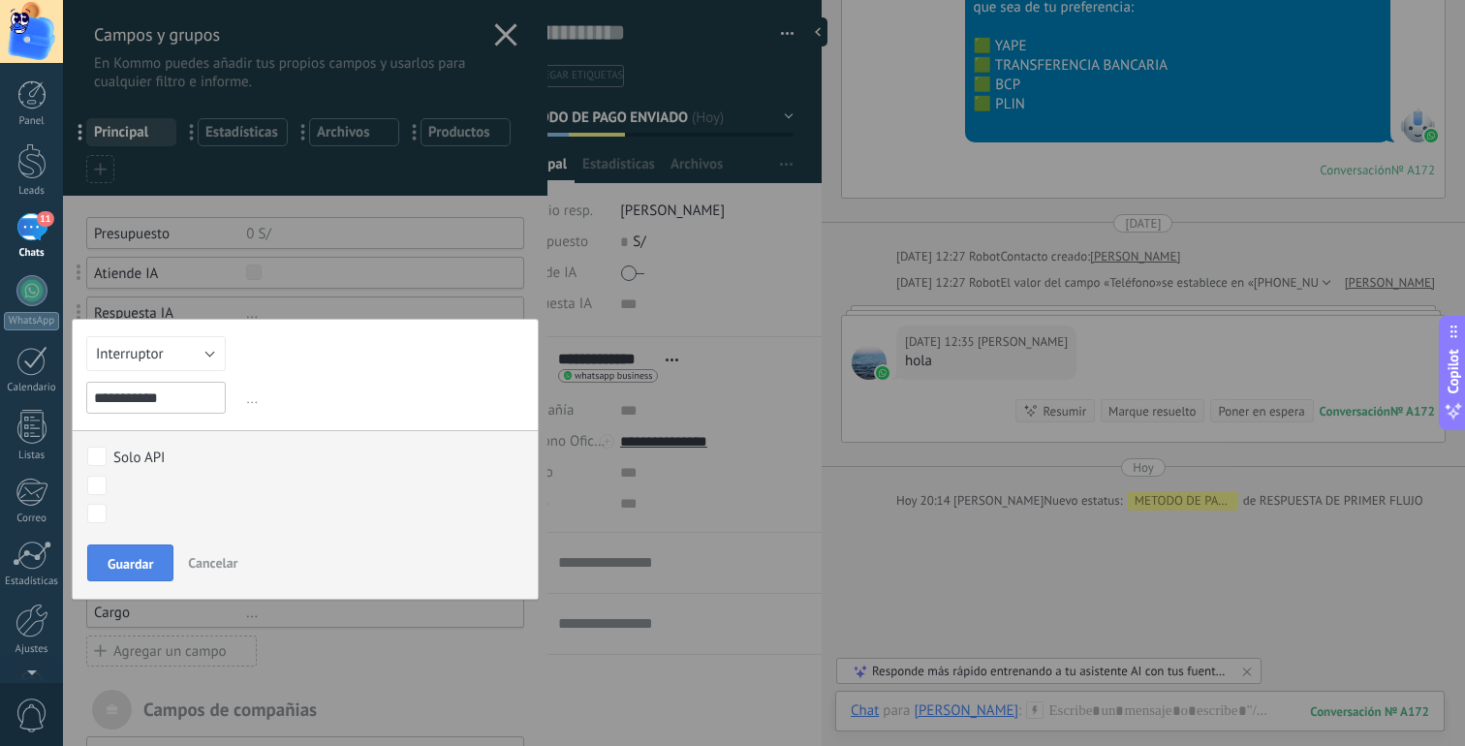
click at [136, 558] on span "Guardar" at bounding box center [131, 564] width 46 height 14
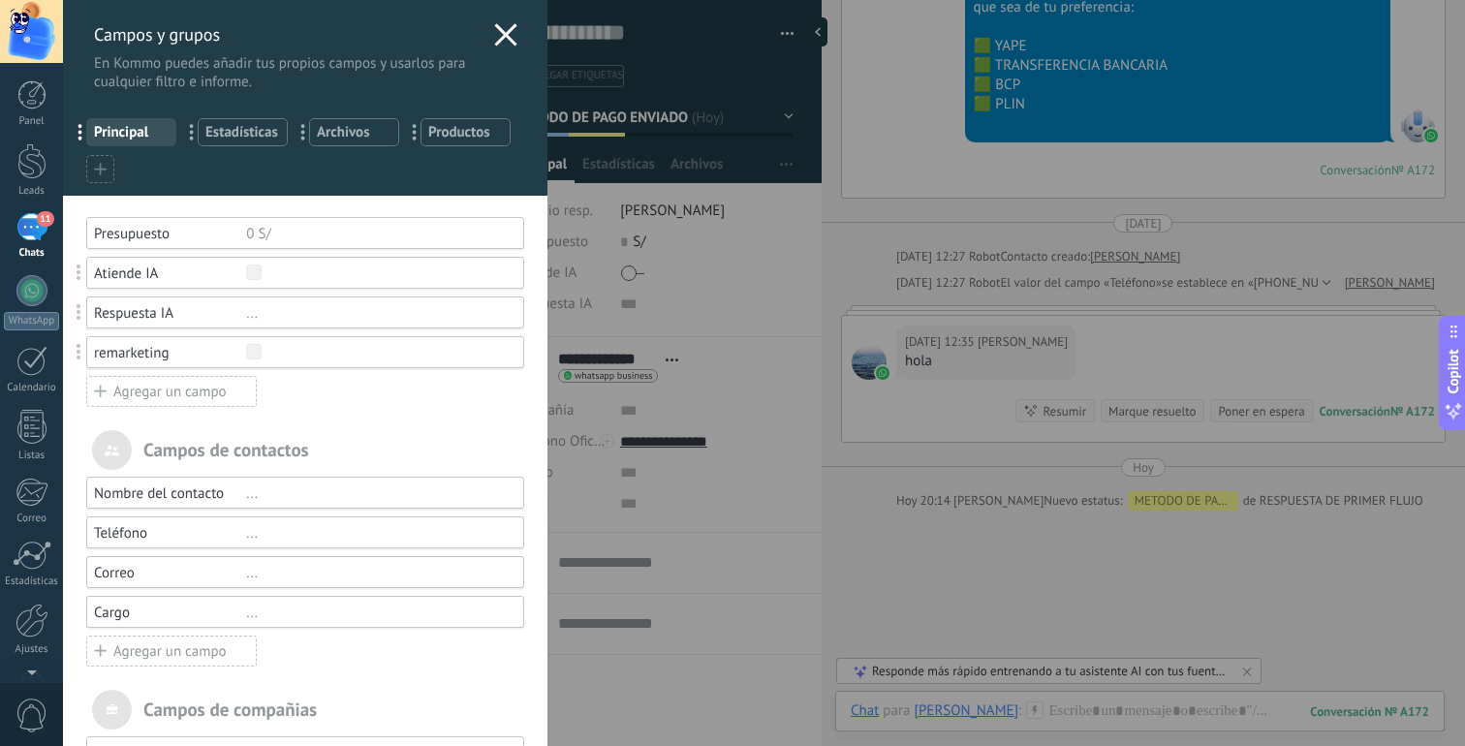
click at [642, 318] on div "Campos y grupos En Kommo puedes añadir tus propios campos y usarlos para cualqu…" at bounding box center [764, 373] width 1402 height 746
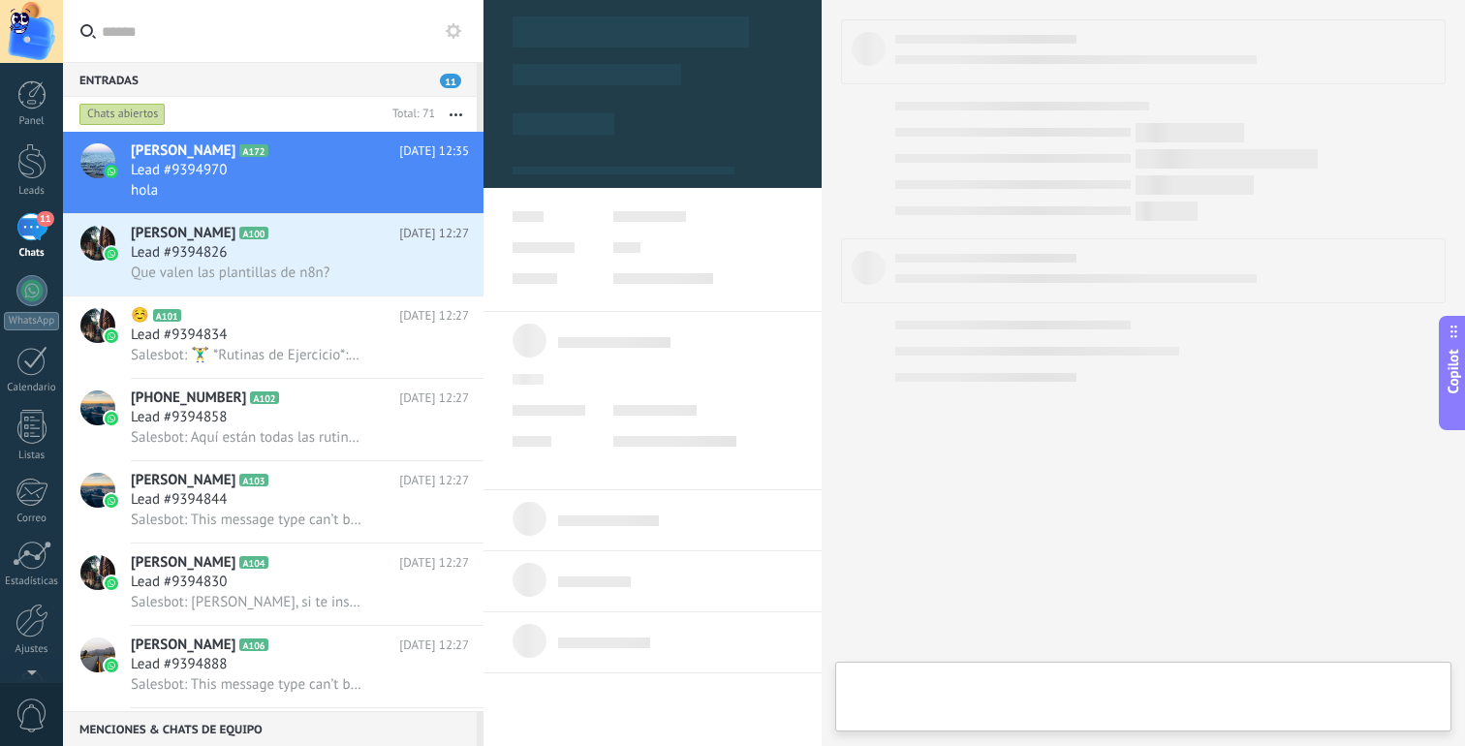
type textarea "**********"
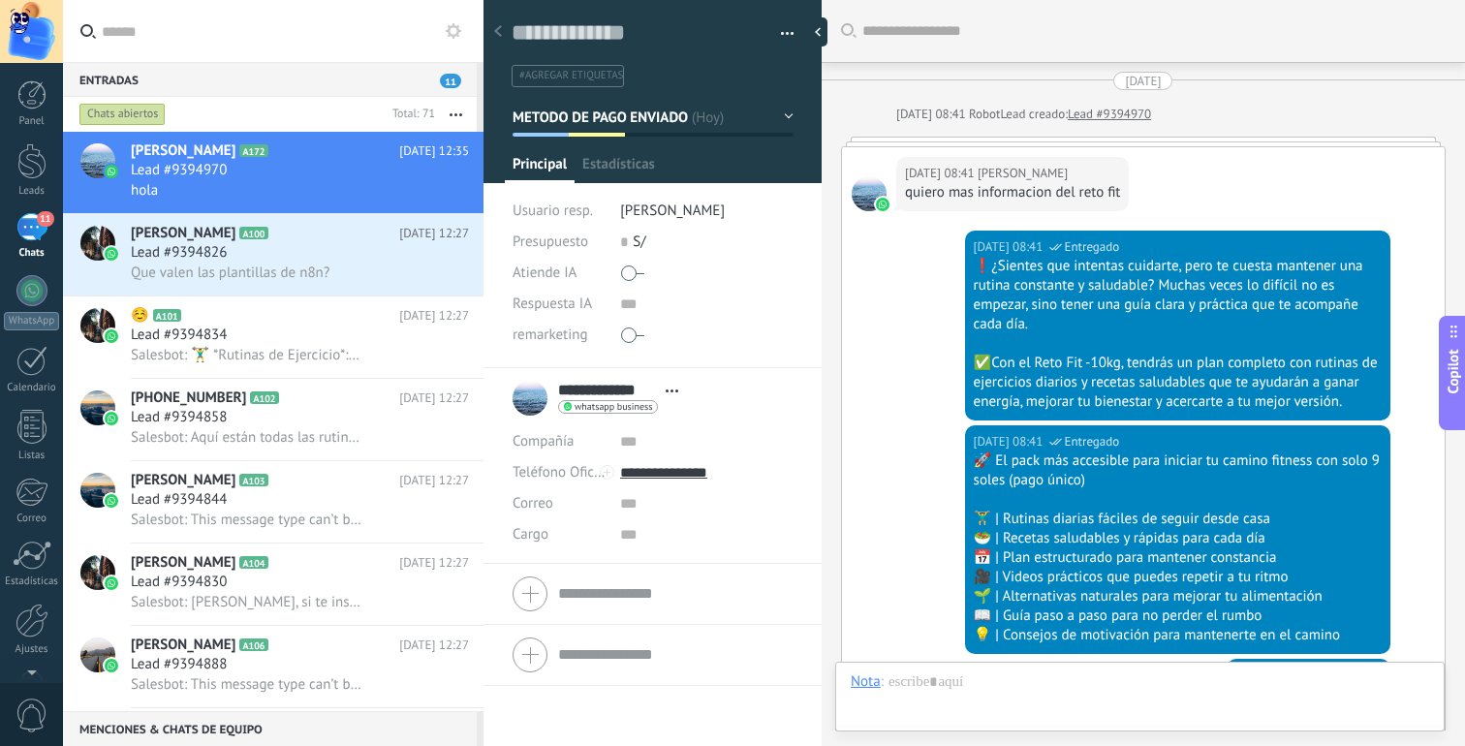
scroll to position [2049, 0]
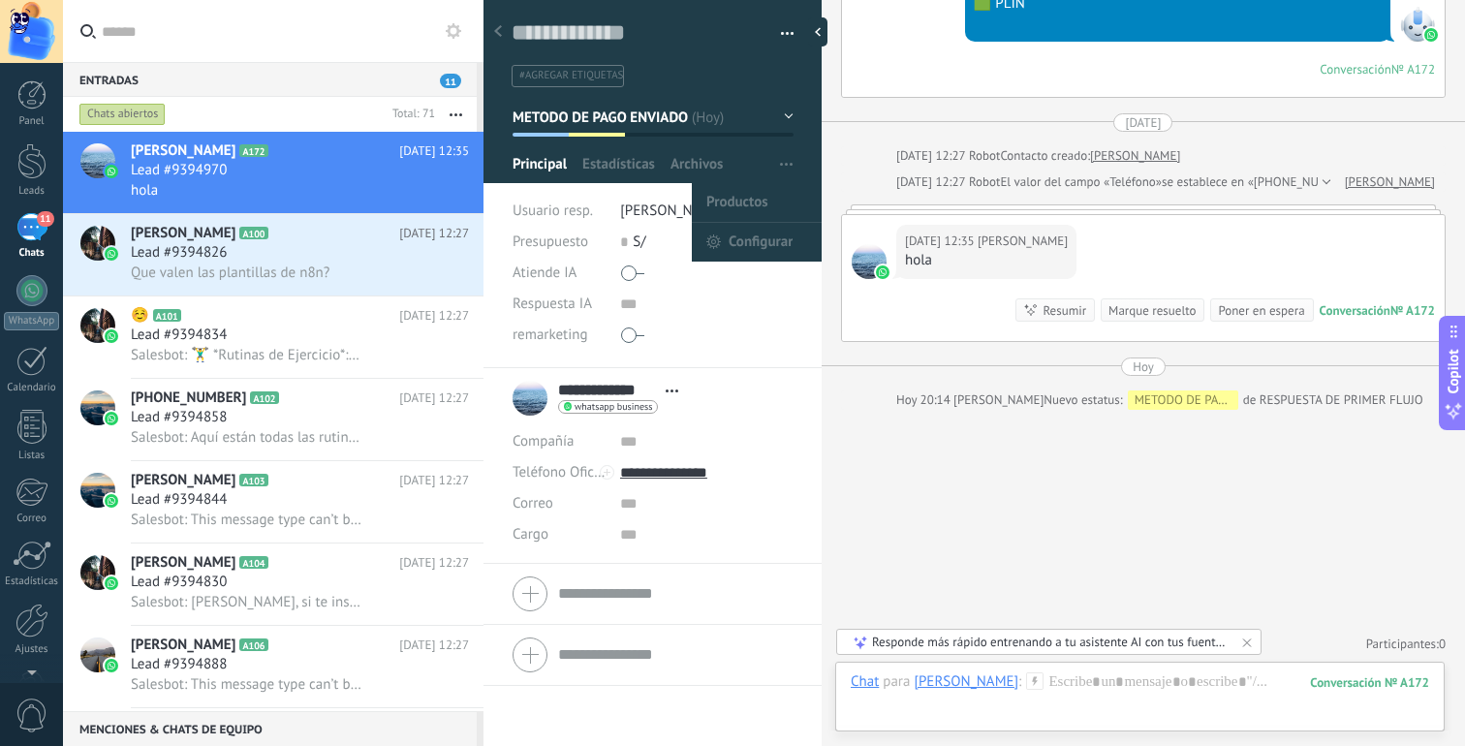
click at [775, 115] on button "METODO DE PAGO ENVIADO" at bounding box center [653, 117] width 281 height 35
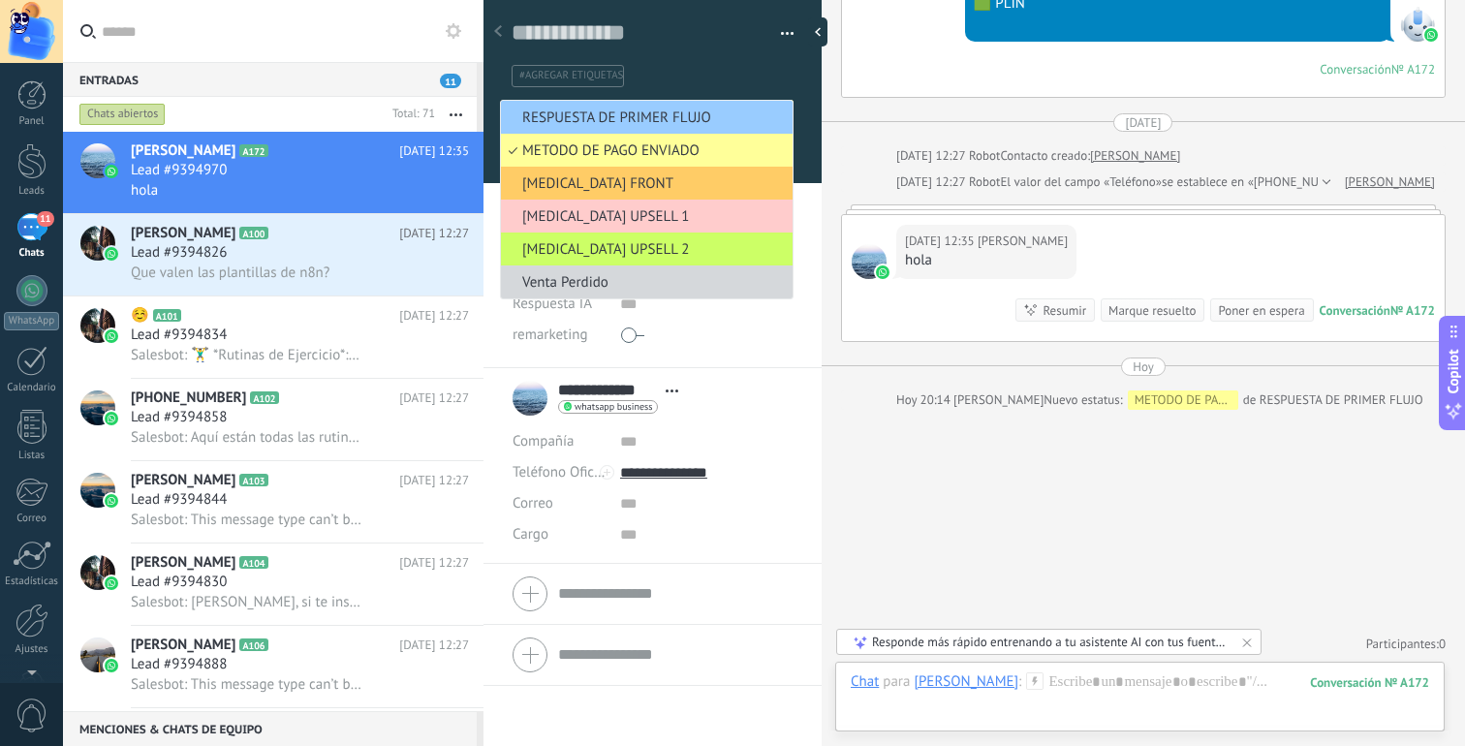
click at [800, 134] on div at bounding box center [653, 85] width 339 height 196
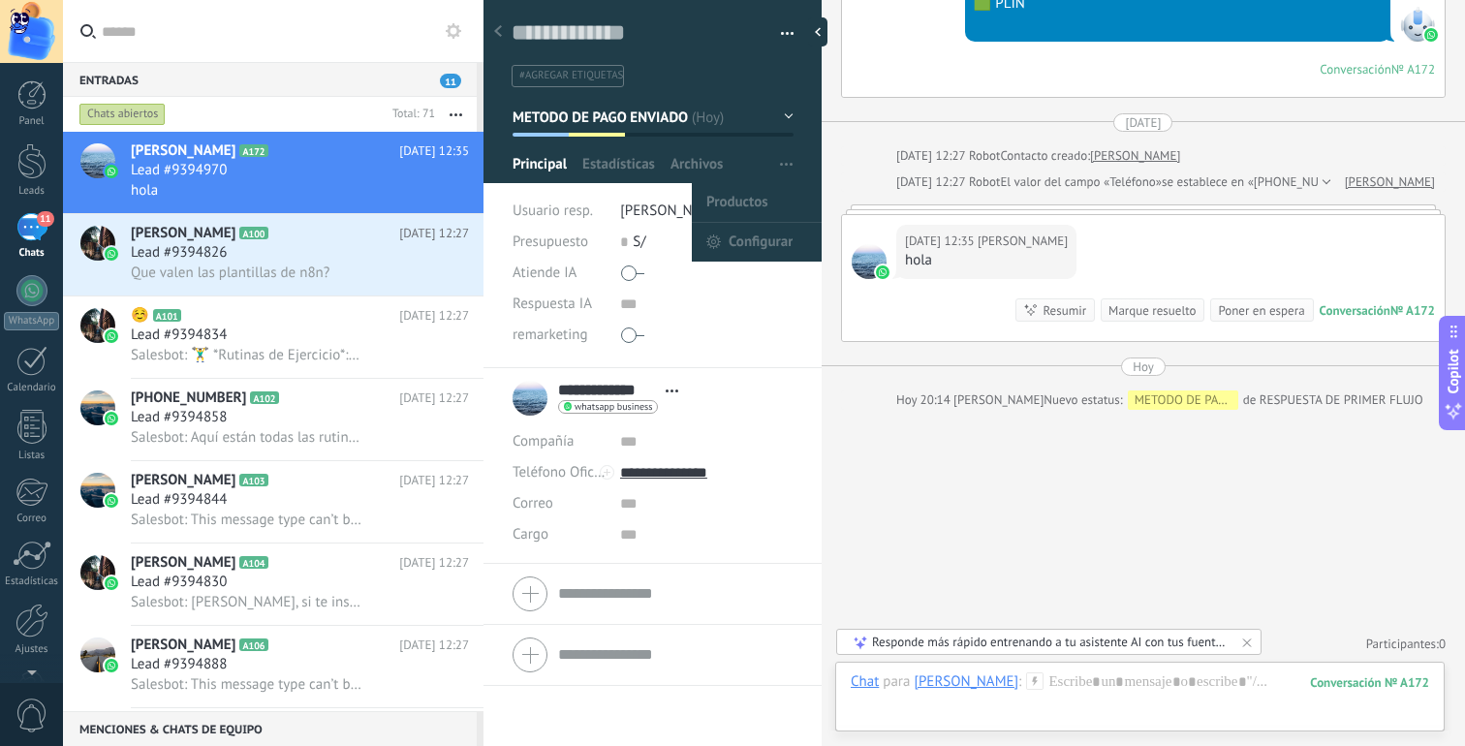
click at [786, 170] on button "button" at bounding box center [786, 164] width 28 height 37
click at [754, 238] on span "Configurar" at bounding box center [761, 242] width 64 height 39
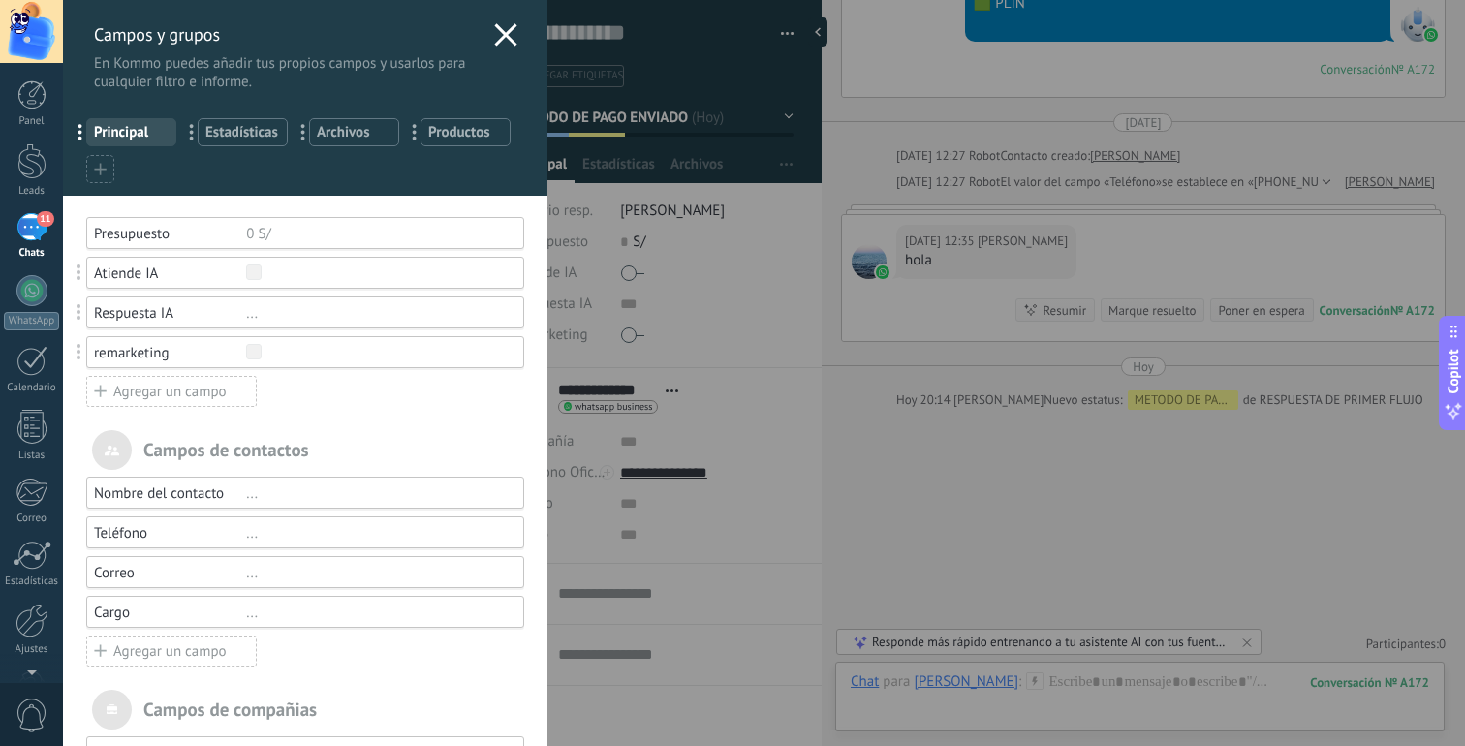
click at [501, 34] on icon at bounding box center [505, 34] width 23 height 23
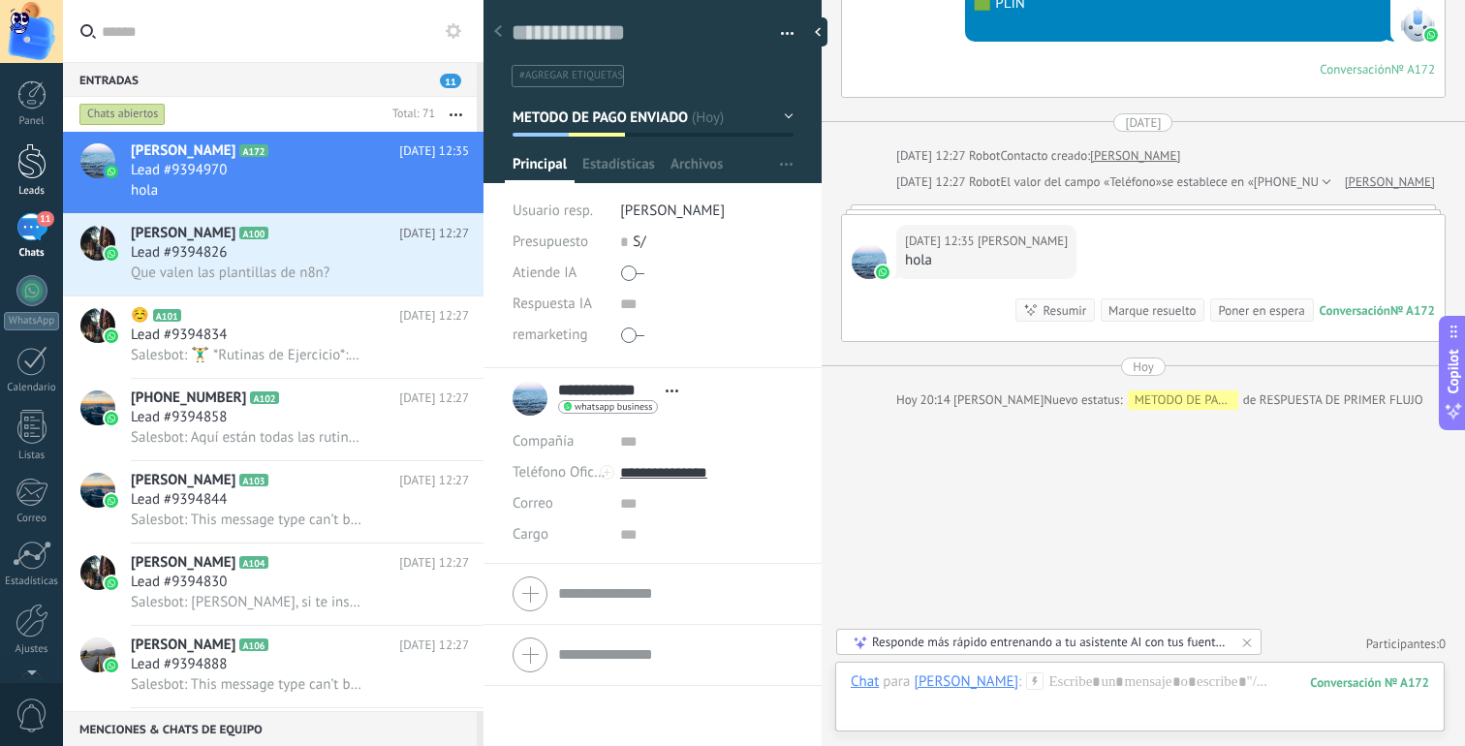
click at [33, 175] on div at bounding box center [31, 161] width 29 height 36
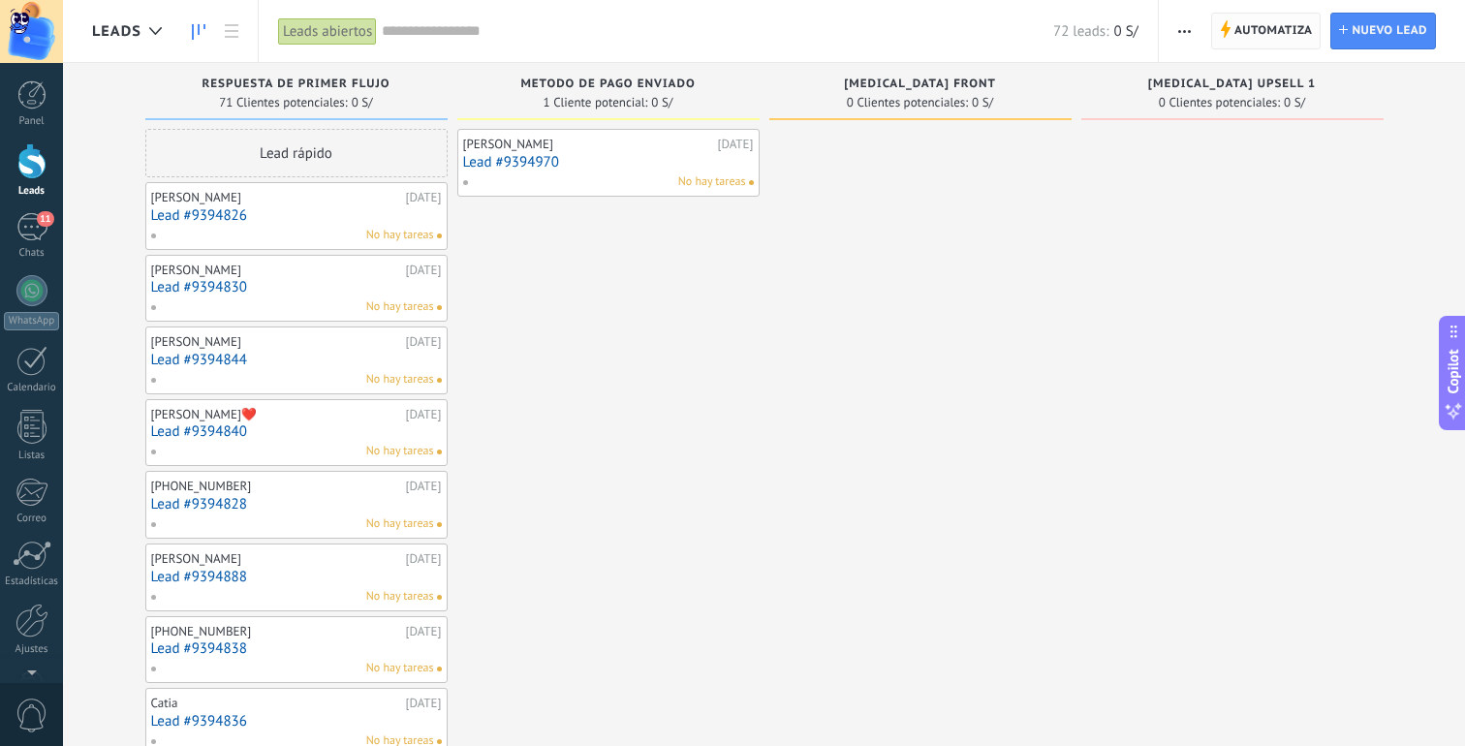
click at [1246, 35] on span "Automatiza" at bounding box center [1274, 31] width 78 height 35
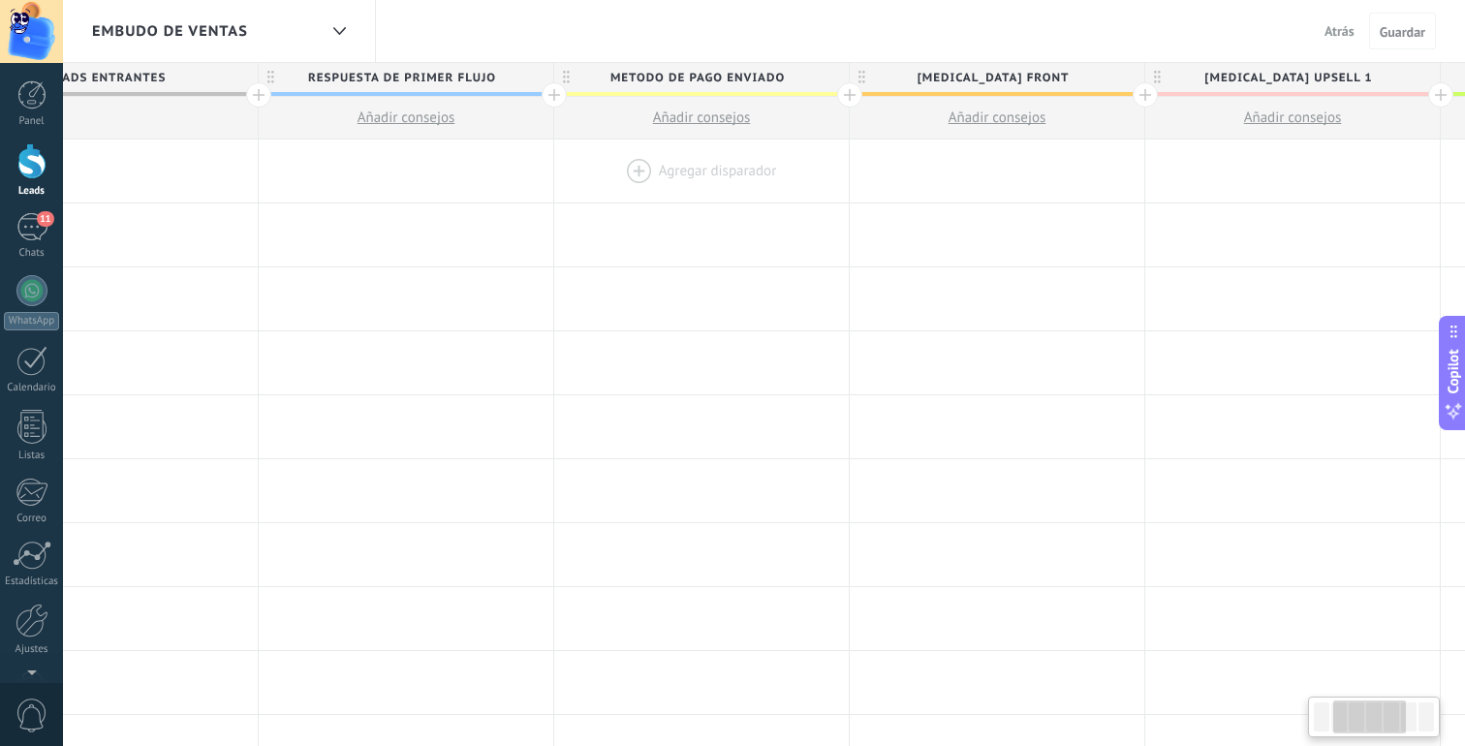
scroll to position [0, 492]
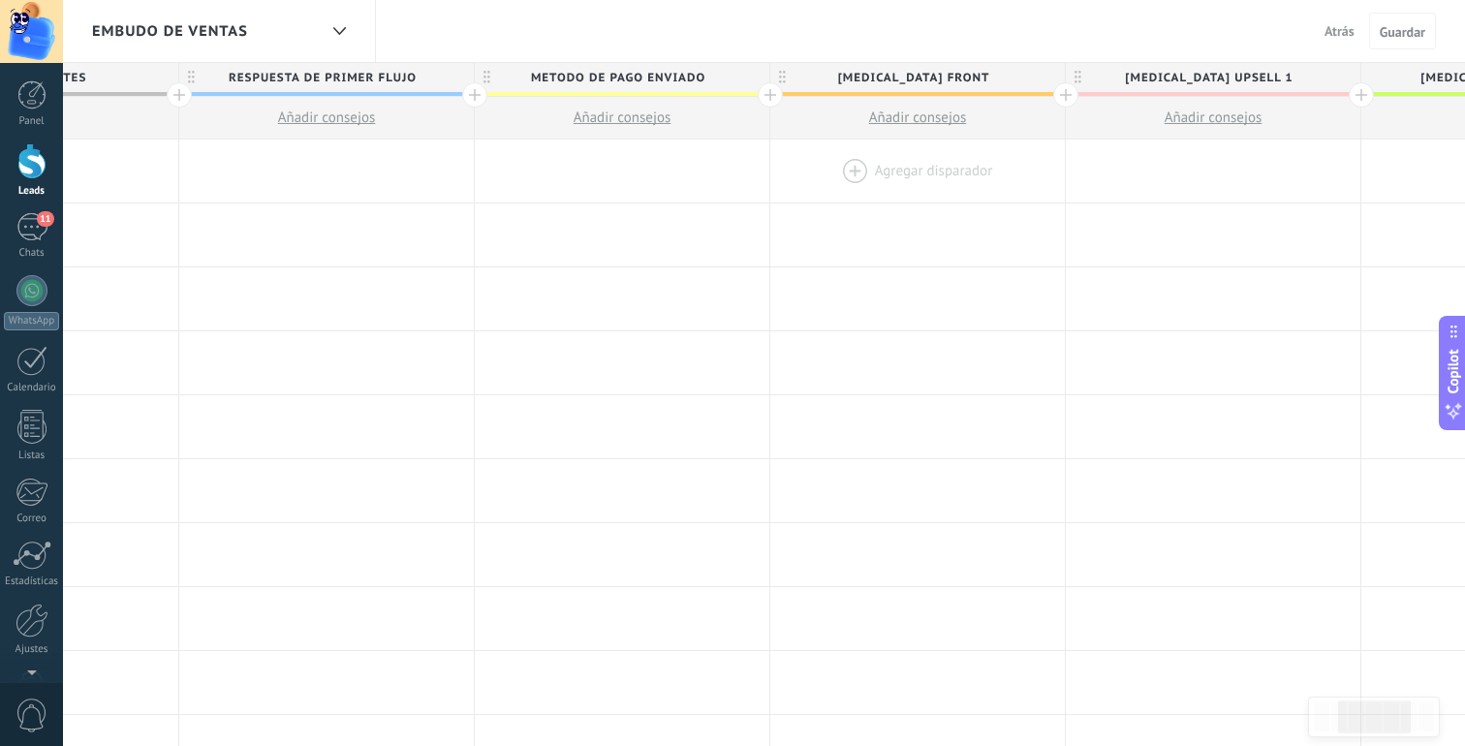
click at [958, 175] on div at bounding box center [917, 171] width 295 height 63
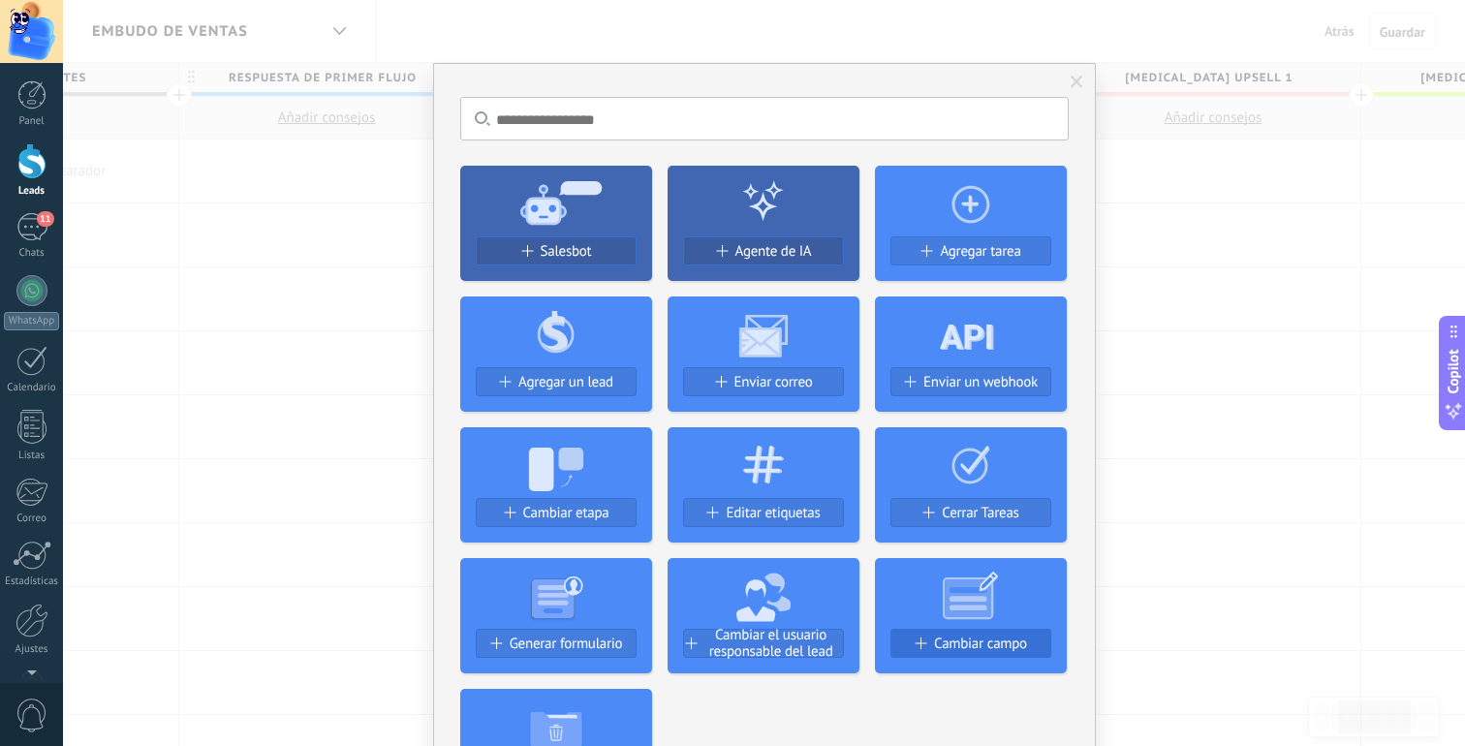
click at [952, 632] on button "Cambiar campo" at bounding box center [971, 643] width 161 height 29
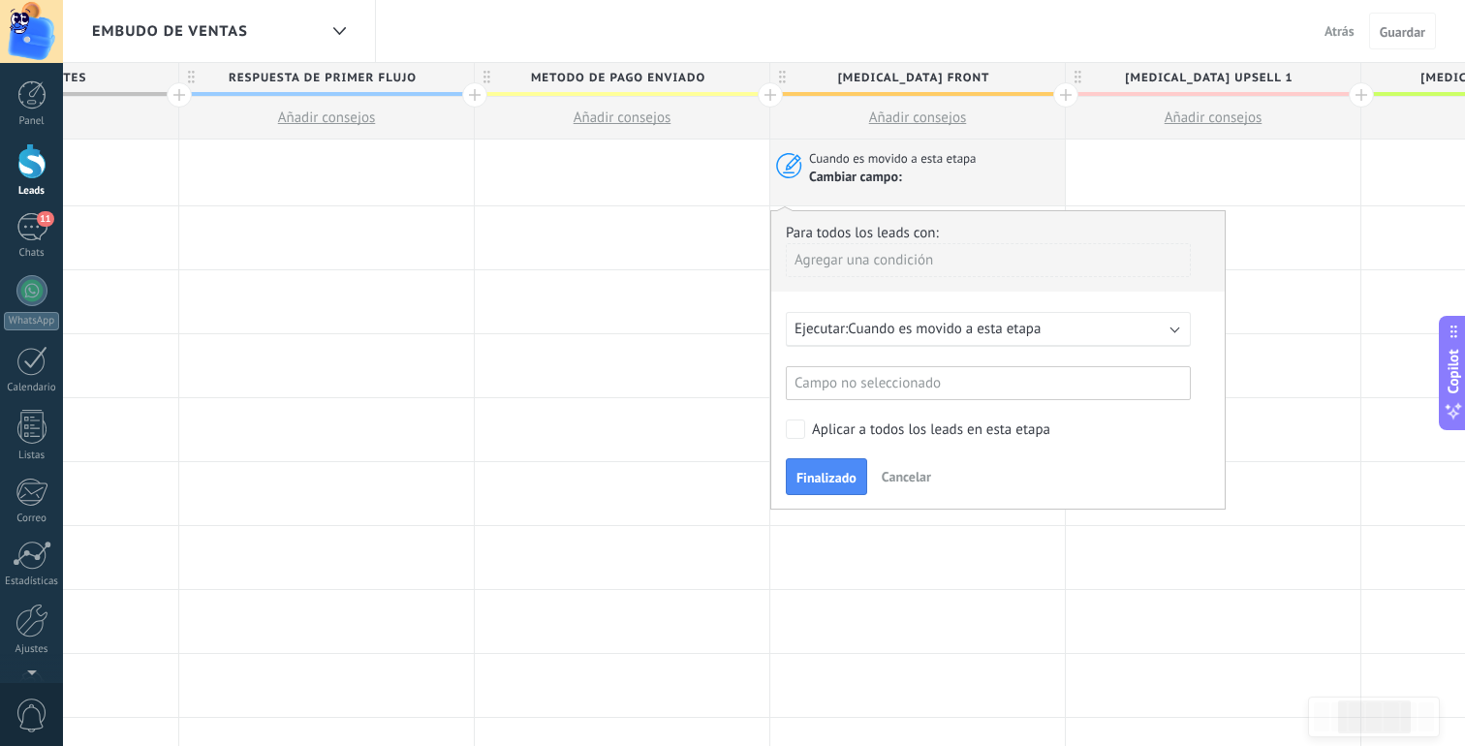
click at [916, 269] on div "Agregar una condición" at bounding box center [988, 260] width 405 height 34
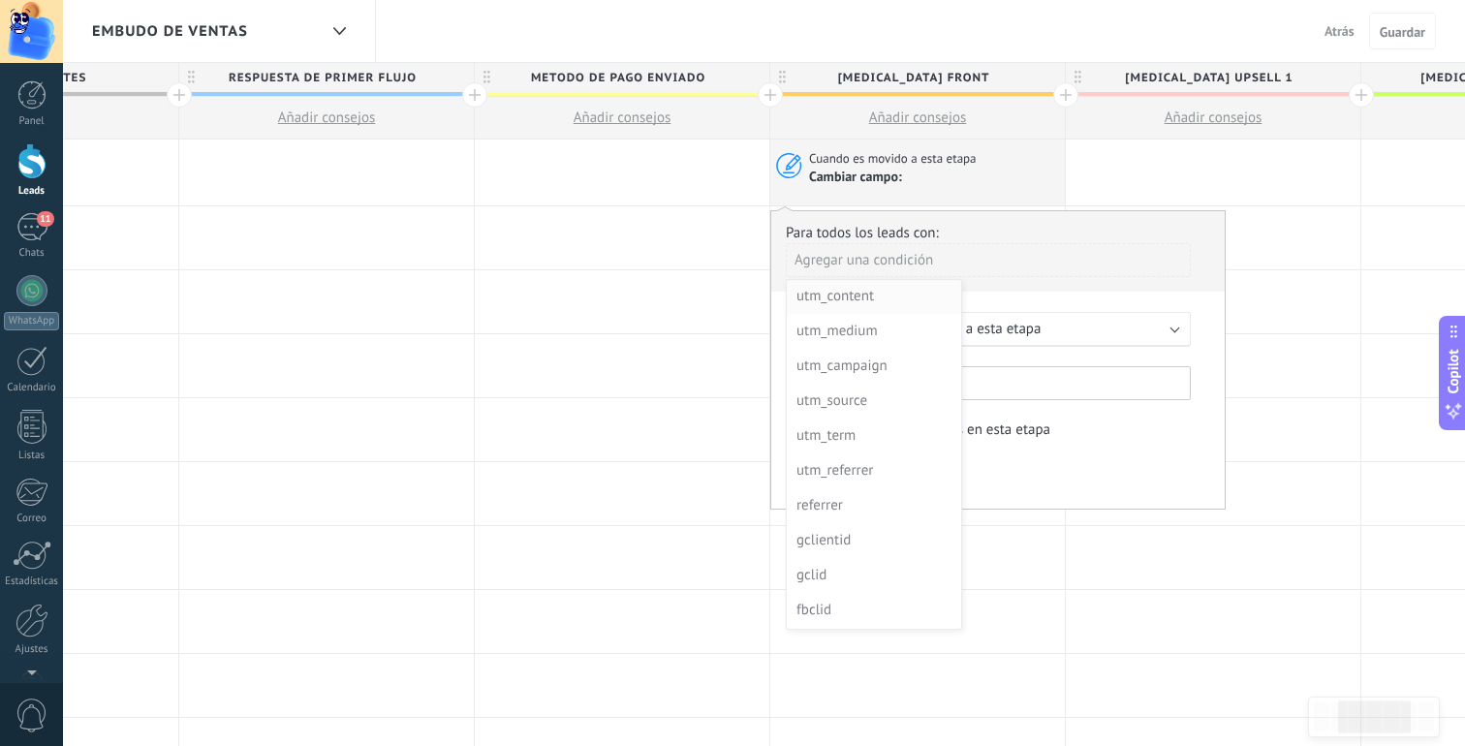
scroll to position [279, 0]
click at [864, 594] on li "remarketing" at bounding box center [874, 611] width 174 height 35
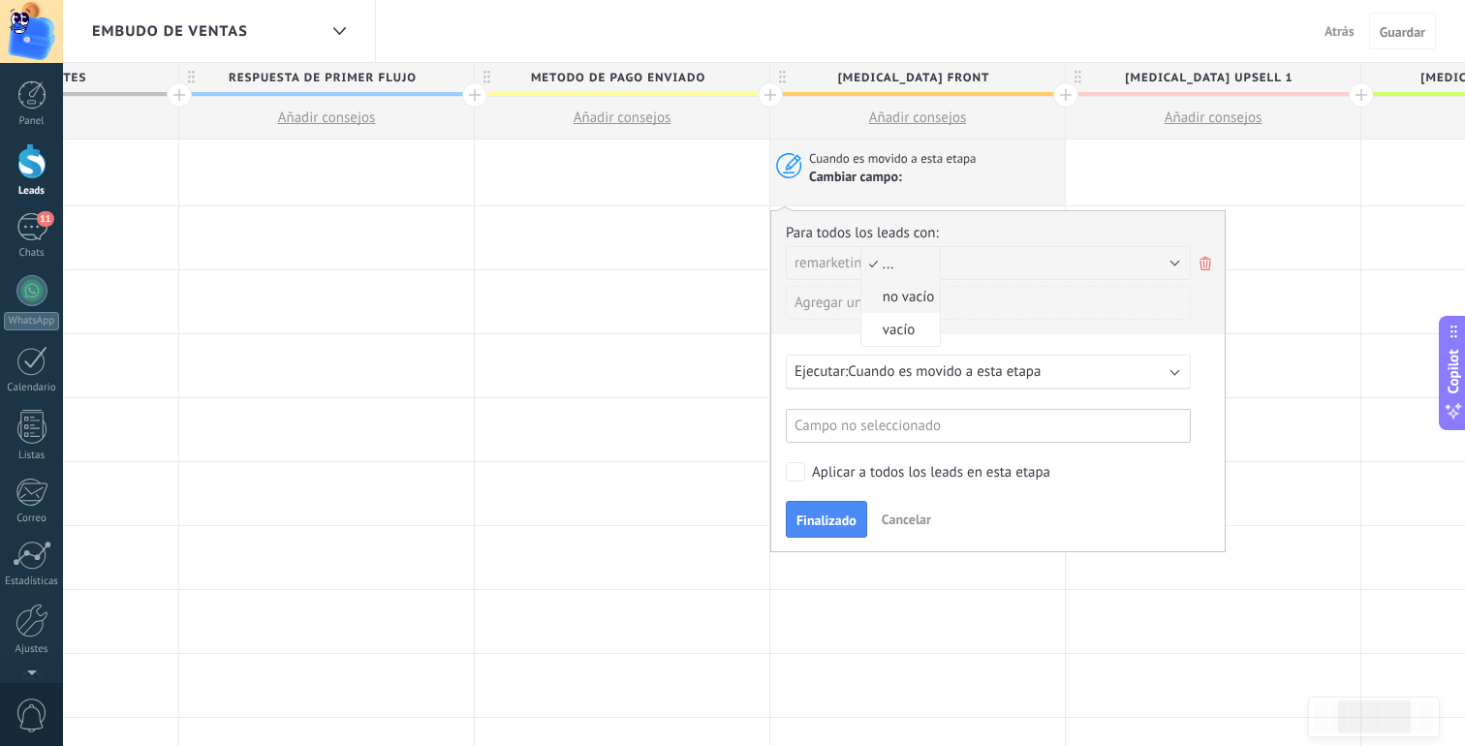
click at [917, 299] on span "no vacío" at bounding box center [898, 297] width 74 height 18
click at [924, 274] on div "... no vacío vacío no vacío" at bounding box center [1036, 266] width 307 height 26
click at [918, 328] on span "vacío" at bounding box center [898, 330] width 74 height 18
click at [972, 336] on div "Para todos los leads con: remarketing: ... no vacío vacío vacío [PERSON_NAME] u…" at bounding box center [997, 381] width 455 height 342
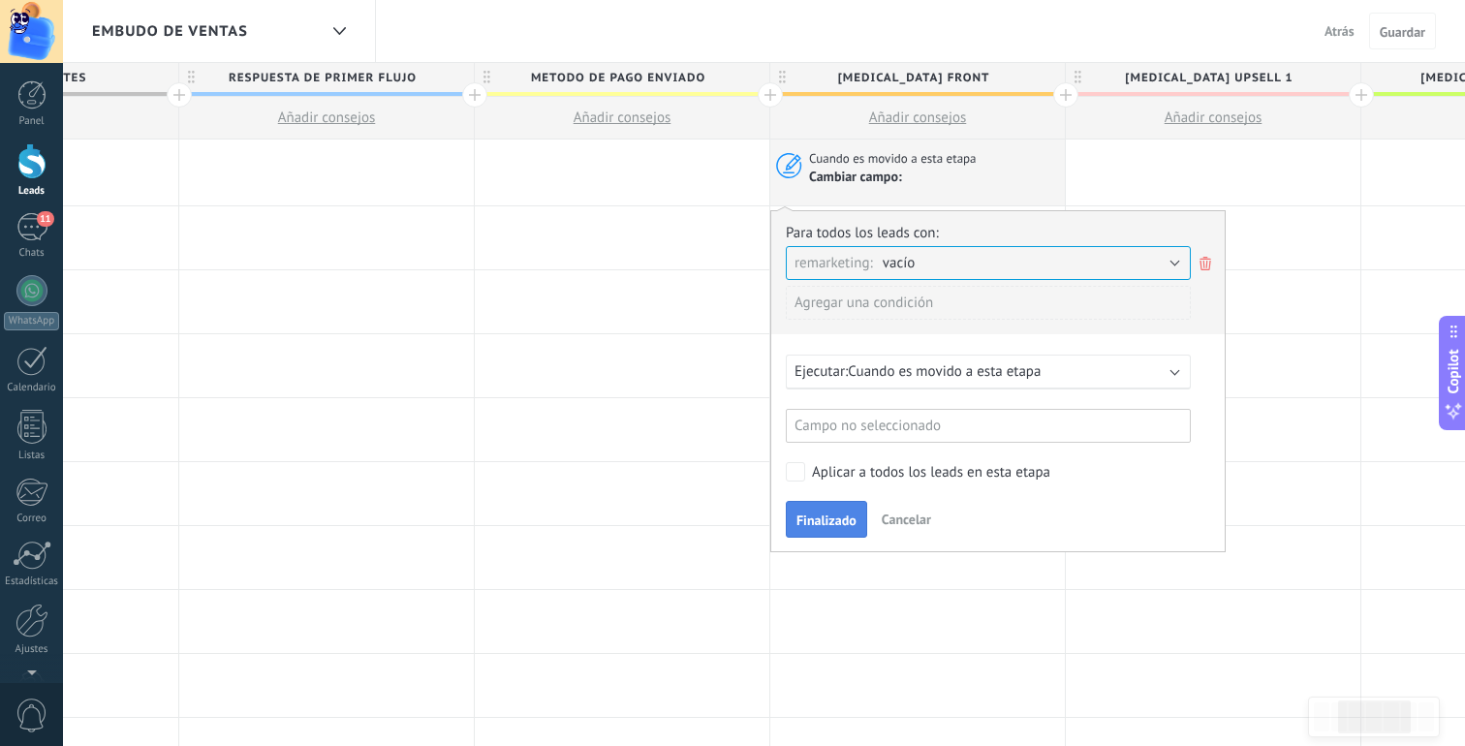
click at [827, 518] on span "Finalizado" at bounding box center [827, 521] width 60 height 14
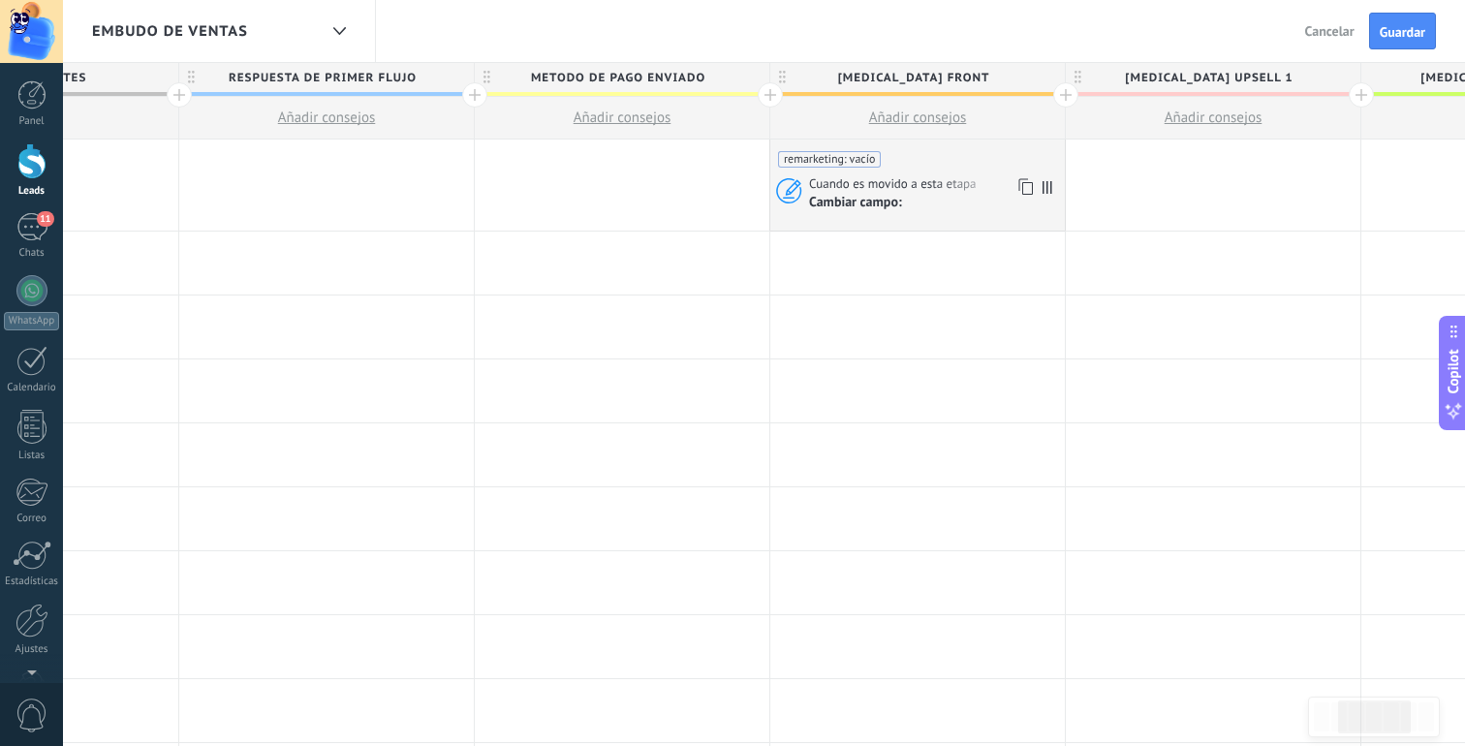
click at [952, 198] on div "Cambiar campo:" at bounding box center [934, 204] width 250 height 23
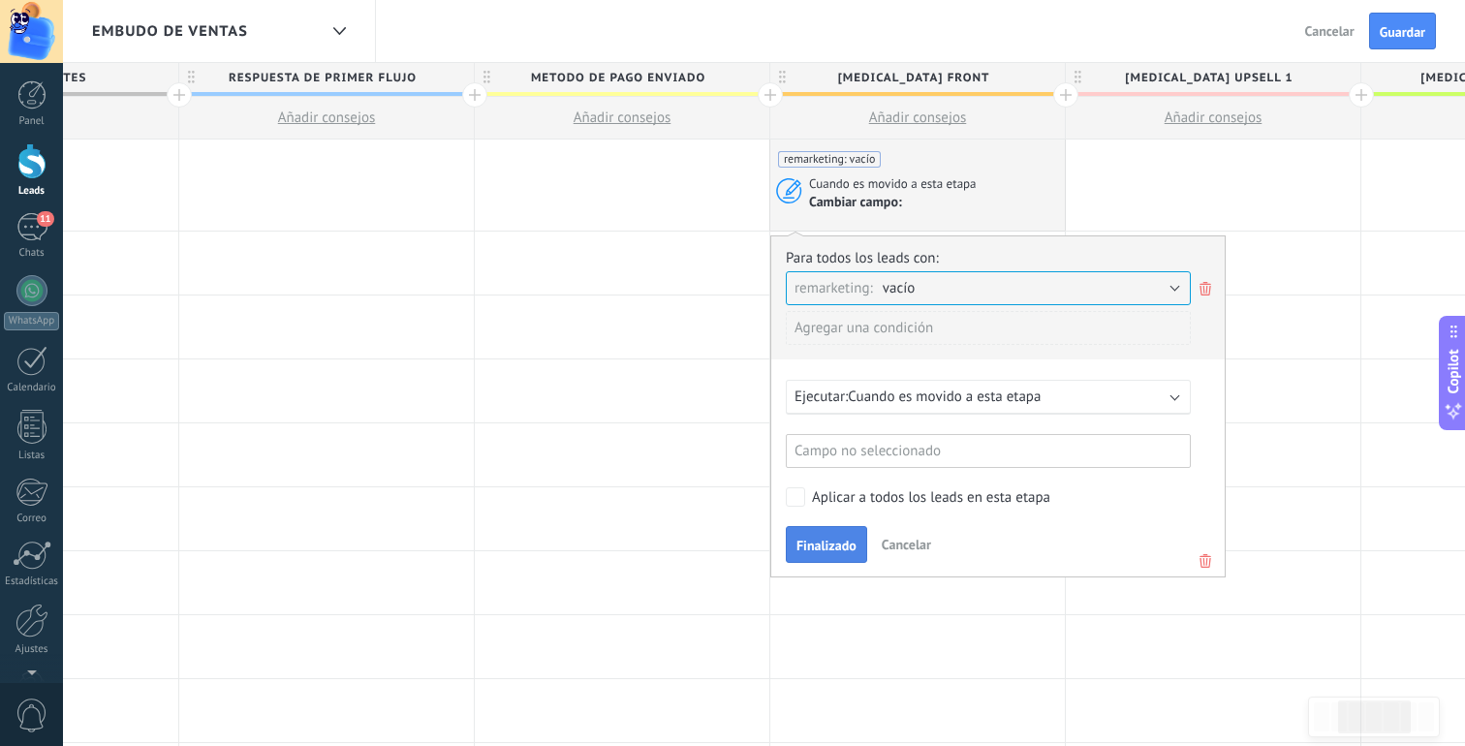
click at [815, 537] on button "Finalizado" at bounding box center [826, 544] width 81 height 37
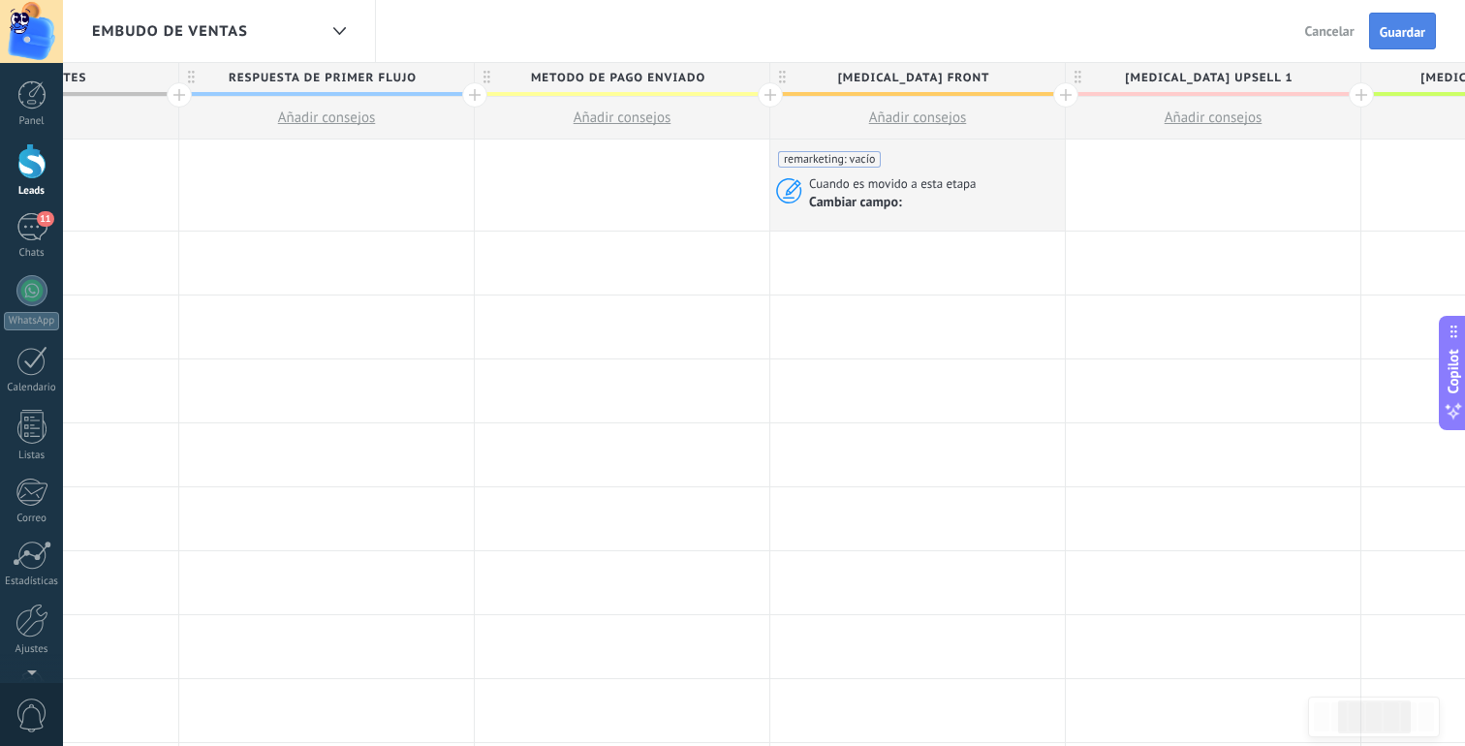
click at [1389, 26] on span "Guardar" at bounding box center [1403, 32] width 46 height 14
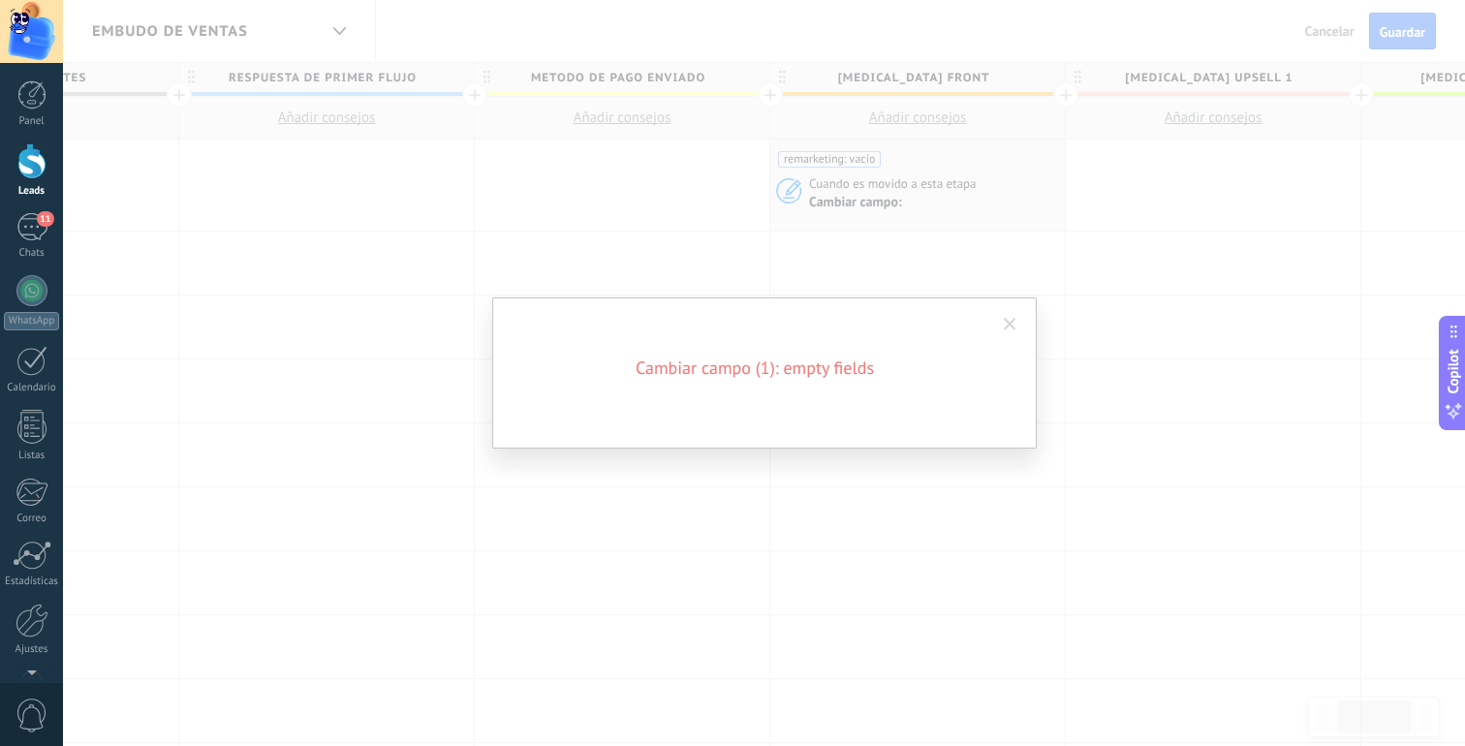
click at [1018, 321] on span at bounding box center [1010, 324] width 32 height 33
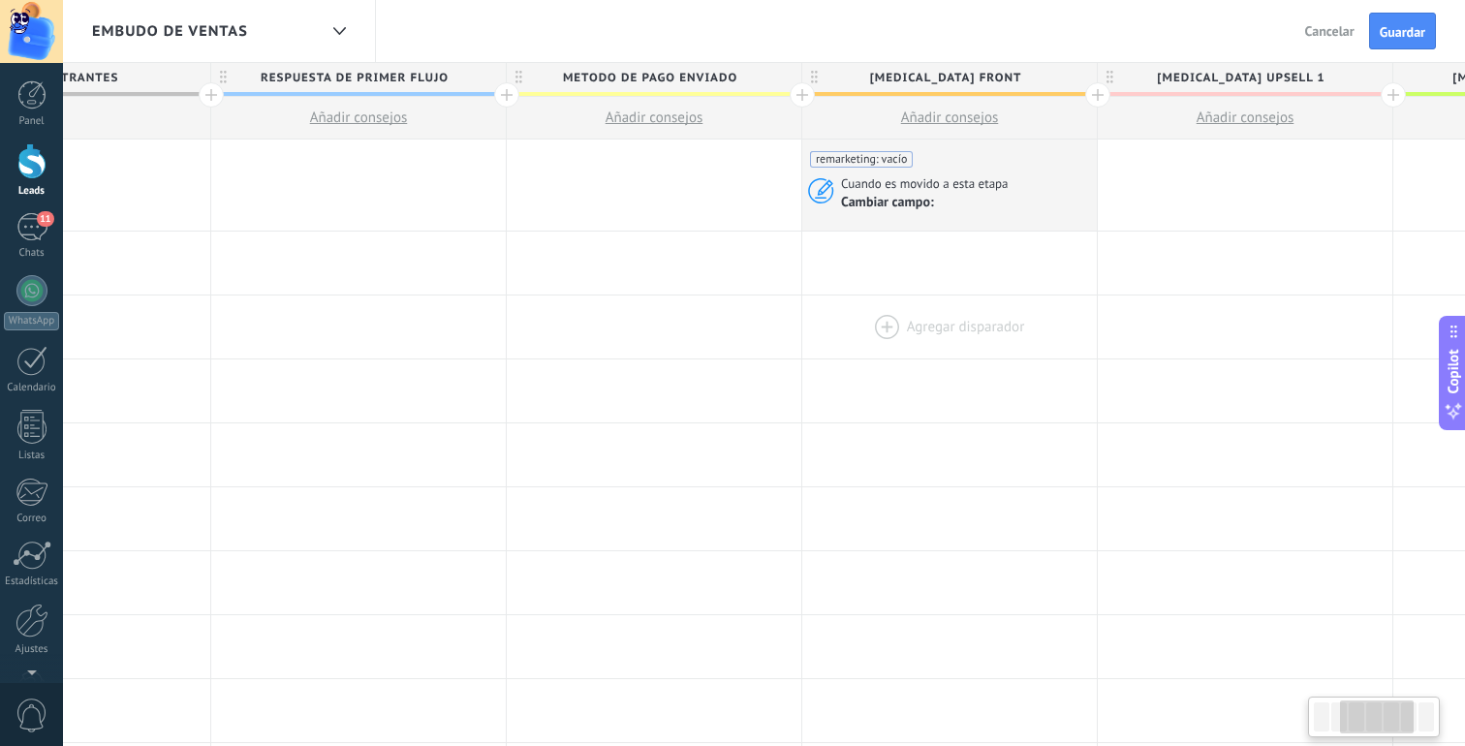
scroll to position [0, 409]
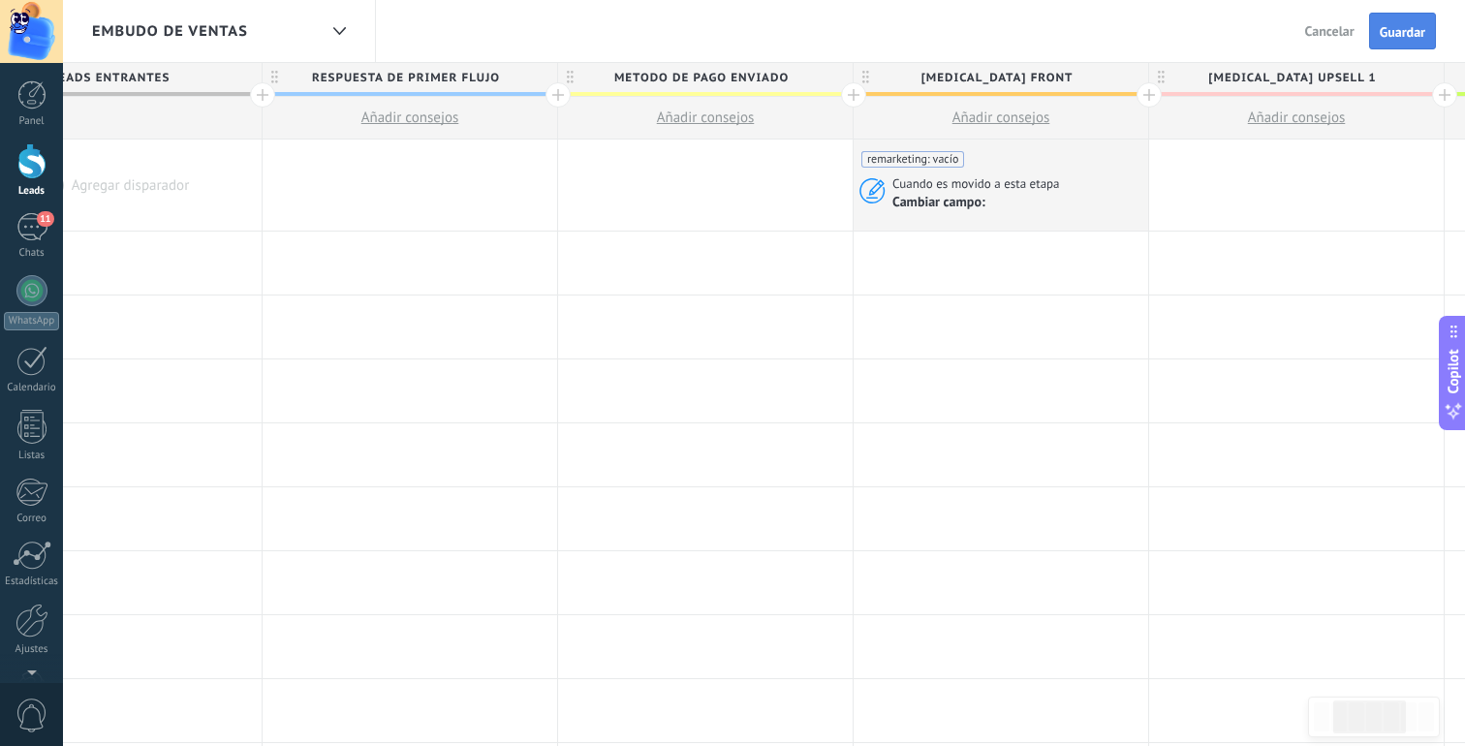
click at [1397, 26] on span "Guardar" at bounding box center [1403, 32] width 46 height 14
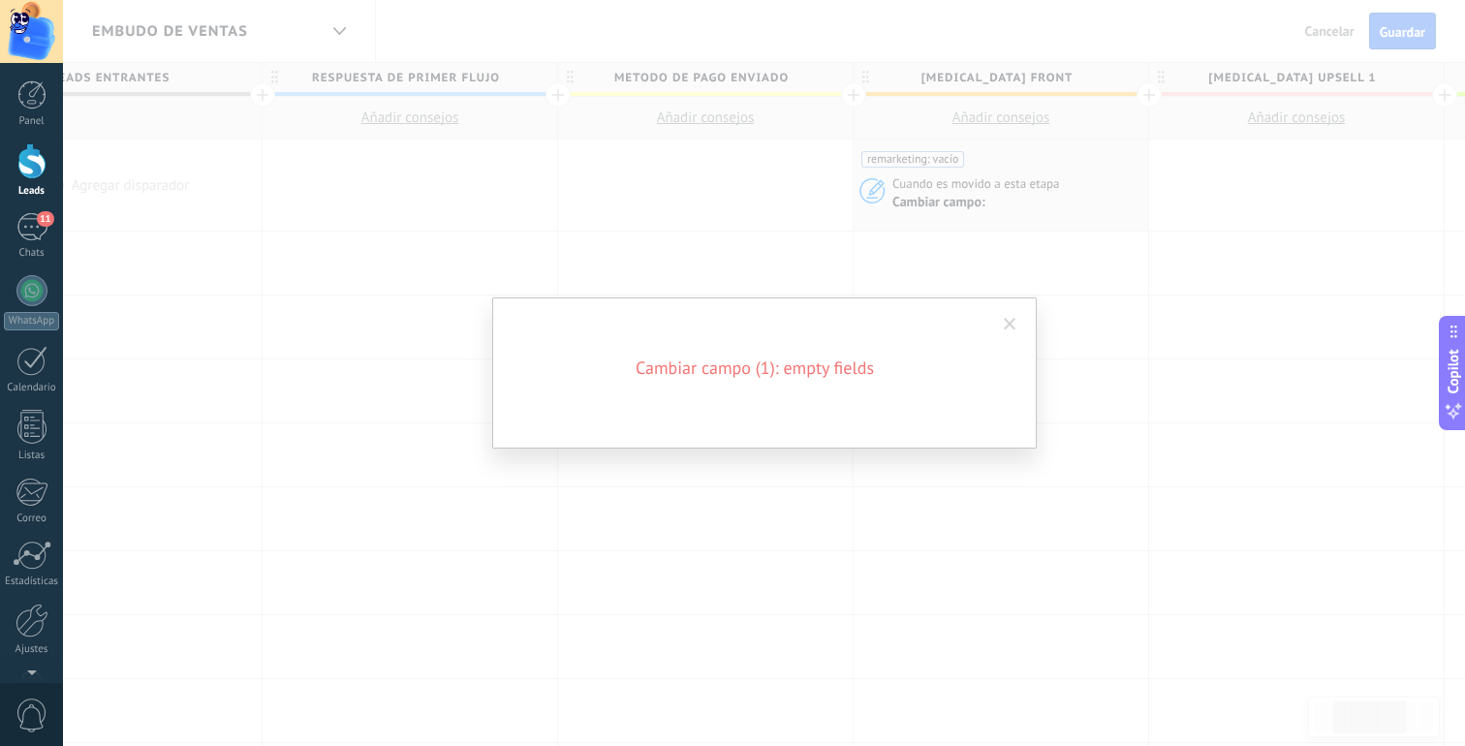
click at [1010, 326] on span at bounding box center [1010, 325] width 13 height 14
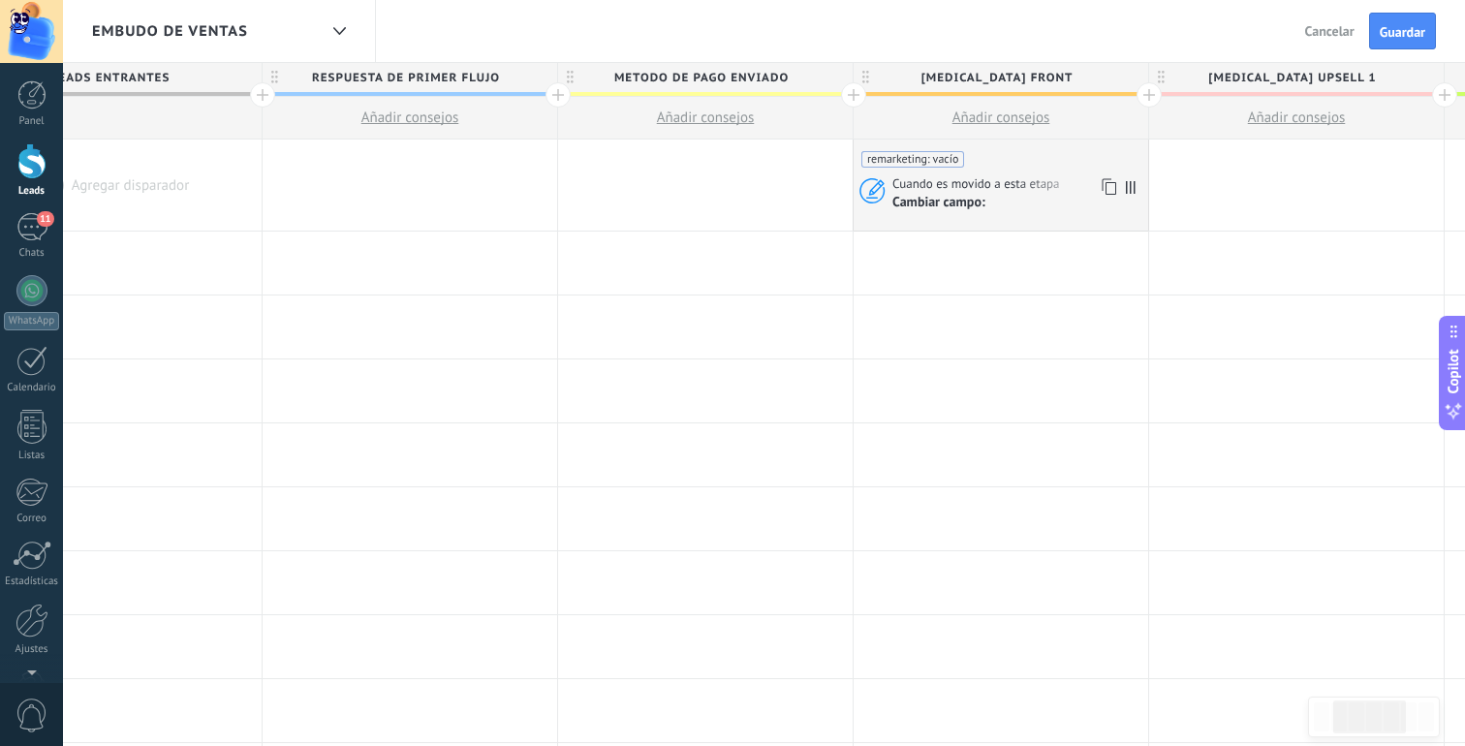
click at [1004, 171] on div "remarketing: vacío Cuando es movido a esta etapa Cambiar campo:" at bounding box center [1001, 185] width 295 height 91
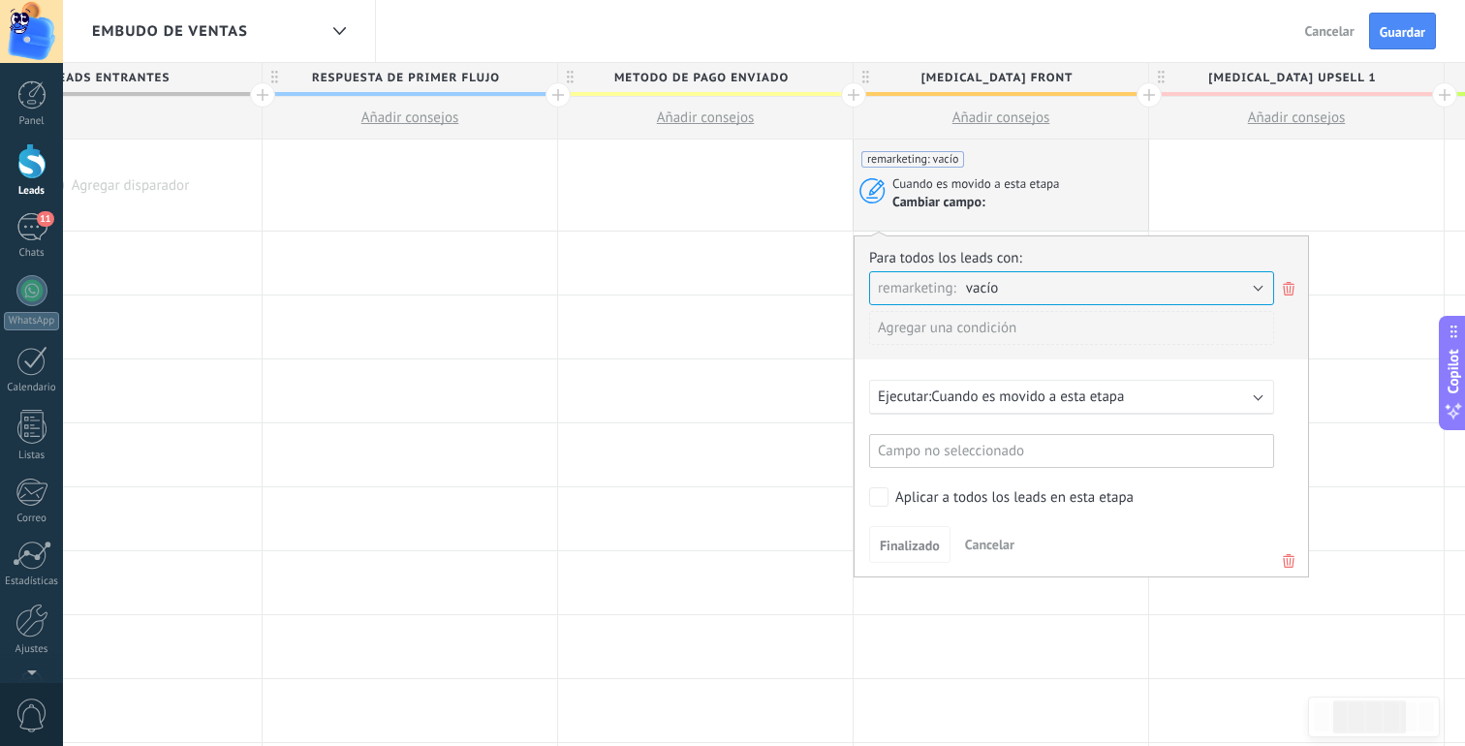
click at [1284, 283] on use at bounding box center [1289, 289] width 12 height 14
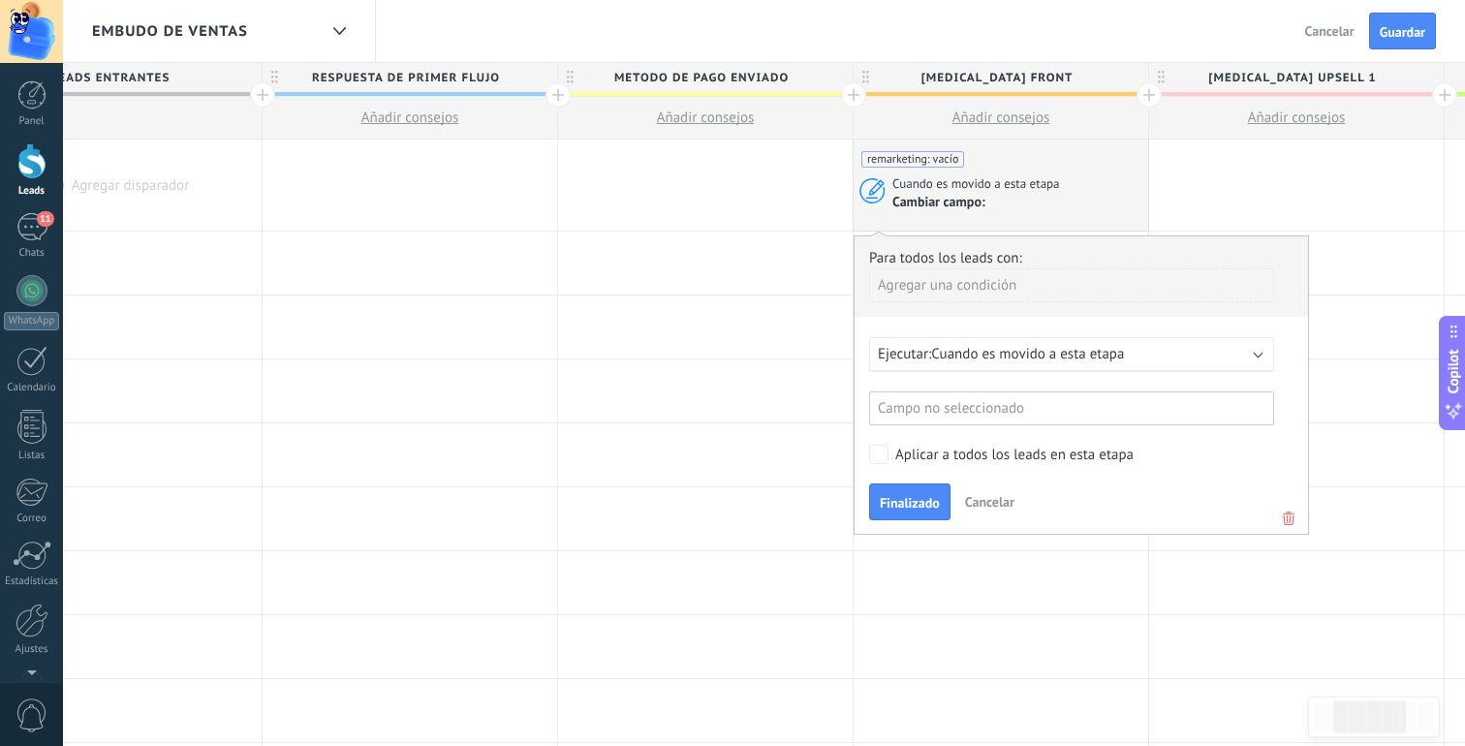
click at [997, 415] on div "Campo no seleccionado" at bounding box center [1071, 408] width 405 height 34
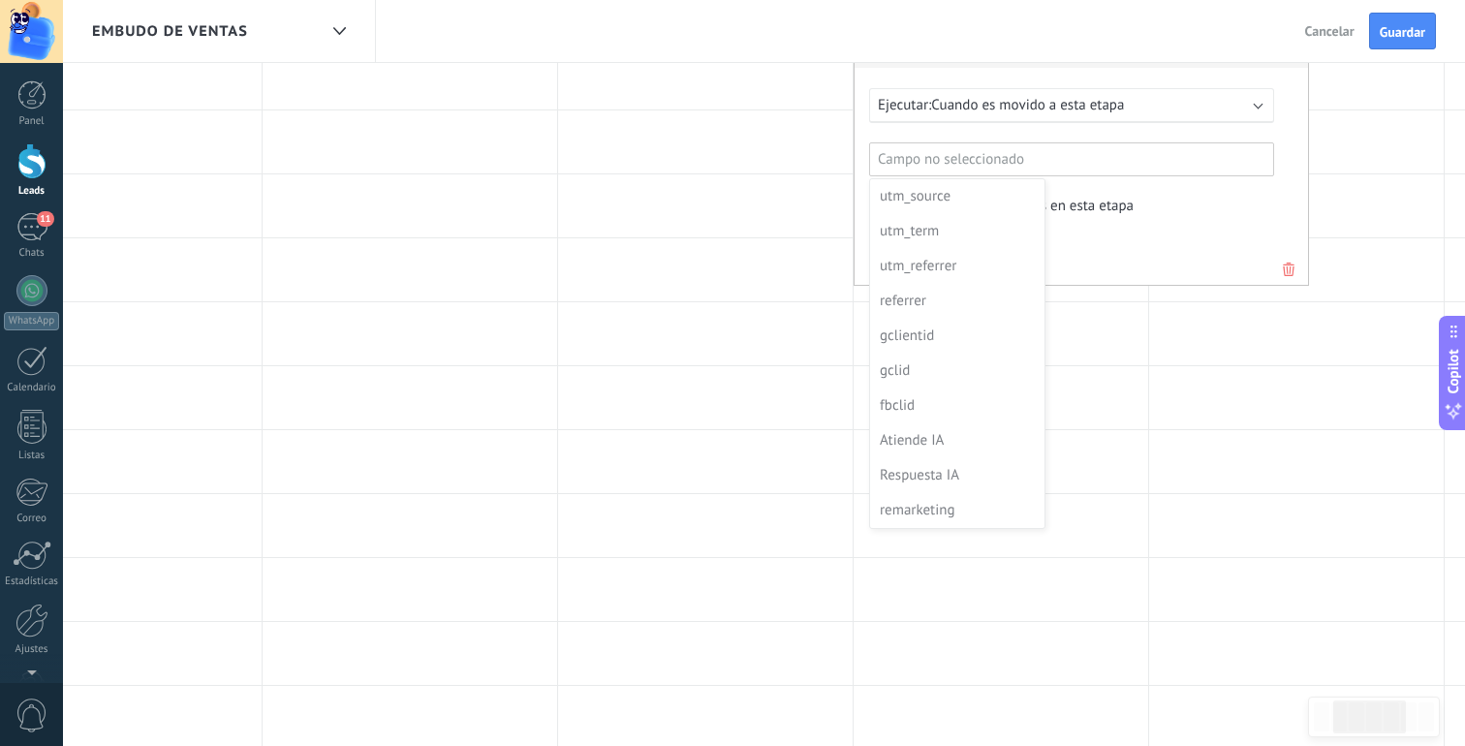
scroll to position [291, 0]
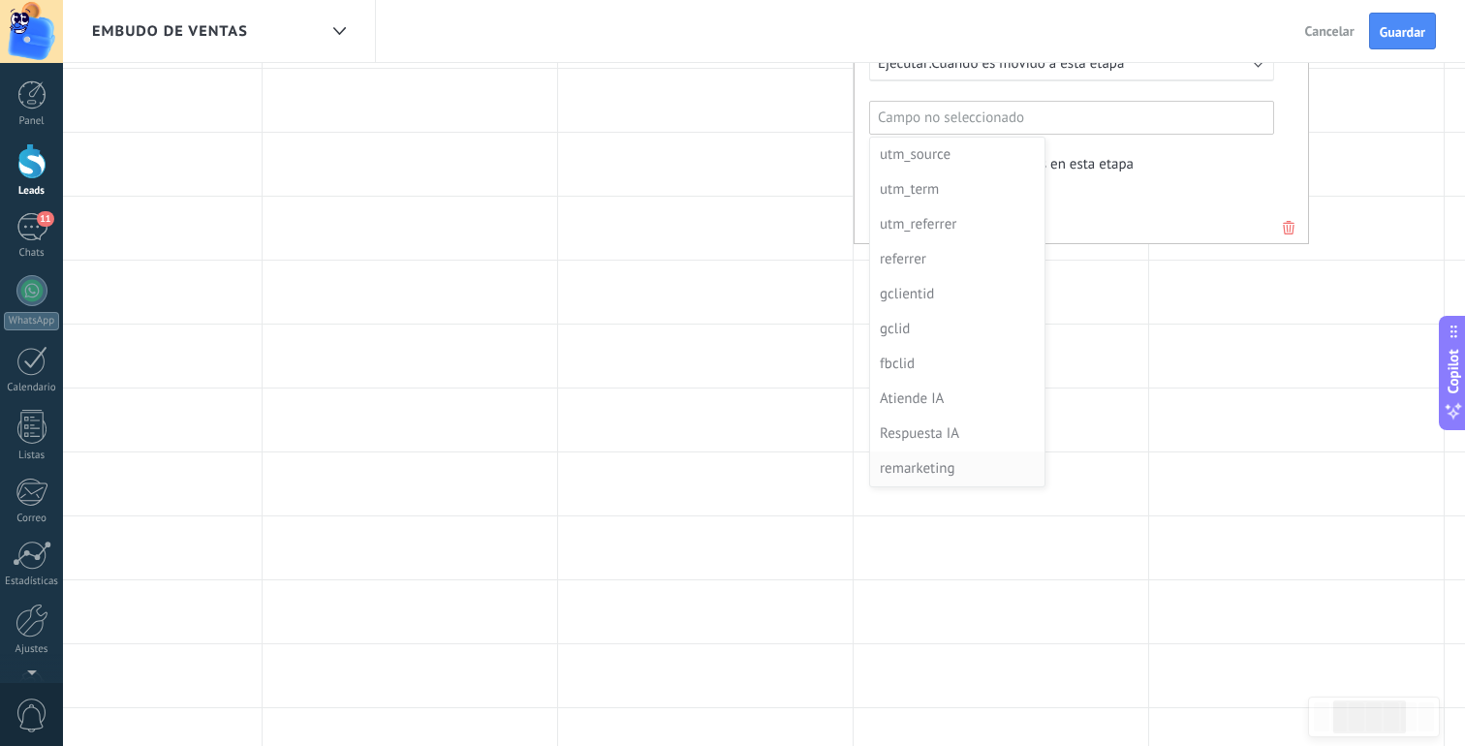
click at [1007, 459] on div "remarketing" at bounding box center [955, 468] width 151 height 27
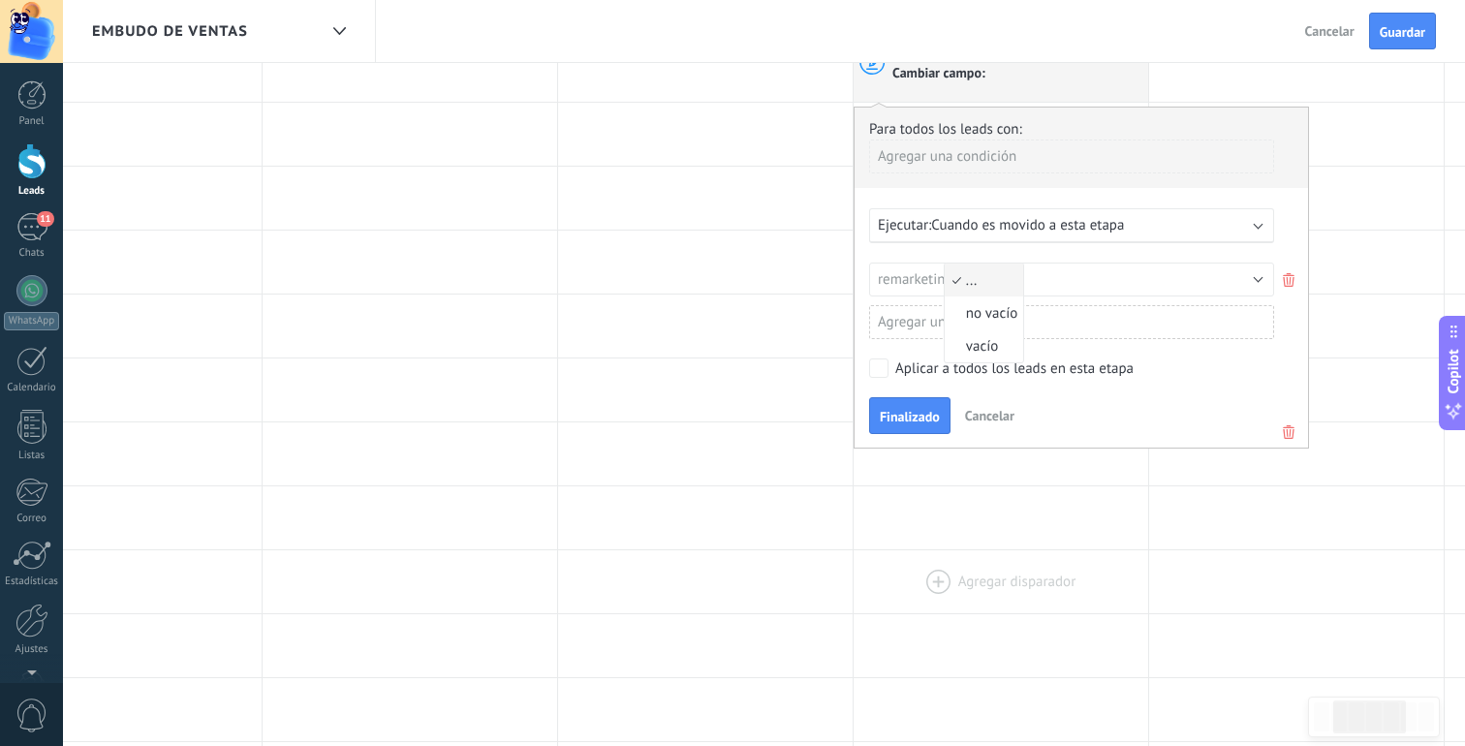
scroll to position [110, 0]
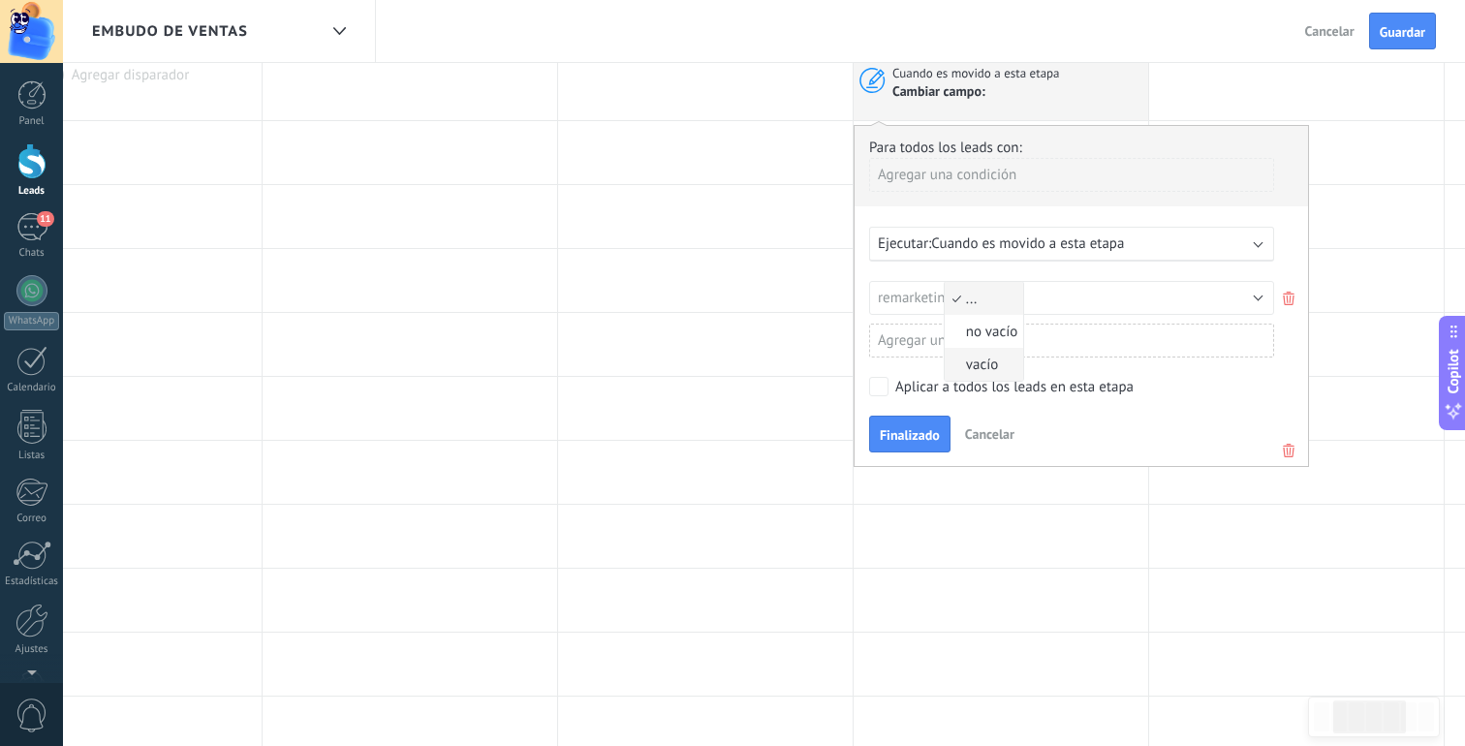
click at [983, 354] on li "vacío" at bounding box center [984, 364] width 79 height 33
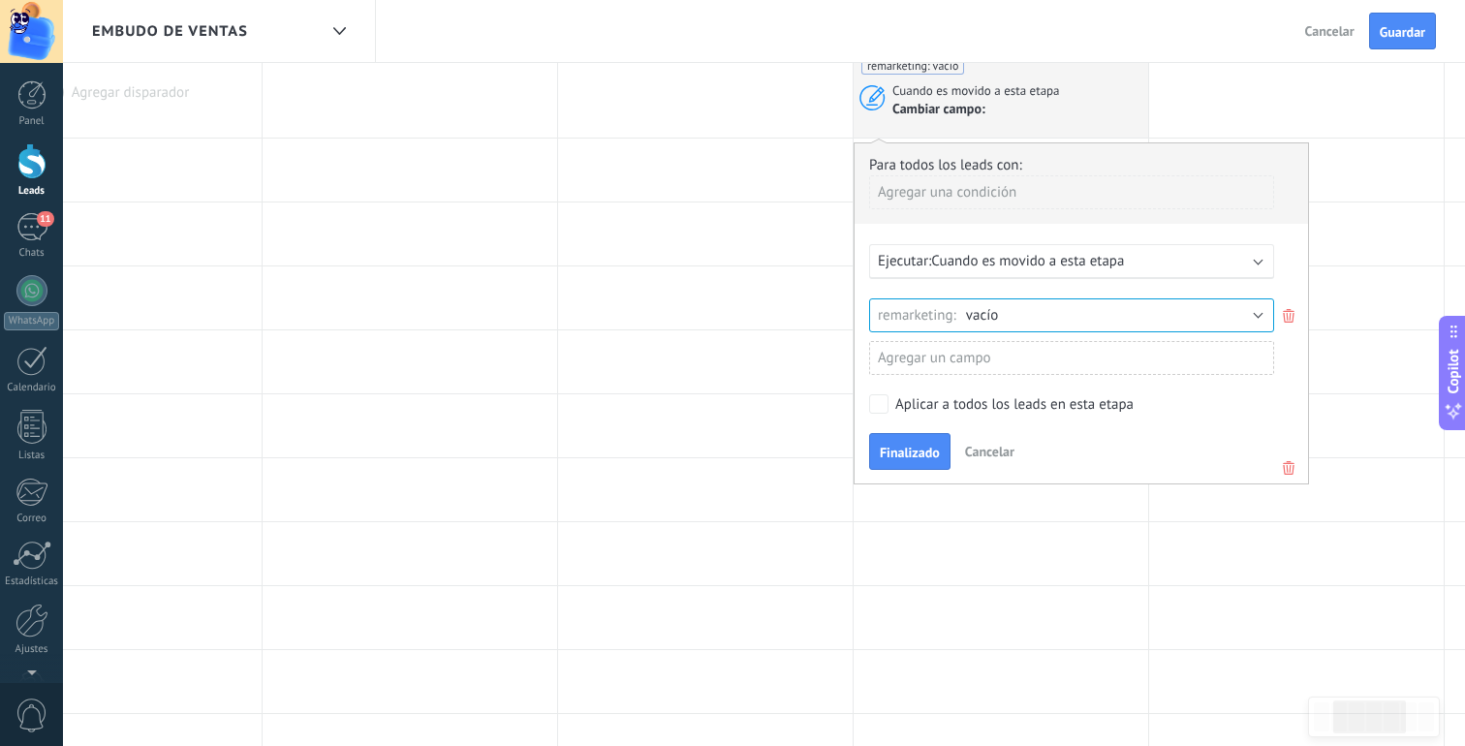
scroll to position [84, 0]
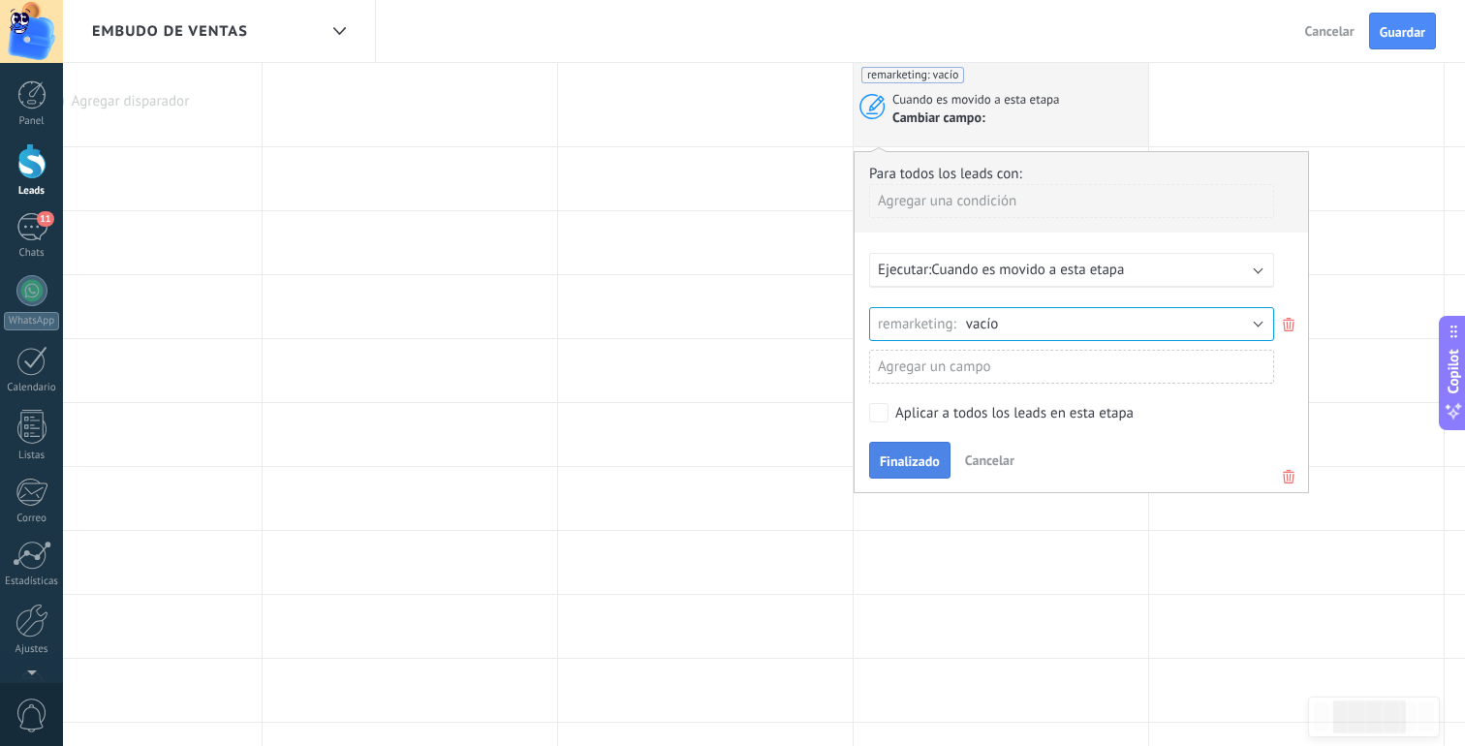
click at [897, 452] on button "Finalizado" at bounding box center [909, 460] width 81 height 37
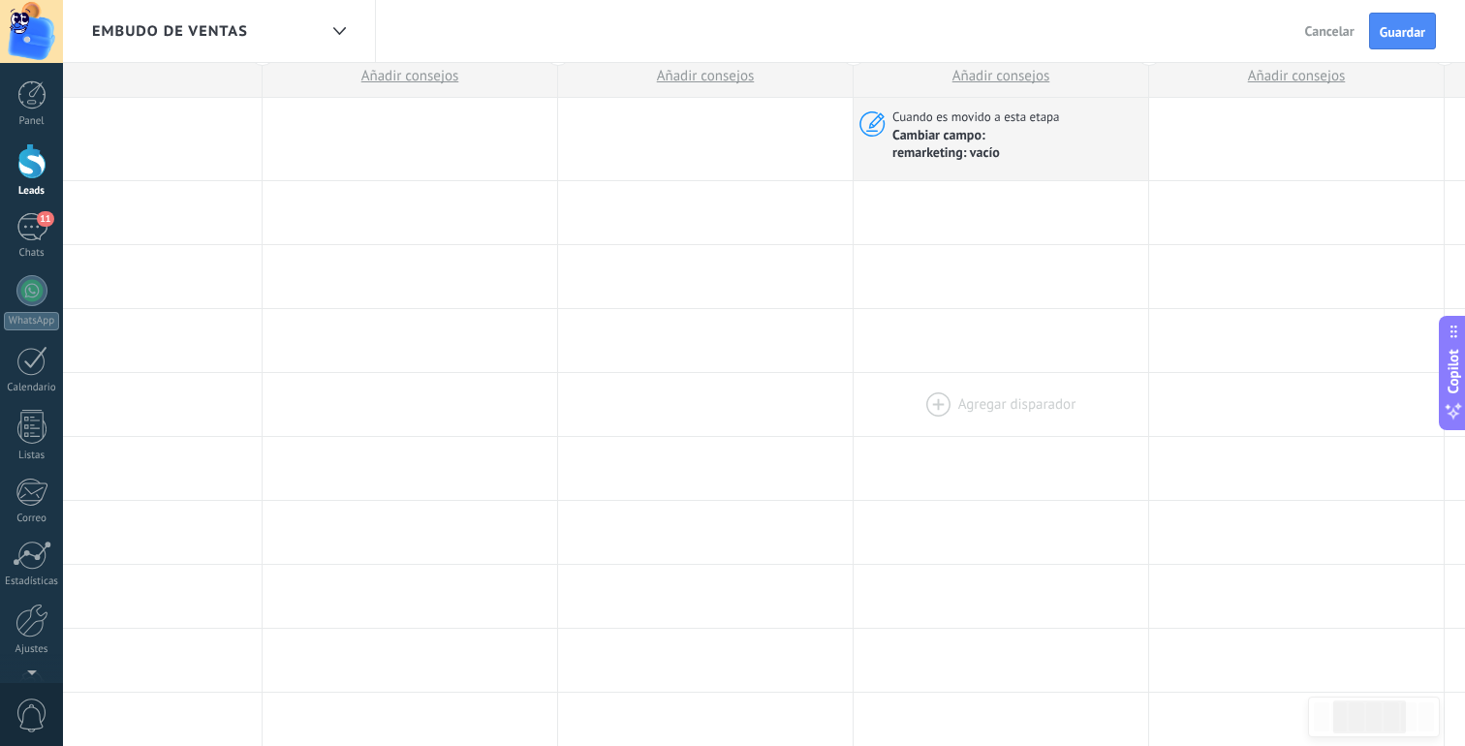
scroll to position [0, 0]
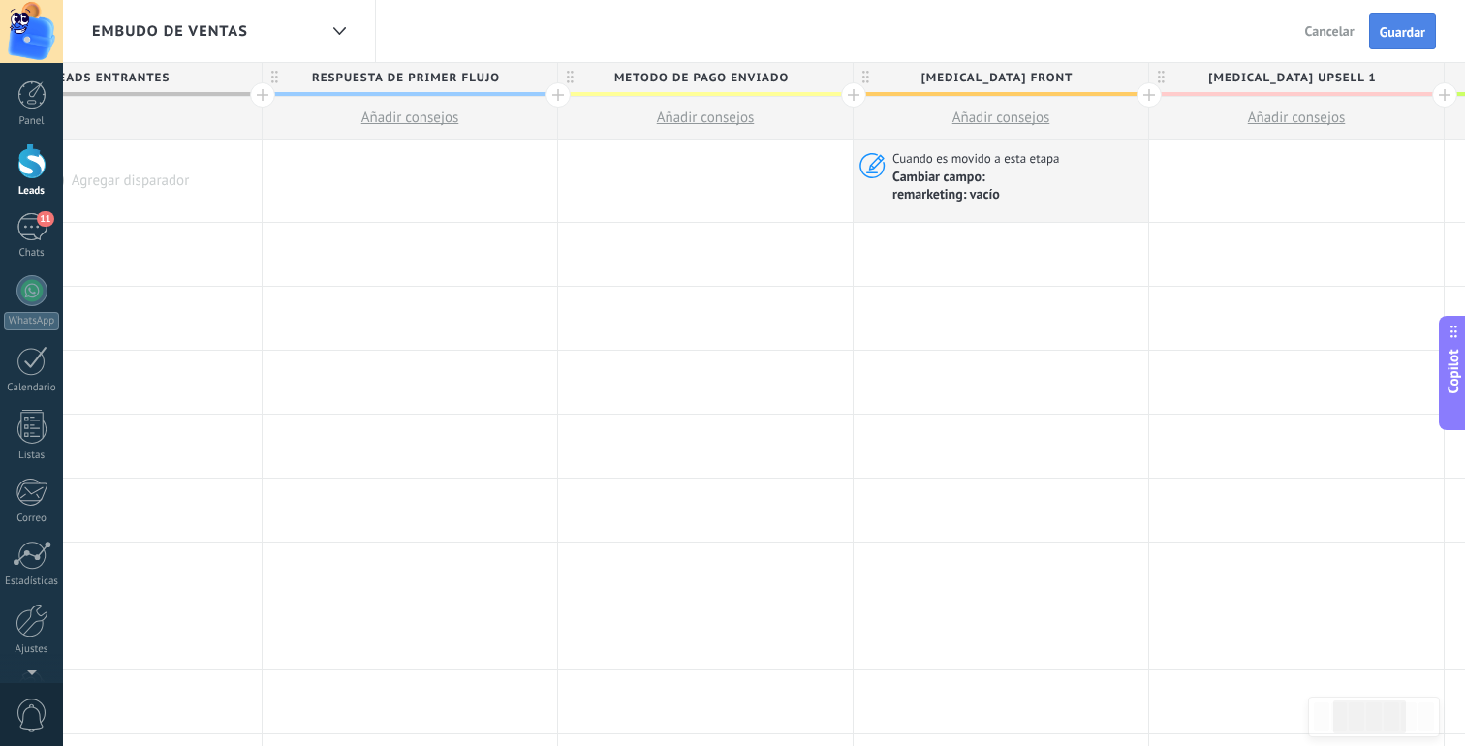
click at [1417, 34] on span "Guardar" at bounding box center [1403, 32] width 46 height 14
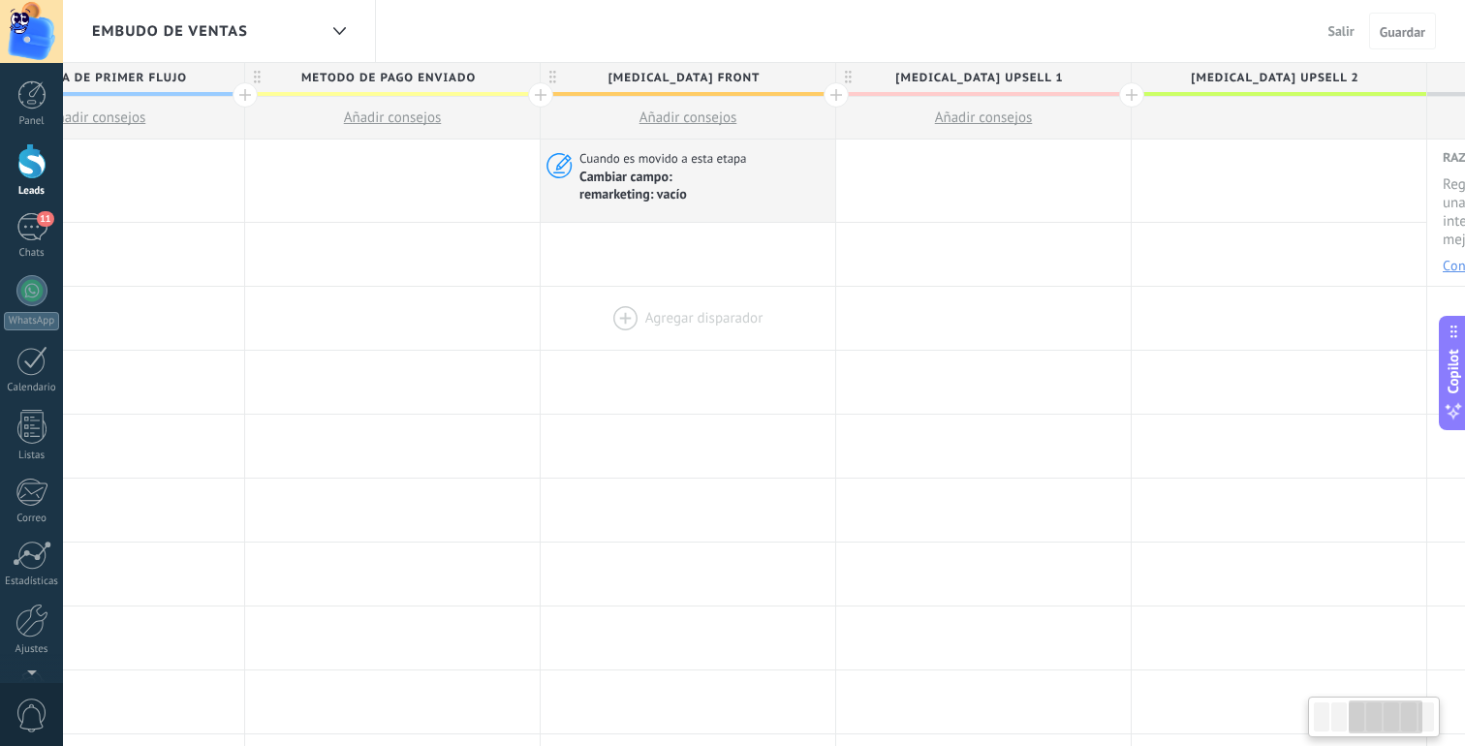
scroll to position [0, 730]
click at [23, 233] on div "11" at bounding box center [31, 227] width 31 height 28
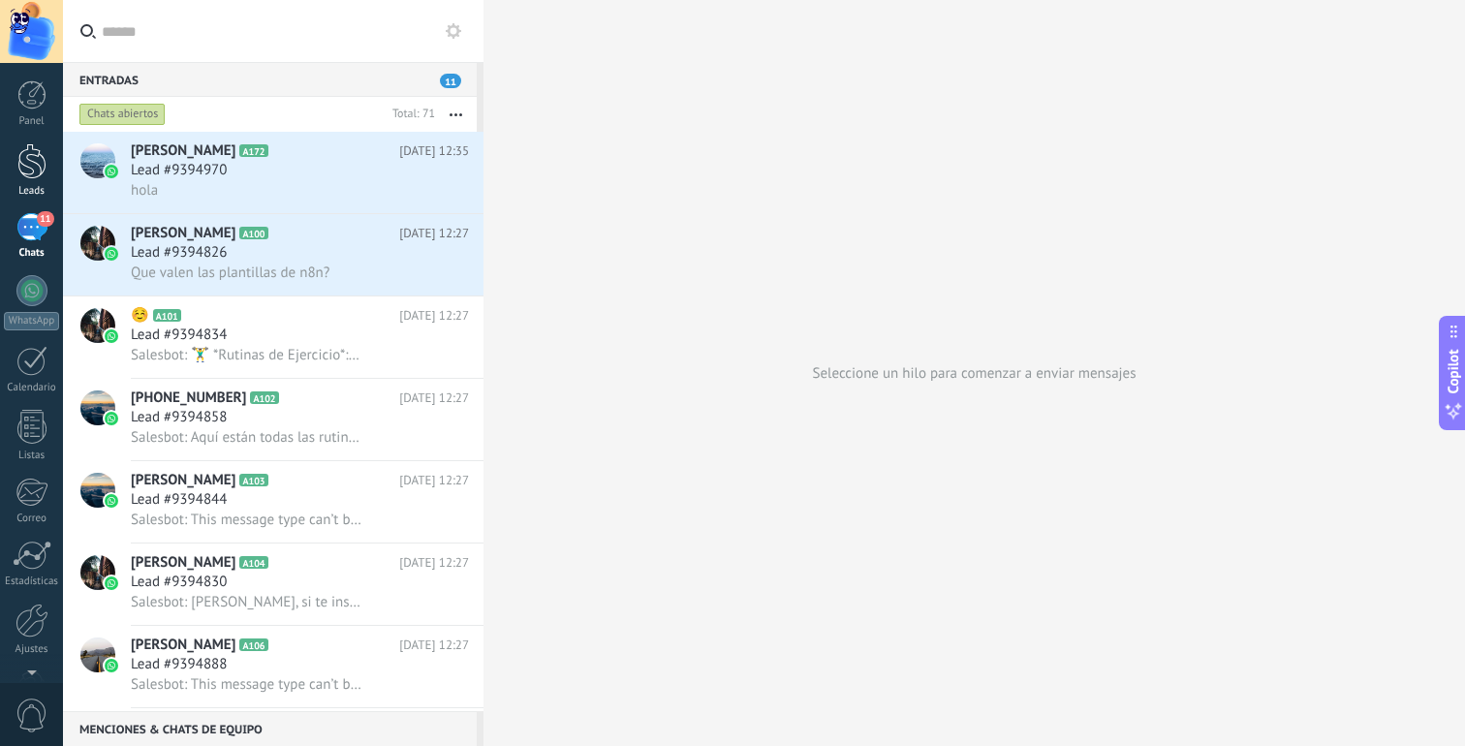
click at [39, 172] on div at bounding box center [31, 161] width 29 height 36
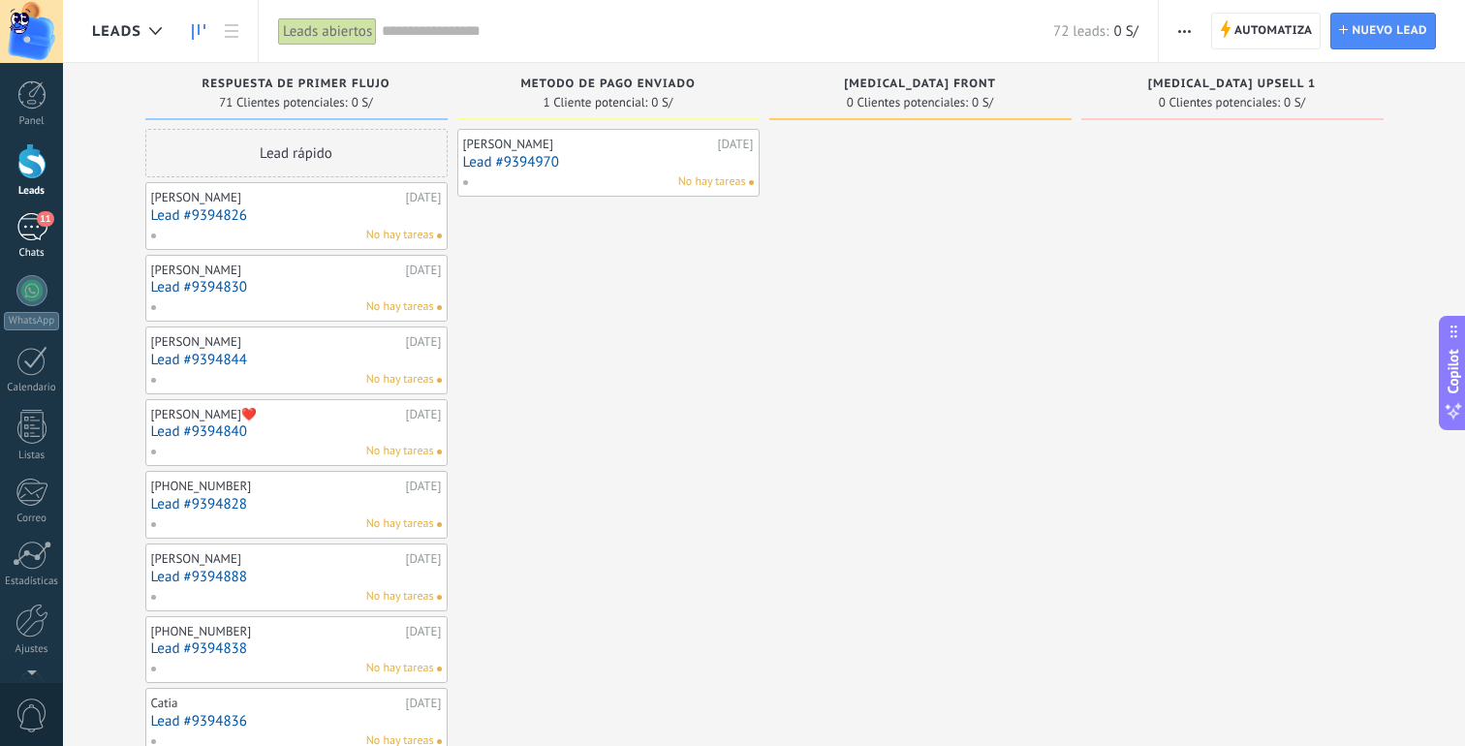
click at [33, 216] on div "11" at bounding box center [31, 227] width 31 height 28
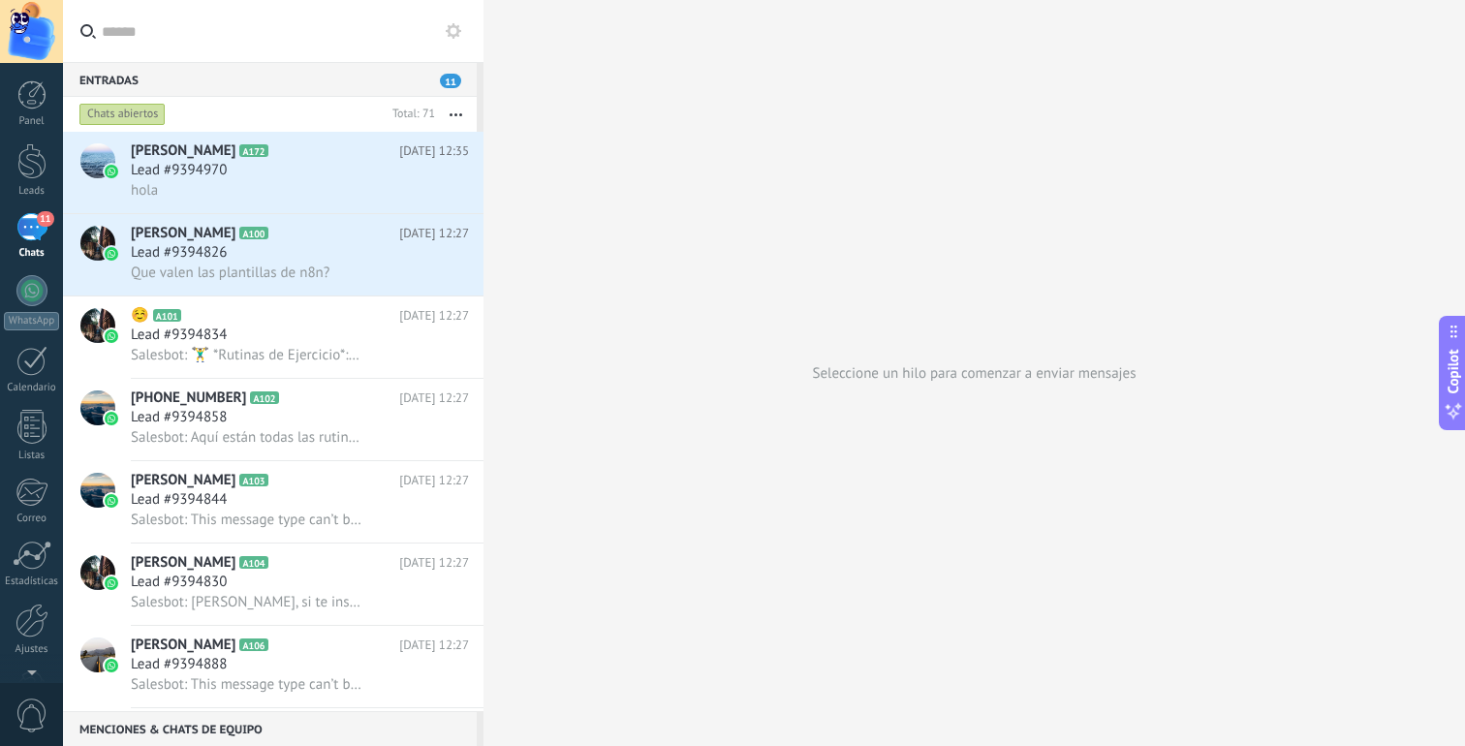
click at [468, 30] on label at bounding box center [273, 31] width 421 height 63
click at [468, 30] on input "text" at bounding box center [285, 31] width 366 height 62
click at [458, 30] on use at bounding box center [454, 31] width 16 height 16
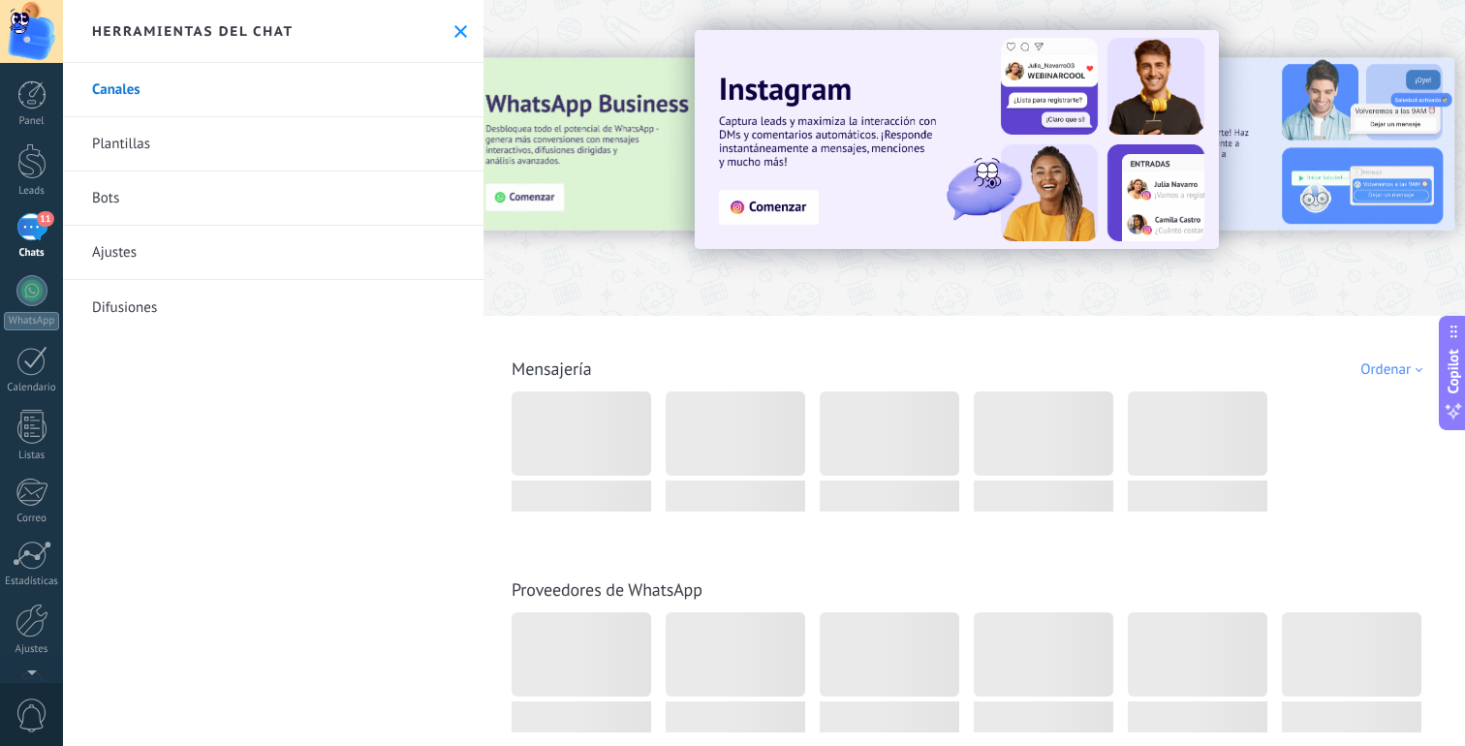
click at [246, 197] on link "Bots" at bounding box center [273, 199] width 421 height 54
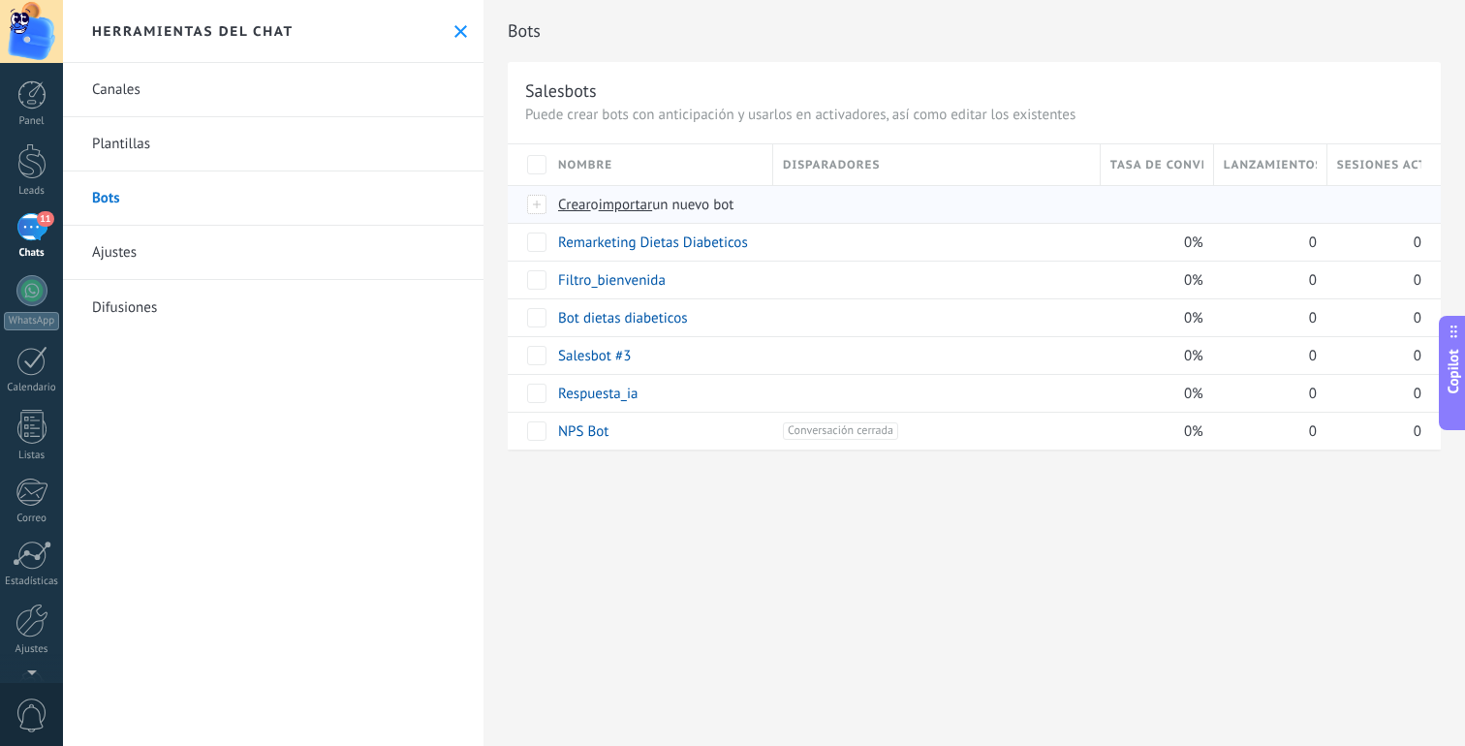
click at [645, 206] on span "importar" at bounding box center [626, 205] width 54 height 18
click at [0, 0] on input "importar un nuevo bot" at bounding box center [0, 0] width 0 height 0
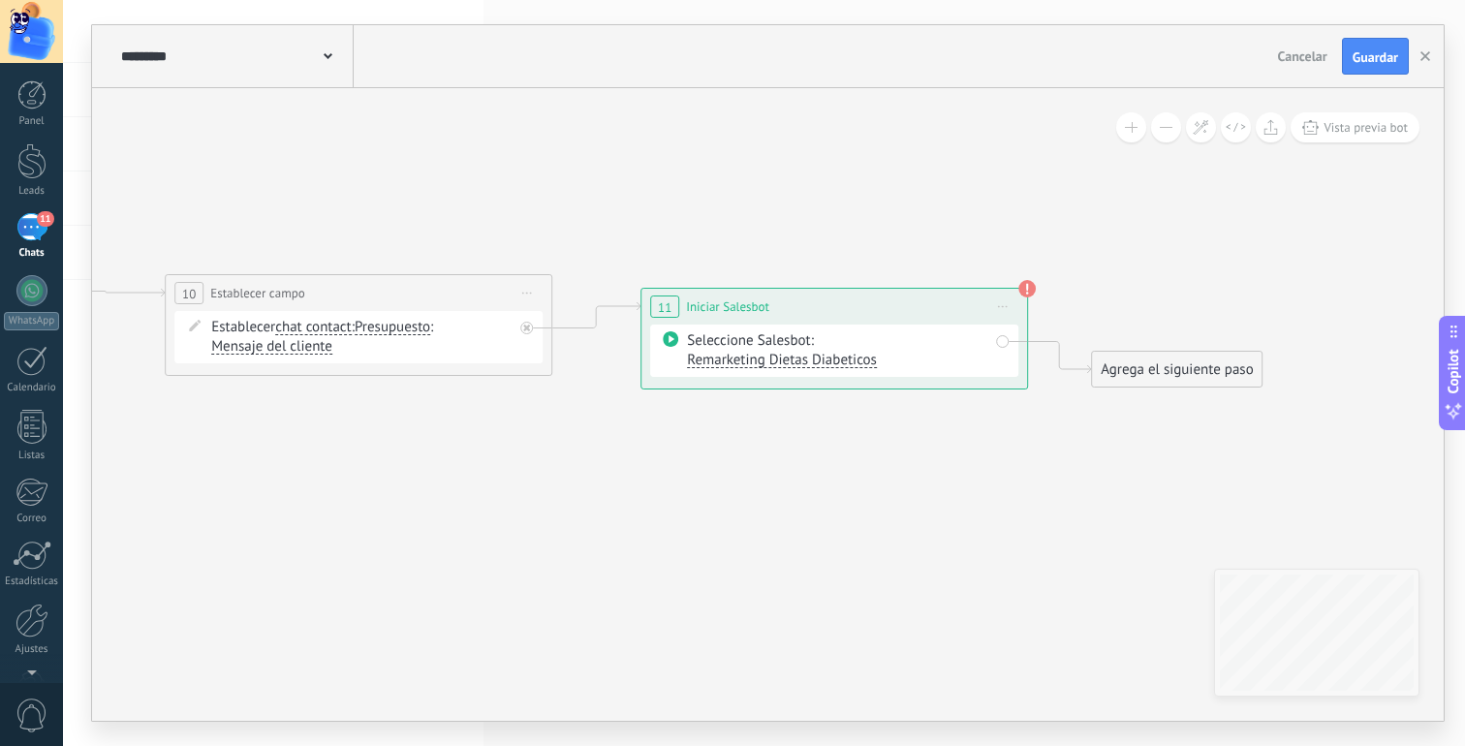
click at [846, 360] on span "Remarketing Dietas Diabeticos" at bounding box center [782, 360] width 190 height 18
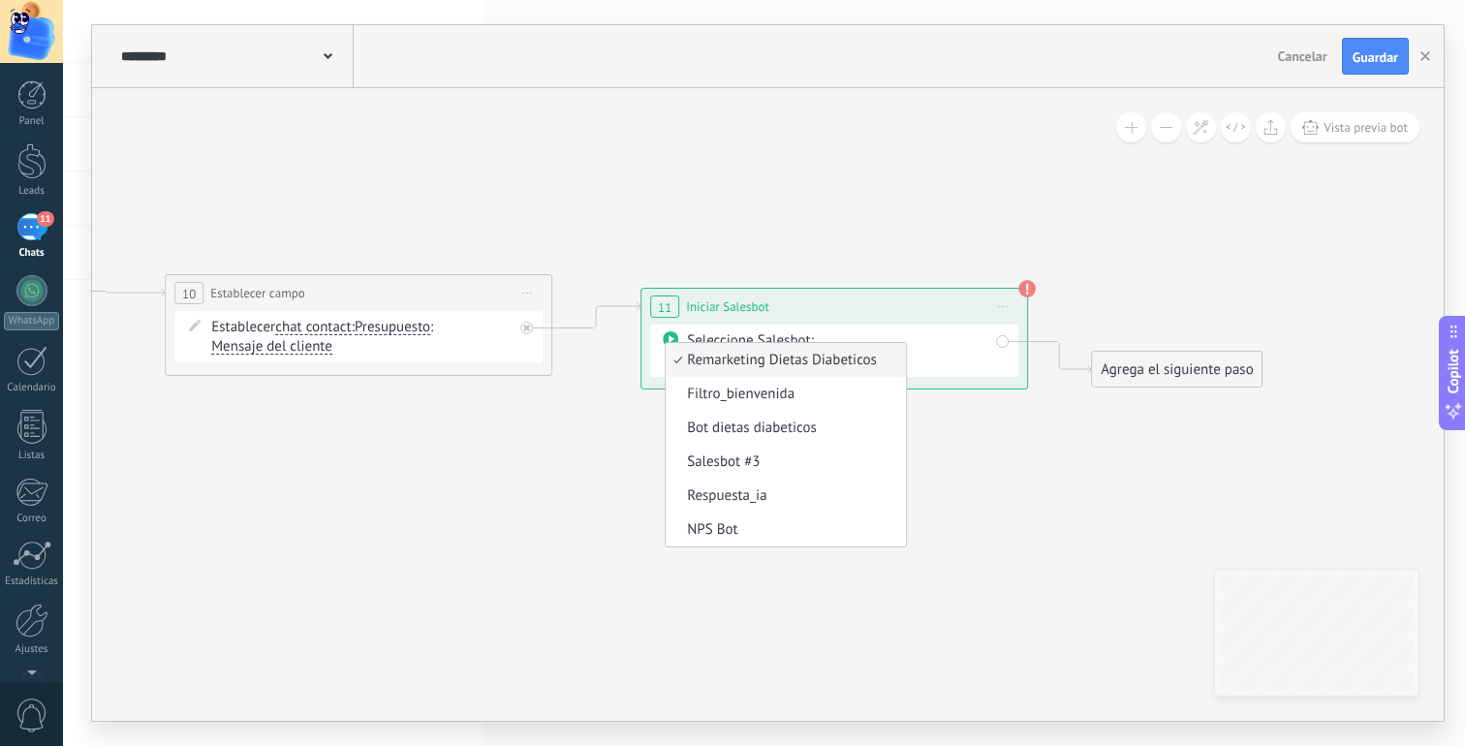
click at [857, 352] on span "Remarketing Dietas Diabeticos" at bounding box center [783, 360] width 235 height 19
click at [873, 353] on span "Remarketing Dietas Diabeticos" at bounding box center [783, 360] width 235 height 19
click at [923, 353] on div "Seleccione Salesbot: Remarketing Dietas Diabeticos Filtro_bienvenida Bot dietas…" at bounding box center [837, 350] width 301 height 39
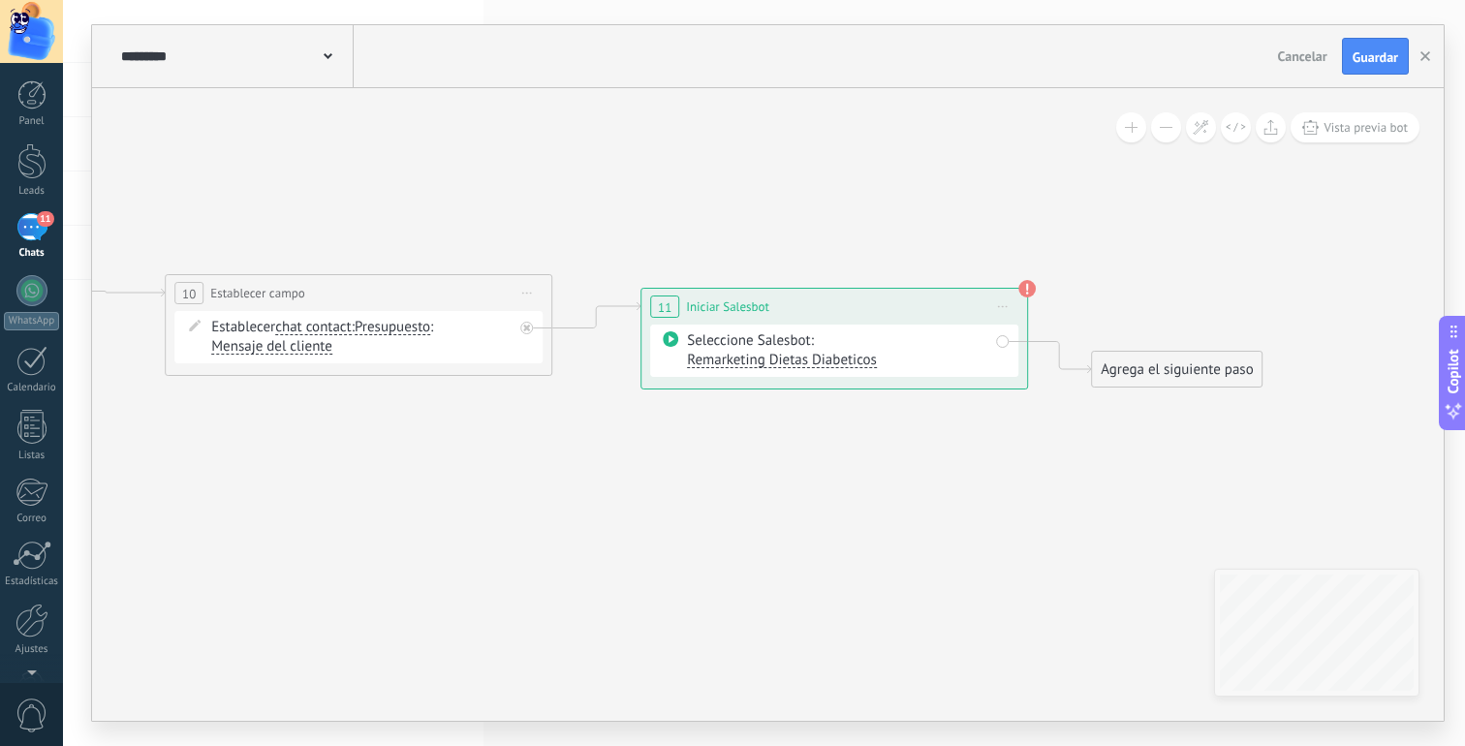
click at [1005, 306] on icon at bounding box center [1003, 307] width 10 height 2
click at [1024, 435] on div "Borrar" at bounding box center [1091, 433] width 192 height 33
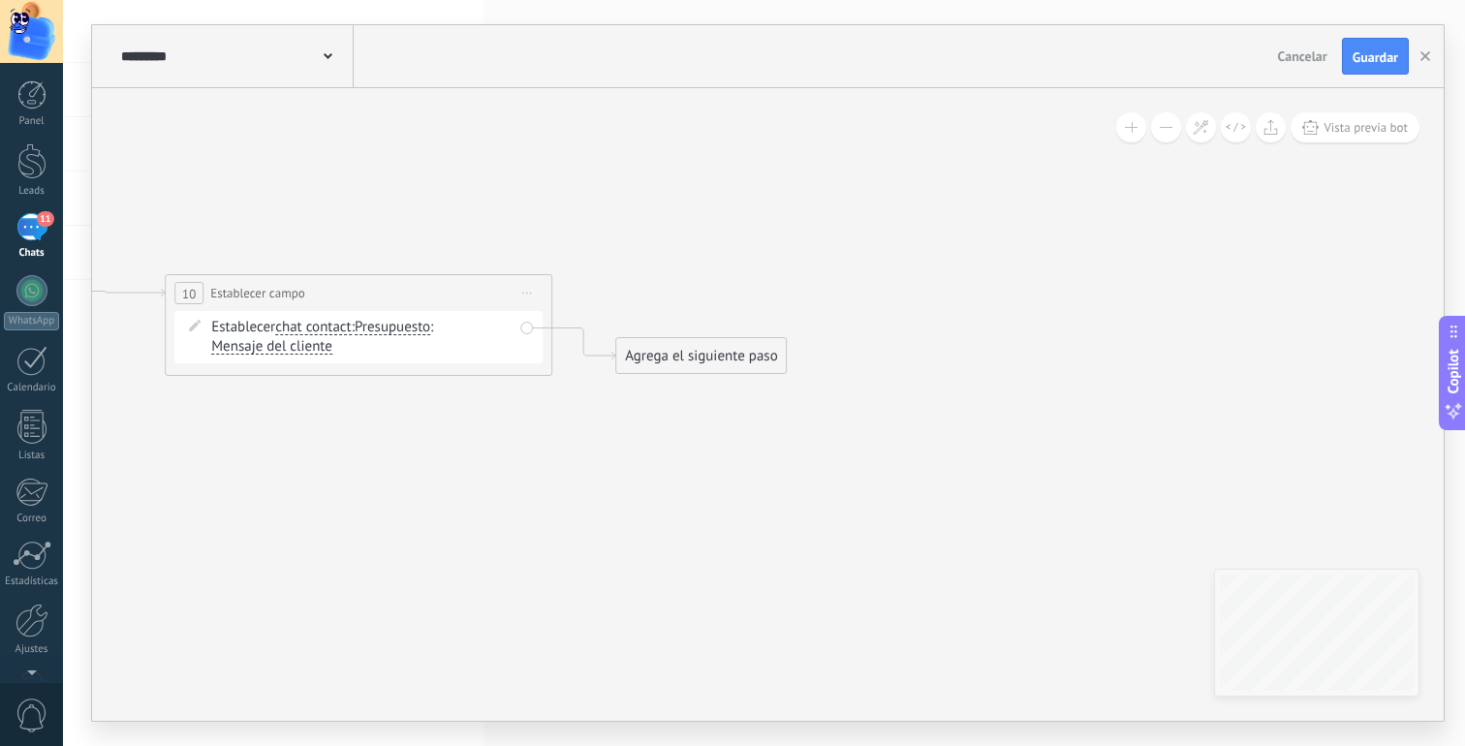
click at [531, 295] on span "Iniciar vista previa aquí Cambiar nombre Duplicar [GEOGRAPHIC_DATA]" at bounding box center [527, 293] width 31 height 28
click at [578, 420] on div "Borrar" at bounding box center [615, 419] width 192 height 33
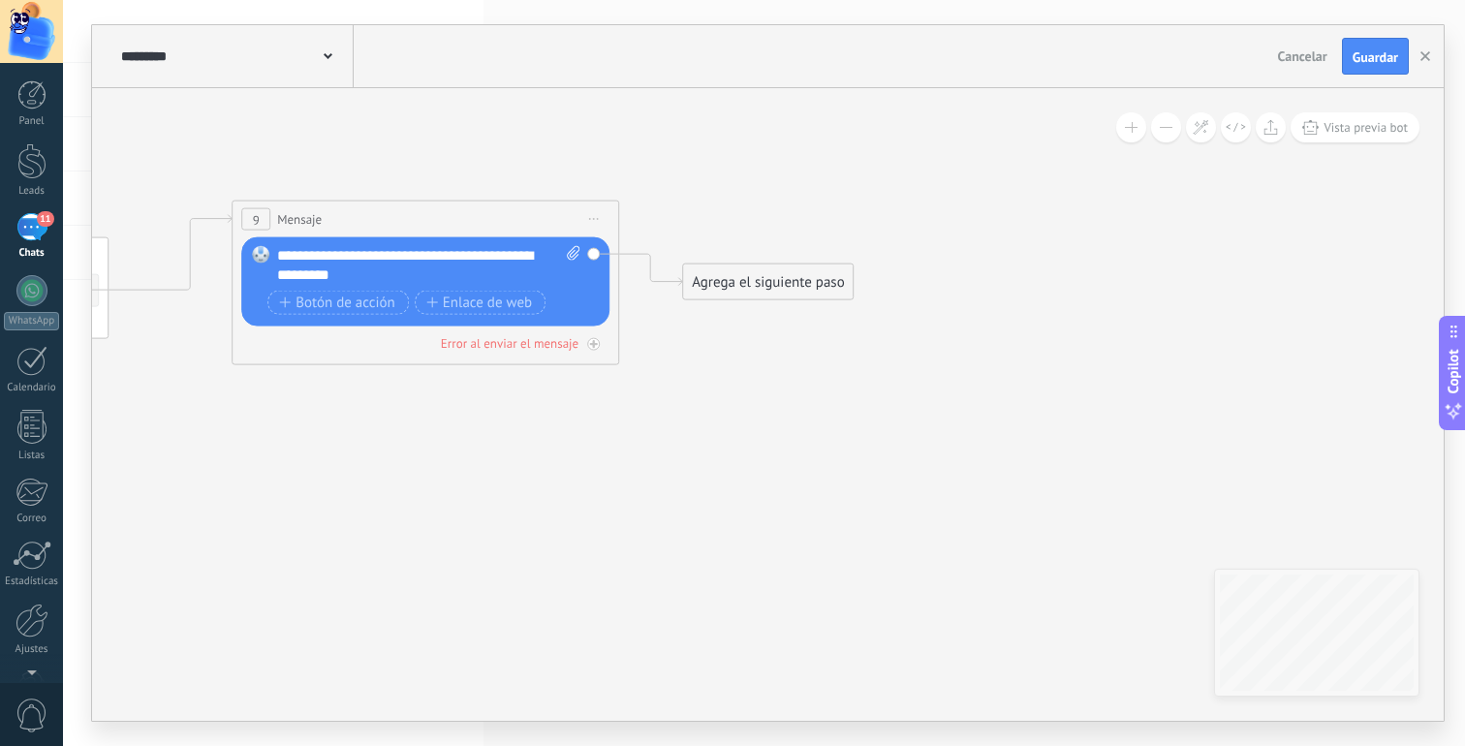
click at [590, 212] on span "Iniciar vista previa aquí Cambiar nombre Duplicar [GEOGRAPHIC_DATA]" at bounding box center [594, 219] width 31 height 28
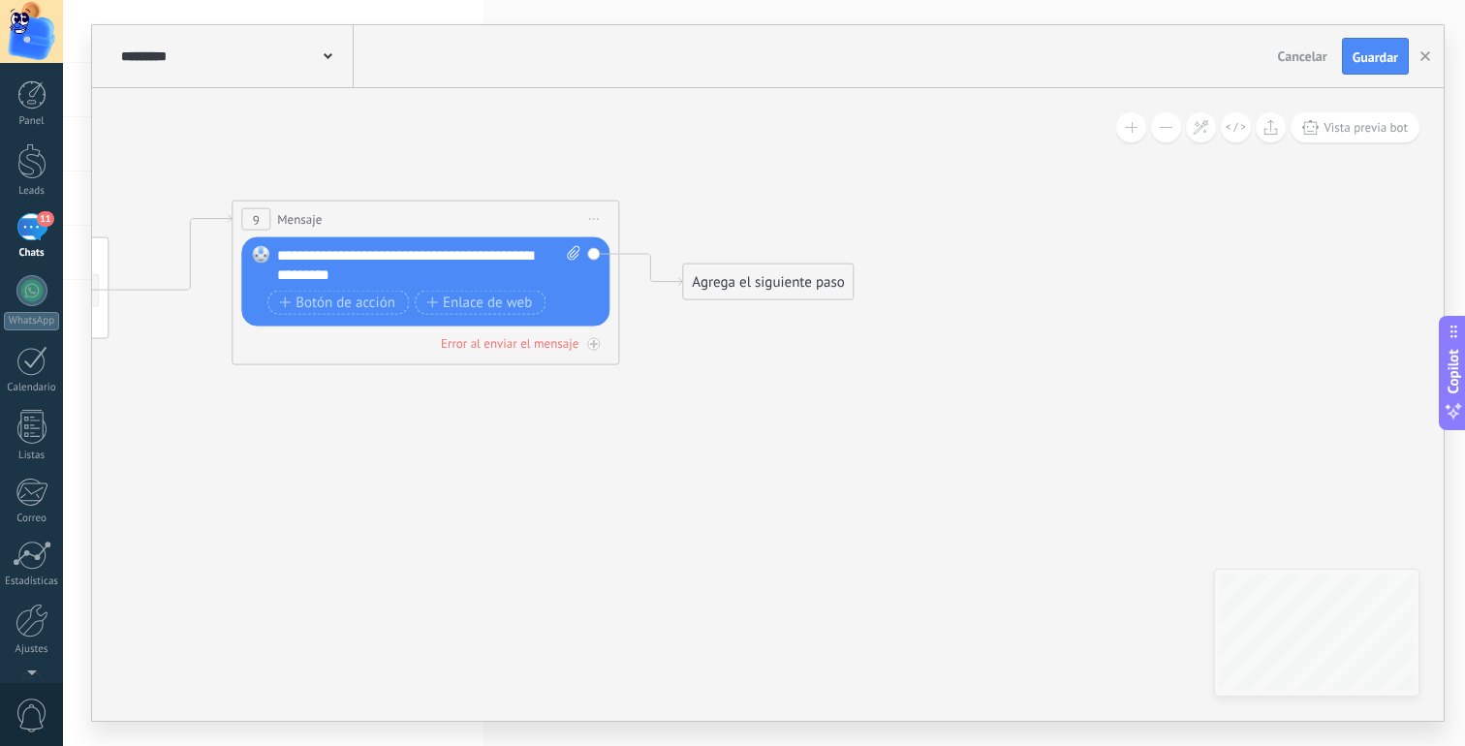
click at [745, 278] on div "Agrega el siguiente paso" at bounding box center [768, 282] width 170 height 32
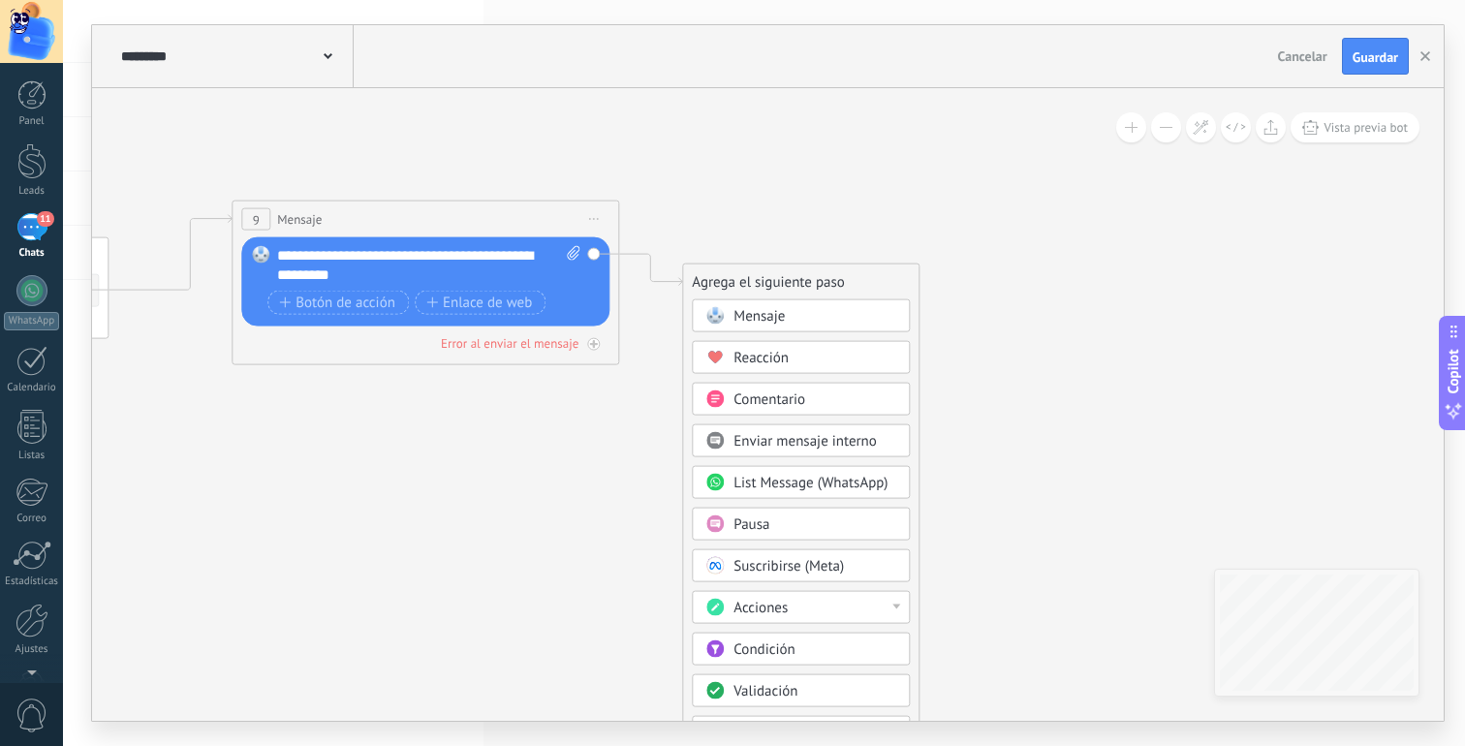
click at [780, 603] on span "Acciones" at bounding box center [761, 608] width 54 height 18
click at [780, 603] on div "Administrar etiquetas" at bounding box center [801, 608] width 216 height 33
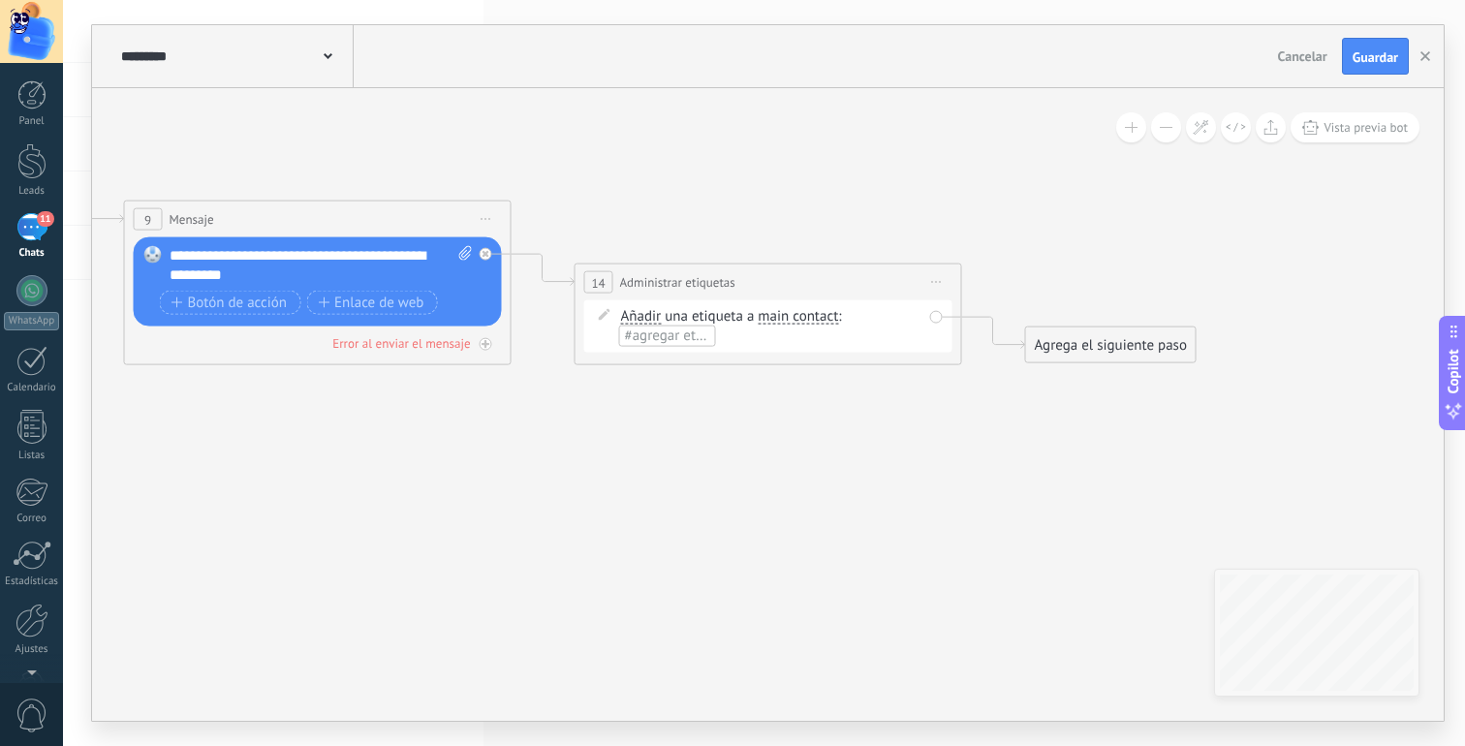
click at [645, 316] on span "Añadir" at bounding box center [641, 317] width 41 height 16
click at [645, 316] on button "Añadir" at bounding box center [732, 316] width 242 height 35
click at [645, 316] on span "Añadir" at bounding box center [717, 317] width 235 height 19
click at [797, 316] on span "main contact" at bounding box center [798, 317] width 80 height 16
click at [797, 316] on button "main contact" at bounding box center [869, 316] width 242 height 35
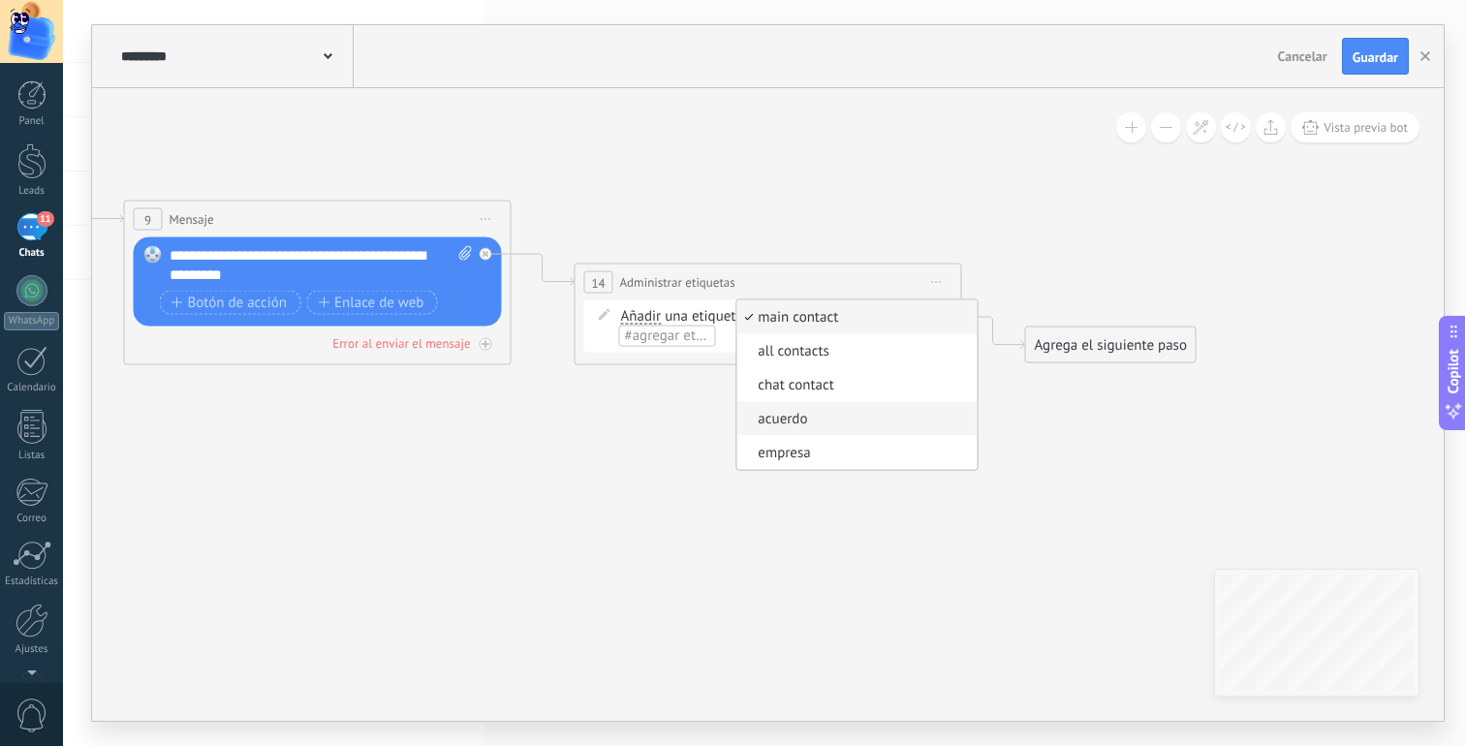
click at [801, 432] on li "acuerdo" at bounding box center [856, 419] width 240 height 34
click at [856, 320] on span "#agregar etiquetas" at bounding box center [878, 316] width 116 height 18
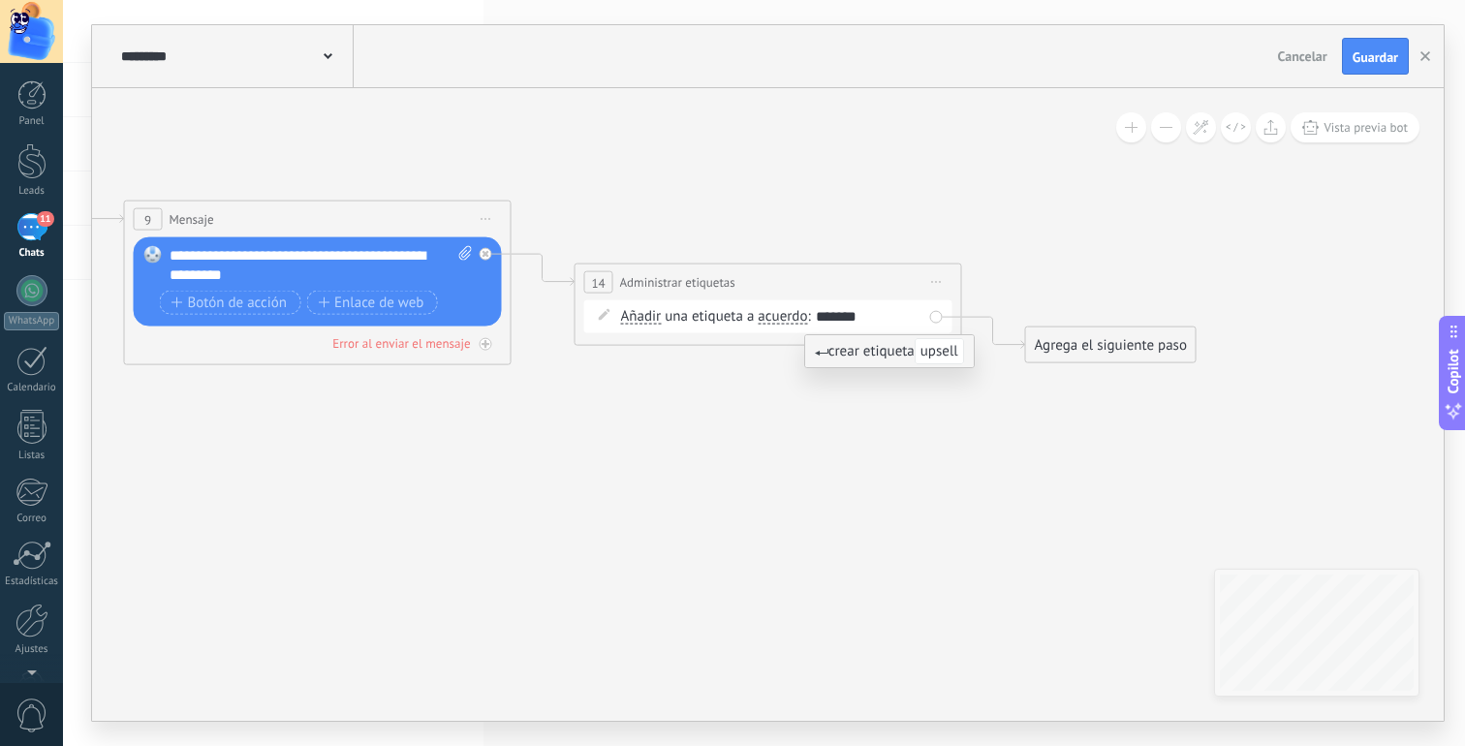
type input "********"
click at [887, 297] on div "**********" at bounding box center [769, 283] width 386 height 36
click at [1036, 346] on div "Agrega el siguiente paso" at bounding box center [1111, 345] width 170 height 32
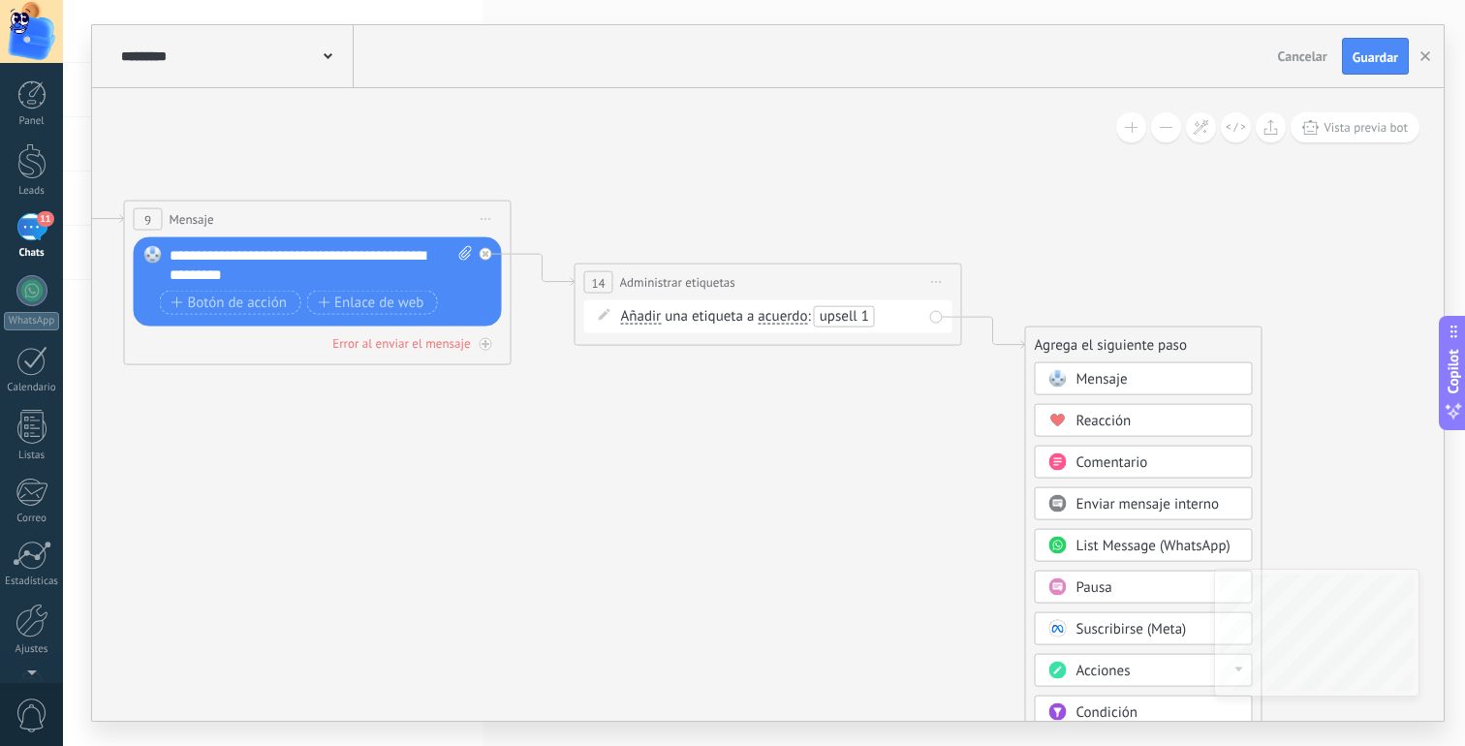
click at [1105, 670] on span "Acciones" at bounding box center [1104, 671] width 54 height 18
click at [1117, 669] on div "Administrar etiquetas" at bounding box center [1144, 671] width 216 height 33
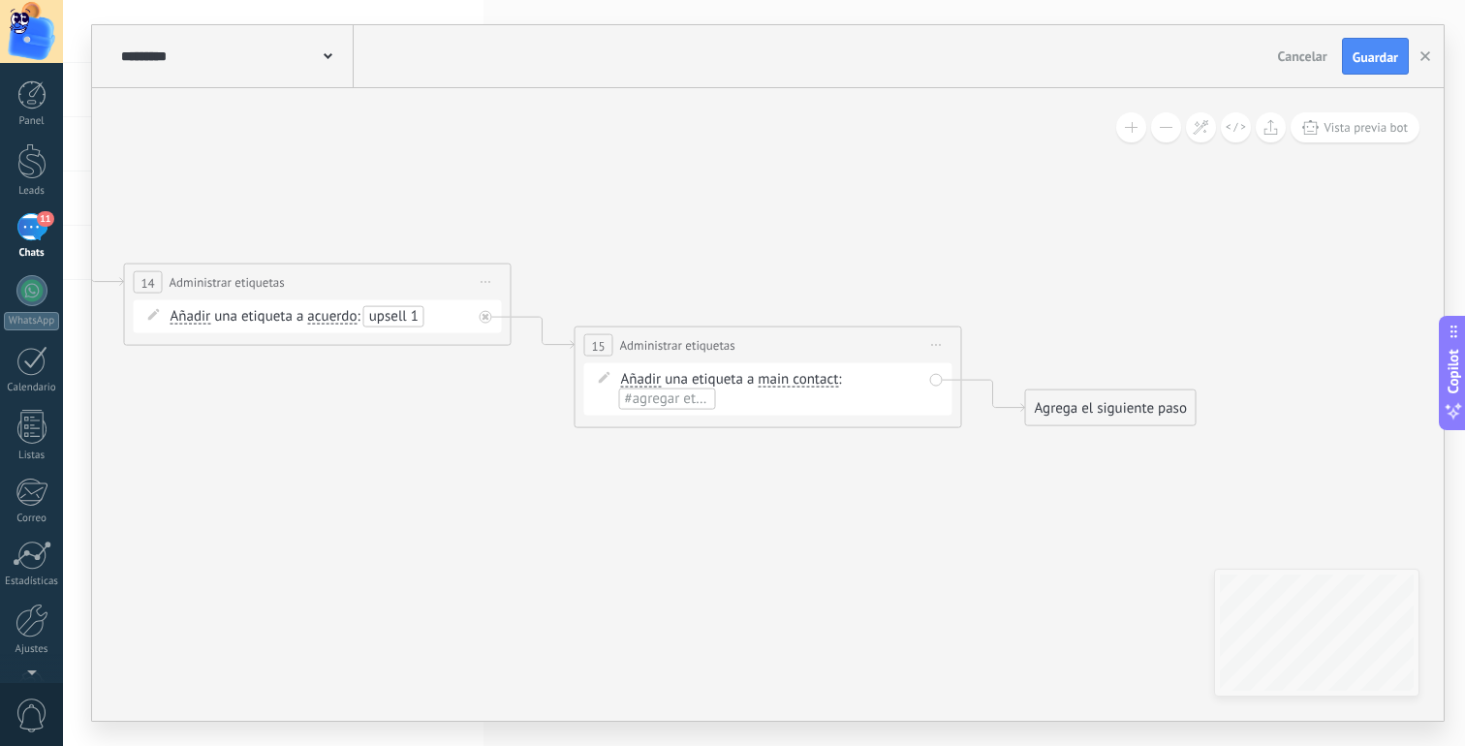
click at [649, 381] on span "Añadir" at bounding box center [641, 380] width 41 height 16
click at [649, 381] on button "Añadir" at bounding box center [732, 379] width 242 height 35
click at [654, 412] on span "Eliminar" at bounding box center [717, 414] width 235 height 19
click at [797, 376] on span "main contact" at bounding box center [809, 380] width 80 height 16
click at [797, 376] on button "main contact" at bounding box center [881, 379] width 242 height 35
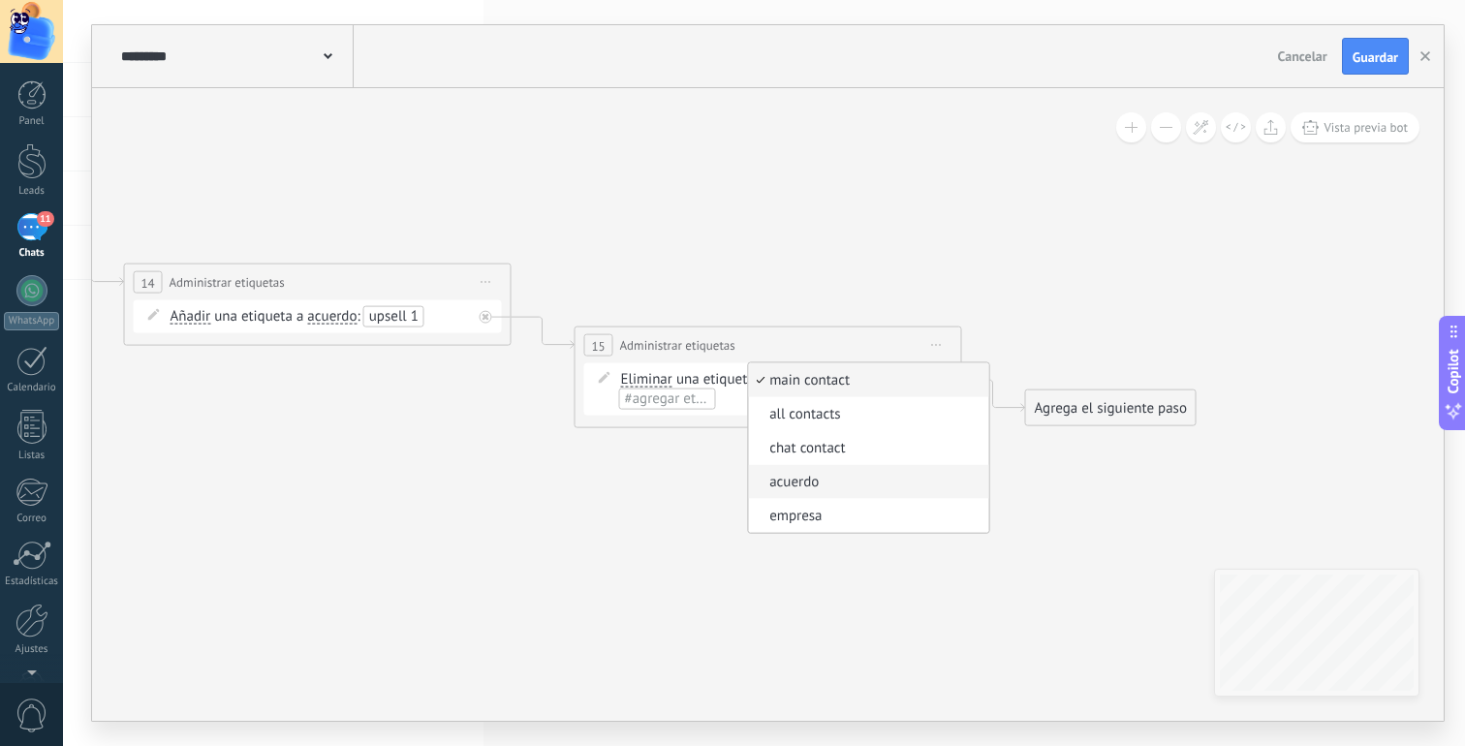
click at [814, 488] on span "acuerdo" at bounding box center [865, 482] width 235 height 19
click at [880, 375] on span "#agregar etiquetas" at bounding box center [889, 379] width 116 height 18
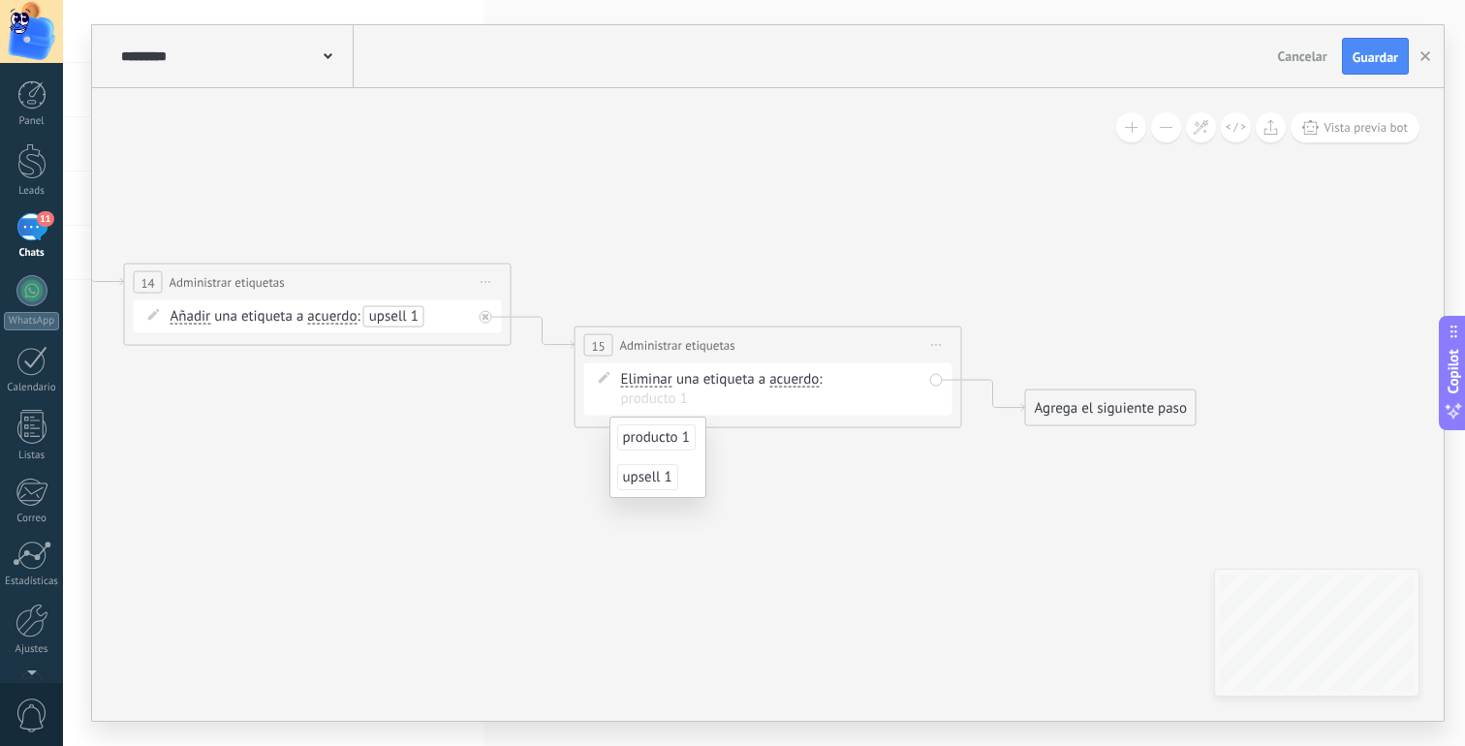
click at [649, 433] on span "producto 1" at bounding box center [656, 437] width 78 height 26
click at [843, 348] on div "**********" at bounding box center [769, 346] width 386 height 36
click at [1382, 55] on span "Guardar" at bounding box center [1376, 57] width 46 height 14
click at [340, 60] on div "********* Salesbots" at bounding box center [234, 56] width 237 height 62
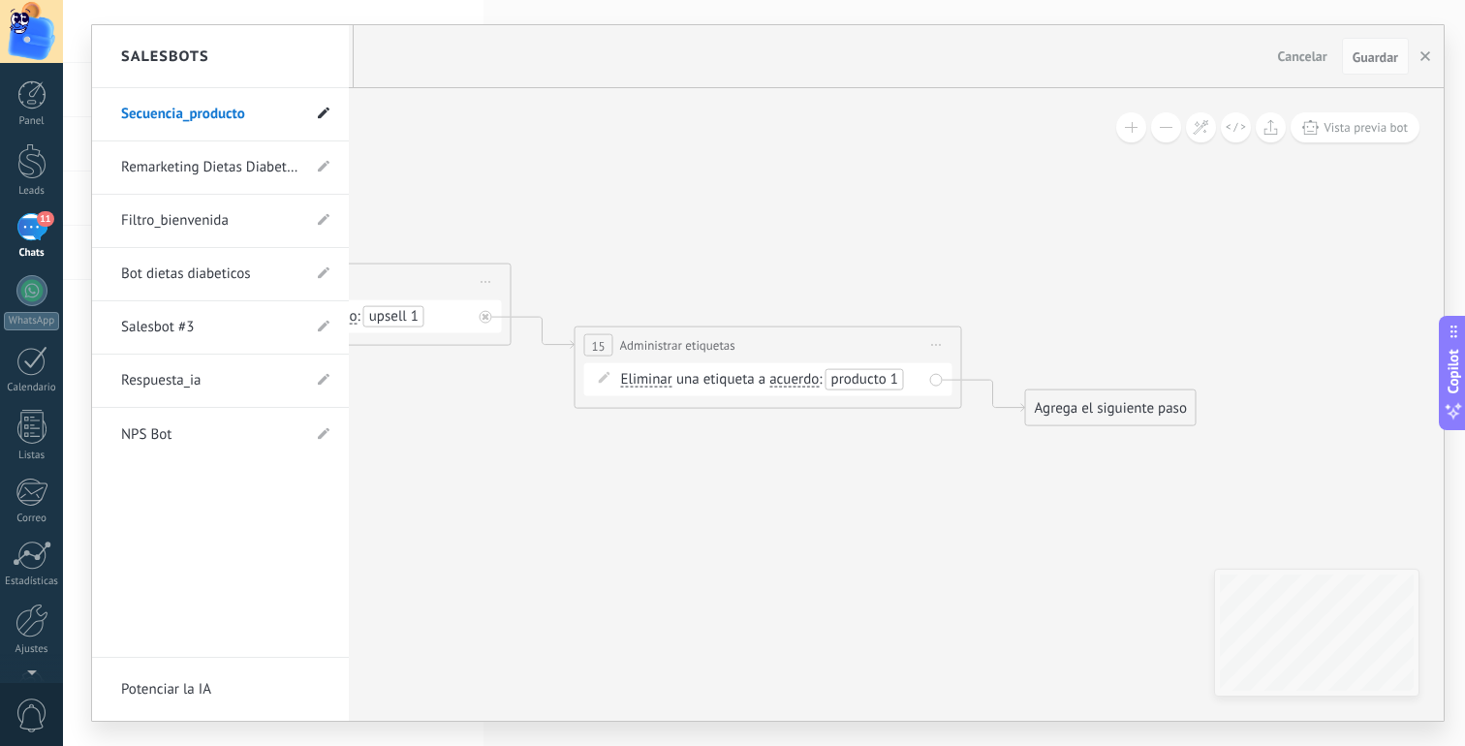
click at [327, 109] on use at bounding box center [324, 114] width 12 height 12
drag, startPoint x: 185, startPoint y: 115, endPoint x: 461, endPoint y: 104, distance: 276.4
click at [443, 109] on div "**********" at bounding box center [768, 373] width 1352 height 696
type input "**********"
click at [530, 128] on div at bounding box center [768, 373] width 1352 height 696
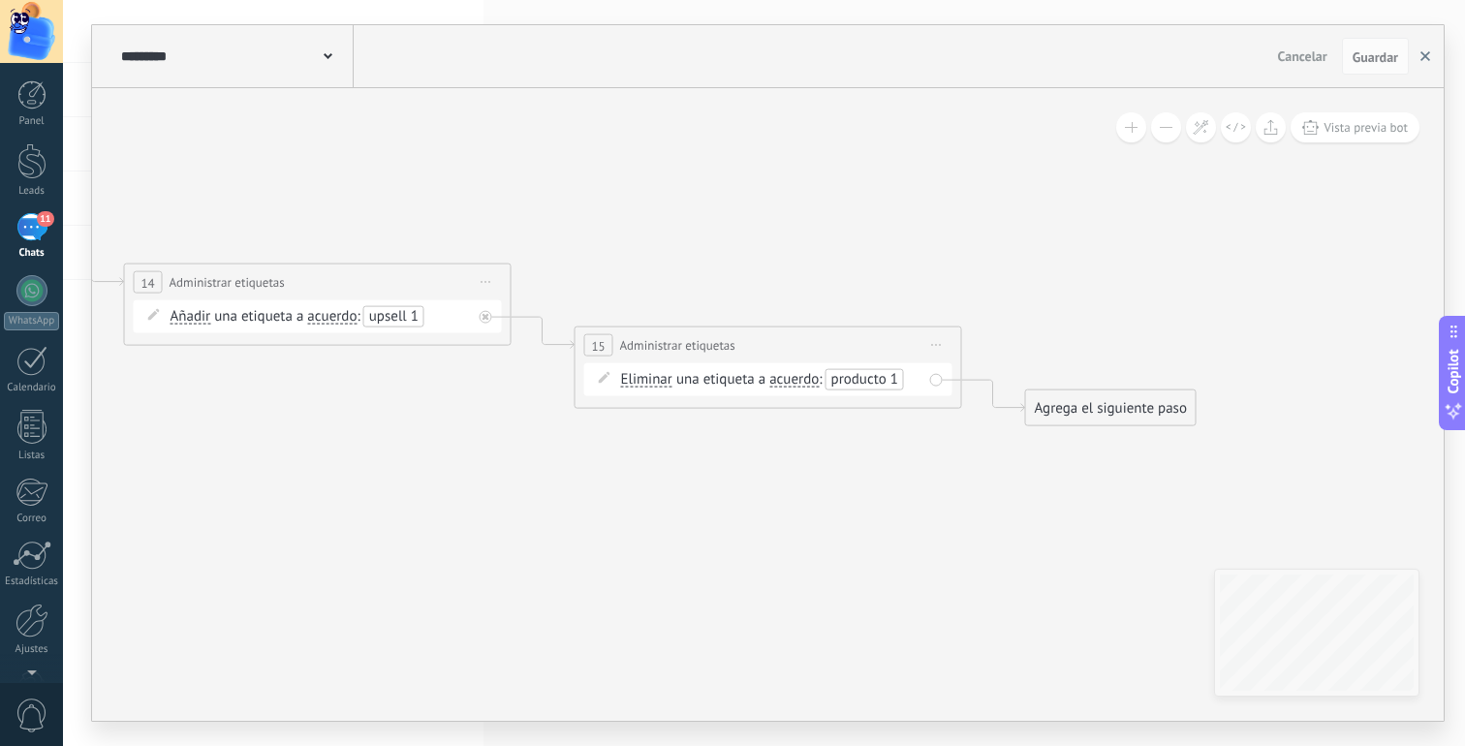
click at [1421, 58] on icon "button" at bounding box center [1426, 56] width 10 height 10
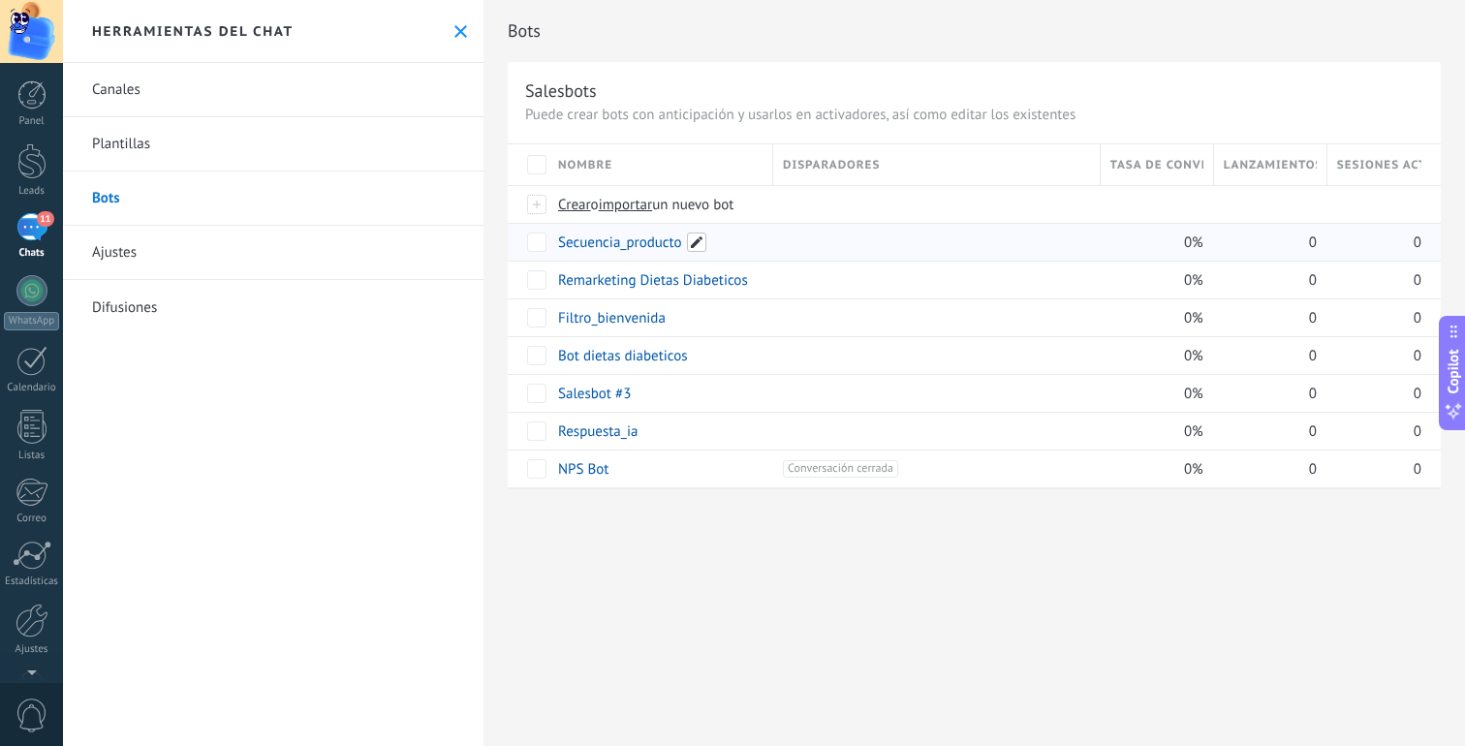
click at [697, 238] on span at bounding box center [696, 242] width 19 height 19
drag, startPoint x: 620, startPoint y: 245, endPoint x: 833, endPoint y: 245, distance: 213.2
click at [818, 245] on div "**********" at bounding box center [974, 315] width 933 height 344
click at [699, 245] on span at bounding box center [696, 242] width 19 height 19
type input "**********"
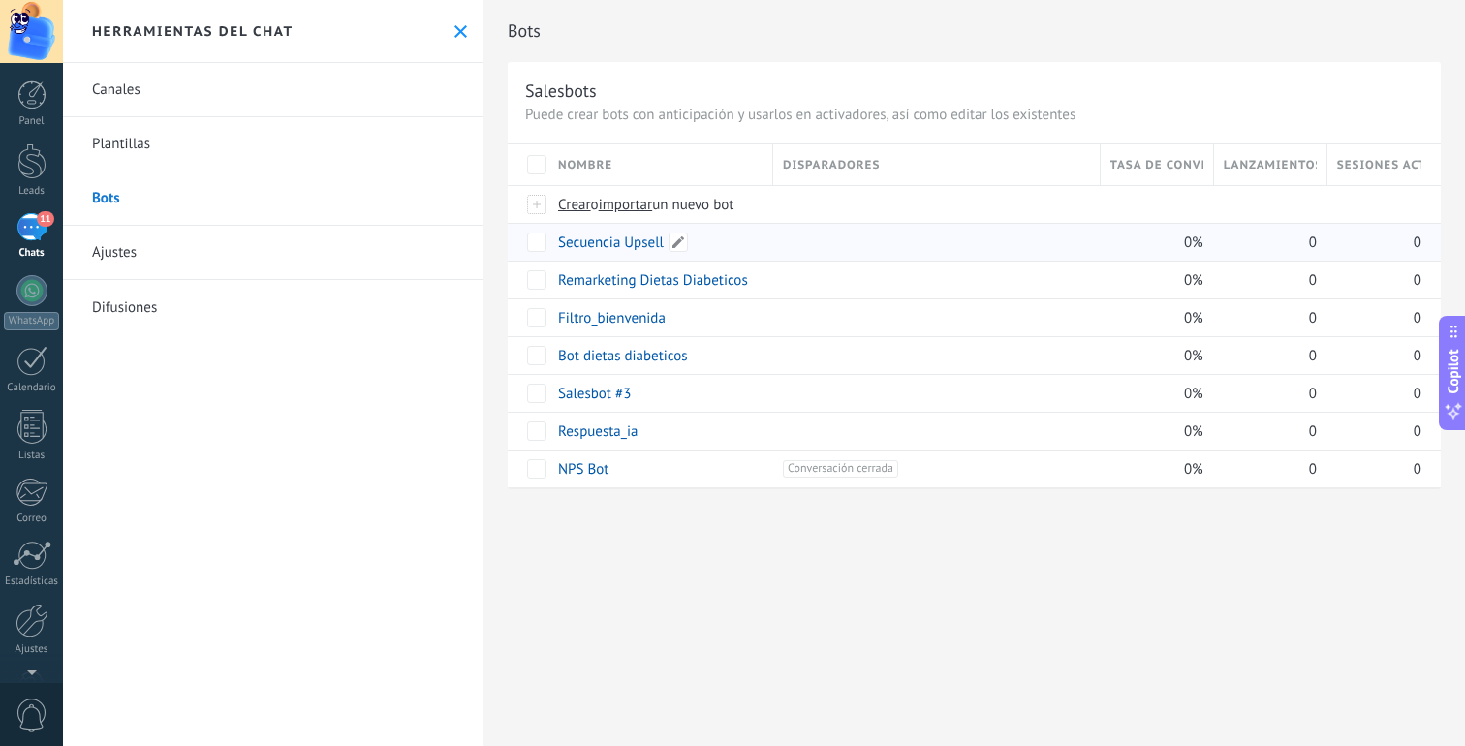
click at [601, 237] on link "Secuencia Upsell" at bounding box center [611, 243] width 106 height 18
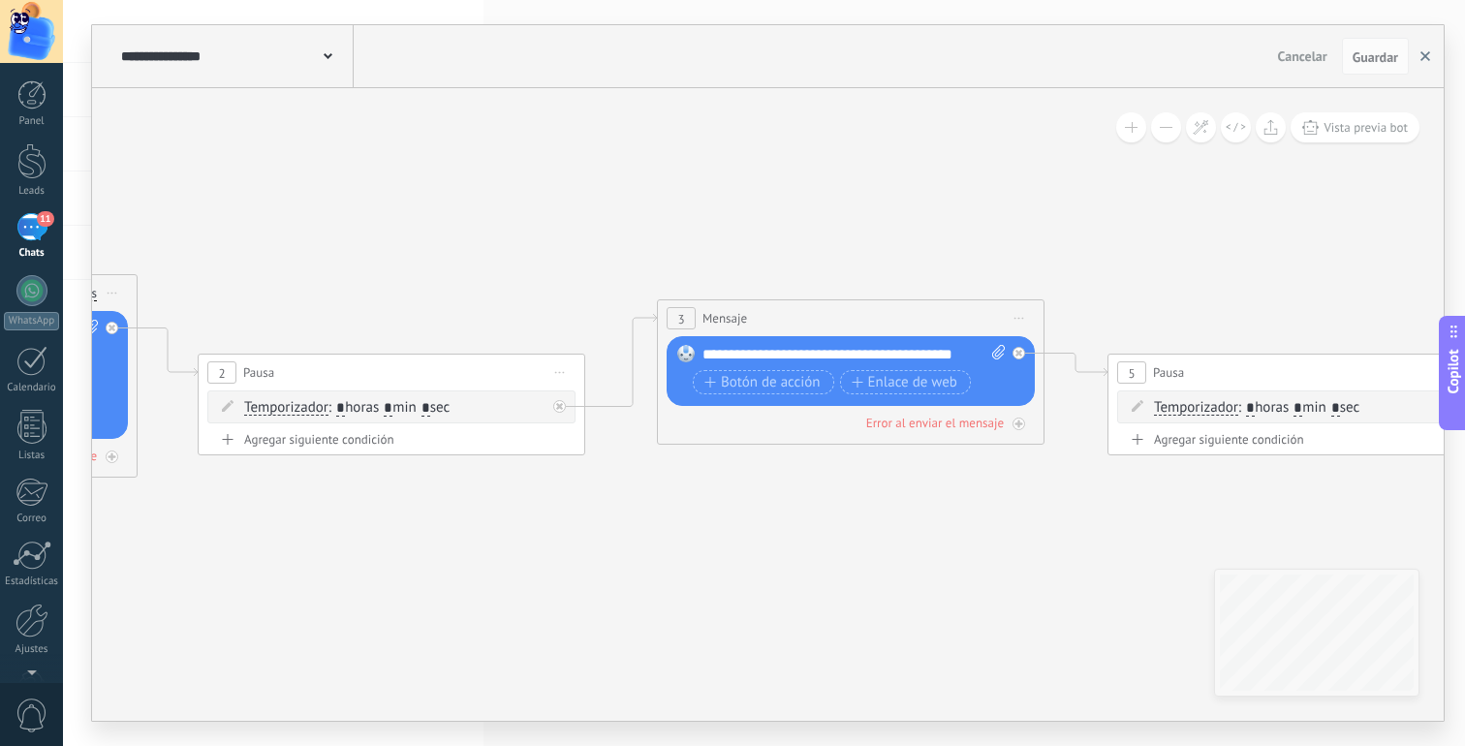
click at [1426, 51] on icon "button" at bounding box center [1426, 56] width 10 height 10
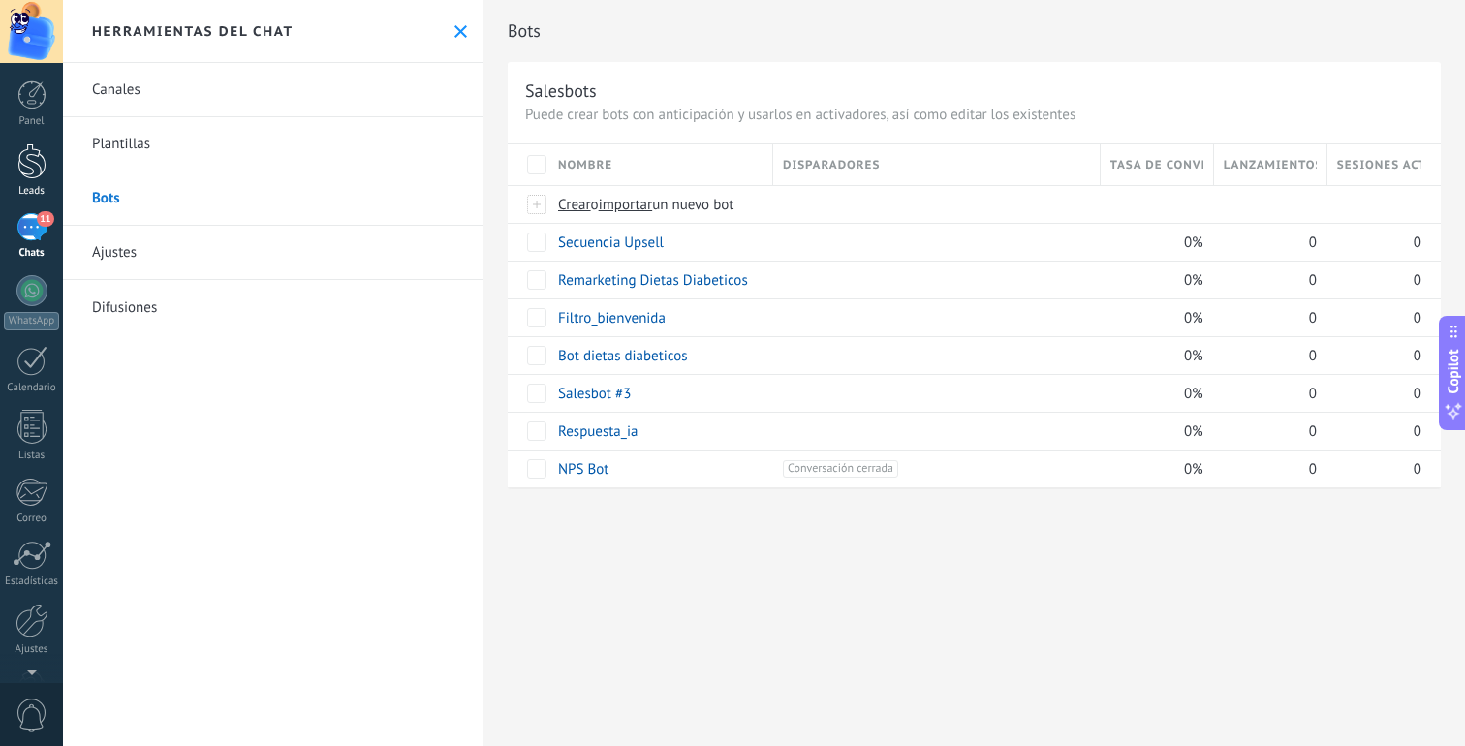
click at [23, 183] on link "Leads" at bounding box center [31, 170] width 63 height 54
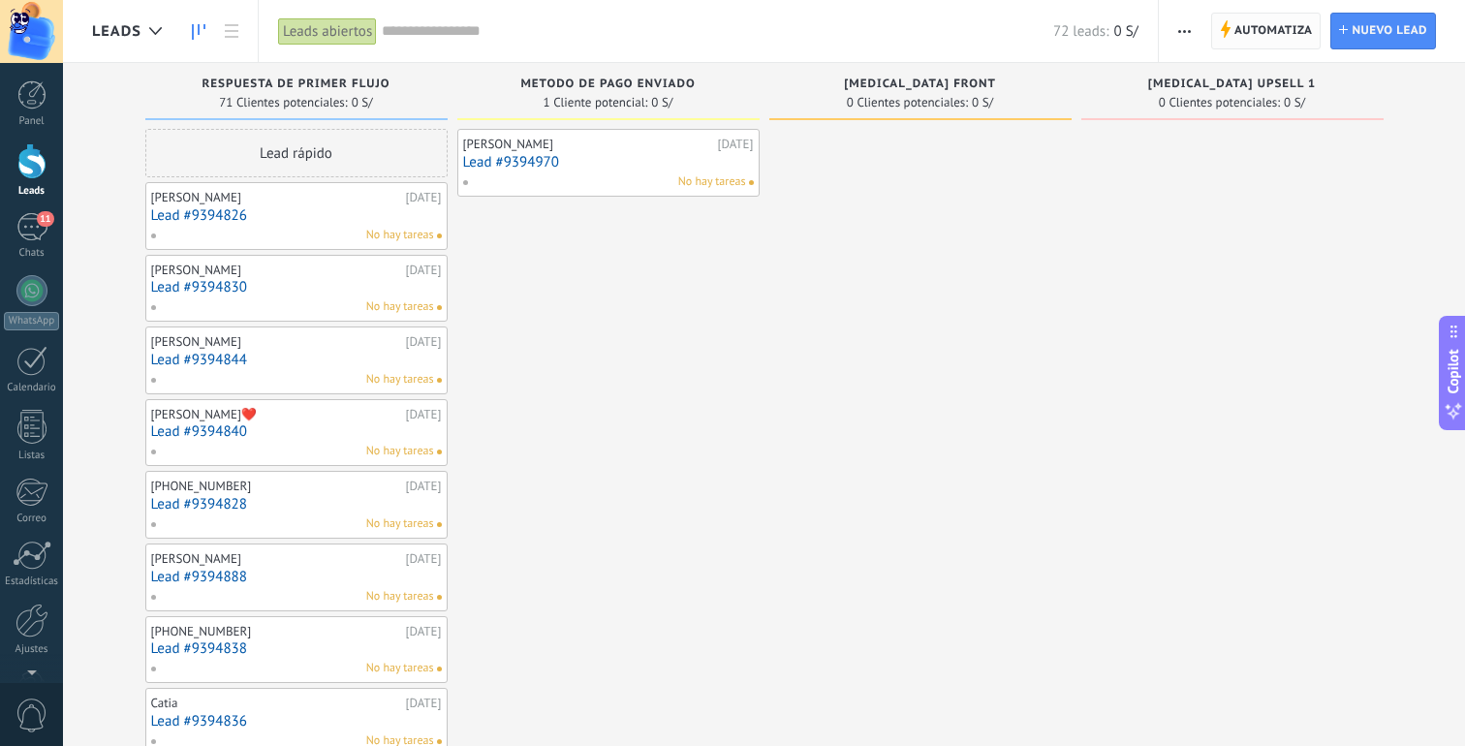
click at [1245, 35] on span "Automatiza" at bounding box center [1274, 31] width 78 height 35
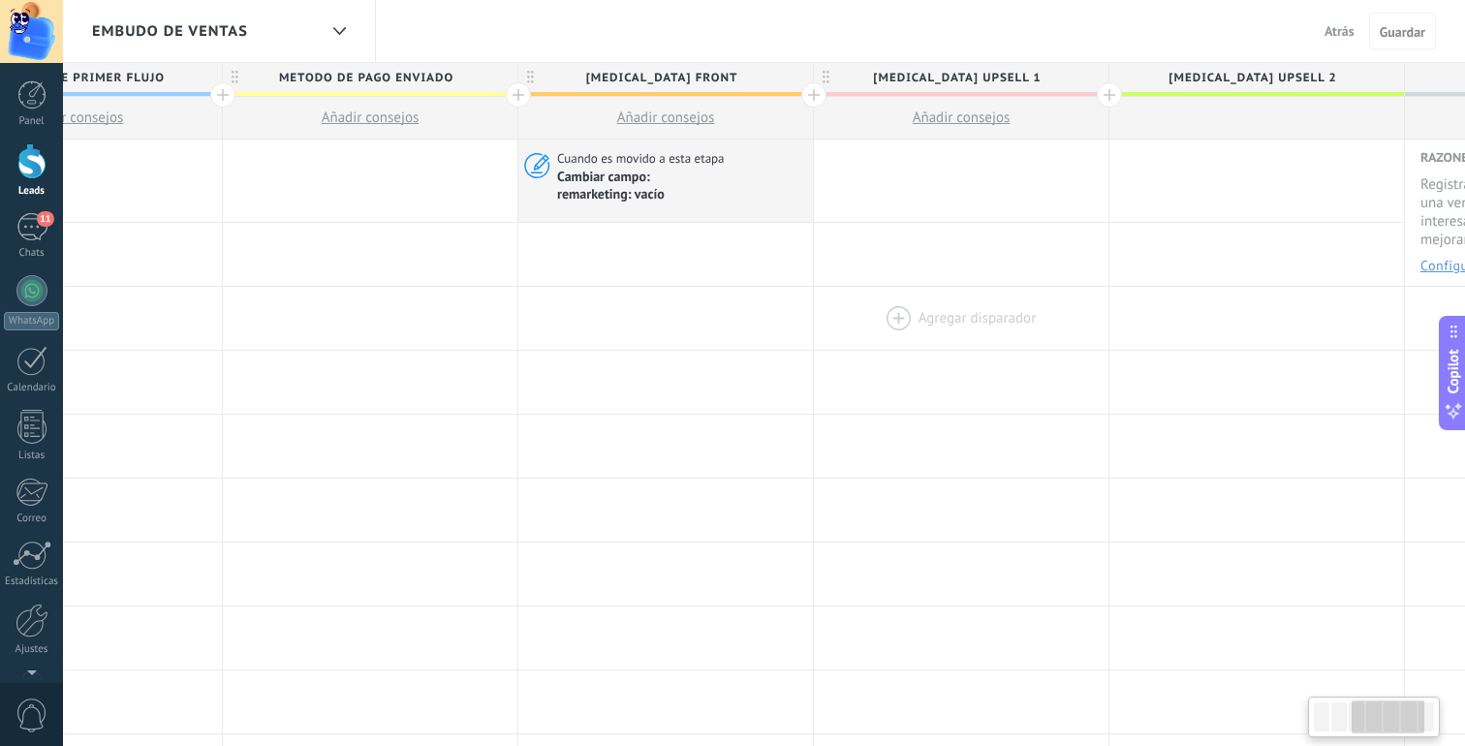
scroll to position [0, 755]
click at [947, 167] on div at bounding box center [950, 181] width 295 height 82
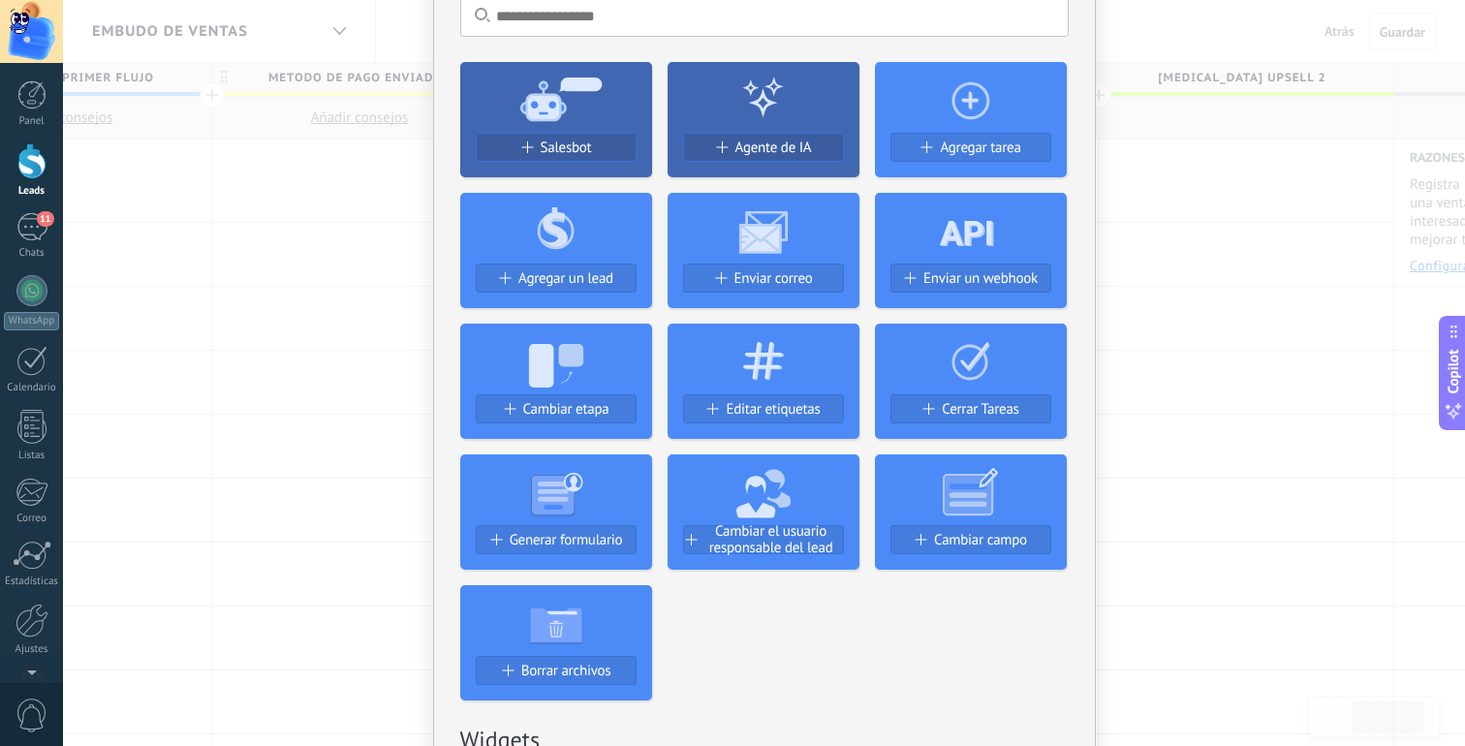
scroll to position [199, 0]
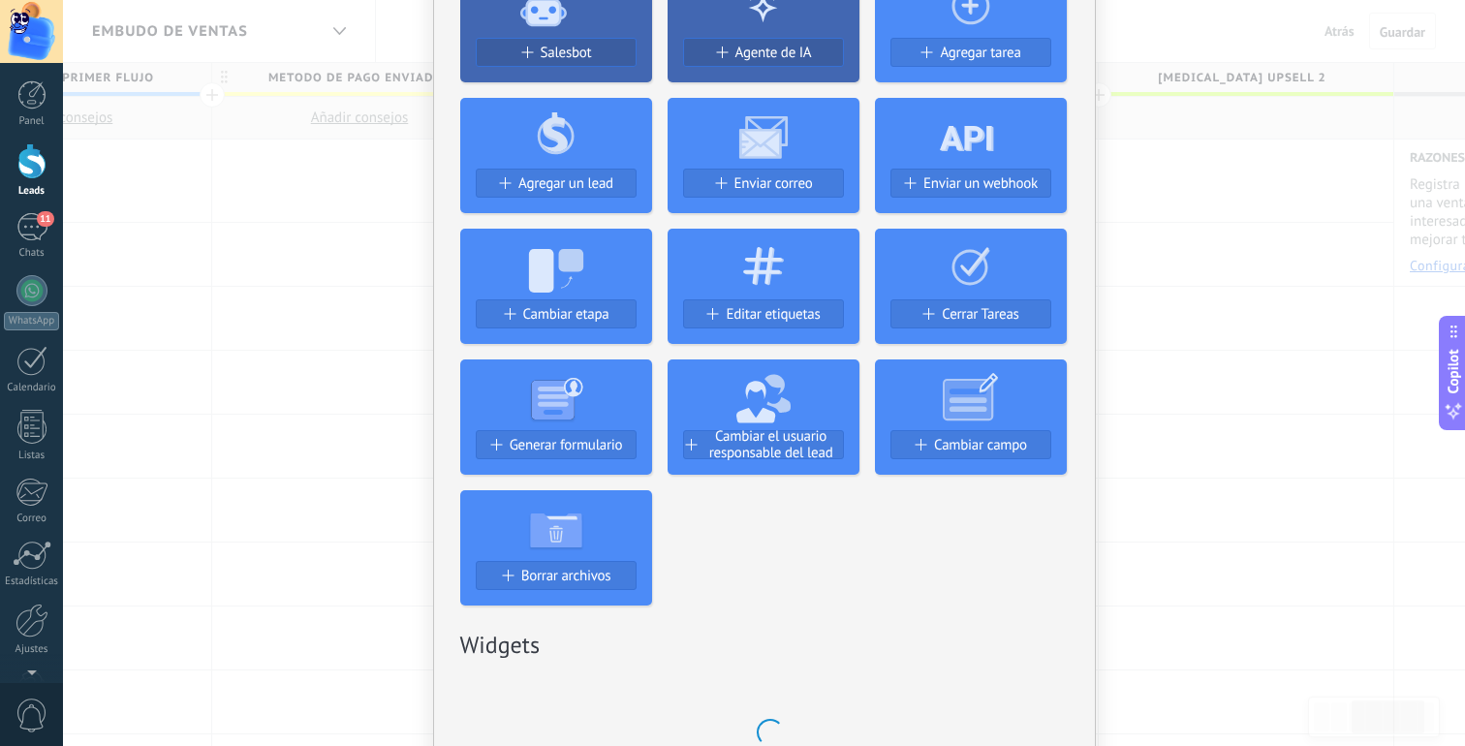
click at [1116, 323] on div "No hay resultados Salesbot Agente de IA Agregar tarea Agregar un lead Enviar co…" at bounding box center [764, 373] width 1402 height 746
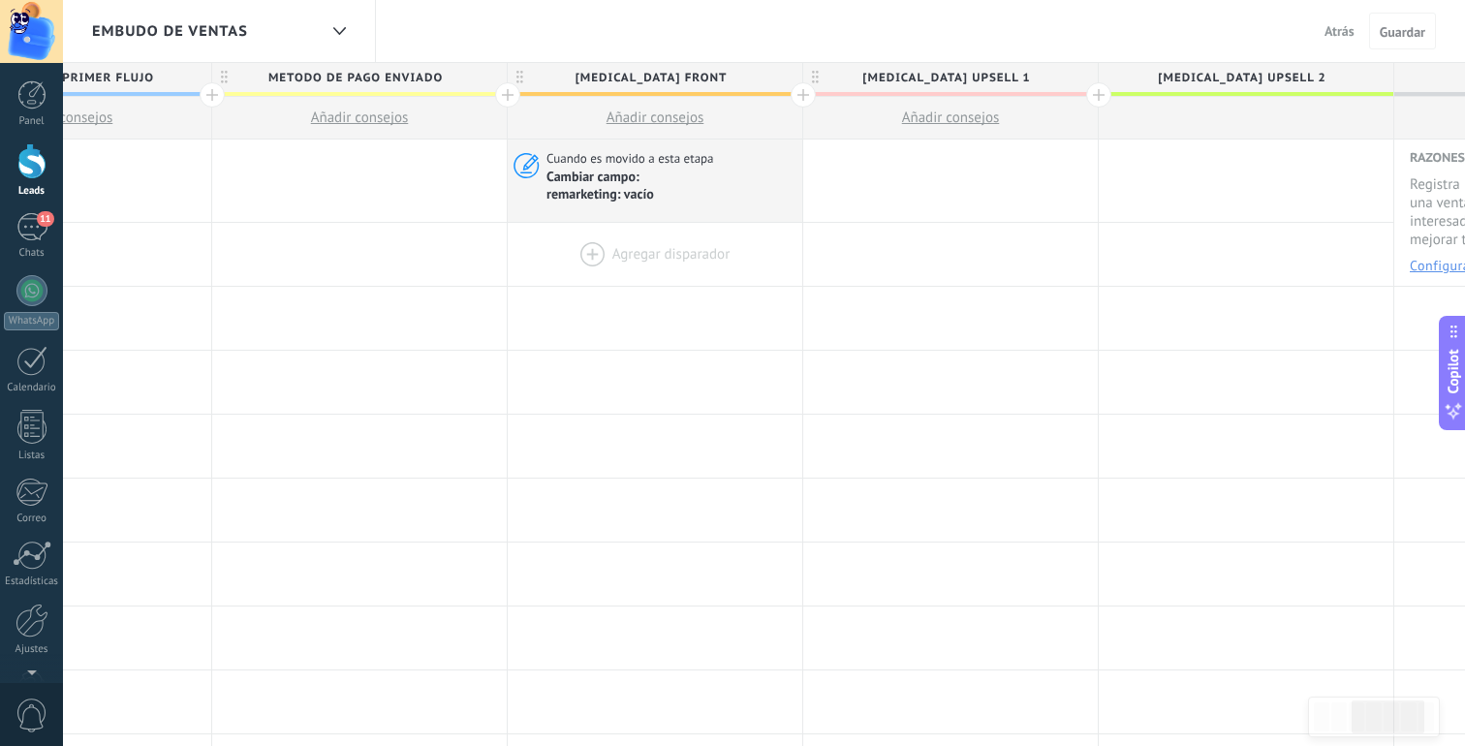
click at [712, 277] on div at bounding box center [655, 254] width 295 height 63
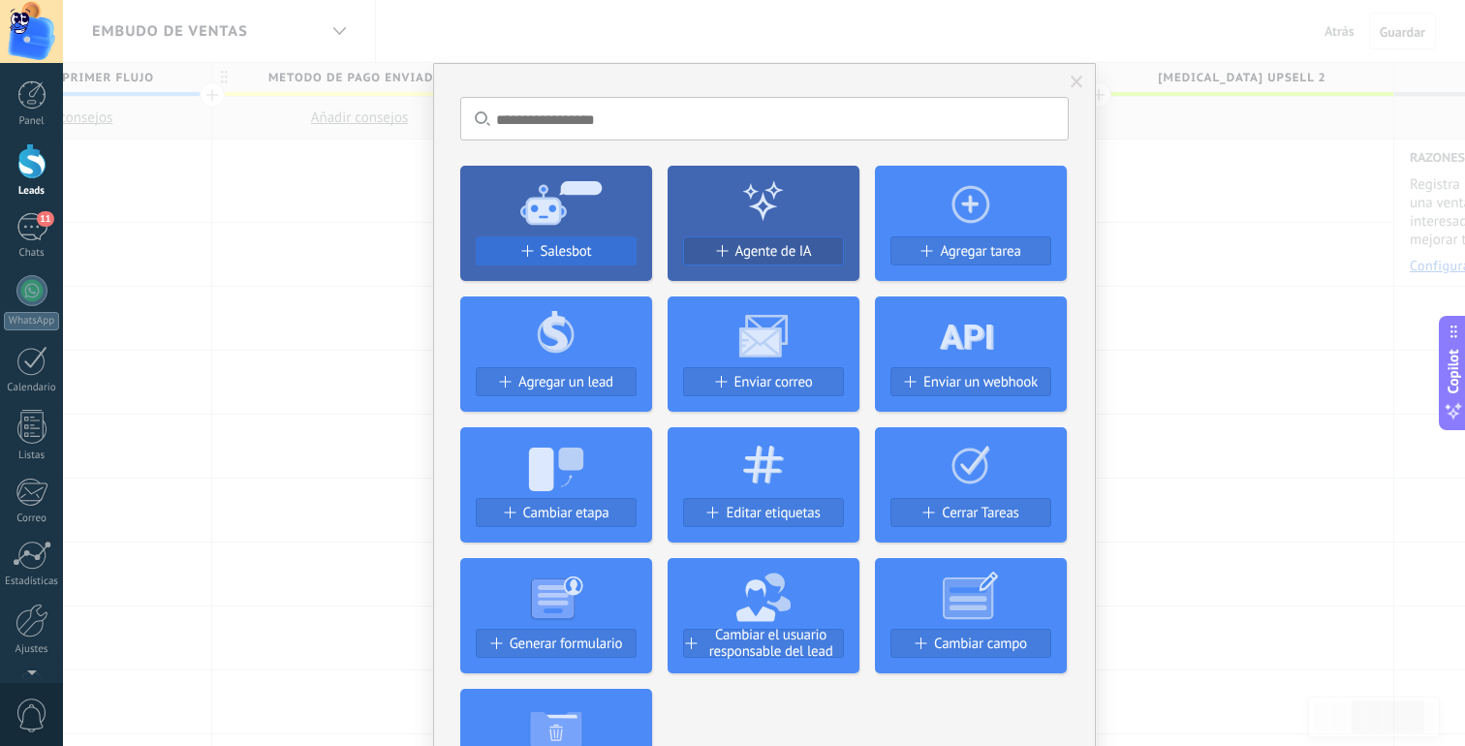
click at [545, 254] on span "Salesbot" at bounding box center [566, 251] width 51 height 16
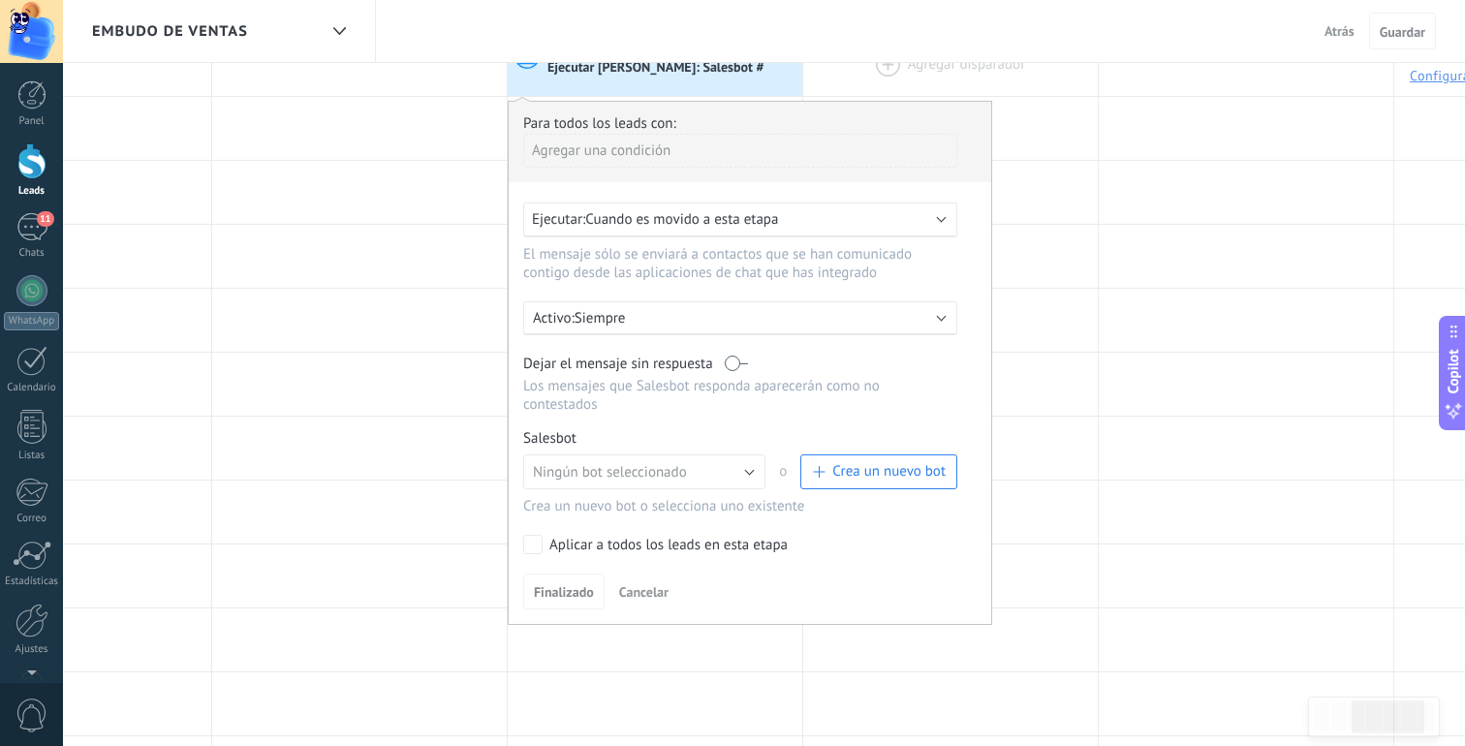
scroll to position [191, 0]
click at [704, 481] on button "Ningún bot seleccionado" at bounding box center [644, 471] width 242 height 35
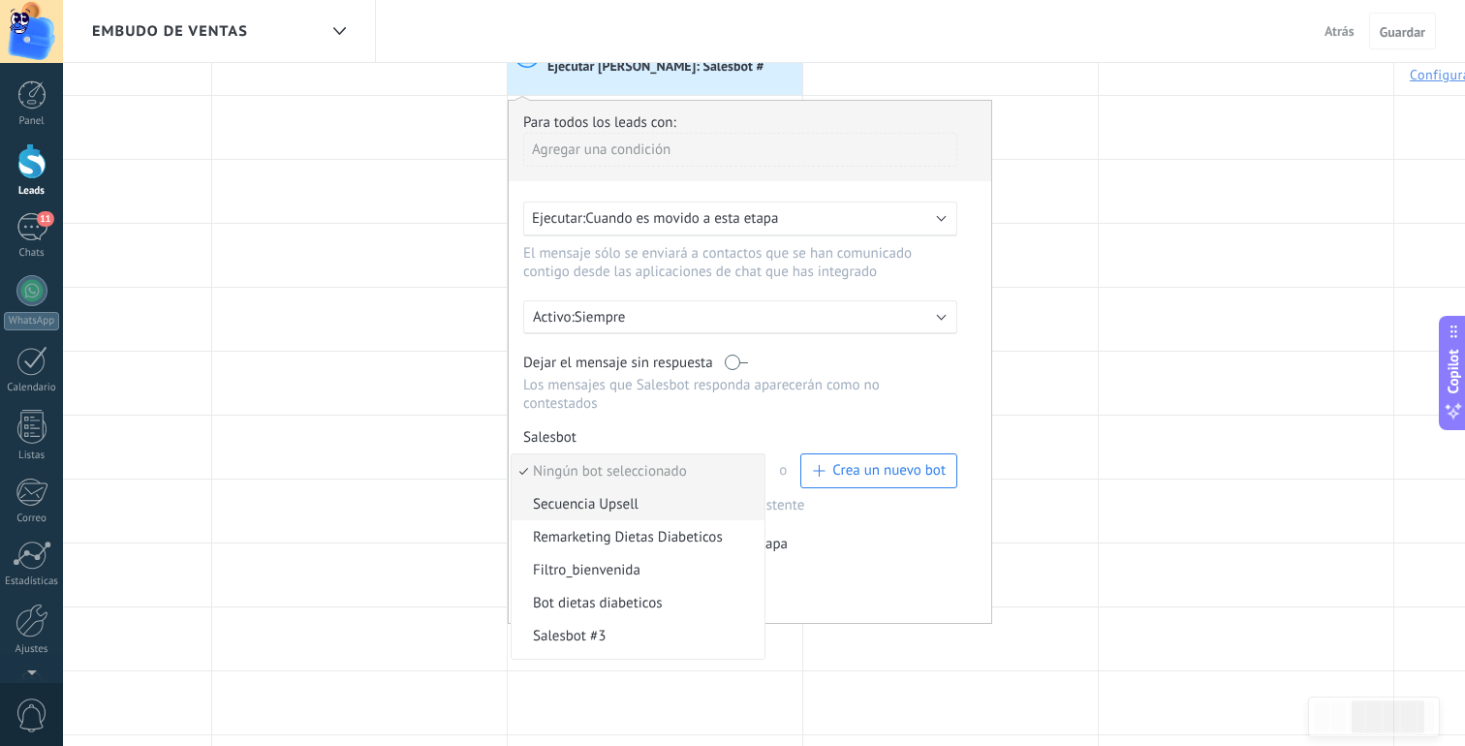
click at [671, 501] on span "Secuencia Upsell" at bounding box center [635, 504] width 247 height 18
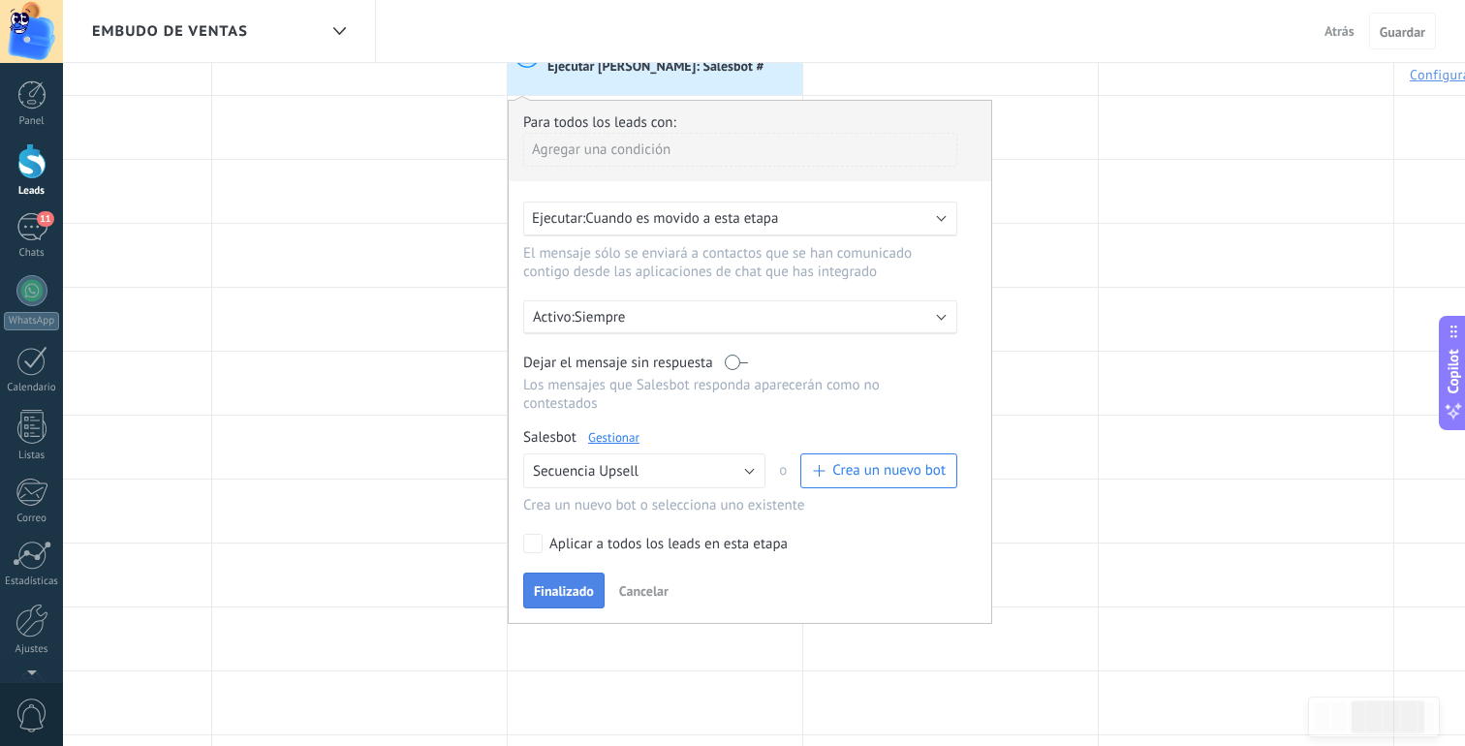
click at [573, 596] on span "Finalizado" at bounding box center [564, 591] width 60 height 14
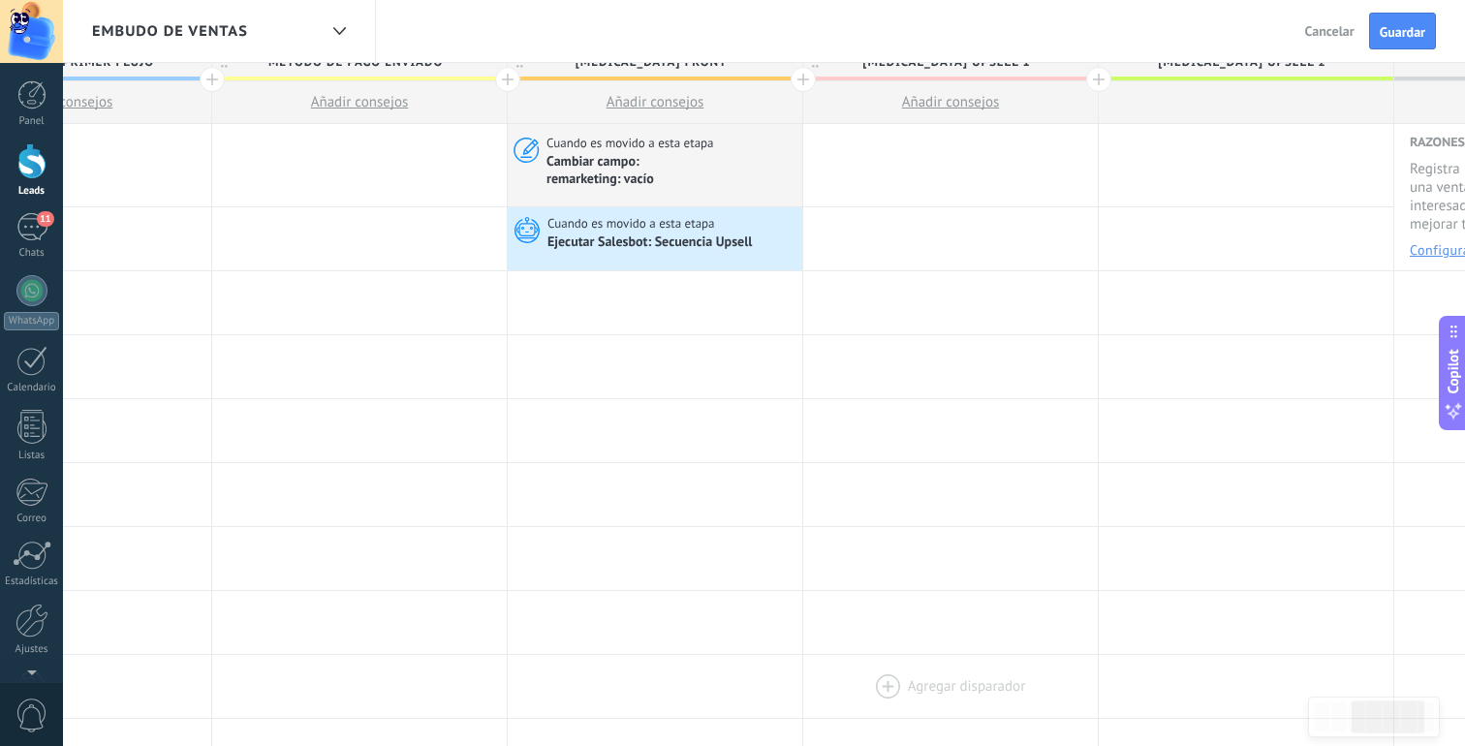
scroll to position [0, 0]
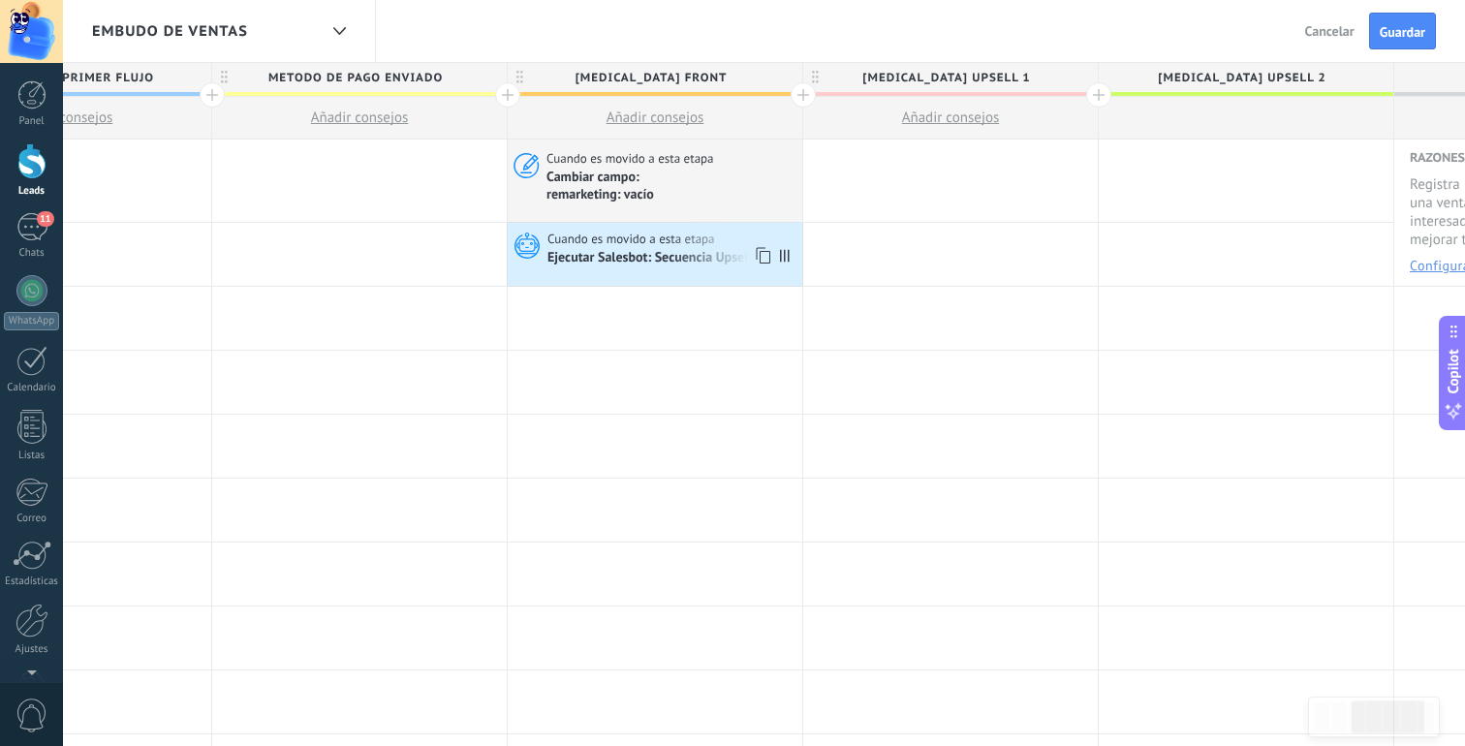
click at [708, 255] on div "Ejecutar Salesbot: Secuencia Upsell" at bounding box center [650, 258] width 207 height 17
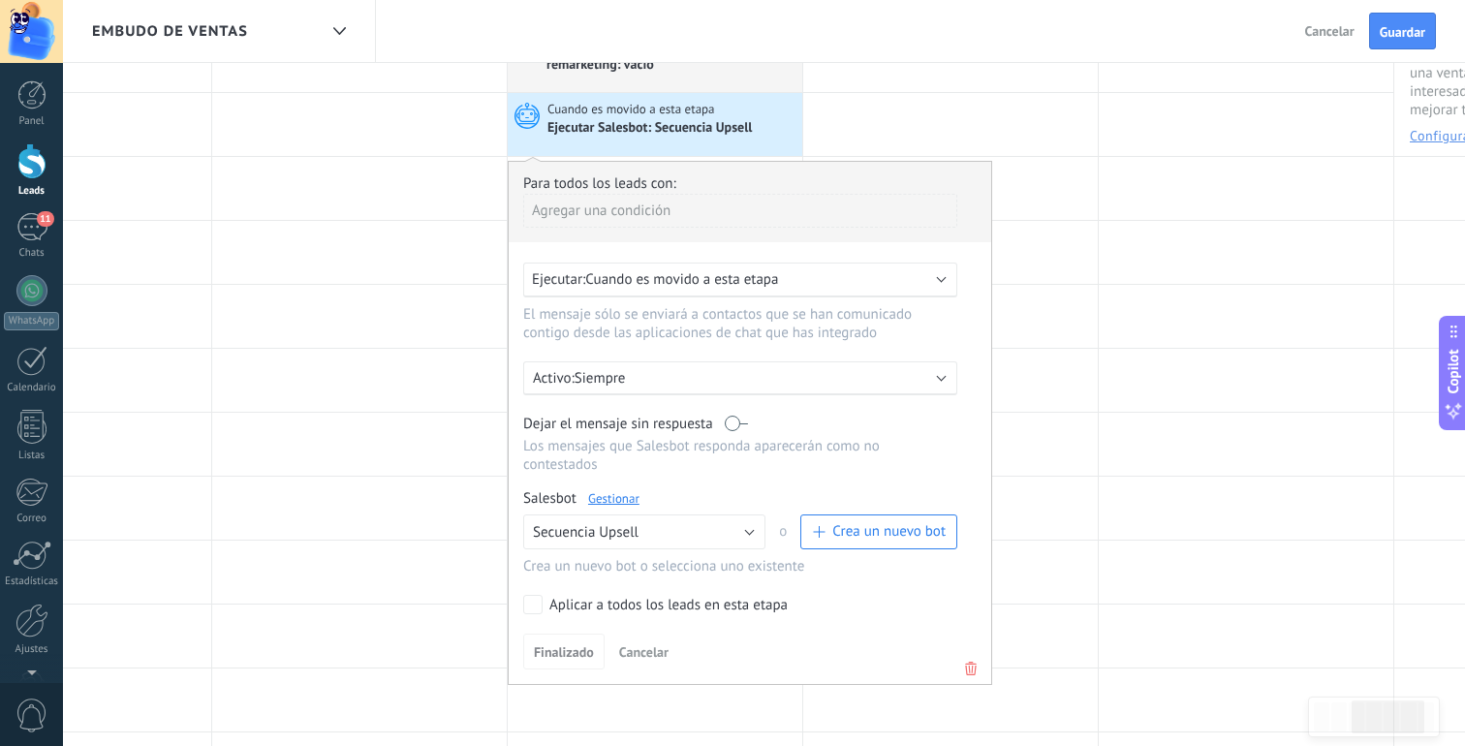
scroll to position [133, 0]
click at [749, 193] on div "Agregar una condición" at bounding box center [740, 208] width 434 height 34
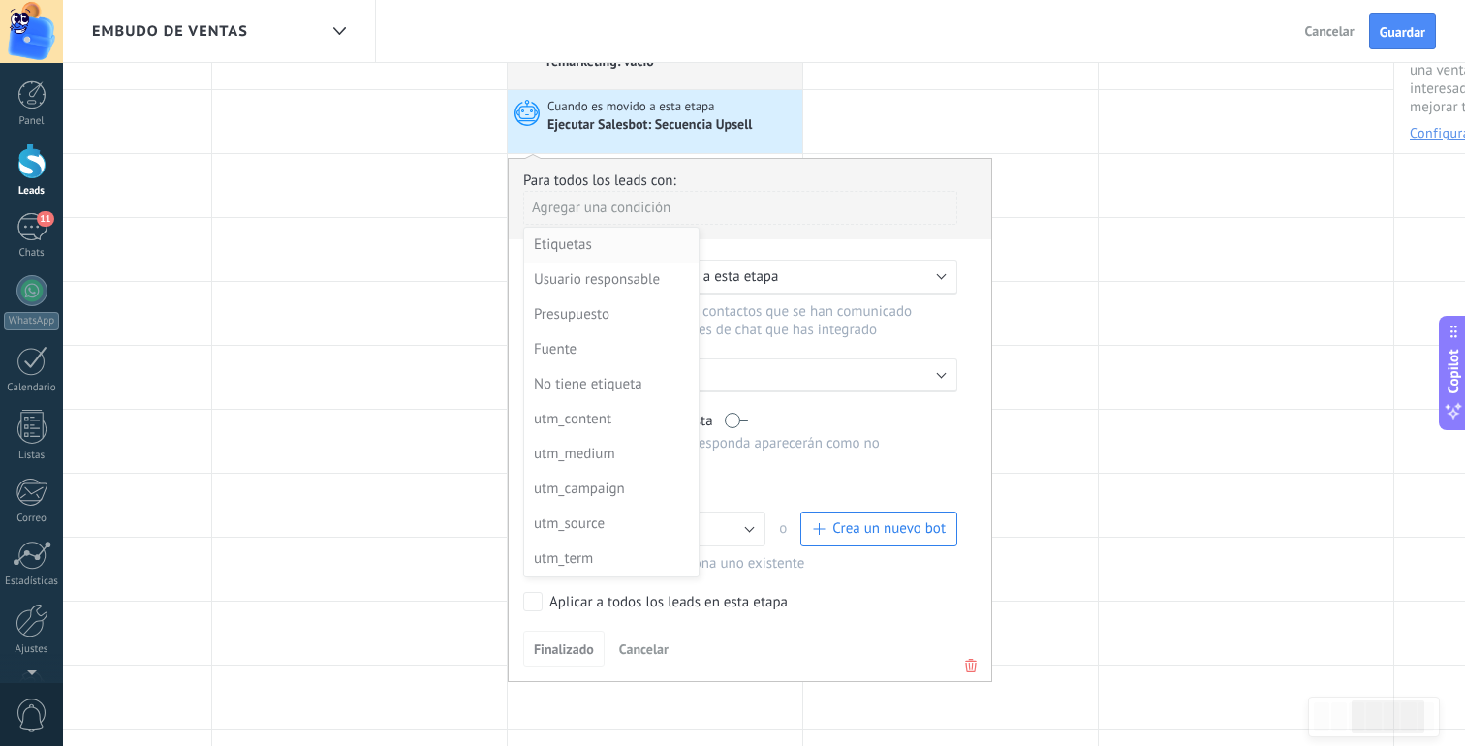
click at [647, 241] on div "Etiquetas" at bounding box center [609, 245] width 151 height 27
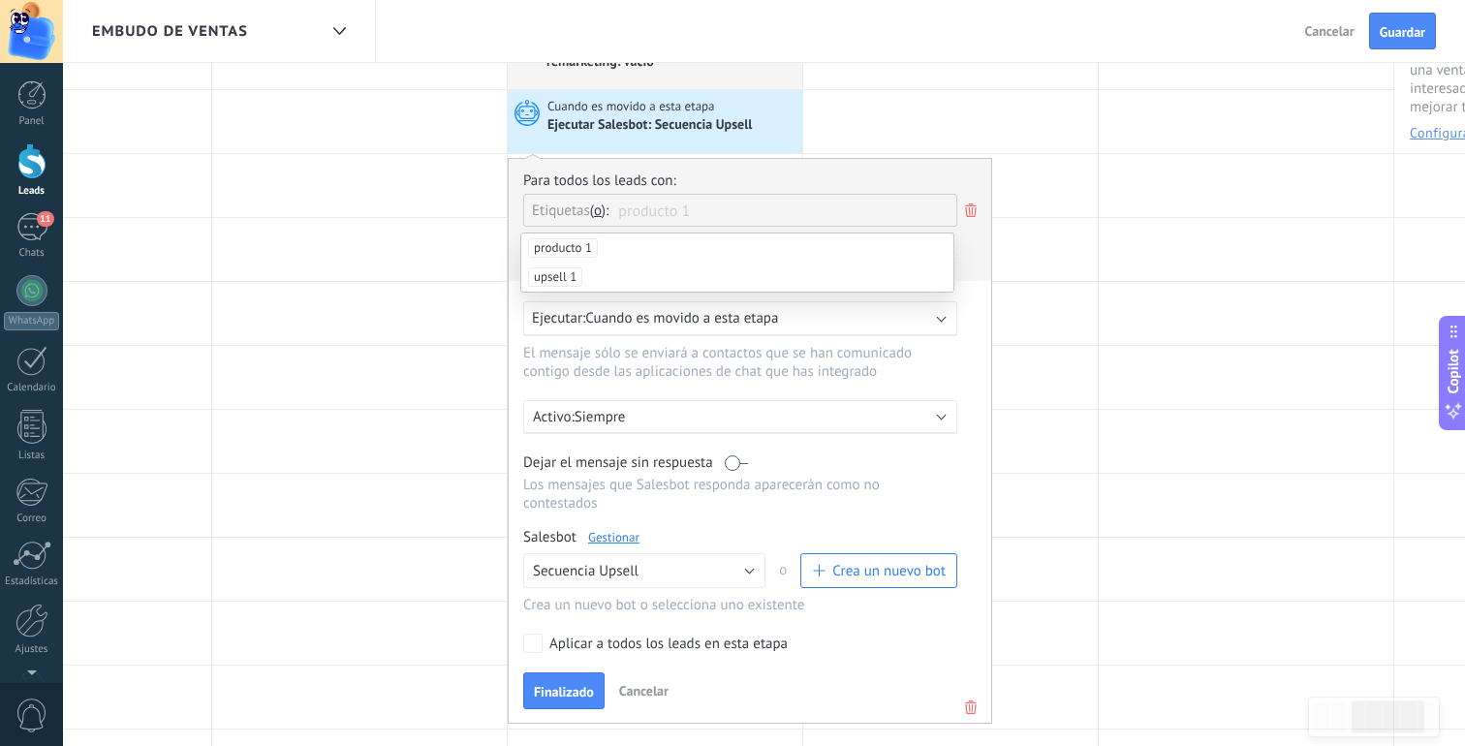
click at [684, 247] on li "producto 1" at bounding box center [737, 248] width 432 height 29
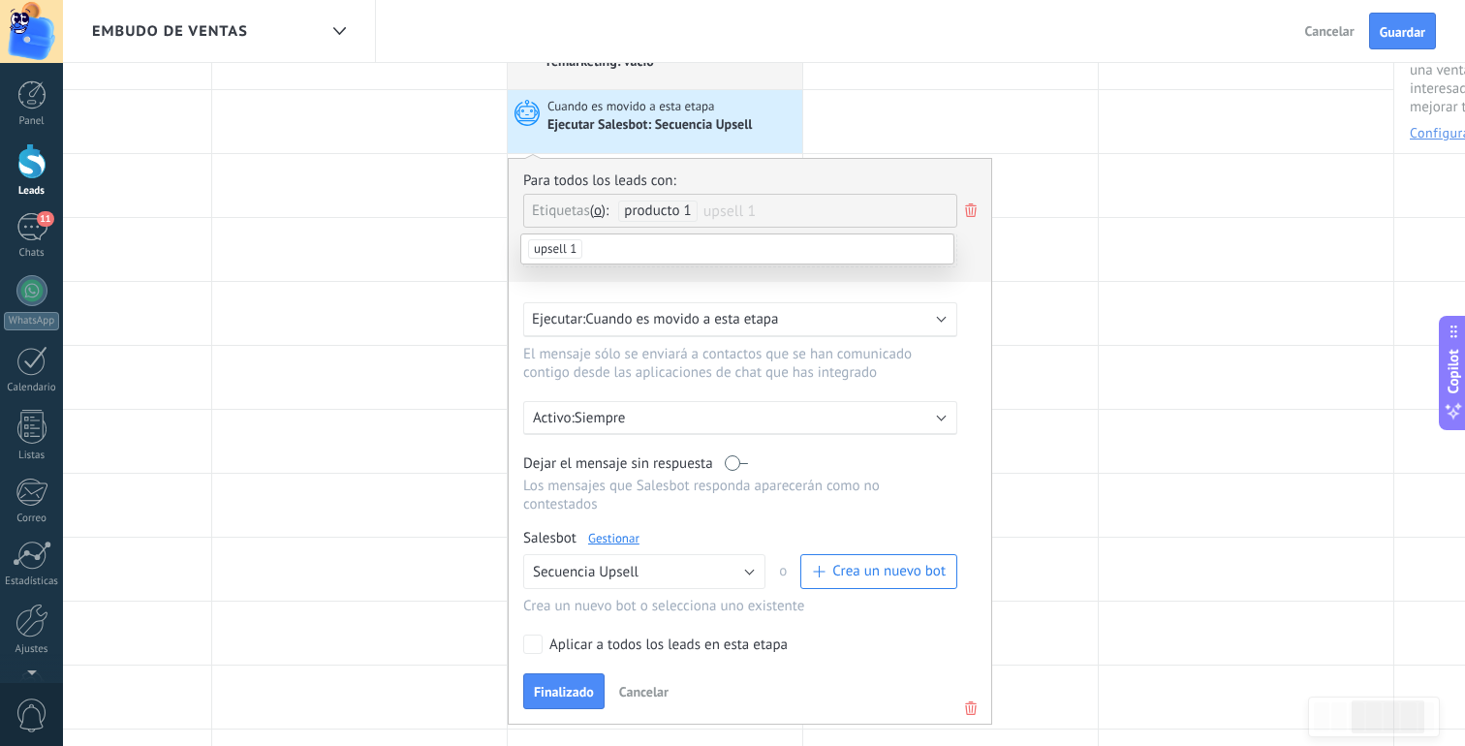
click at [826, 184] on div "Para todos los leads con:" at bounding box center [750, 181] width 454 height 18
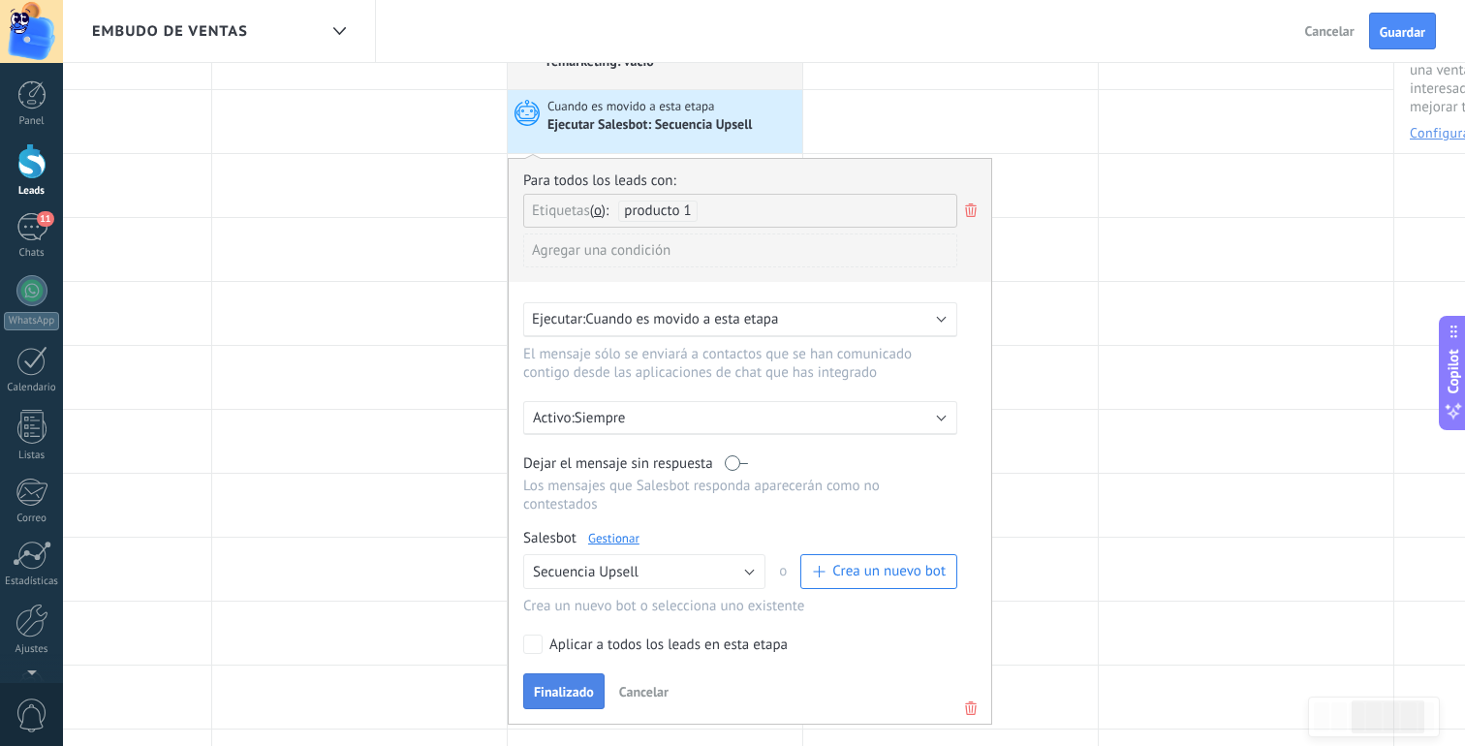
click at [565, 685] on button "Finalizado" at bounding box center [563, 691] width 81 height 37
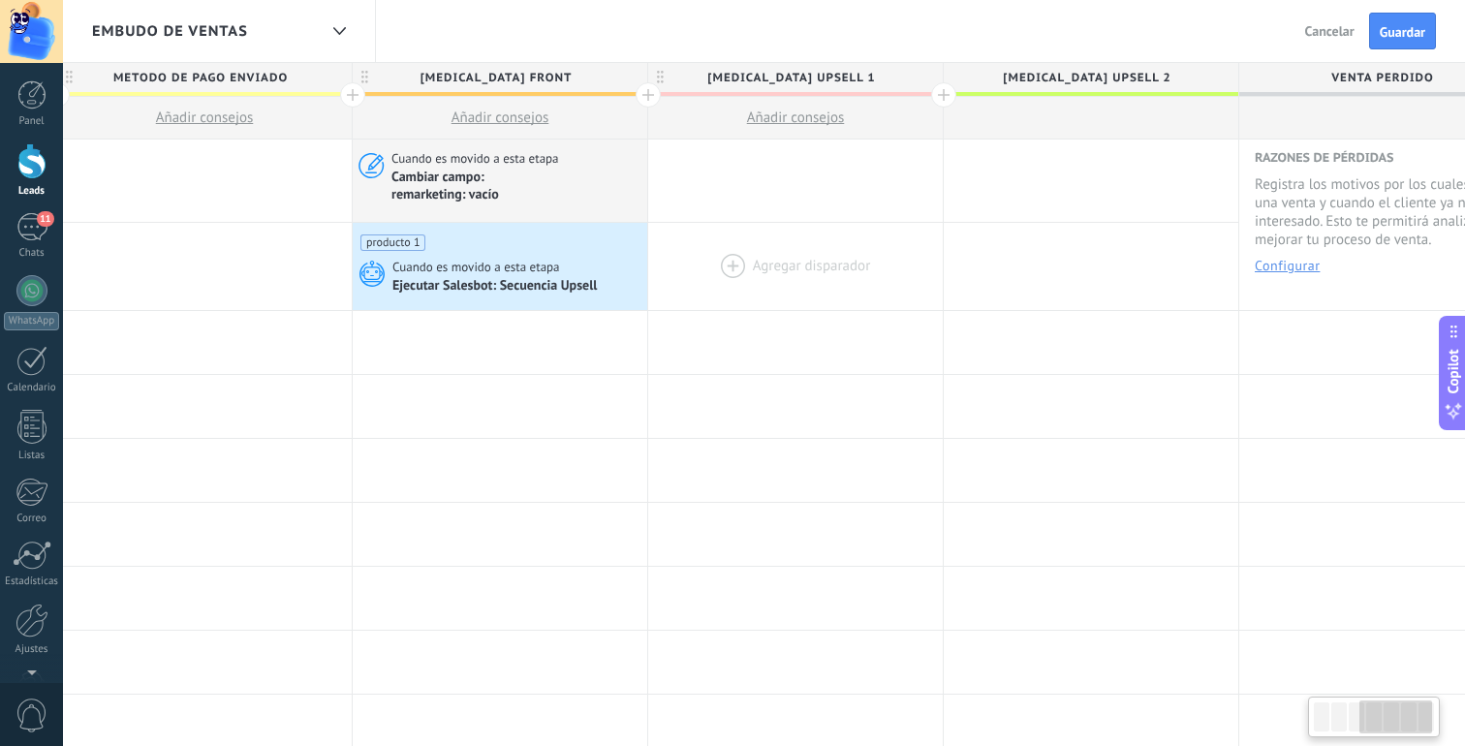
scroll to position [0, 911]
click at [1407, 39] on span "Guardar" at bounding box center [1403, 32] width 46 height 14
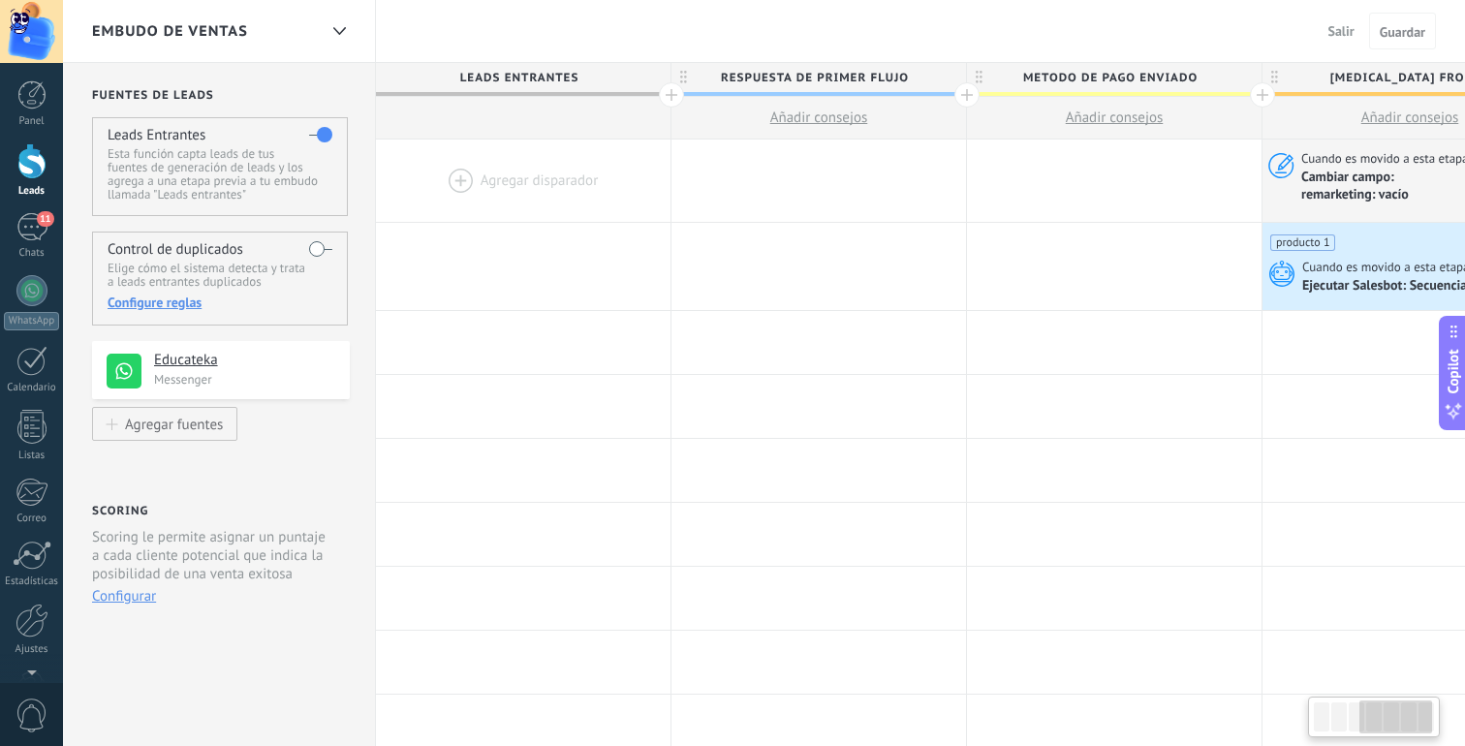
scroll to position [0, 911]
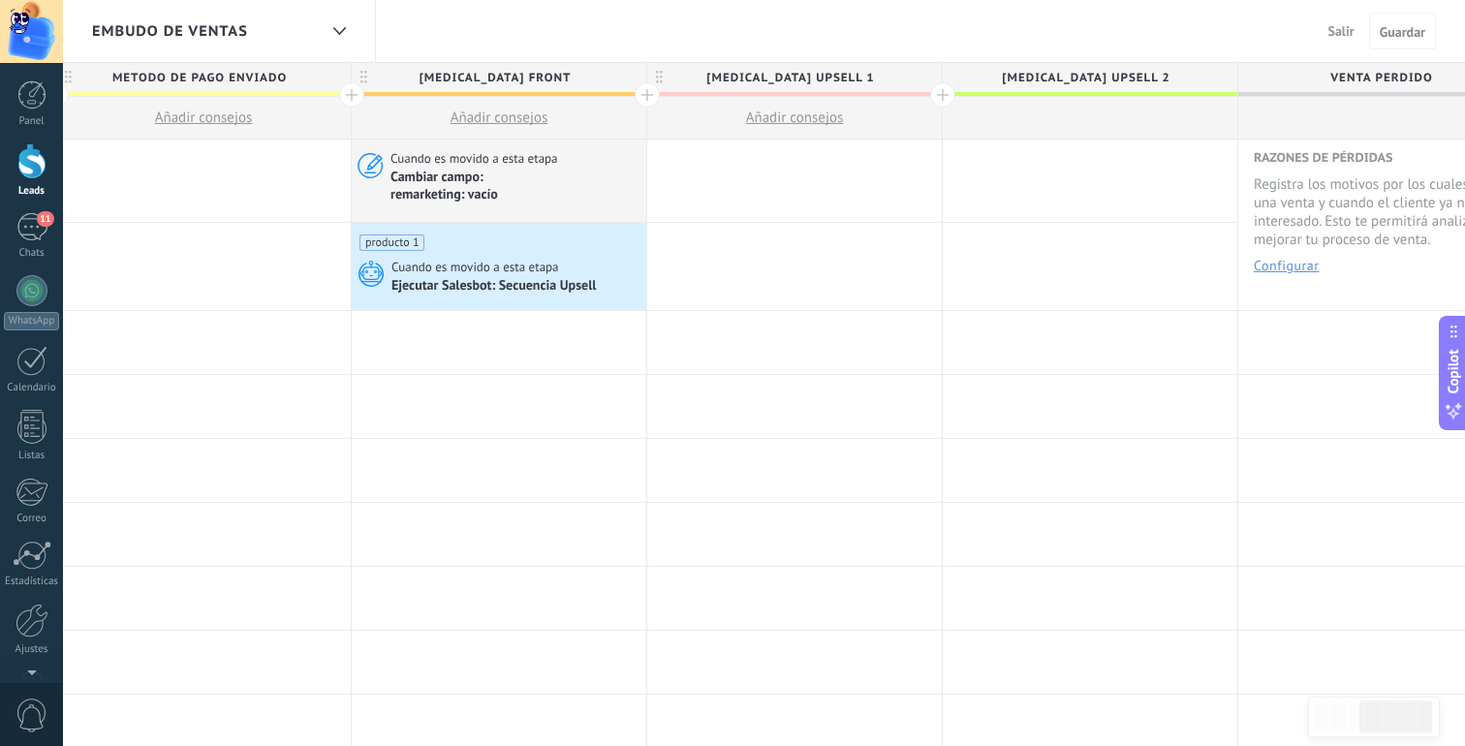
click at [1338, 28] on span "Salir" at bounding box center [1342, 30] width 26 height 17
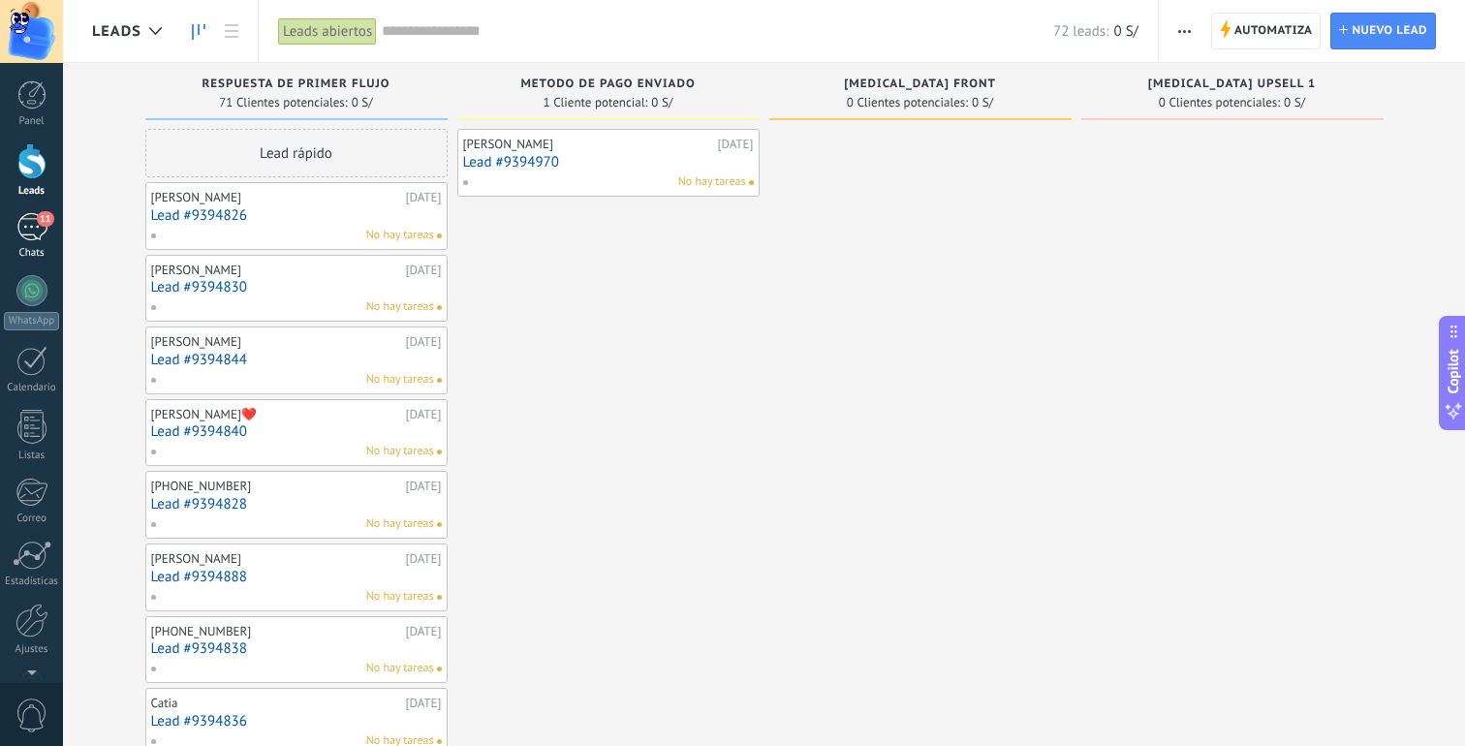
click at [32, 216] on div "11" at bounding box center [31, 227] width 31 height 28
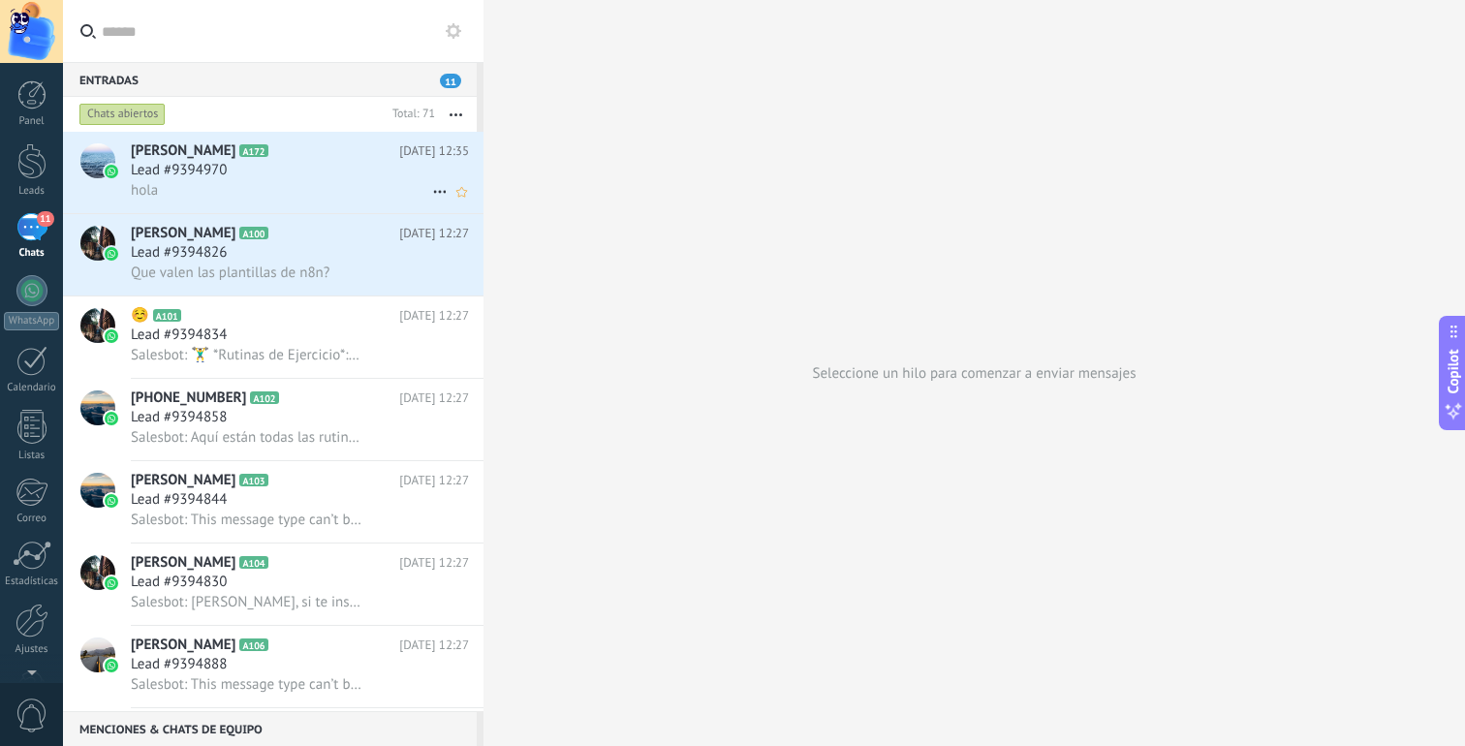
click at [310, 179] on div "Lead #9394970" at bounding box center [300, 170] width 338 height 19
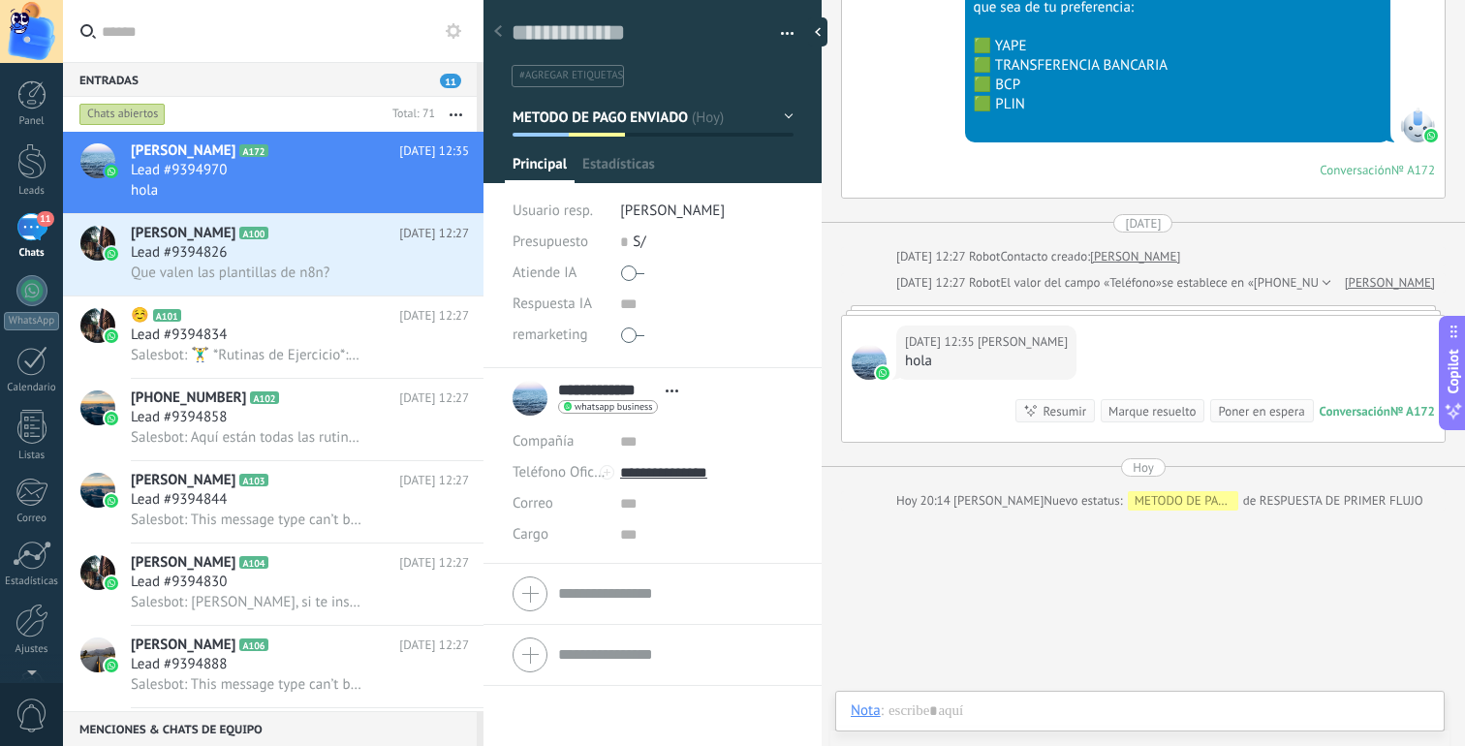
scroll to position [29, 0]
click at [784, 35] on span "button" at bounding box center [788, 37] width 14 height 4
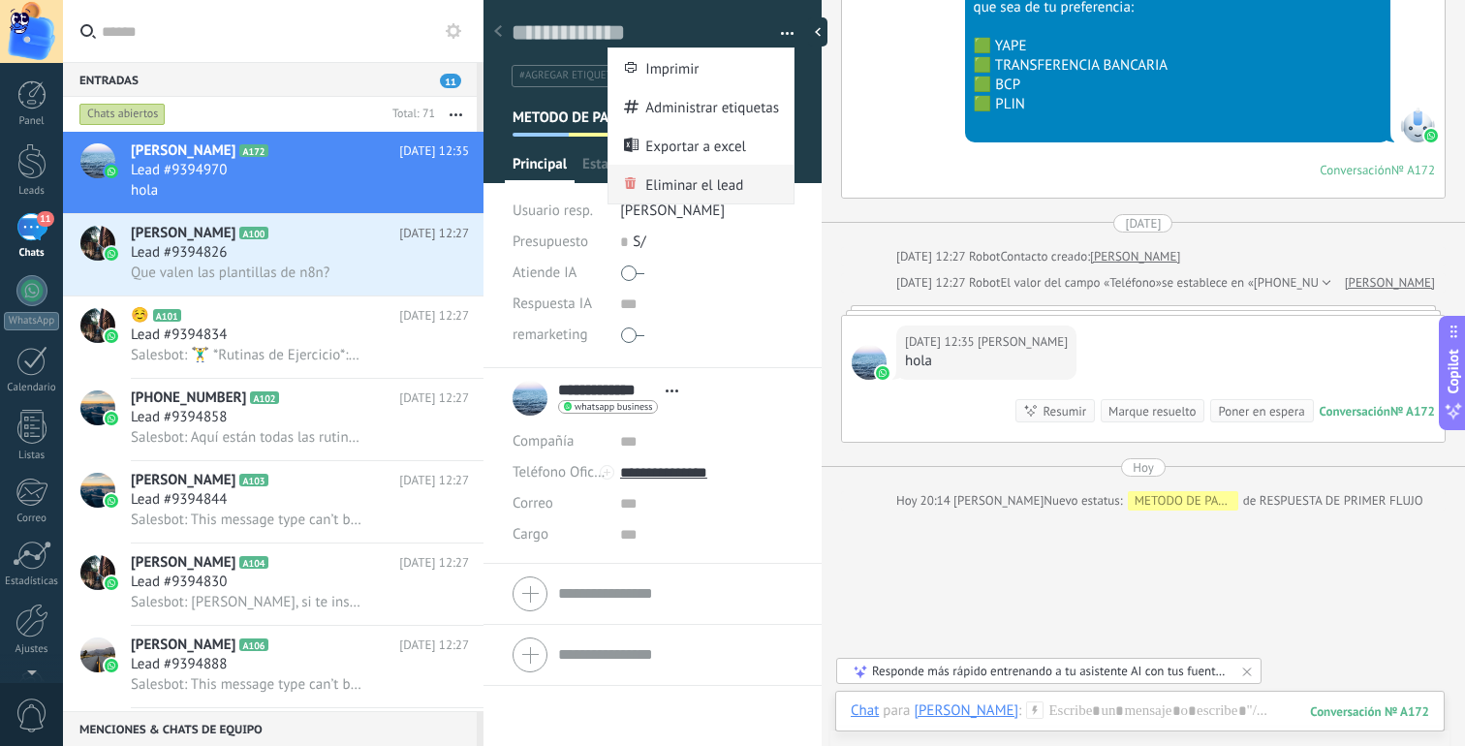
click at [734, 188] on span "Eliminar el lead" at bounding box center [694, 184] width 98 height 39
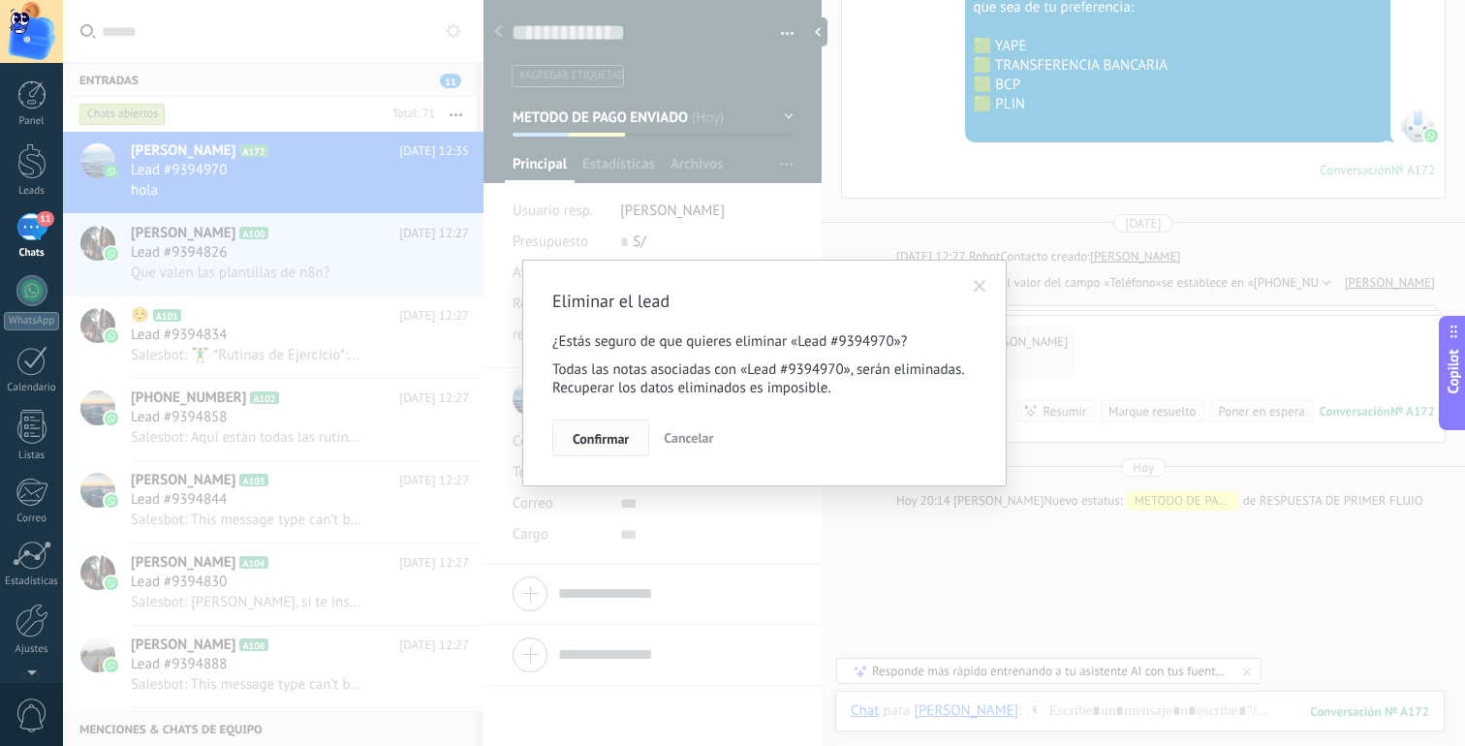
click at [590, 446] on span "Confirmar" at bounding box center [601, 439] width 56 height 14
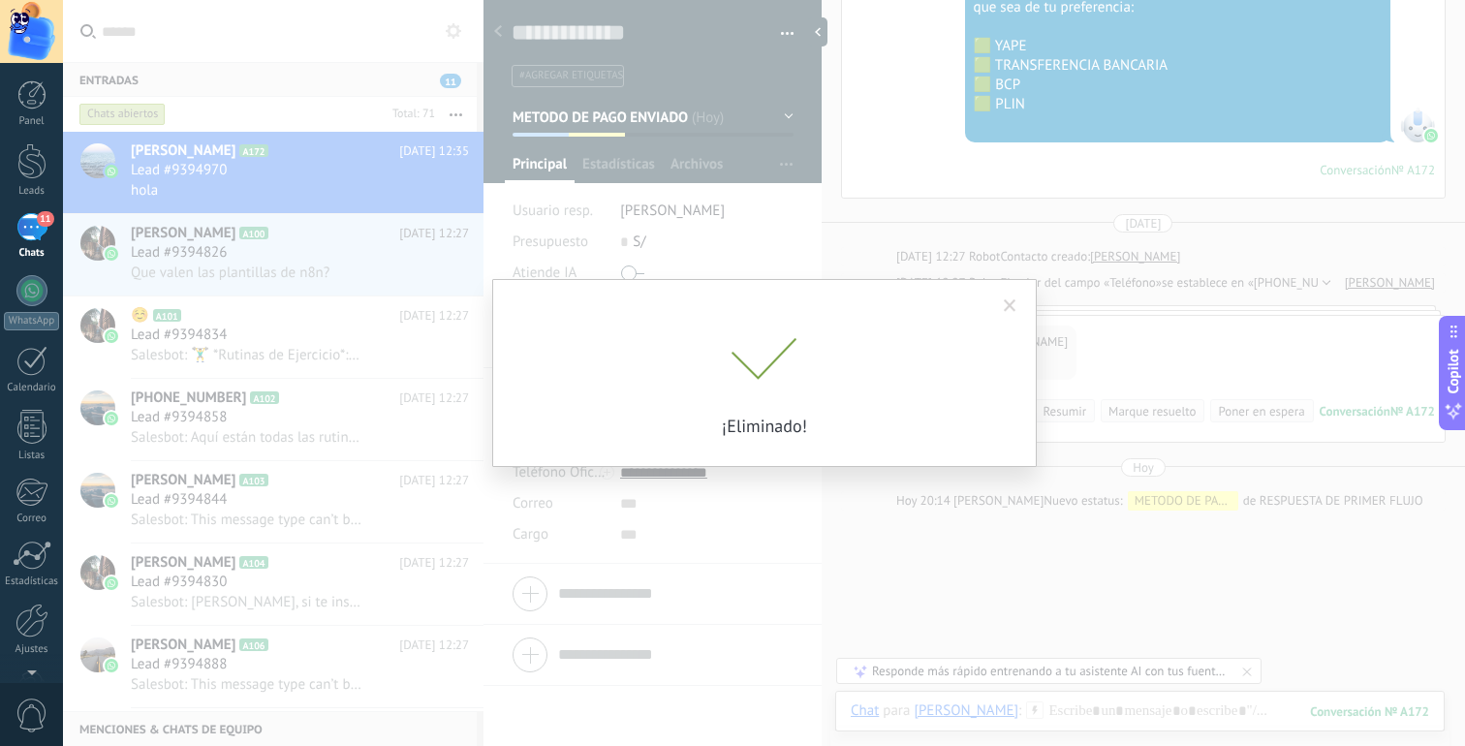
scroll to position [1974, 0]
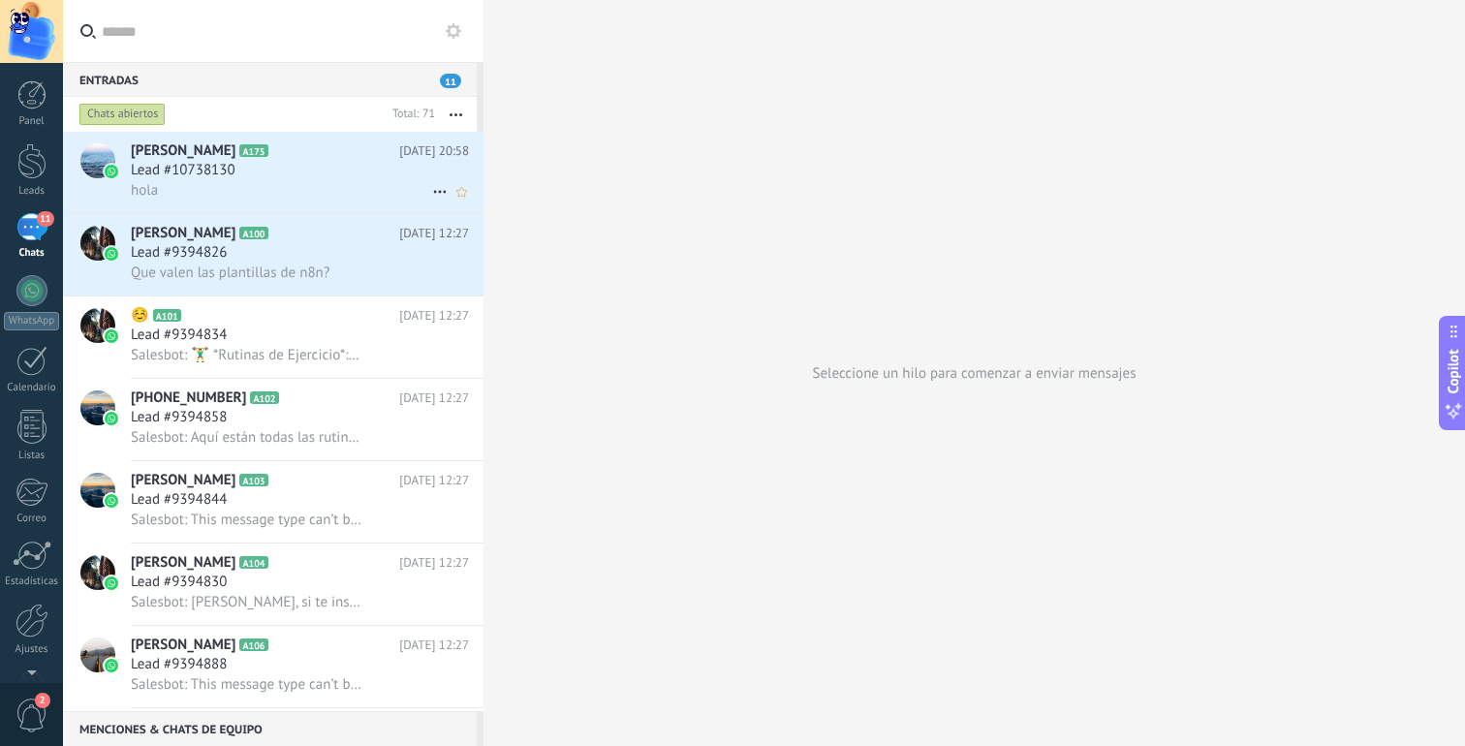
click at [360, 170] on div "Lead #10738130" at bounding box center [300, 170] width 338 height 19
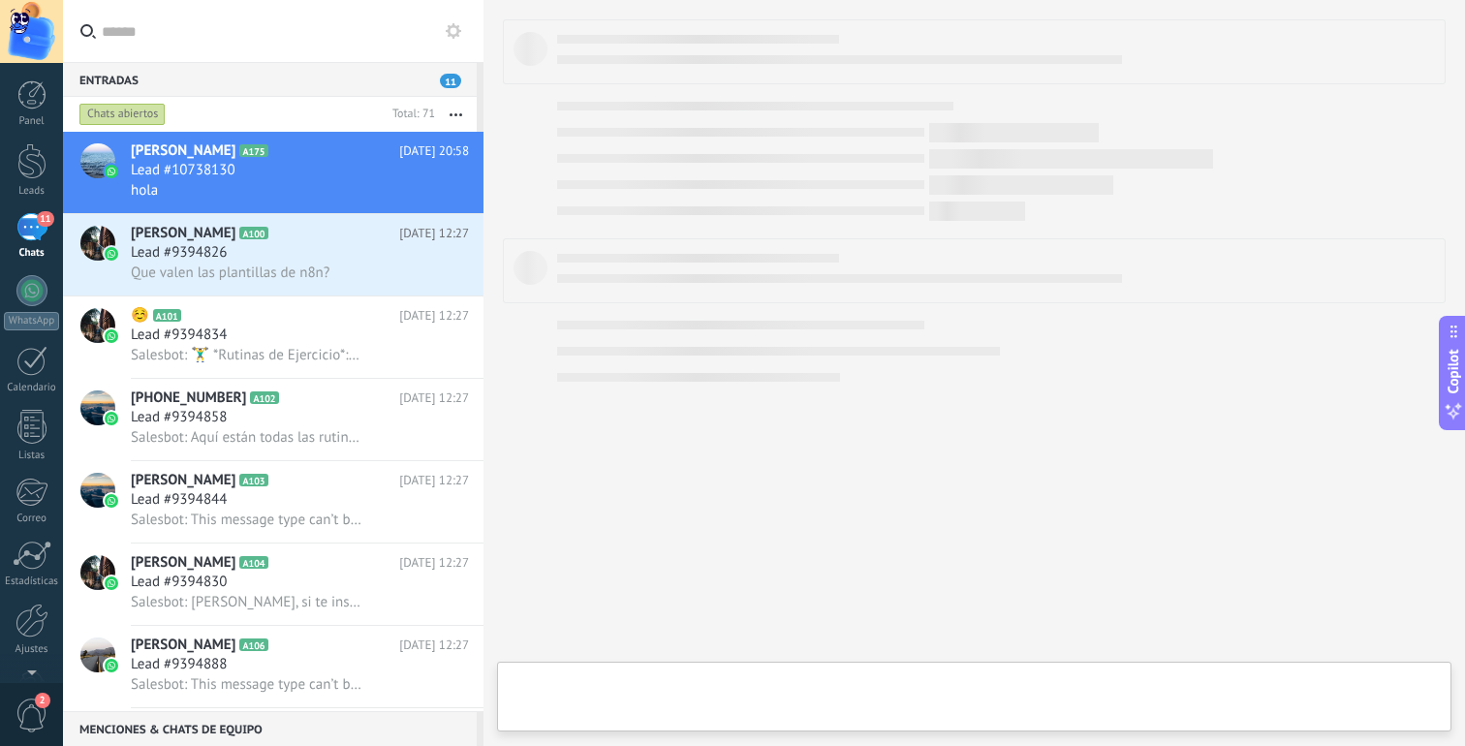
type textarea "**********"
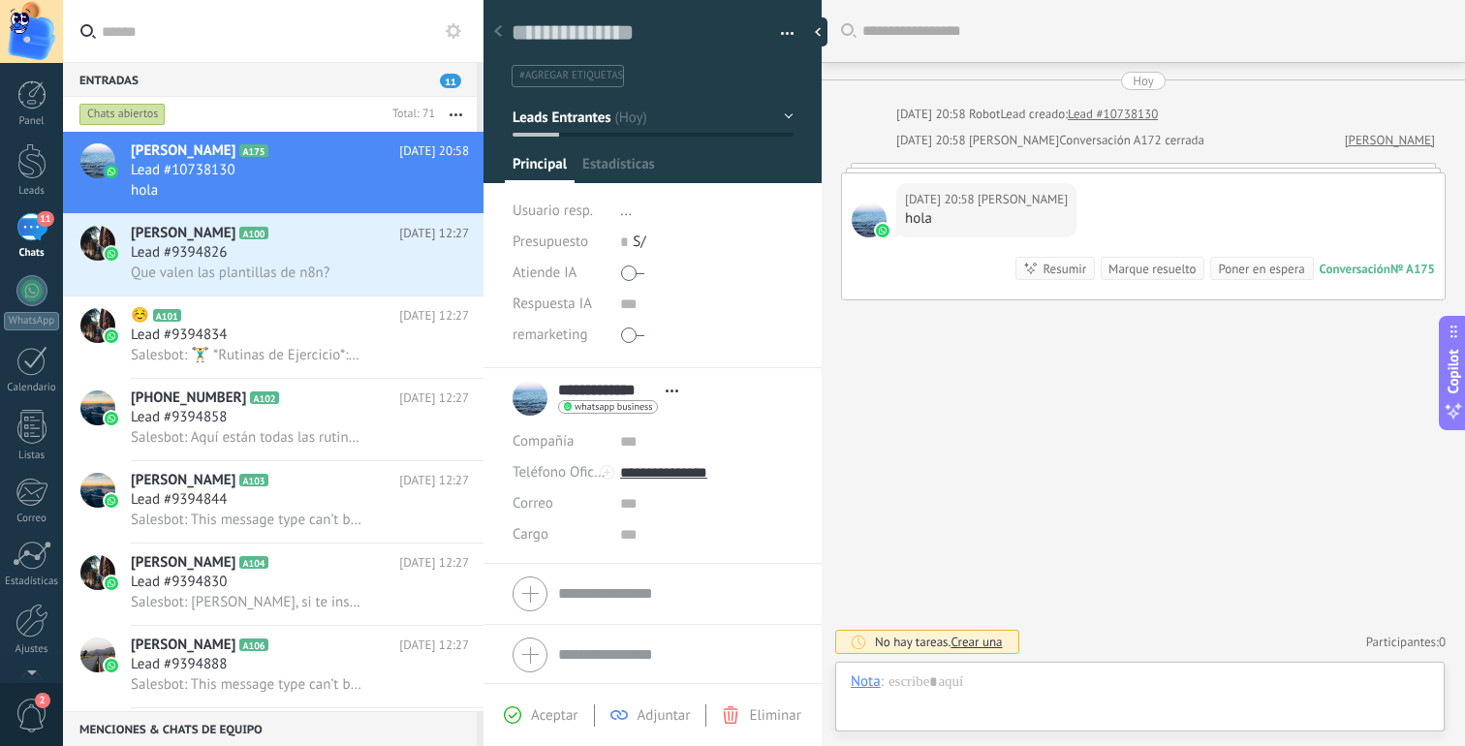
scroll to position [29, 0]
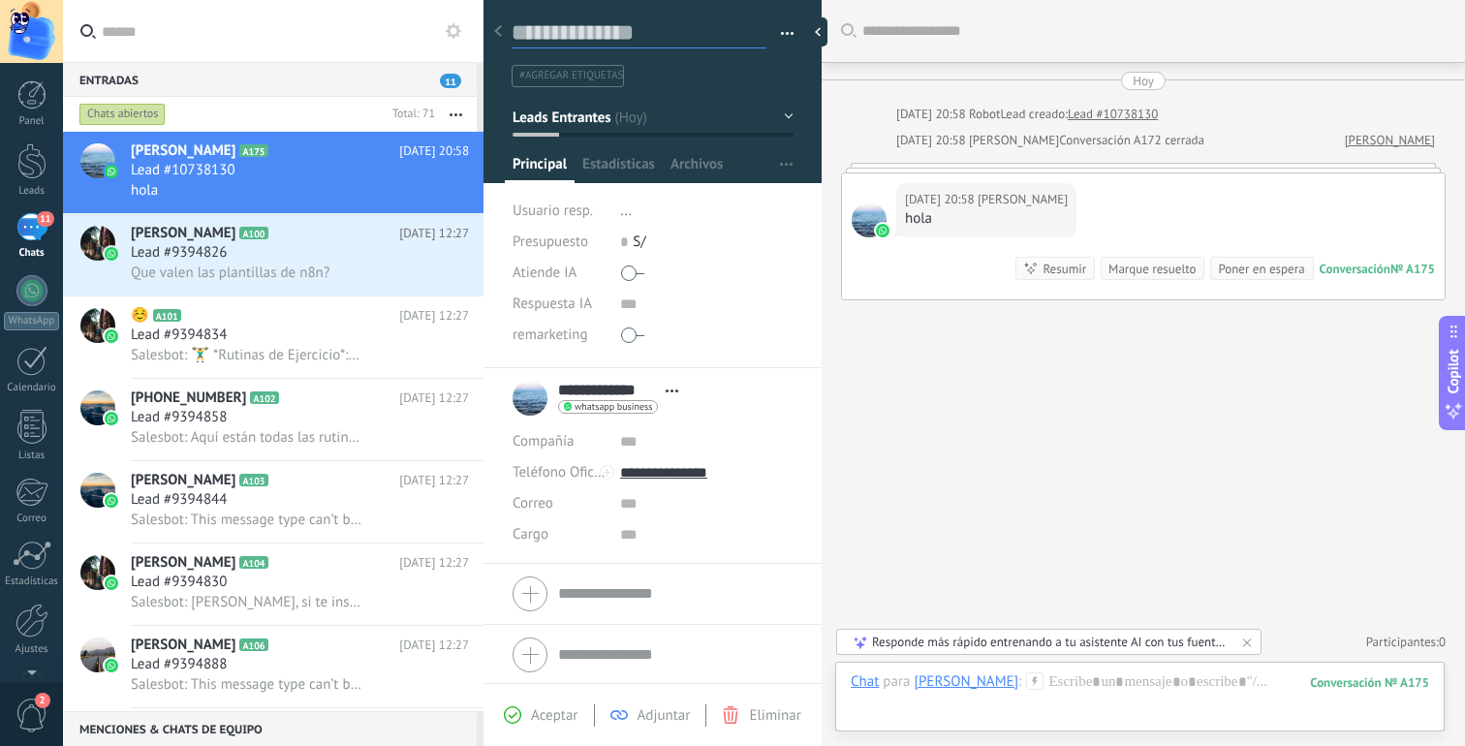
click at [609, 27] on textarea at bounding box center [639, 33] width 255 height 30
